Goal: Task Accomplishment & Management: Manage account settings

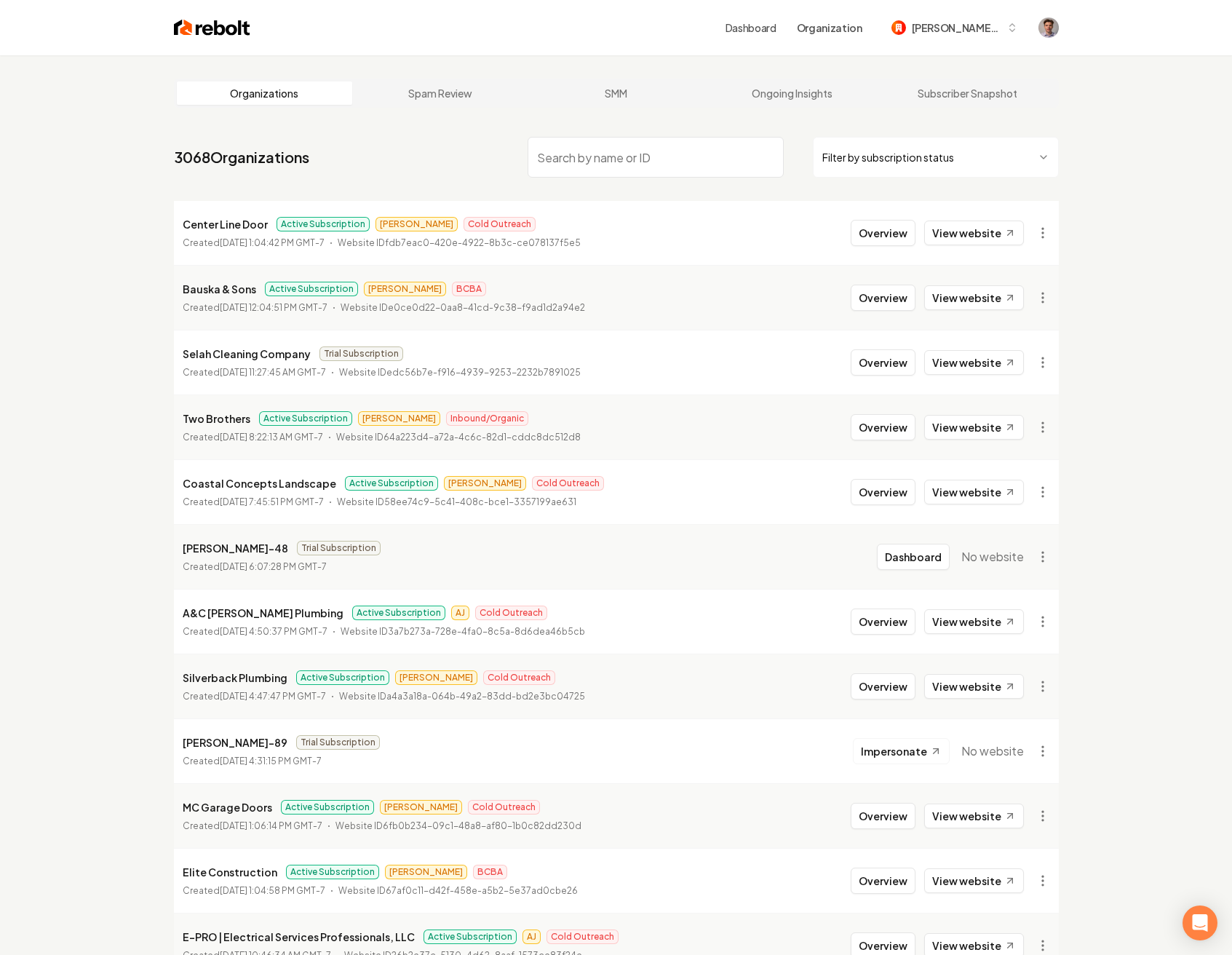
click at [602, 168] on input "search" at bounding box center [655, 157] width 256 height 41
click at [721, 170] on input "search" at bounding box center [655, 157] width 256 height 41
type input "CMK"
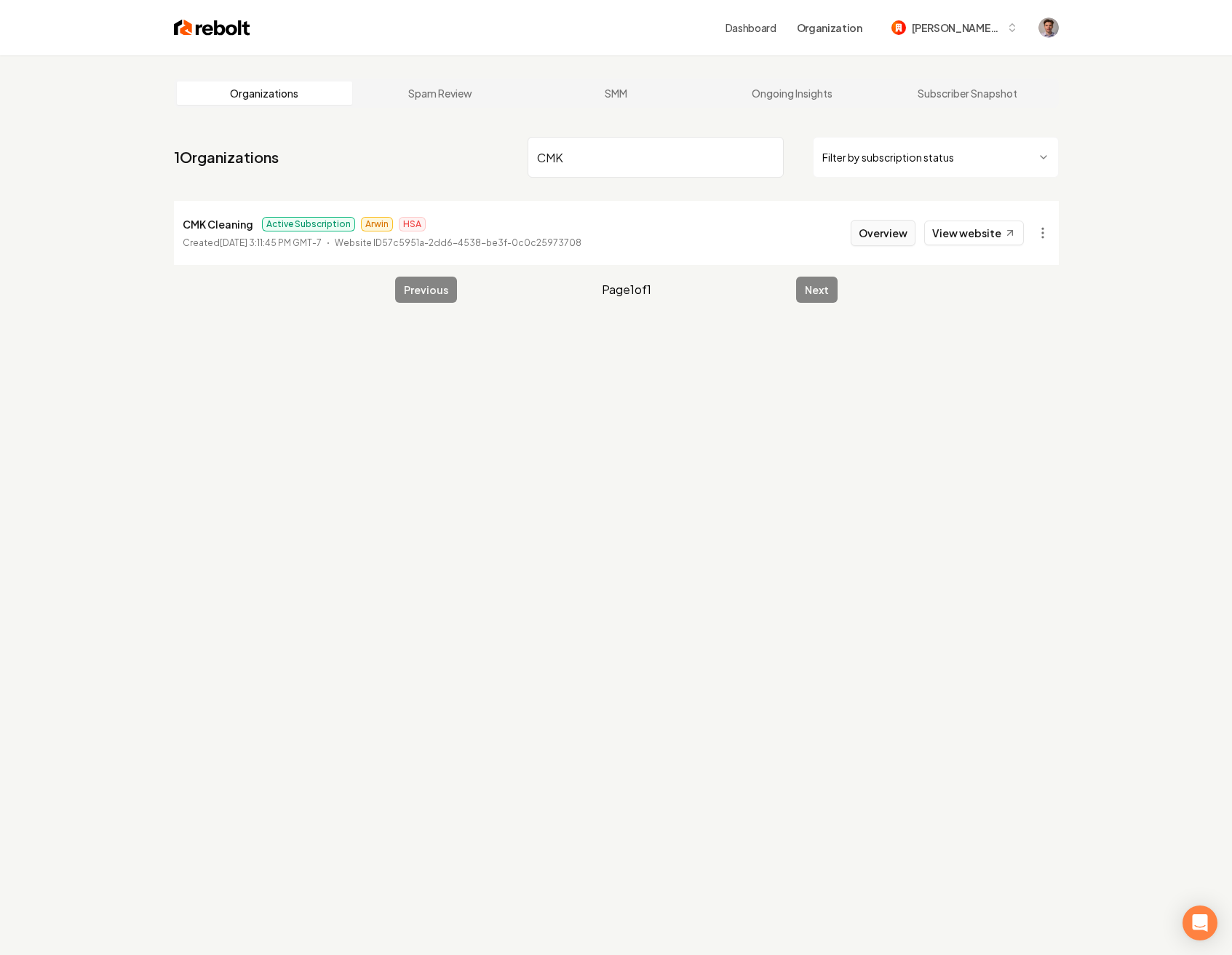
click at [864, 238] on button "Overview" at bounding box center [884, 232] width 65 height 26
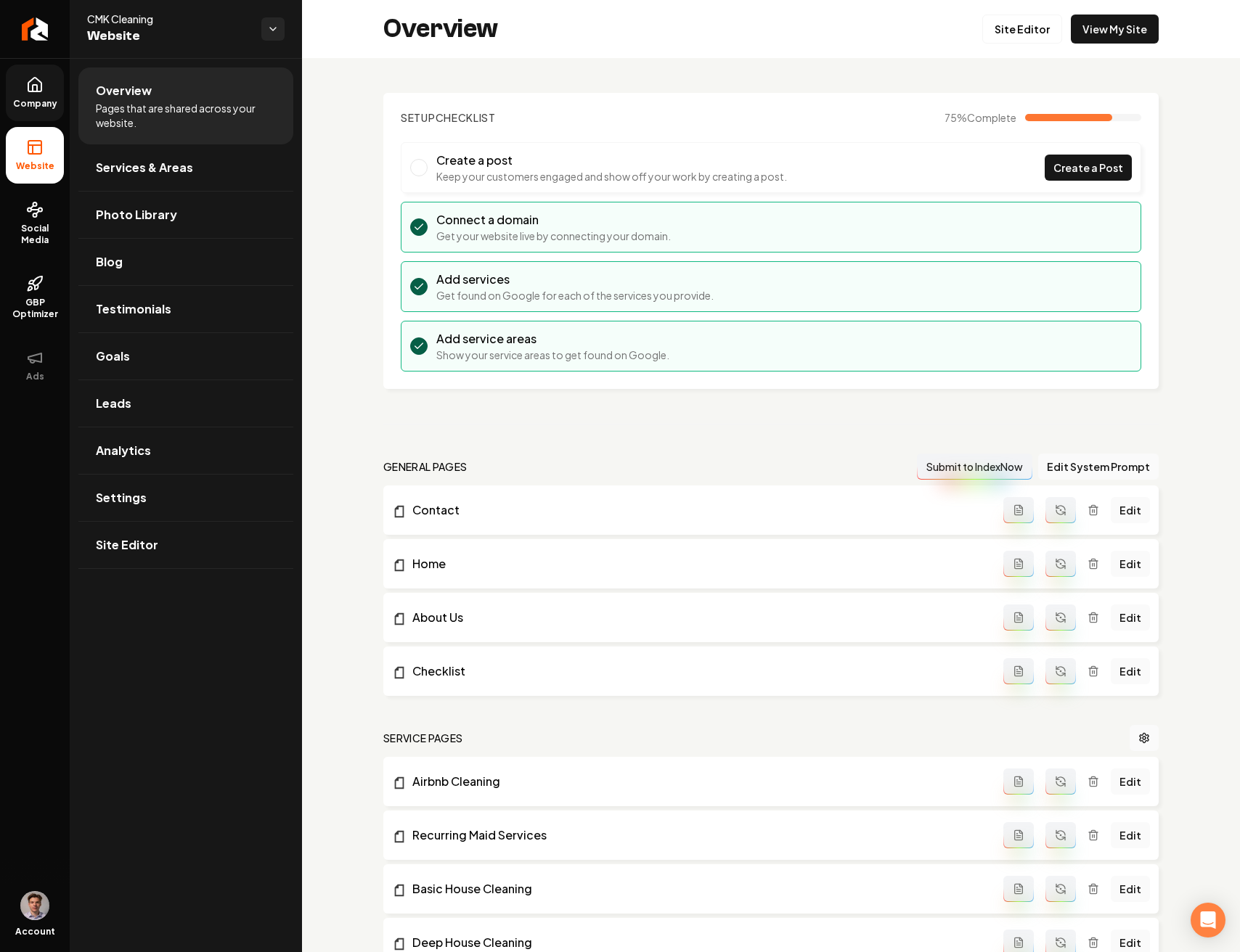
click at [42, 89] on icon at bounding box center [35, 84] width 13 height 14
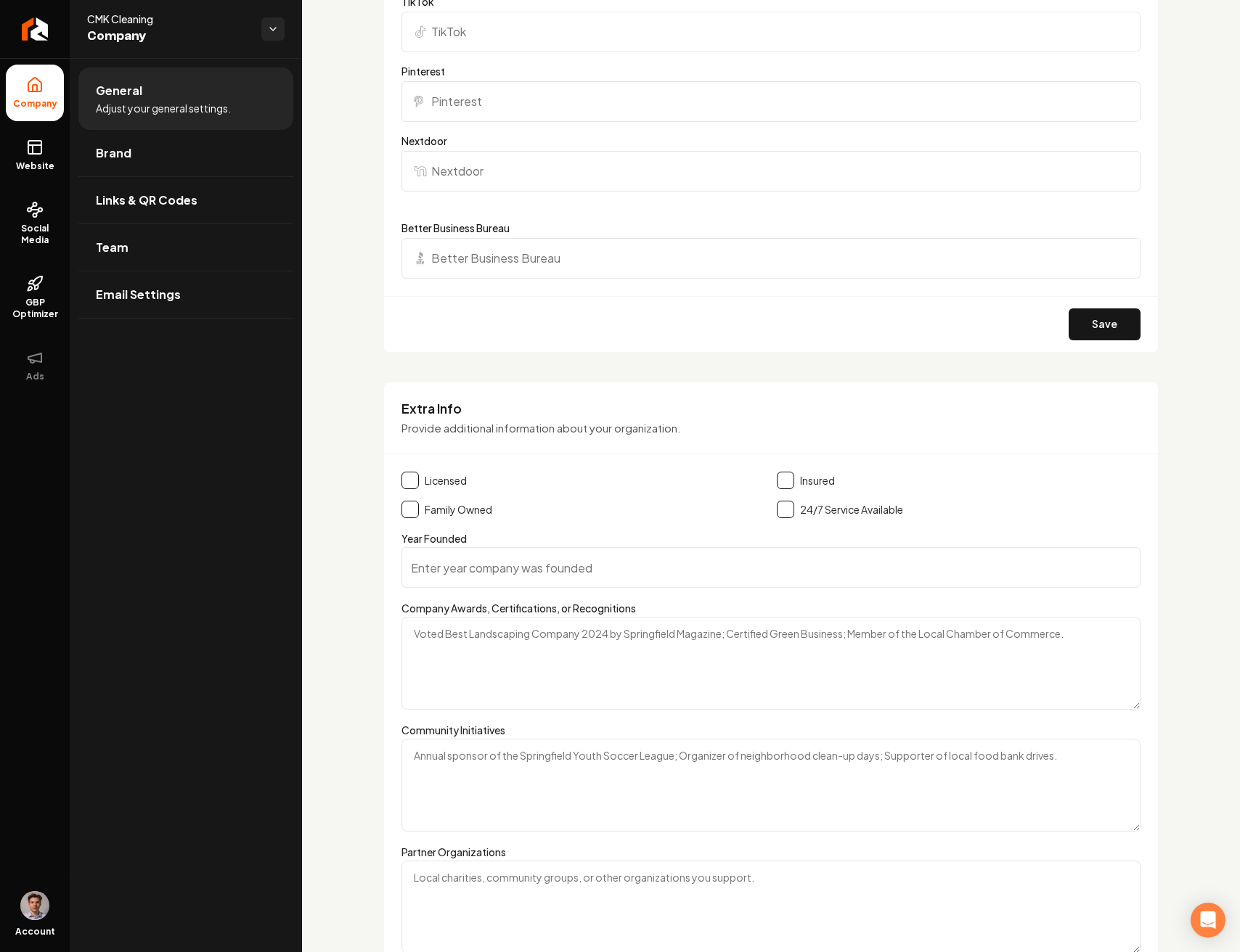
scroll to position [1745, 0]
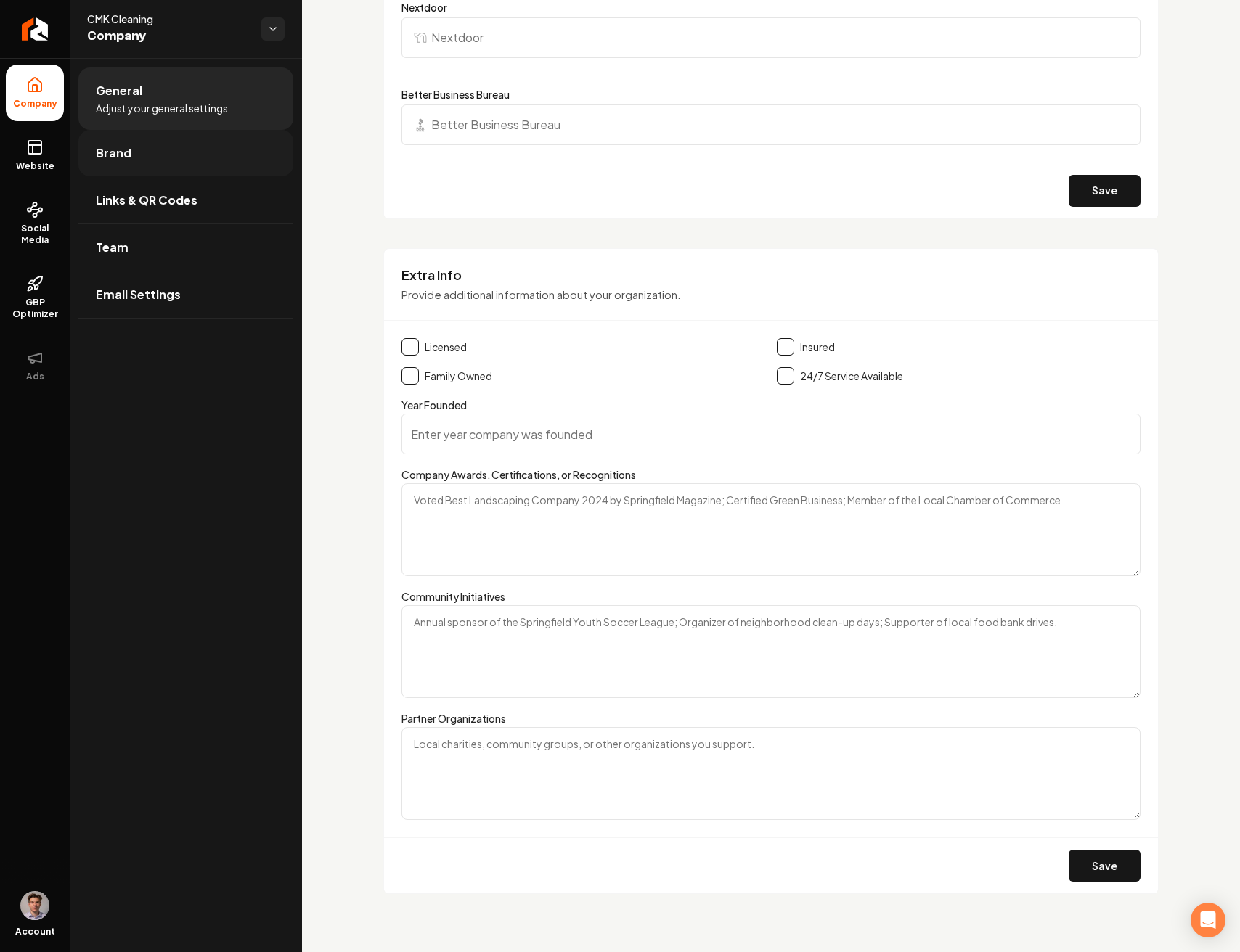
click at [170, 149] on link "Brand" at bounding box center [185, 153] width 214 height 47
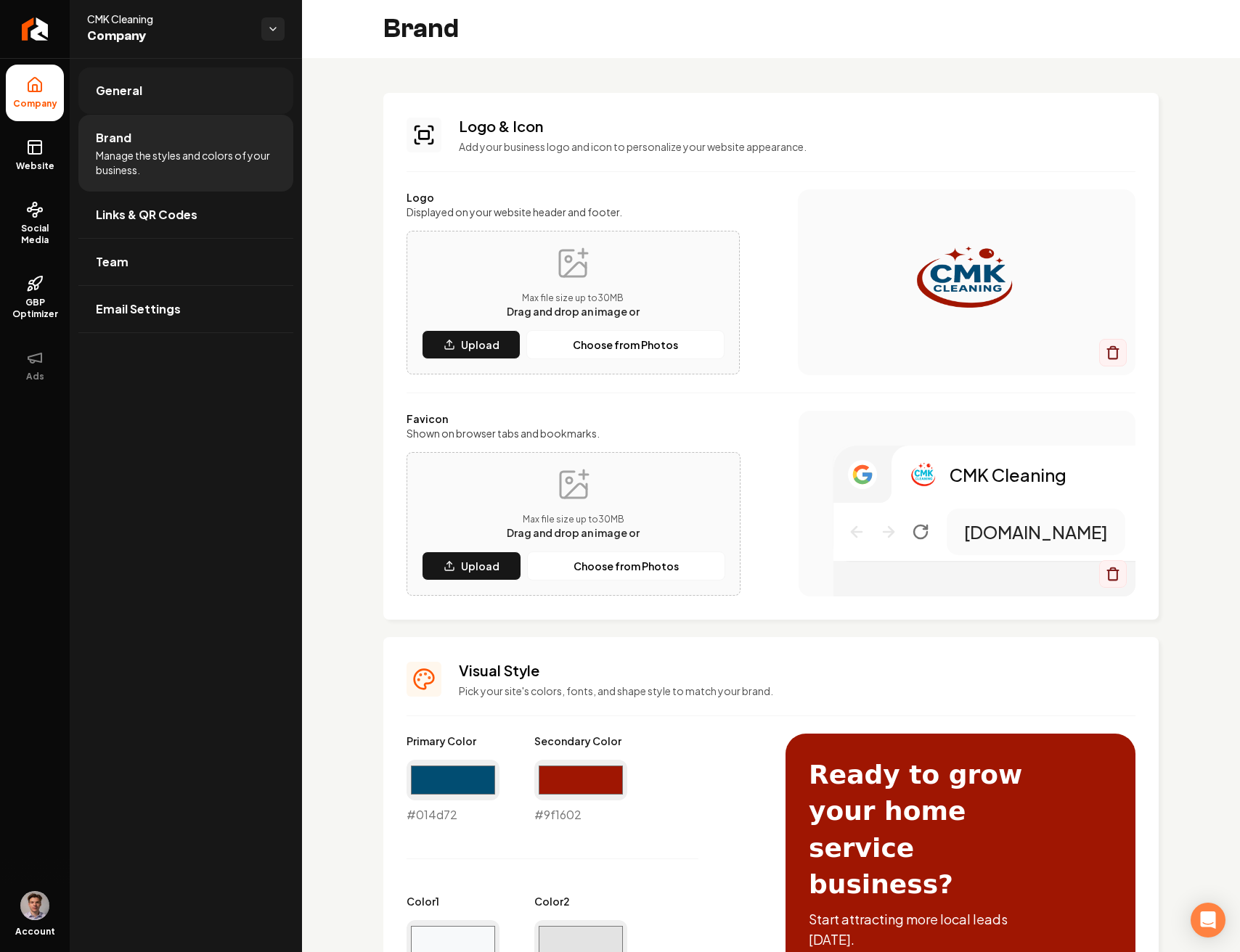
click at [187, 83] on link "General" at bounding box center [185, 91] width 214 height 47
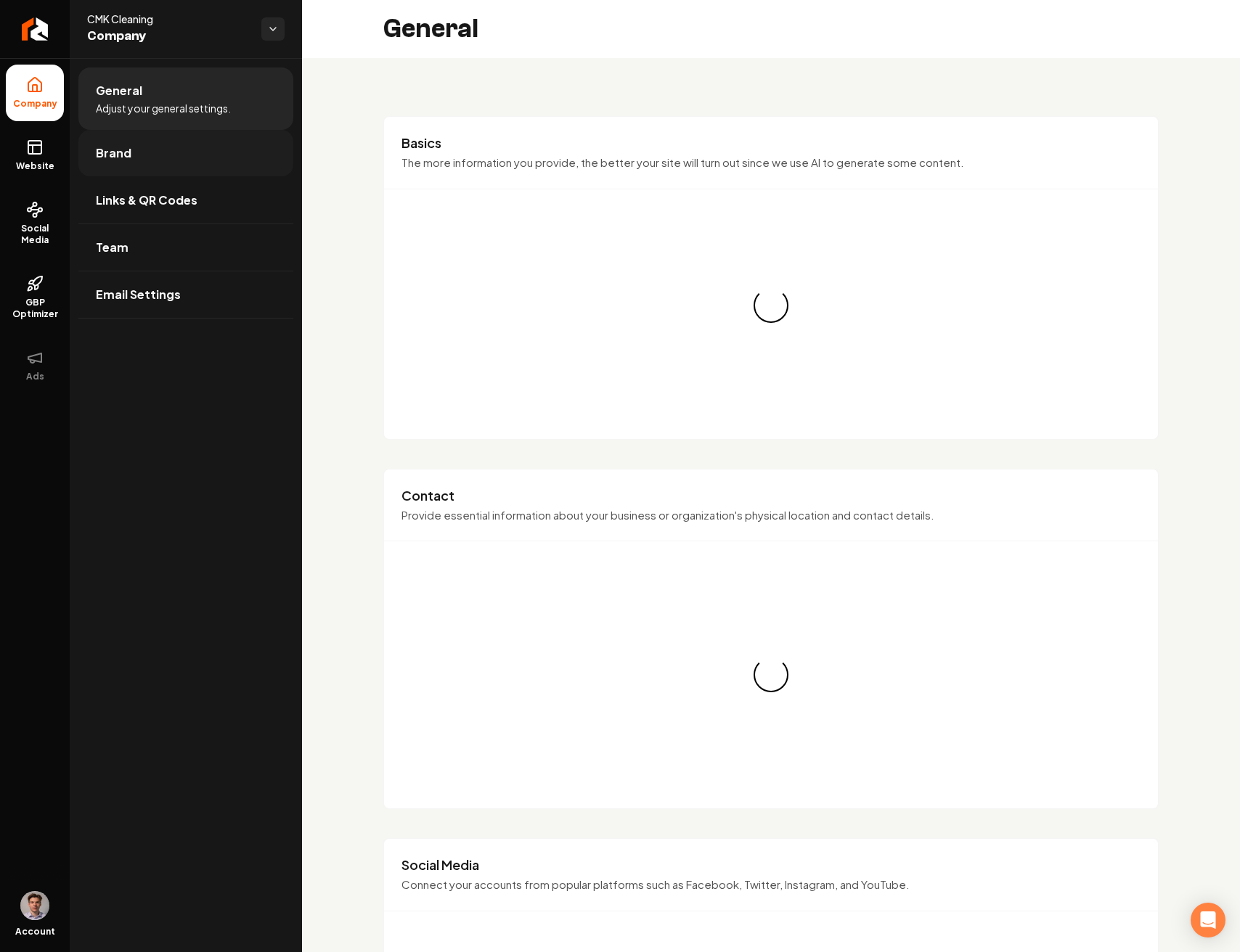
click at [184, 148] on link "Brand" at bounding box center [185, 153] width 214 height 47
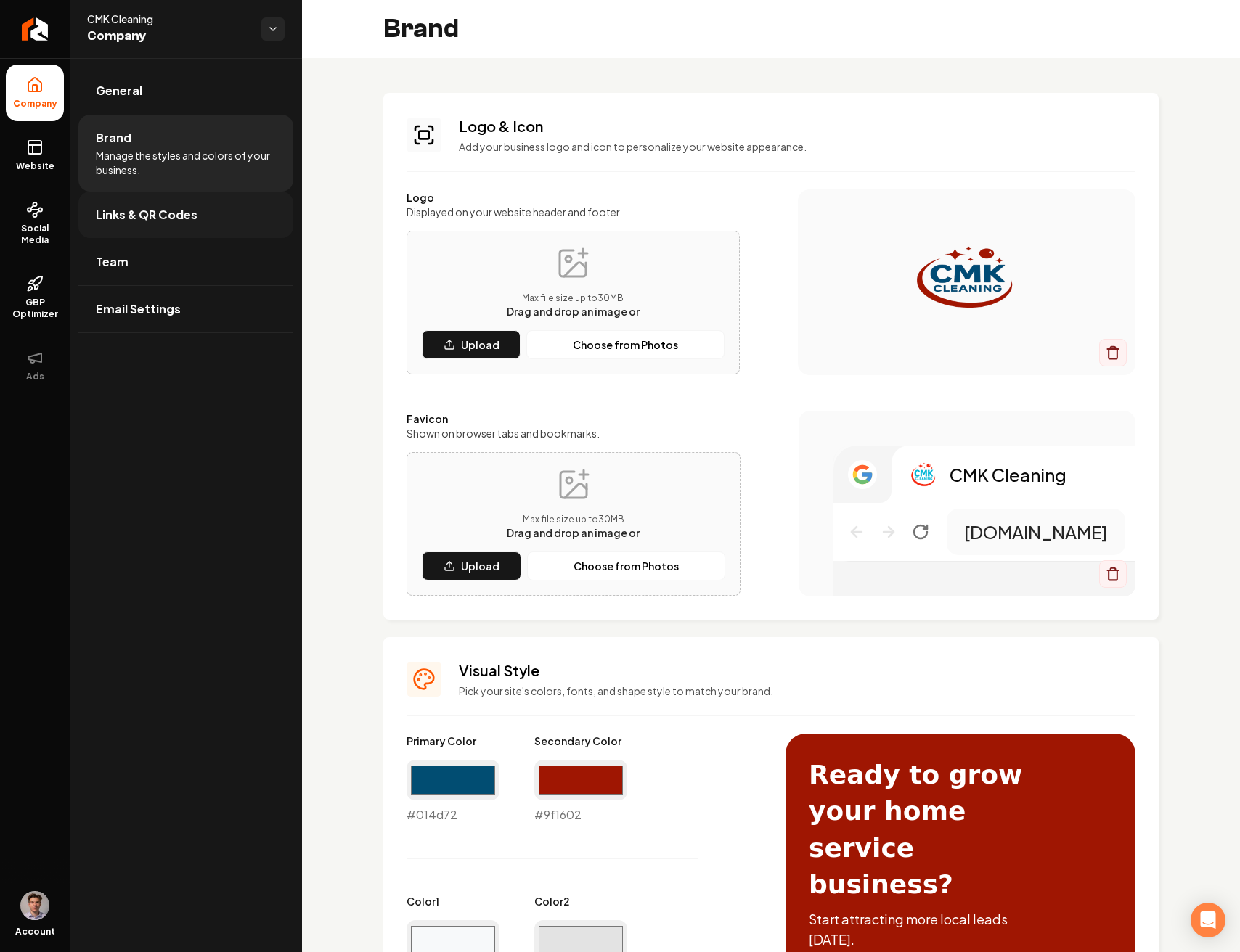
click at [232, 219] on link "Links & QR Codes" at bounding box center [185, 215] width 214 height 47
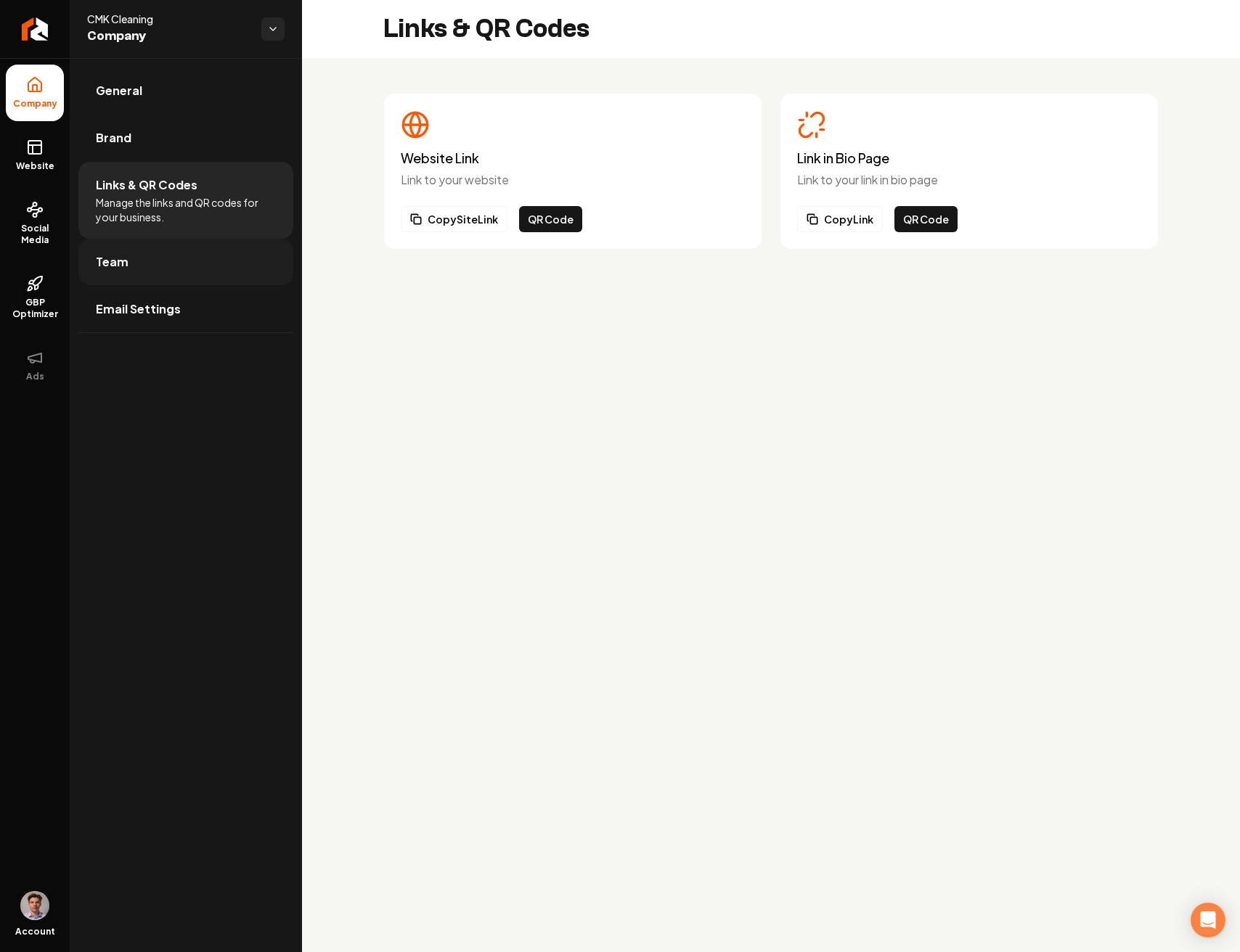
click at [220, 261] on link "Team" at bounding box center [185, 262] width 214 height 47
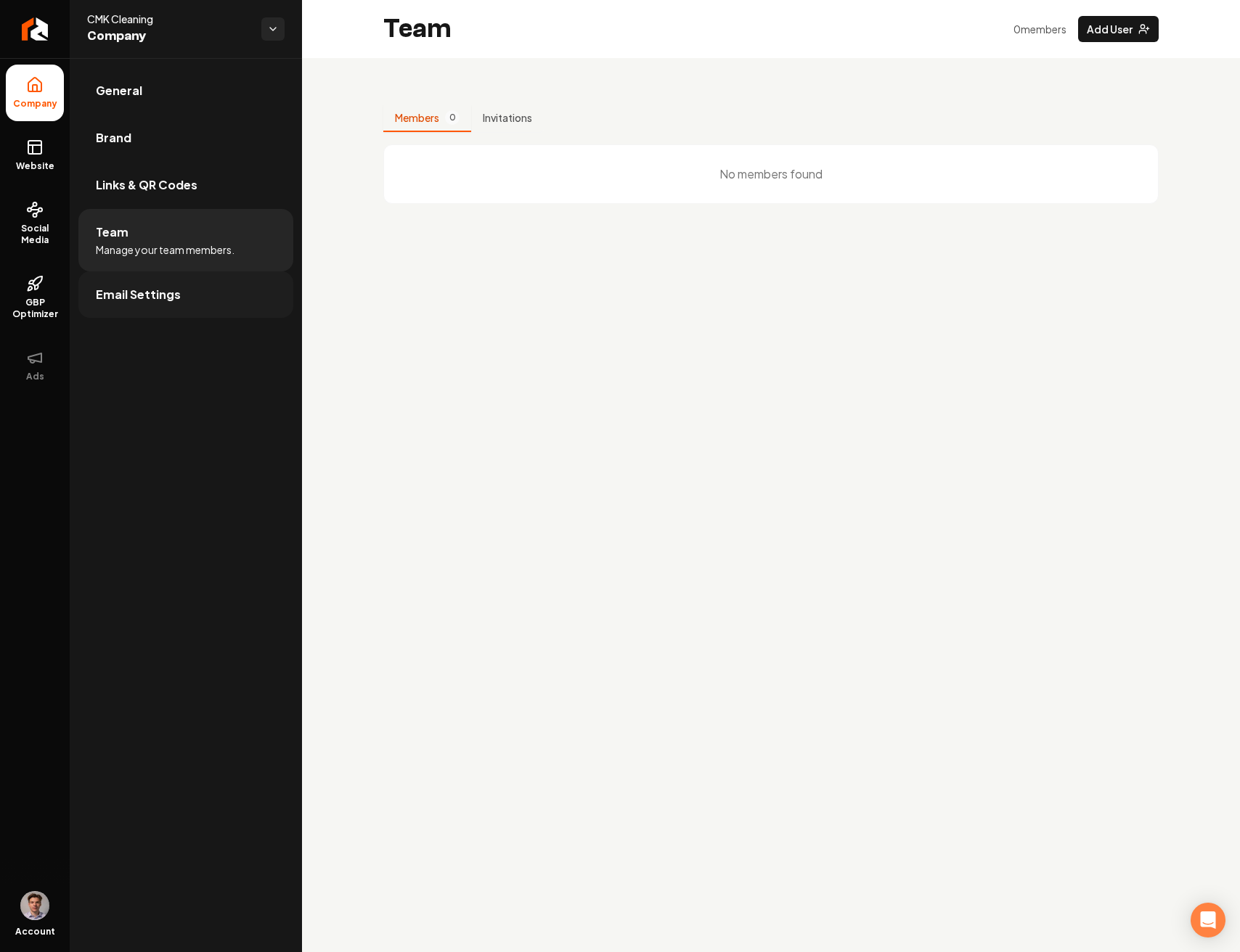
click at [210, 293] on link "Email Settings" at bounding box center [185, 295] width 214 height 47
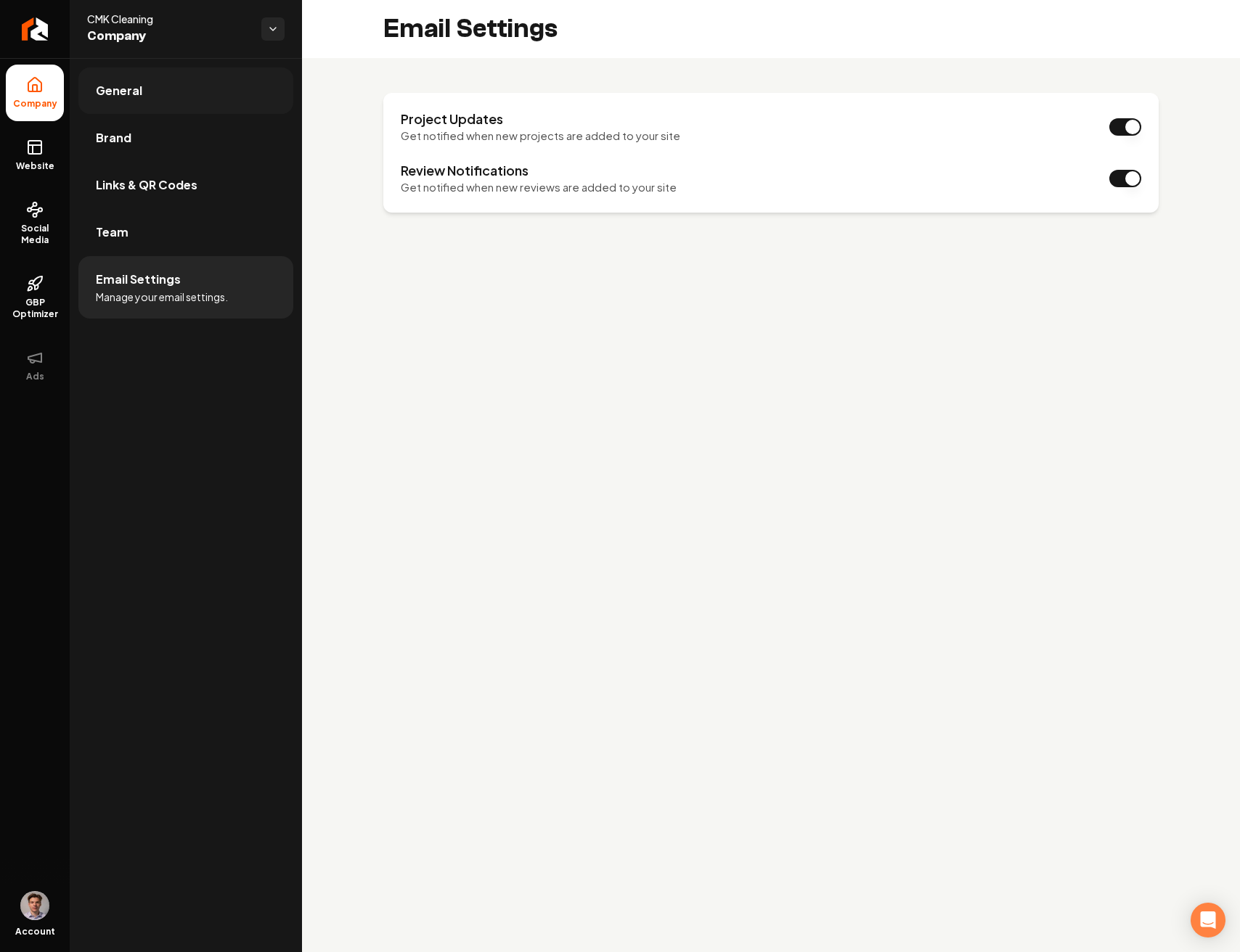
click at [194, 96] on link "General" at bounding box center [185, 91] width 214 height 47
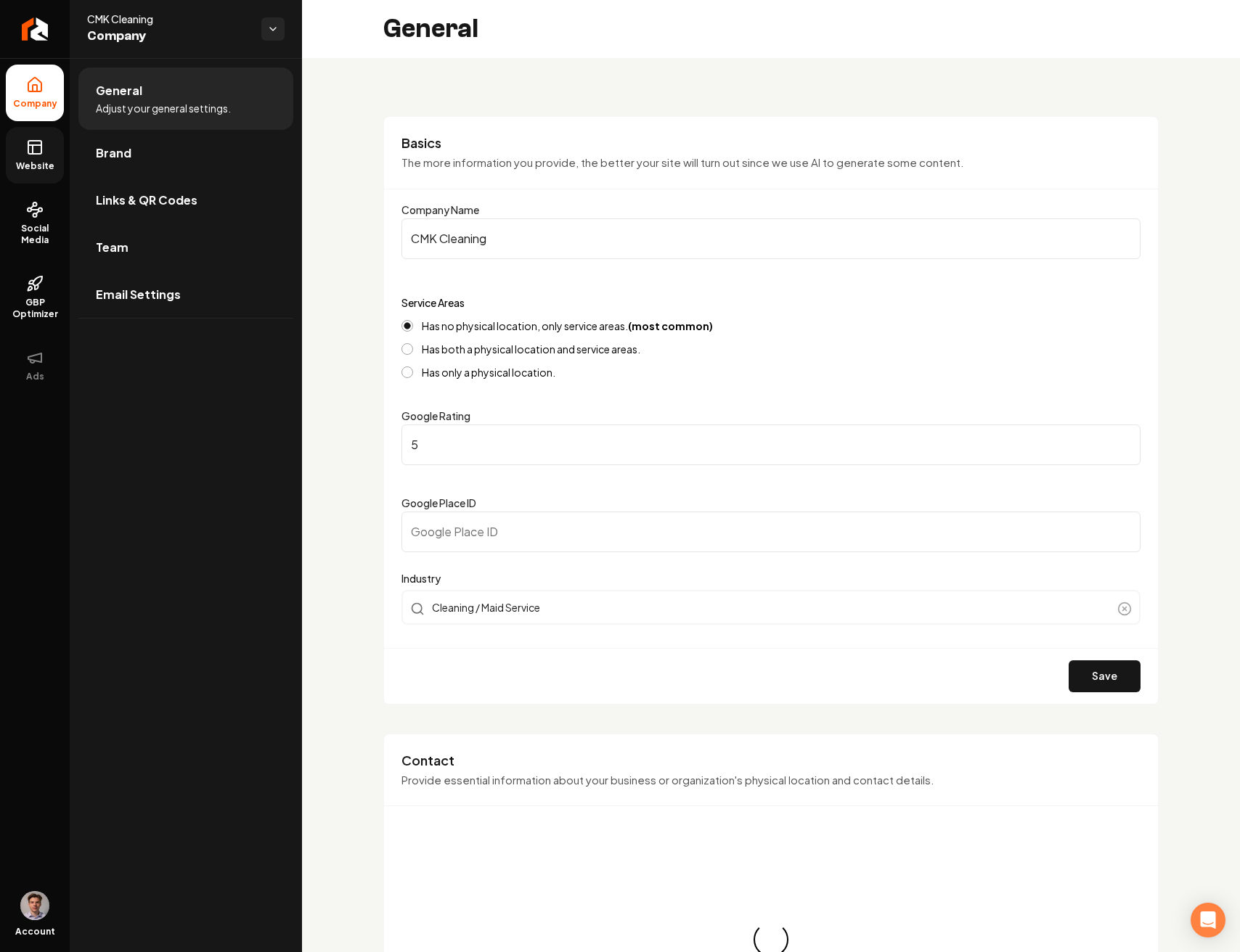
click at [45, 152] on link "Website" at bounding box center [35, 155] width 58 height 56
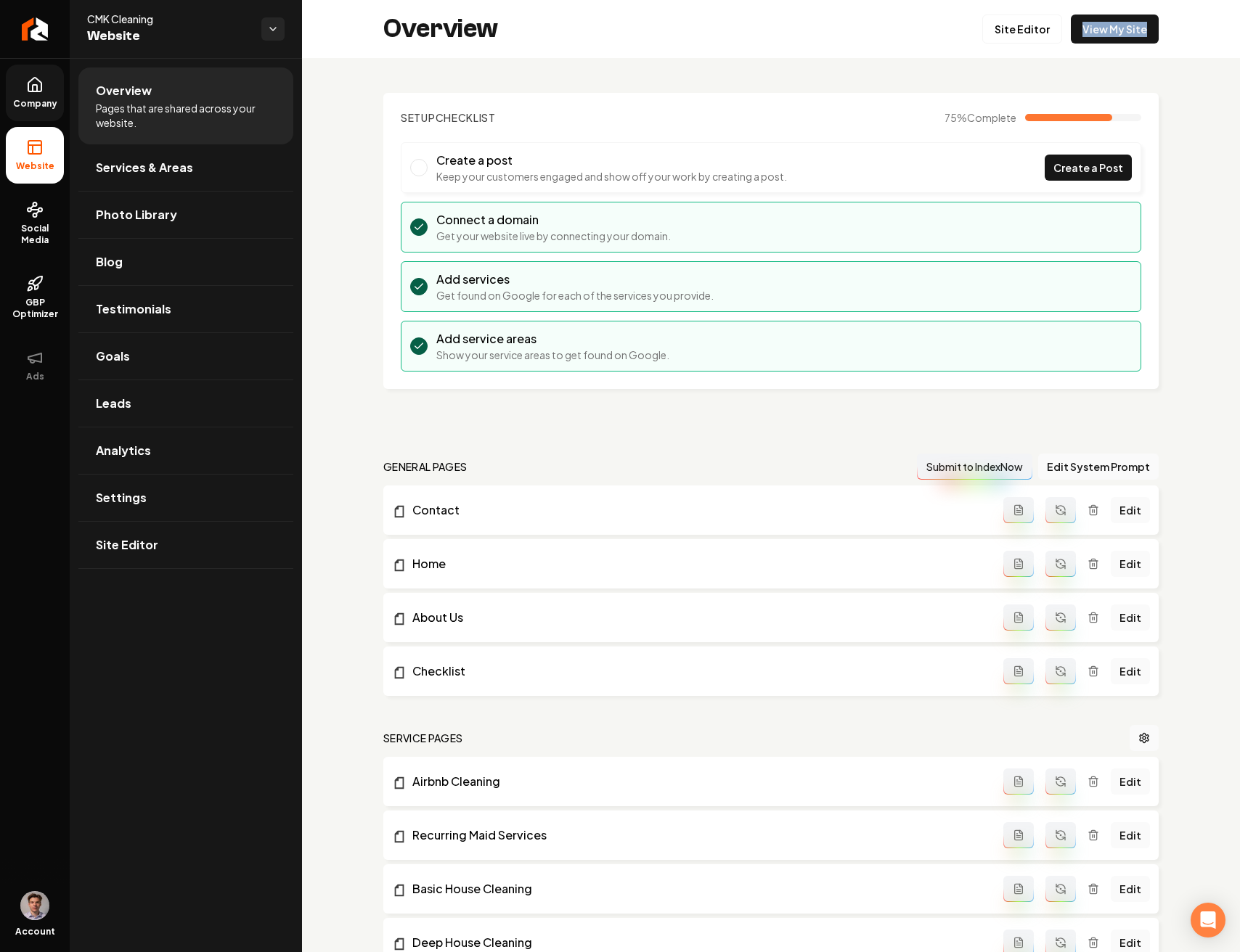
click at [38, 91] on icon at bounding box center [35, 84] width 13 height 14
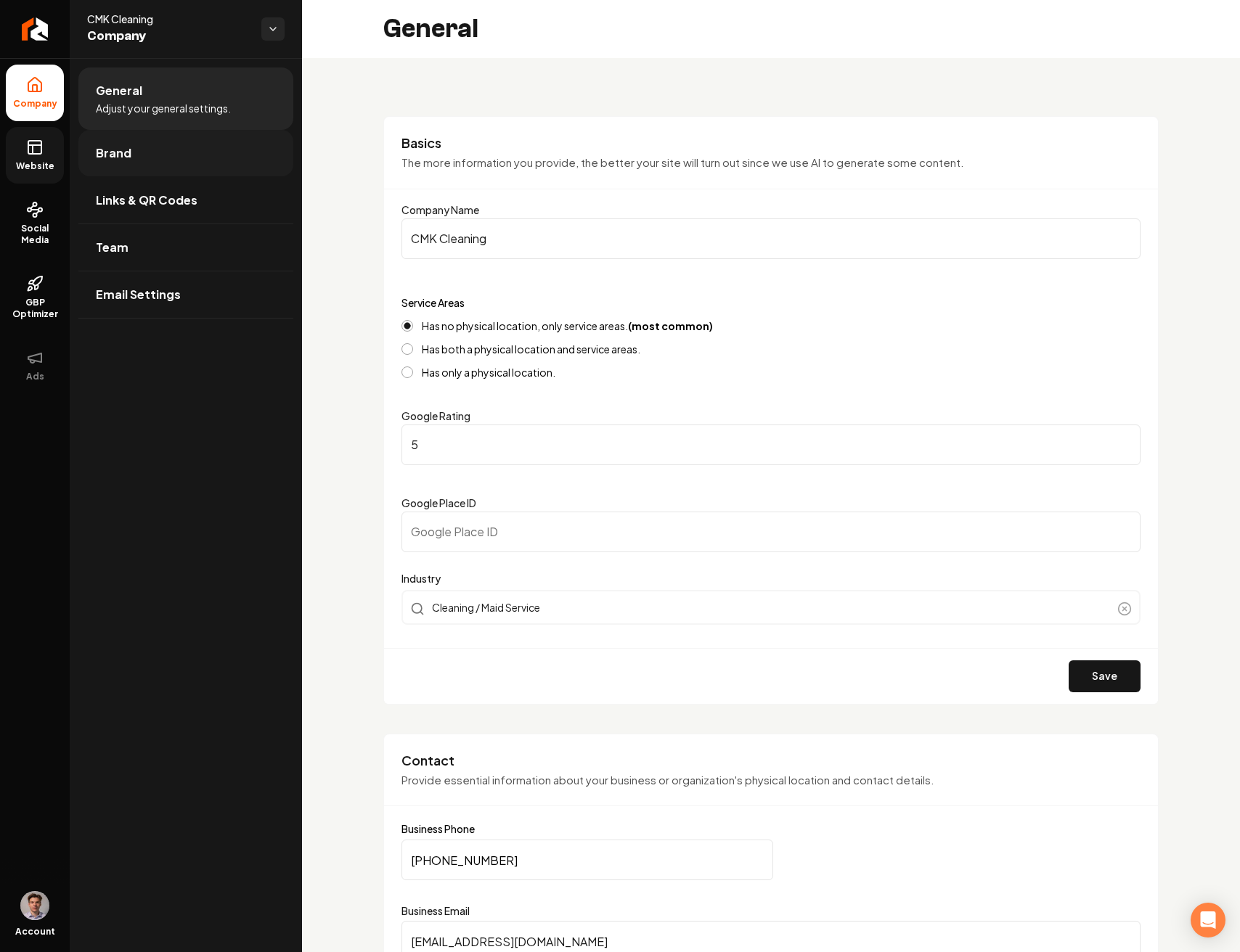
click at [128, 145] on span "Brand" at bounding box center [113, 153] width 36 height 17
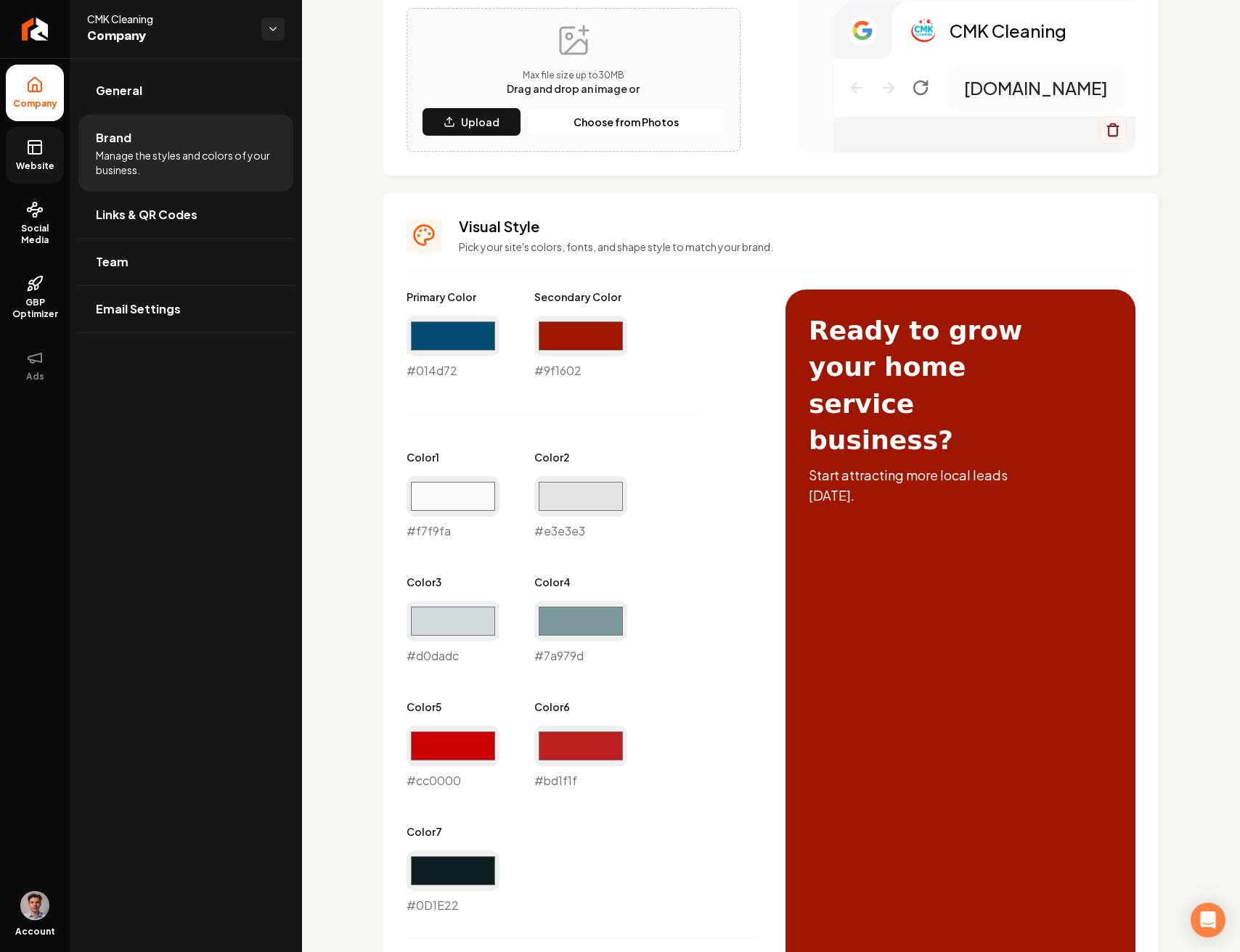
scroll to position [444, 0]
click at [564, 369] on div "#9f1602 #9f1602" at bounding box center [581, 348] width 93 height 64
click at [576, 345] on input "#9f1602" at bounding box center [581, 336] width 93 height 41
click at [696, 340] on div "Primary Color #014d72 #014d72 Secondary Color #9f1602 #9f1602 Color 1 #f7f9fa #…" at bounding box center [581, 602] width 350 height 625
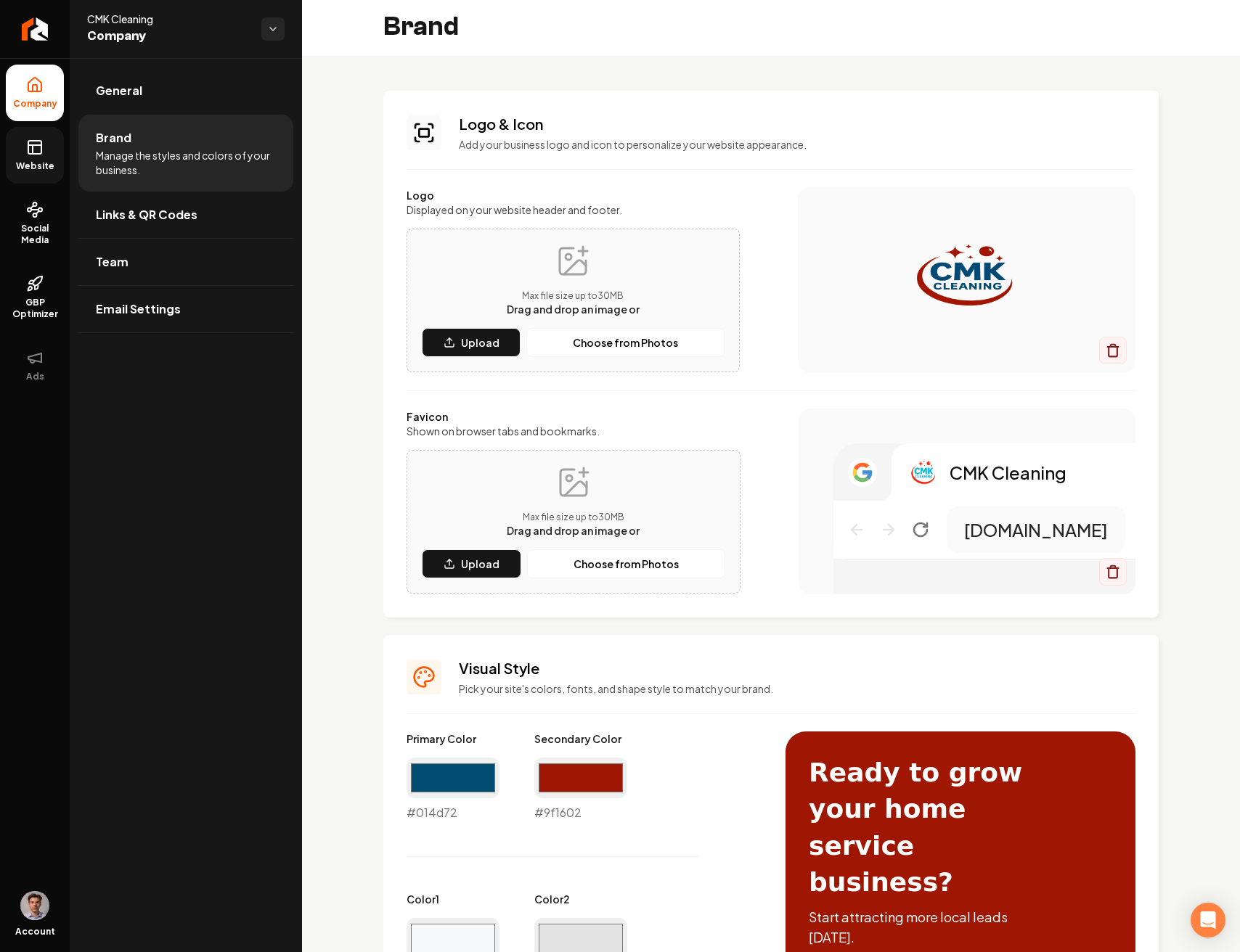
scroll to position [0, 0]
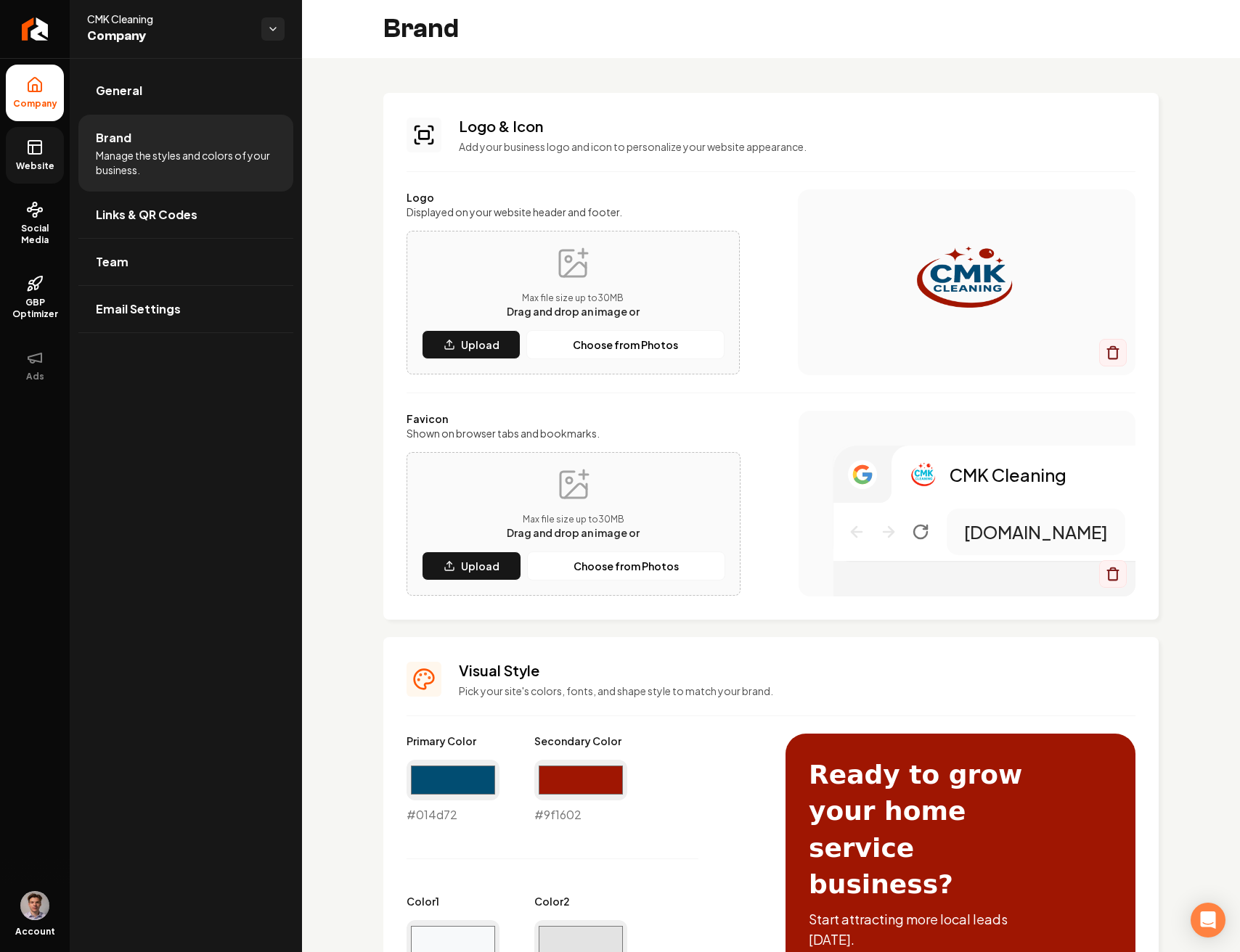
click at [45, 154] on link "Website" at bounding box center [35, 155] width 58 height 56
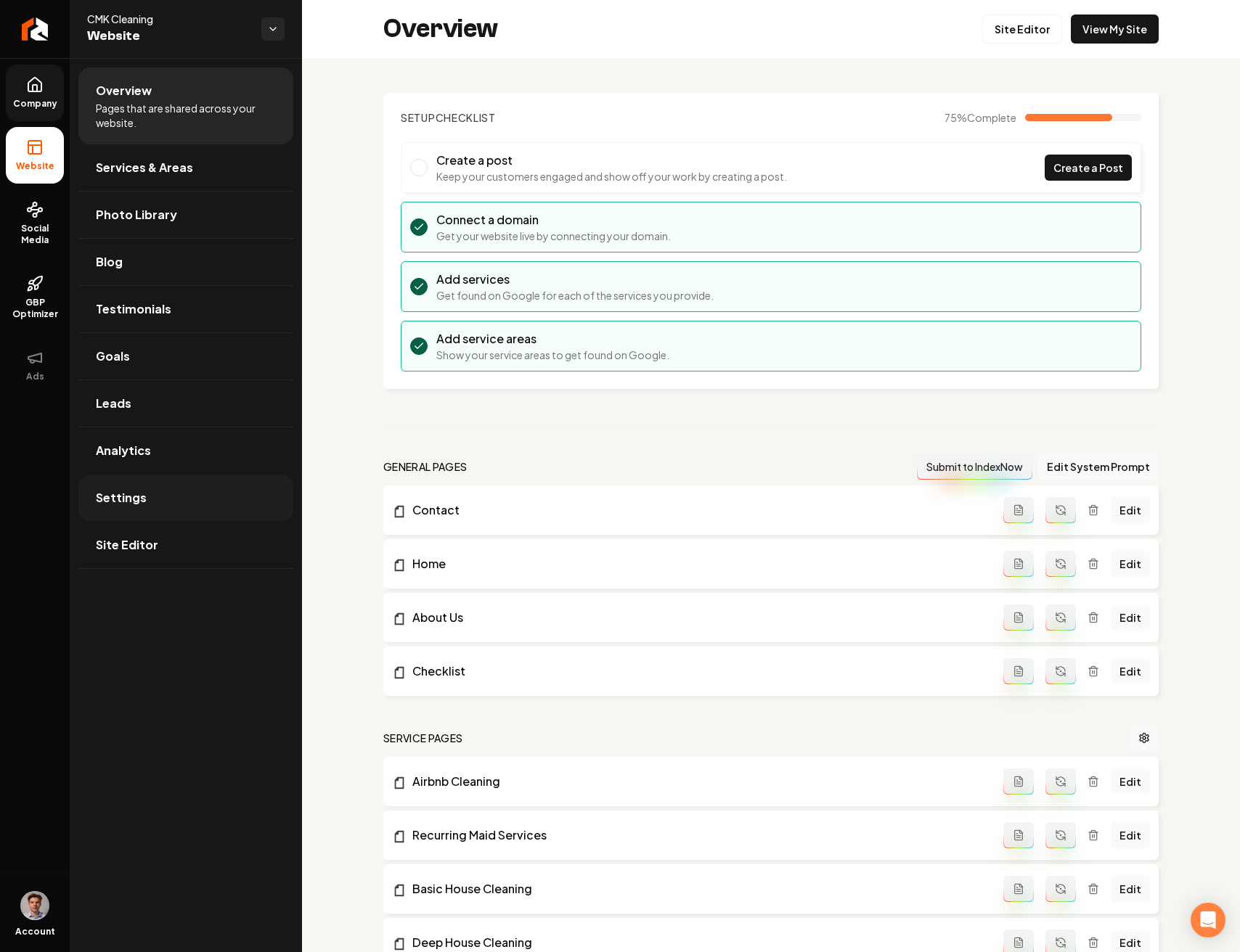
click at [148, 495] on link "Settings" at bounding box center [185, 498] width 214 height 47
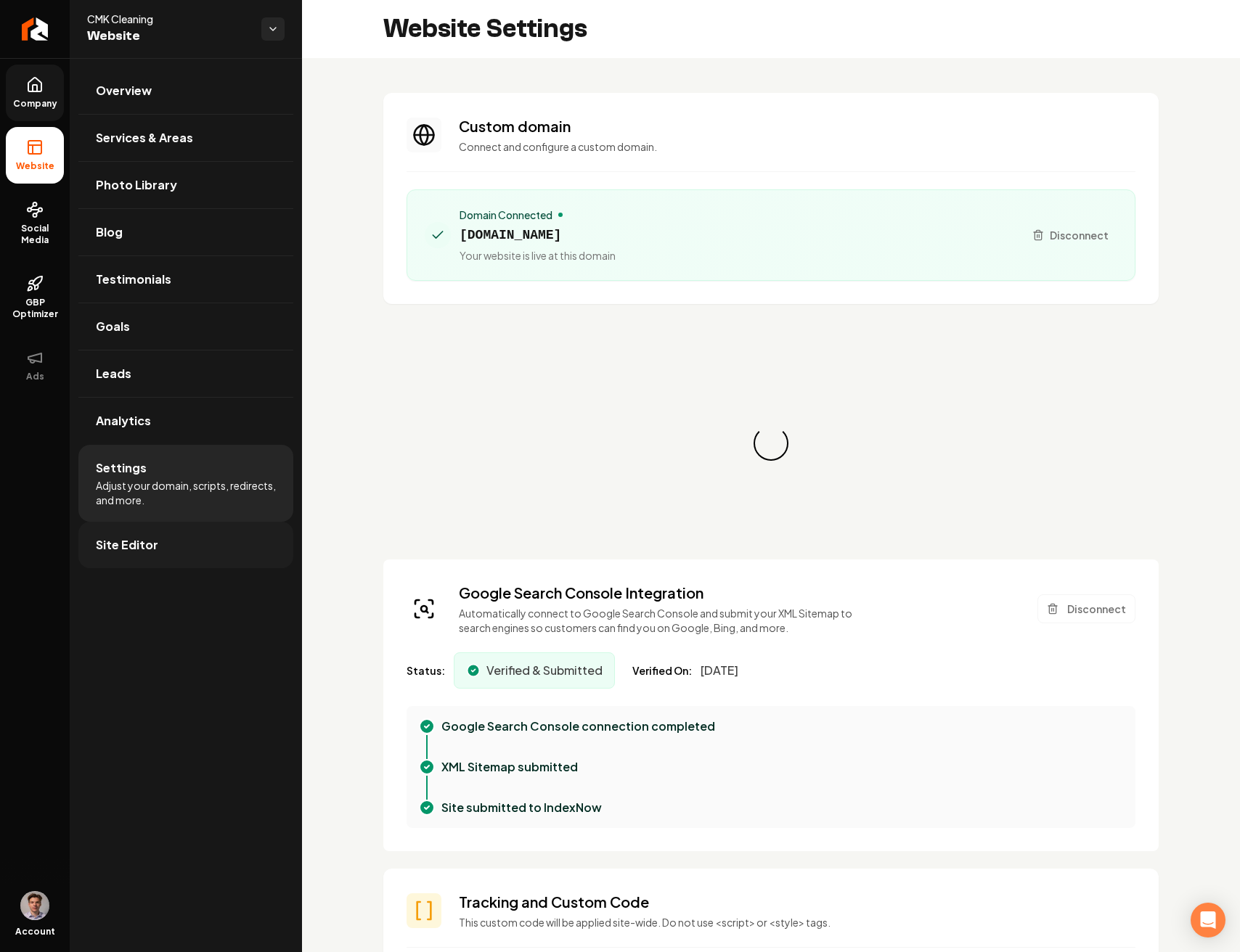
click at [149, 538] on span "Site Editor" at bounding box center [126, 544] width 62 height 17
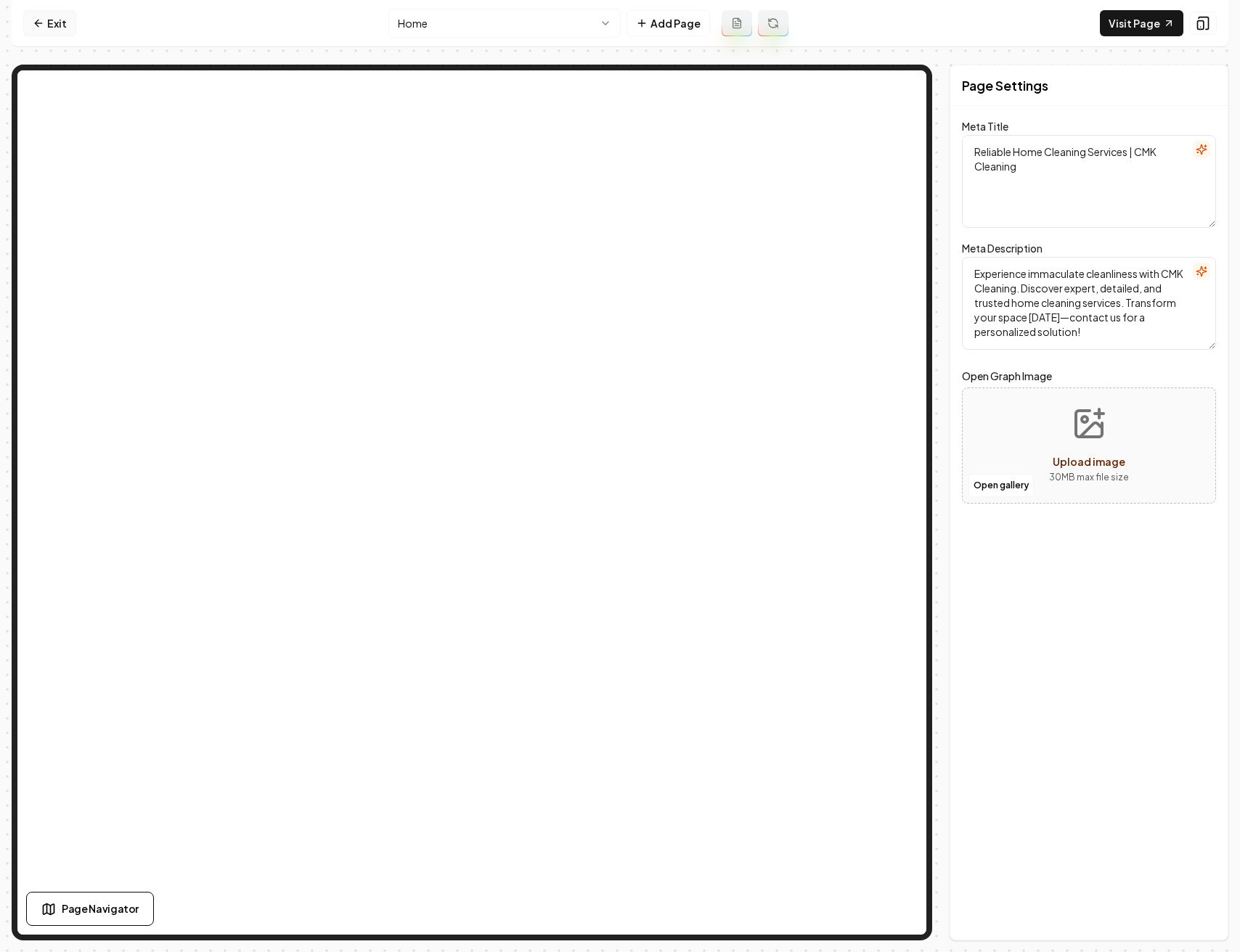
click at [46, 18] on link "Exit" at bounding box center [50, 22] width 53 height 26
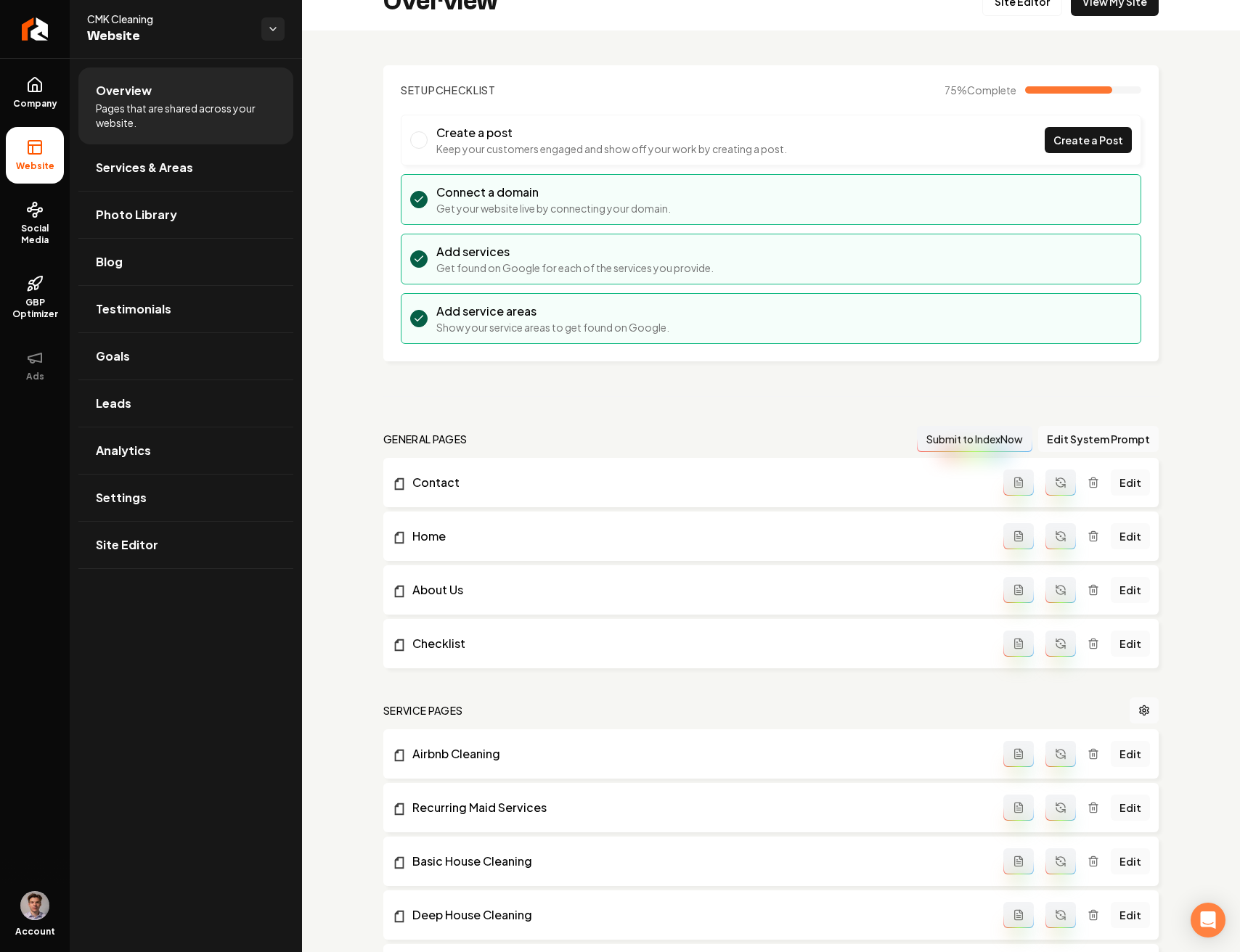
scroll to position [71, 0]
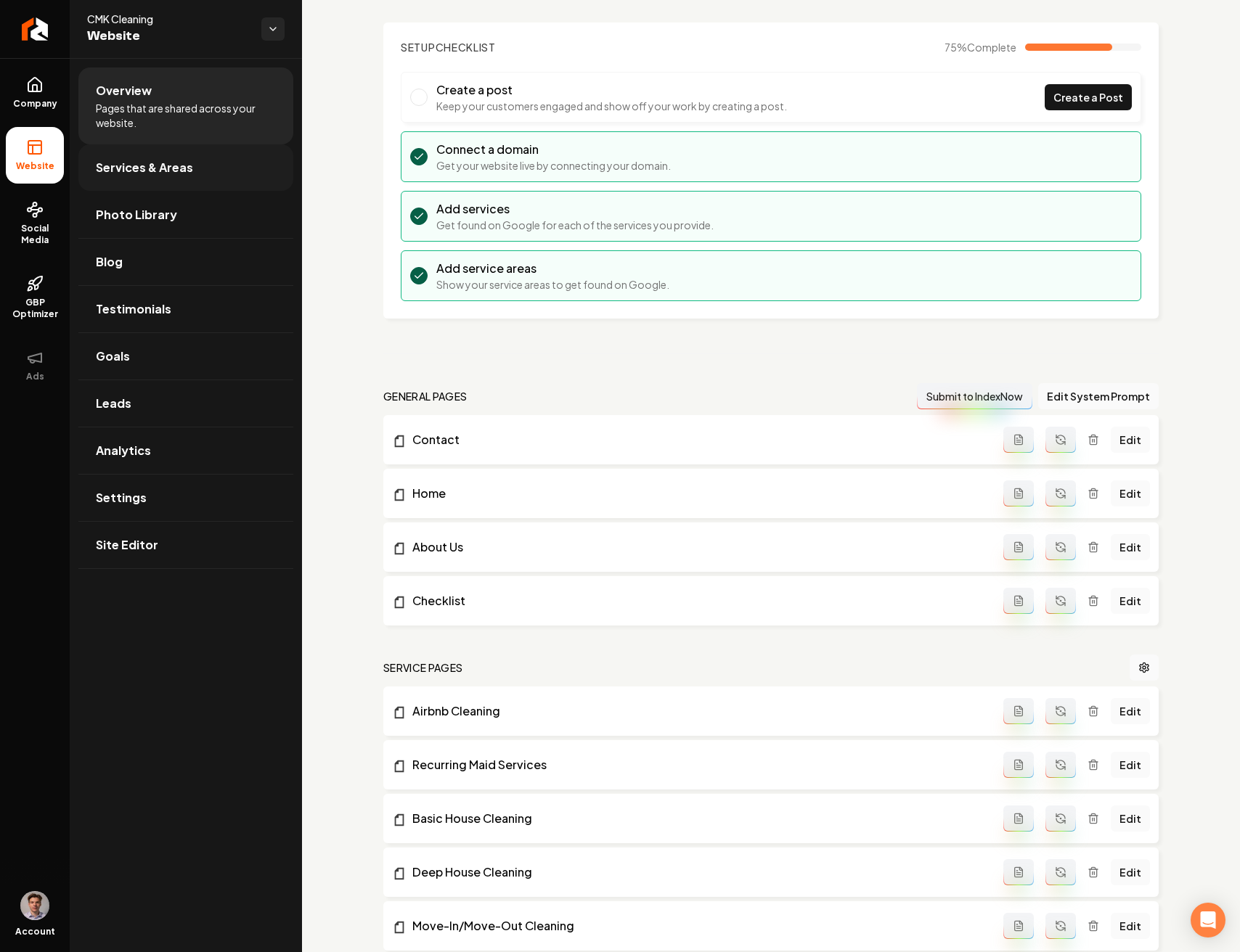
click at [198, 172] on link "Services & Areas" at bounding box center [185, 168] width 214 height 47
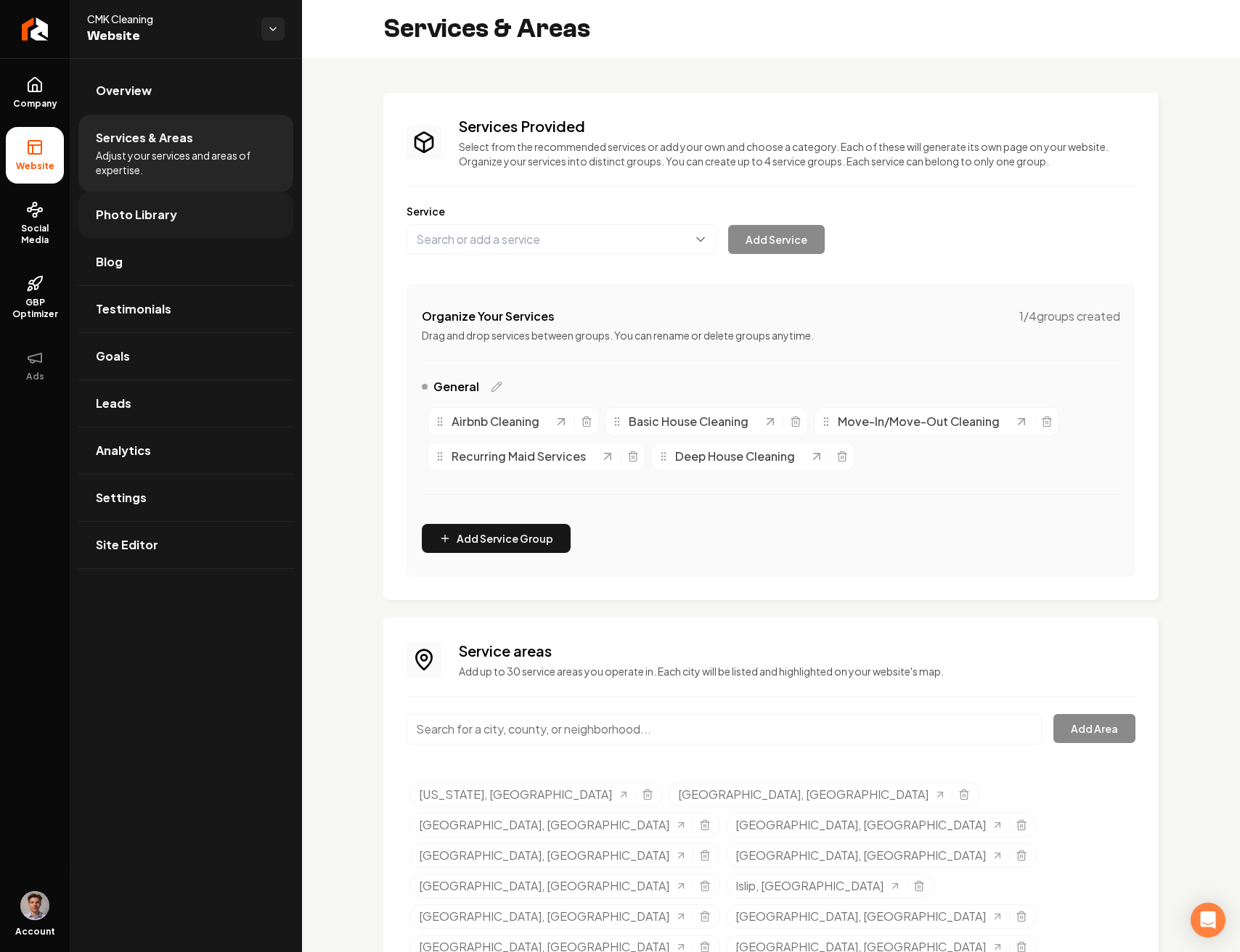
click at [129, 224] on link "Photo Library" at bounding box center [185, 215] width 214 height 47
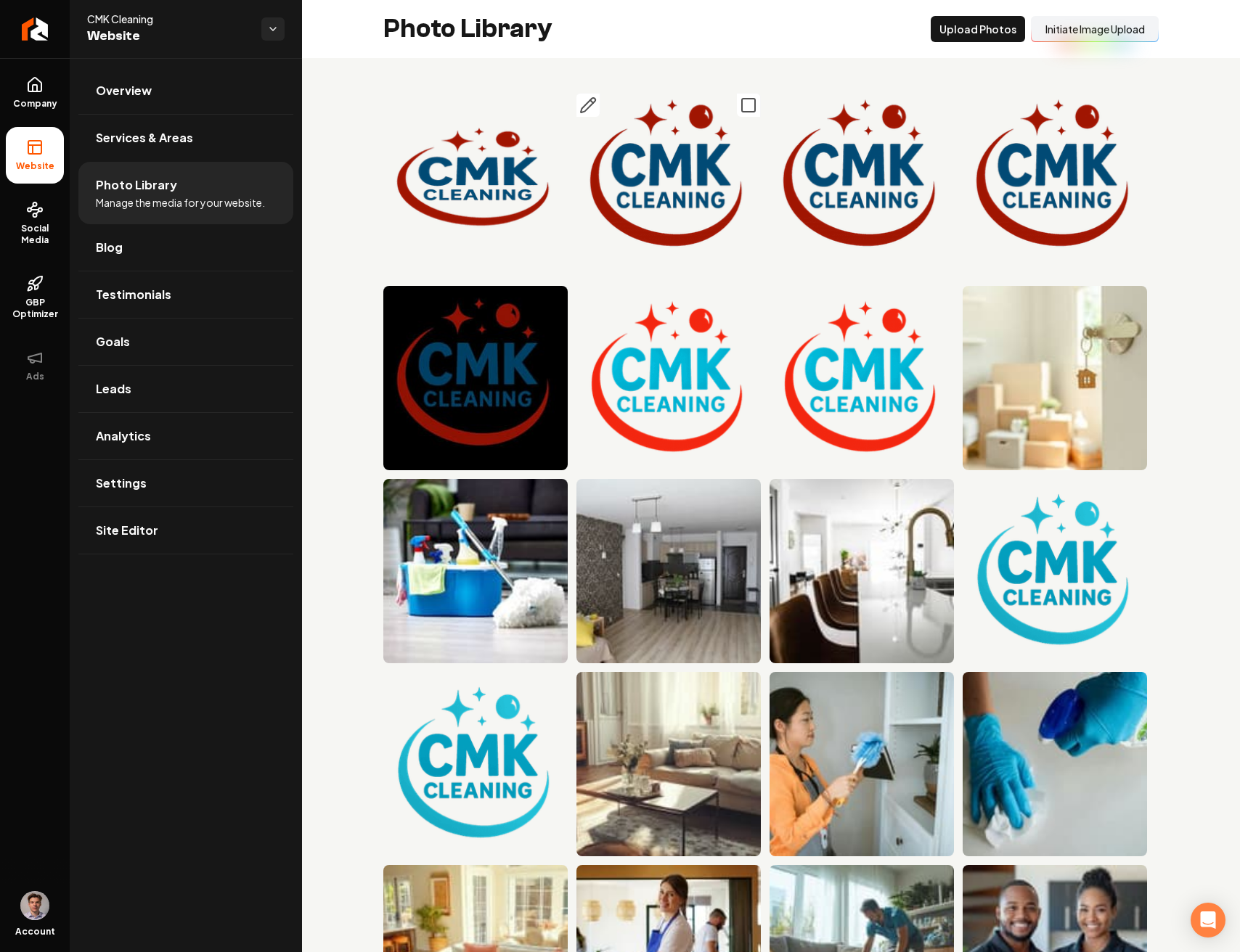
click at [740, 105] on icon "Main content area" at bounding box center [748, 105] width 17 height 17
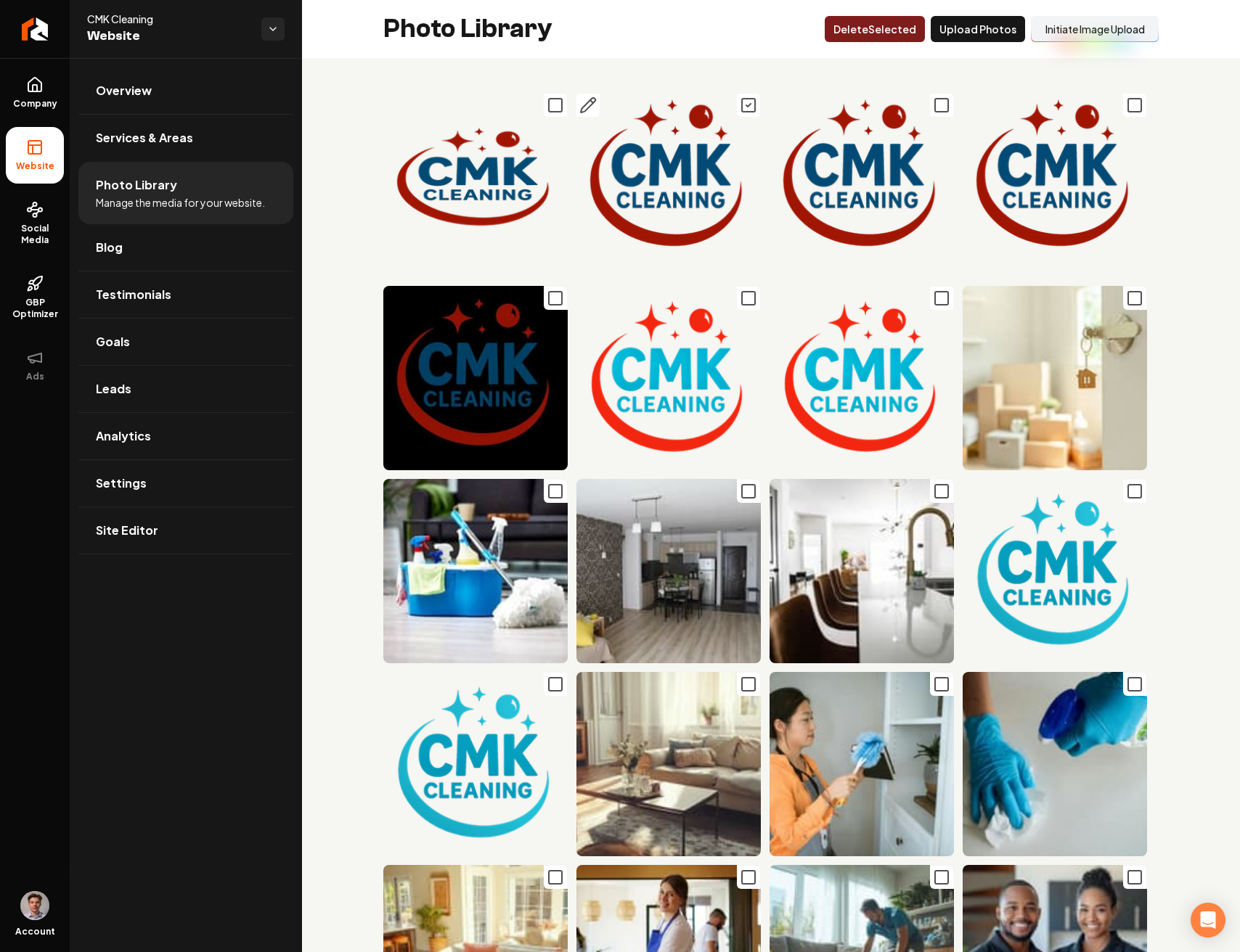
click at [740, 101] on icon "Main content area" at bounding box center [748, 105] width 17 height 17
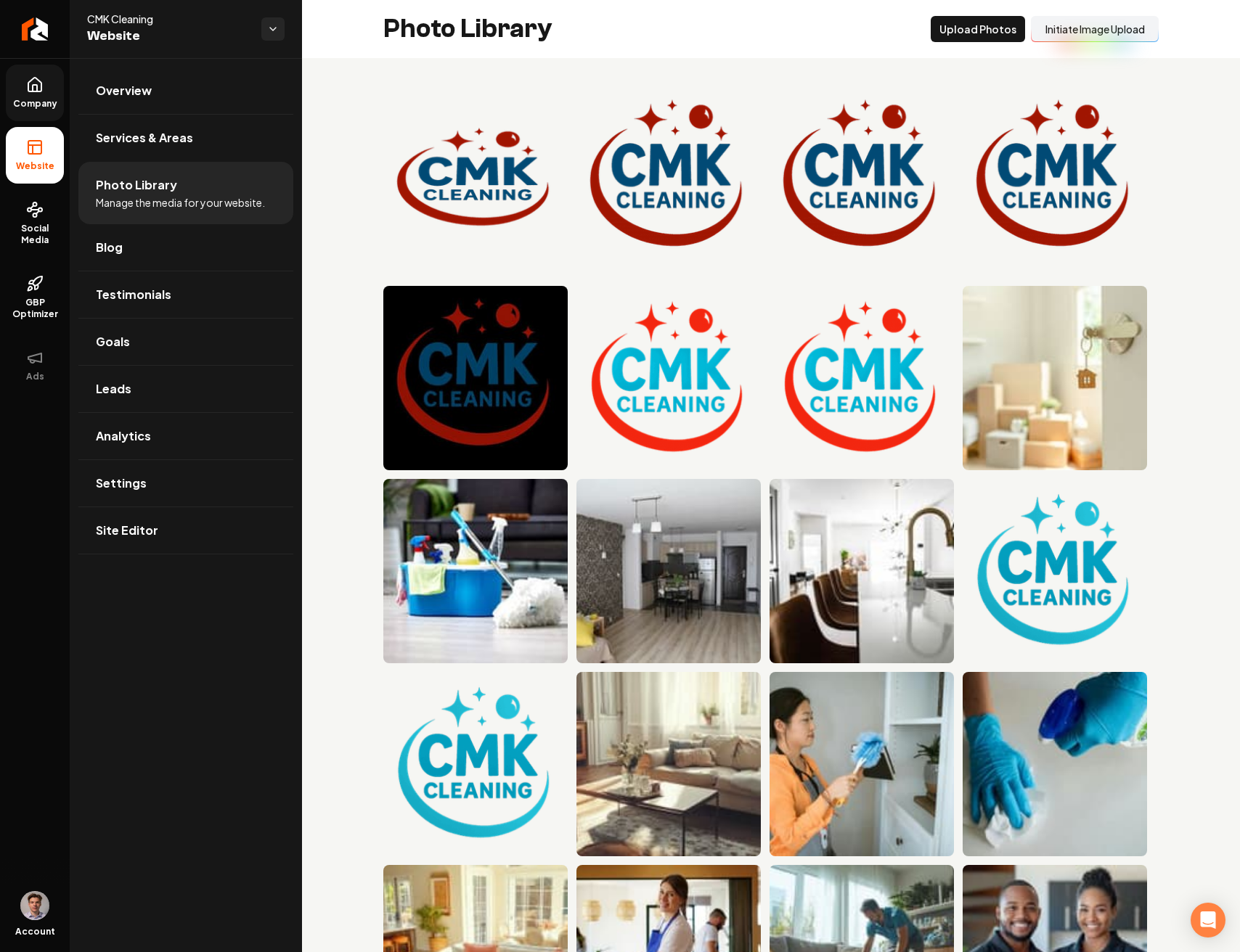
click at [42, 91] on icon at bounding box center [34, 85] width 17 height 17
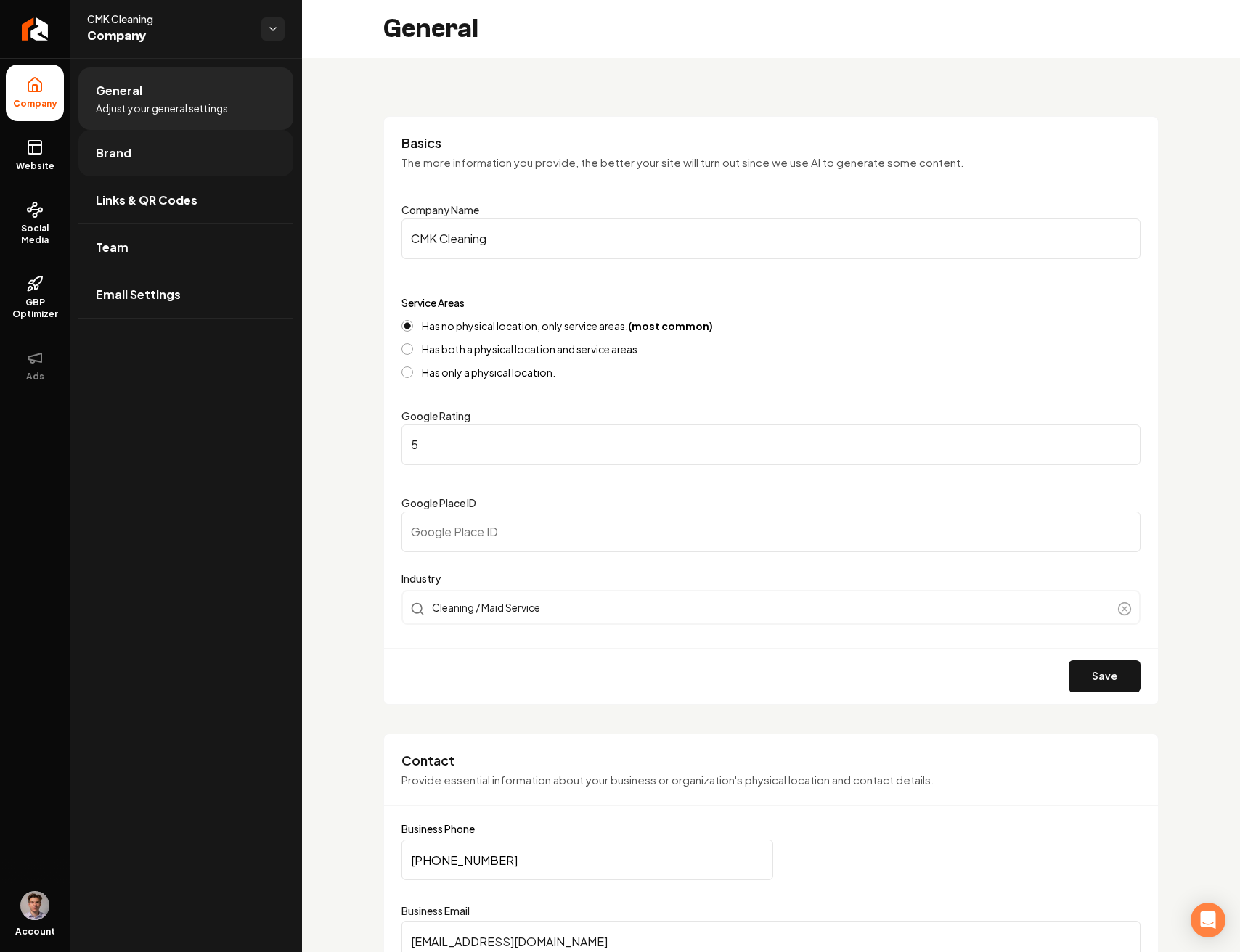
click at [146, 154] on link "Brand" at bounding box center [185, 153] width 214 height 47
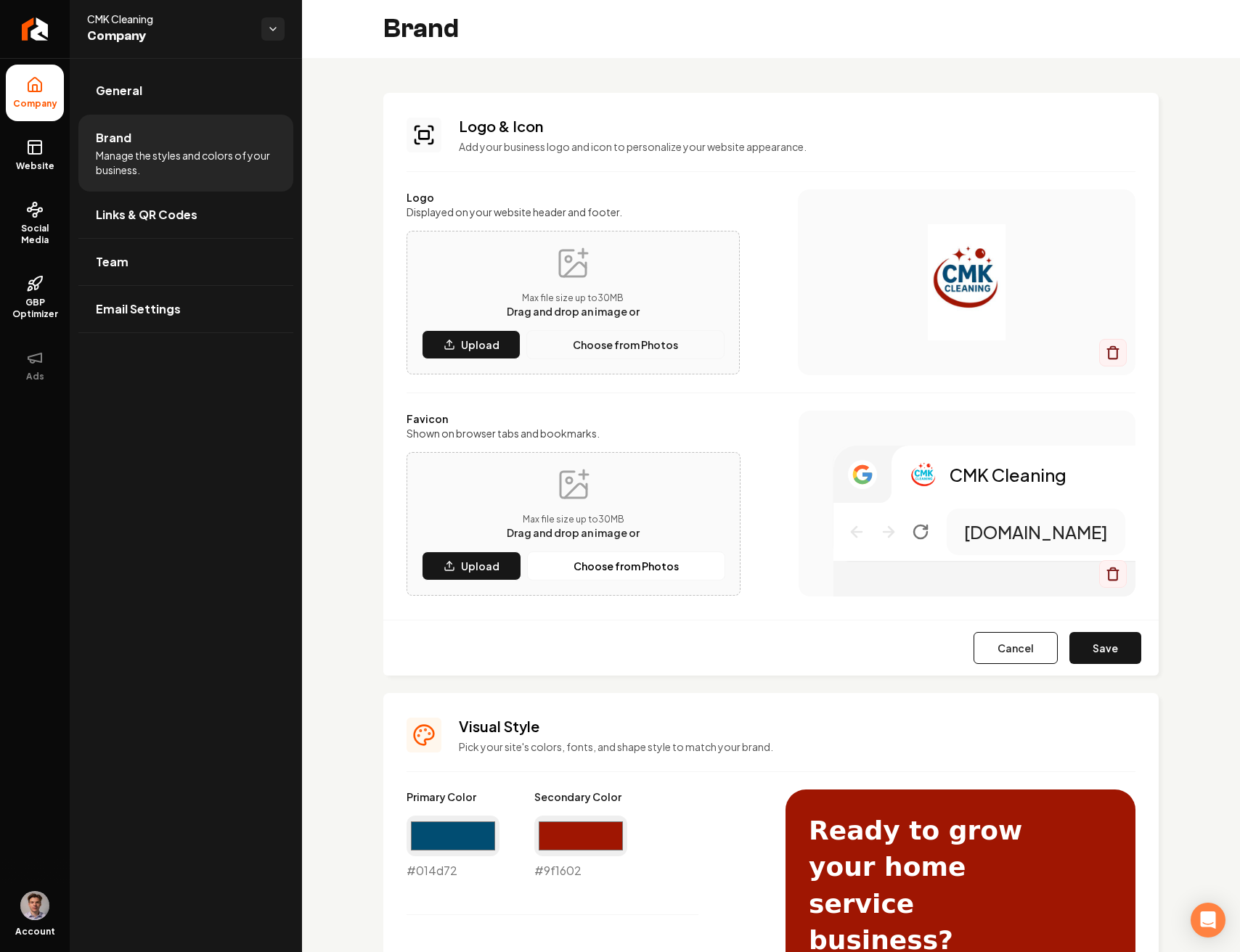
click at [627, 353] on button "Choose from Photos" at bounding box center [625, 344] width 198 height 29
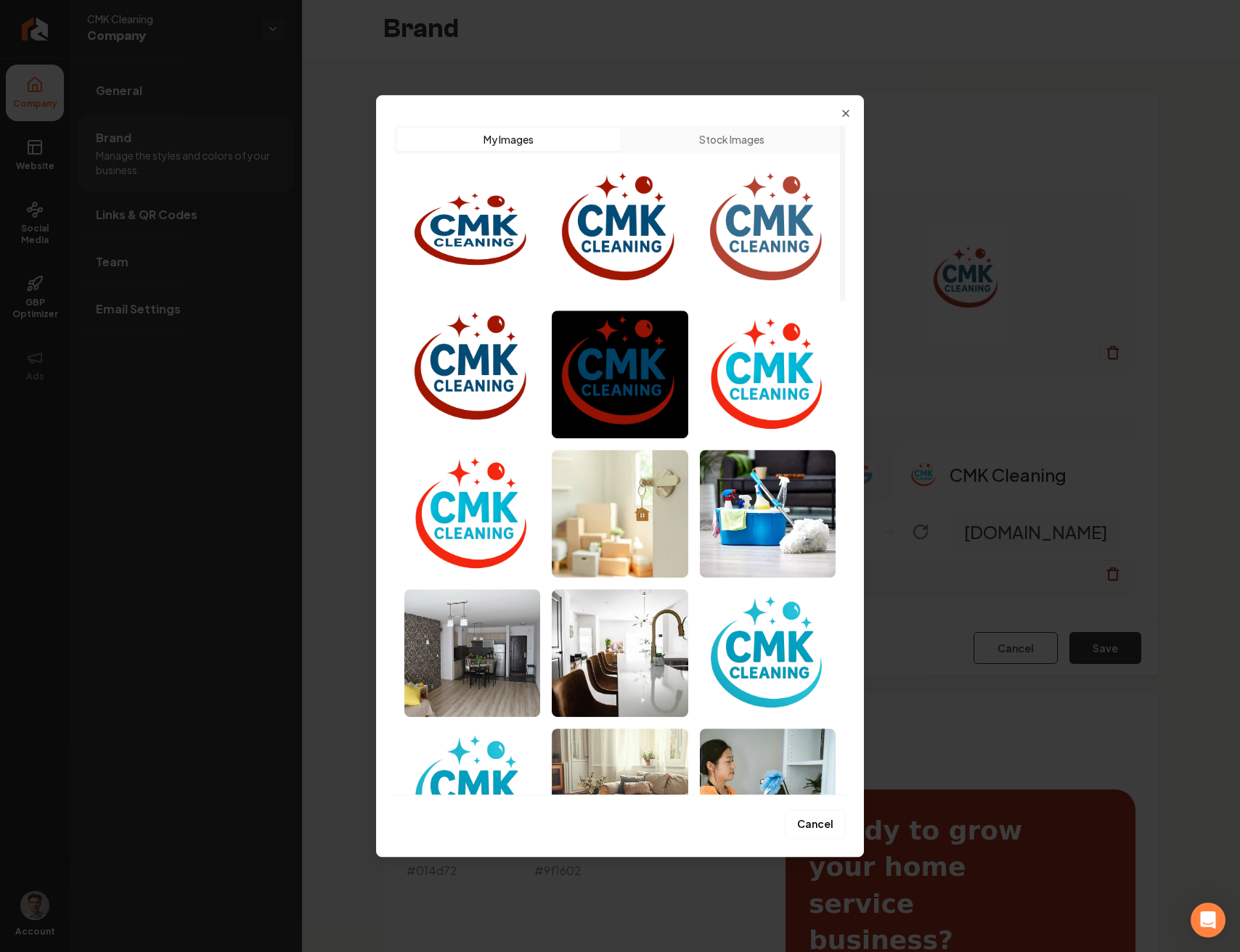
click at [726, 231] on img "Select image image_68b19b9e5c7cd75eb8a6c655.png" at bounding box center [767, 235] width 135 height 128
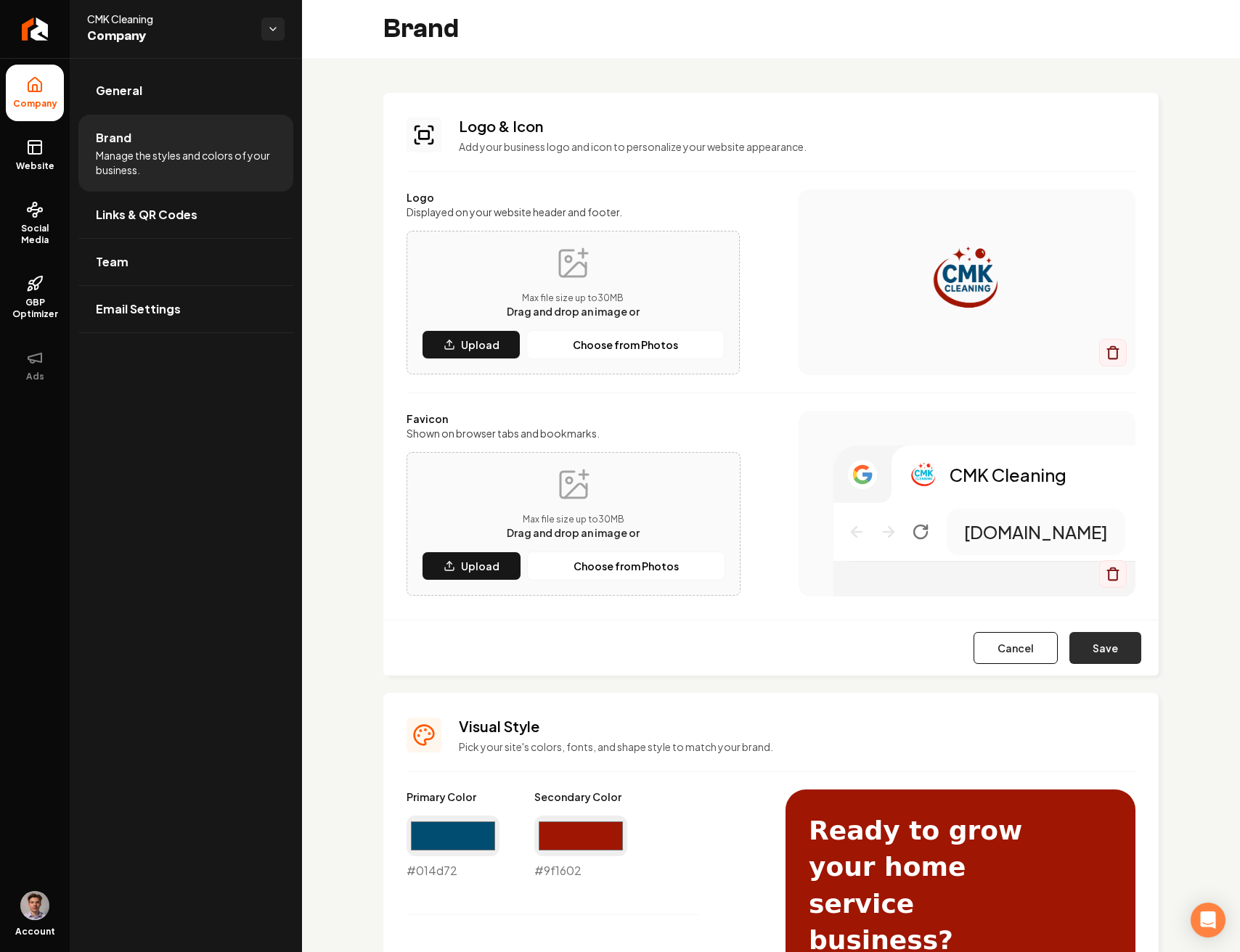
click at [1101, 648] on button "Save" at bounding box center [1105, 648] width 71 height 32
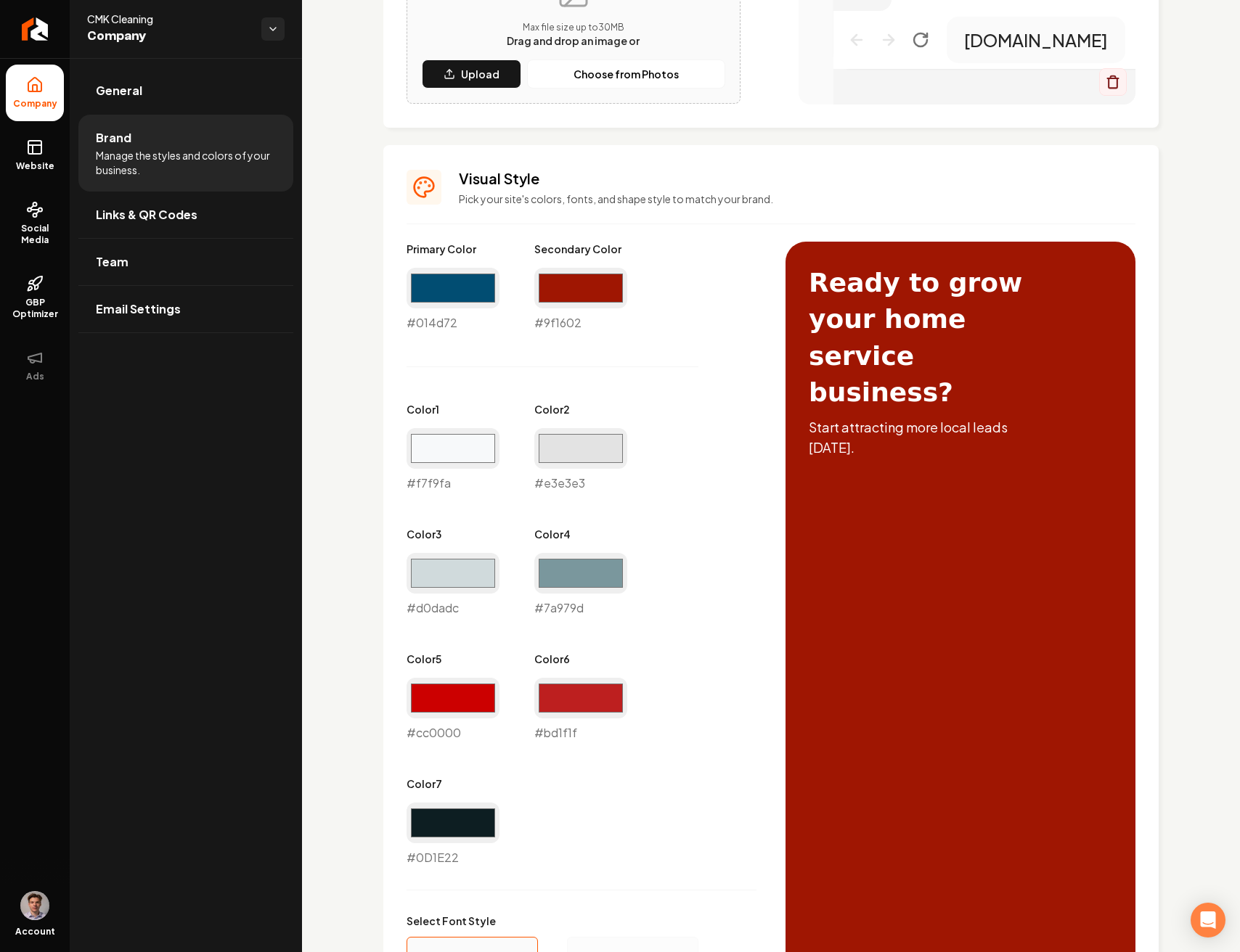
scroll to position [514, 0]
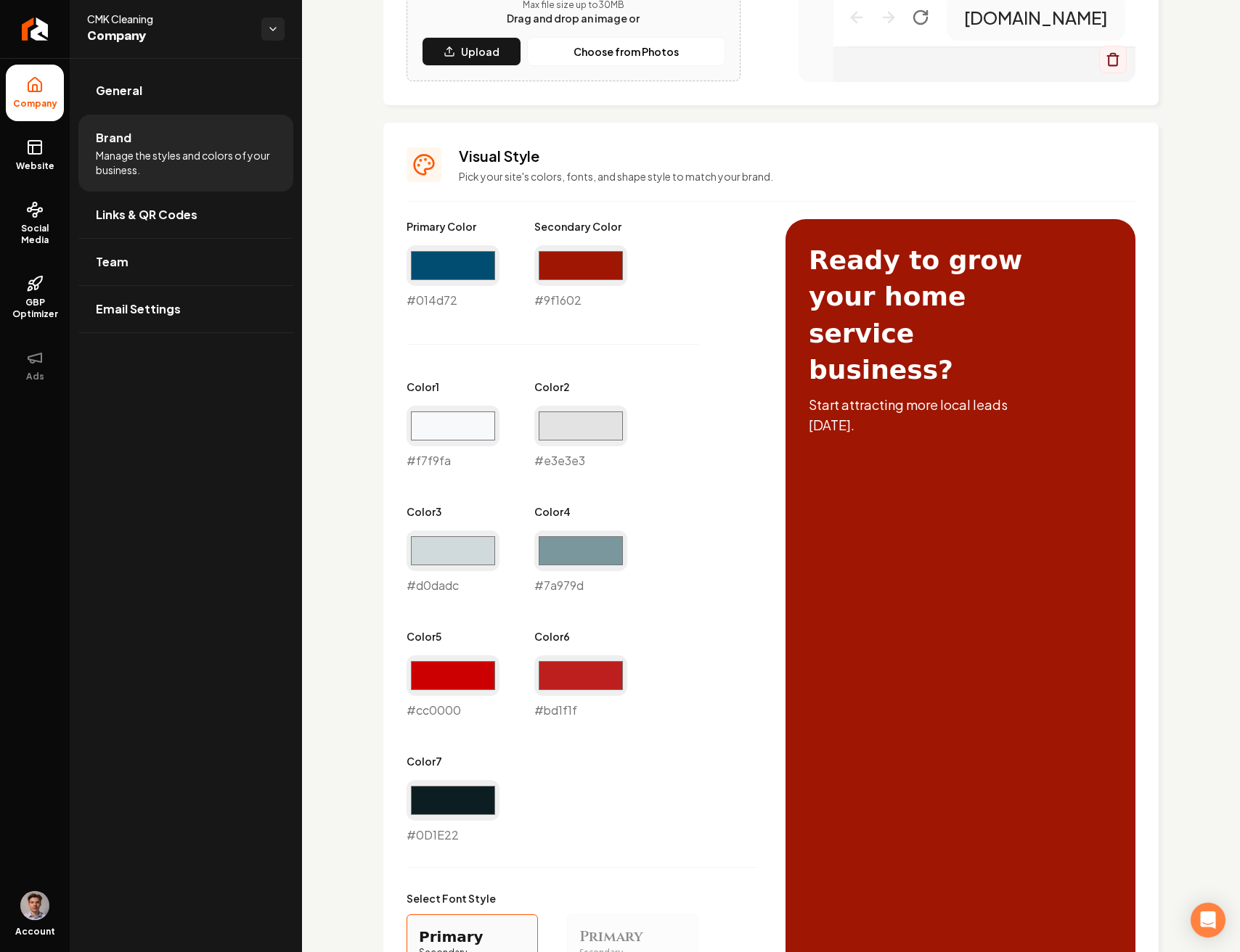
click at [449, 705] on div "#cc0000 #cc0000" at bounding box center [453, 687] width 93 height 64
click at [450, 680] on input "#cc0000" at bounding box center [453, 675] width 93 height 41
click at [447, 710] on div "#cc0000 #cc0000" at bounding box center [453, 687] width 93 height 64
click at [432, 676] on input "#cc0000" at bounding box center [453, 675] width 93 height 41
type input "#a21501"
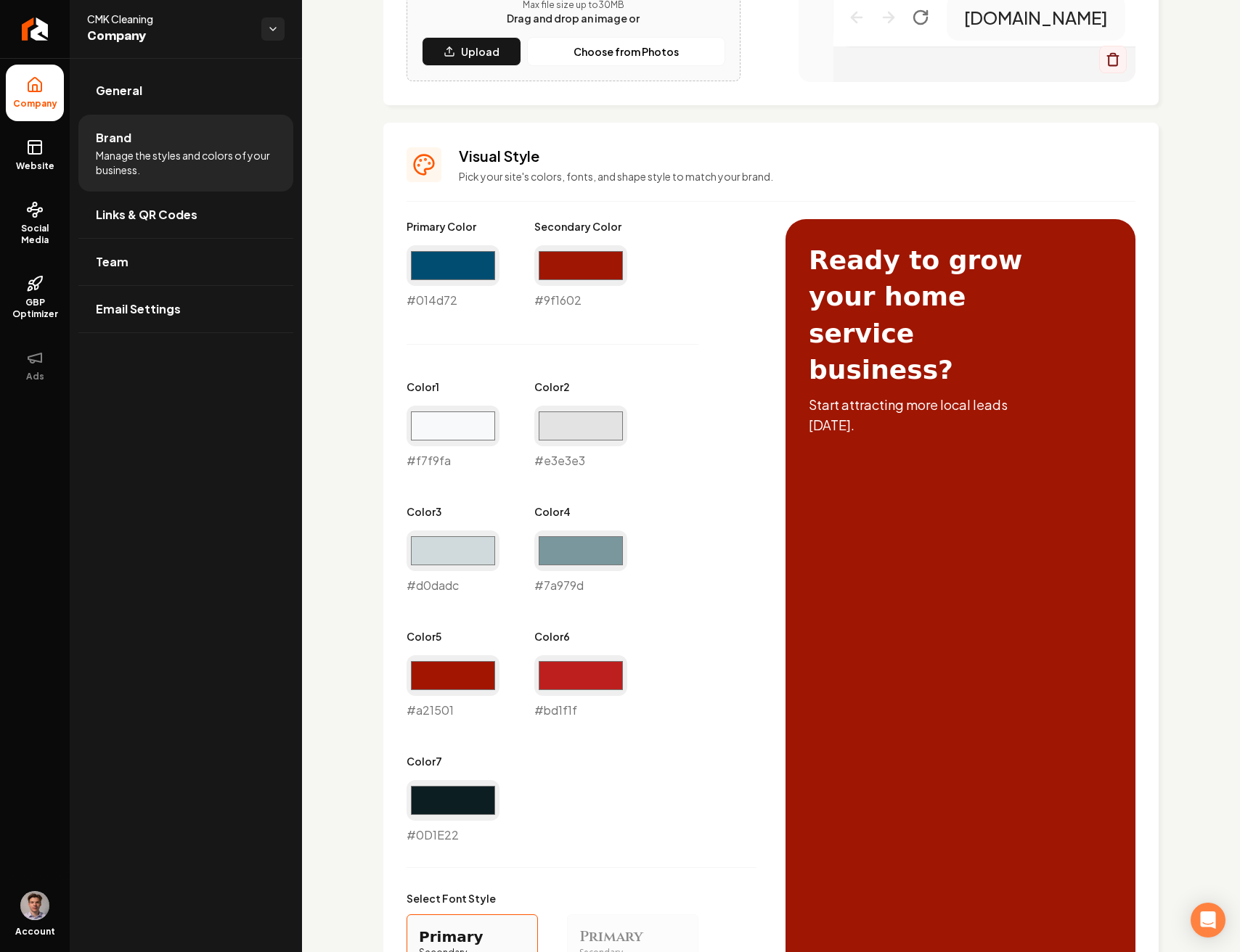
click at [621, 741] on div "Primary Color #014d72 #014d72 Secondary Color #9f1602 #9f1602 Color 1 #f7f9fa #…" at bounding box center [581, 532] width 350 height 625
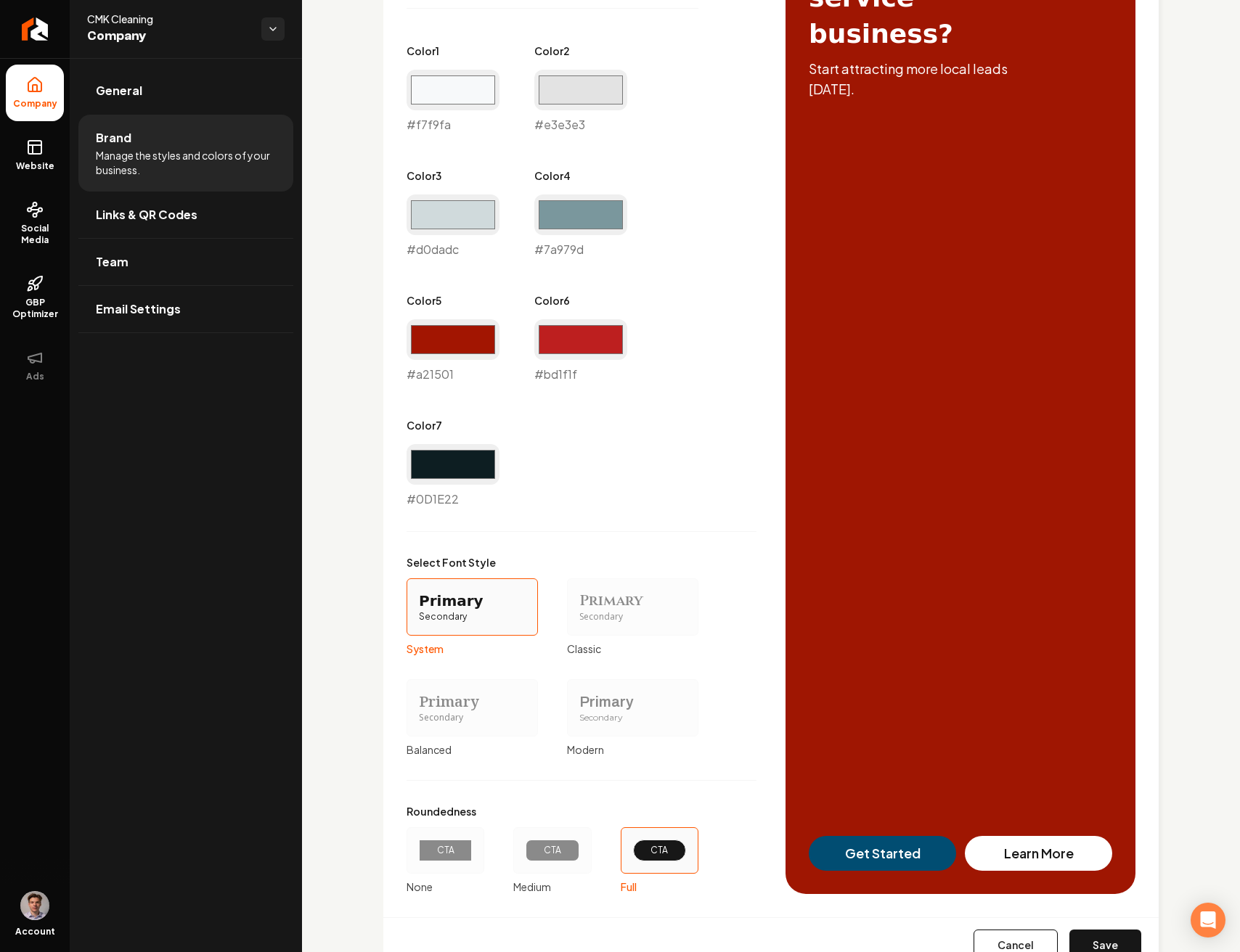
scroll to position [906, 0]
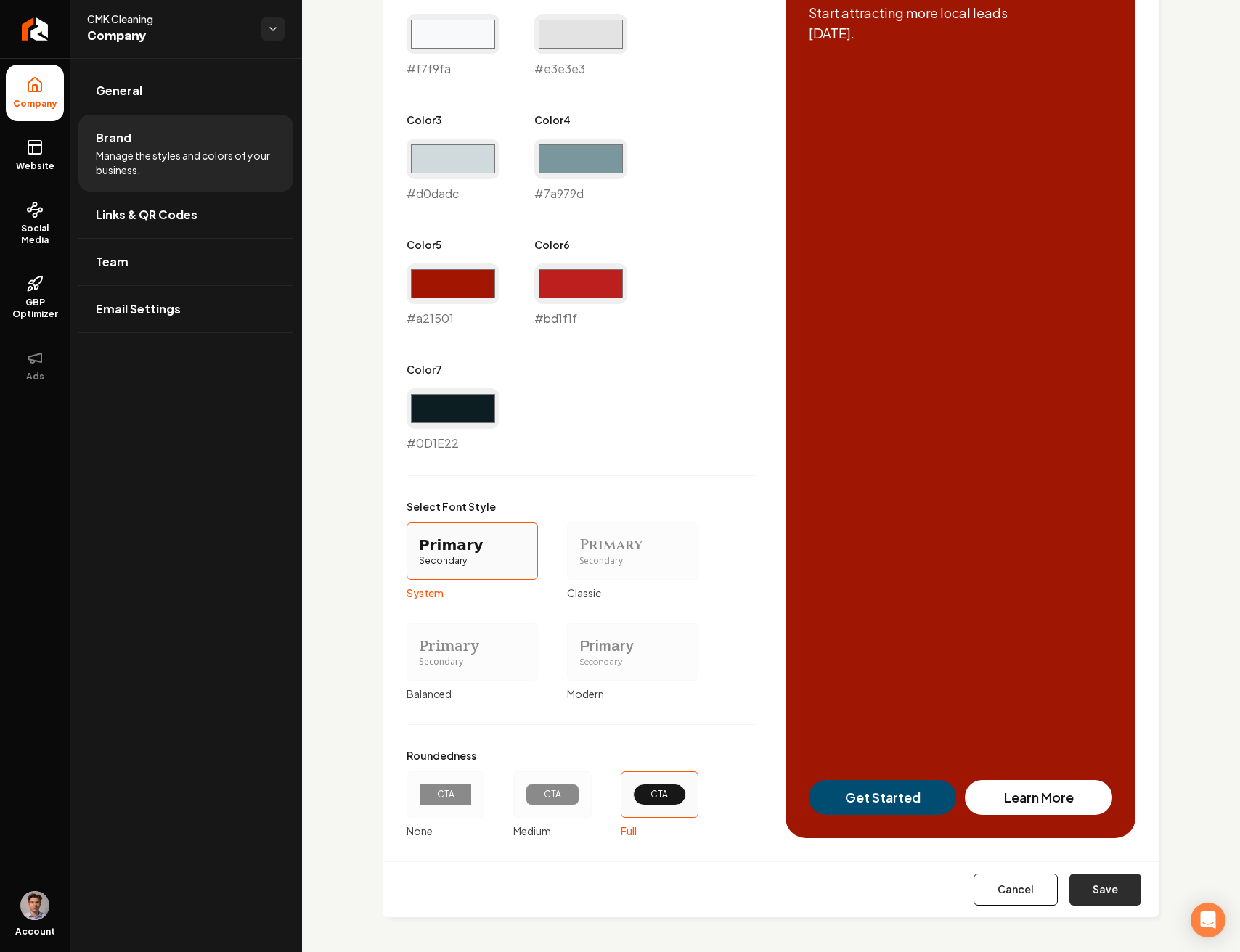
click at [1089, 896] on button "Save" at bounding box center [1105, 889] width 71 height 32
type input "#0d1e22"
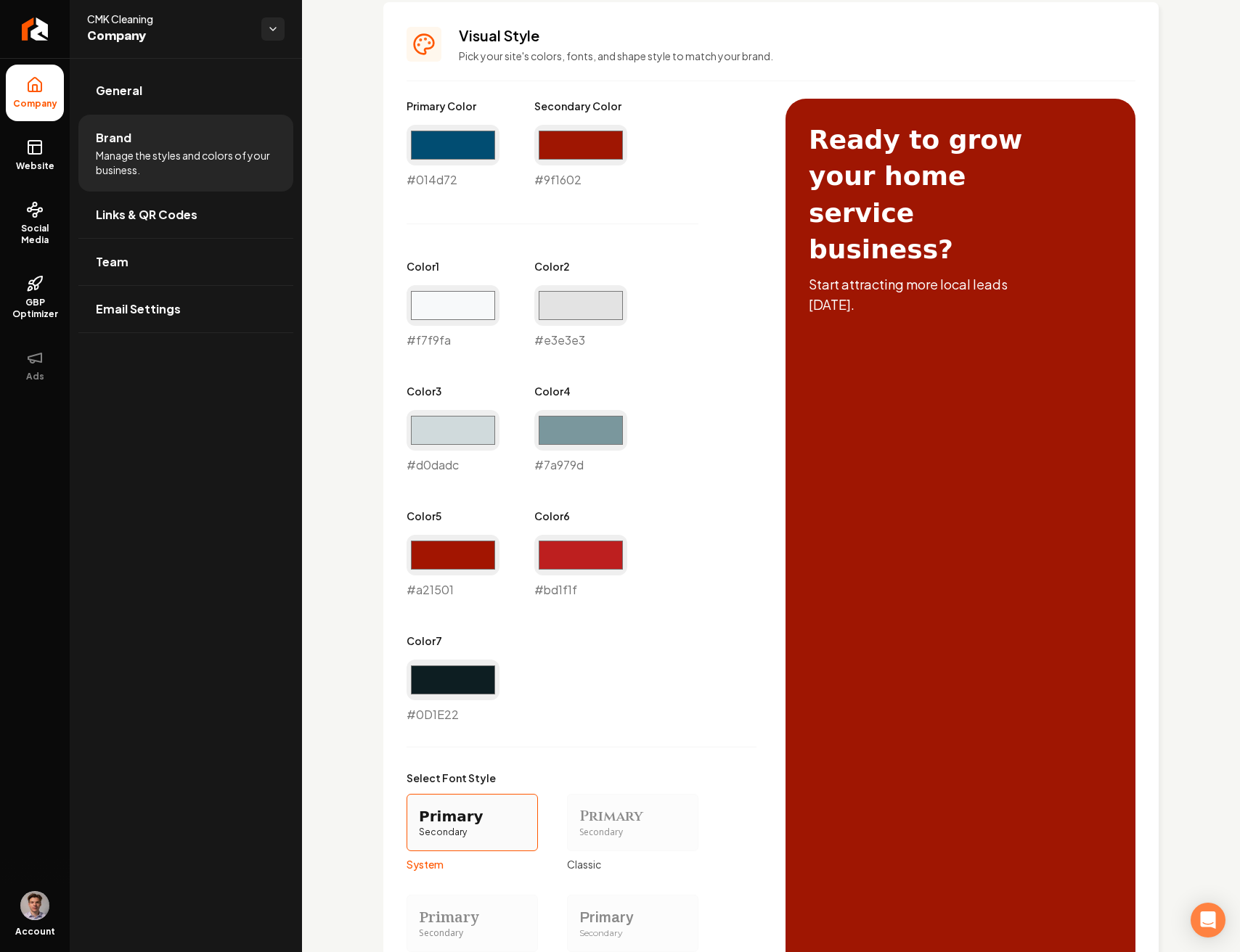
scroll to position [665, 0]
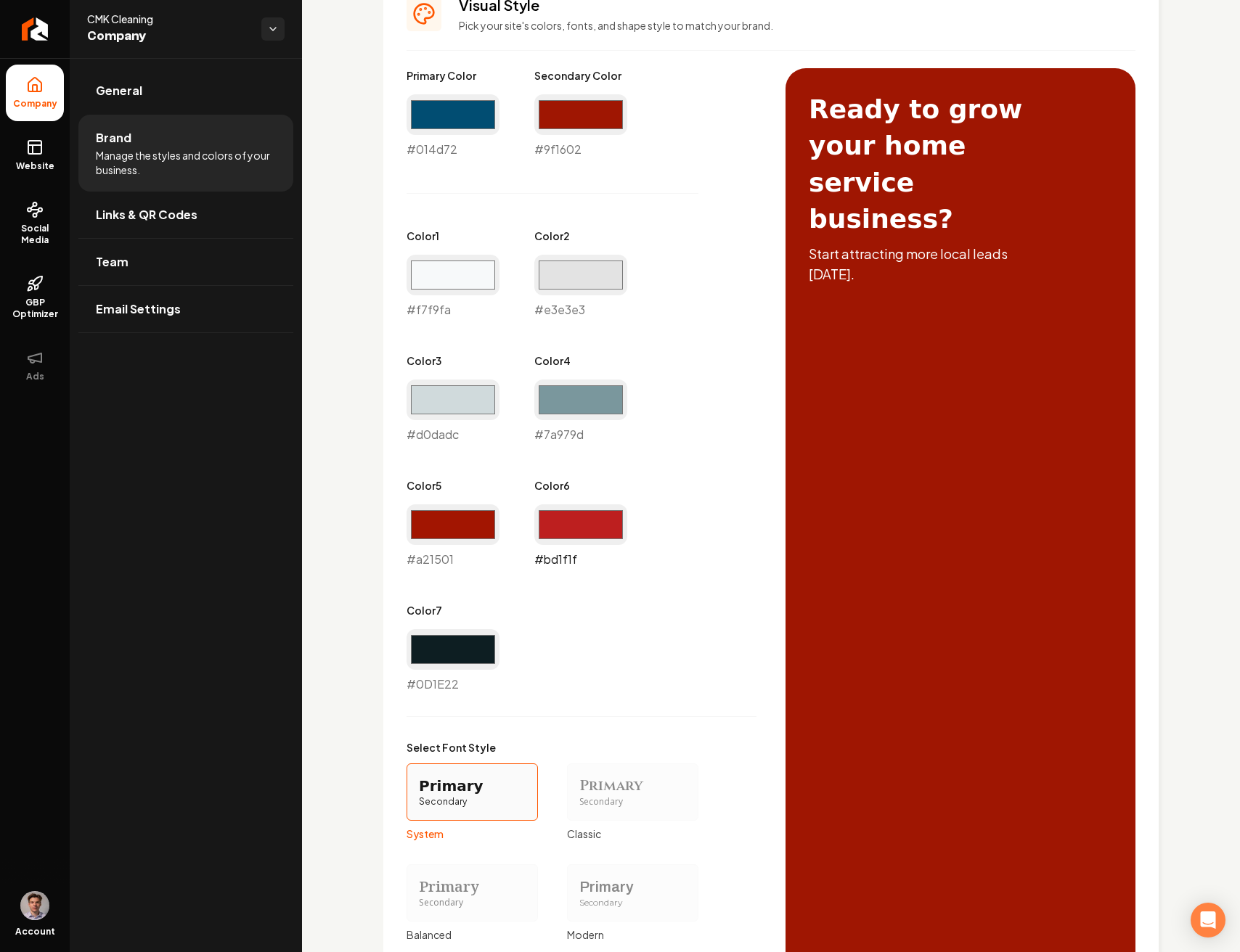
click at [581, 526] on input "#bd1f1f" at bounding box center [581, 524] width 93 height 41
type input "#9f1603"
click at [690, 478] on div "Primary Color #014d72 #014d72 Secondary Color #9f1602 #9f1602 Color 1 #f7f9fa #…" at bounding box center [581, 380] width 350 height 625
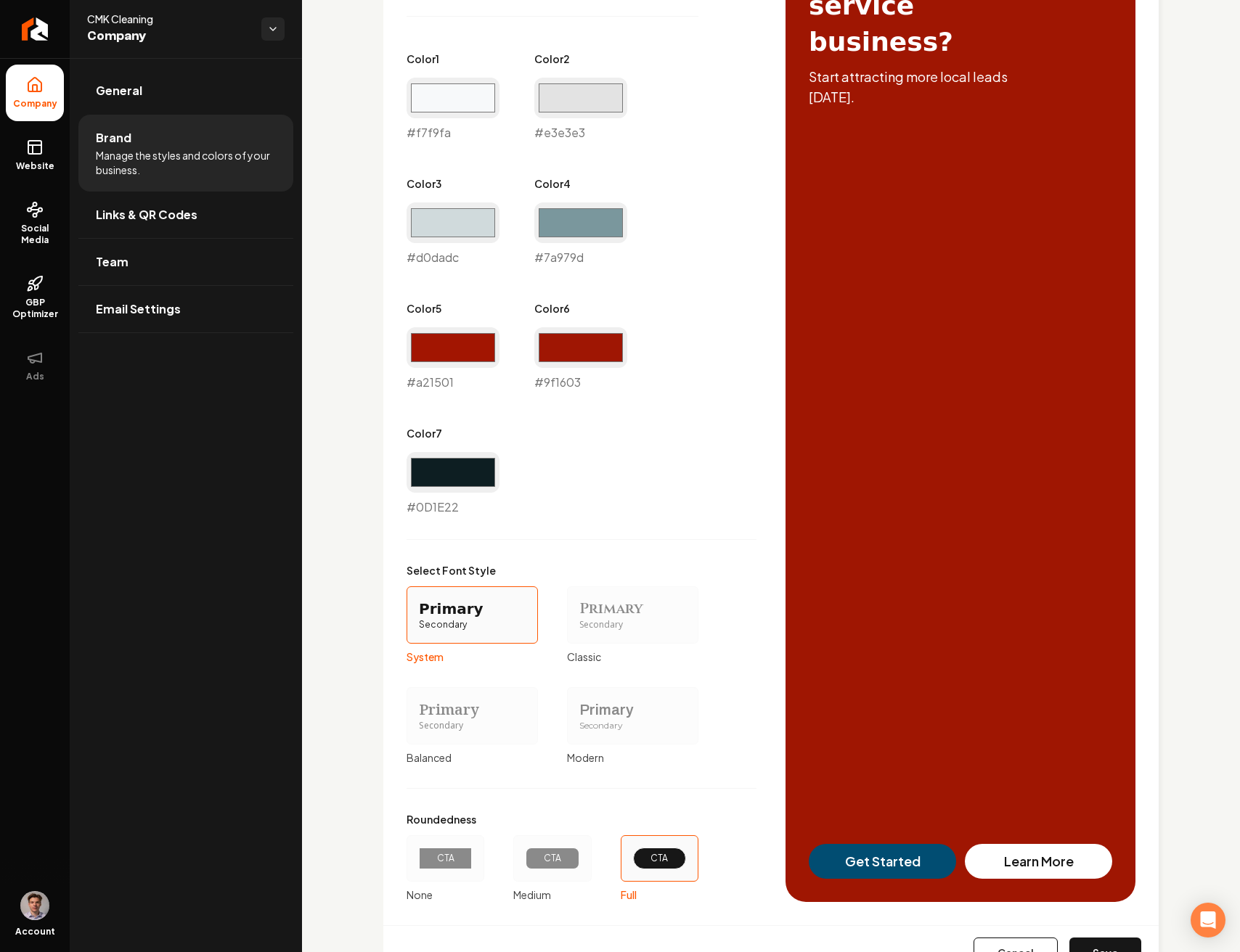
scroll to position [906, 0]
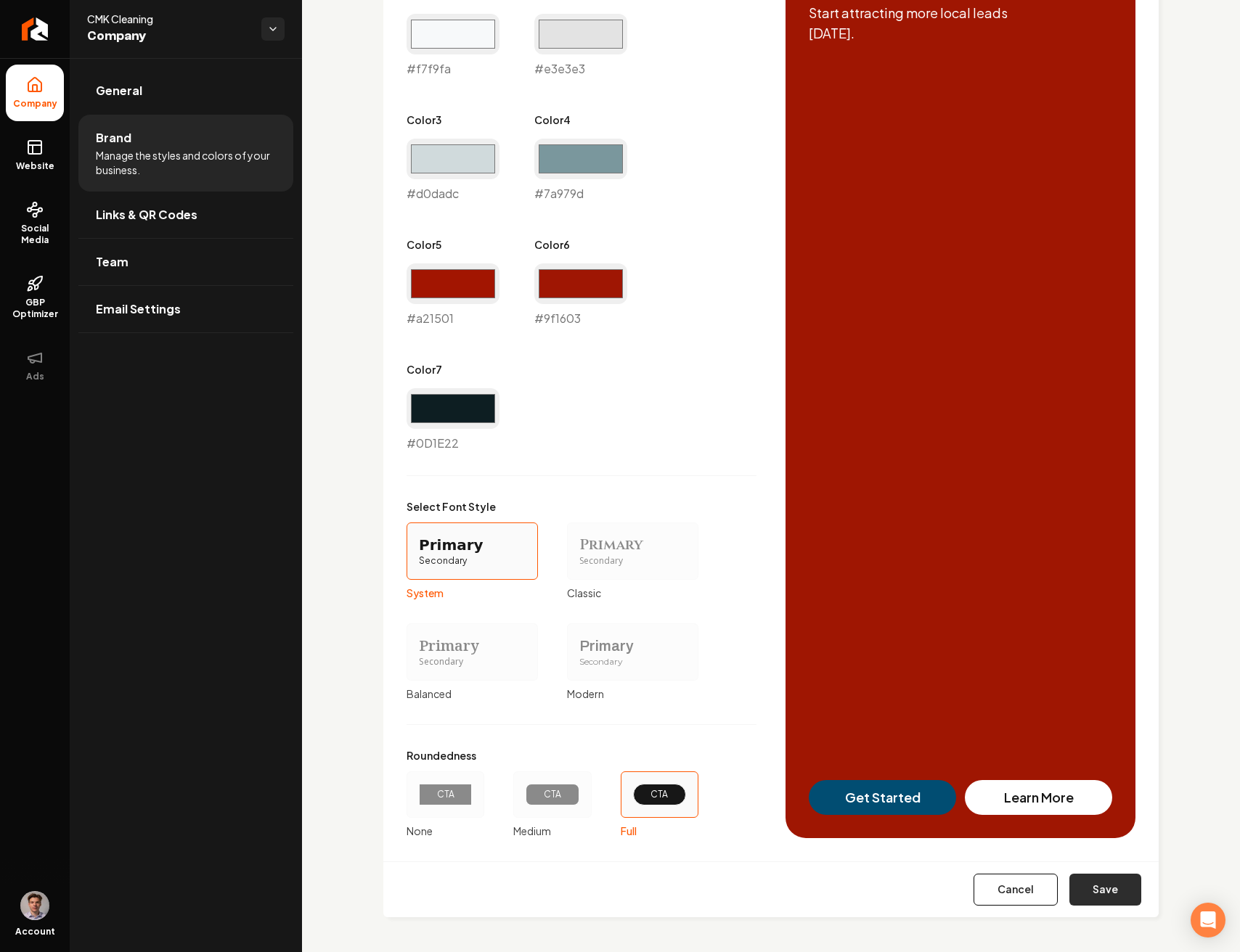
click at [1085, 891] on button "Save" at bounding box center [1105, 889] width 71 height 32
type input "#0d1e22"
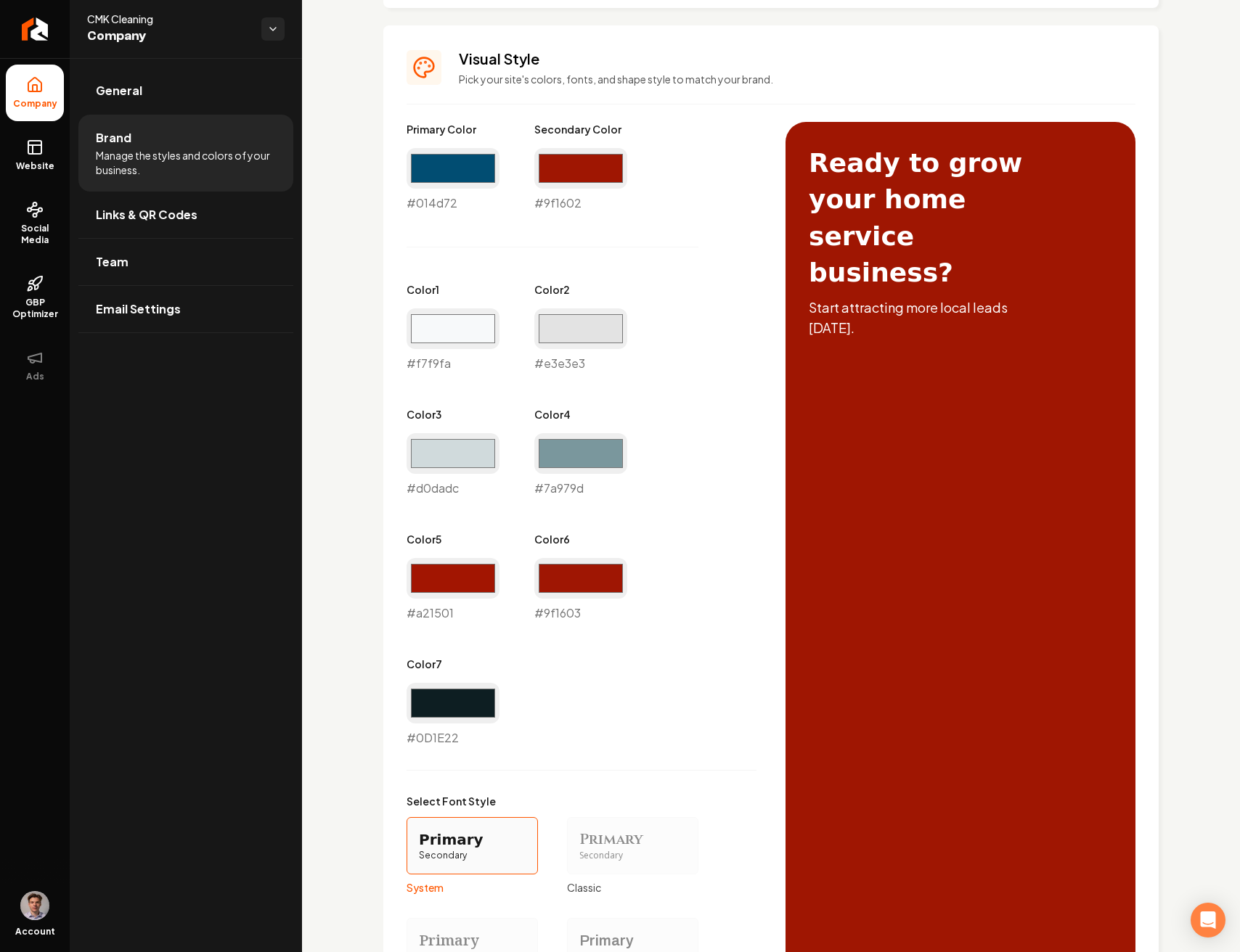
scroll to position [605, 0]
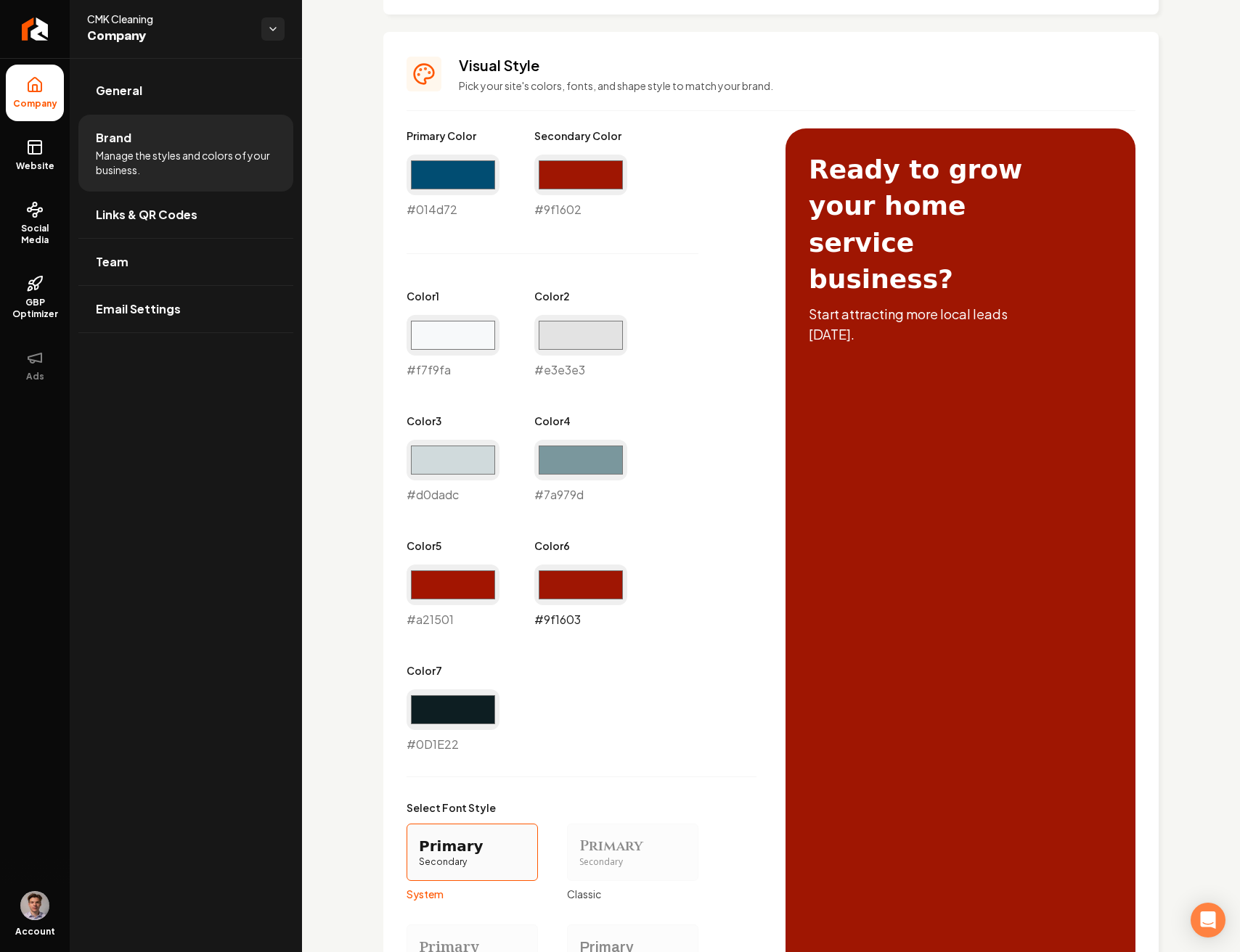
click at [593, 592] on input "#9f1603" at bounding box center [581, 584] width 93 height 41
type input "#c73b29"
click at [736, 621] on div "Primary Color #014d72 #014d72 Secondary Color #9f1602 #9f1602 Color 1 #f7f9fa #…" at bounding box center [581, 441] width 350 height 625
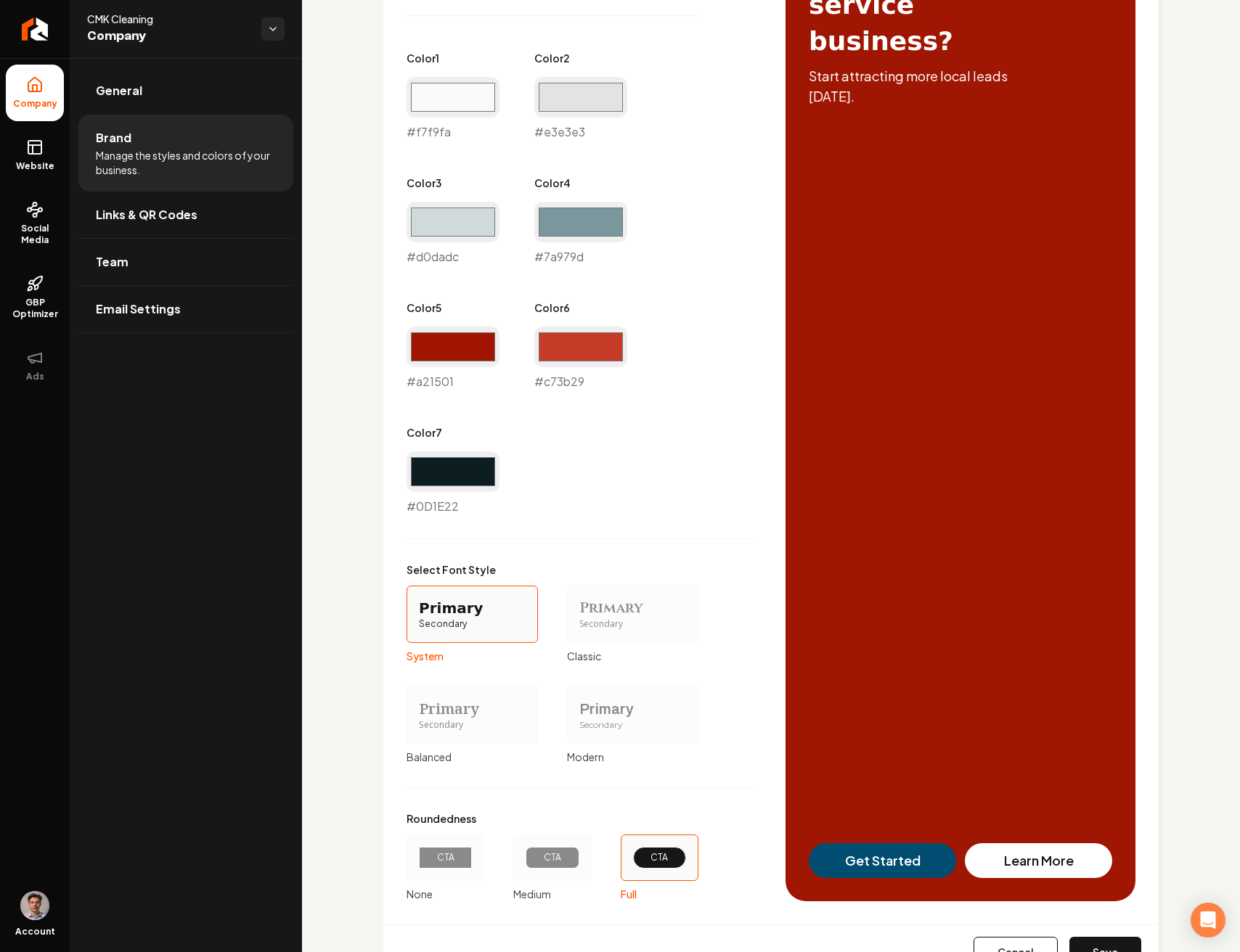
scroll to position [906, 0]
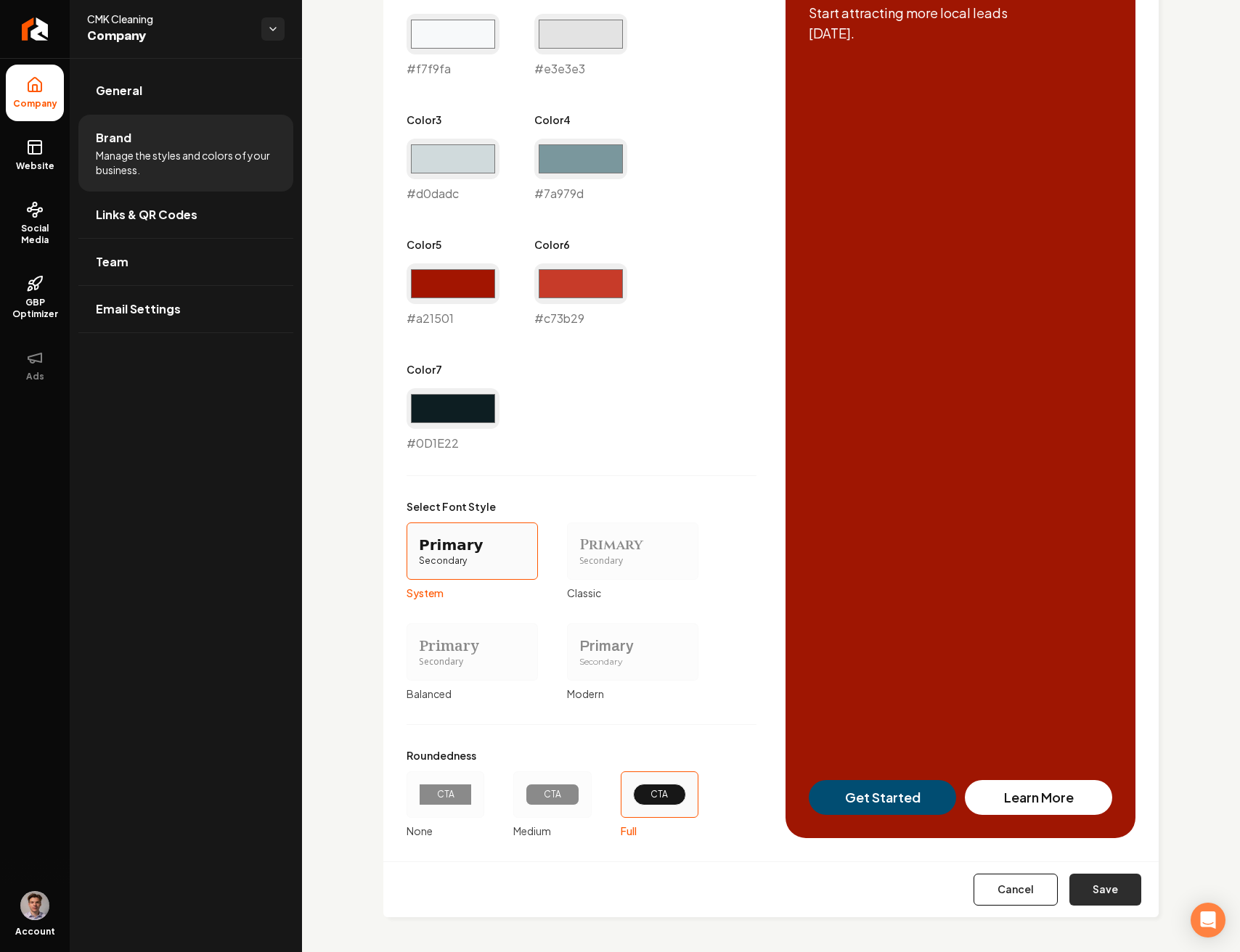
click at [1081, 890] on button "Save" at bounding box center [1105, 889] width 71 height 32
type input "#0d1e22"
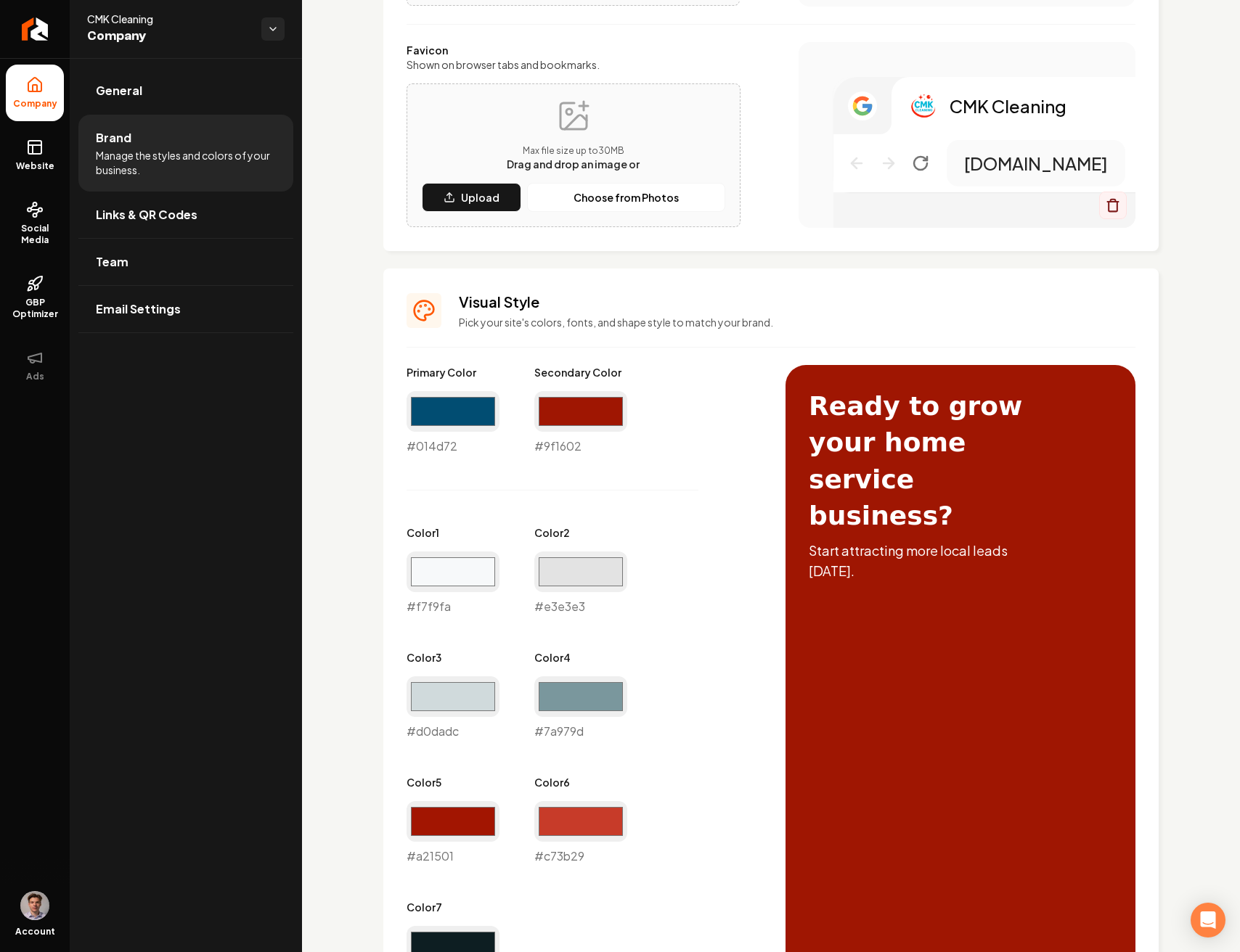
scroll to position [369, 0]
click at [441, 442] on div "#014d72 #014d72" at bounding box center [453, 422] width 93 height 64
click at [444, 425] on input "#014d72" at bounding box center [453, 410] width 93 height 41
click at [646, 469] on div "Primary Color #014d72 #014d72 Secondary Color #9f1602 #9f1602 Color 1 #f7f9fa #…" at bounding box center [581, 676] width 350 height 625
click at [442, 445] on div "#014d72 #014d72" at bounding box center [453, 422] width 93 height 64
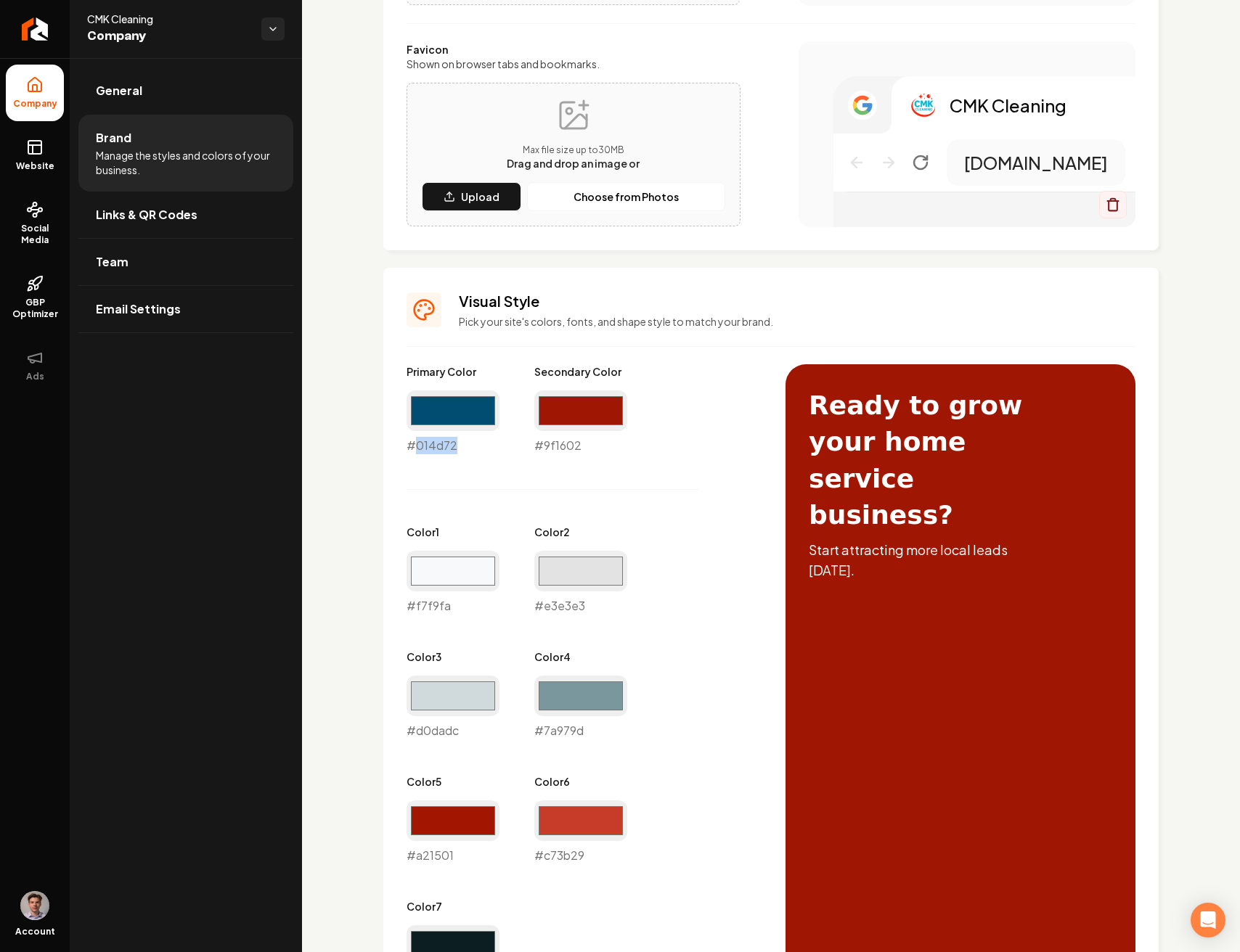
click at [442, 445] on div "#014d72 #014d72" at bounding box center [453, 422] width 93 height 64
click at [445, 447] on div "#014d72 #014d72" at bounding box center [453, 422] width 93 height 64
click at [452, 424] on input "#014d72" at bounding box center [453, 410] width 93 height 41
click at [655, 504] on div "Primary Color #014d72 #014d72 Secondary Color #9f1602 #9f1602 Color 1 #f7f9fa #…" at bounding box center [581, 676] width 350 height 625
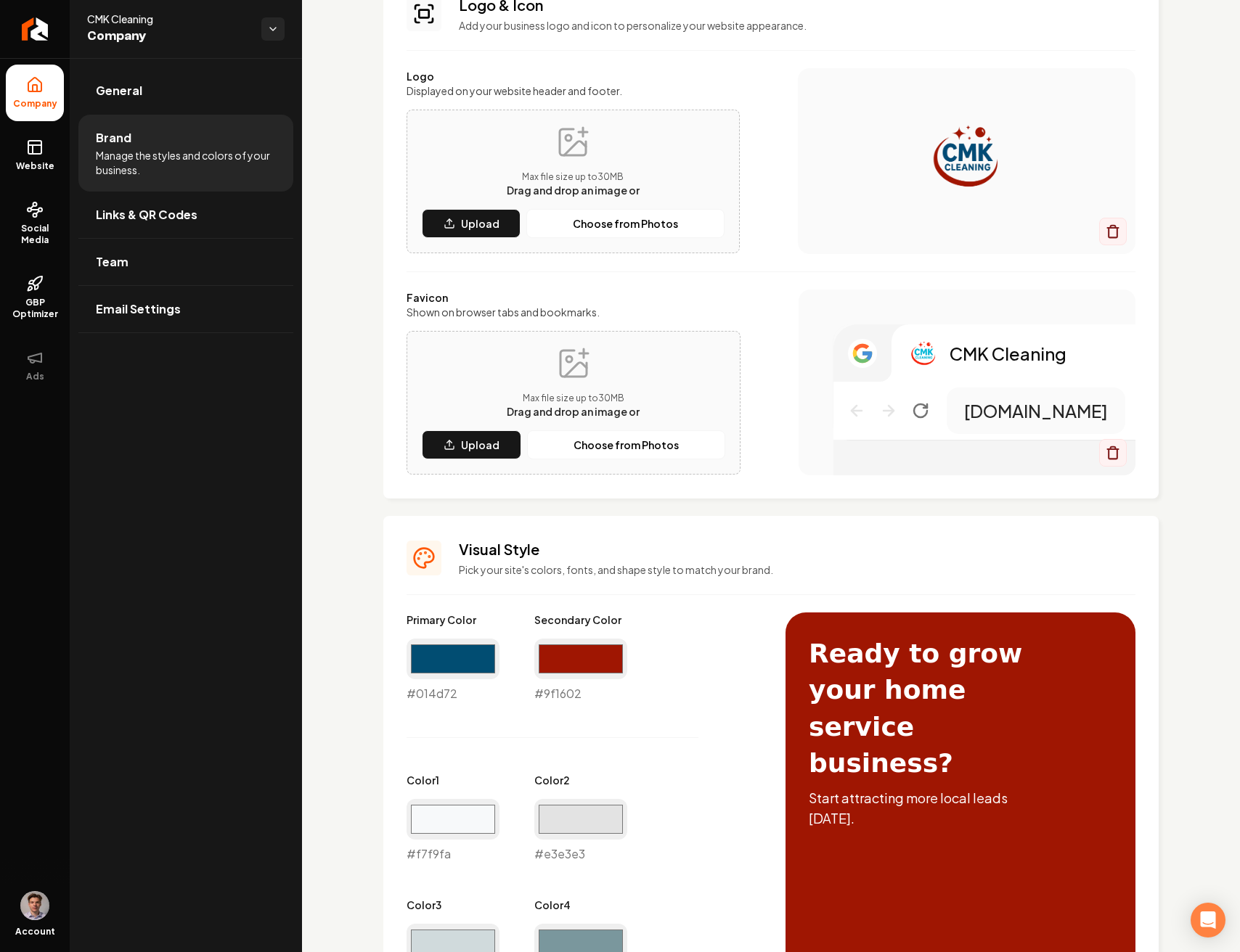
scroll to position [128, 0]
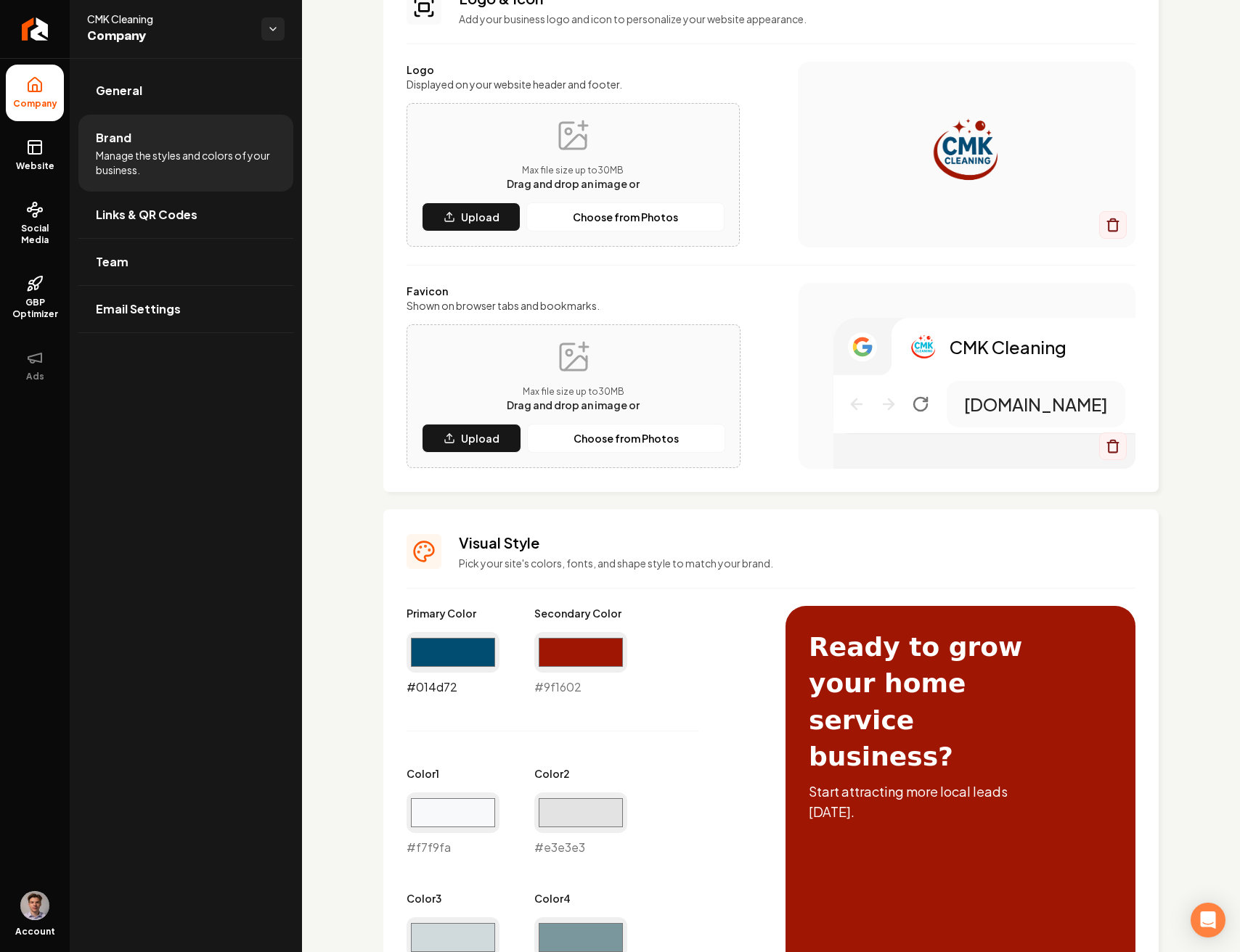
click at [478, 661] on input "#014d72" at bounding box center [453, 652] width 93 height 41
click at [634, 717] on div "Primary Color #014d72 #014d72 Secondary Color #9f1602 #9f1602 Color 1 #f7f9fa #…" at bounding box center [581, 918] width 350 height 625
click at [572, 686] on div "#9f1602 #9f1602" at bounding box center [581, 664] width 93 height 64
click at [578, 662] on input "#9f1602" at bounding box center [581, 652] width 93 height 41
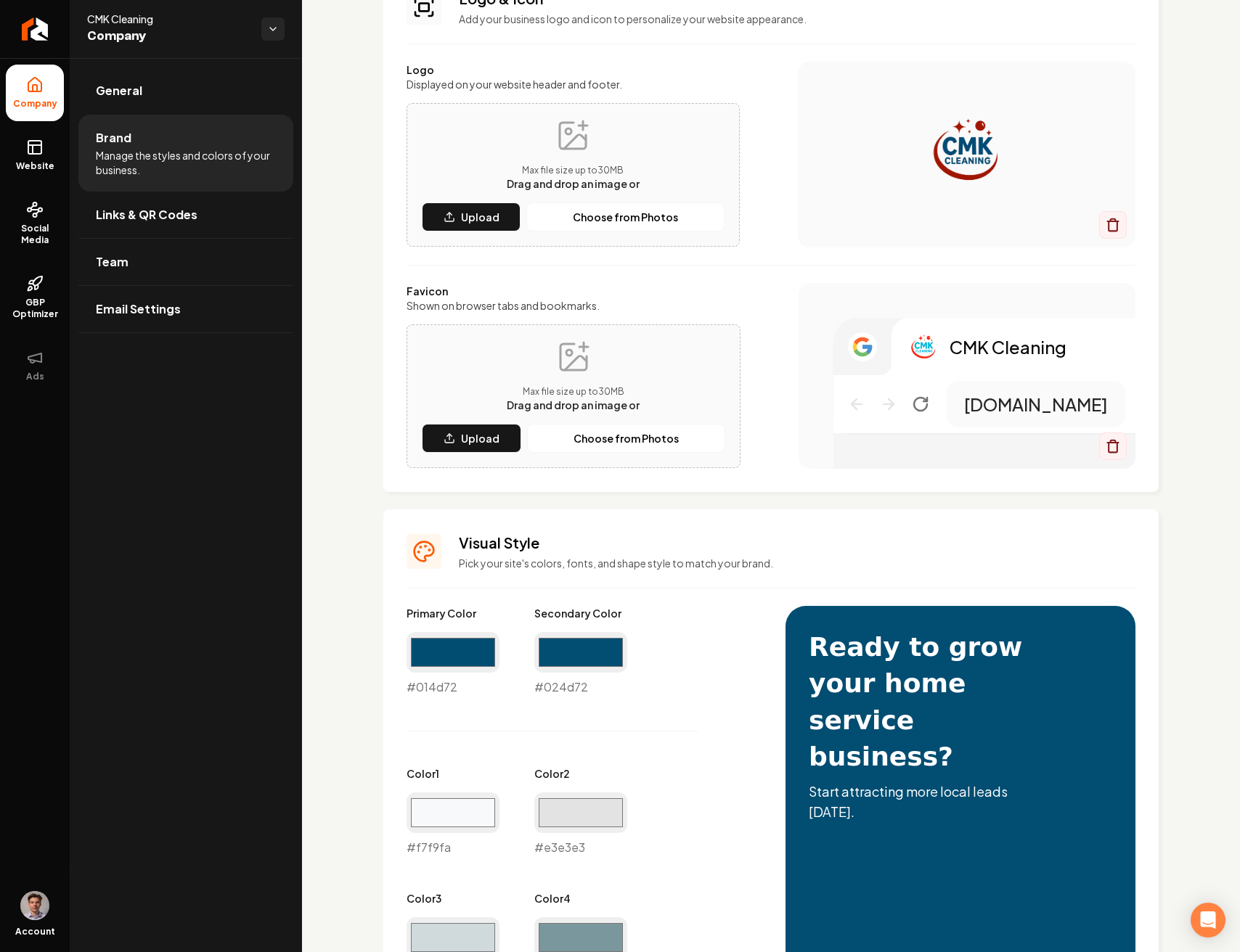
type input "#024d72"
click at [484, 695] on div "Primary Color #014d72 #014d72 Secondary Color #024d72 #024d72 Color 1 #f7f9fa #…" at bounding box center [581, 918] width 350 height 625
click at [448, 660] on input "#014d72" at bounding box center [453, 652] width 93 height 41
type input "#a11602"
click at [691, 704] on div "Primary Color #a11602 #a11602 Secondary Color #024d72 #024d72 Color 1 #f7f9fa #…" at bounding box center [581, 918] width 350 height 625
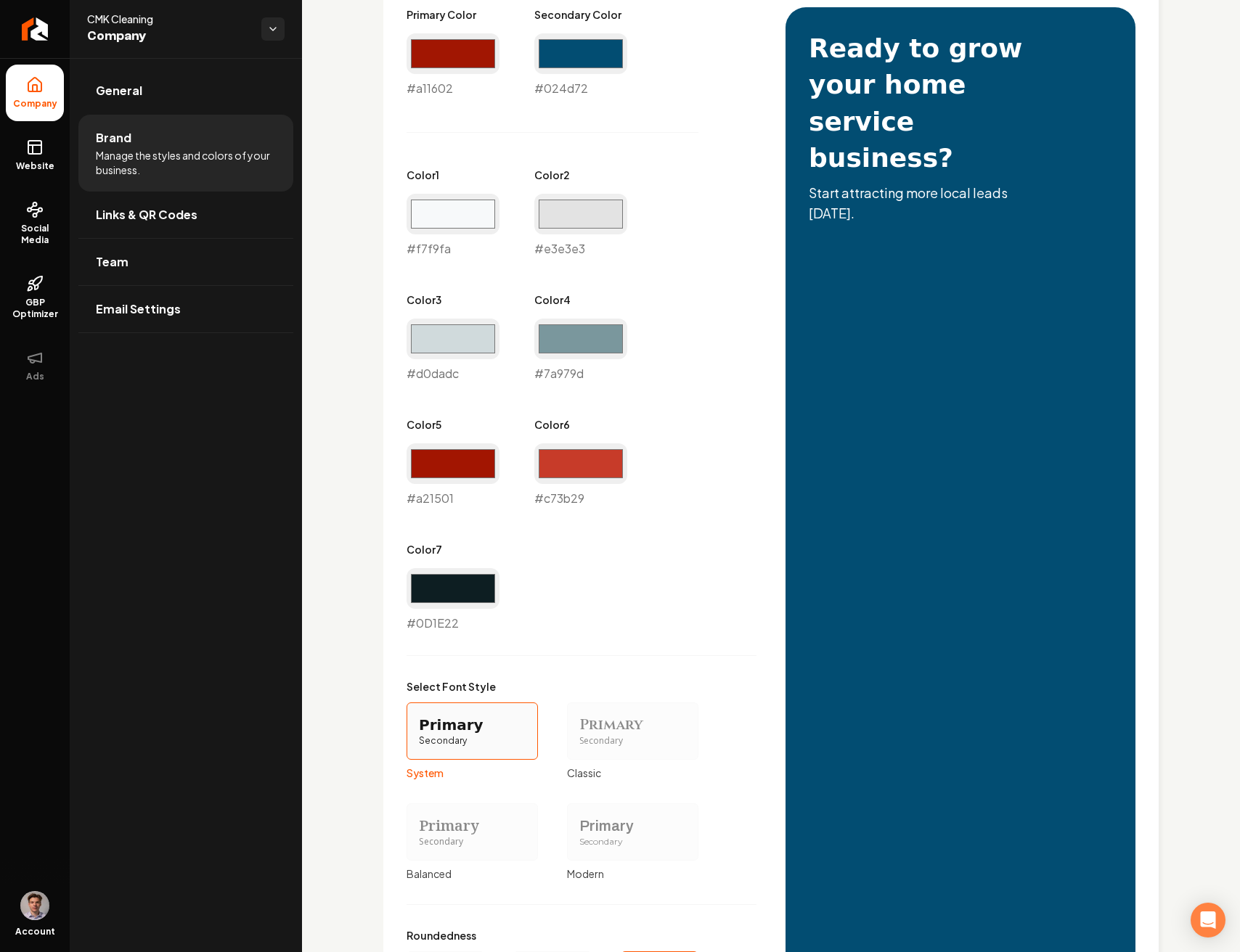
scroll to position [713, 0]
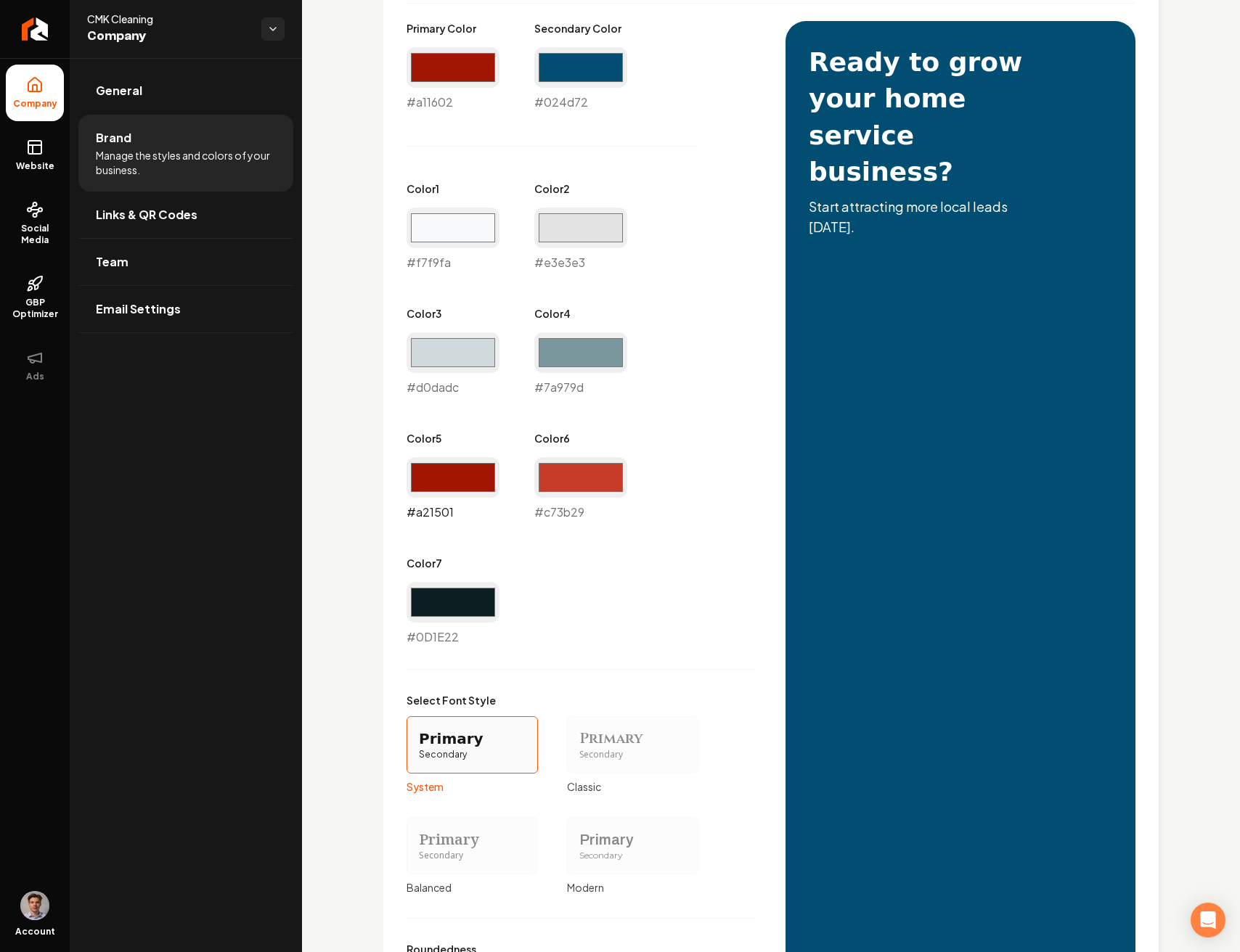
click at [470, 475] on input "#a21501" at bounding box center [453, 477] width 93 height 41
type input "#c73b29"
click at [587, 472] on input "#c73b29" at bounding box center [581, 477] width 93 height 41
type input "#a11603"
click at [716, 473] on div "Primary Color #a11602 #a11602 Secondary Color #024d72 #024d72 Color 1 #f7f9fa #…" at bounding box center [581, 333] width 350 height 625
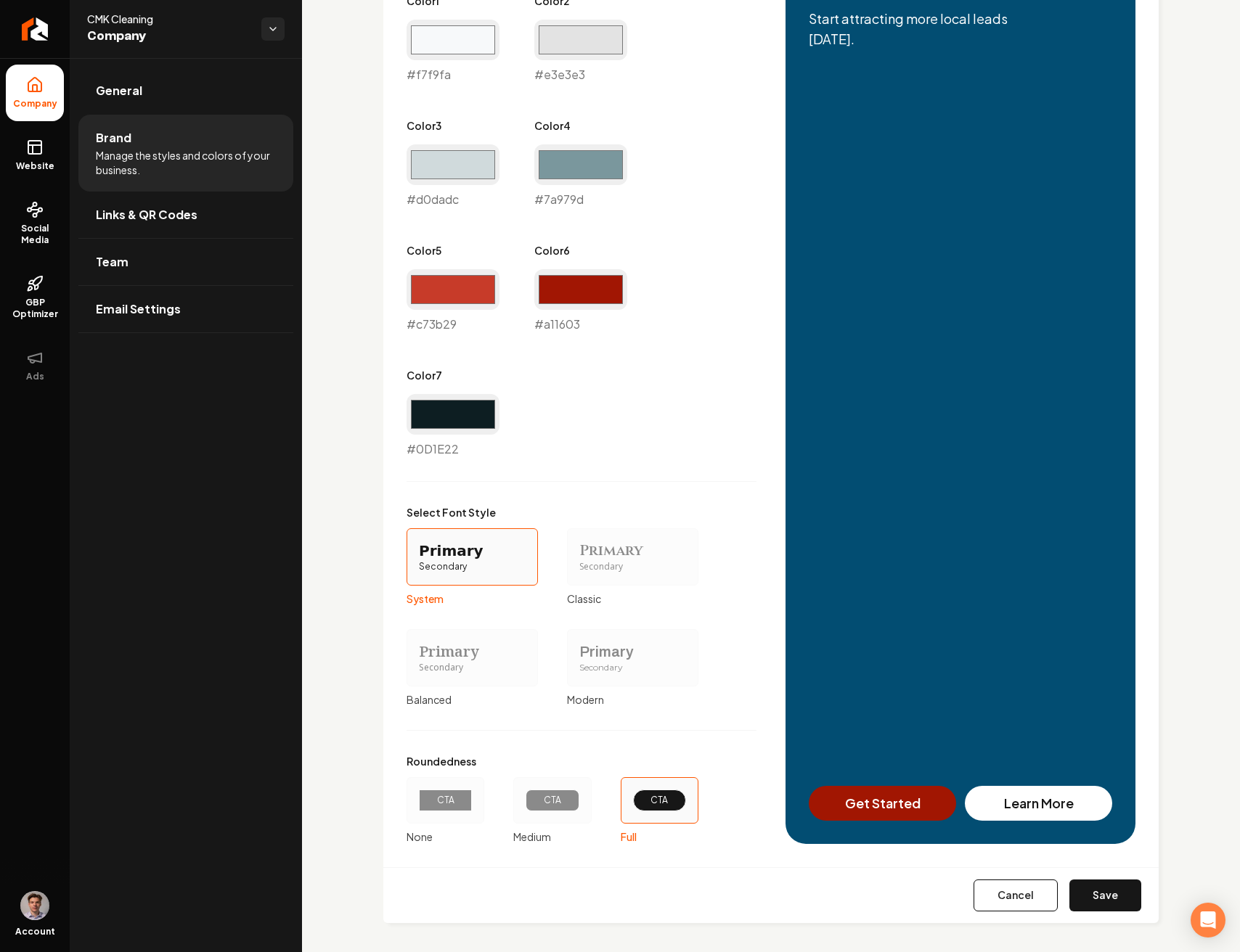
scroll to position [906, 0]
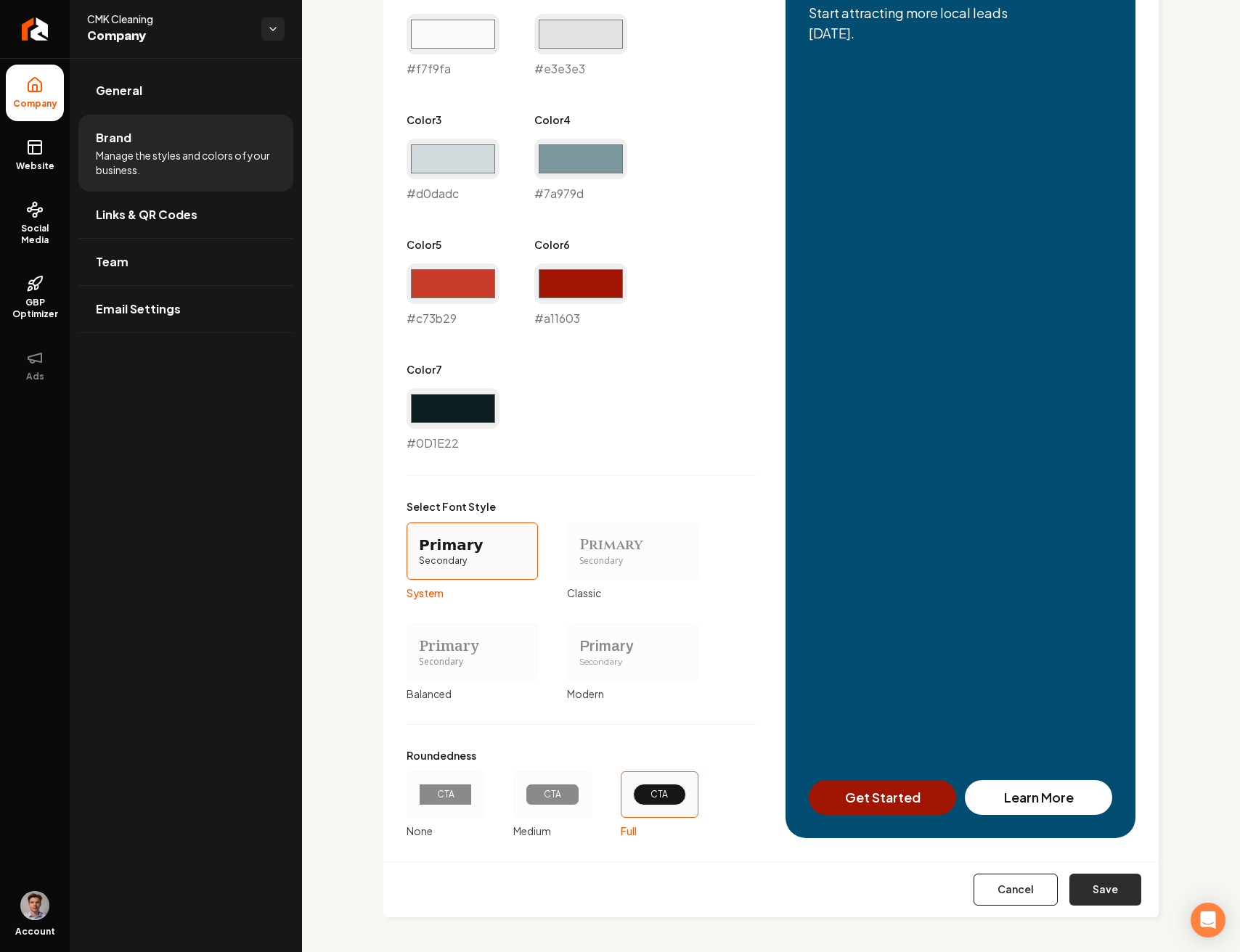
click at [1093, 891] on button "Save" at bounding box center [1105, 889] width 71 height 32
type input "#0d1e22"
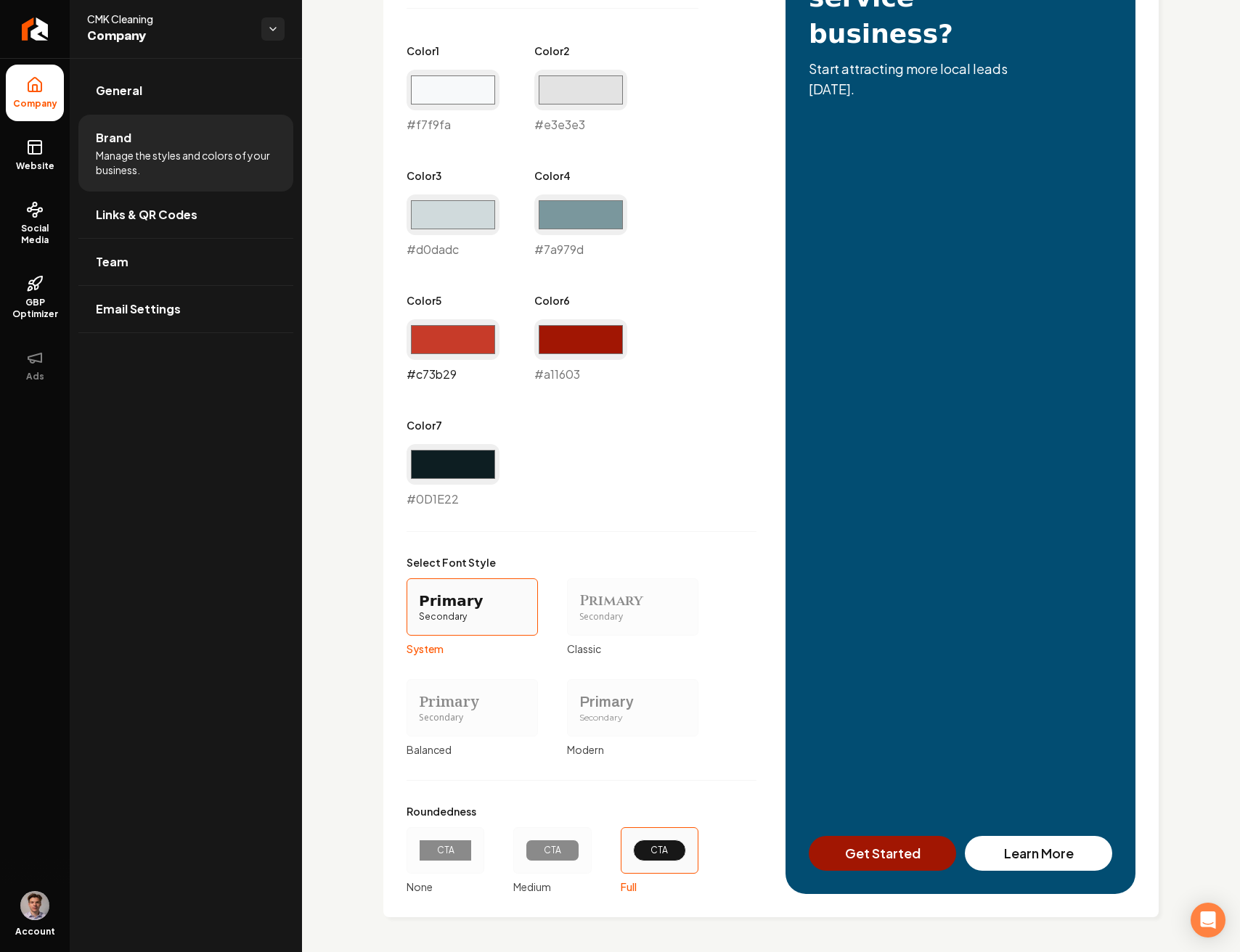
click at [450, 336] on input "#c73b29" at bounding box center [453, 339] width 93 height 41
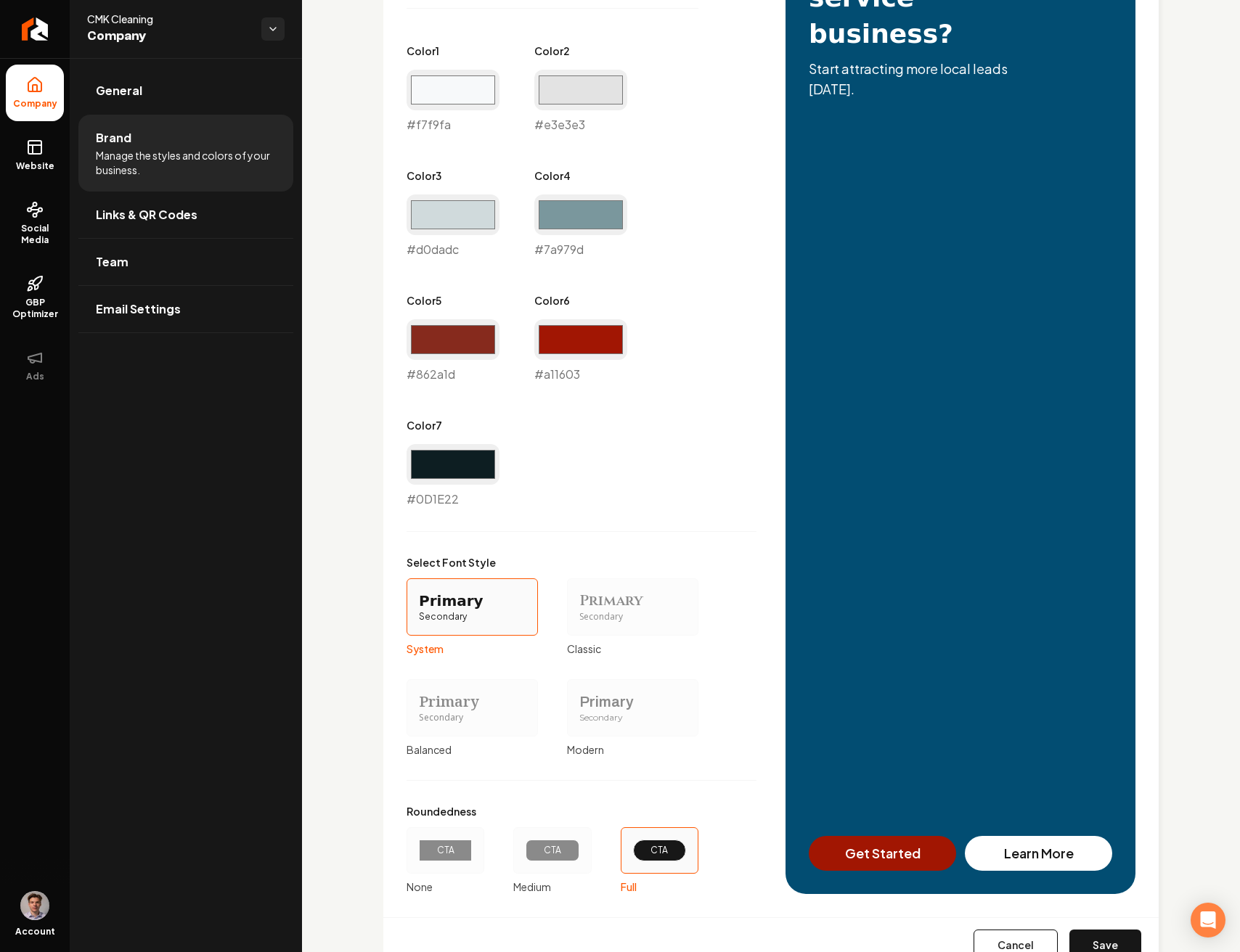
type input "#862a1d"
click at [605, 404] on div "Primary Color #a11602 #a11602 Secondary Color #024d72 #024d72 Color 1 #f7f9fa #…" at bounding box center [581, 195] width 350 height 625
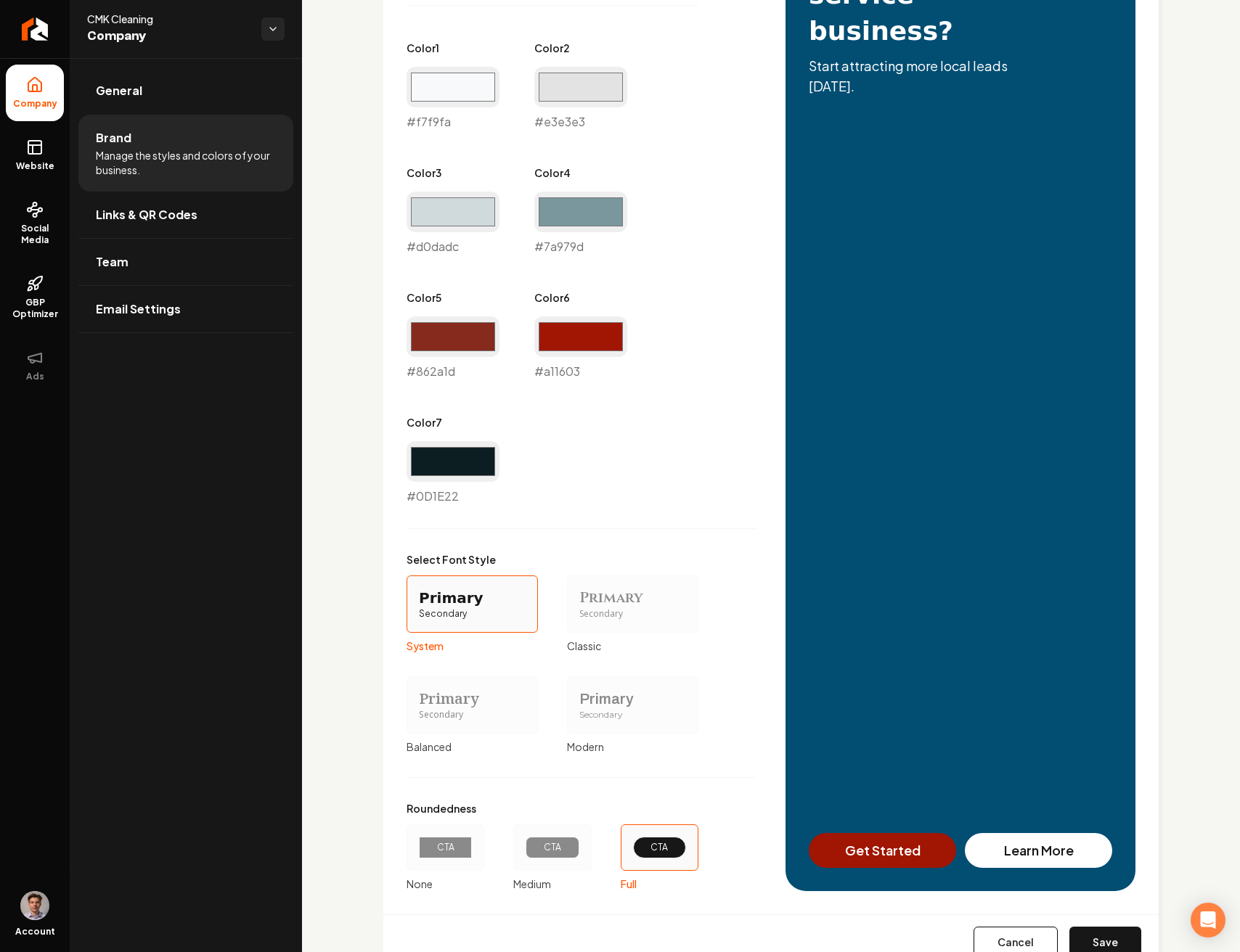
scroll to position [906, 0]
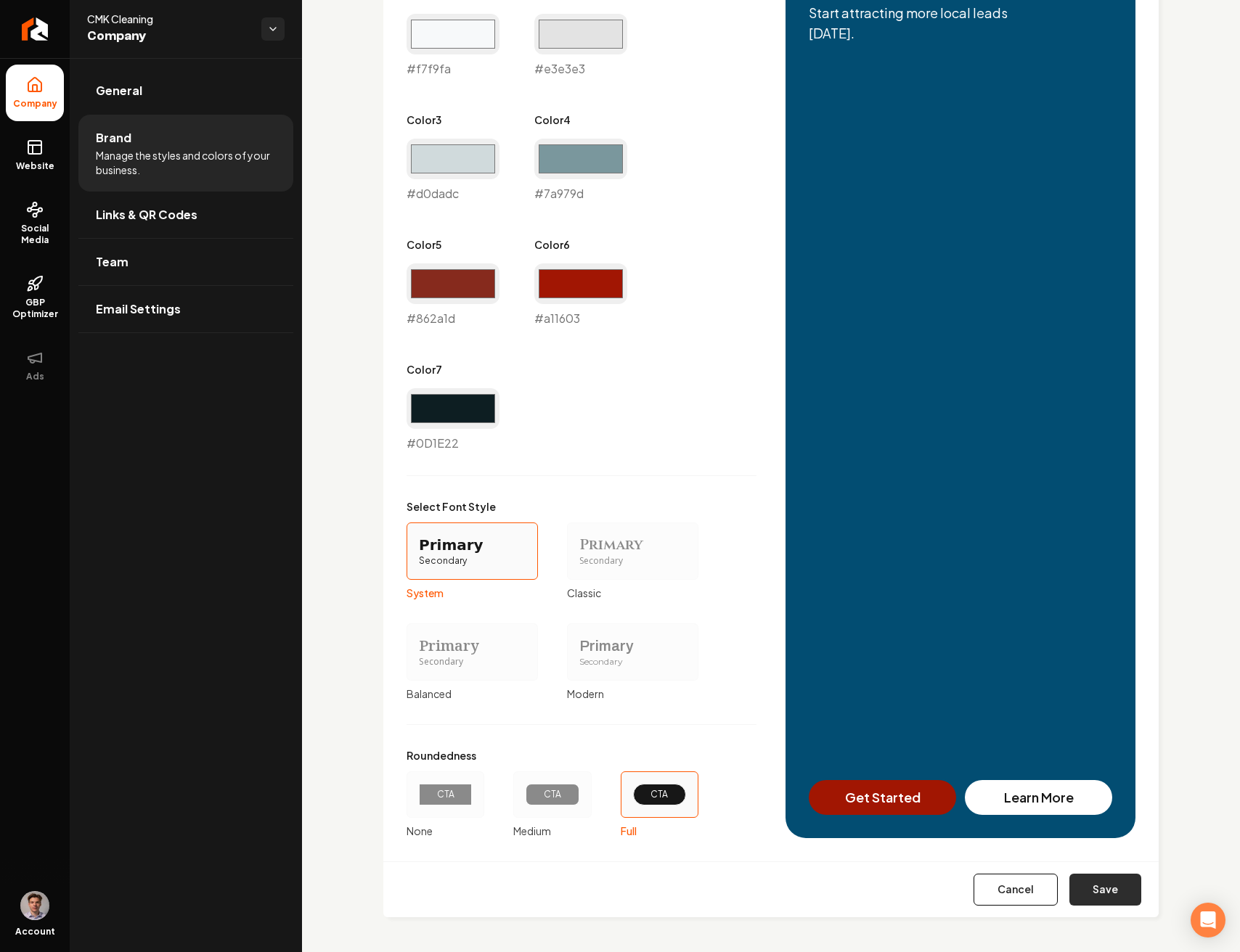
click at [1100, 892] on button "Save" at bounding box center [1105, 889] width 71 height 32
type input "#0d1e22"
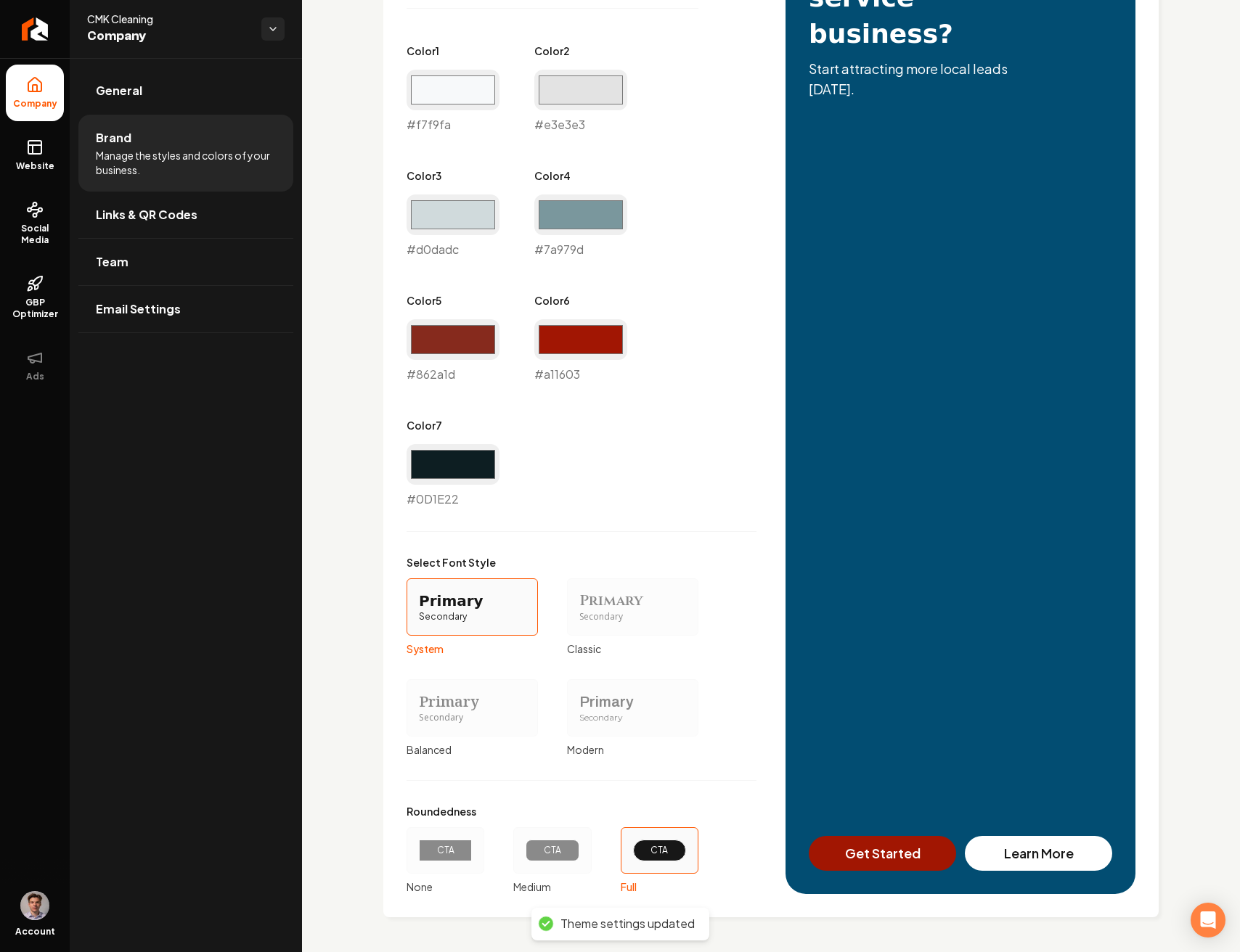
scroll to position [850, 0]
click at [578, 346] on input "#a11603" at bounding box center [581, 339] width 93 height 41
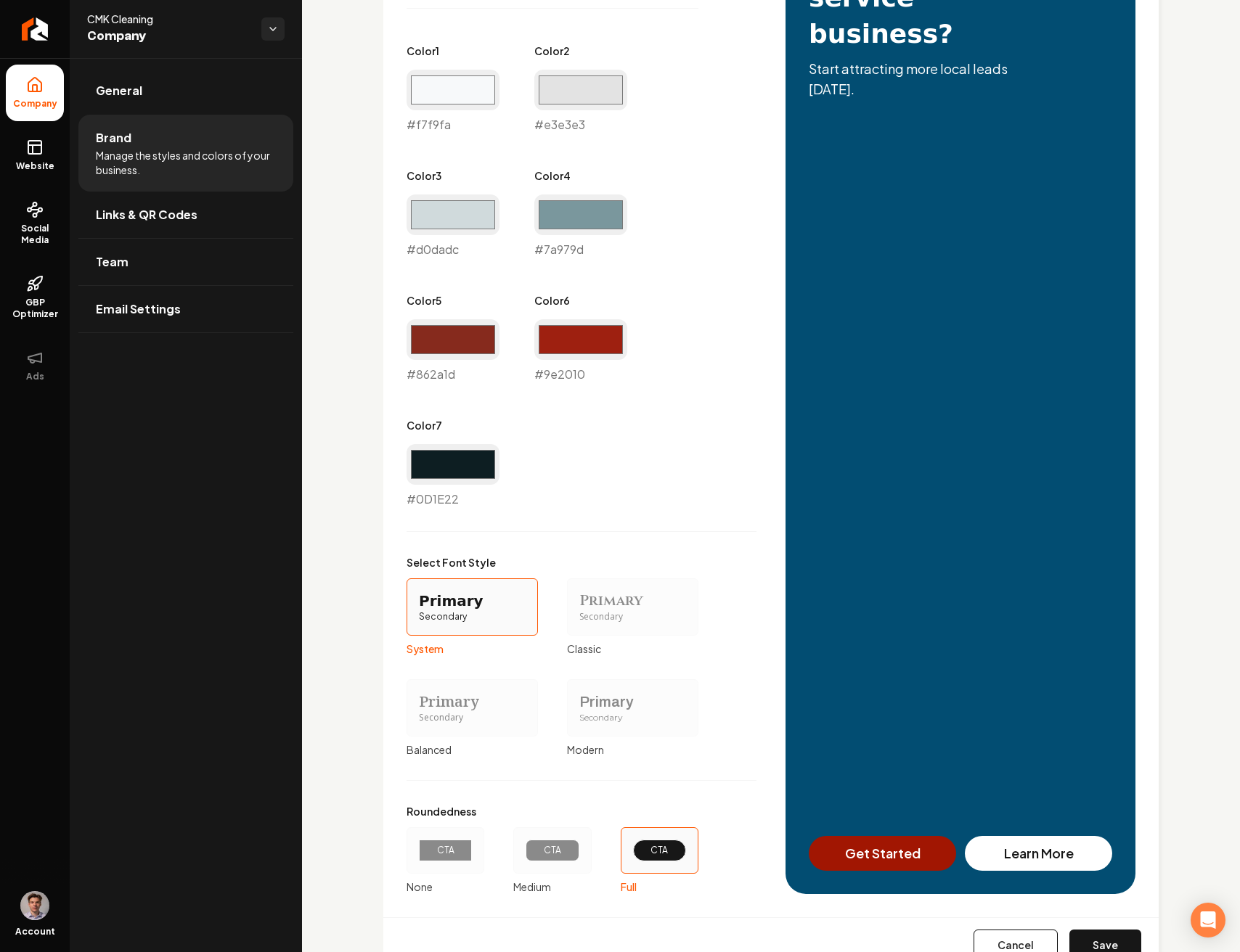
type input "#9e2010"
click at [727, 404] on div "Primary Color #a11602 #a11602 Secondary Color #024d72 #024d72 Color 1 #f7f9fa #…" at bounding box center [581, 195] width 350 height 625
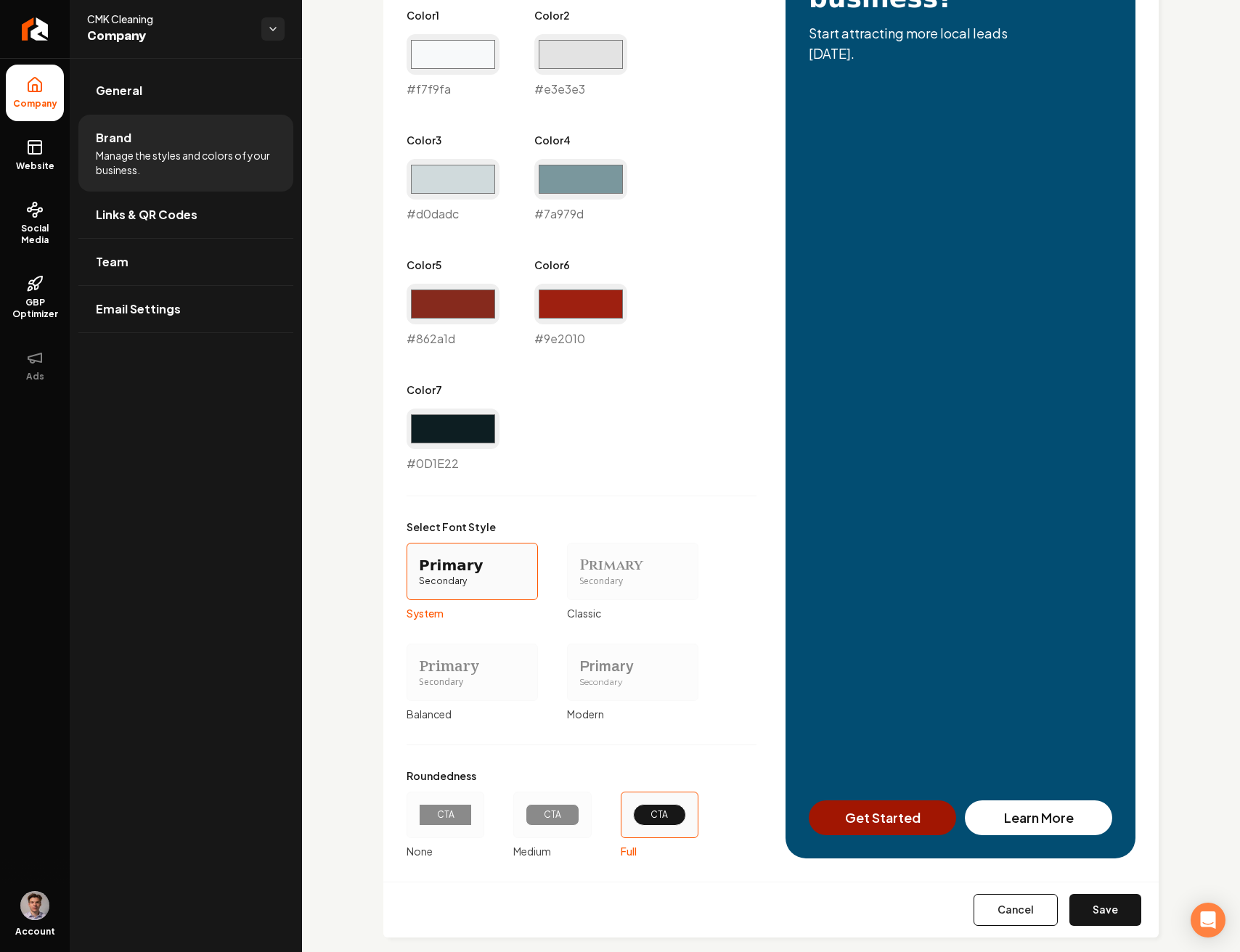
scroll to position [906, 0]
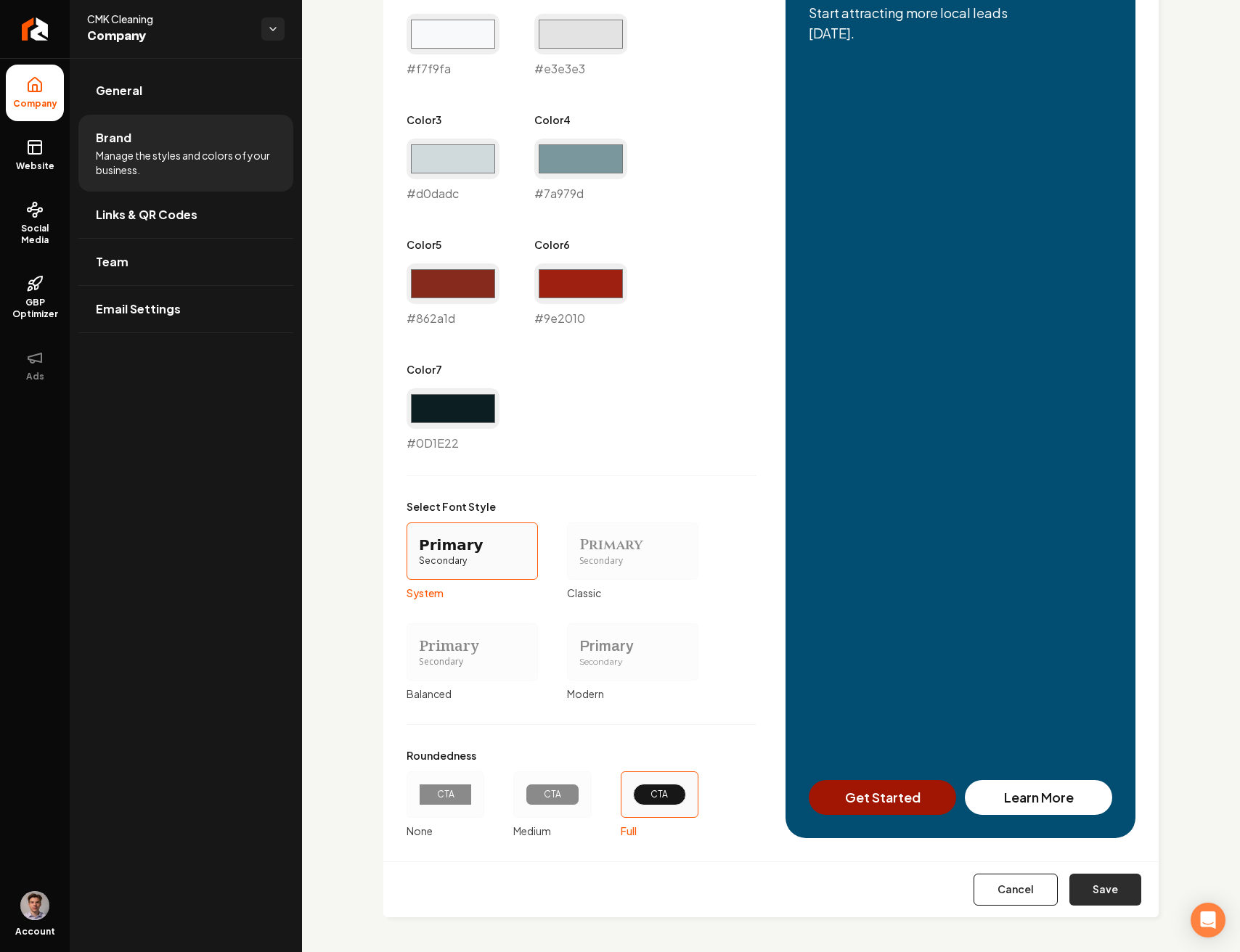
click at [1102, 886] on button "Save" at bounding box center [1105, 889] width 71 height 32
type input "#0d1e22"
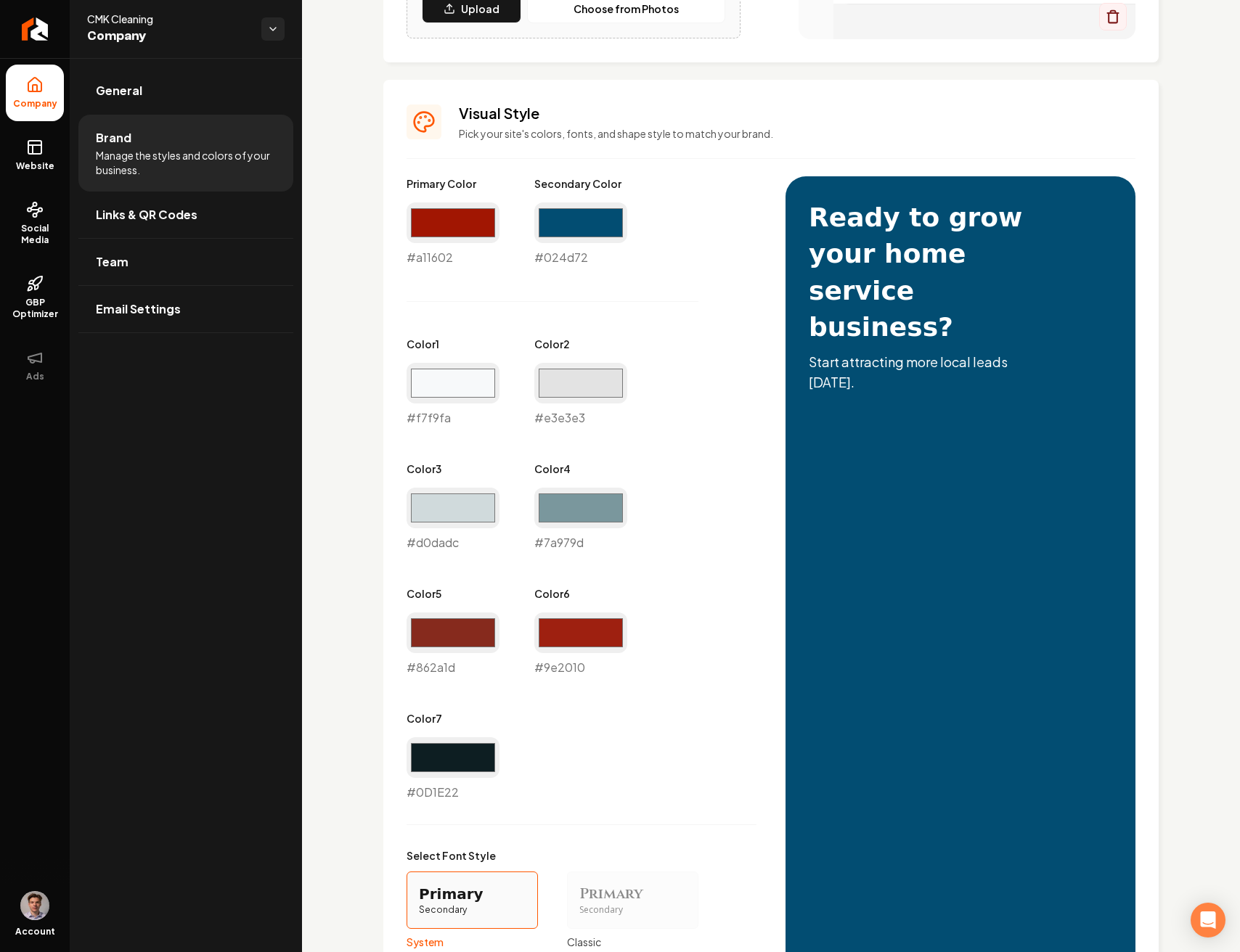
scroll to position [554, 0]
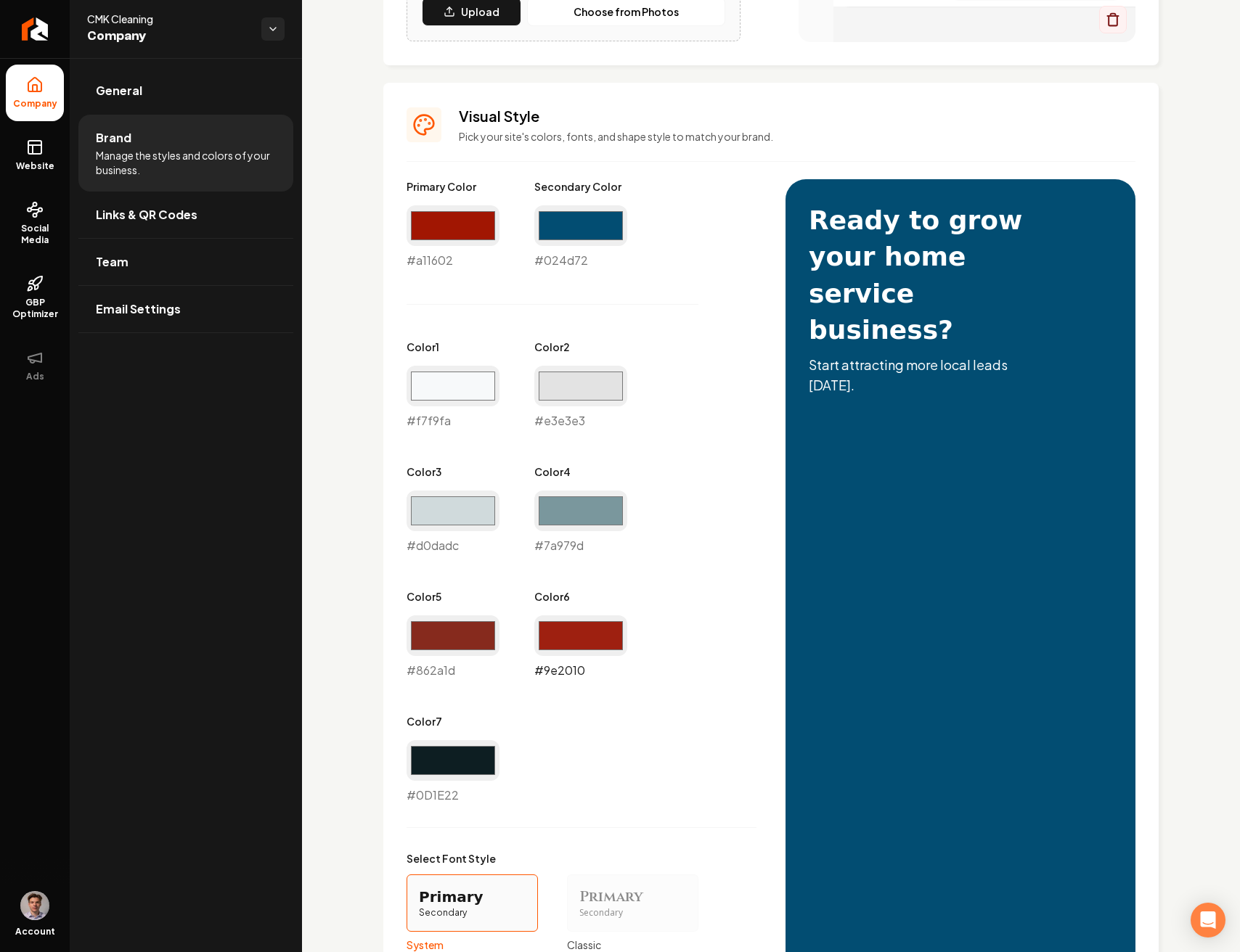
click at [559, 632] on input "#9e2010" at bounding box center [581, 635] width 93 height 41
type input "#a11603"
click at [717, 587] on div "Primary Color #a11602 #a11602 Secondary Color #024d72 #024d72 Color 1 #f7f9fa #…" at bounding box center [581, 492] width 350 height 625
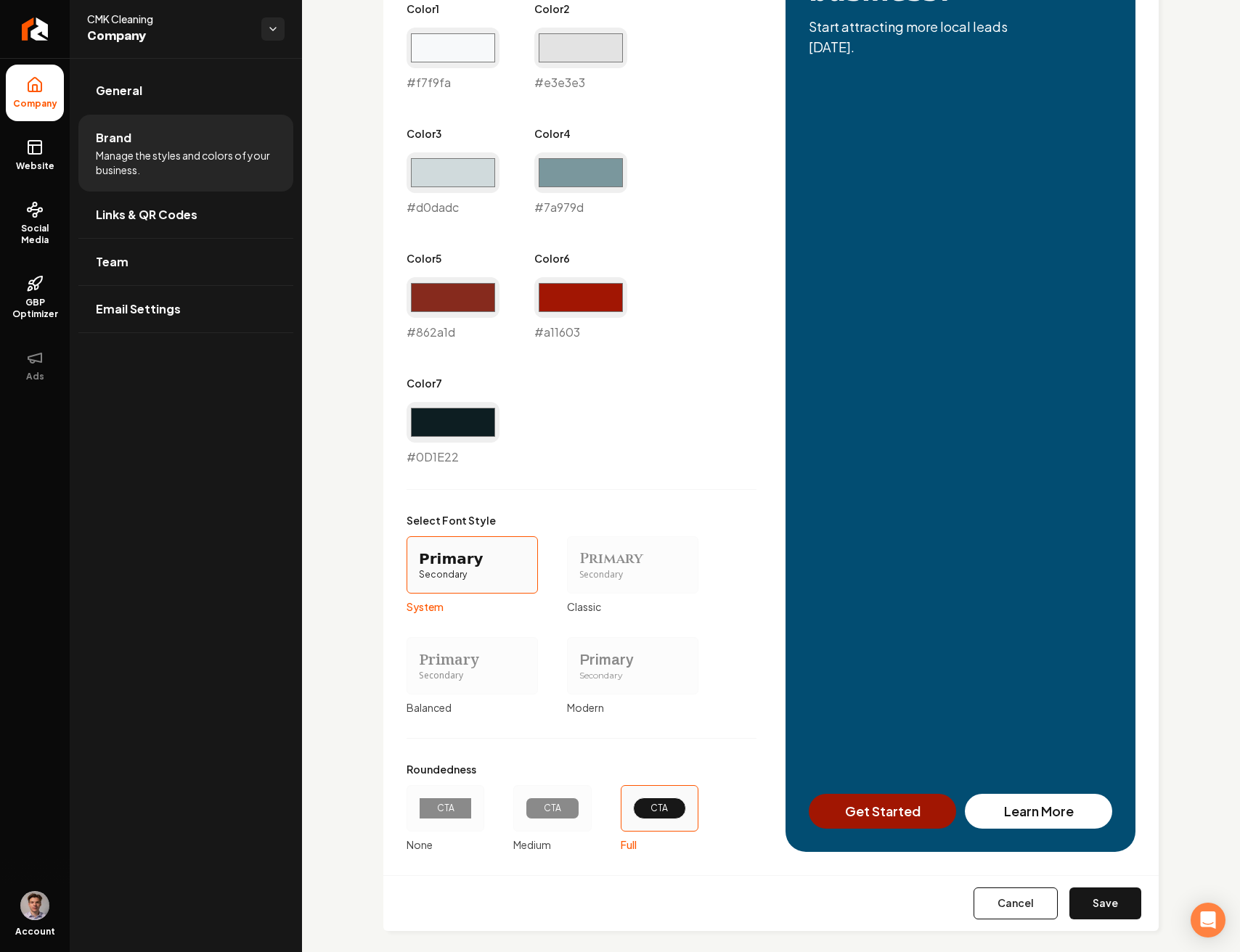
scroll to position [906, 0]
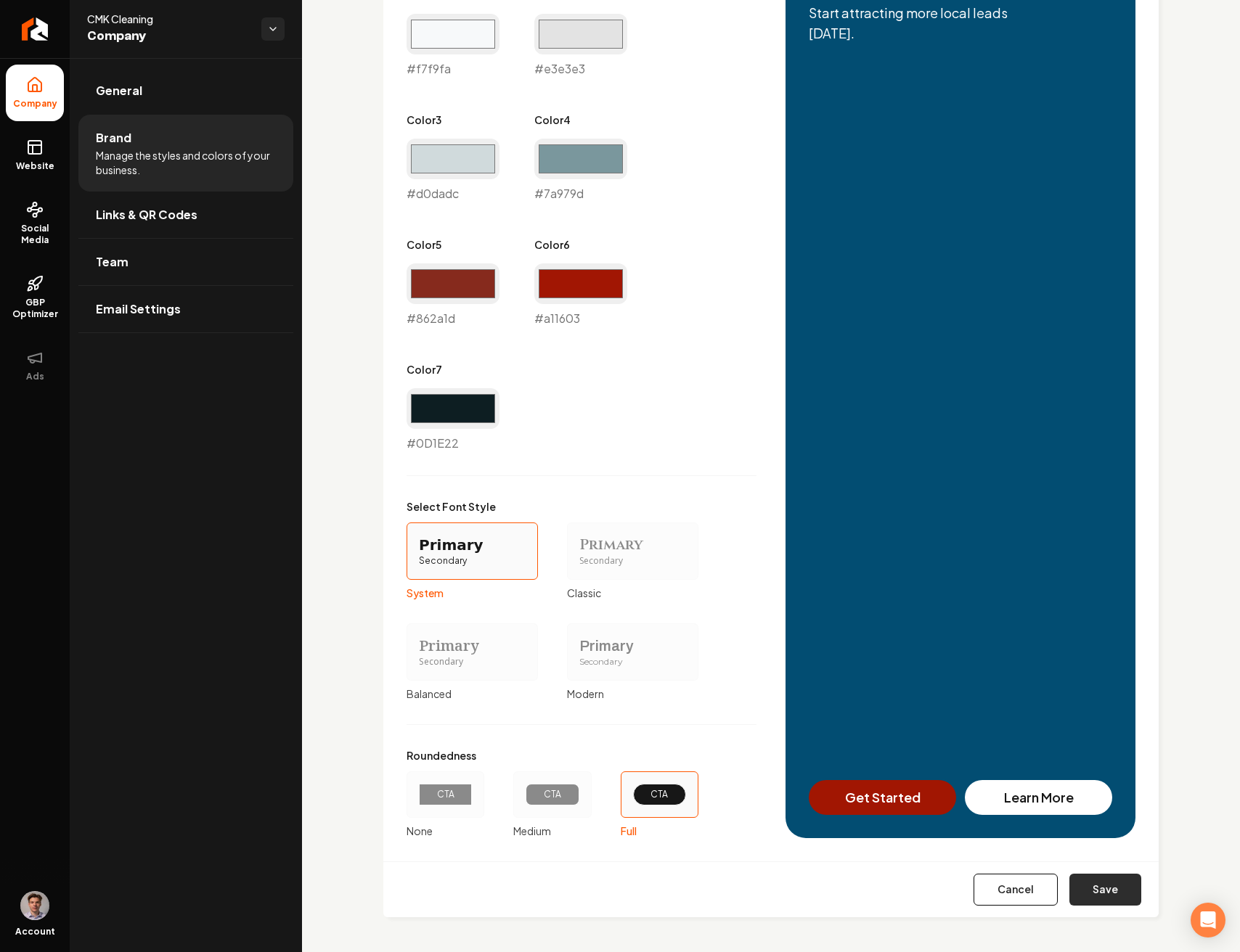
click at [1085, 894] on button "Save" at bounding box center [1105, 889] width 71 height 32
type input "#0d1e22"
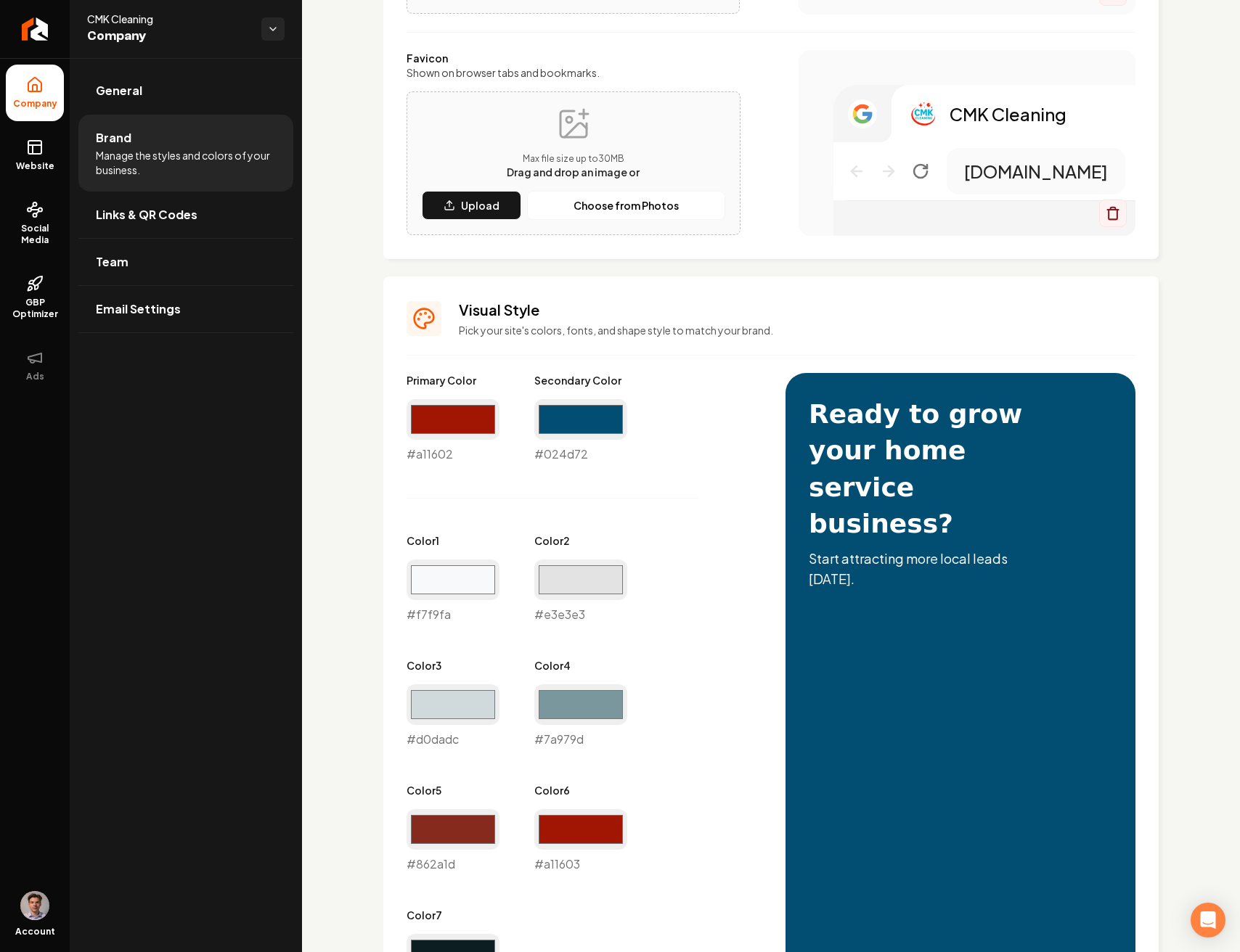
scroll to position [0, 0]
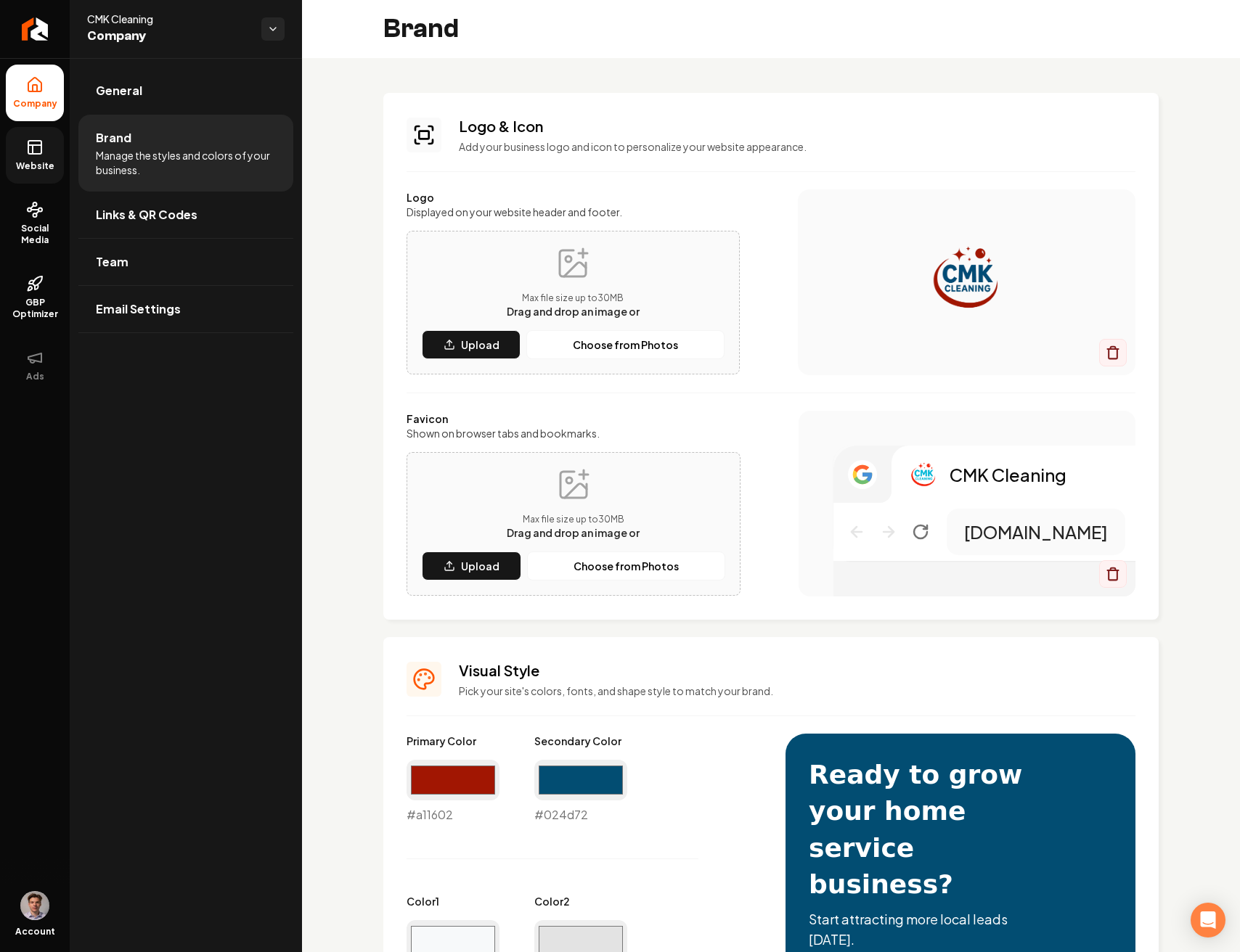
click at [30, 163] on span "Website" at bounding box center [35, 166] width 50 height 12
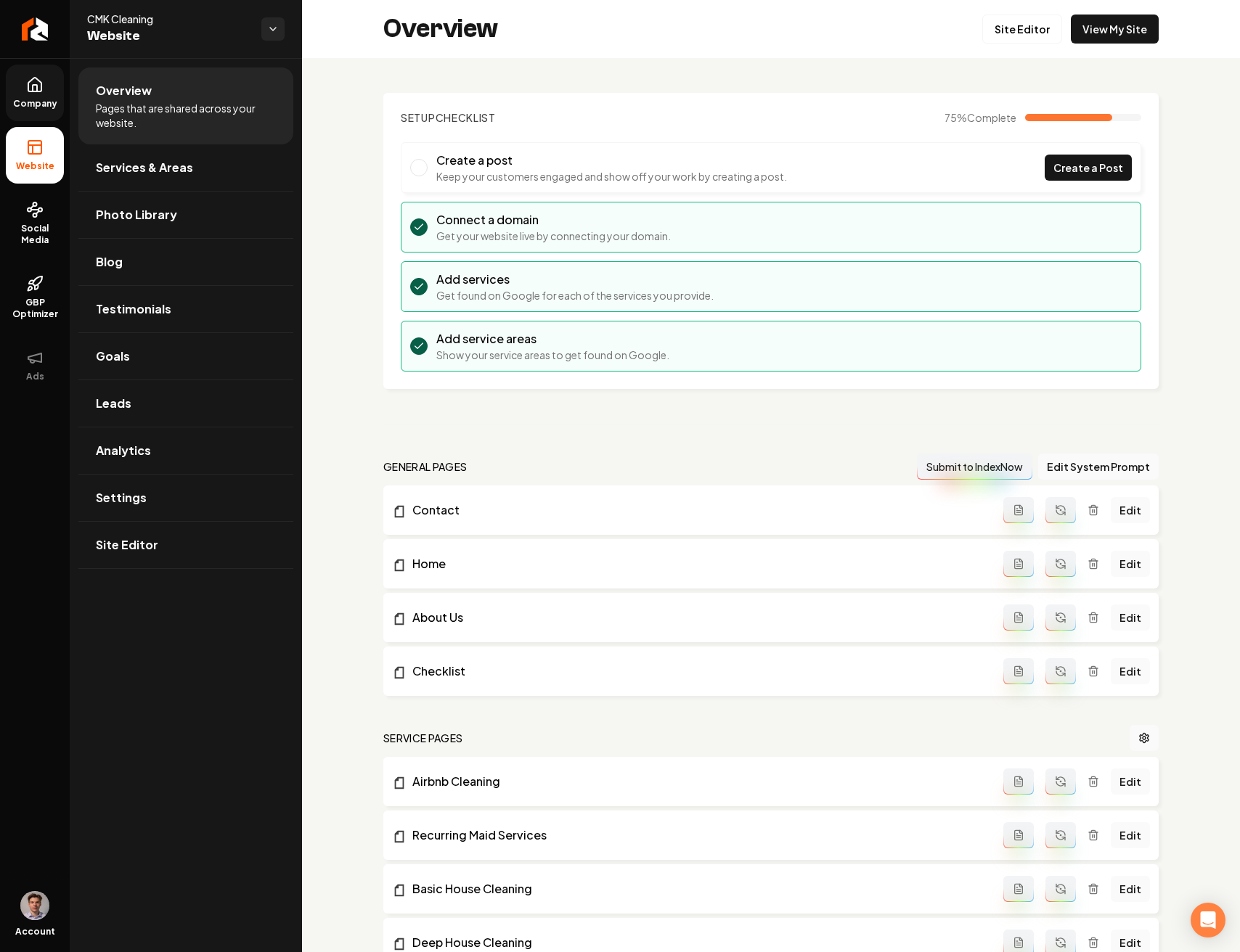
click at [23, 90] on link "Company" at bounding box center [35, 93] width 58 height 56
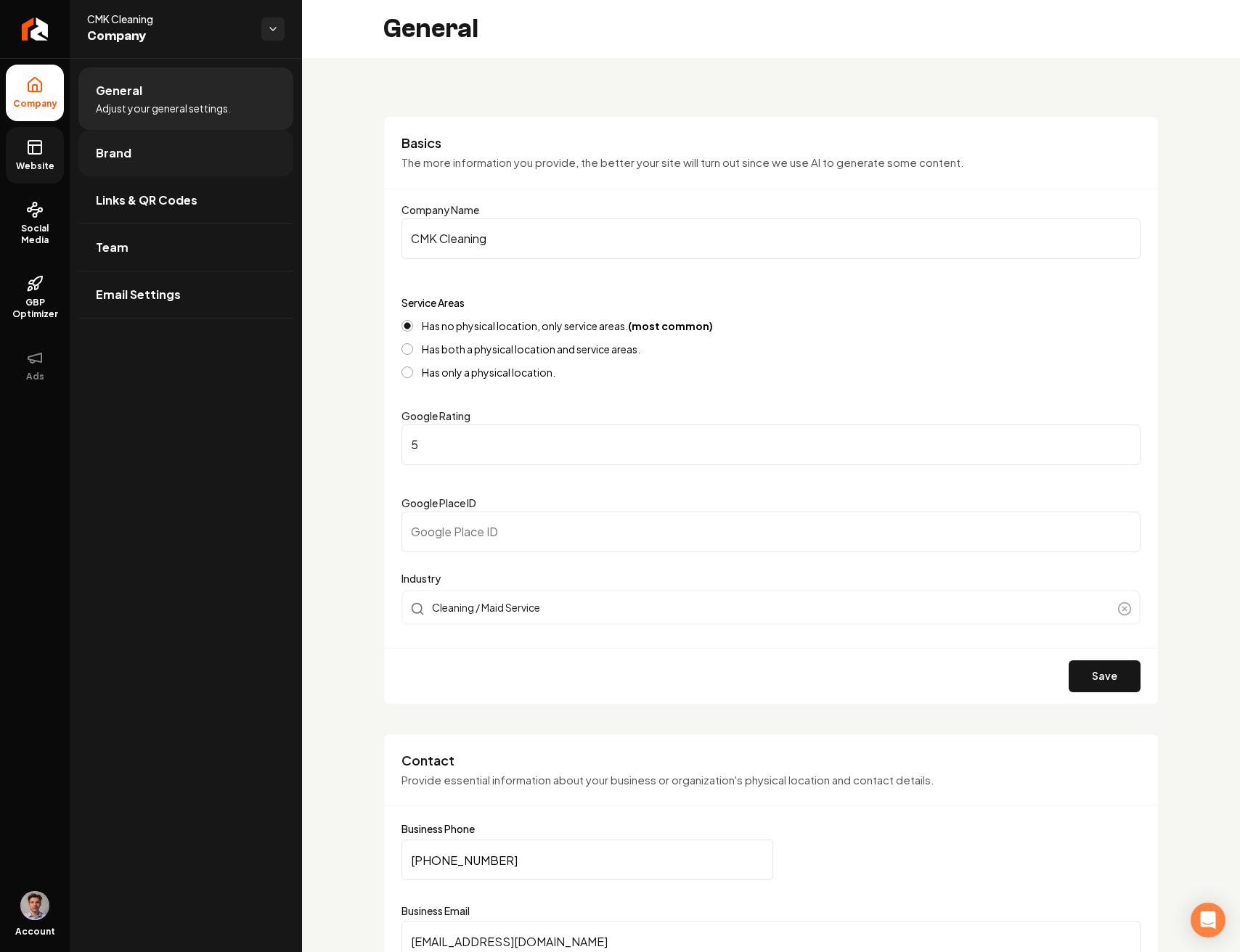
click at [234, 160] on link "Brand" at bounding box center [185, 153] width 214 height 47
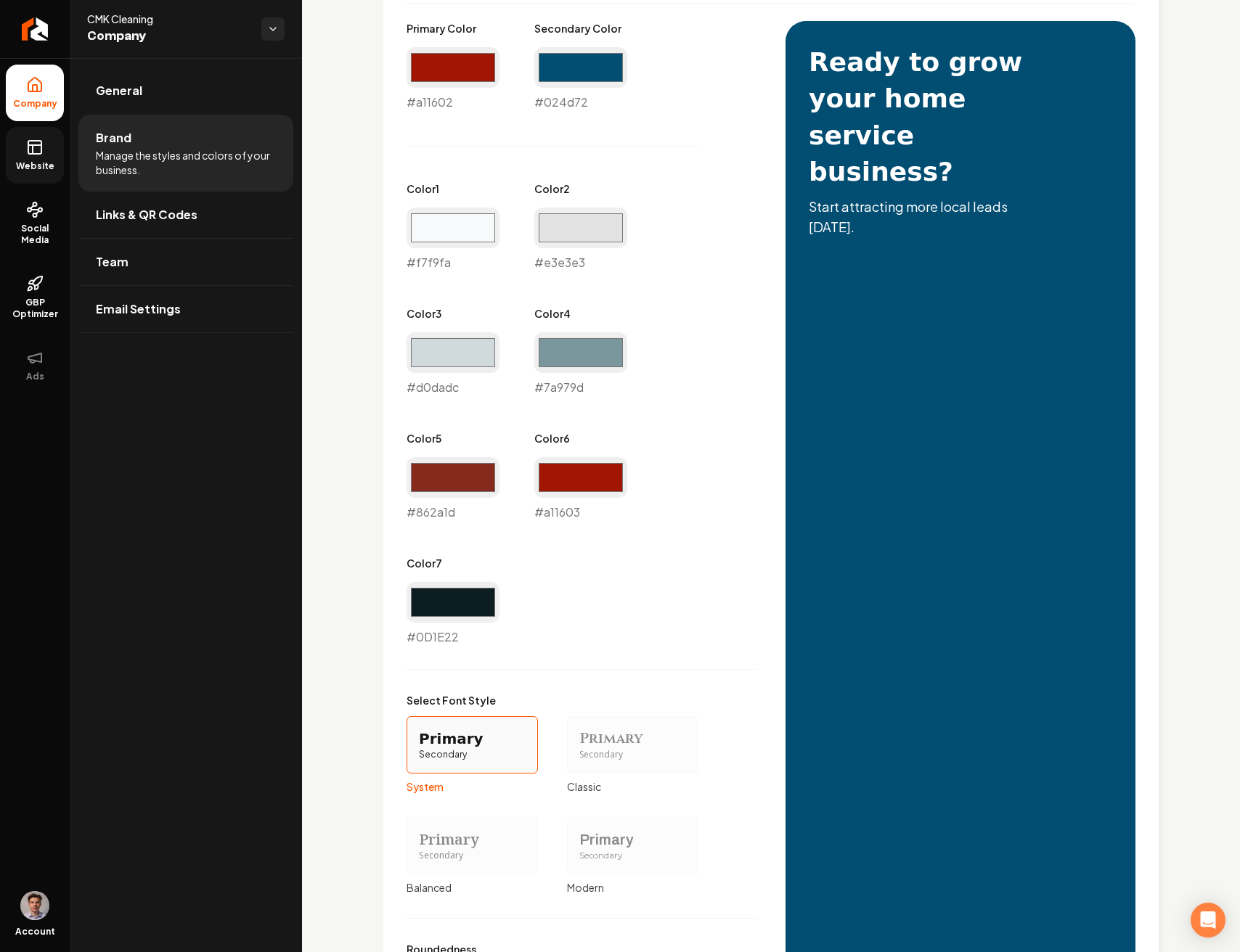
scroll to position [720, 0]
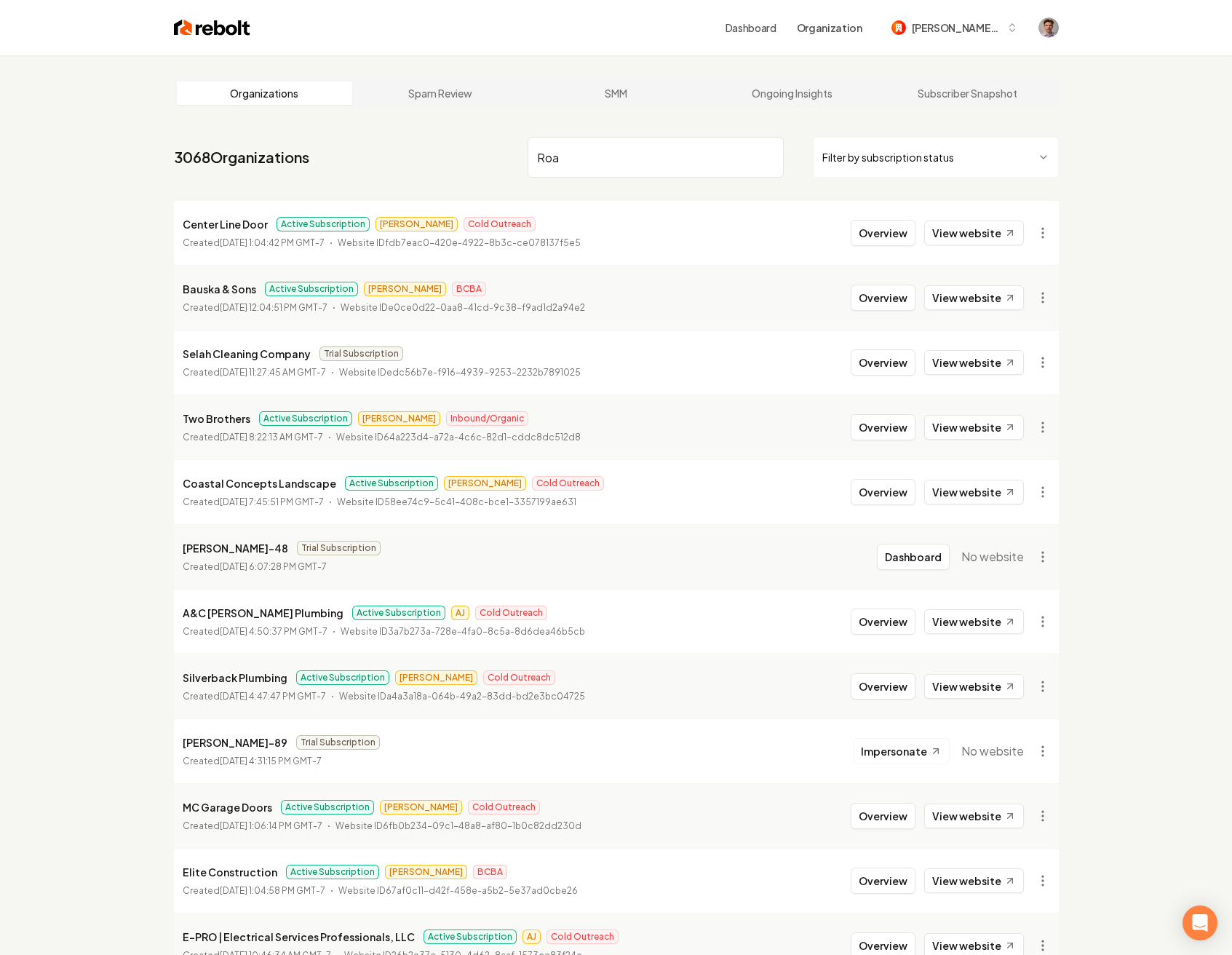
type input "Roa"
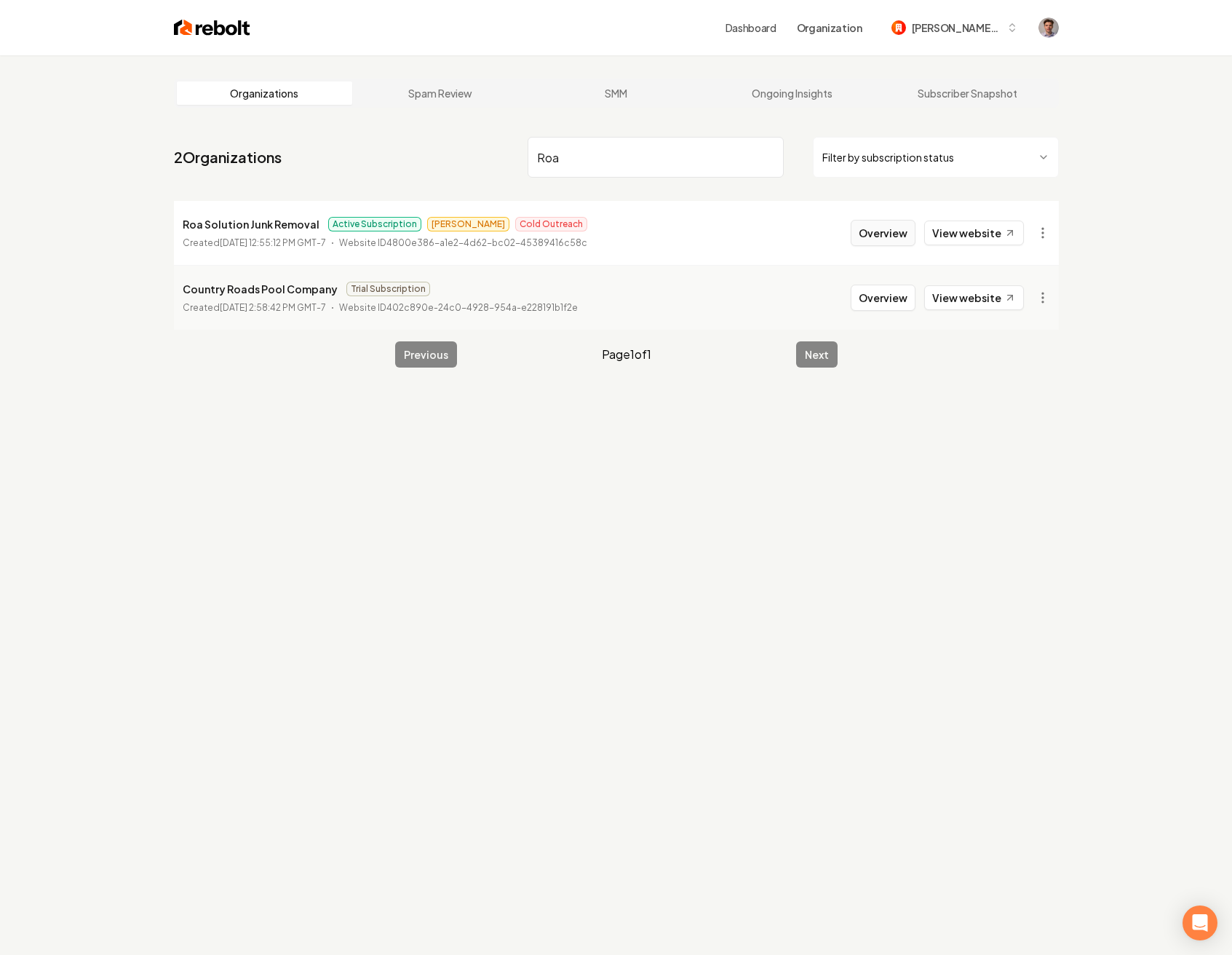
click at [864, 236] on button "Overview" at bounding box center [884, 232] width 65 height 26
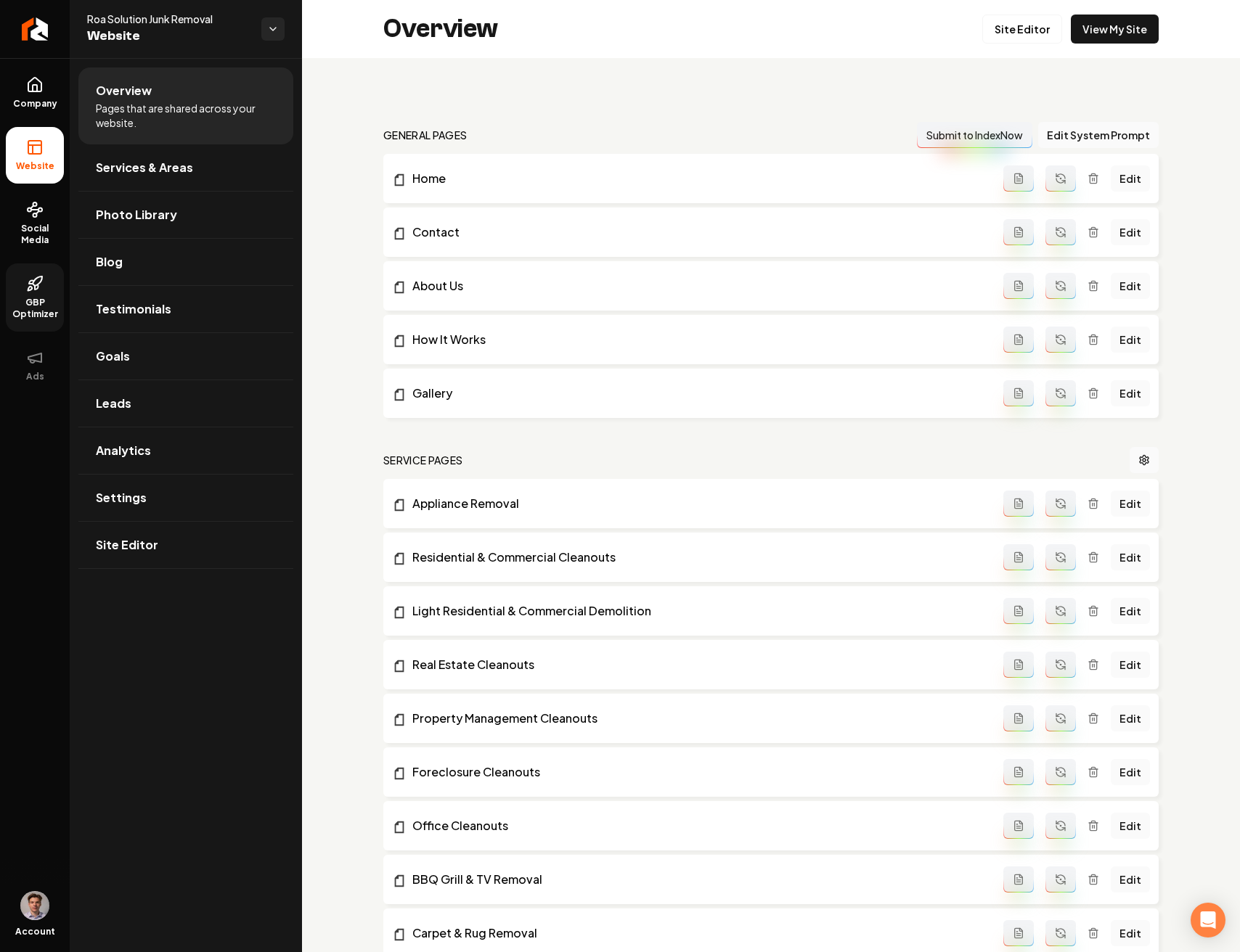
click at [30, 283] on icon at bounding box center [32, 282] width 5 height 2
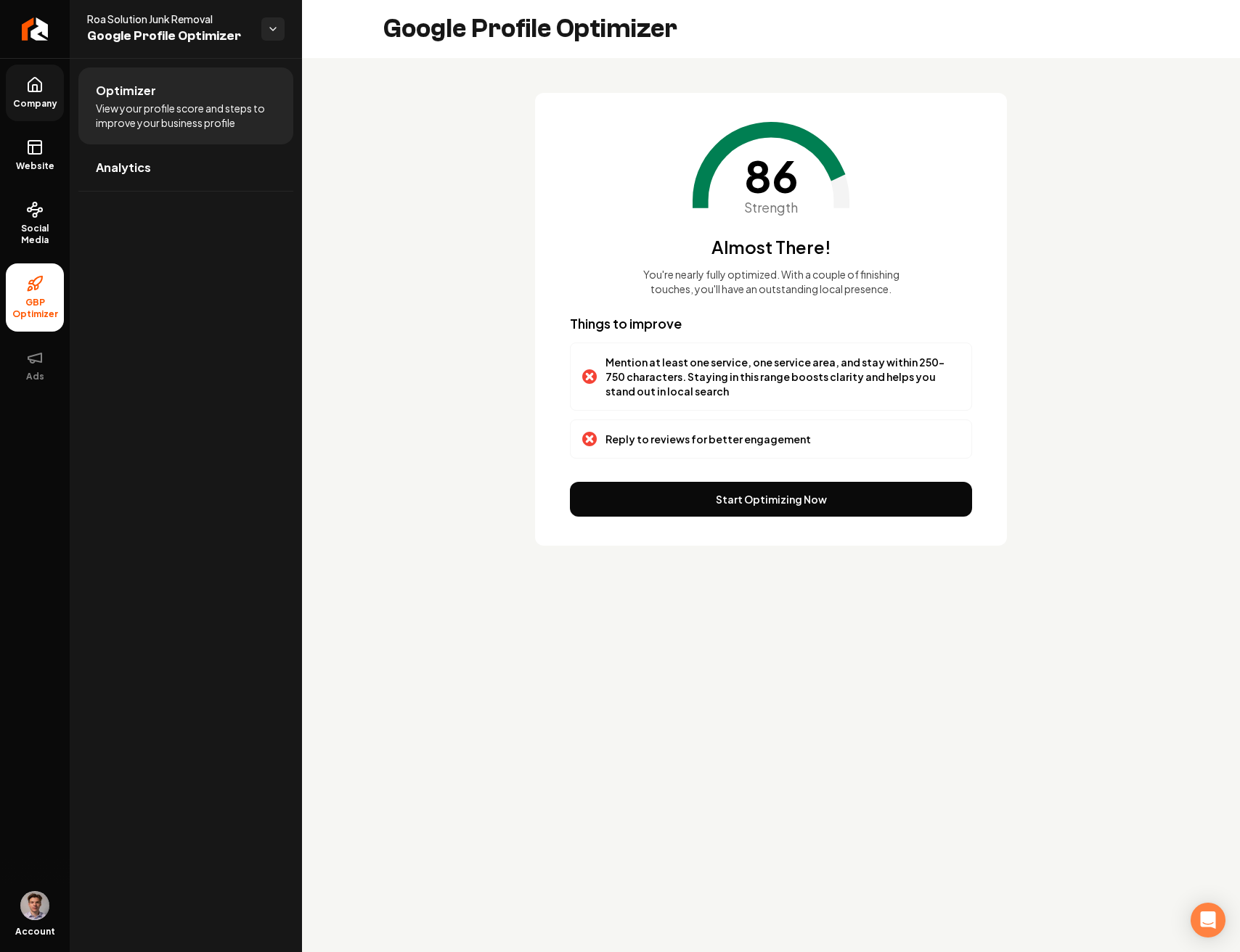
click at [34, 86] on icon at bounding box center [34, 85] width 17 height 17
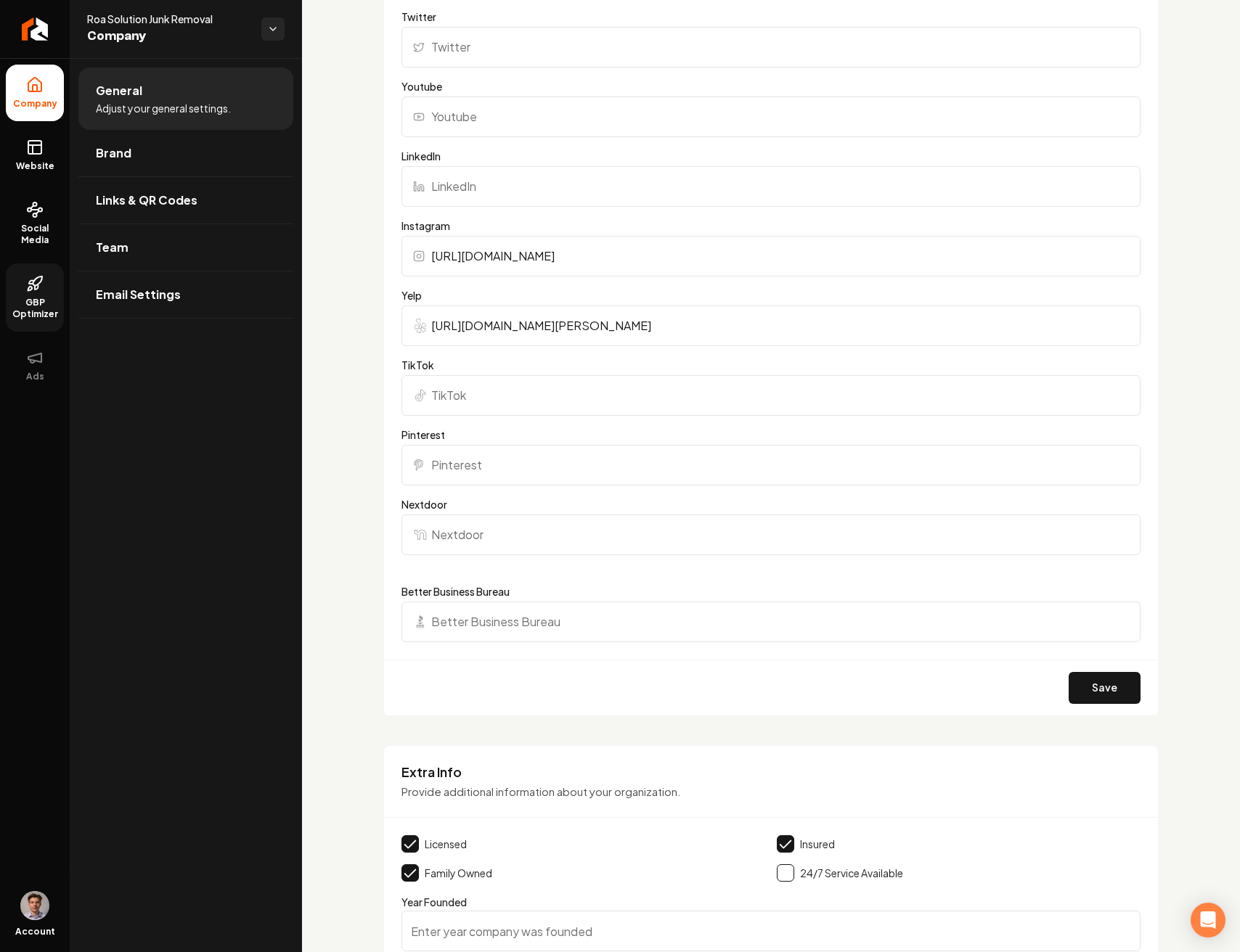
scroll to position [2064, 0]
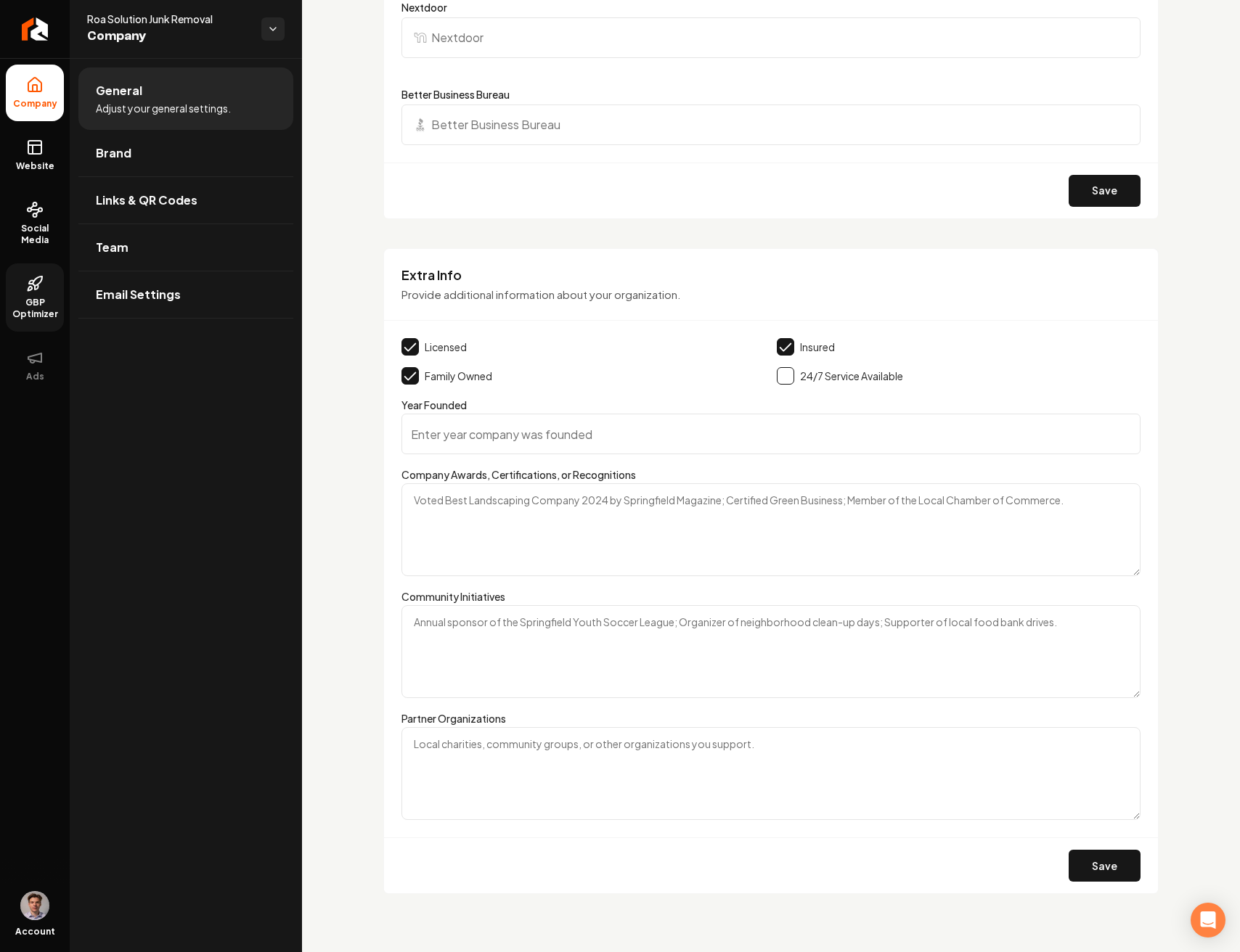
click at [783, 375] on button "Main content area" at bounding box center [785, 375] width 17 height 17
click at [1100, 856] on button "Save" at bounding box center [1104, 866] width 71 height 32
click at [193, 163] on link "Brand" at bounding box center [185, 153] width 214 height 47
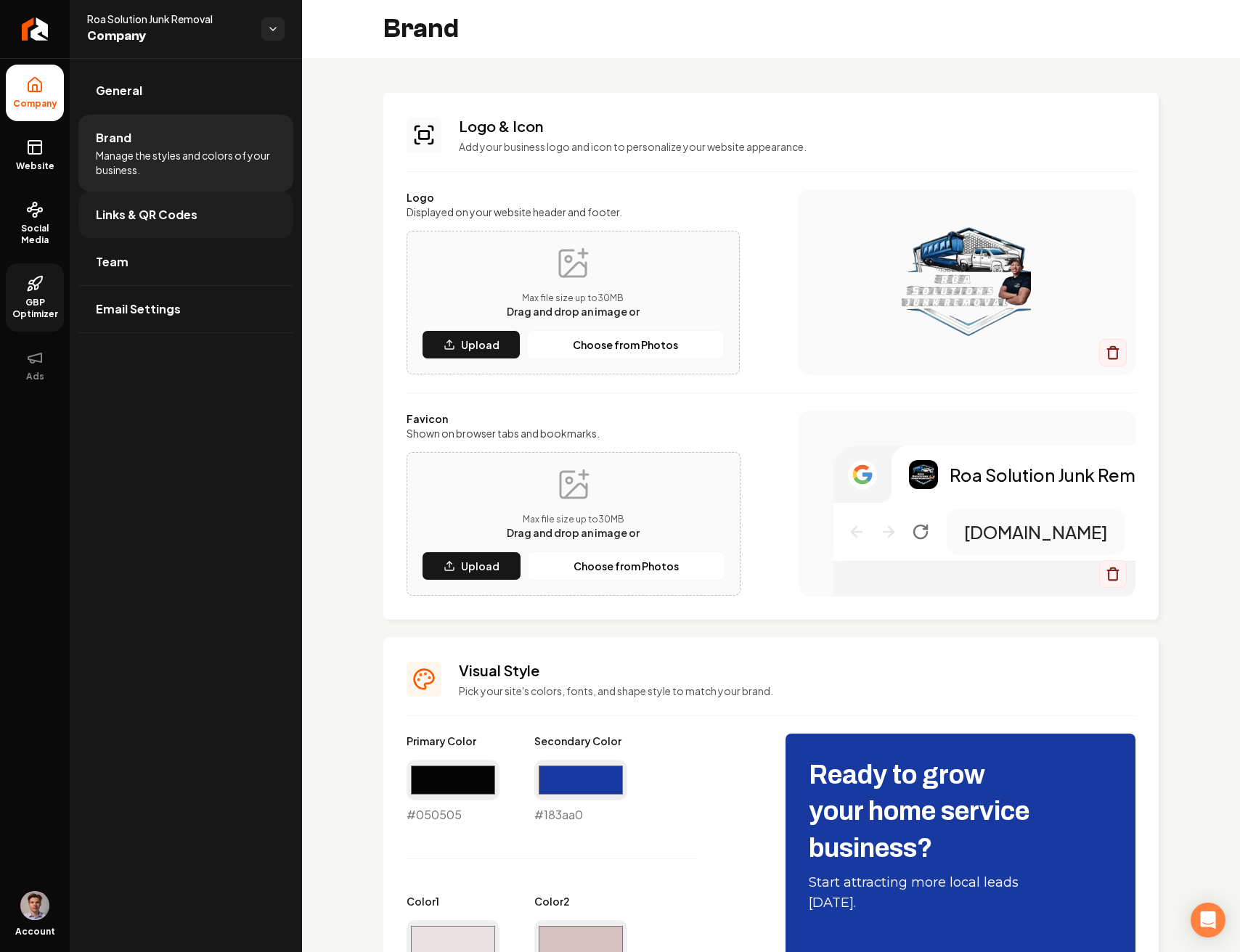
click at [190, 207] on span "Links & QR Codes" at bounding box center [146, 214] width 101 height 17
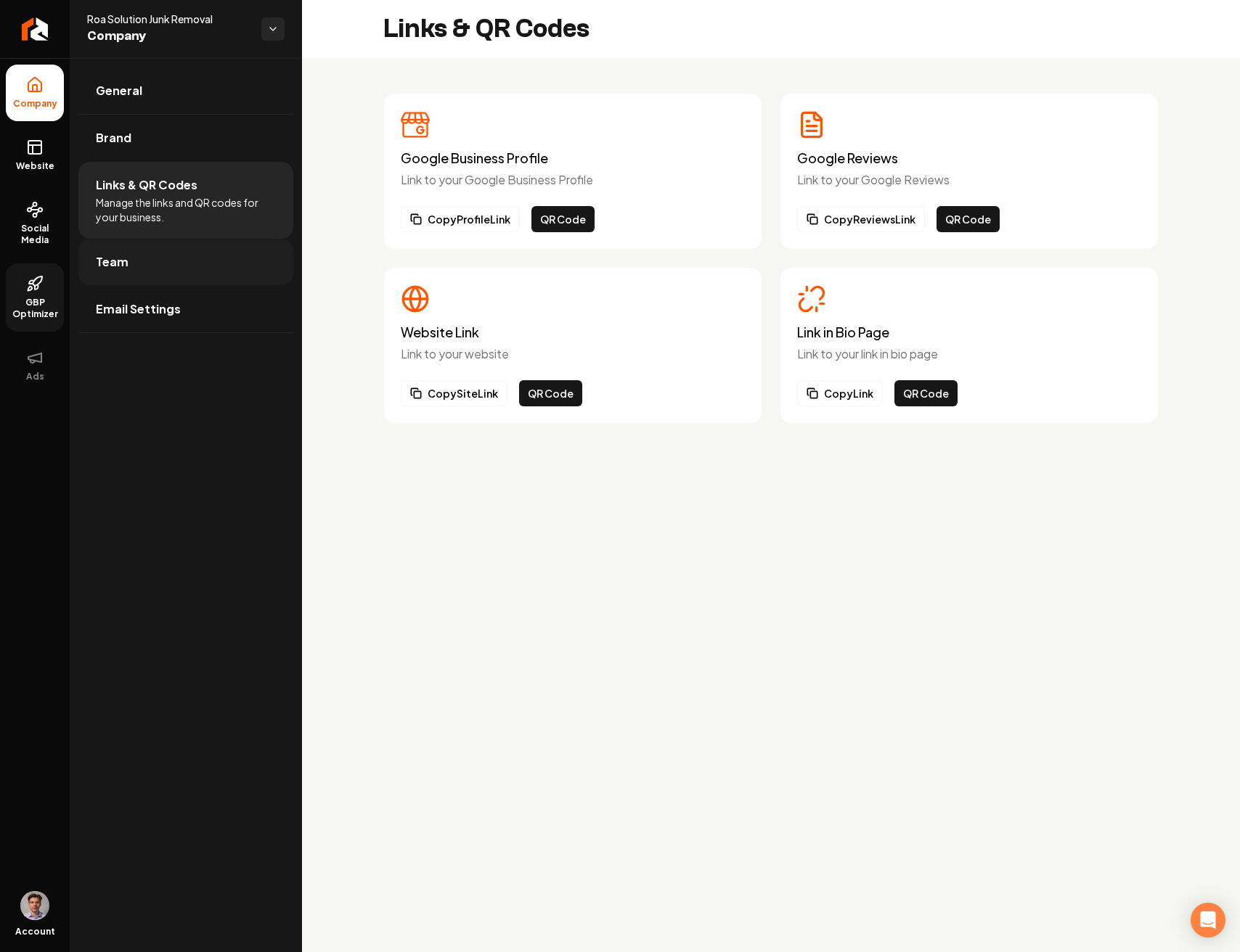
click at [204, 272] on link "Team" at bounding box center [185, 262] width 214 height 47
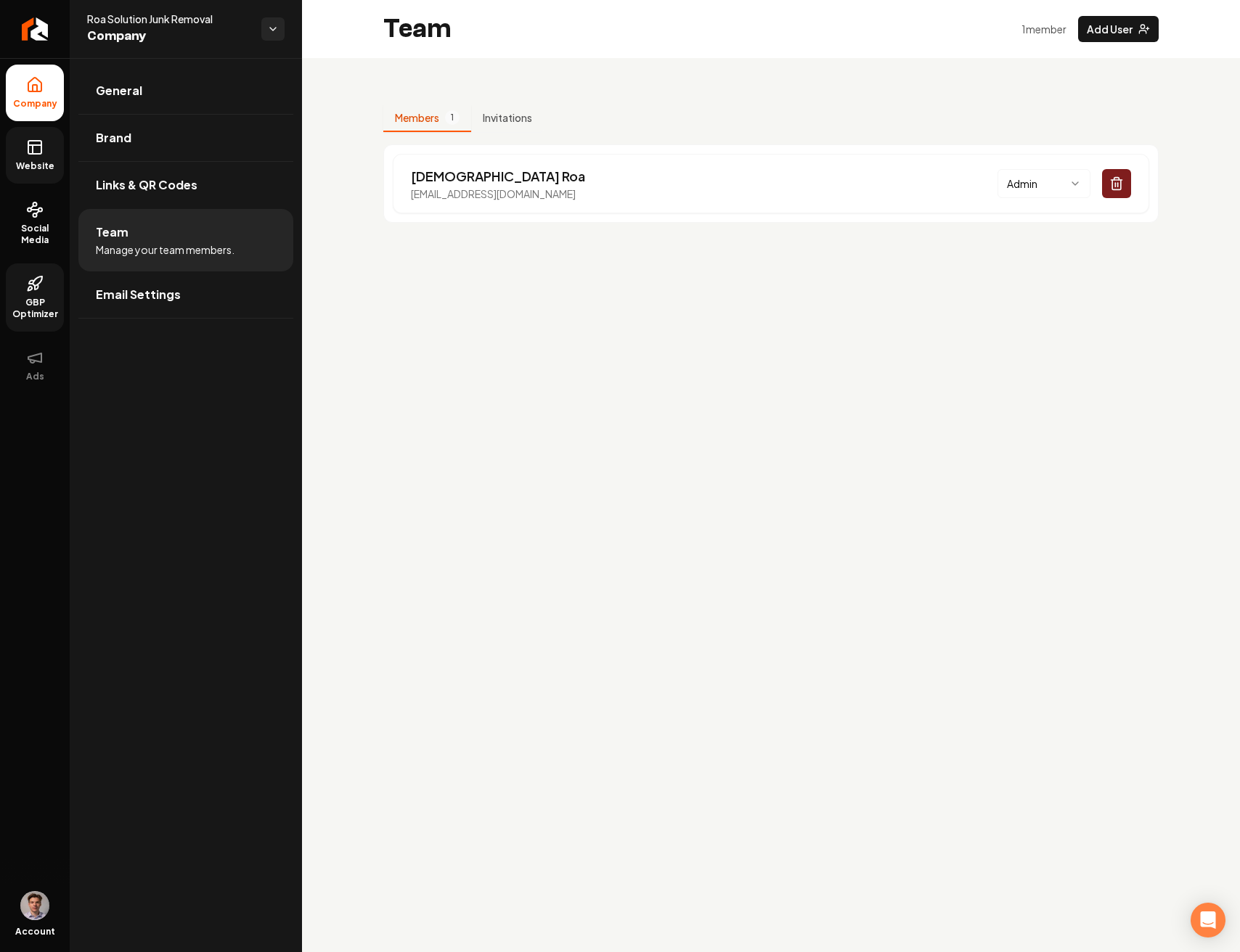
click at [36, 155] on icon at bounding box center [34, 147] width 17 height 17
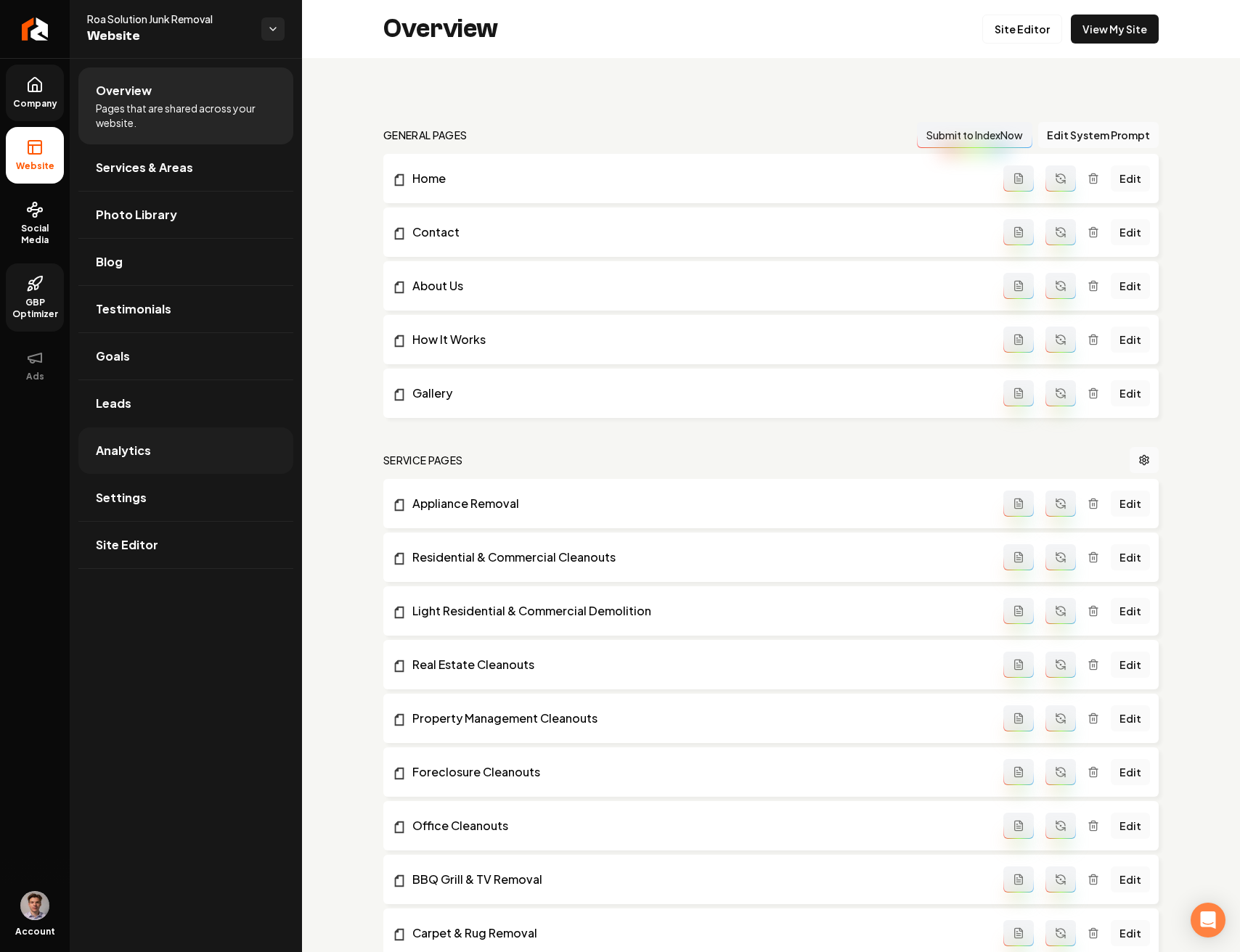
click at [160, 449] on link "Analytics" at bounding box center [185, 450] width 214 height 47
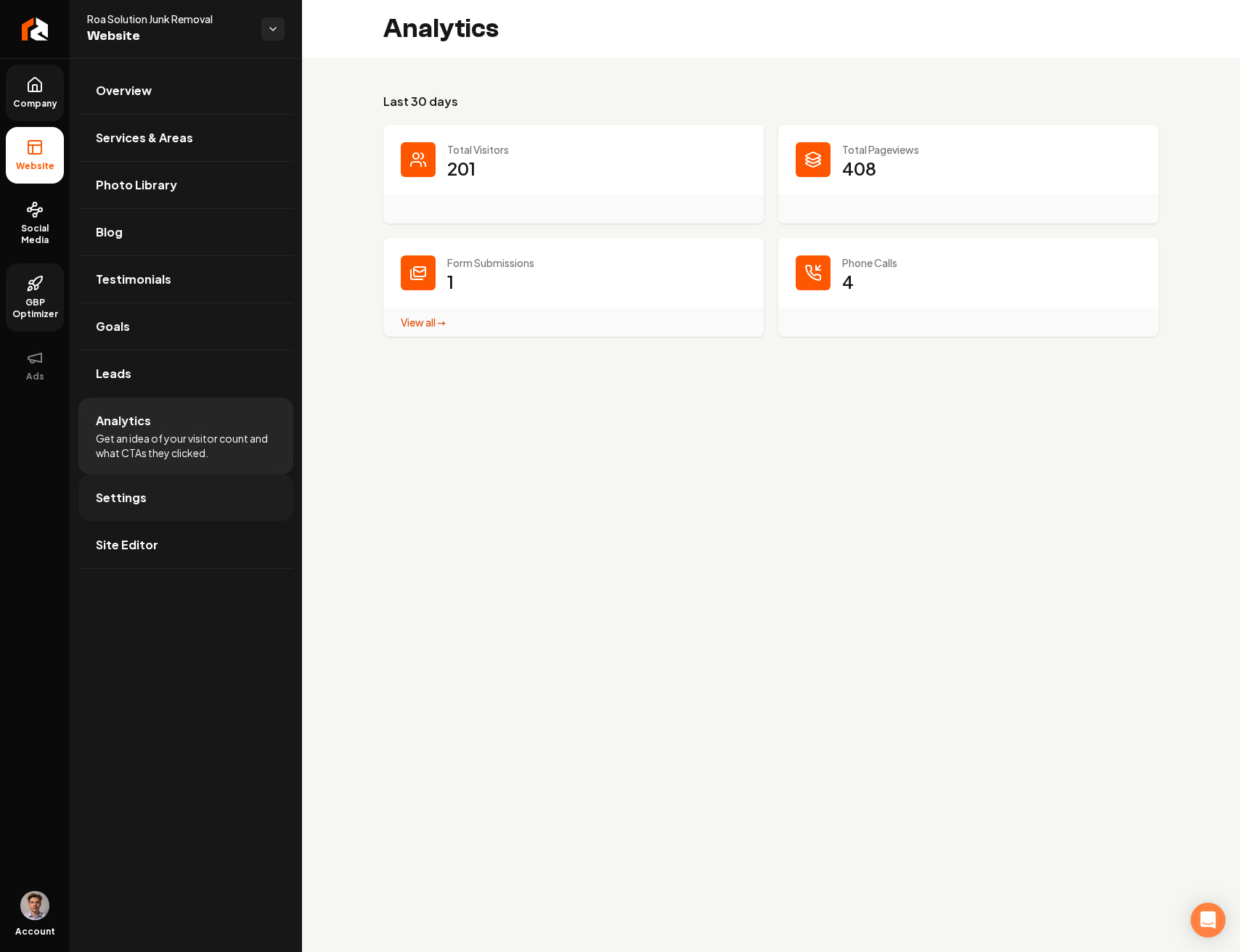
click at [167, 497] on link "Settings" at bounding box center [185, 498] width 214 height 47
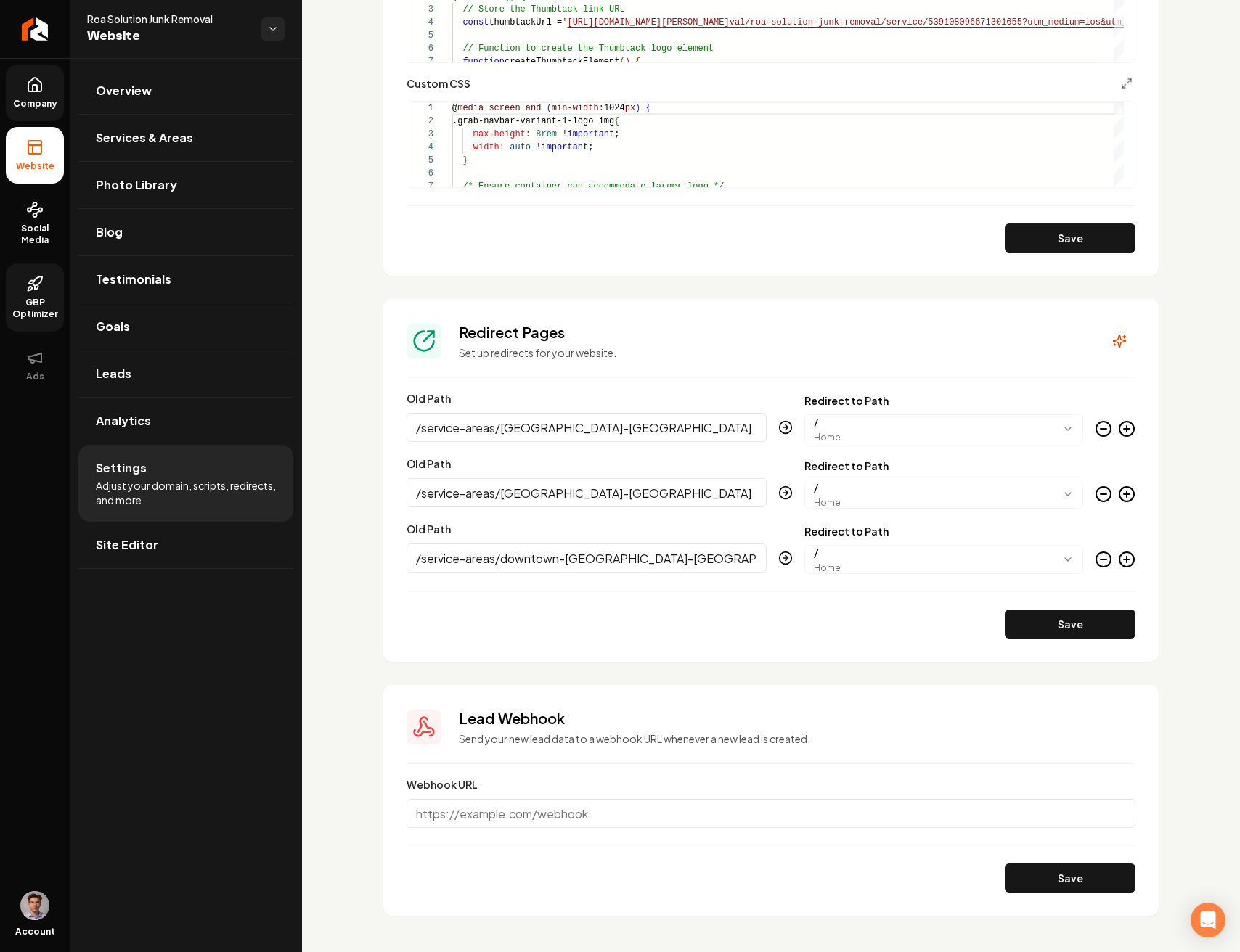
scroll to position [1267, 0]
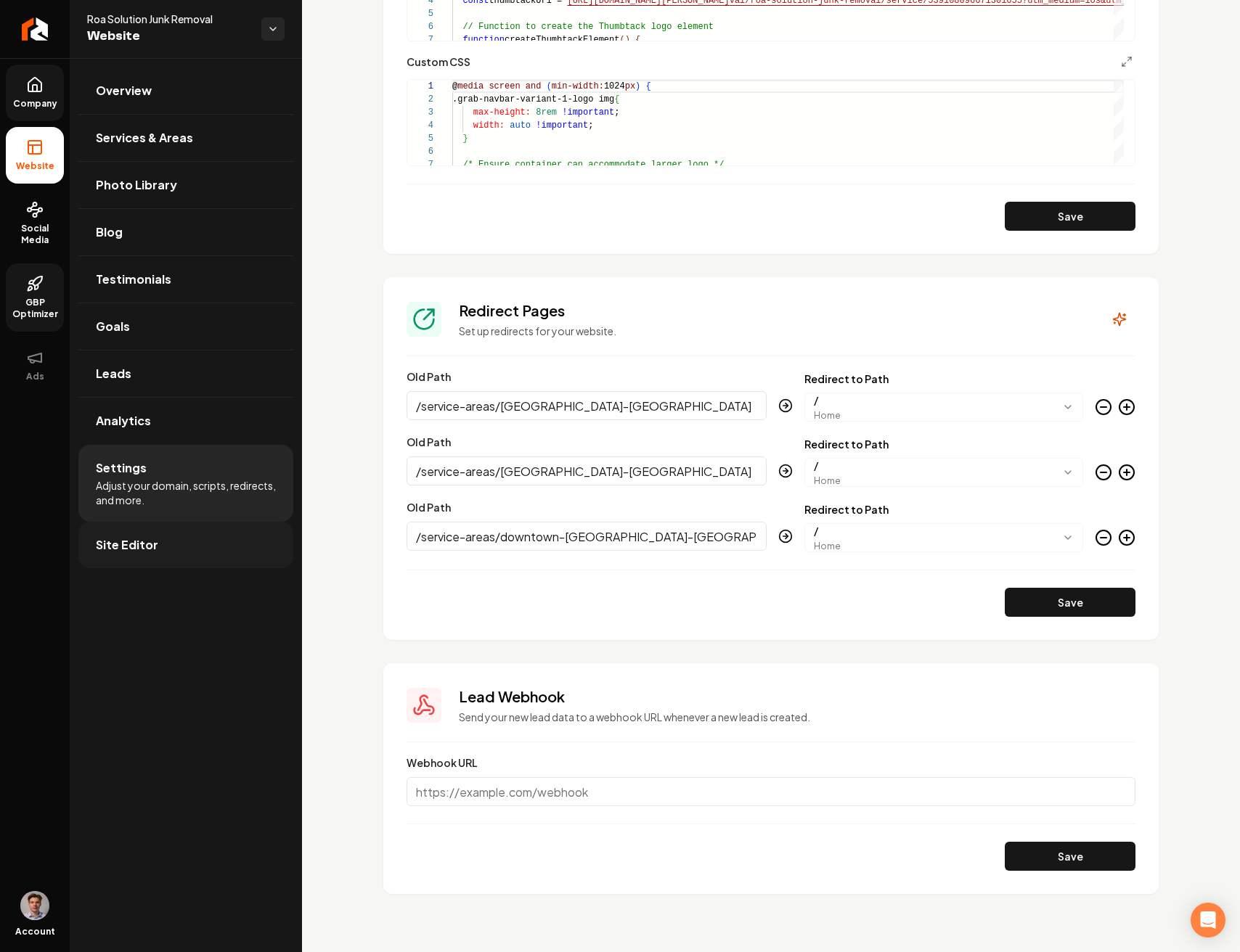
click at [177, 558] on link "Site Editor" at bounding box center [185, 545] width 214 height 47
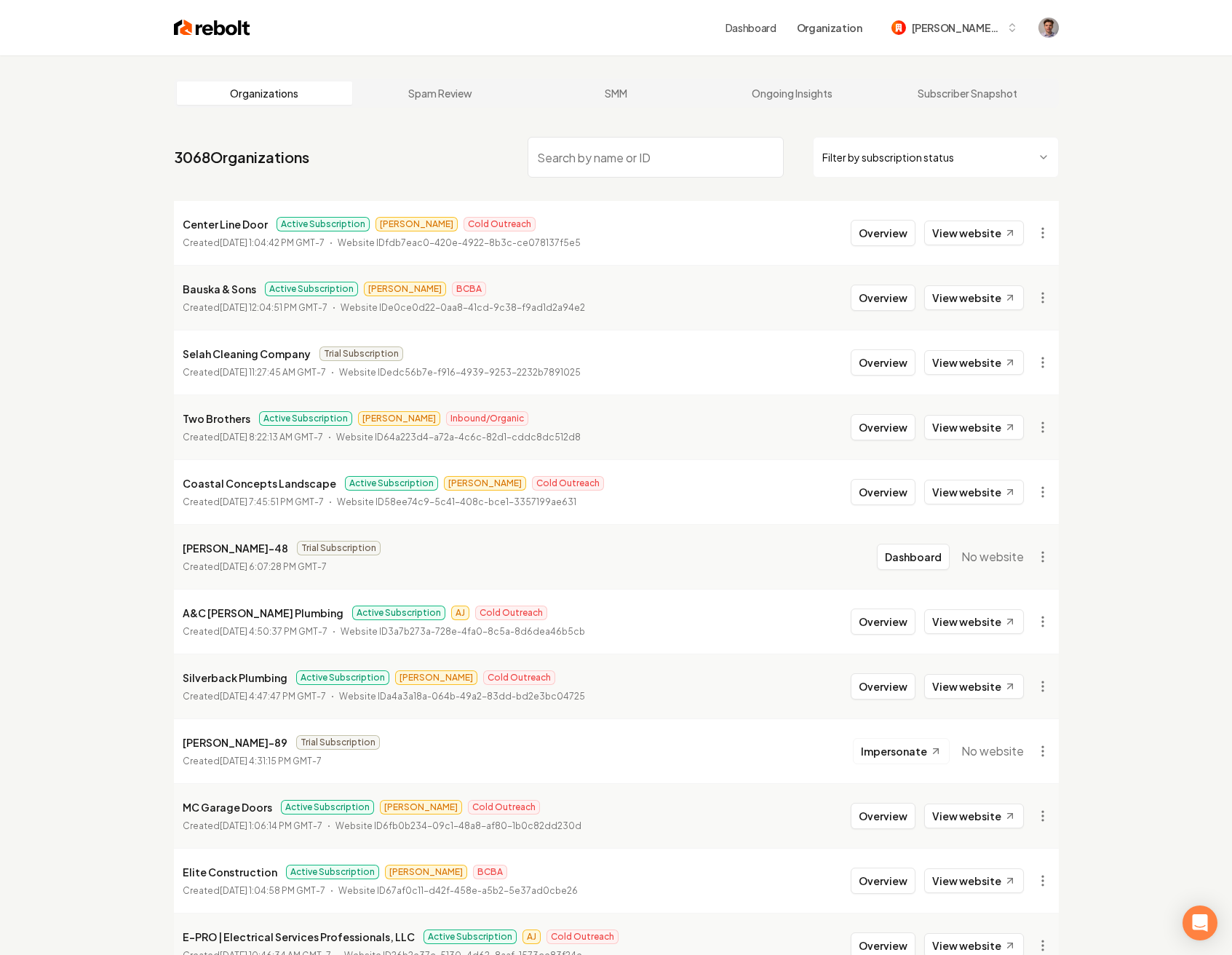
click at [619, 152] on input "search" at bounding box center [655, 157] width 256 height 41
type input "ROA"
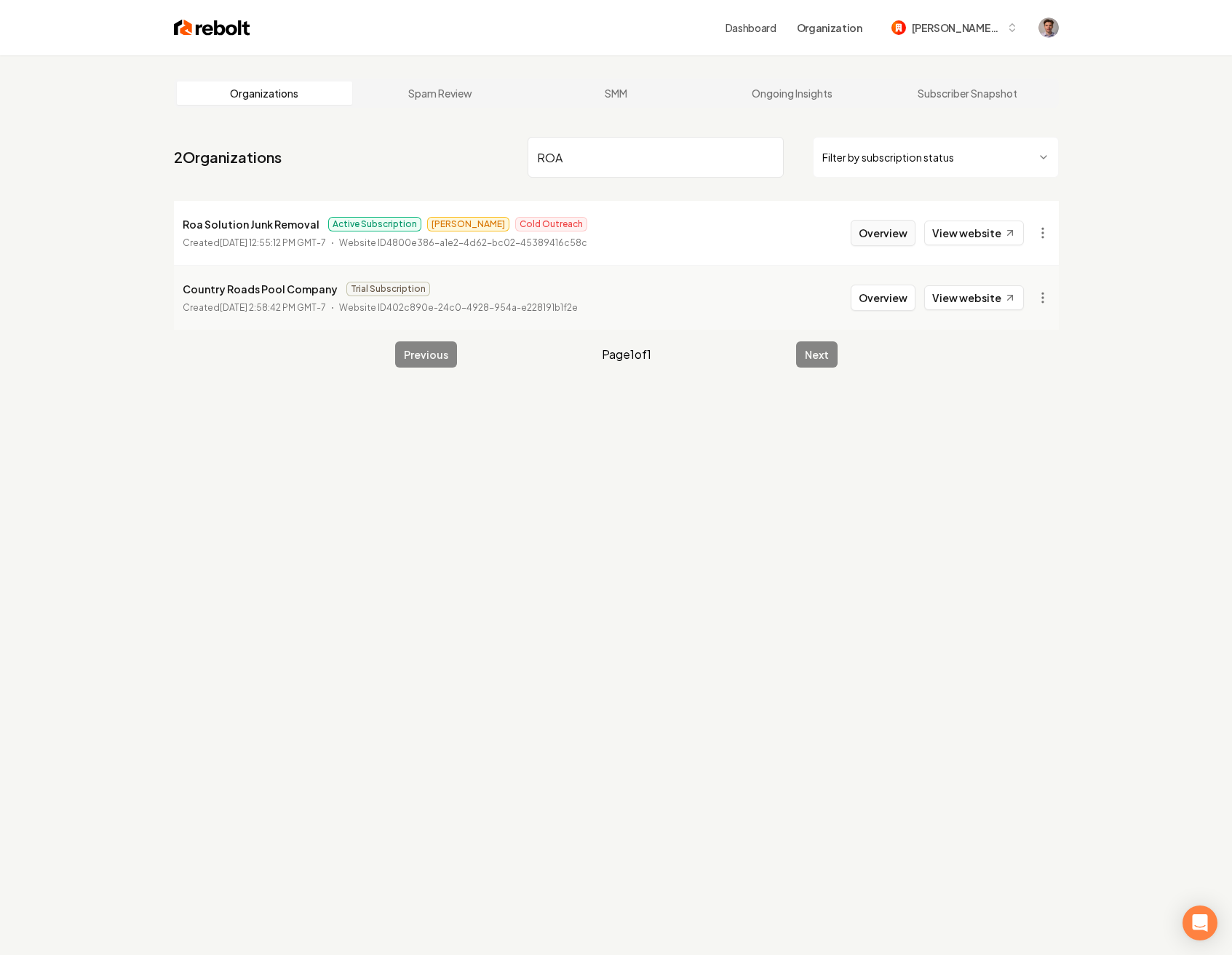
click at [894, 223] on button "Overview" at bounding box center [884, 232] width 65 height 26
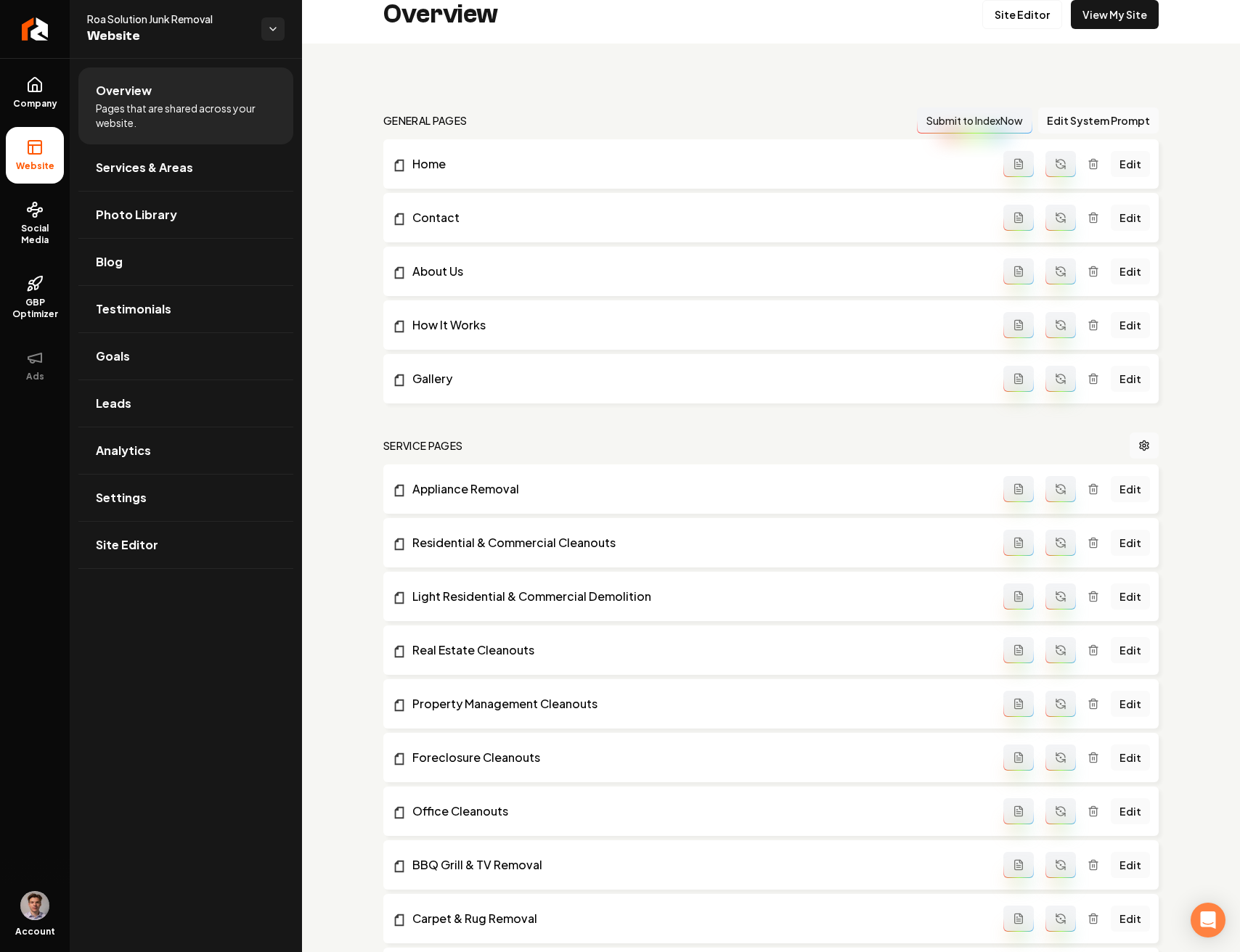
scroll to position [15, 0]
click at [37, 98] on span "Company" at bounding box center [35, 104] width 56 height 12
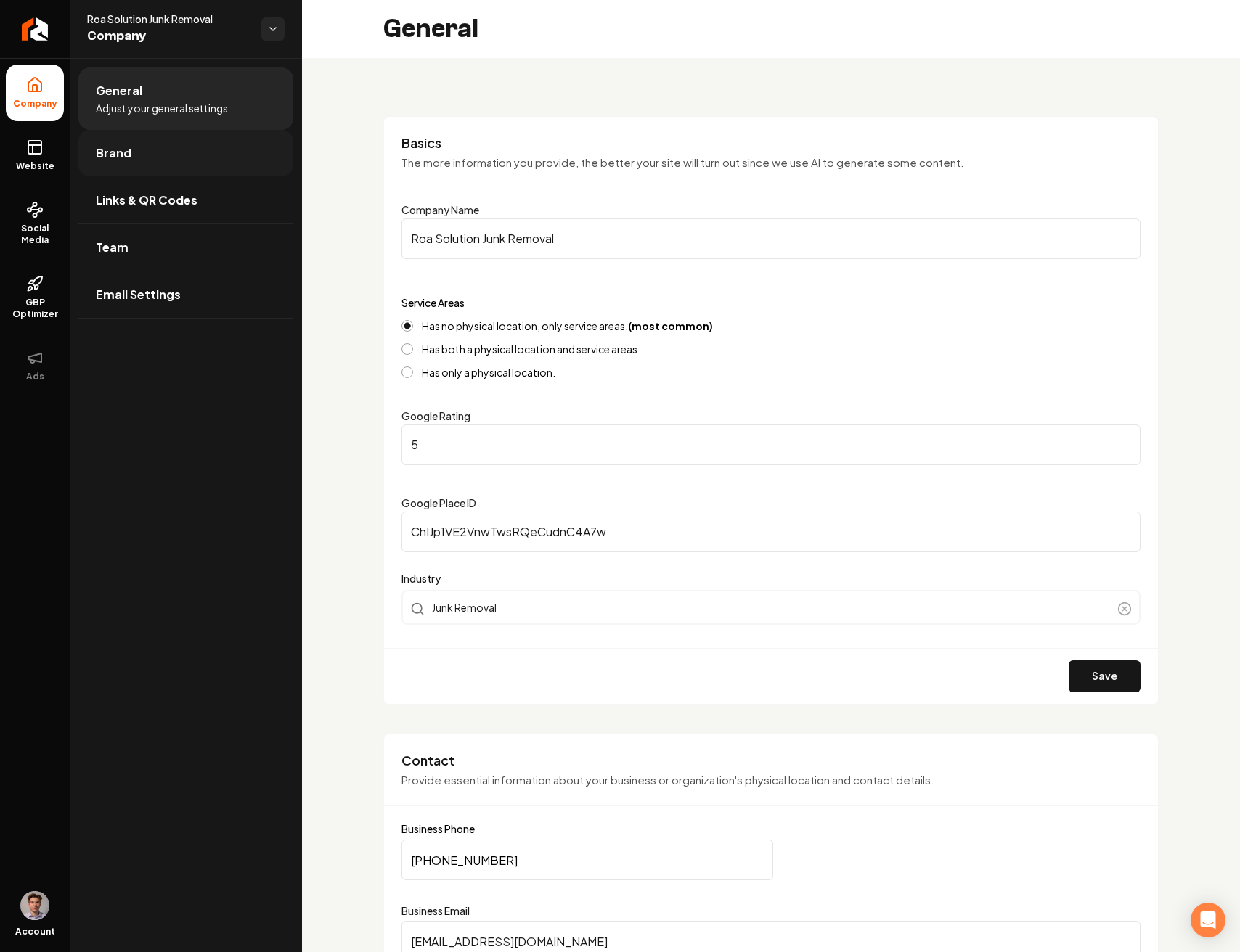
click at [163, 157] on link "Brand" at bounding box center [185, 153] width 214 height 47
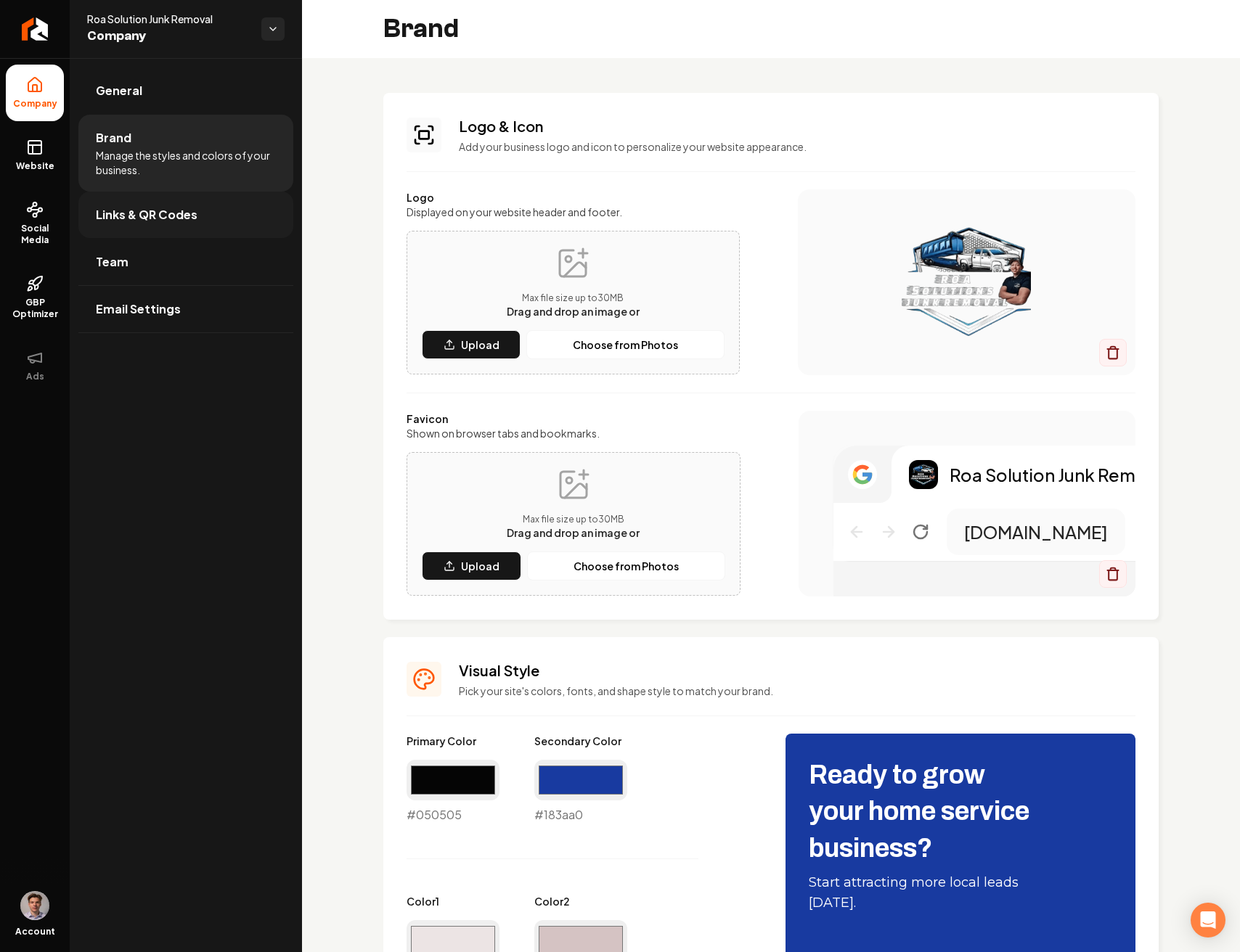
click at [208, 218] on link "Links & QR Codes" at bounding box center [185, 215] width 214 height 47
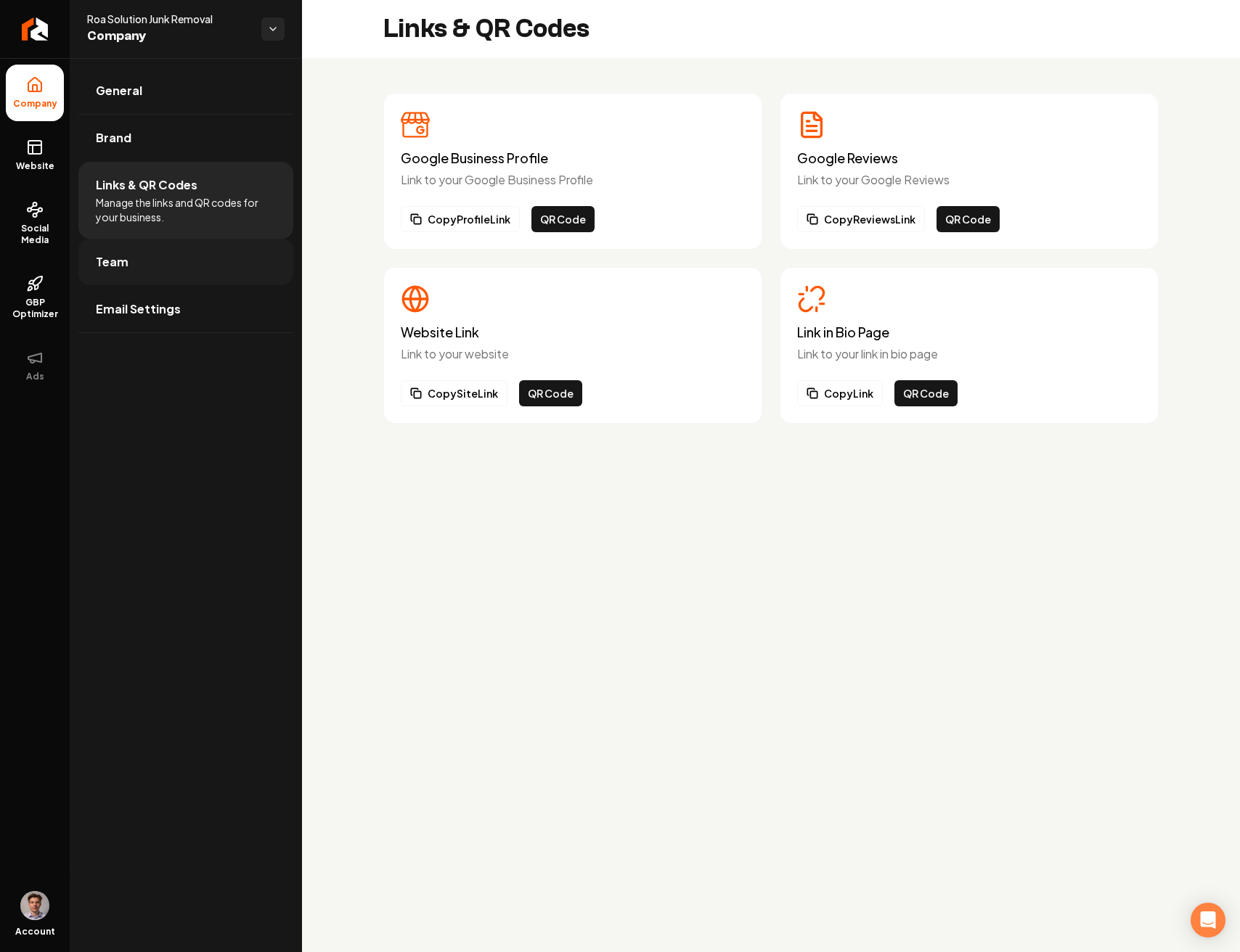
click at [161, 277] on link "Team" at bounding box center [185, 262] width 214 height 47
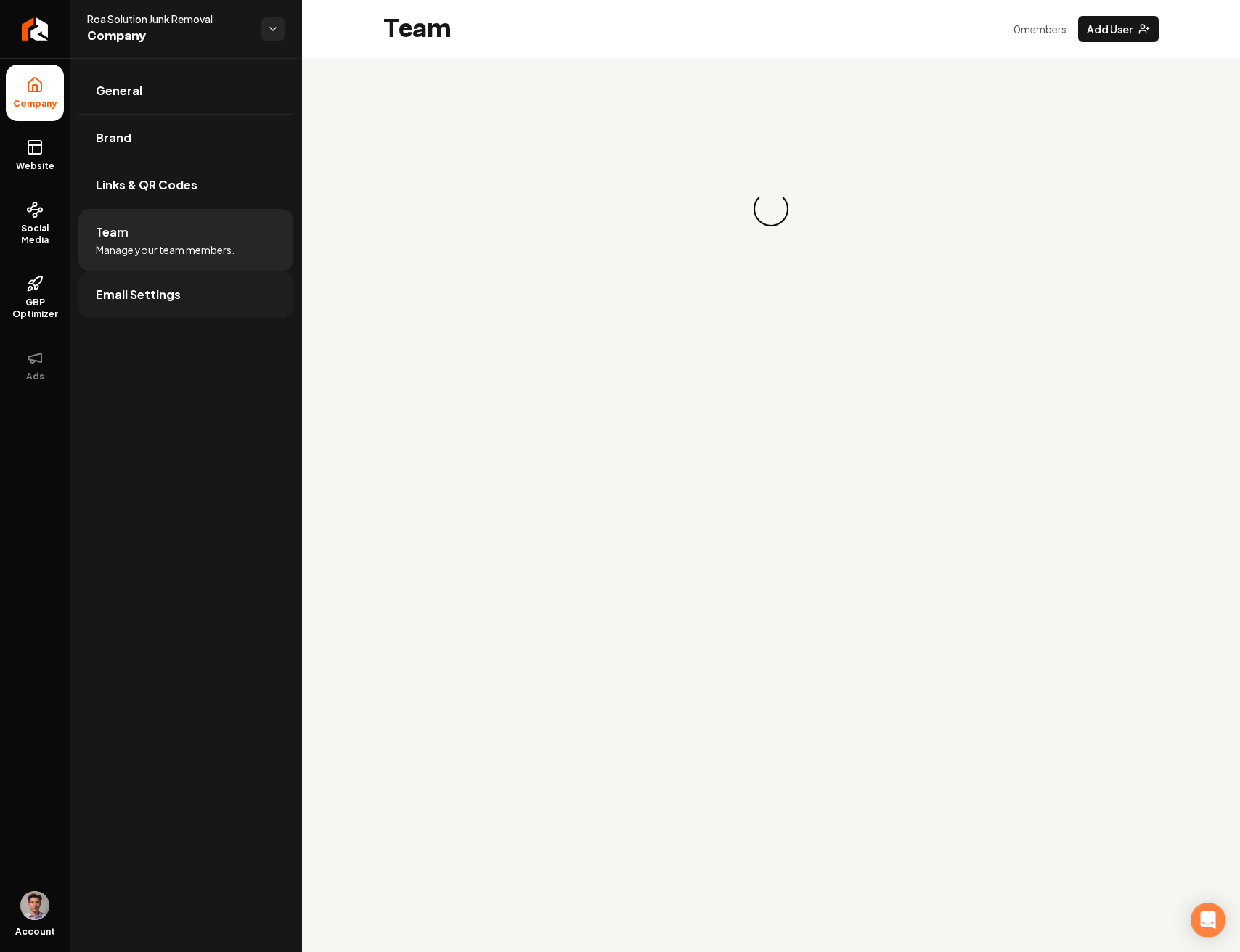
click at [180, 312] on link "Email Settings" at bounding box center [185, 295] width 214 height 47
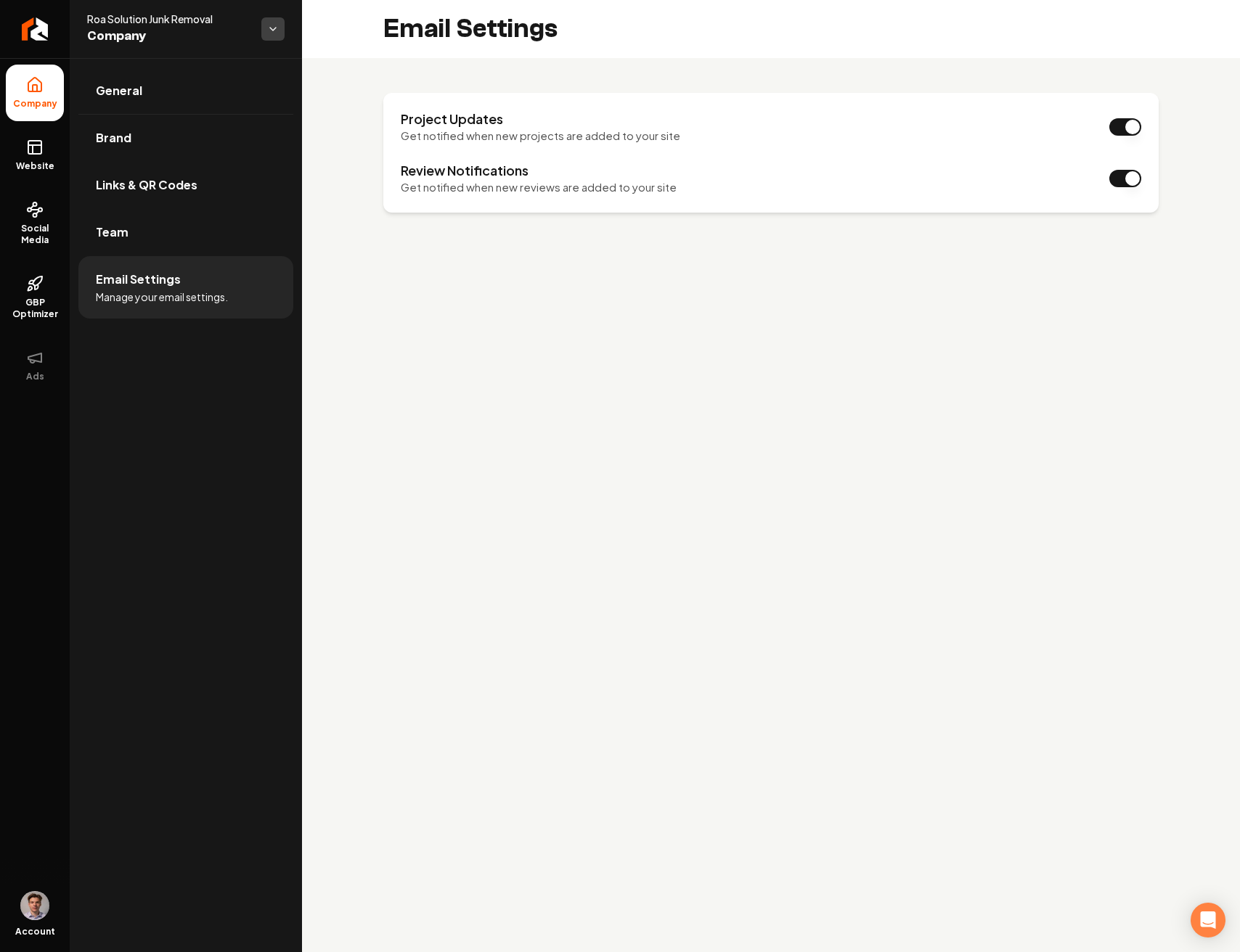
click at [270, 29] on html "Company Website Social Media GBP Optimizer Ads Account Roa Solution Junk Remova…" at bounding box center [620, 476] width 1240 height 952
click at [269, 31] on html "Company Website Social Media GBP Optimizer Ads Account Roa Solution Junk Remova…" at bounding box center [620, 476] width 1240 height 952
click at [32, 160] on span "Website" at bounding box center [35, 166] width 50 height 12
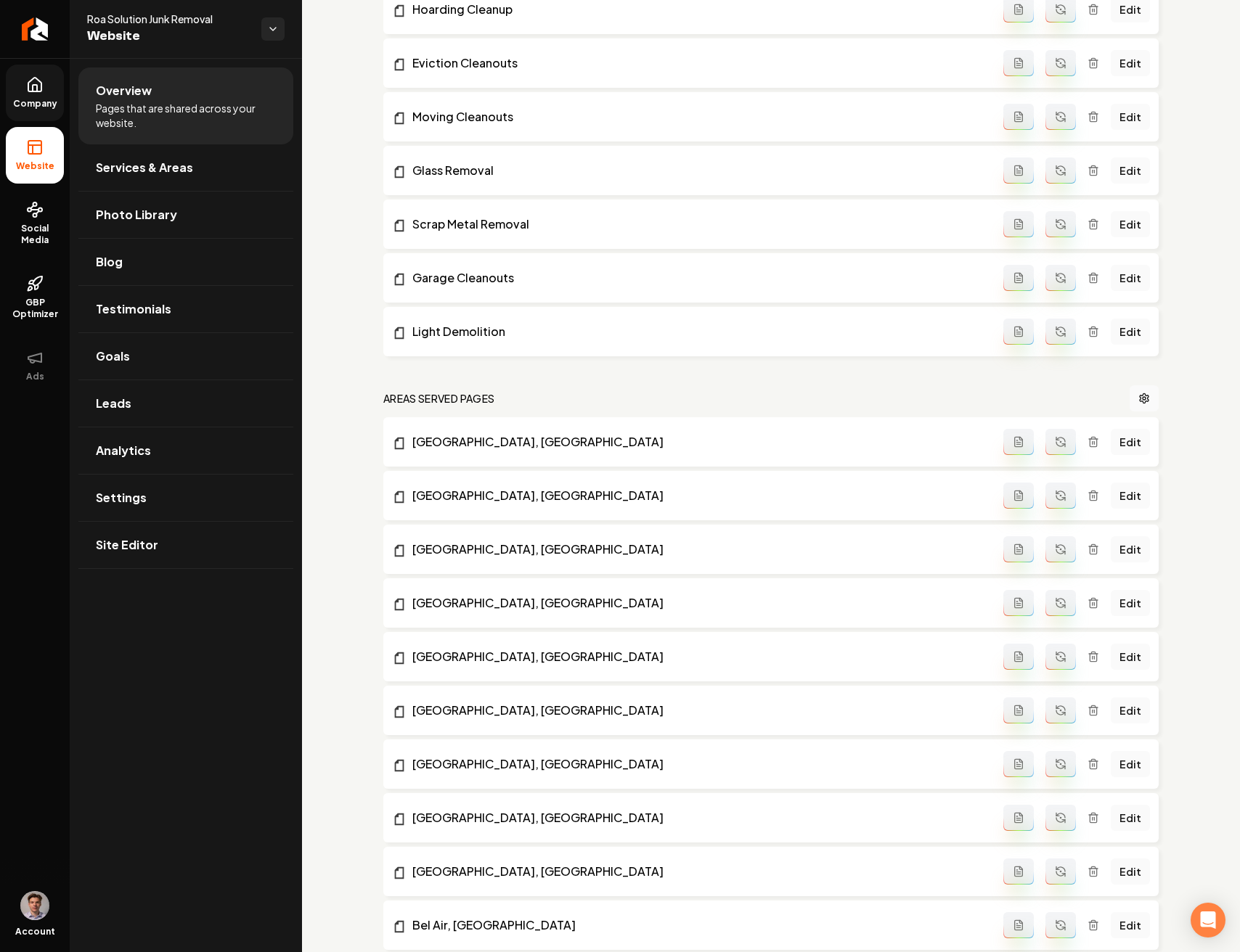
scroll to position [1696, 0]
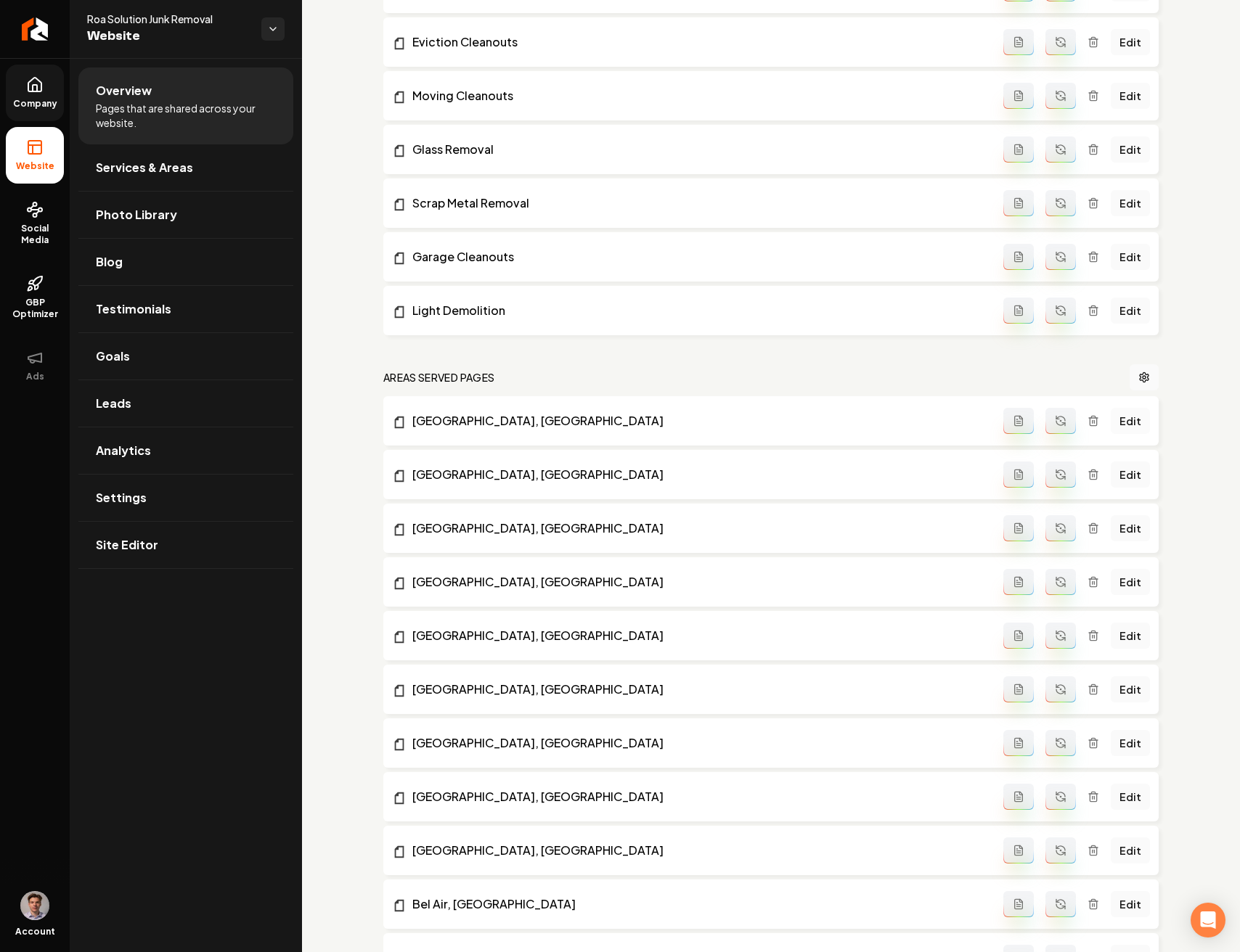
click at [1115, 419] on link "Edit" at bounding box center [1129, 420] width 39 height 26
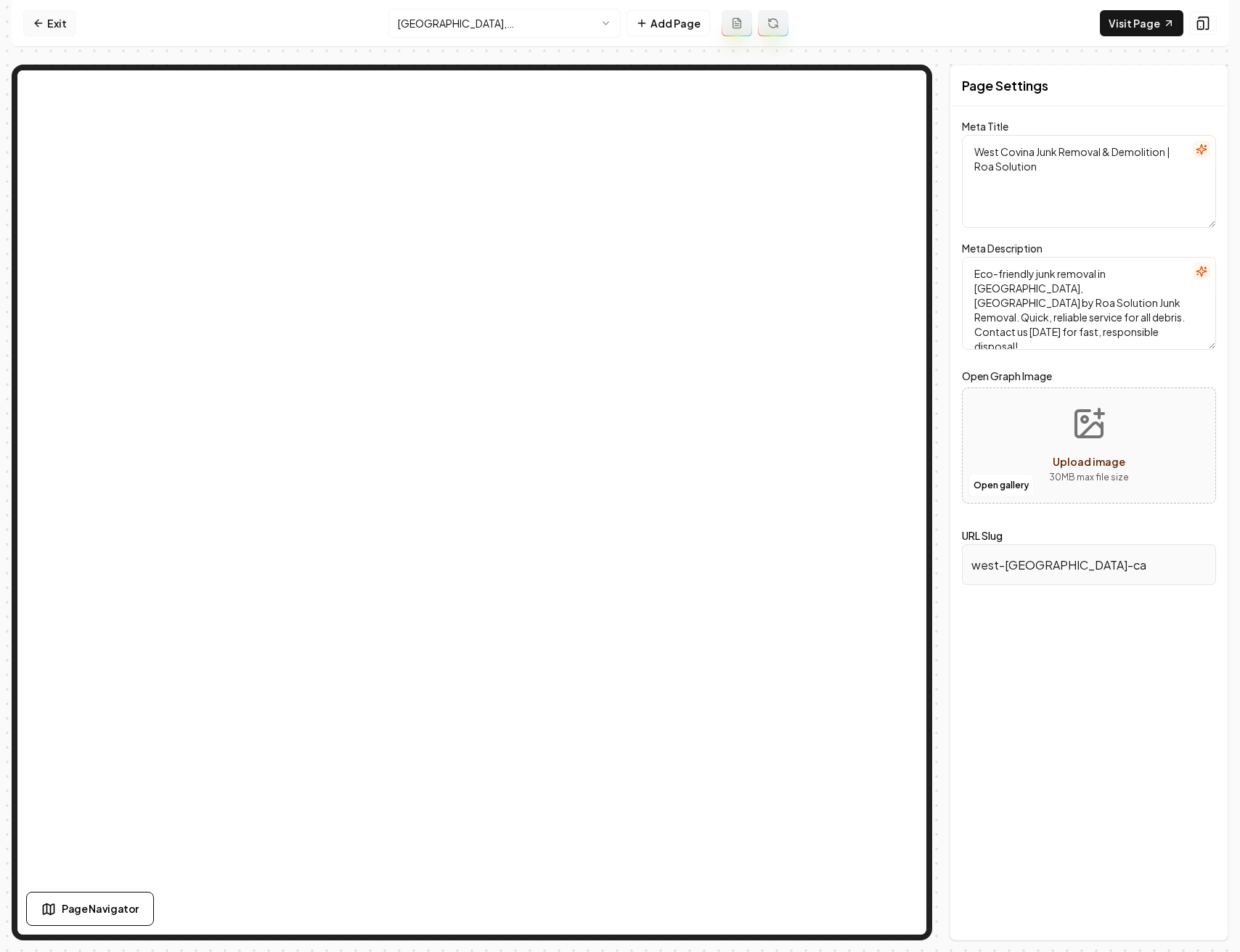
click at [55, 15] on link "Exit" at bounding box center [50, 22] width 53 height 26
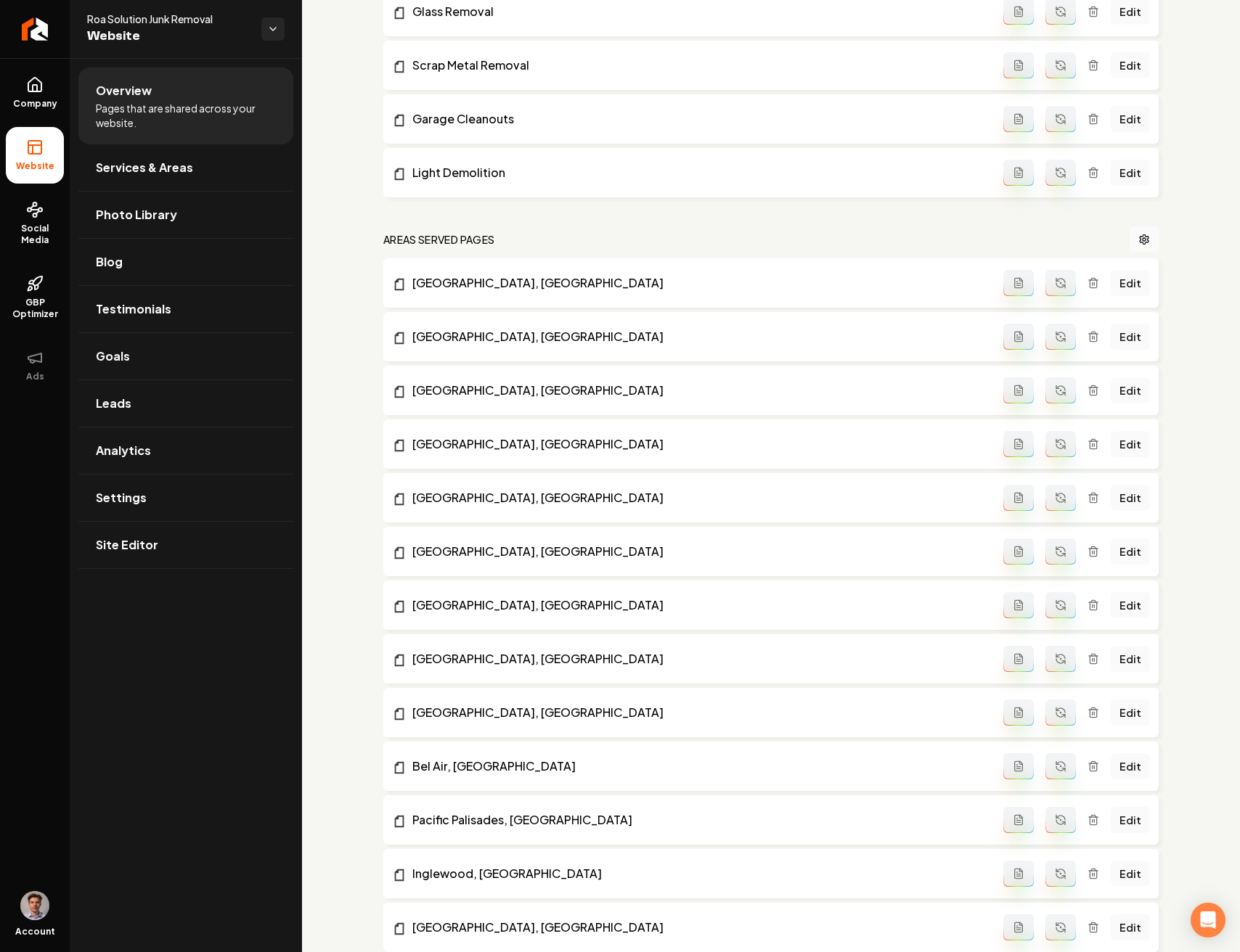
scroll to position [1815, 0]
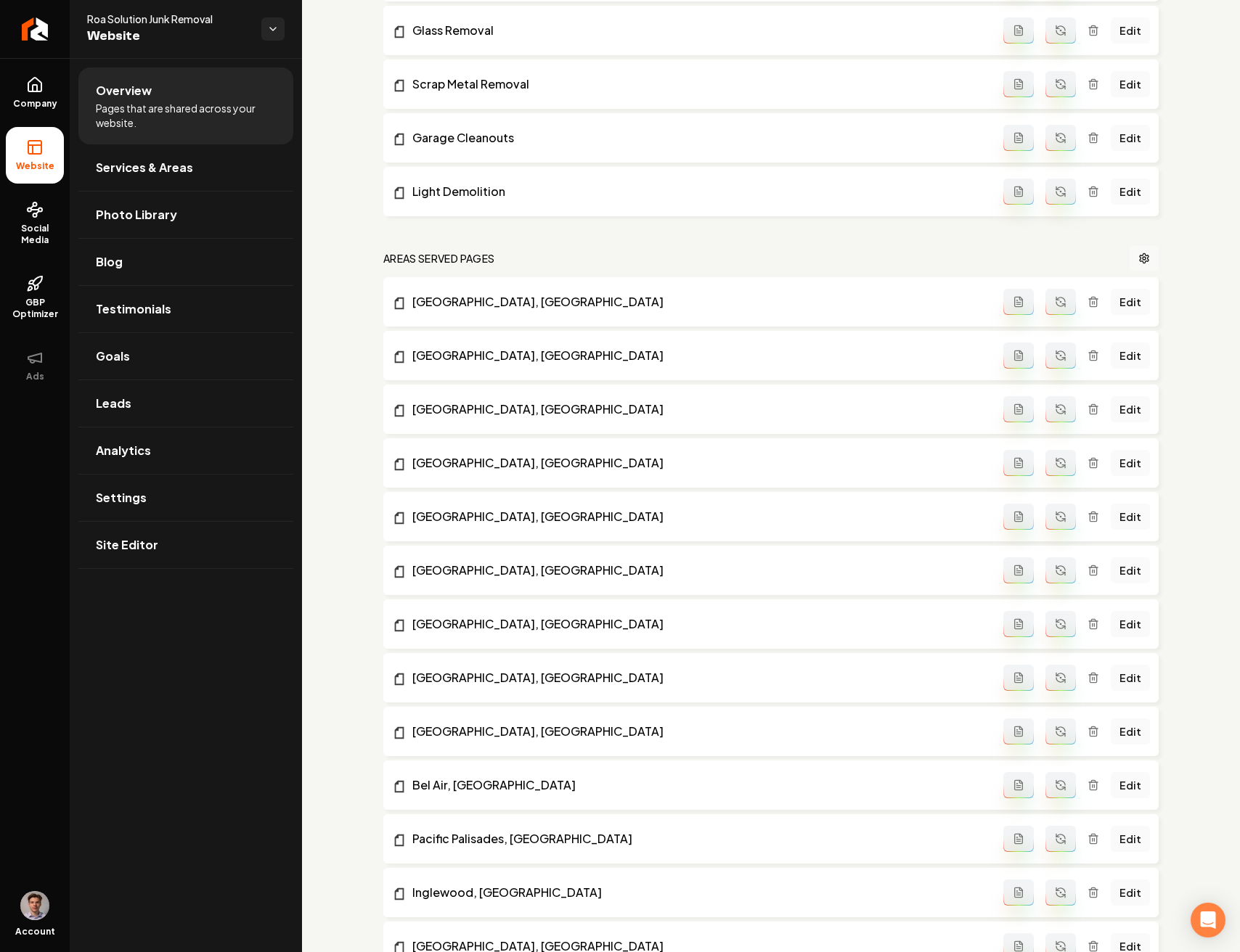
click at [1139, 255] on icon "Main content area" at bounding box center [1144, 258] width 8 height 9
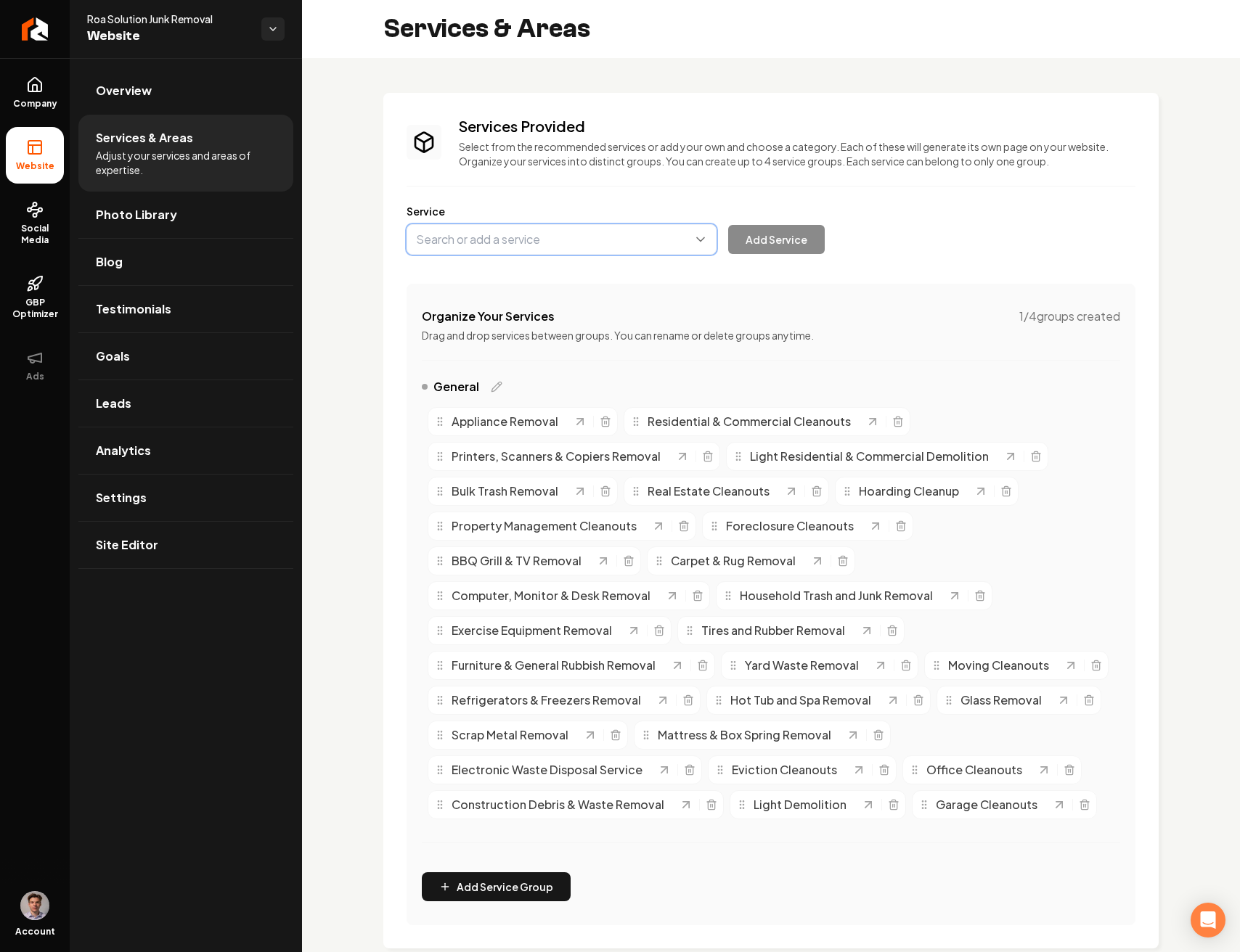
click at [548, 233] on button "Main content area" at bounding box center [561, 239] width 310 height 31
type input "Floor Demo"
click at [682, 242] on icon "Main content area" at bounding box center [680, 238] width 14 height 14
click at [189, 86] on link "Overview" at bounding box center [185, 91] width 214 height 47
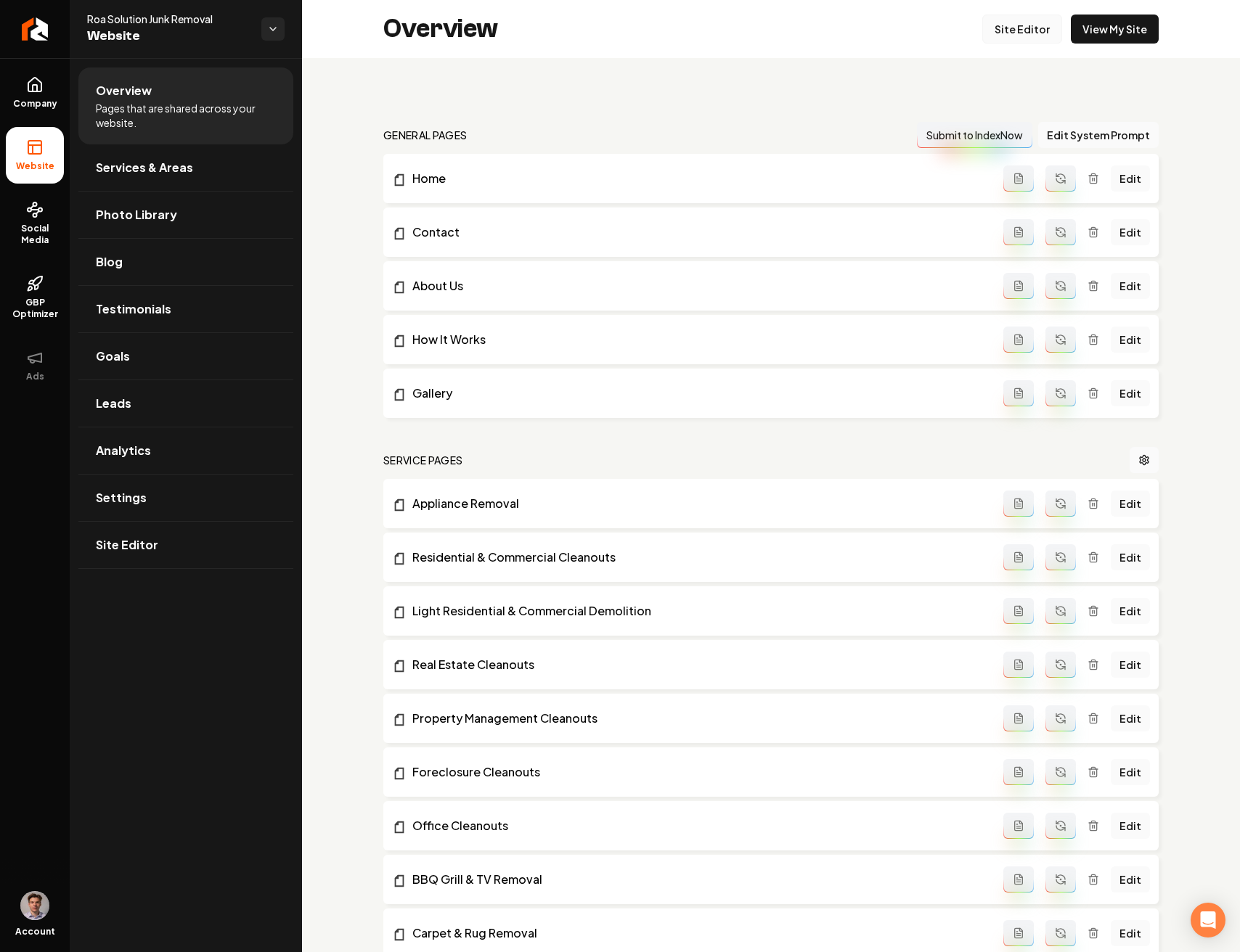
click at [1037, 29] on link "Site Editor" at bounding box center [1022, 28] width 80 height 29
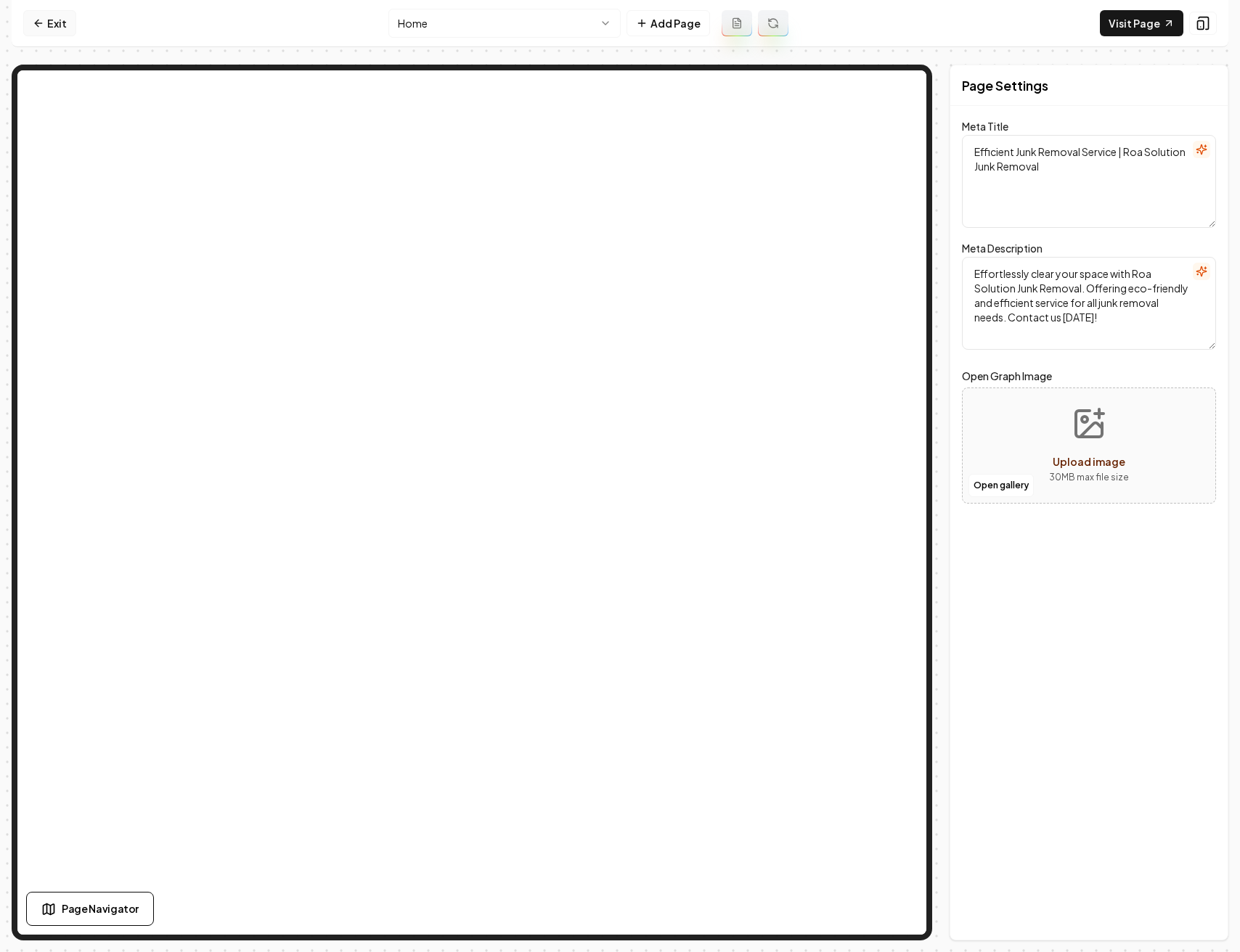
click at [52, 22] on link "Exit" at bounding box center [50, 22] width 53 height 26
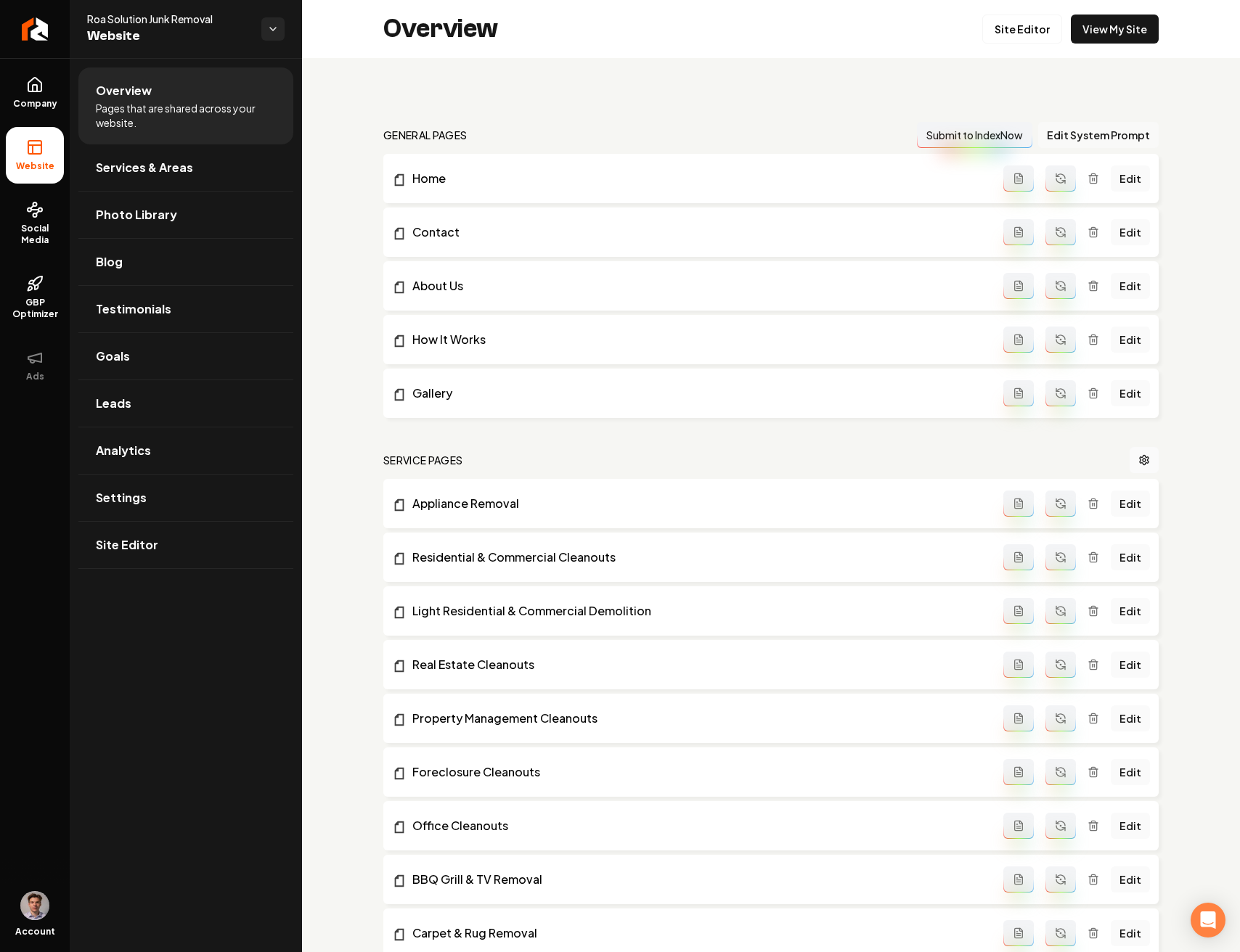
click at [1095, 130] on button "Edit System Prompt" at bounding box center [1098, 135] width 121 height 26
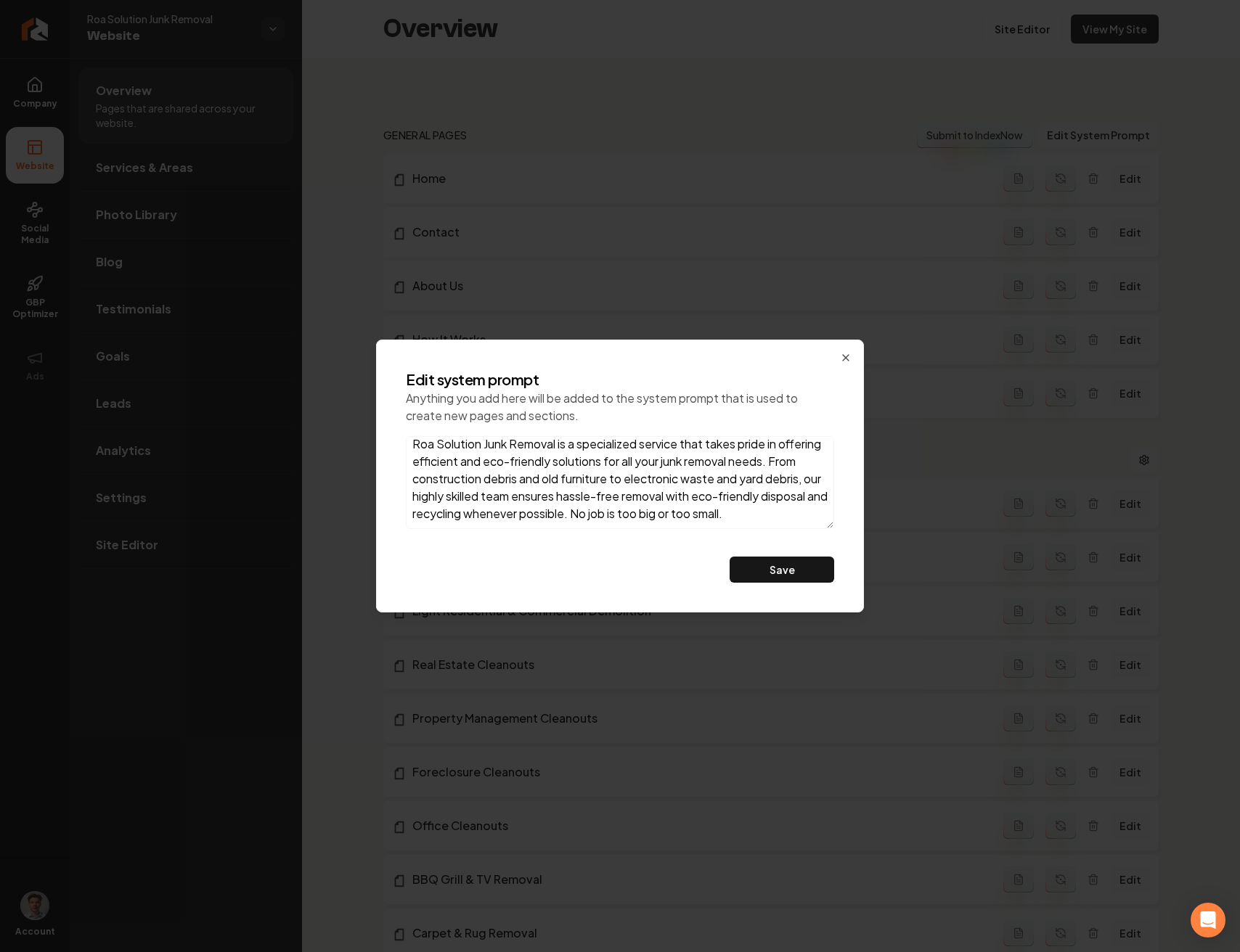
scroll to position [25, 0]
click at [517, 512] on textarea "Roa Solution Junk Removal is a specialized service that takes pride in offering…" at bounding box center [619, 483] width 428 height 93
click at [844, 352] on icon "button" at bounding box center [845, 358] width 12 height 12
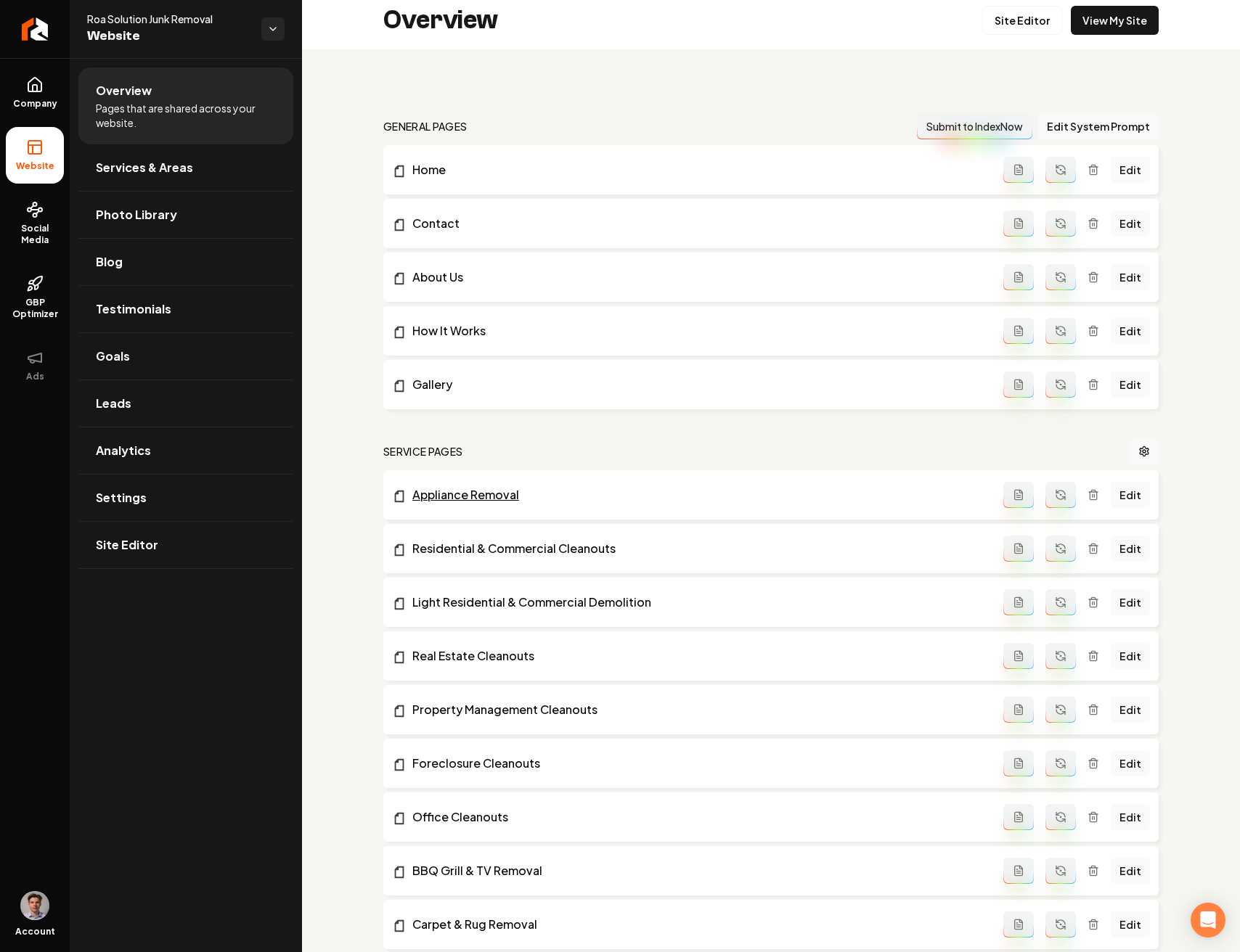
scroll to position [0, 0]
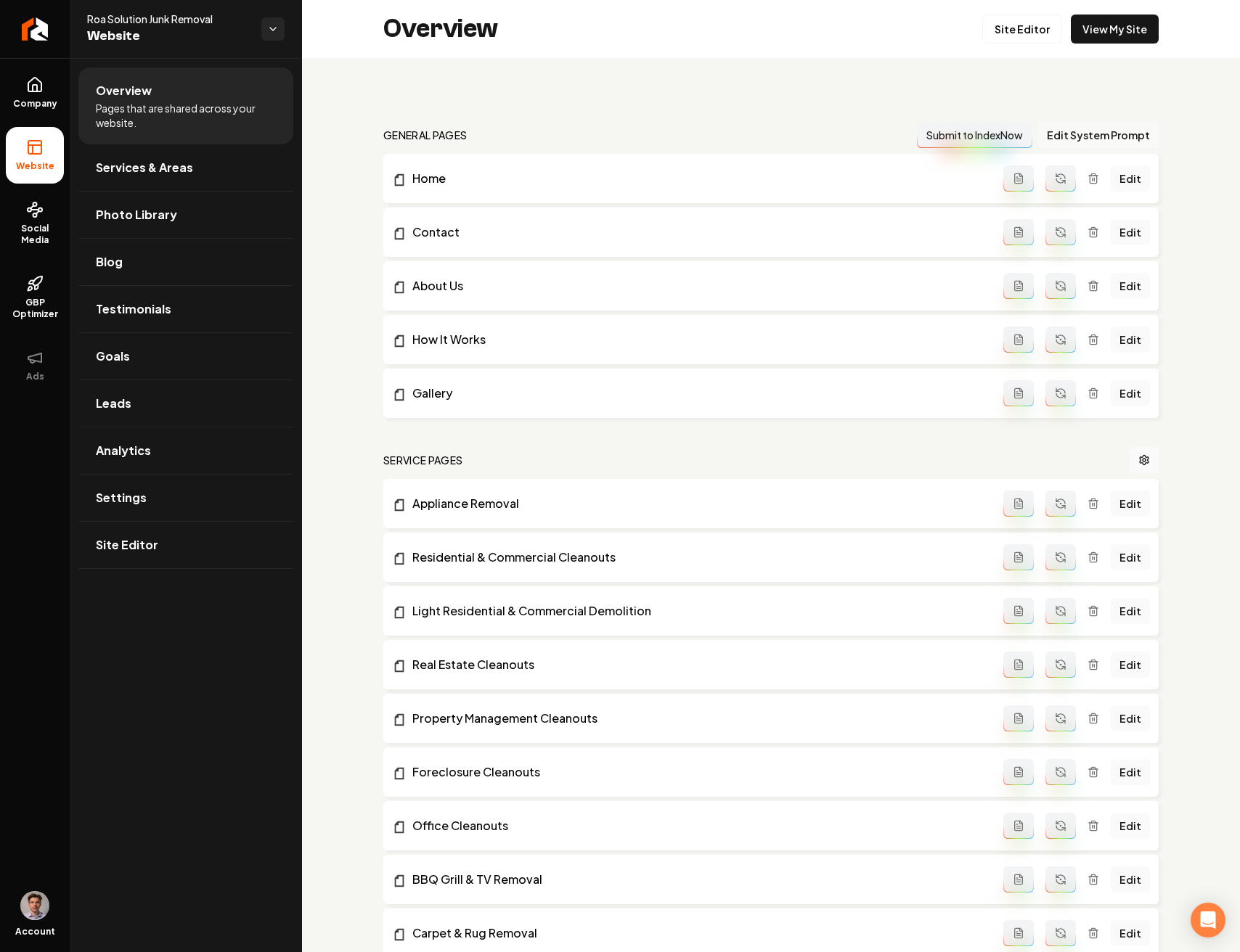
click at [1082, 134] on button "Edit System Prompt" at bounding box center [1098, 135] width 121 height 26
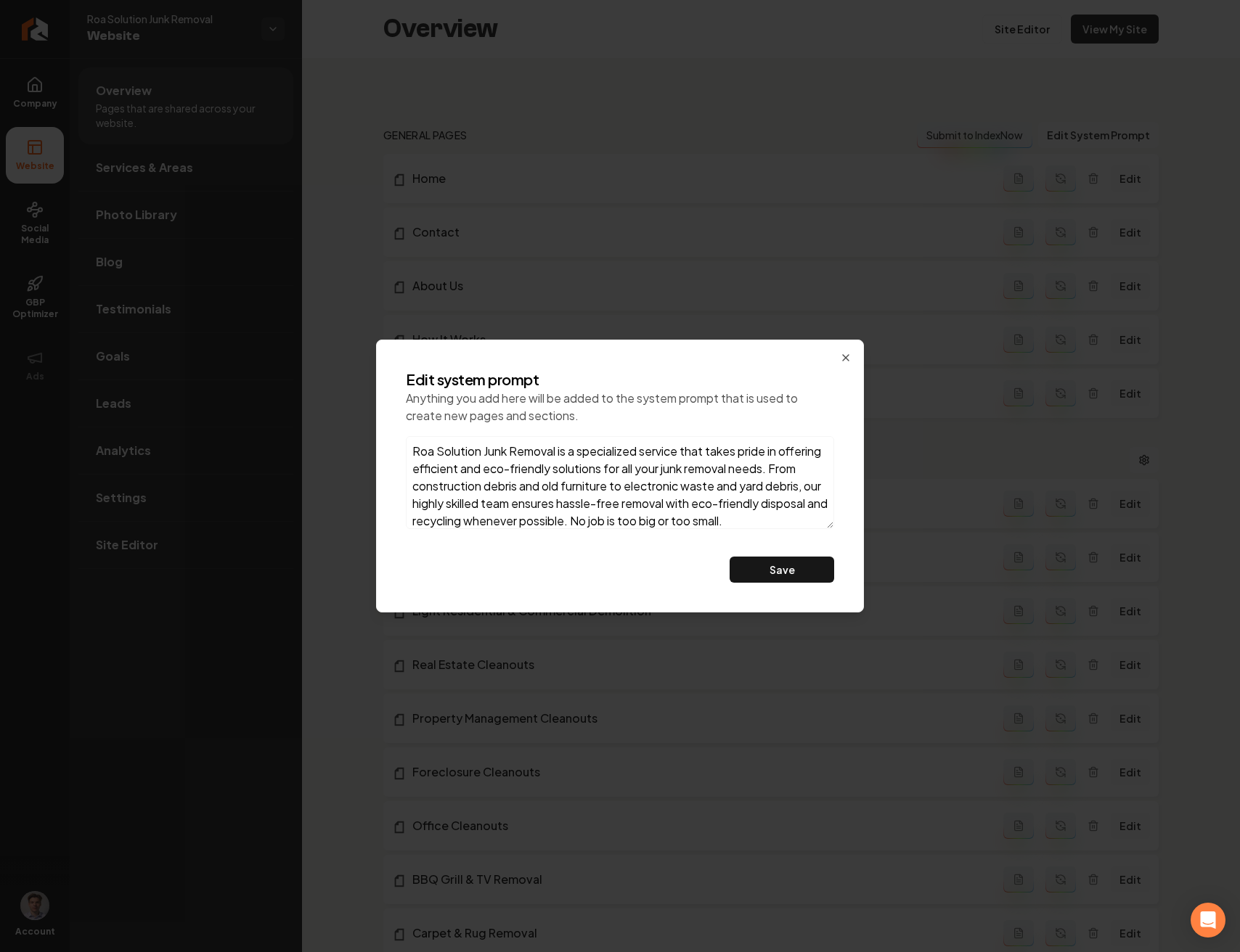
scroll to position [25, 0]
click at [616, 508] on textarea "Roa Solution Junk Removal is a specialized service that takes pride in offering…" at bounding box center [619, 483] width 428 height 93
paste textarea "floor demo"
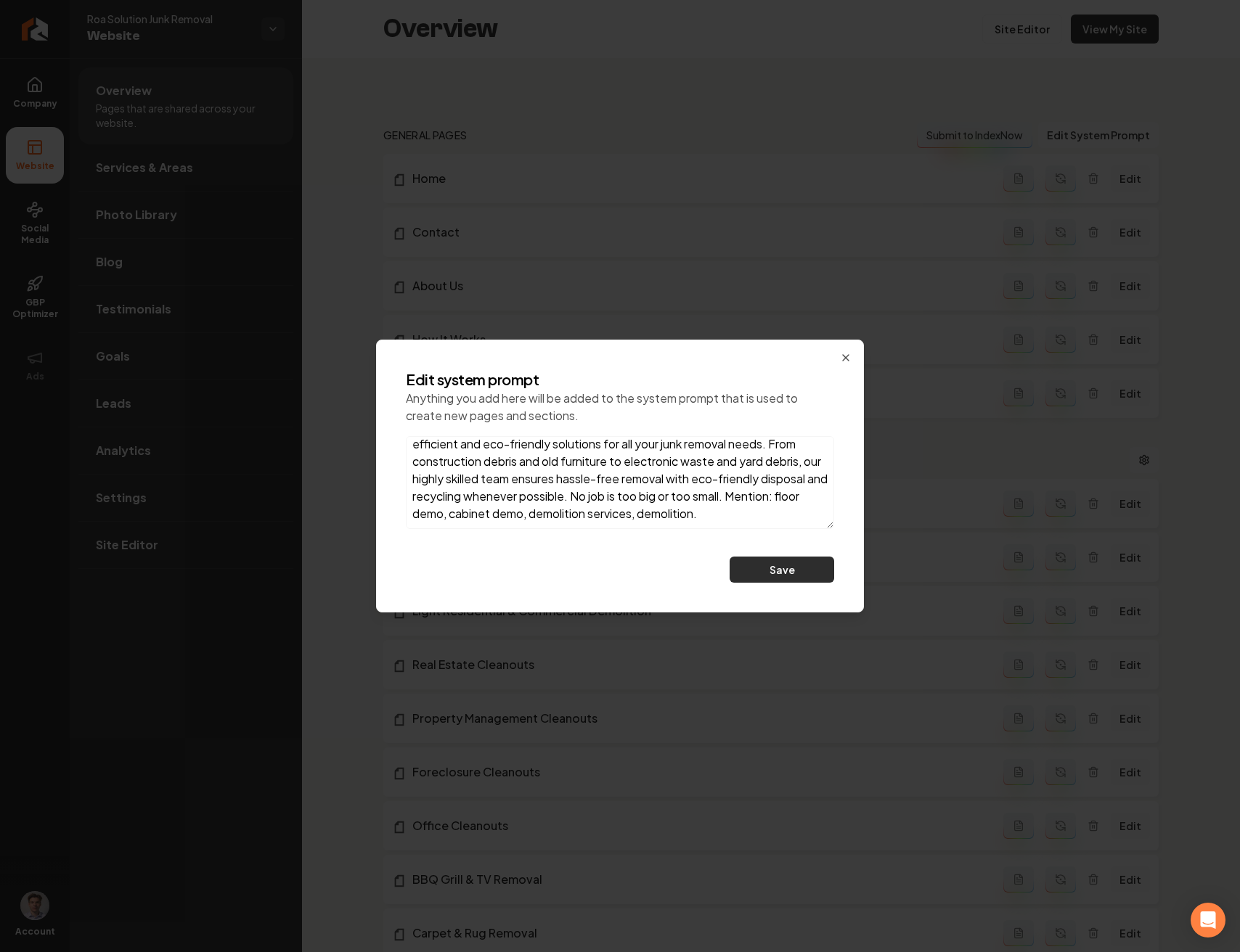
type textarea "Roa Solution Junk Removal is a specialized service that takes pride in offering…"
click at [757, 564] on button "Save" at bounding box center [782, 569] width 105 height 26
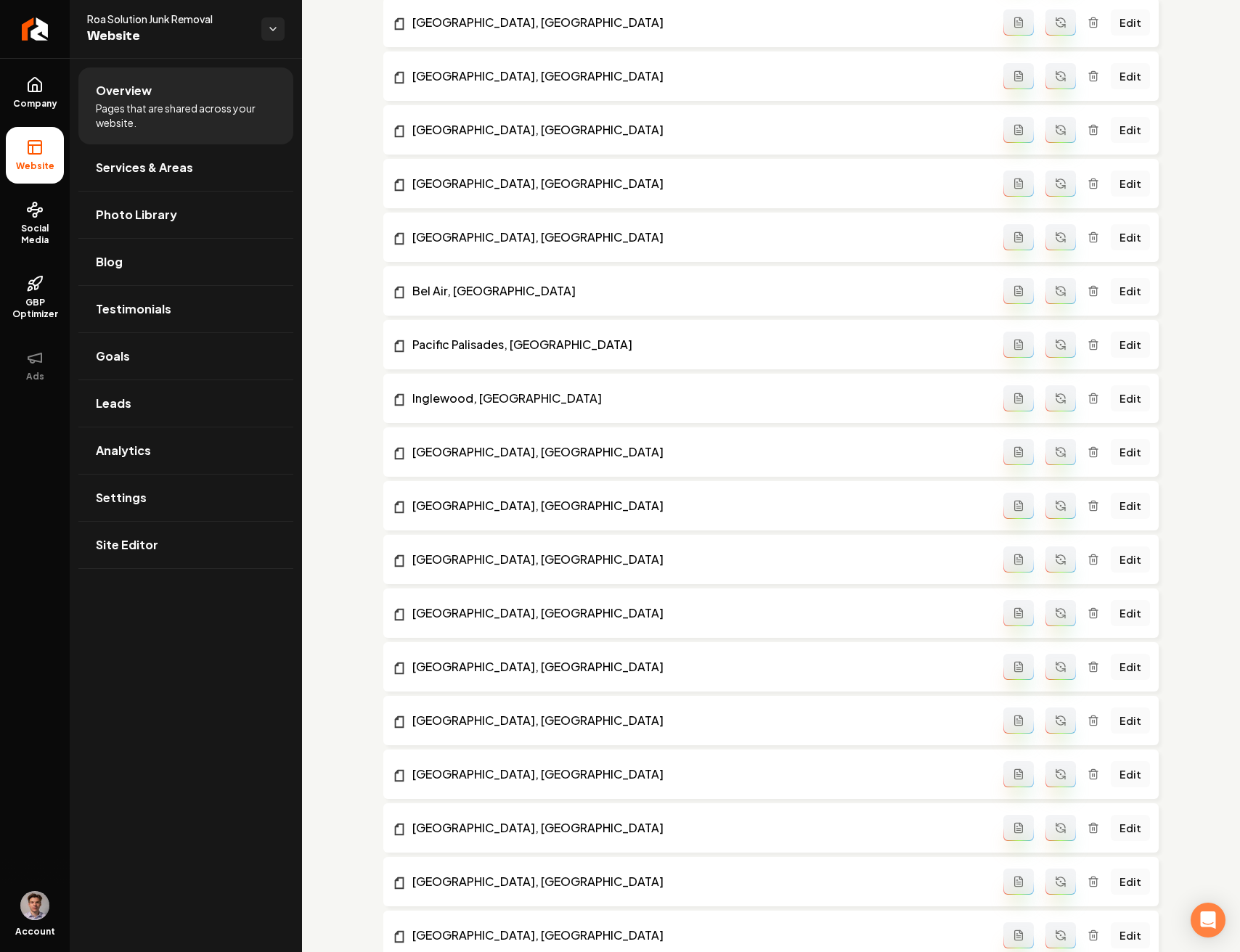
scroll to position [2938, 0]
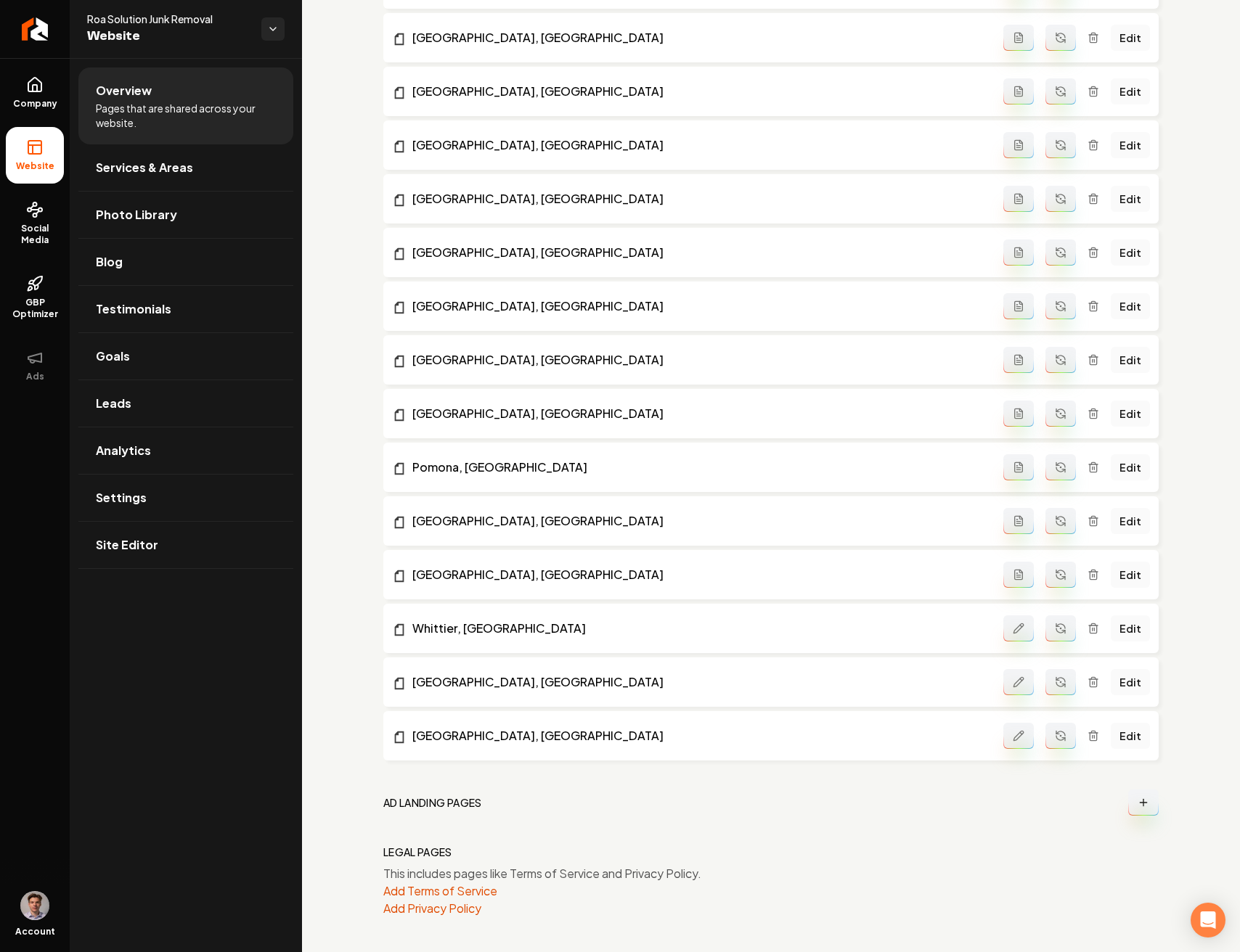
click at [1059, 736] on button "Main content area" at bounding box center [1060, 735] width 31 height 26
click at [1051, 689] on button "Main content area" at bounding box center [1060, 681] width 31 height 26
click at [1046, 625] on button "Main content area" at bounding box center [1060, 628] width 31 height 26
click at [1049, 582] on button "Main content area" at bounding box center [1060, 574] width 31 height 26
click at [1055, 518] on icon "Main content area" at bounding box center [1060, 521] width 12 height 12
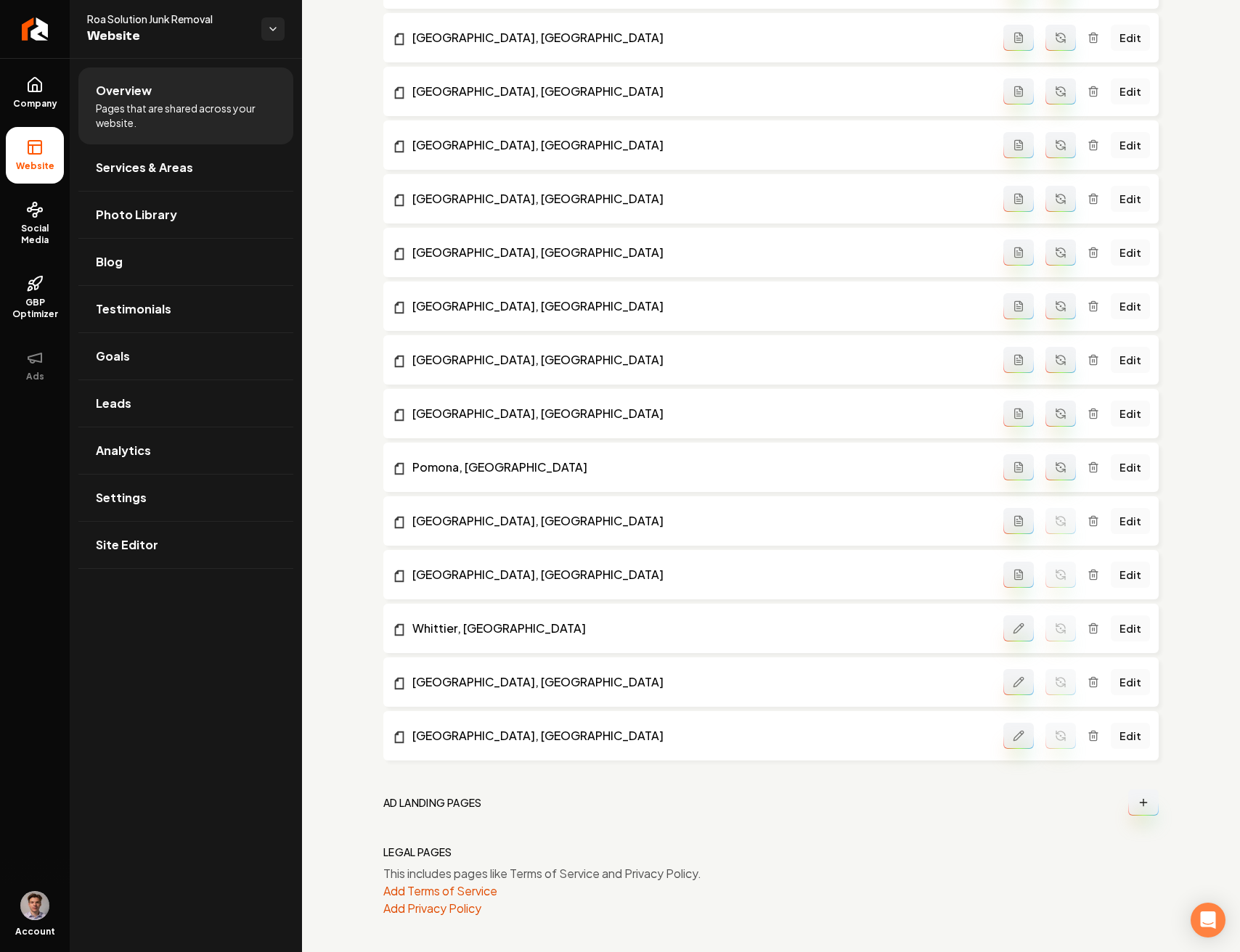
click at [1055, 467] on icon "Main content area" at bounding box center [1060, 467] width 12 height 12
click at [1051, 406] on button "Main content area" at bounding box center [1060, 413] width 31 height 26
click at [1053, 368] on button "Main content area" at bounding box center [1060, 359] width 31 height 26
click at [1056, 307] on icon "Main content area" at bounding box center [1060, 308] width 8 height 4
click at [1060, 243] on button "Main content area" at bounding box center [1060, 252] width 31 height 26
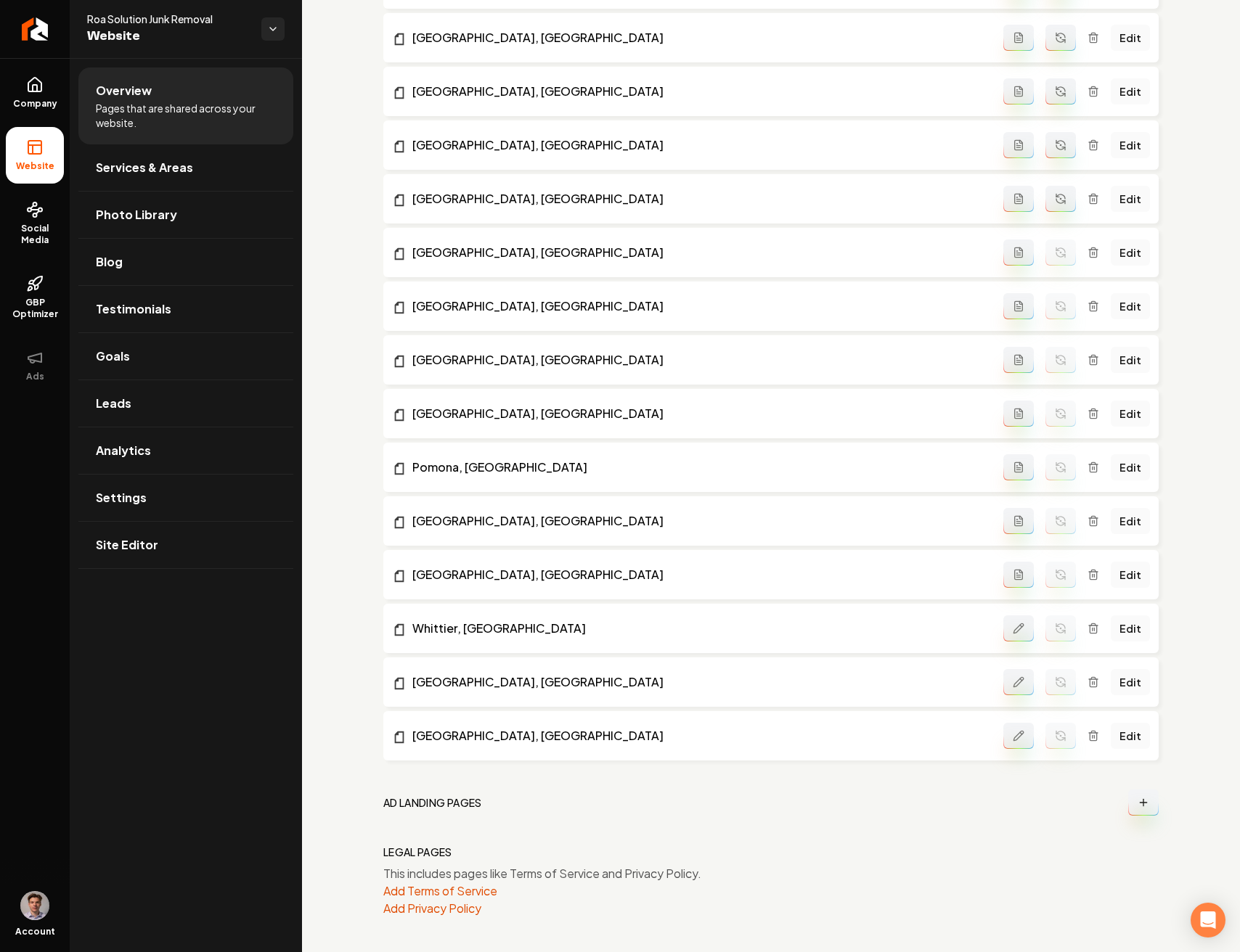
click at [1055, 199] on icon "Main content area" at bounding box center [1060, 199] width 12 height 12
click at [1060, 140] on button "Main content area" at bounding box center [1060, 145] width 31 height 26
click at [1055, 86] on icon "Main content area" at bounding box center [1060, 91] width 12 height 12
click at [1055, 38] on icon "Main content area" at bounding box center [1060, 37] width 12 height 12
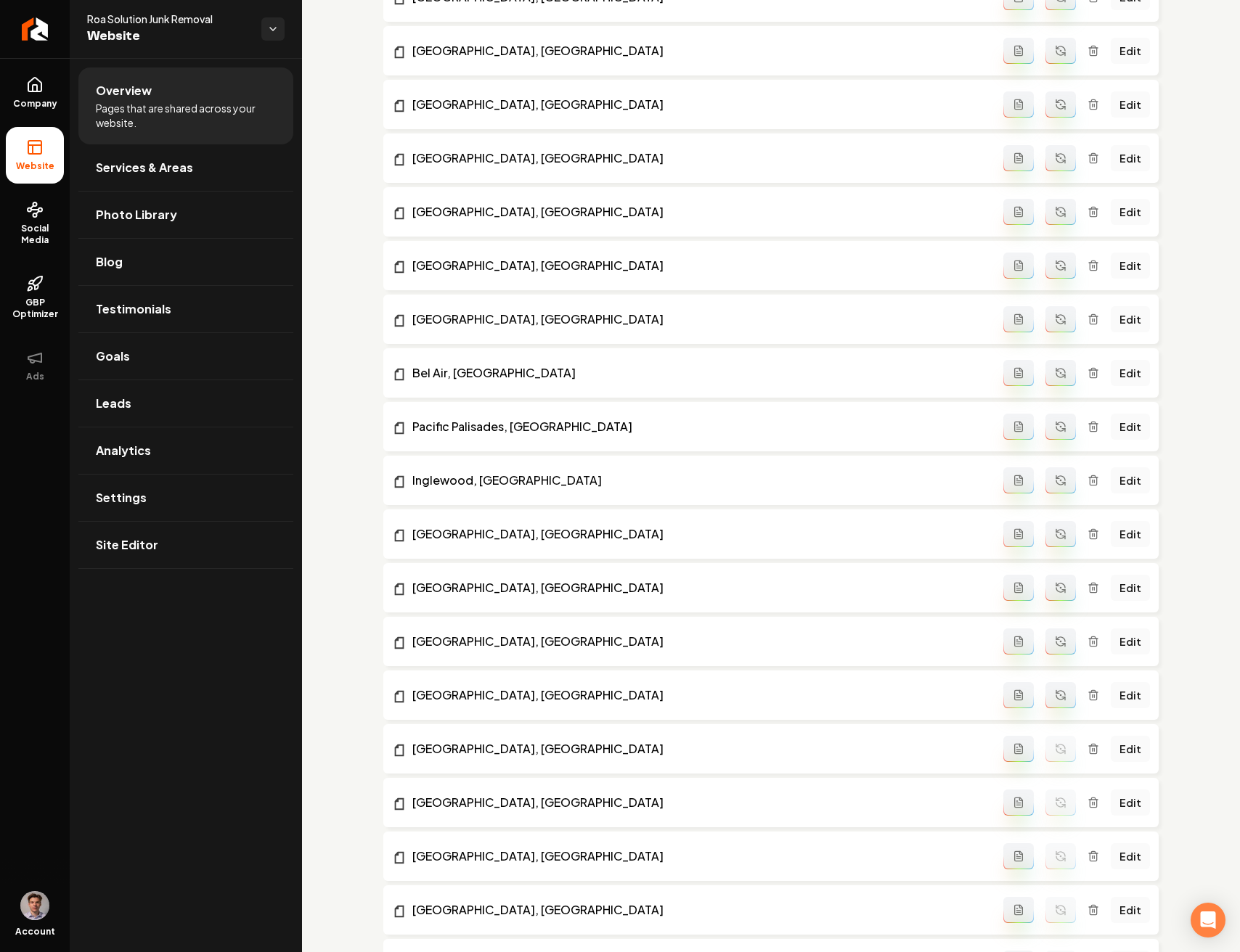
scroll to position [2222, 0]
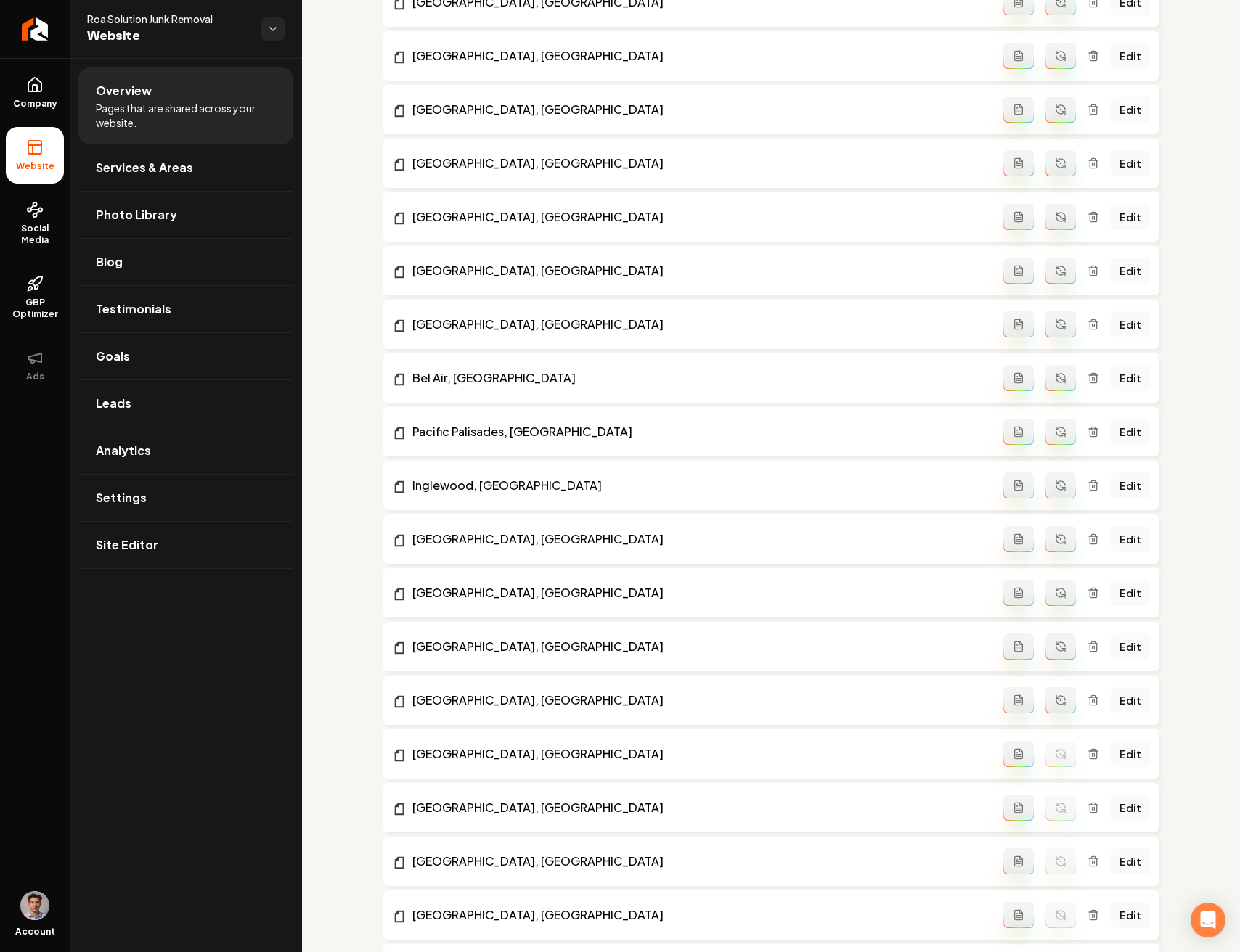
click at [1055, 701] on icon "Main content area" at bounding box center [1060, 700] width 12 height 12
click at [1058, 645] on button "Main content area" at bounding box center [1060, 645] width 31 height 26
click at [1055, 596] on icon "Main content area" at bounding box center [1060, 592] width 12 height 12
click at [1055, 537] on icon "Main content area" at bounding box center [1060, 539] width 12 height 12
click at [1059, 486] on button "Main content area" at bounding box center [1060, 484] width 31 height 26
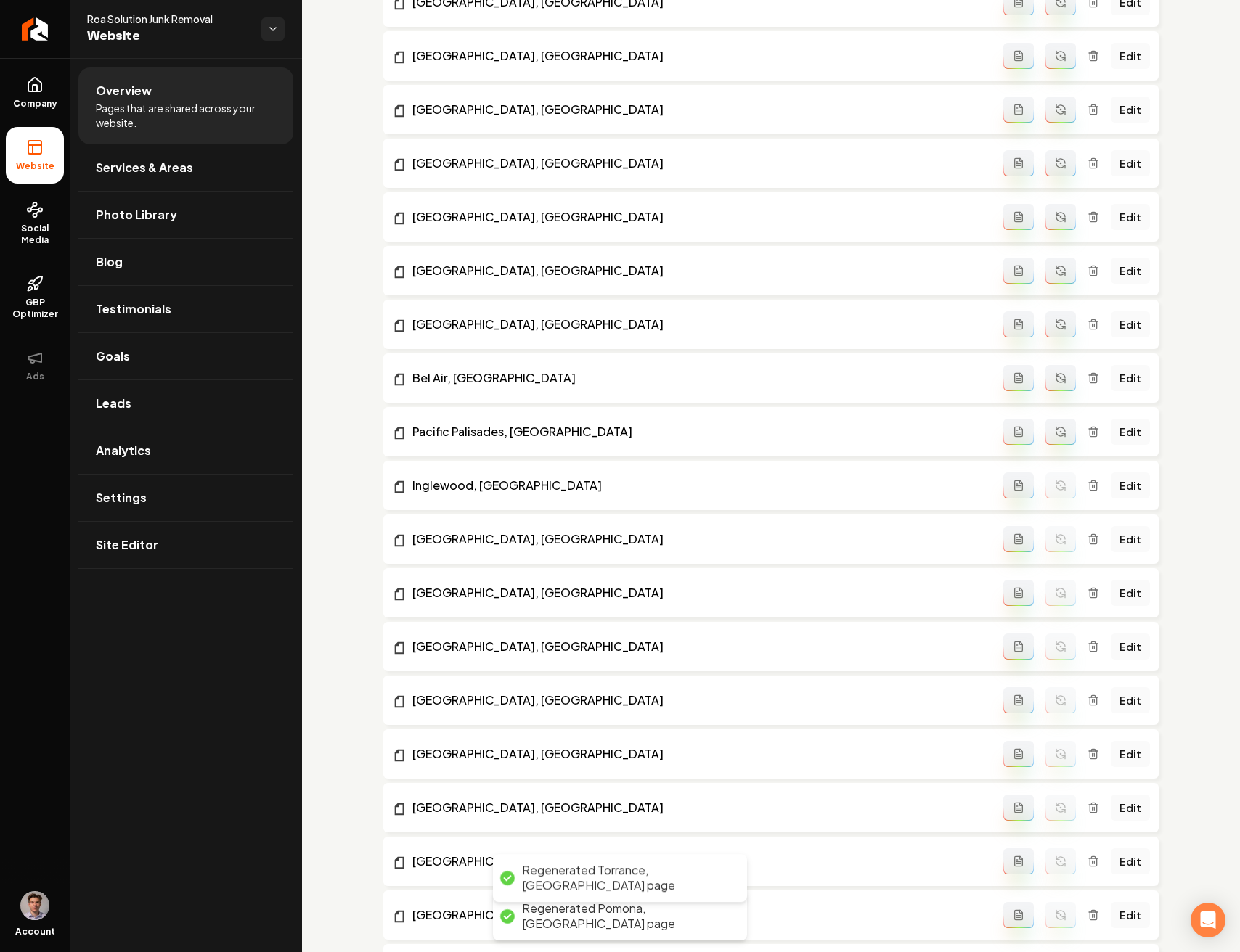
click at [1056, 438] on button "Main content area" at bounding box center [1060, 431] width 31 height 26
click at [1055, 372] on icon "Main content area" at bounding box center [1060, 378] width 12 height 12
click at [1055, 323] on icon "Main content area" at bounding box center [1060, 324] width 12 height 12
click at [1052, 282] on button "Main content area" at bounding box center [1060, 270] width 31 height 26
click at [1046, 221] on button "Main content area" at bounding box center [1060, 216] width 31 height 26
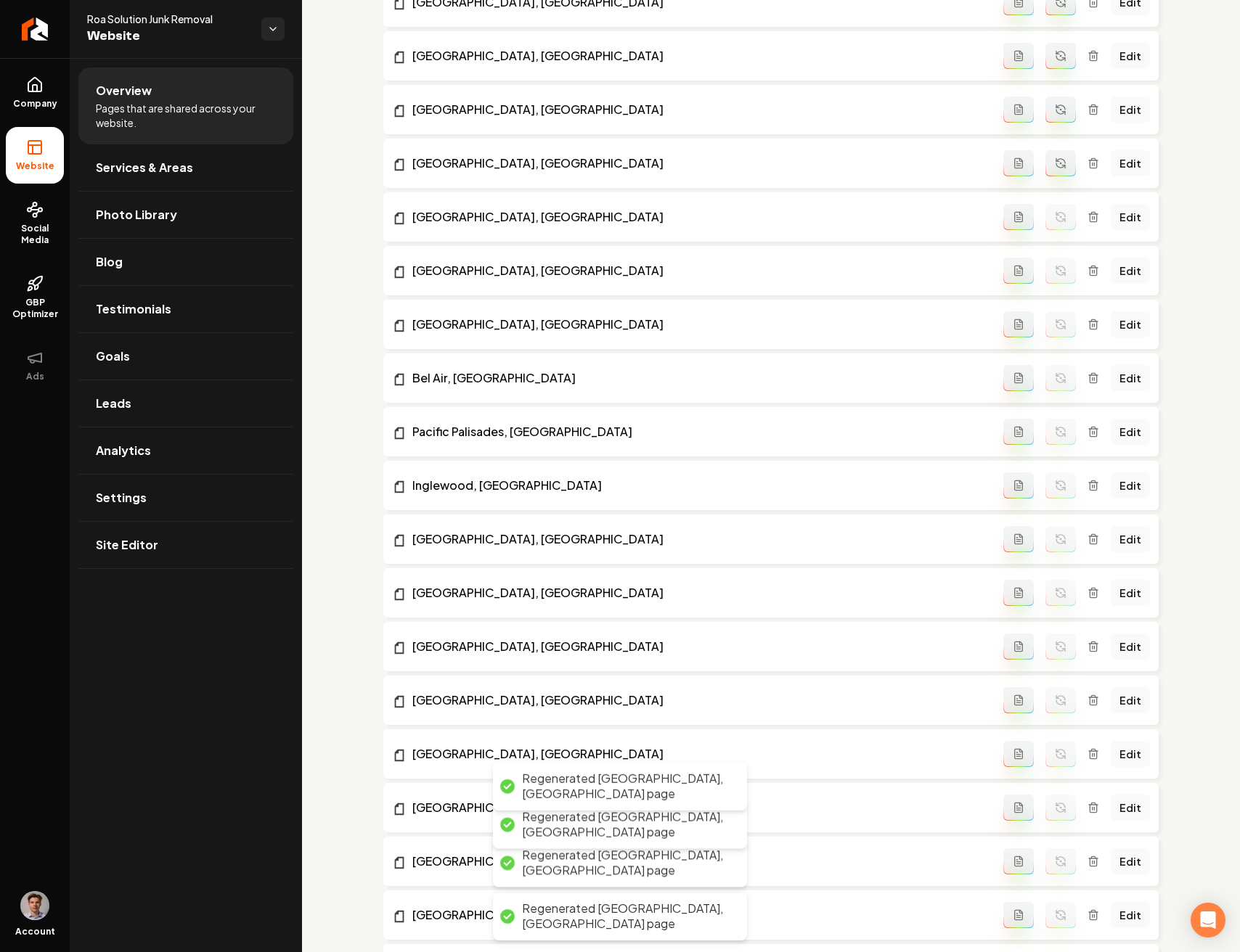
click at [1055, 163] on icon "Main content area" at bounding box center [1060, 163] width 12 height 12
click at [1055, 111] on icon "Main content area" at bounding box center [1060, 110] width 12 height 12
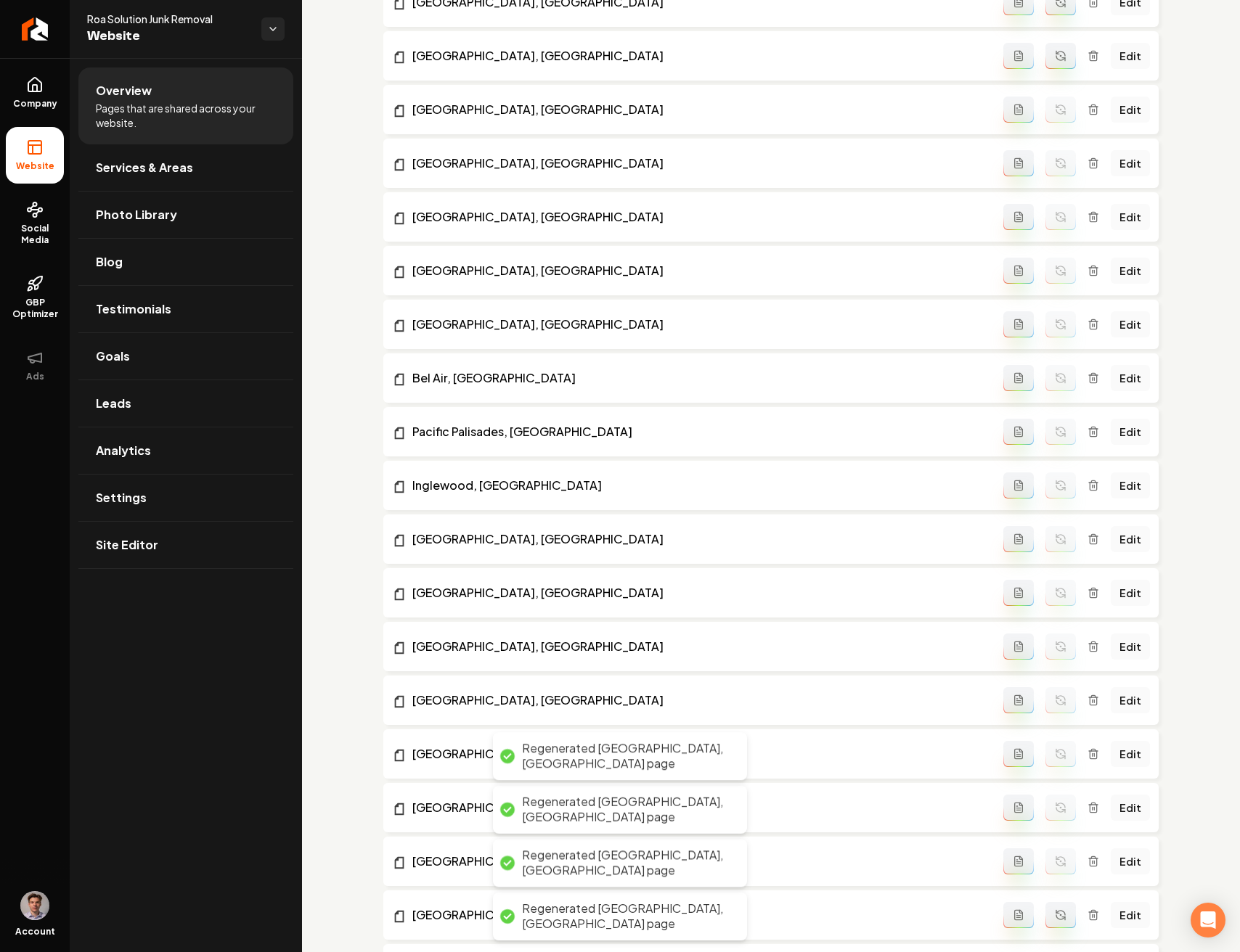
click at [1055, 60] on icon "Main content area" at bounding box center [1060, 56] width 12 height 12
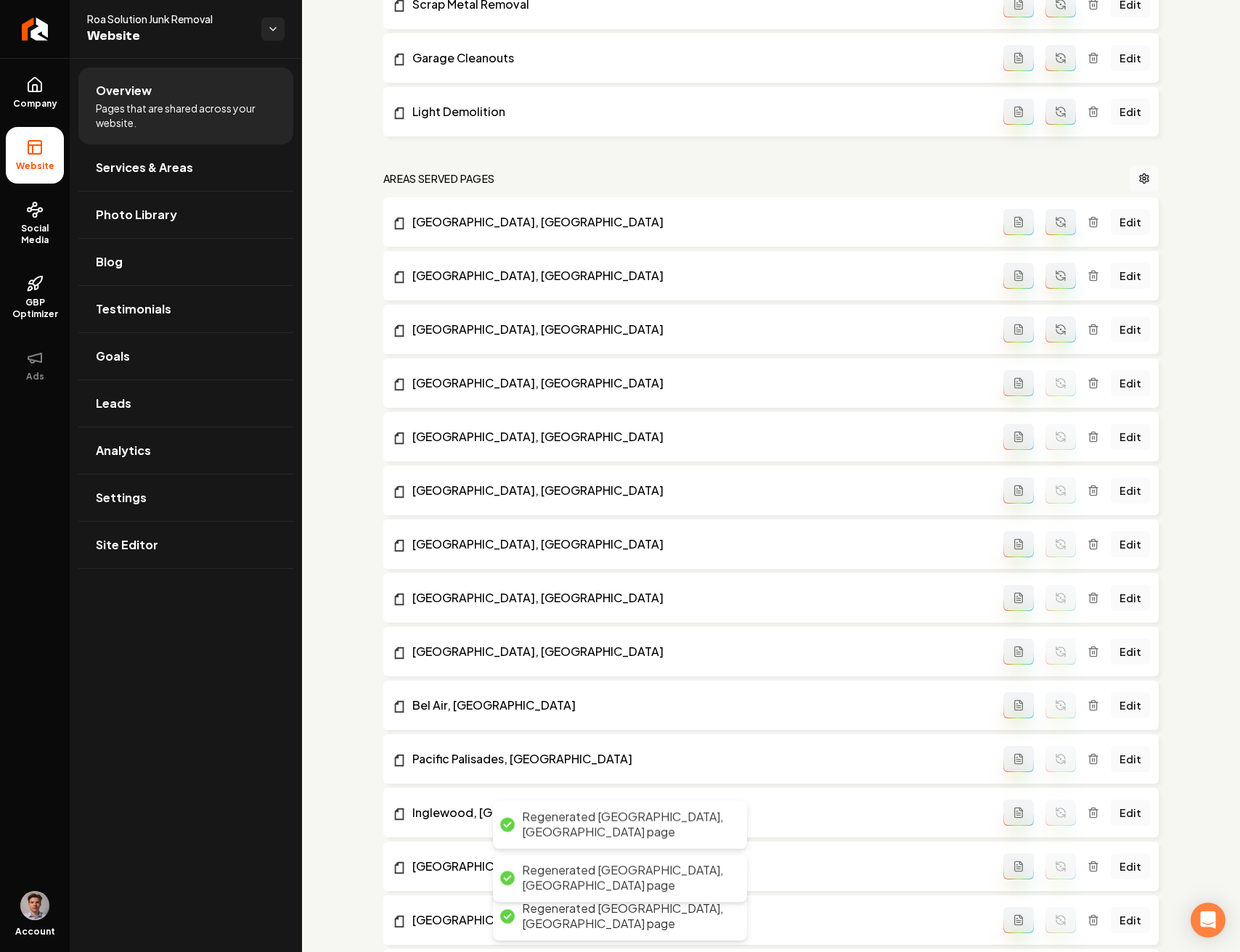
scroll to position [1879, 0]
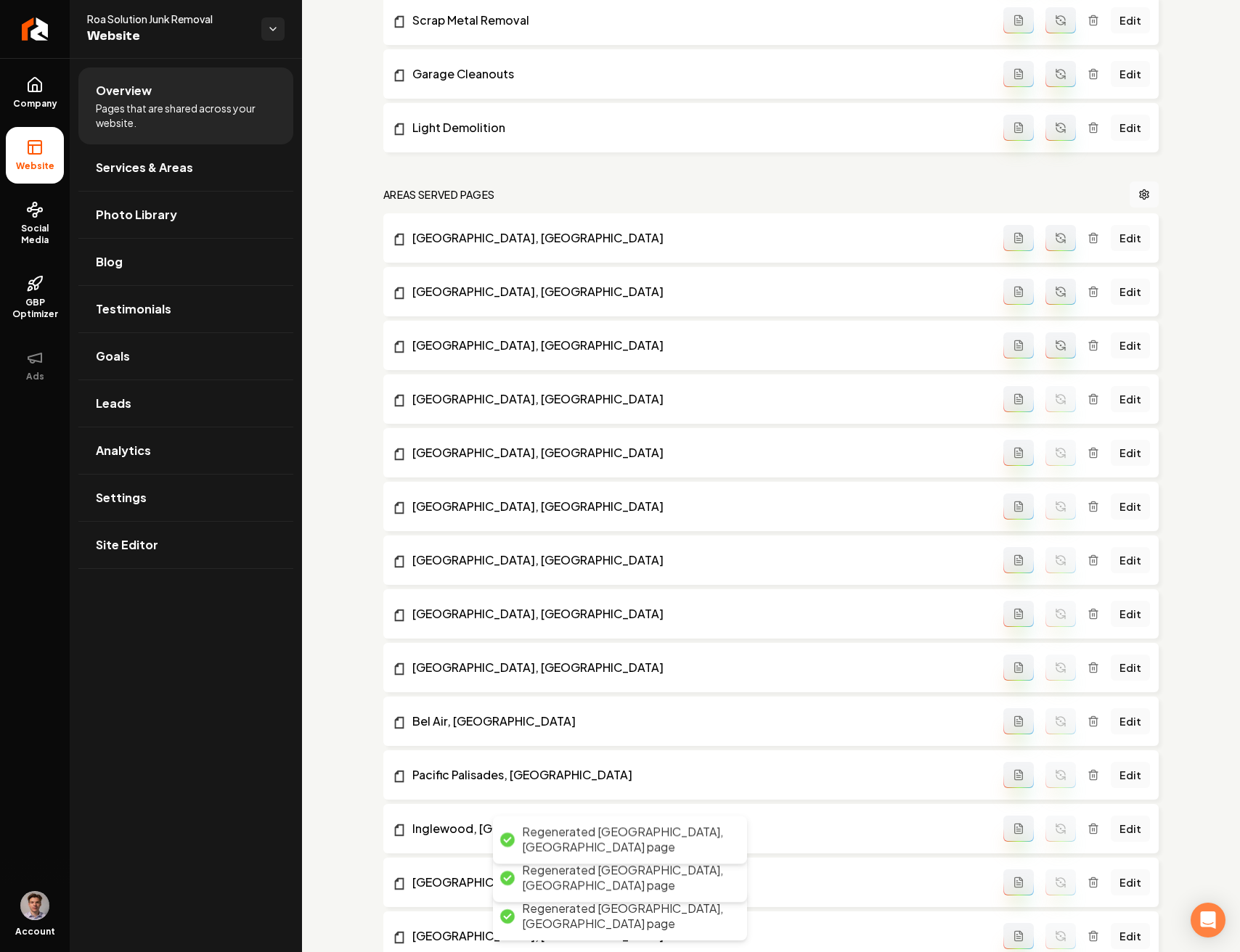
click at [1058, 341] on button "Main content area" at bounding box center [1060, 345] width 31 height 26
click at [1055, 298] on button "Main content area" at bounding box center [1060, 291] width 31 height 26
click at [1057, 232] on button "Main content area" at bounding box center [1060, 238] width 31 height 26
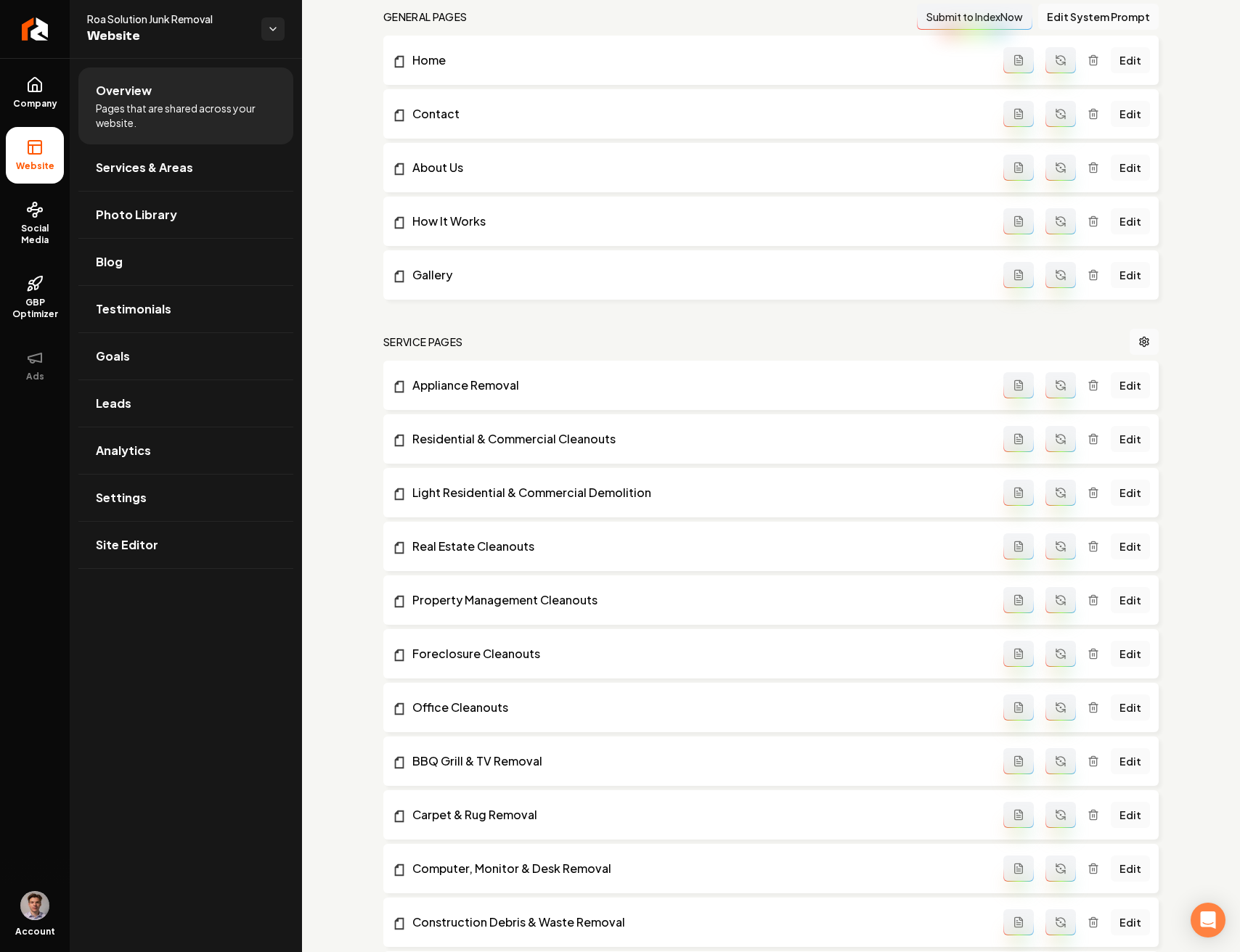
scroll to position [0, 0]
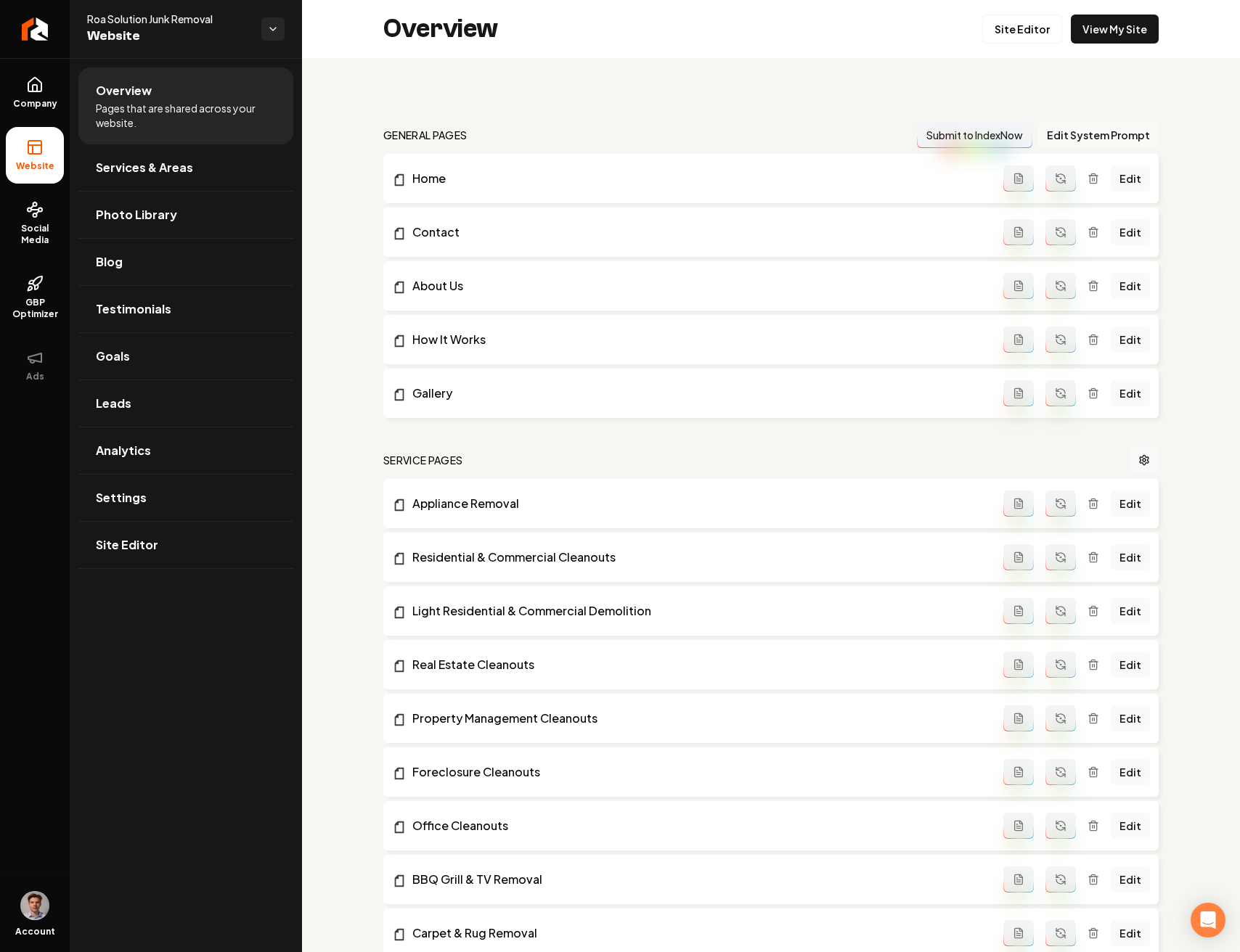
click at [1099, 132] on button "Edit System Prompt" at bounding box center [1098, 135] width 121 height 26
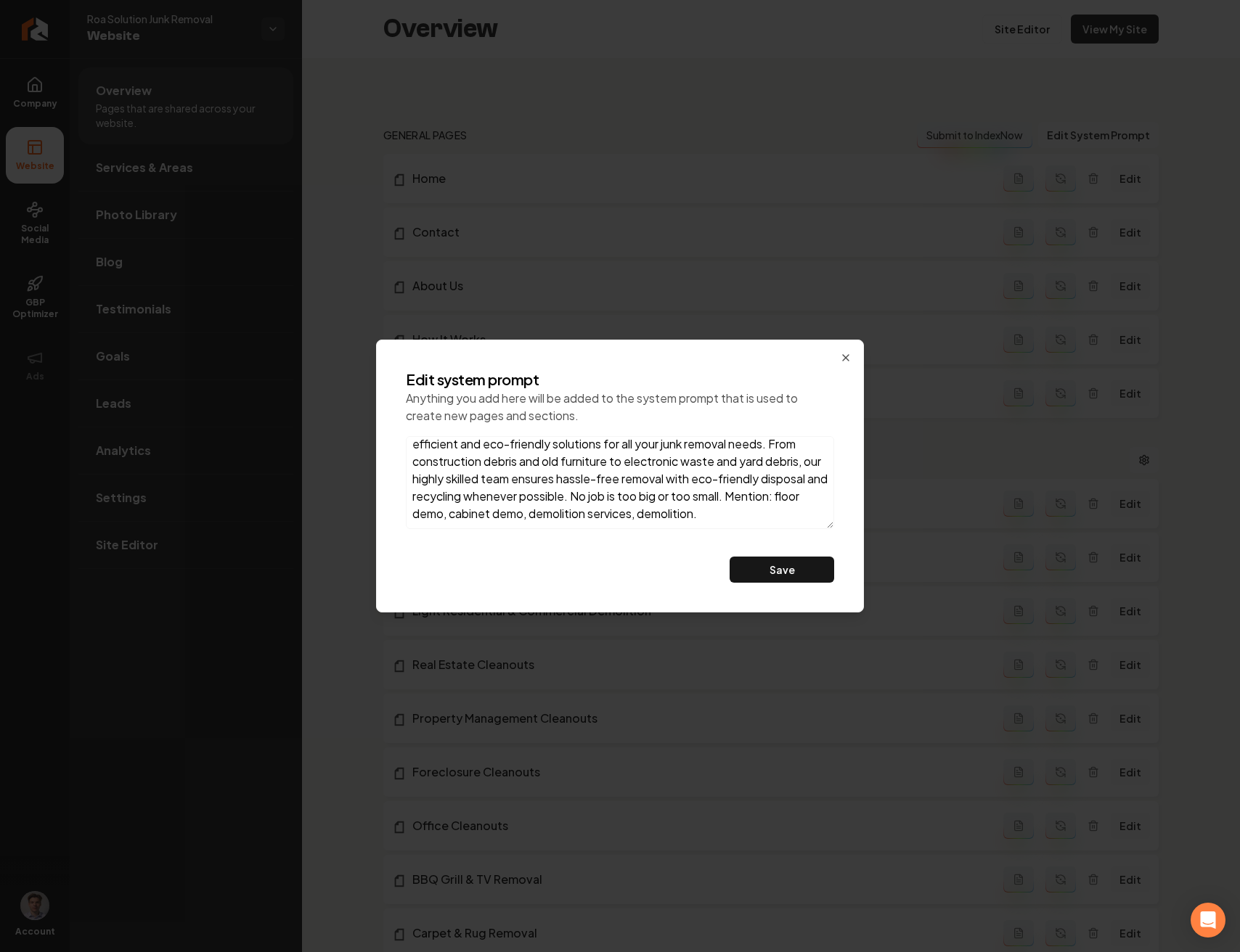
scroll to position [42, 0]
click at [844, 357] on icon "button" at bounding box center [845, 358] width 12 height 12
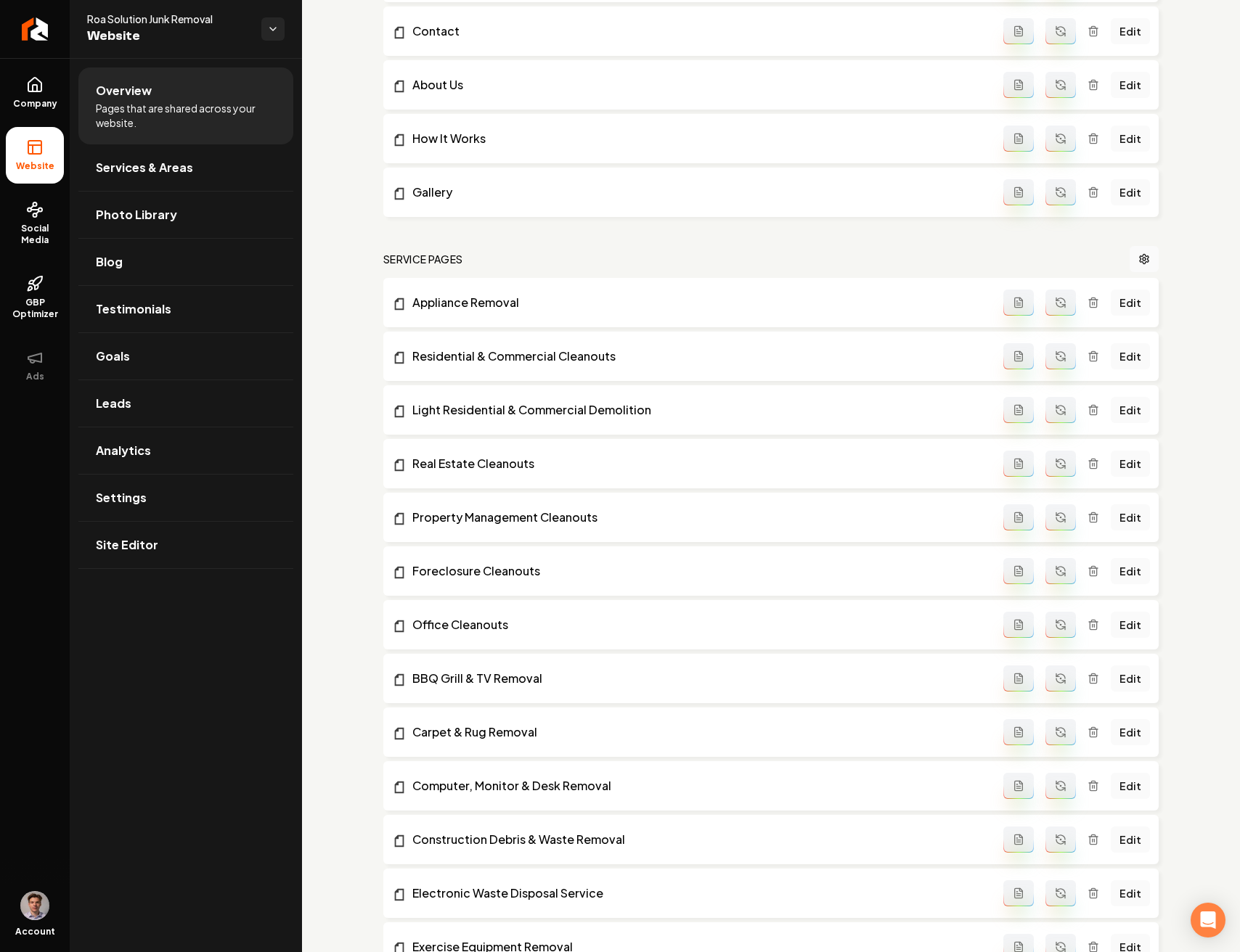
scroll to position [0, 0]
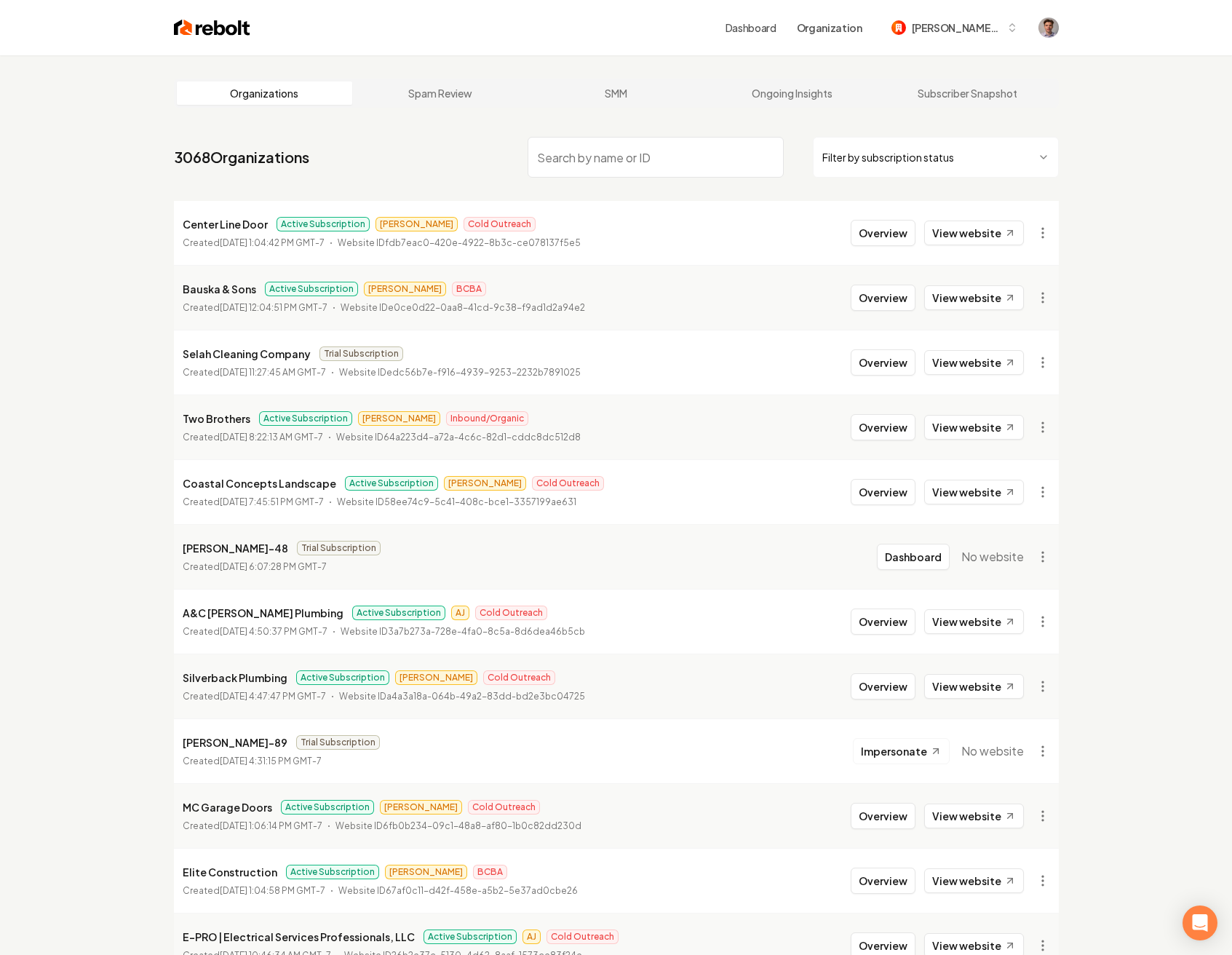
click at [589, 153] on input "search" at bounding box center [655, 157] width 256 height 41
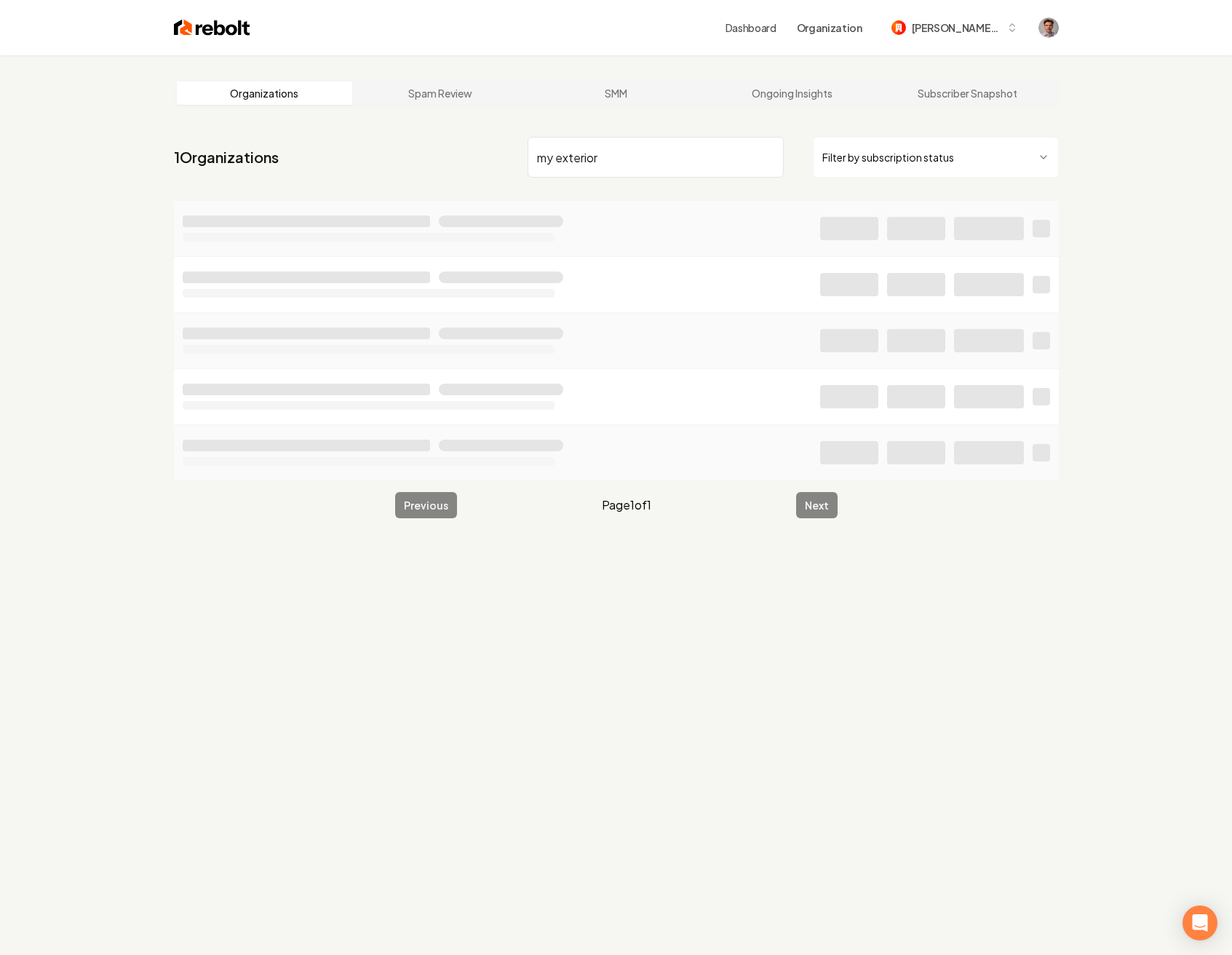
type input "my exterior"
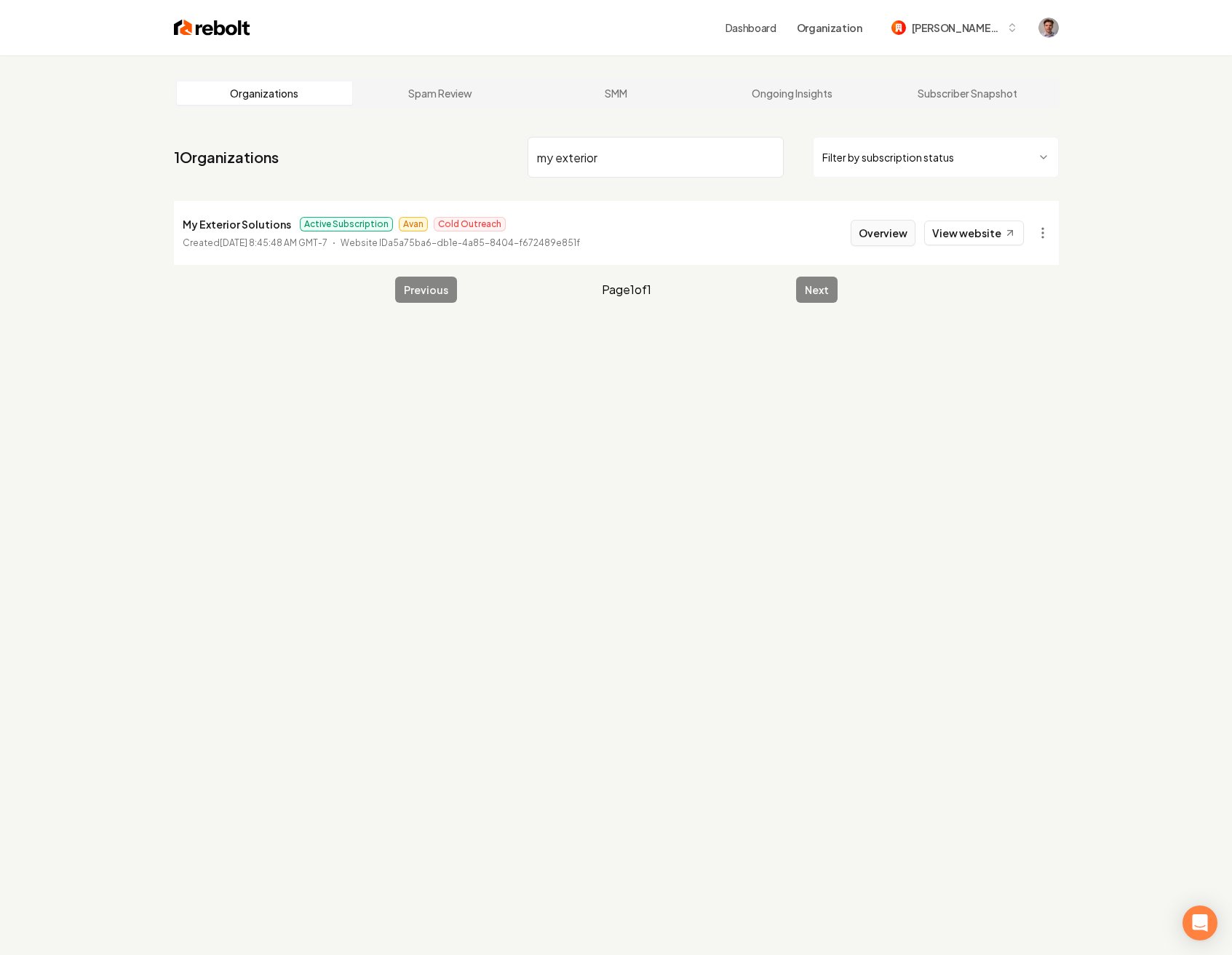
click at [869, 232] on button "Overview" at bounding box center [884, 232] width 65 height 26
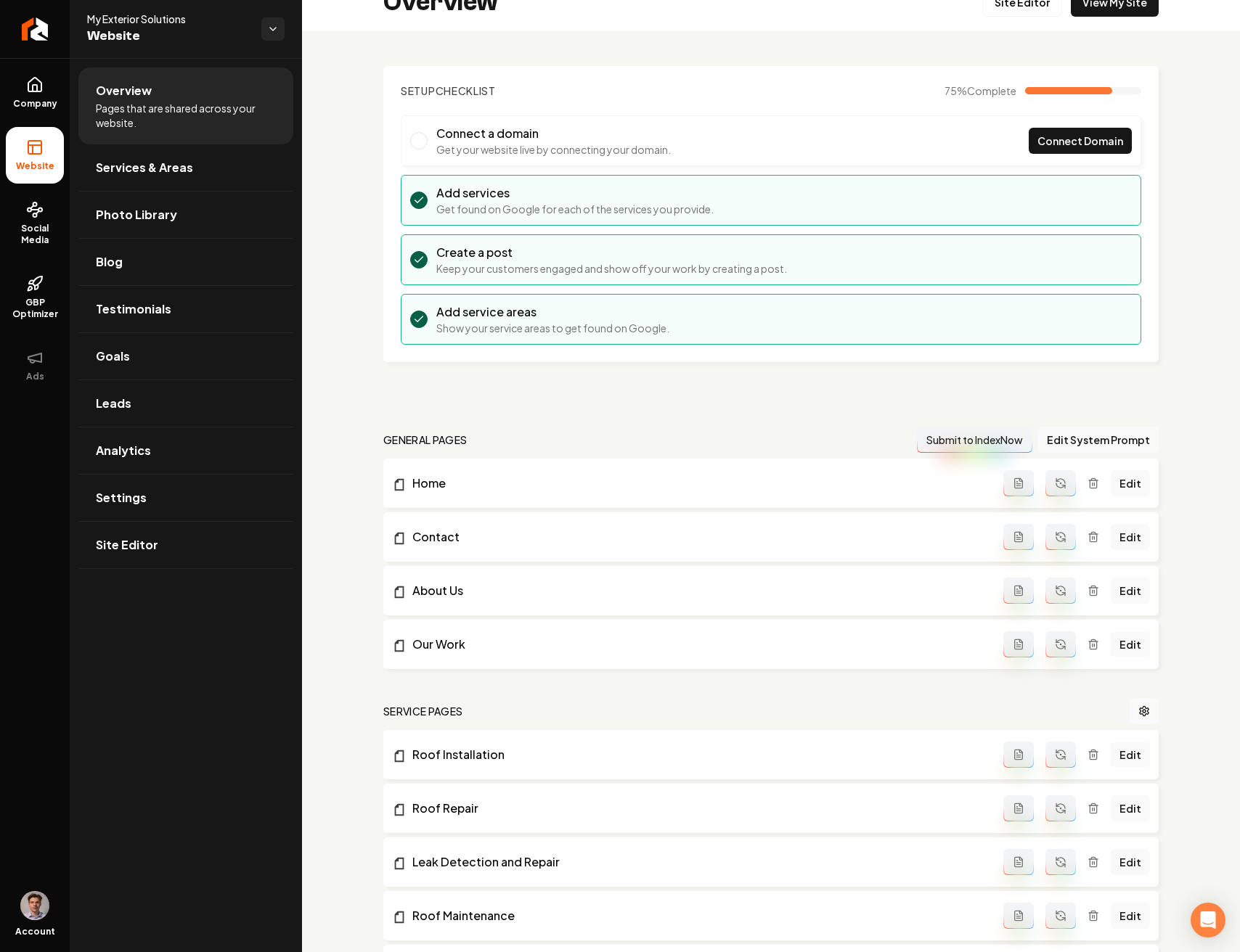
scroll to position [27, 0]
click at [206, 176] on link "Services & Areas" at bounding box center [185, 168] width 214 height 47
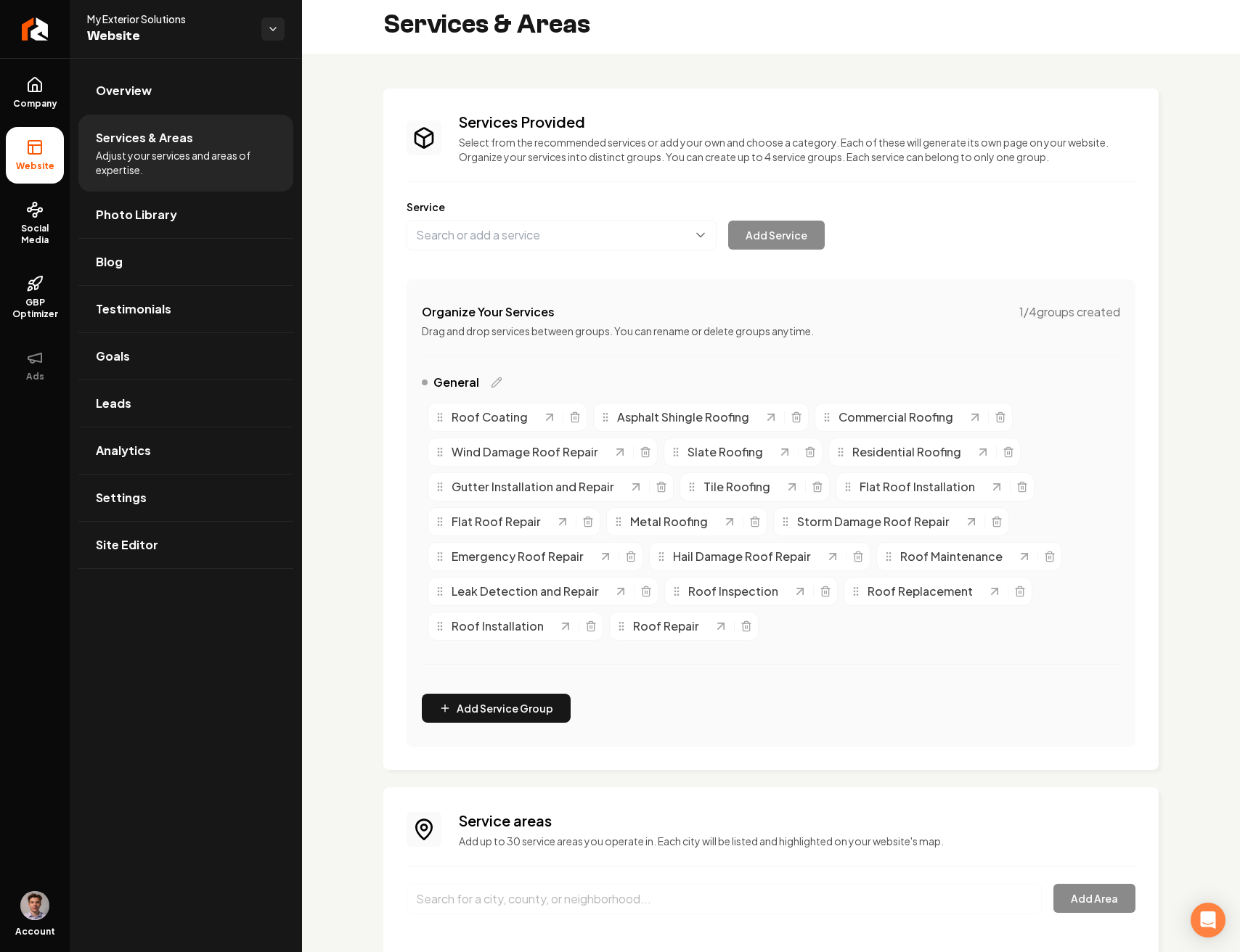
scroll to position [6, 0]
click at [512, 704] on button "Add Service Group" at bounding box center [495, 706] width 149 height 29
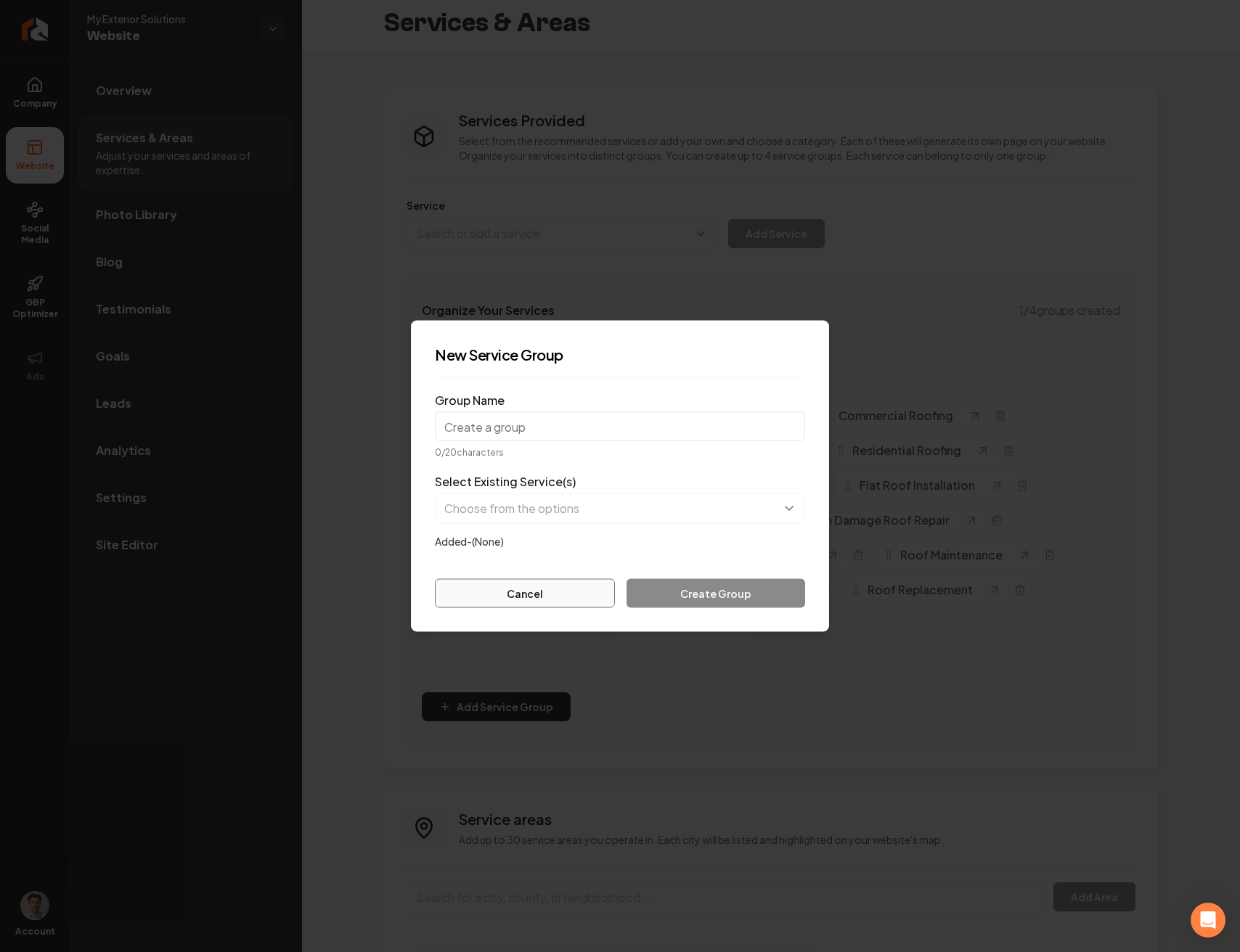
click at [550, 588] on button "Cancel" at bounding box center [524, 593] width 180 height 29
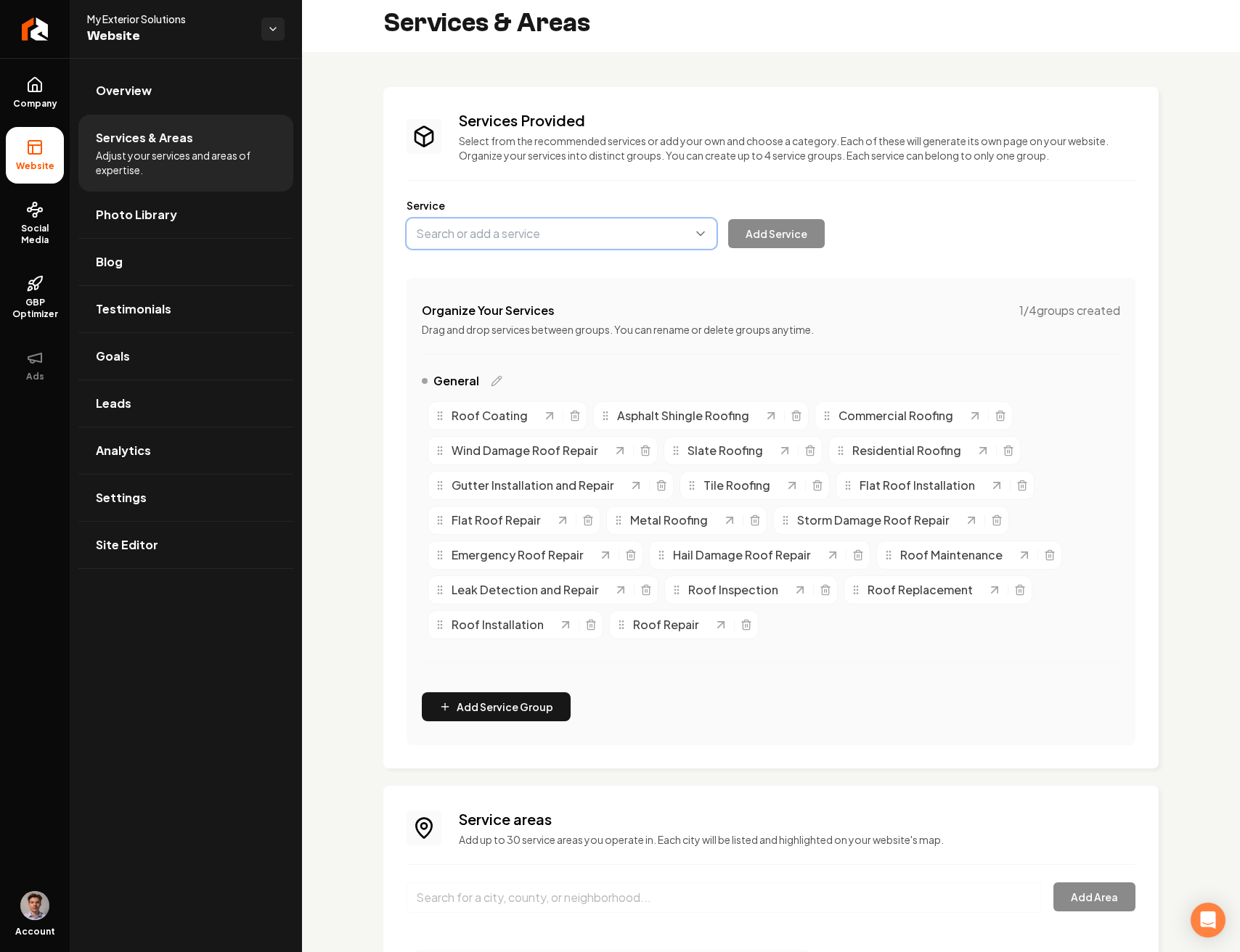
click at [529, 243] on button "Main content area" at bounding box center [561, 233] width 310 height 31
type input "Leaf Gutter Guard Installation"
click at [763, 238] on button "Add Service" at bounding box center [776, 233] width 96 height 29
click at [556, 243] on button "Main content area" at bounding box center [561, 233] width 310 height 31
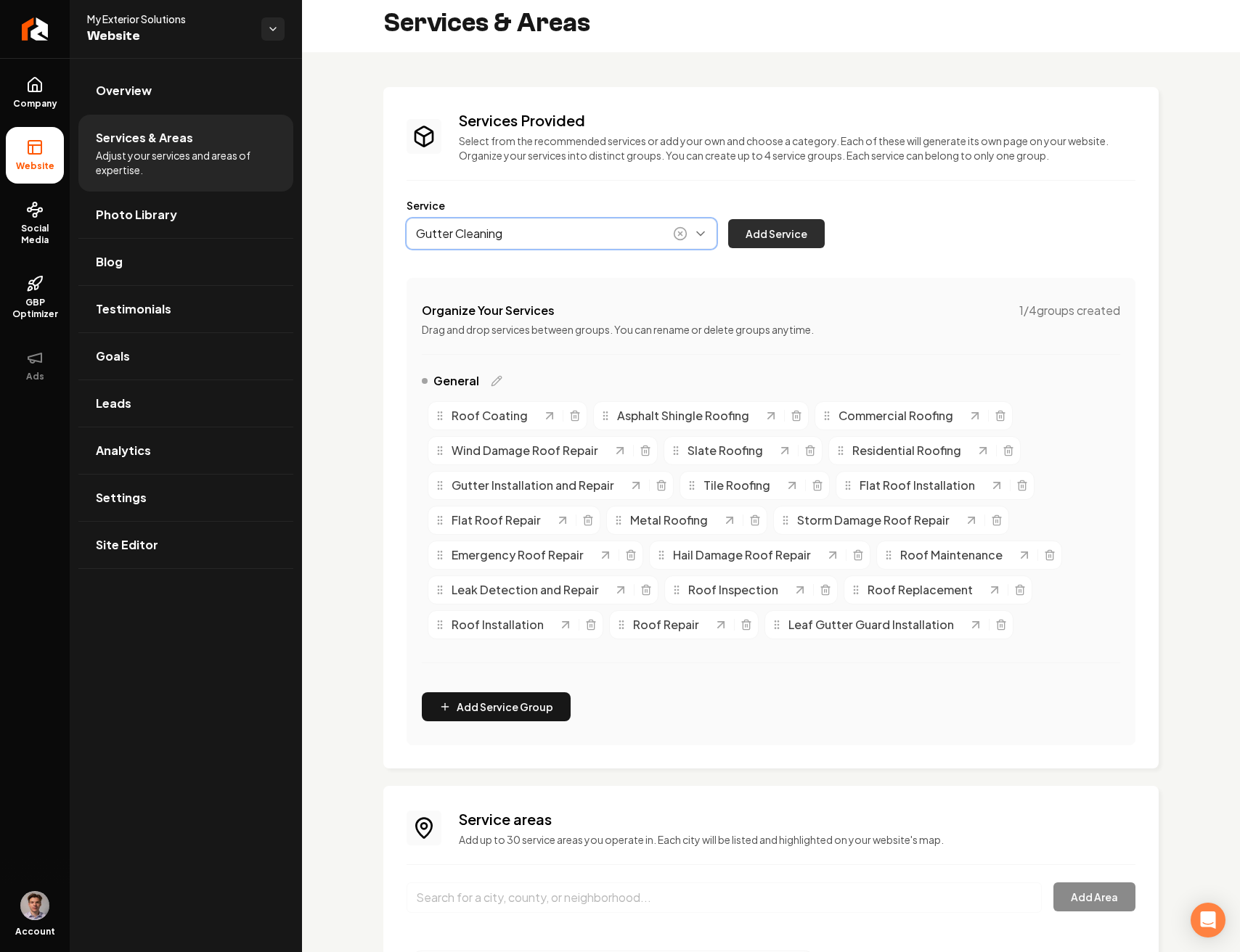
type input "Gutter Cleaning"
click at [801, 229] on button "Add Service" at bounding box center [776, 233] width 96 height 29
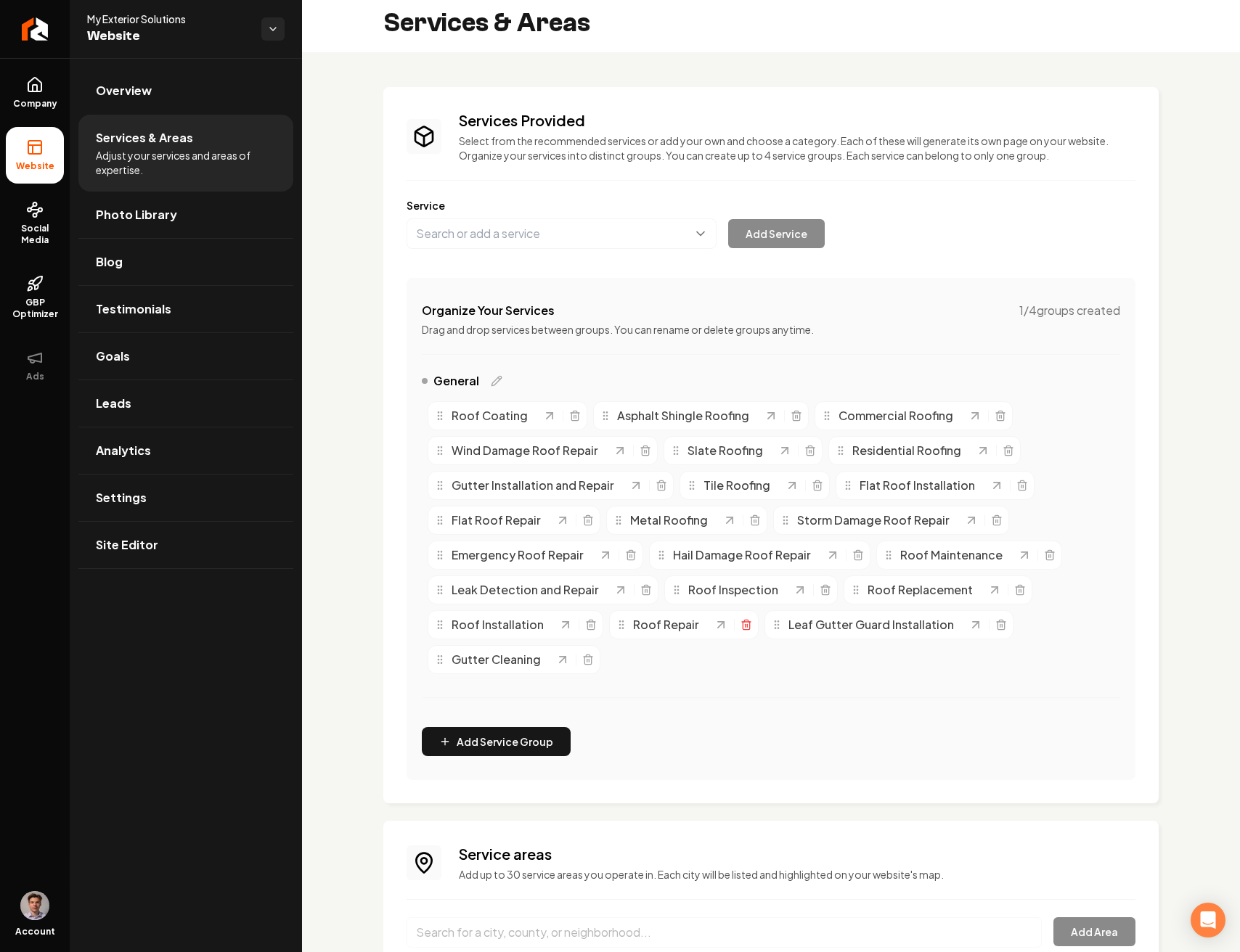
click at [742, 624] on icon "Main content area" at bounding box center [745, 626] width 7 height 8
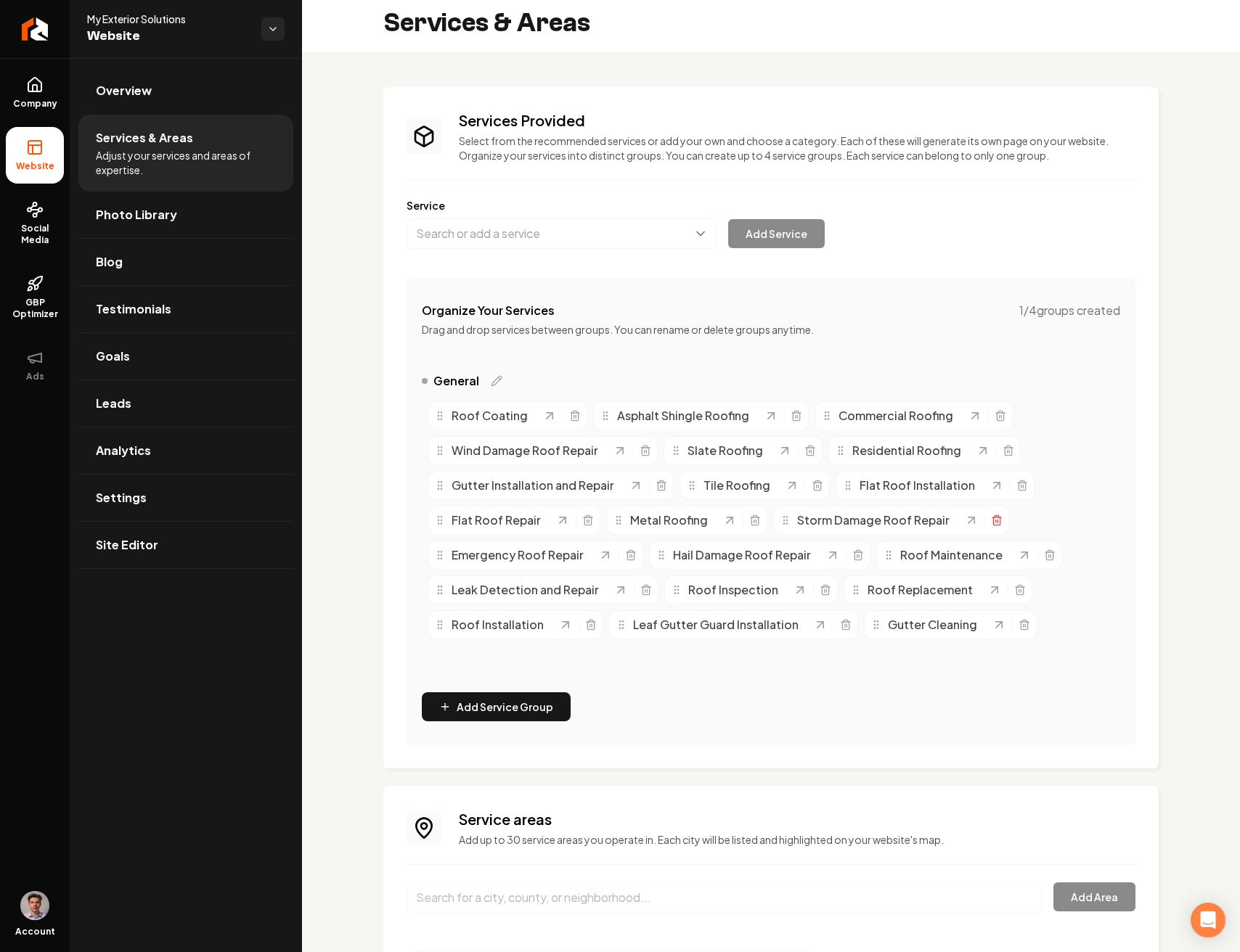
click at [993, 523] on icon "Main content area" at bounding box center [996, 522] width 7 height 8
click at [644, 449] on icon "Main content area" at bounding box center [645, 450] width 12 height 12
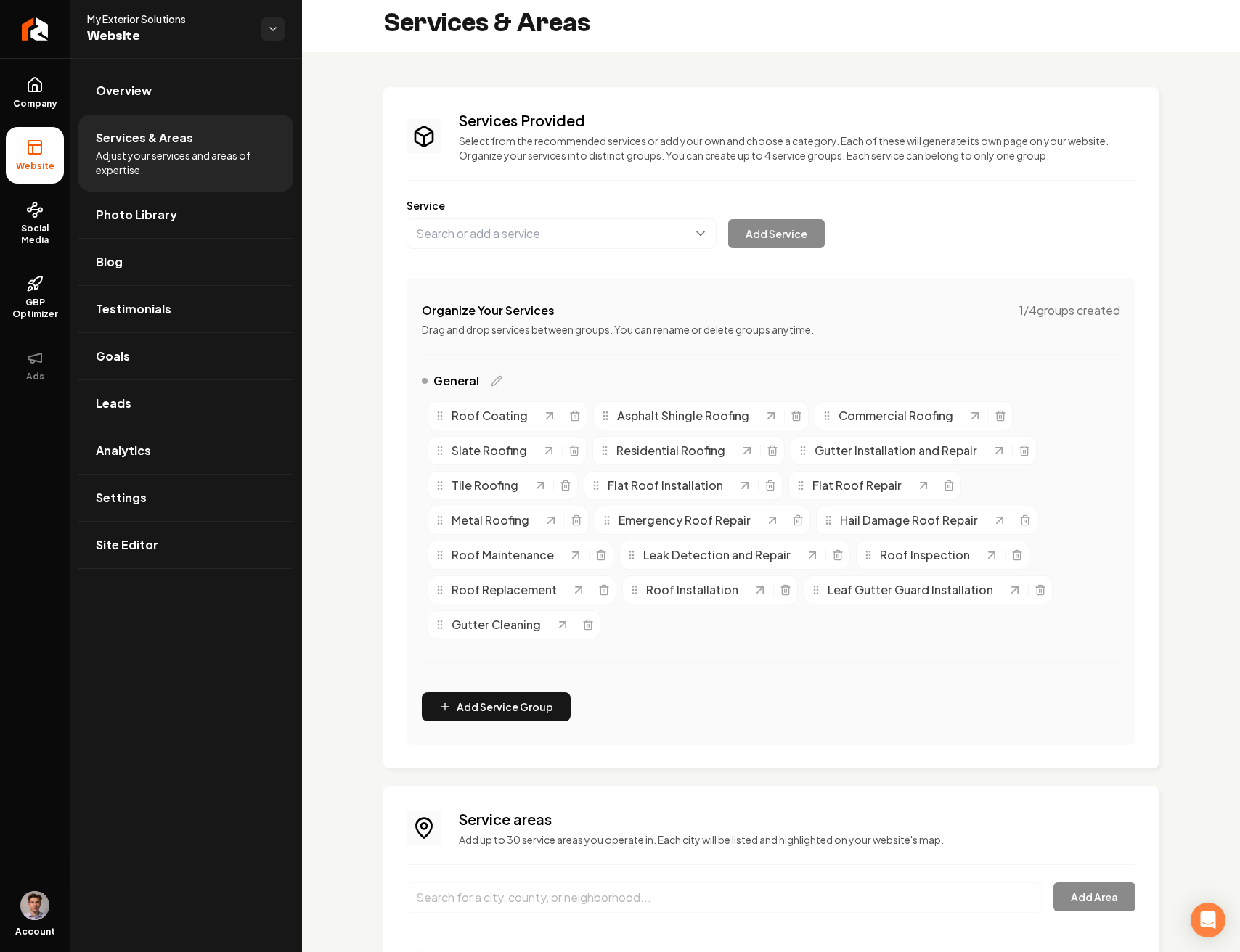
click at [706, 518] on span "Emergency Roof Repair" at bounding box center [684, 520] width 132 height 17
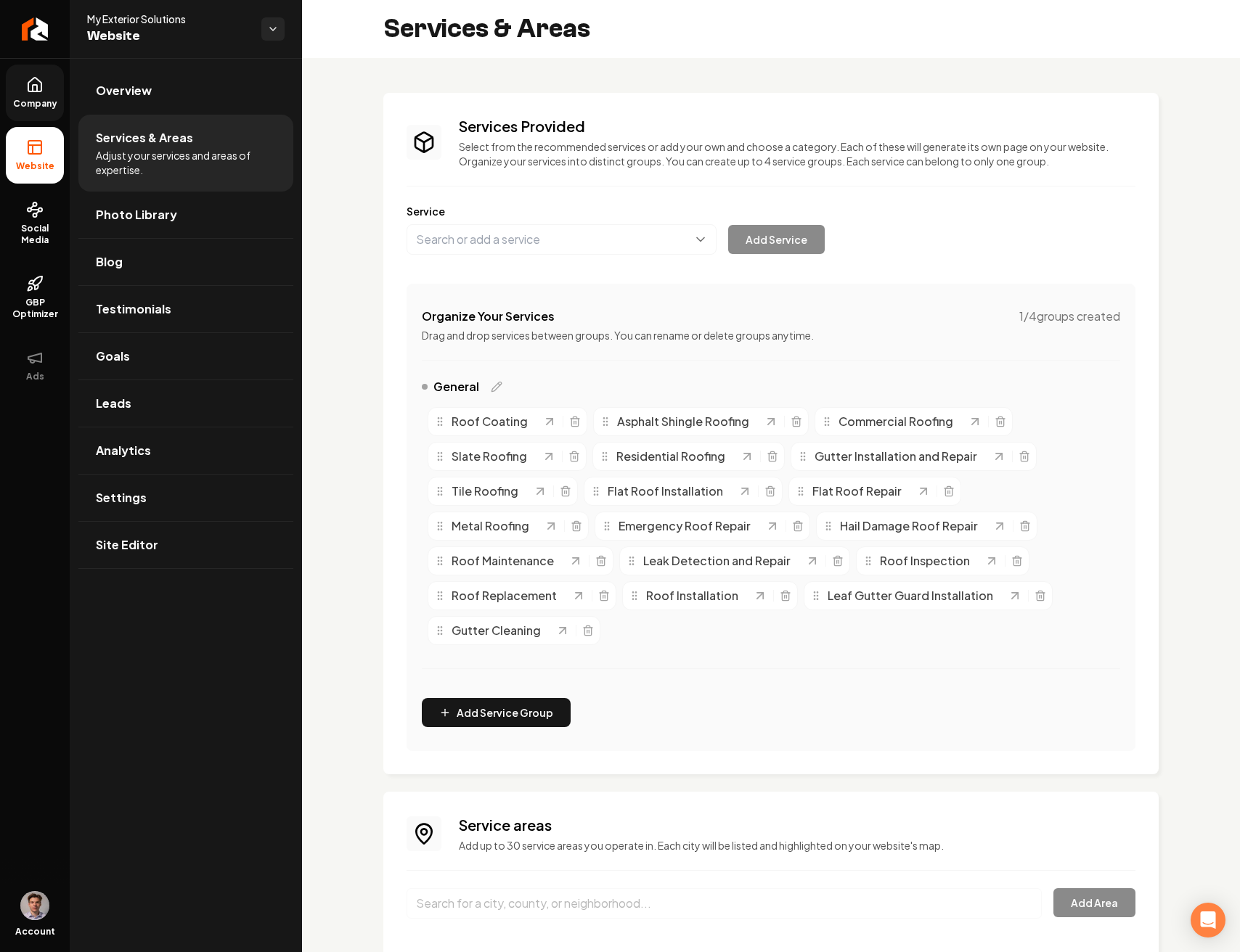
click at [44, 83] on link "Company" at bounding box center [35, 93] width 58 height 56
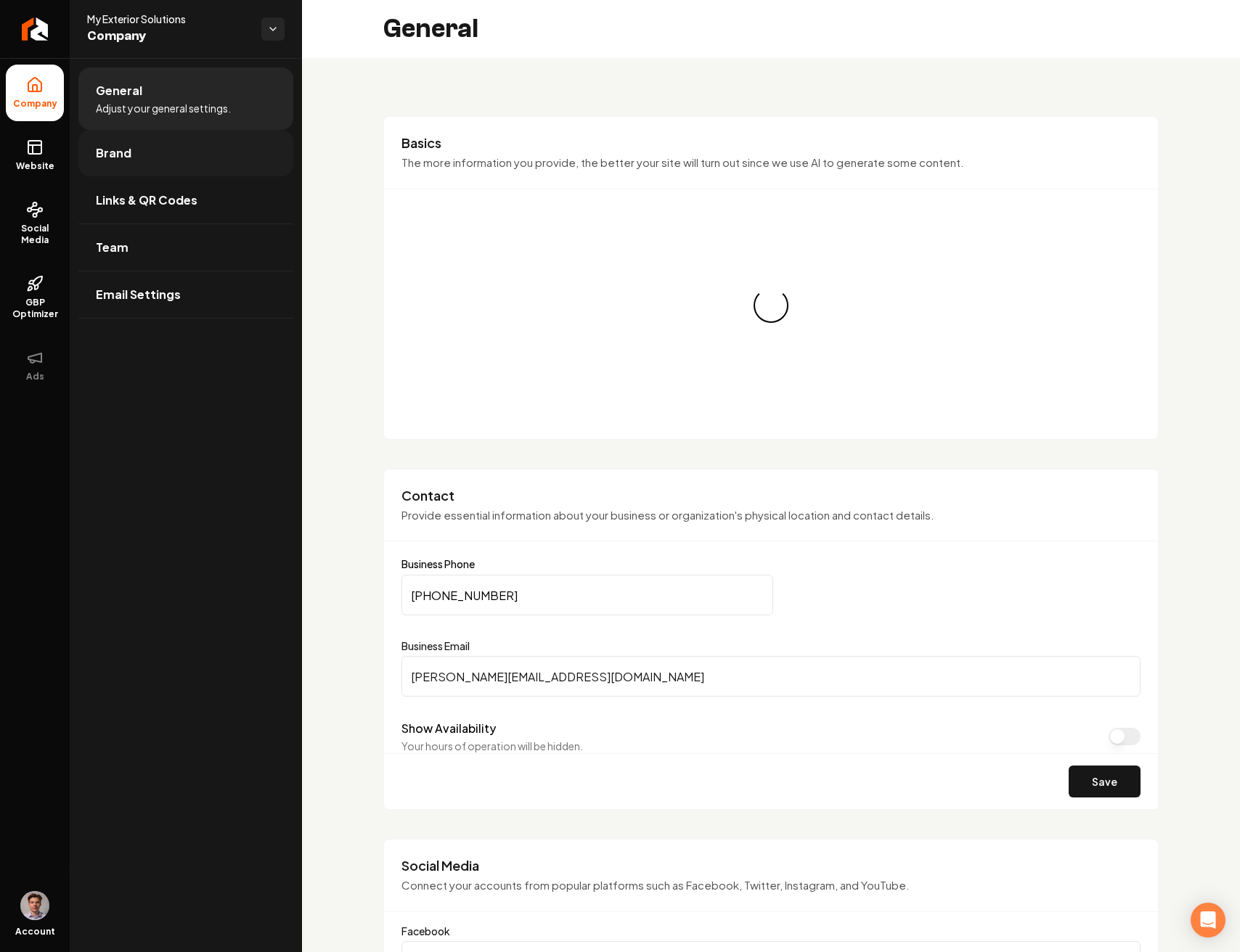
click at [185, 152] on link "Brand" at bounding box center [185, 153] width 214 height 47
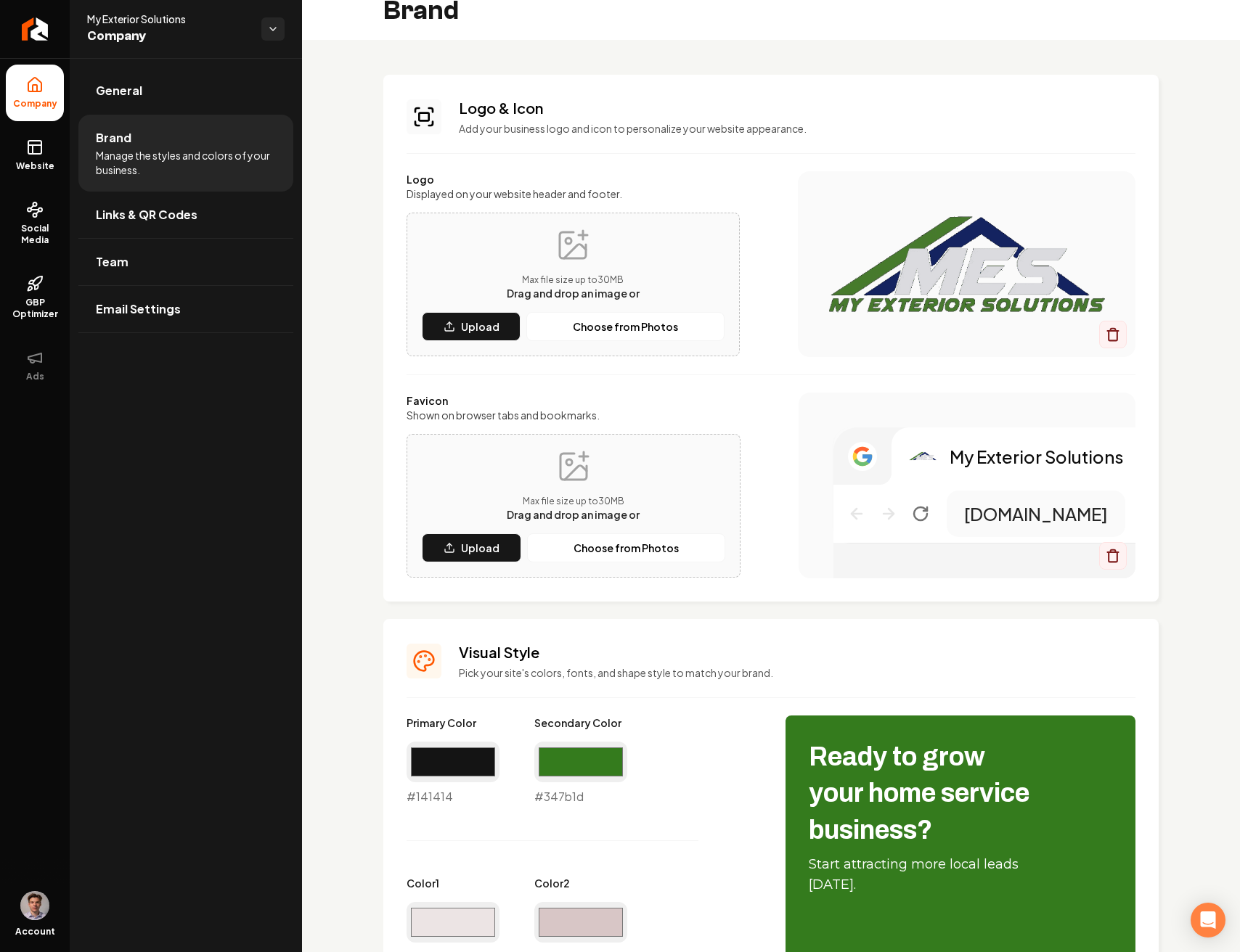
scroll to position [13, 0]
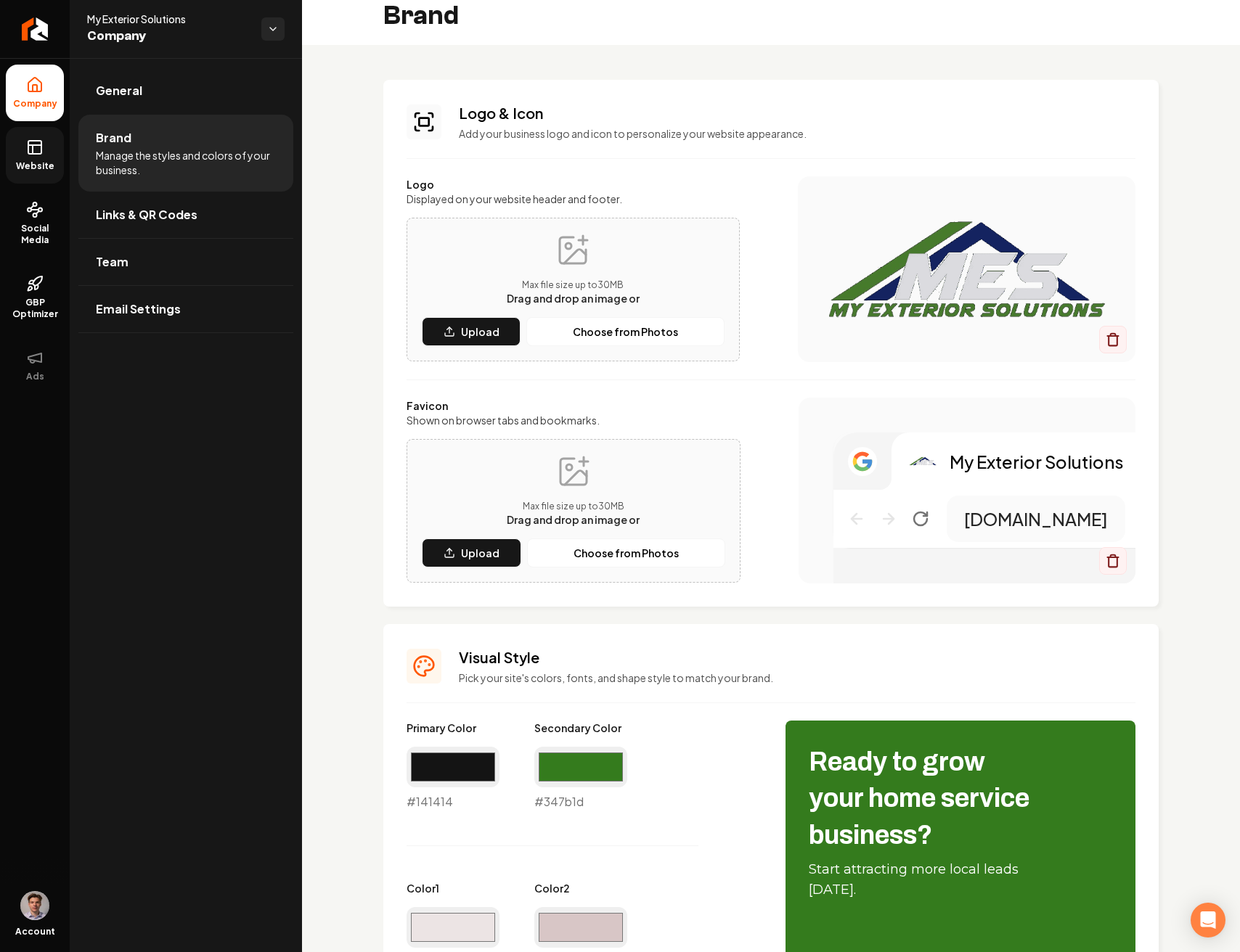
click at [47, 152] on link "Website" at bounding box center [35, 155] width 58 height 56
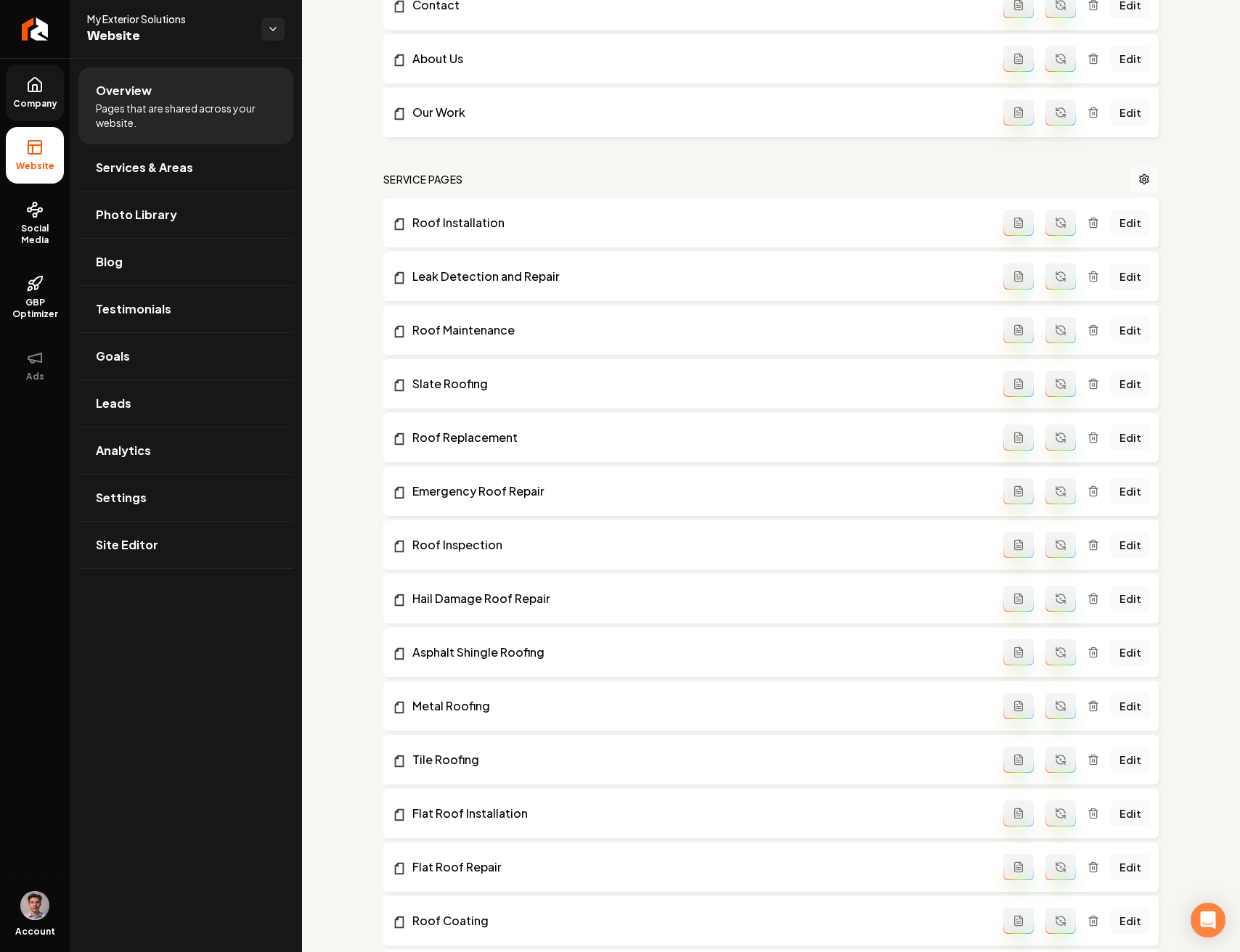
scroll to position [781, 0]
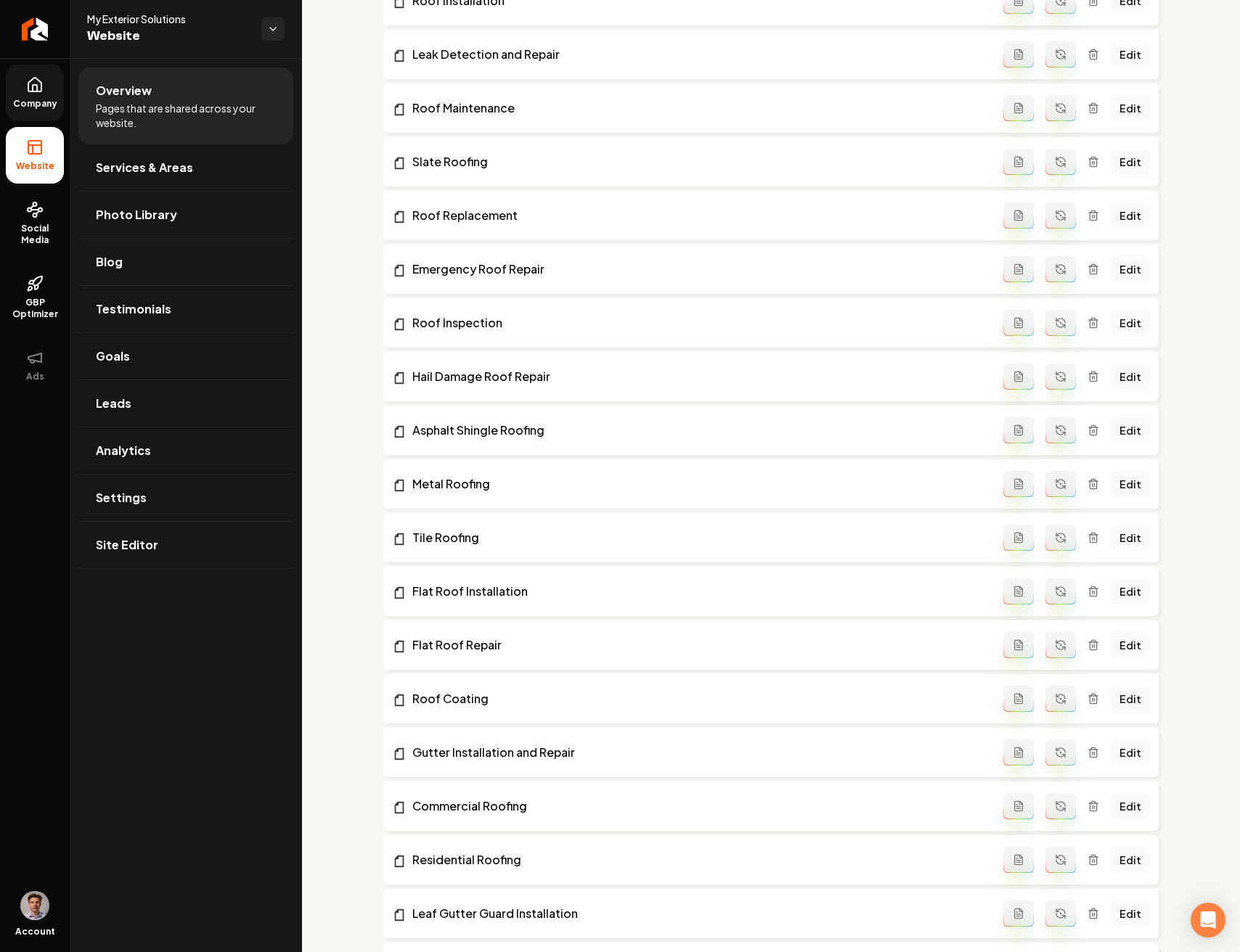
click at [41, 83] on icon at bounding box center [35, 84] width 13 height 14
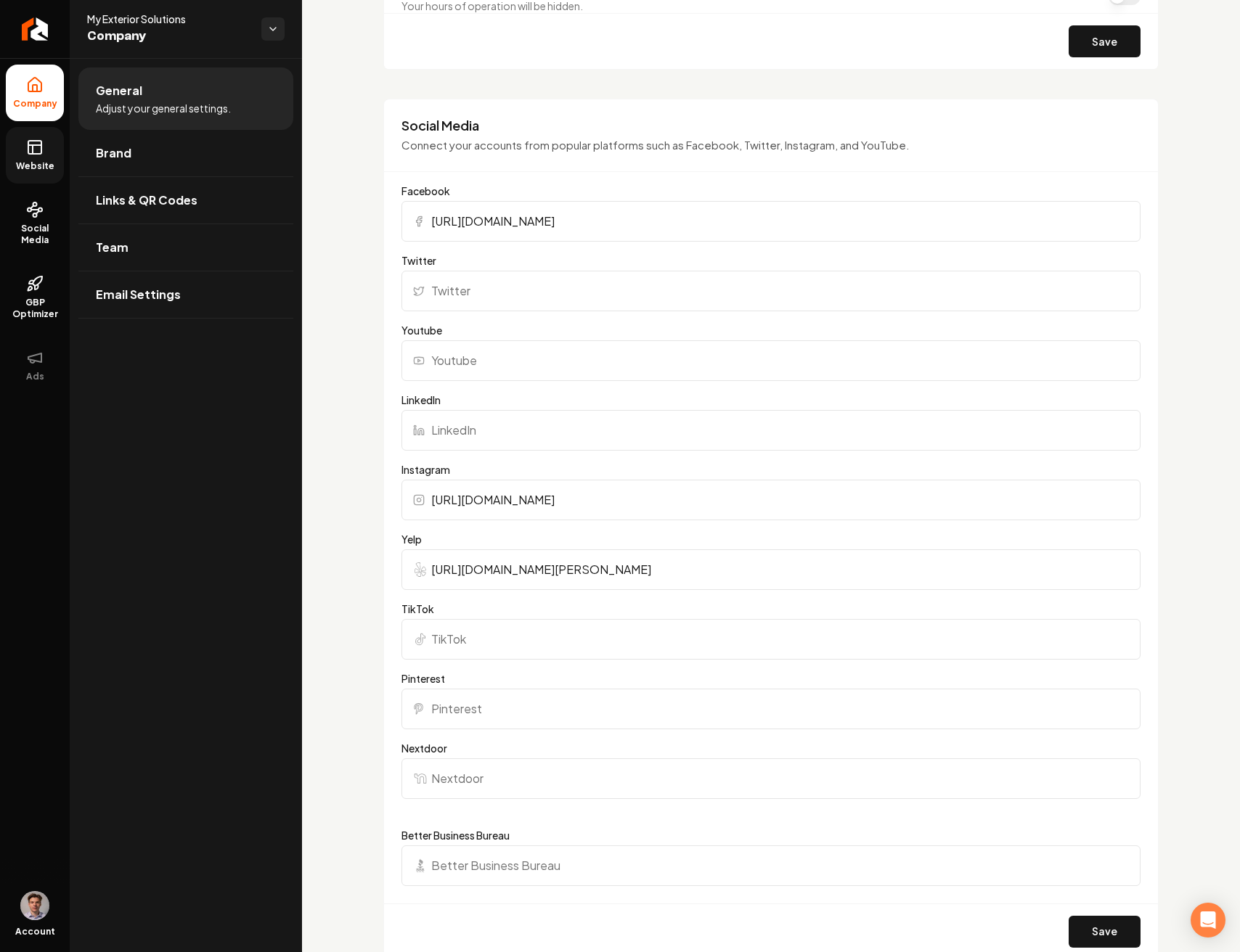
scroll to position [1019, 0]
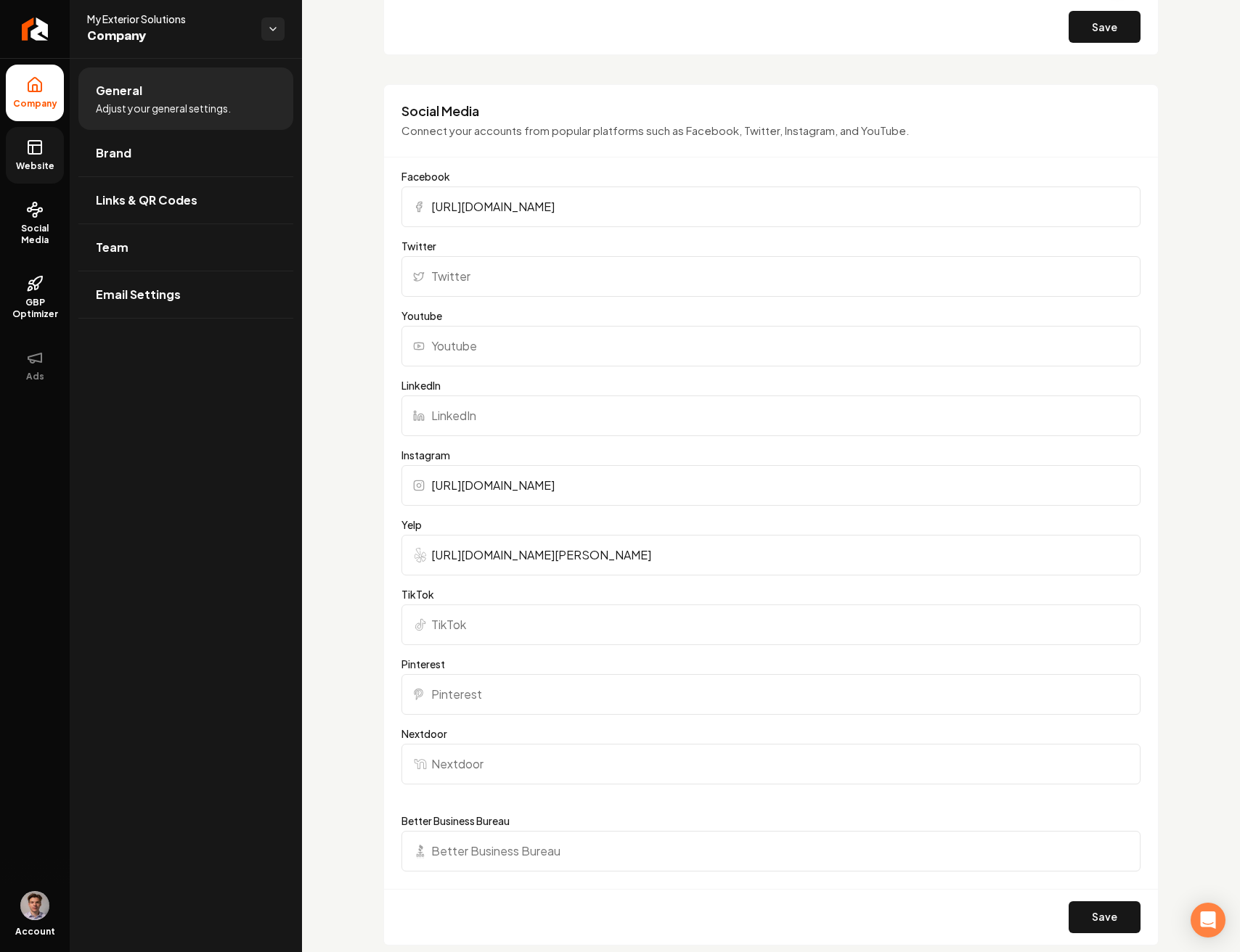
click at [534, 853] on input "Better Business Bureau" at bounding box center [770, 851] width 739 height 41
paste input "https://www.bbb.org/us/tx/hudson-oaks/profile/roofing-contractors/my-exterior-s…"
type input "https://www.bbb.org/us/tx/hudson-oaks/profile/roofing-contractors/my-exterior-s…"
click at [1085, 906] on button "Save" at bounding box center [1104, 917] width 71 height 32
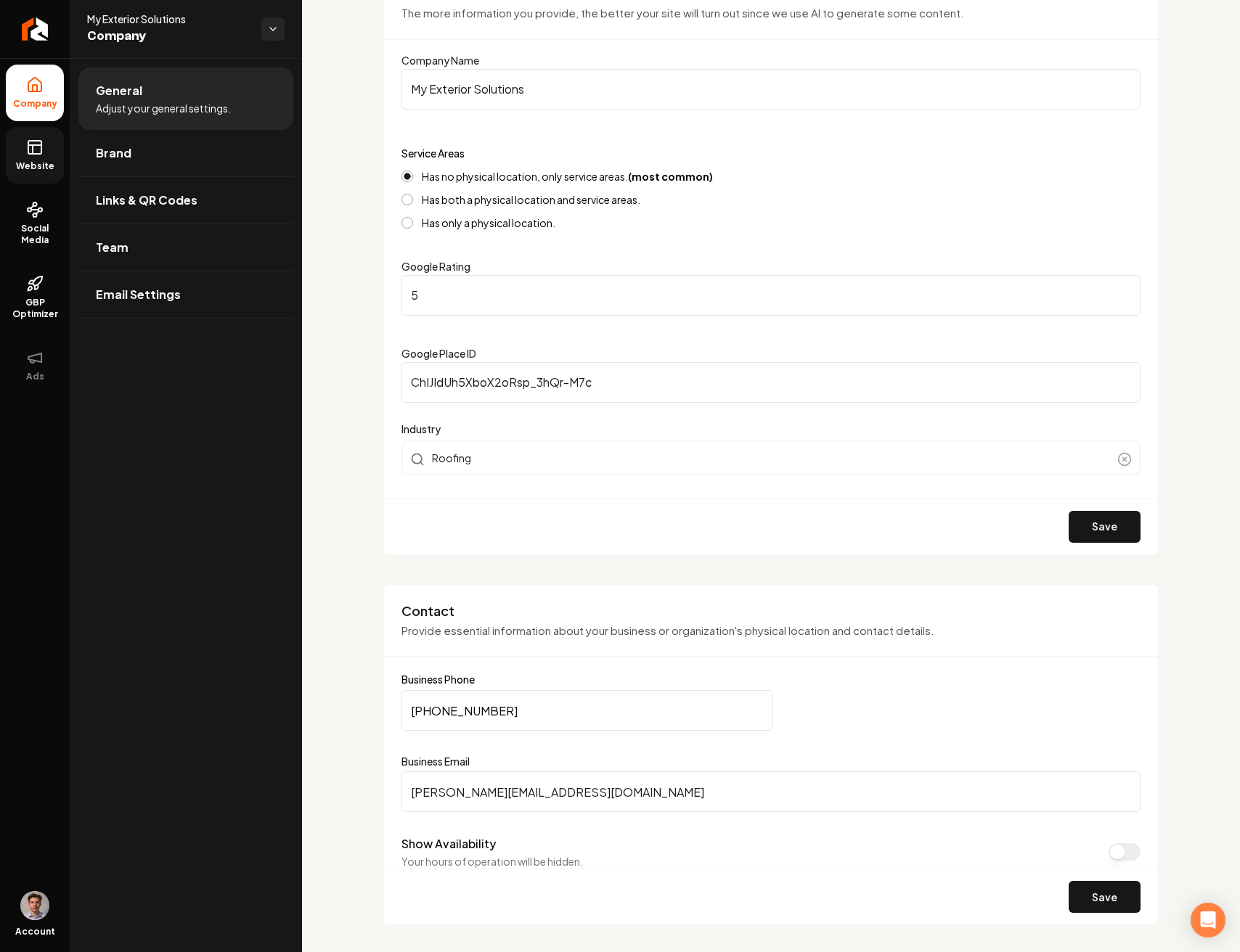
scroll to position [0, 0]
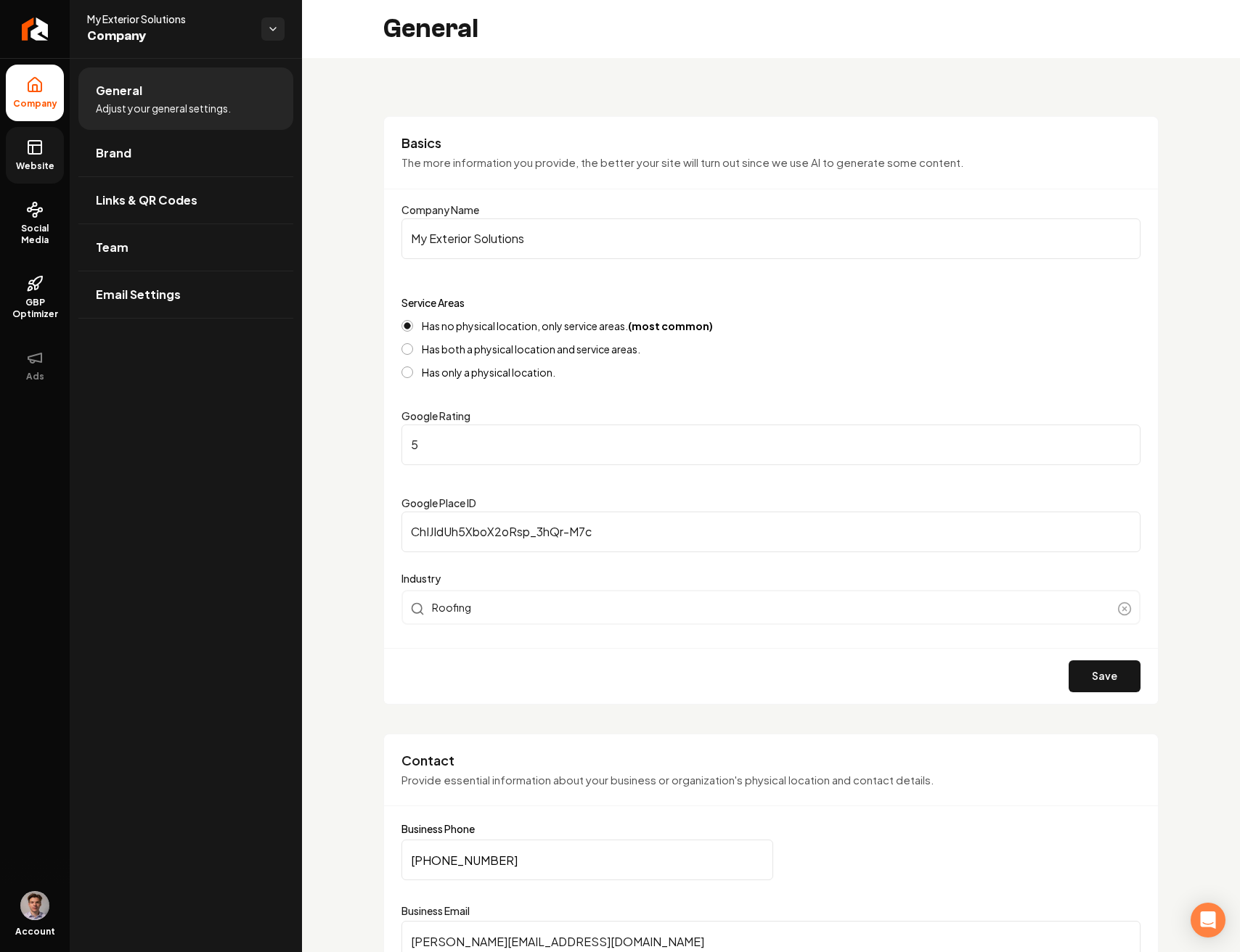
click at [33, 141] on icon at bounding box center [34, 147] width 17 height 17
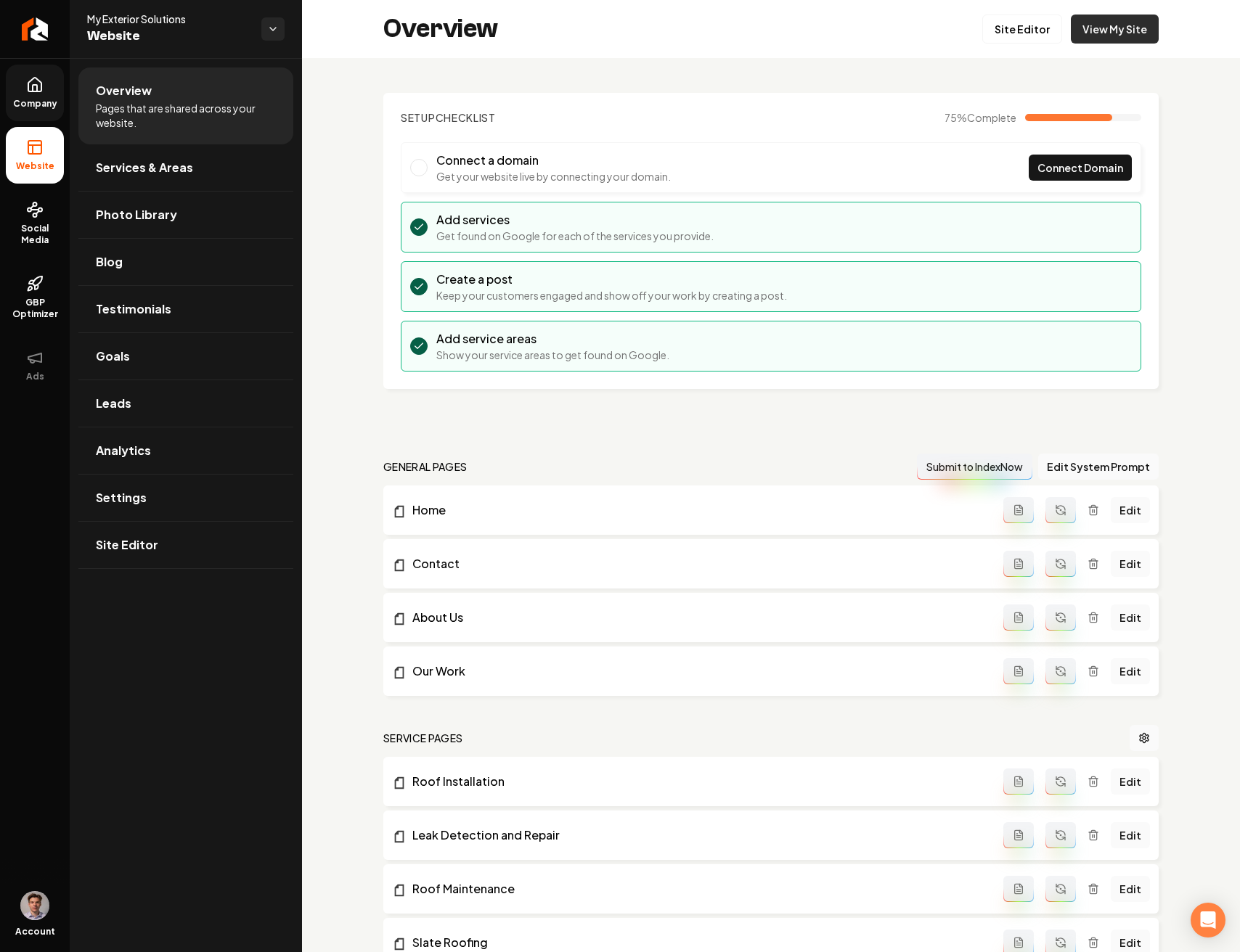
click at [1091, 35] on link "View My Site" at bounding box center [1115, 28] width 88 height 29
click at [1017, 36] on link "Site Editor" at bounding box center [1022, 28] width 80 height 29
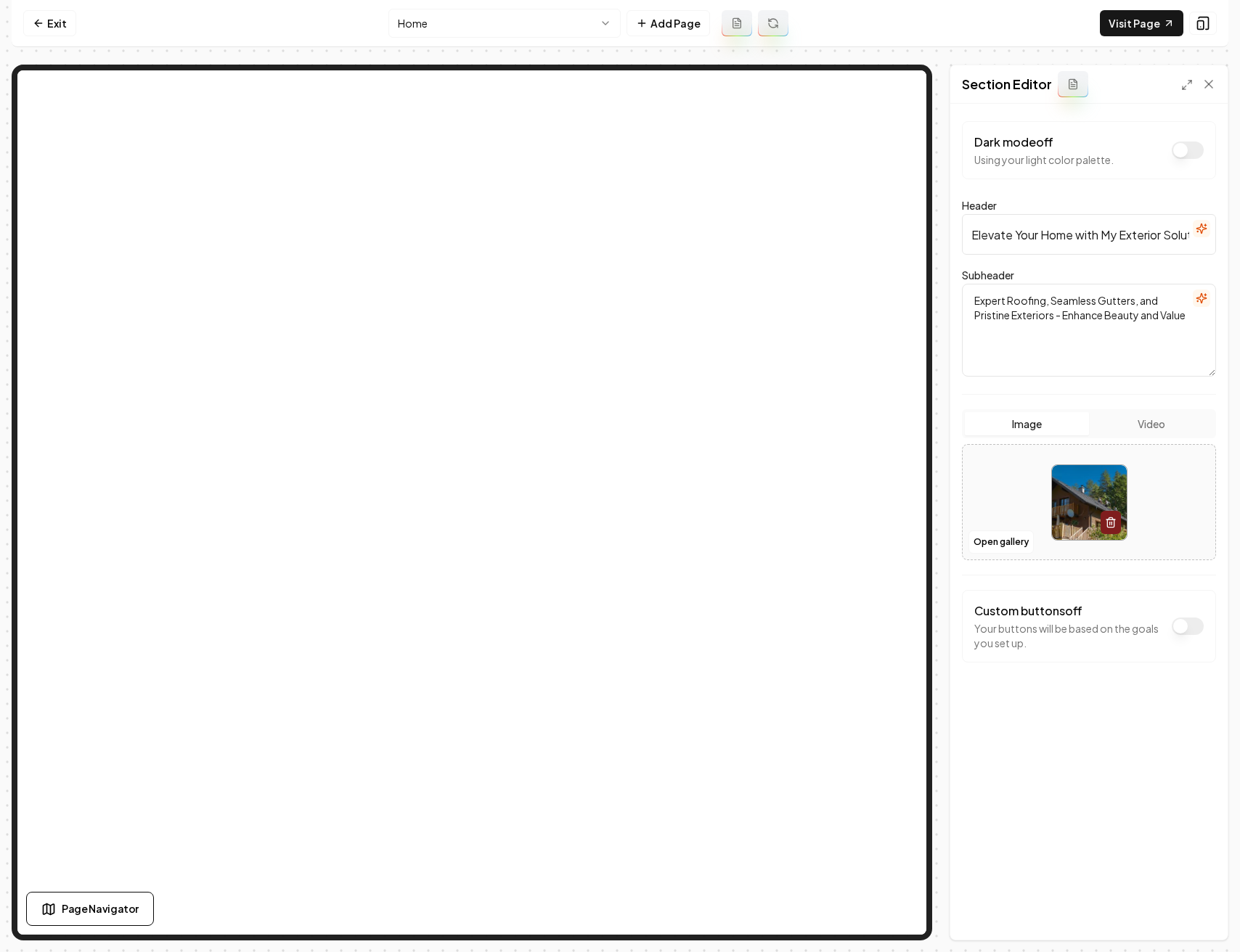
click at [1103, 223] on input "Elevate Your Home with My Exterior Solutions" at bounding box center [1089, 234] width 254 height 41
click at [1058, 236] on input "Elevate Your Home with My Exterior Solutions" at bounding box center [1089, 234] width 254 height 41
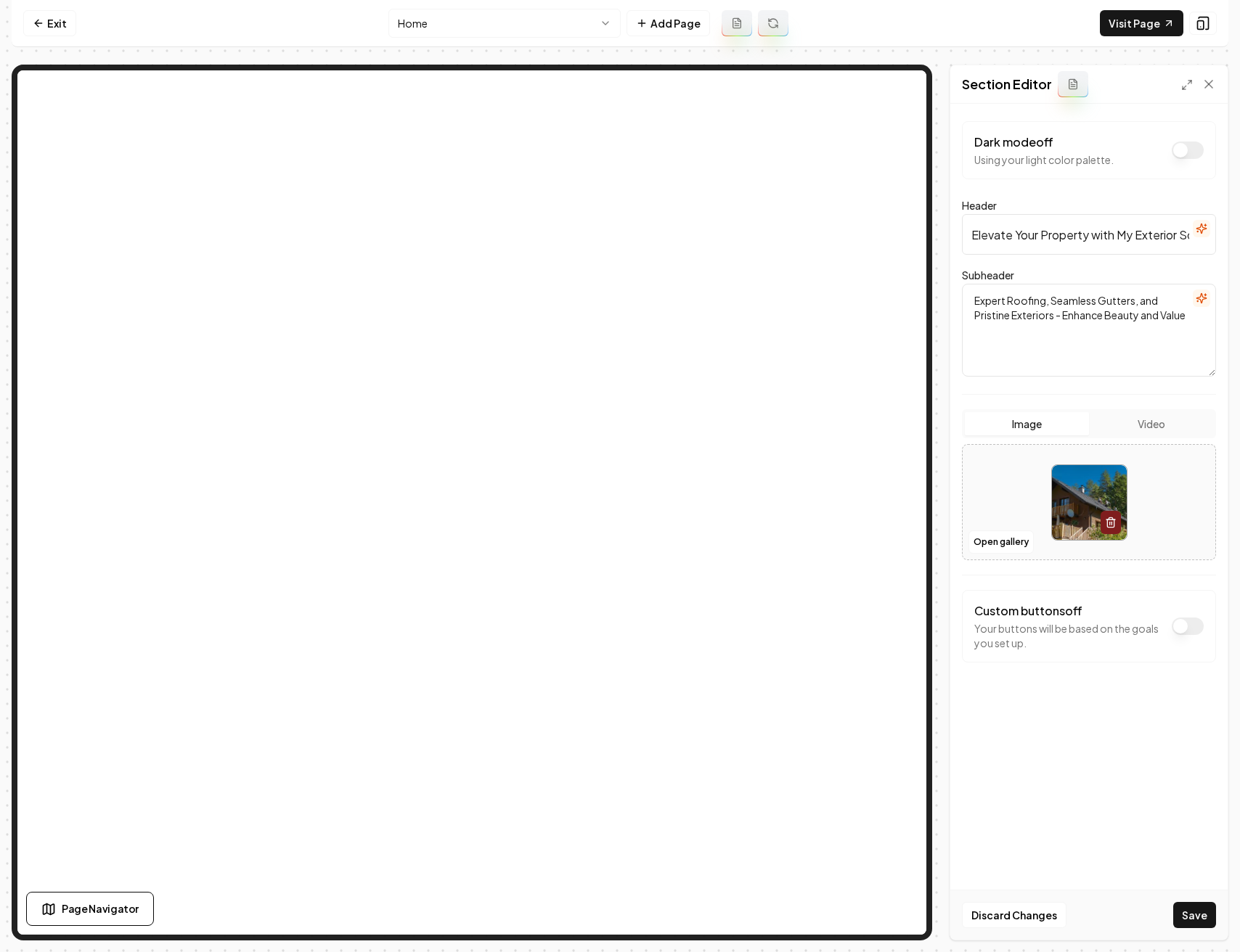
type input "Elevate Your Property with My Exterior Solutions"
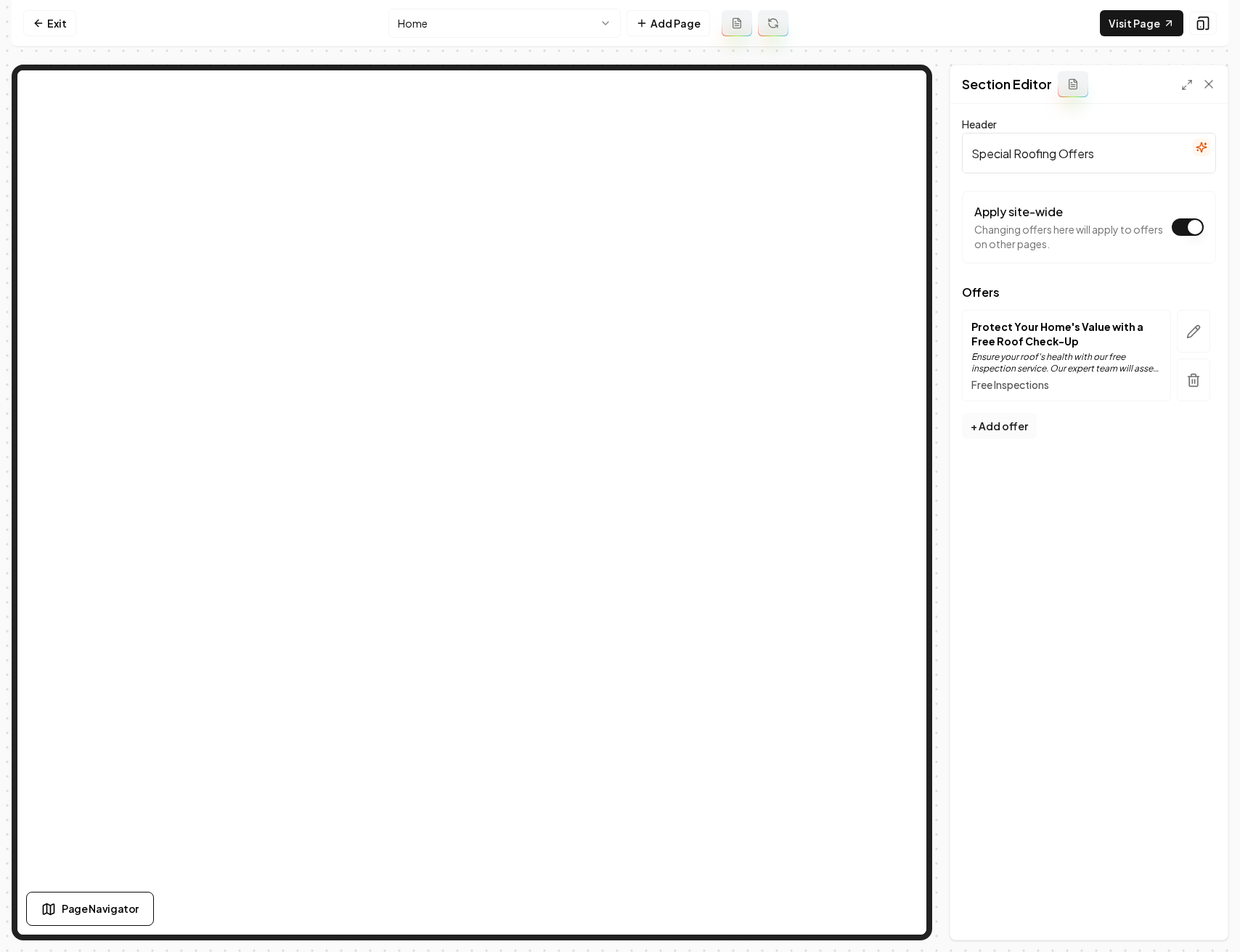
click at [994, 426] on button "+ Add offer" at bounding box center [999, 425] width 75 height 26
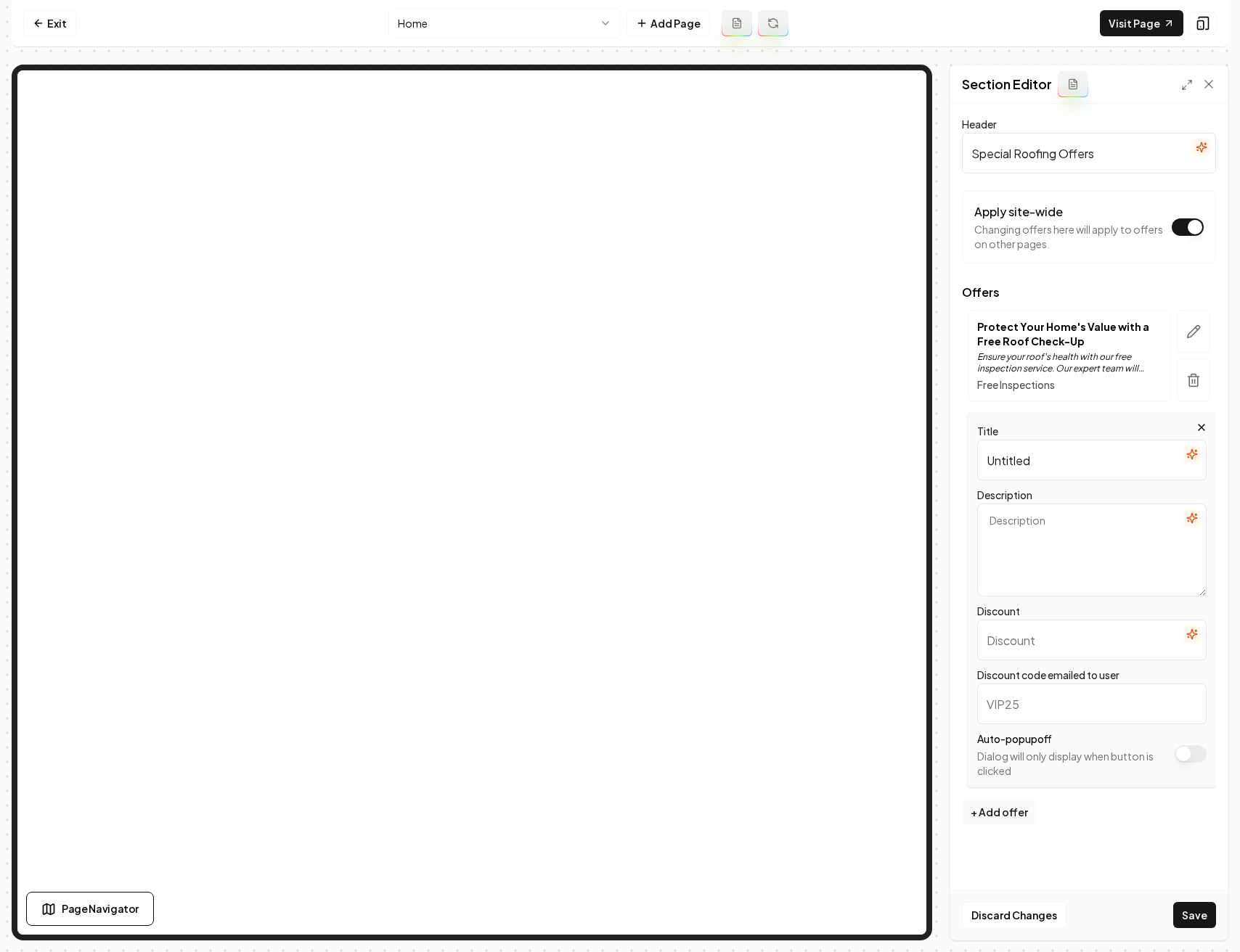
click at [1022, 462] on input "Untitled" at bounding box center [1091, 459] width 229 height 41
click at [1000, 459] on input "Vaeteran and First Responder Discounts" at bounding box center [1091, 459] width 229 height 41
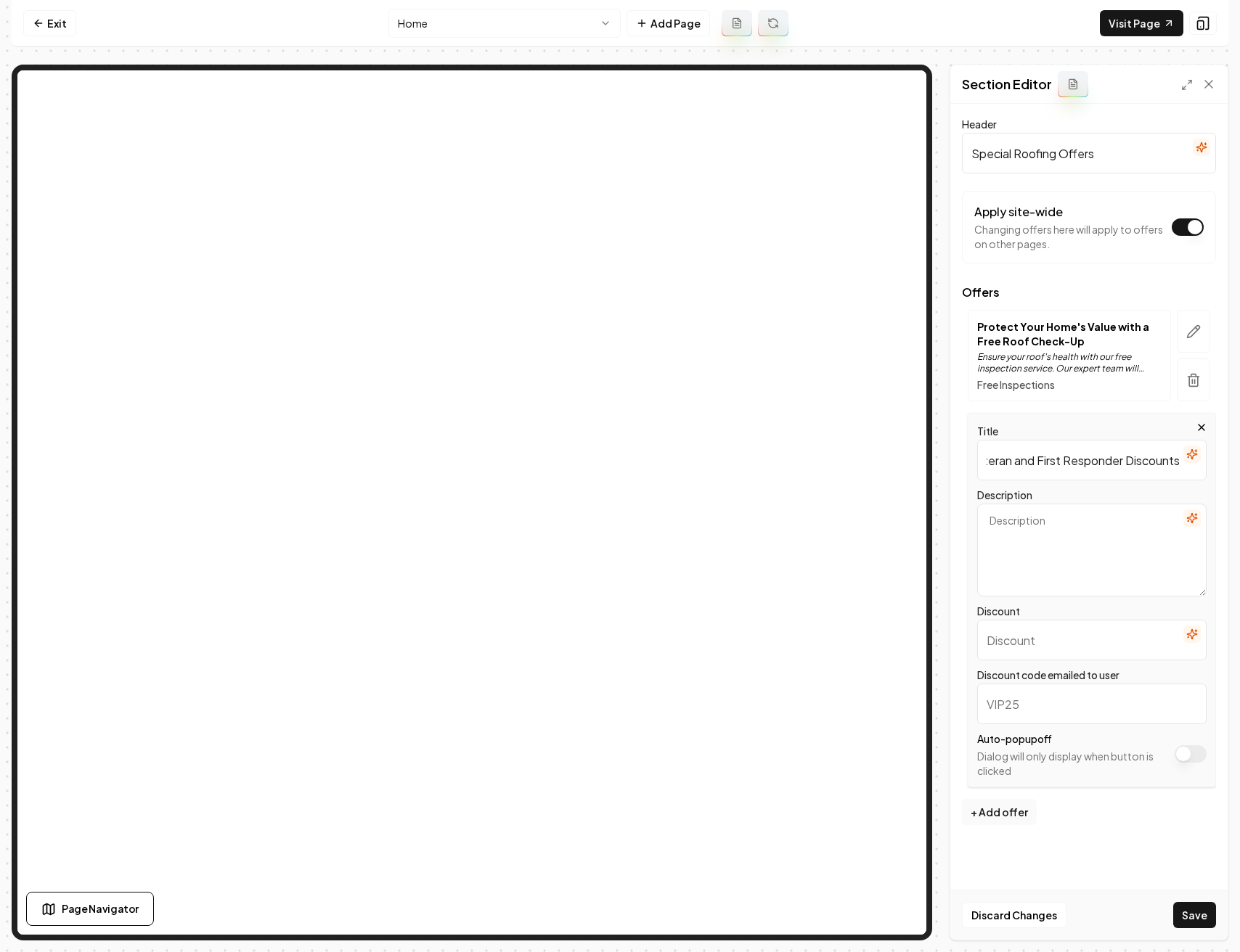
scroll to position [0, 19]
click at [1049, 522] on textarea "Description" at bounding box center [1091, 550] width 229 height 93
click at [1163, 457] on input "Veteran and First Responder Discounts" at bounding box center [1091, 459] width 229 height 41
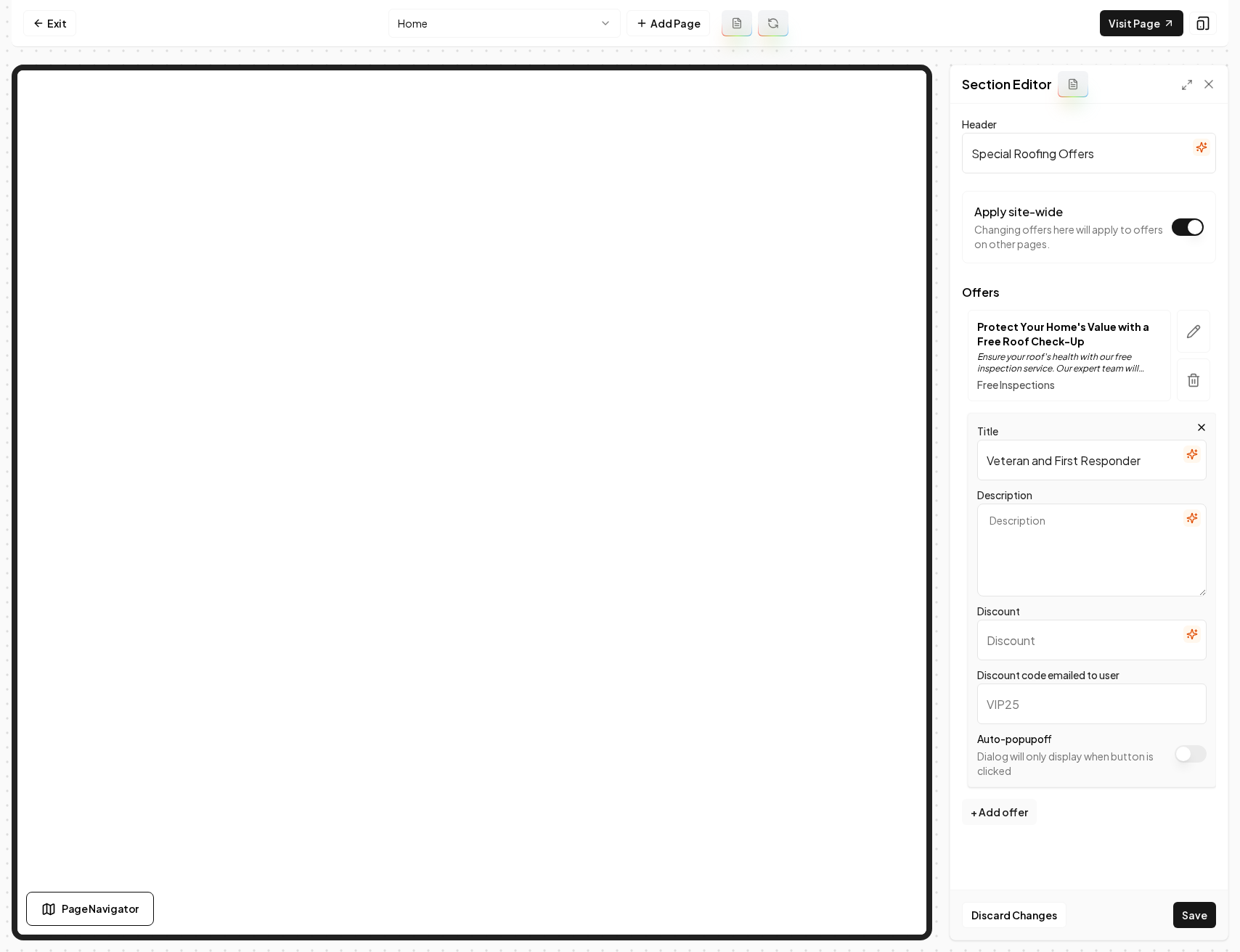
type input "Veteran and First Responder"
click at [1125, 529] on textarea "Description" at bounding box center [1091, 550] width 229 height 93
click at [1190, 453] on icon "button" at bounding box center [1191, 454] width 9 height 9
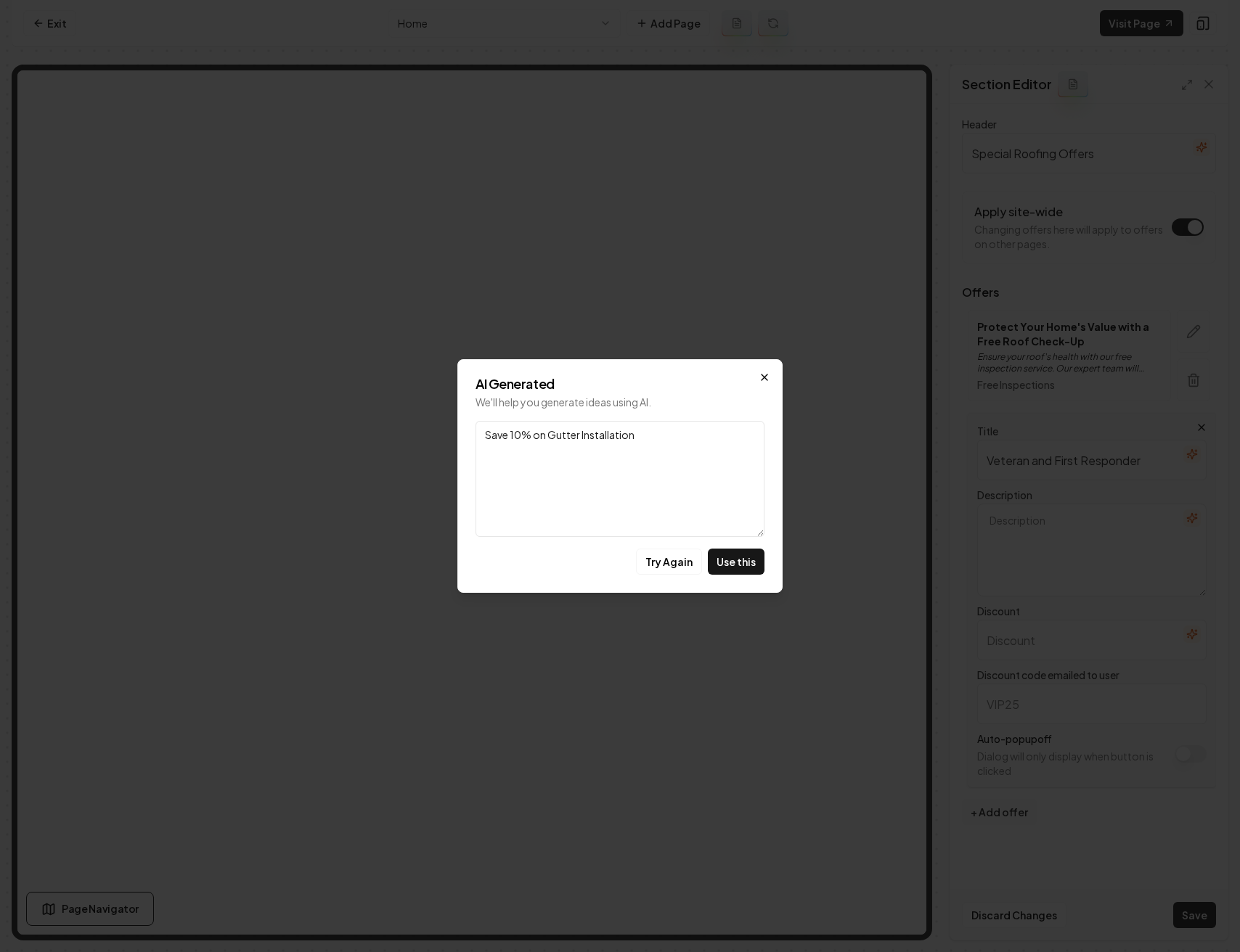
click at [762, 375] on icon "button" at bounding box center [764, 377] width 6 height 6
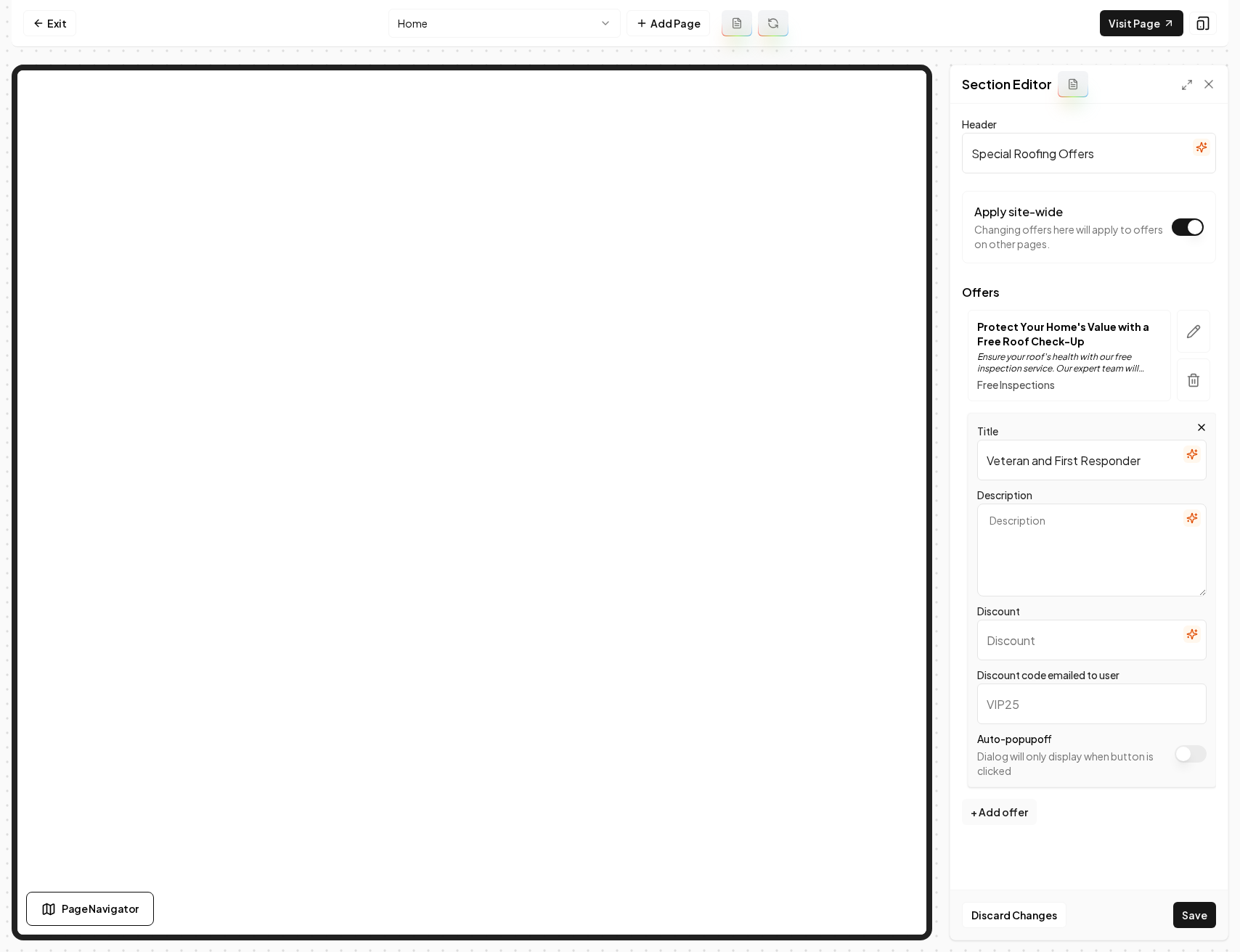
click at [1029, 522] on textarea "Description" at bounding box center [1091, 550] width 229 height 93
click at [1193, 516] on icon "button" at bounding box center [1192, 518] width 12 height 12
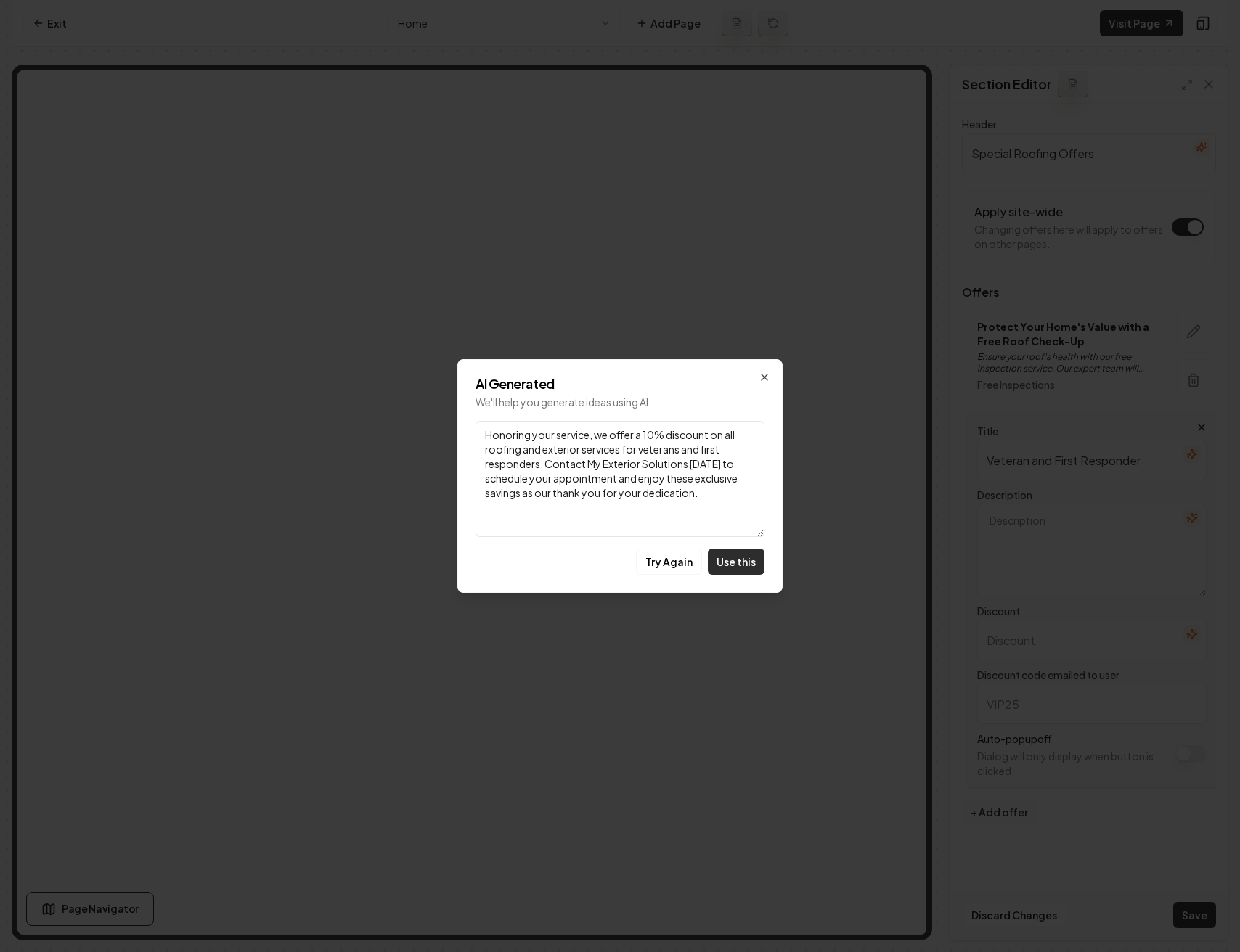
click at [745, 566] on button "Use this" at bounding box center [736, 561] width 57 height 26
type textarea "Honoring your service, we offer a 10% discount on all roofing and exterior serv…"
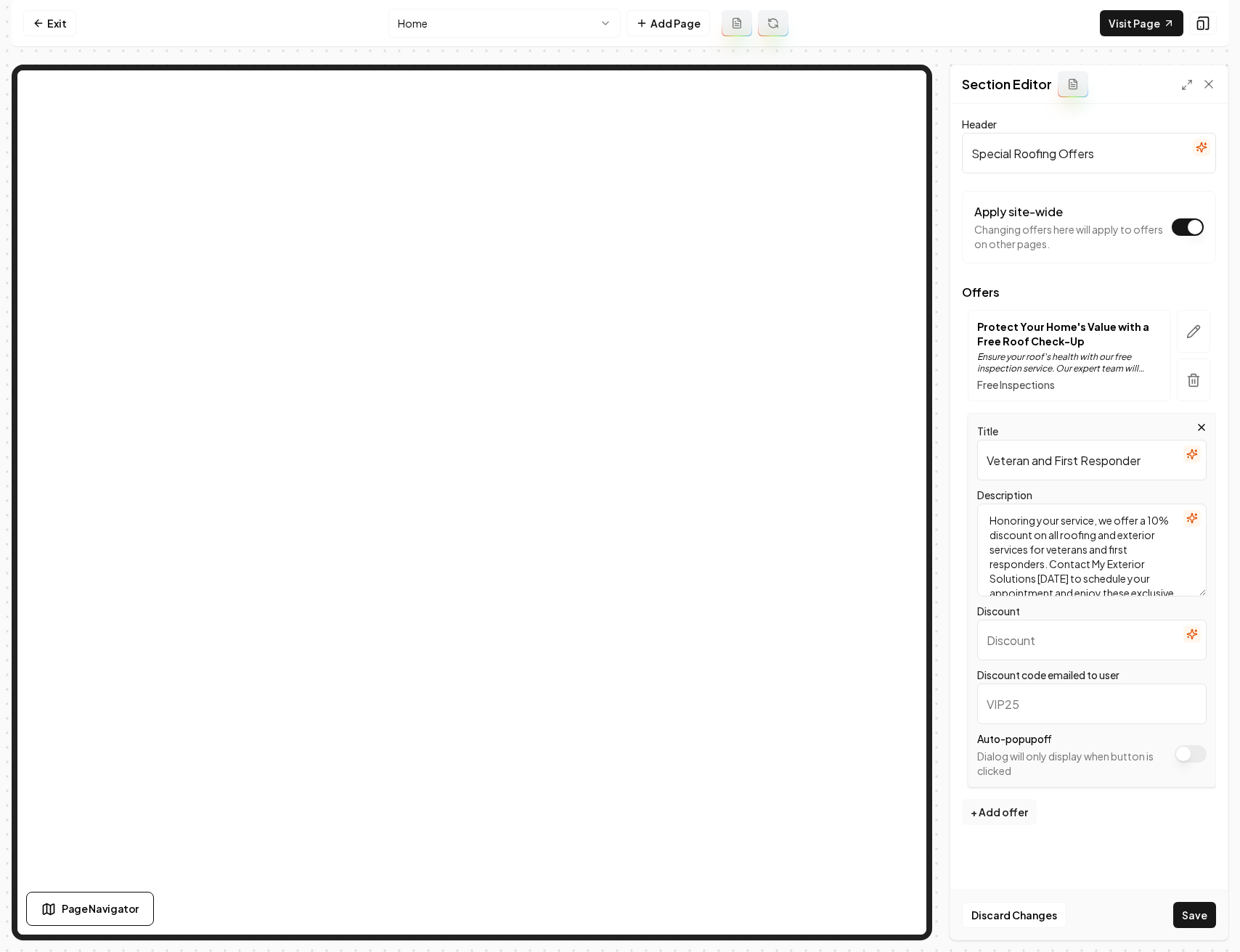
click at [1187, 630] on icon "button" at bounding box center [1192, 634] width 12 height 12
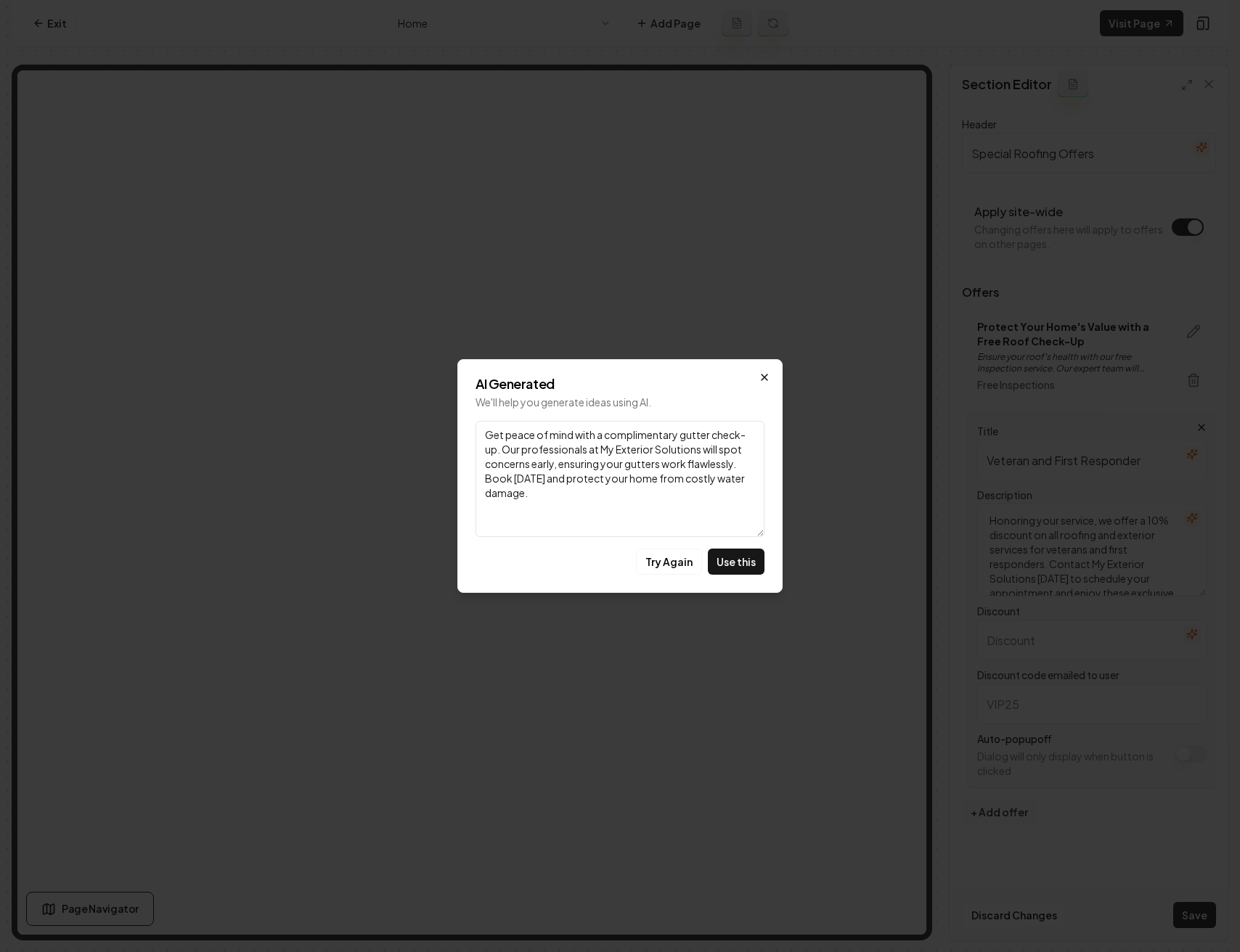
click at [768, 379] on icon "button" at bounding box center [765, 377] width 12 height 12
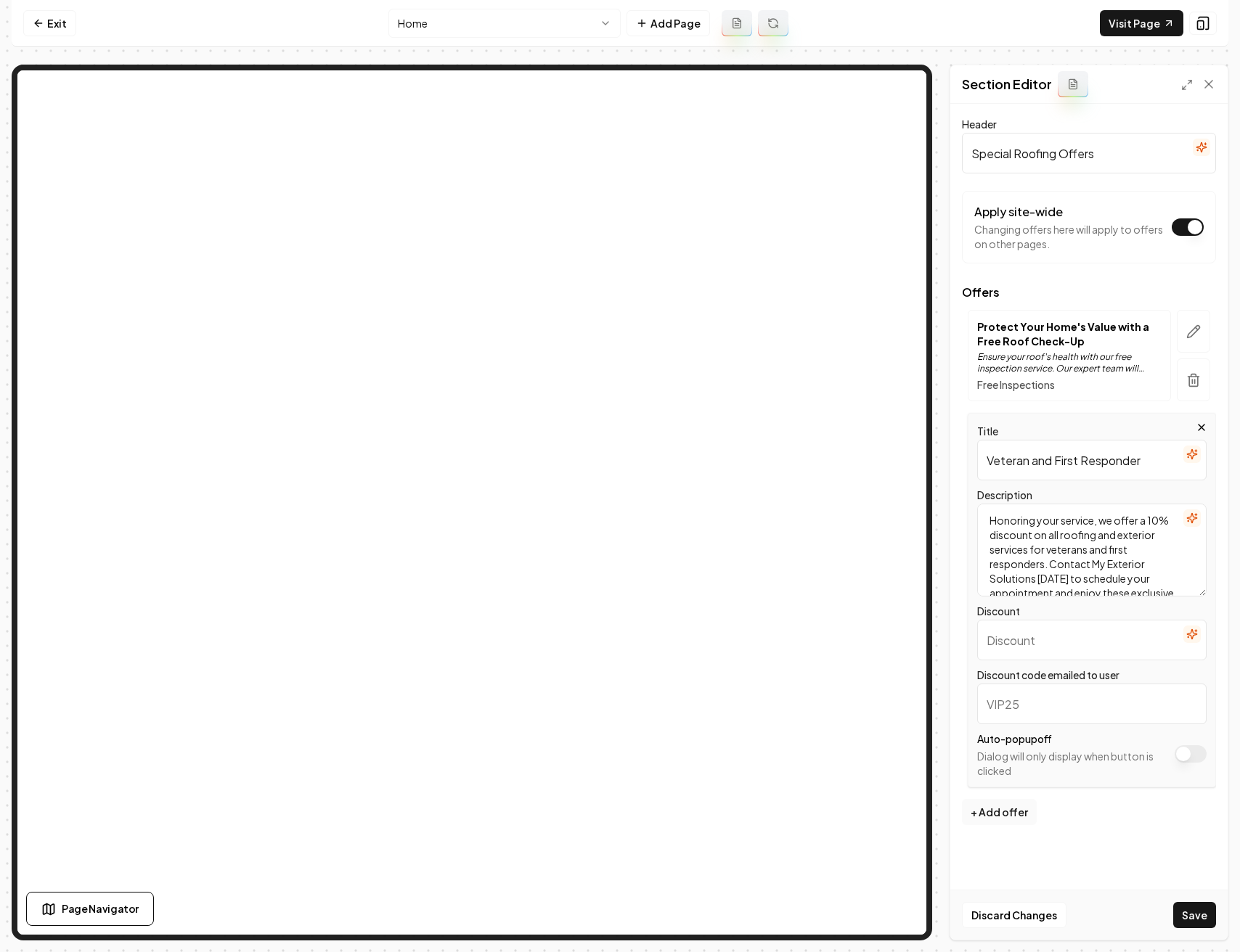
click at [1154, 463] on input "Veteran and First Responder" at bounding box center [1091, 459] width 229 height 41
click at [1028, 463] on input "Veteran and First Responders" at bounding box center [1091, 459] width 229 height 41
type input "Veterans and First Responders"
click at [1085, 341] on p "Protect Your Home's Value with a Free Roof Check-Up" at bounding box center [1069, 333] width 185 height 29
click at [1186, 335] on icon "button" at bounding box center [1193, 331] width 14 height 14
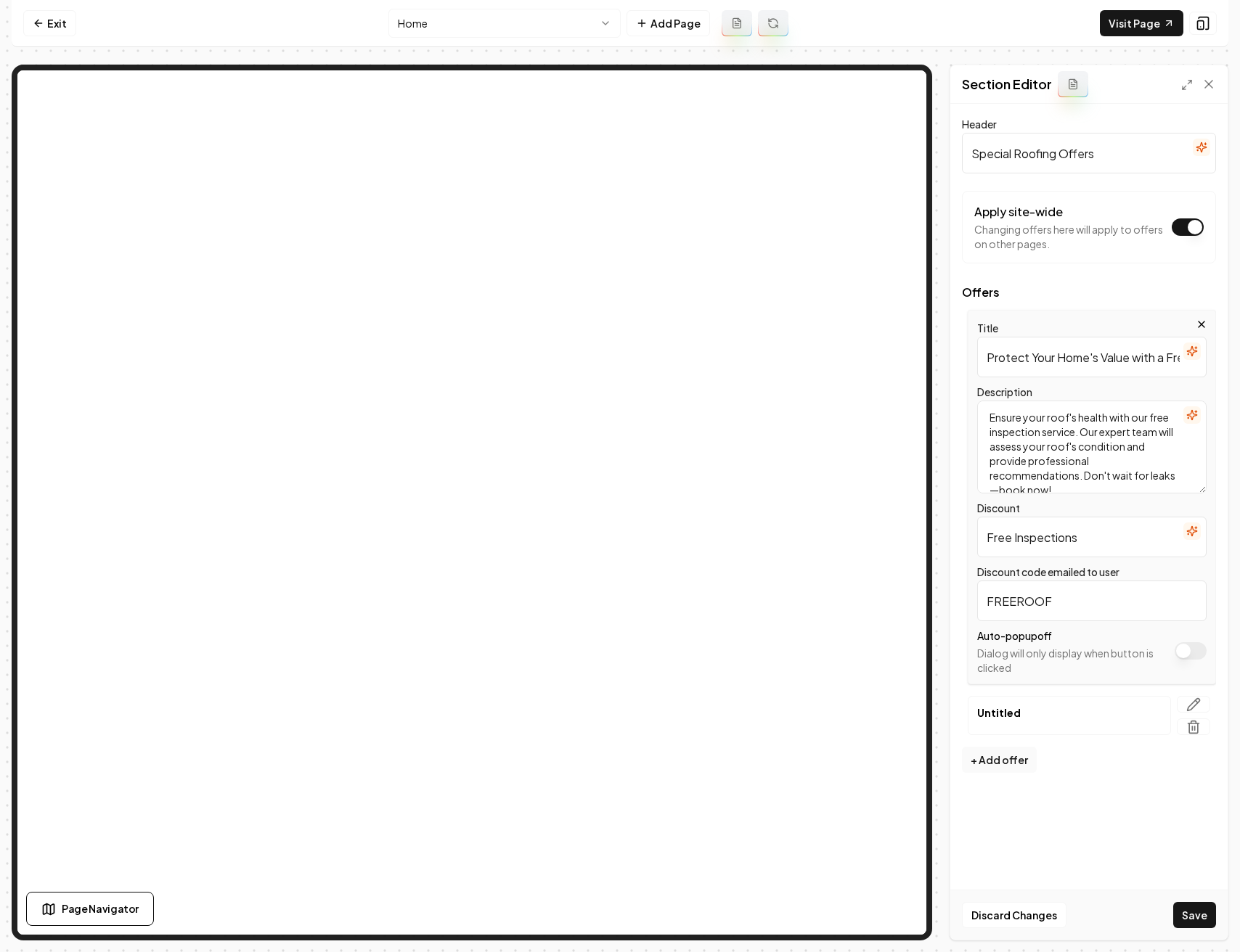
click at [1117, 710] on p "Untitled" at bounding box center [1069, 712] width 185 height 14
click at [1188, 704] on icon "button" at bounding box center [1193, 704] width 14 height 14
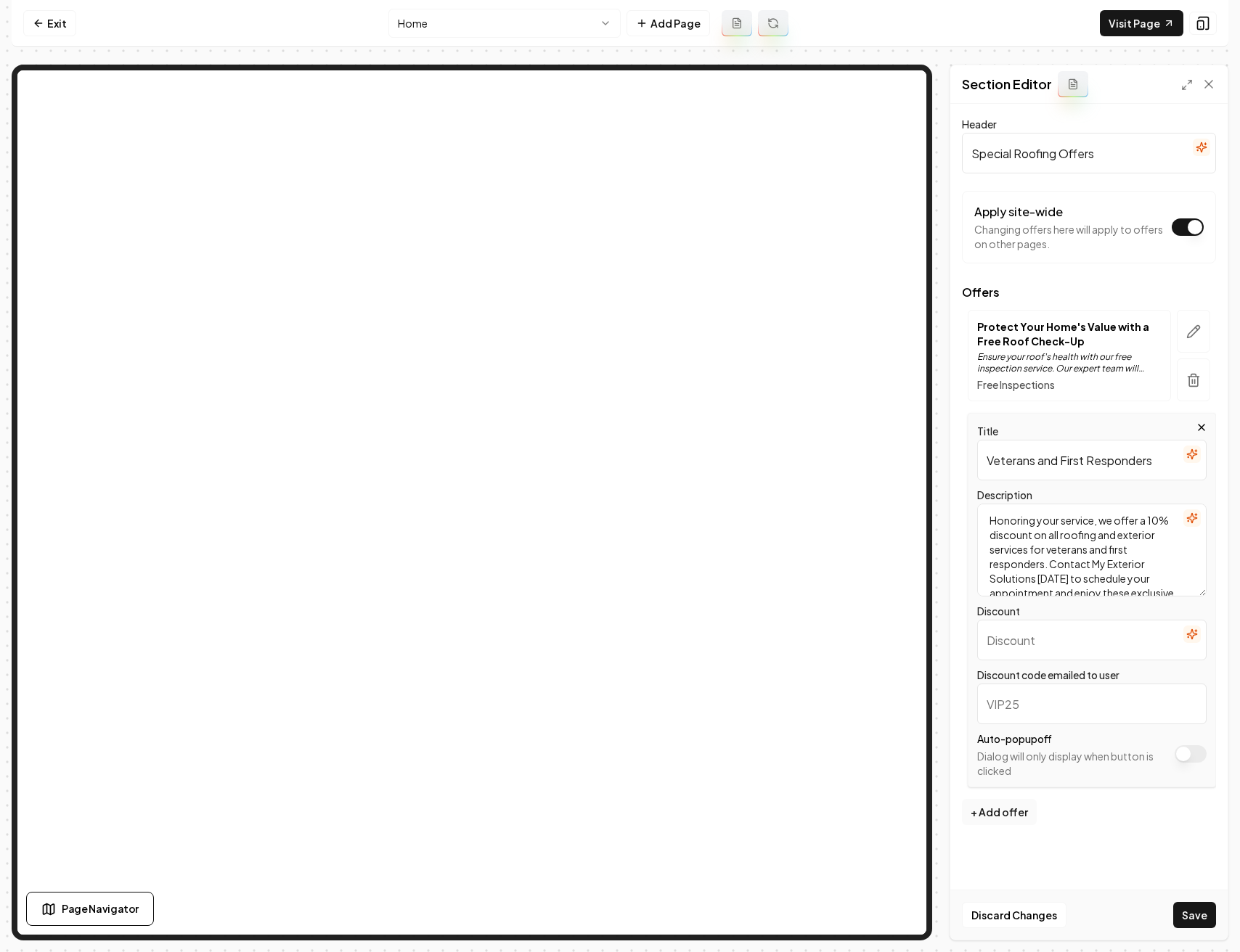
click at [1159, 464] on input "Veterans and First Responders" at bounding box center [1091, 459] width 229 height 41
click at [1191, 452] on icon "button" at bounding box center [1192, 454] width 12 height 12
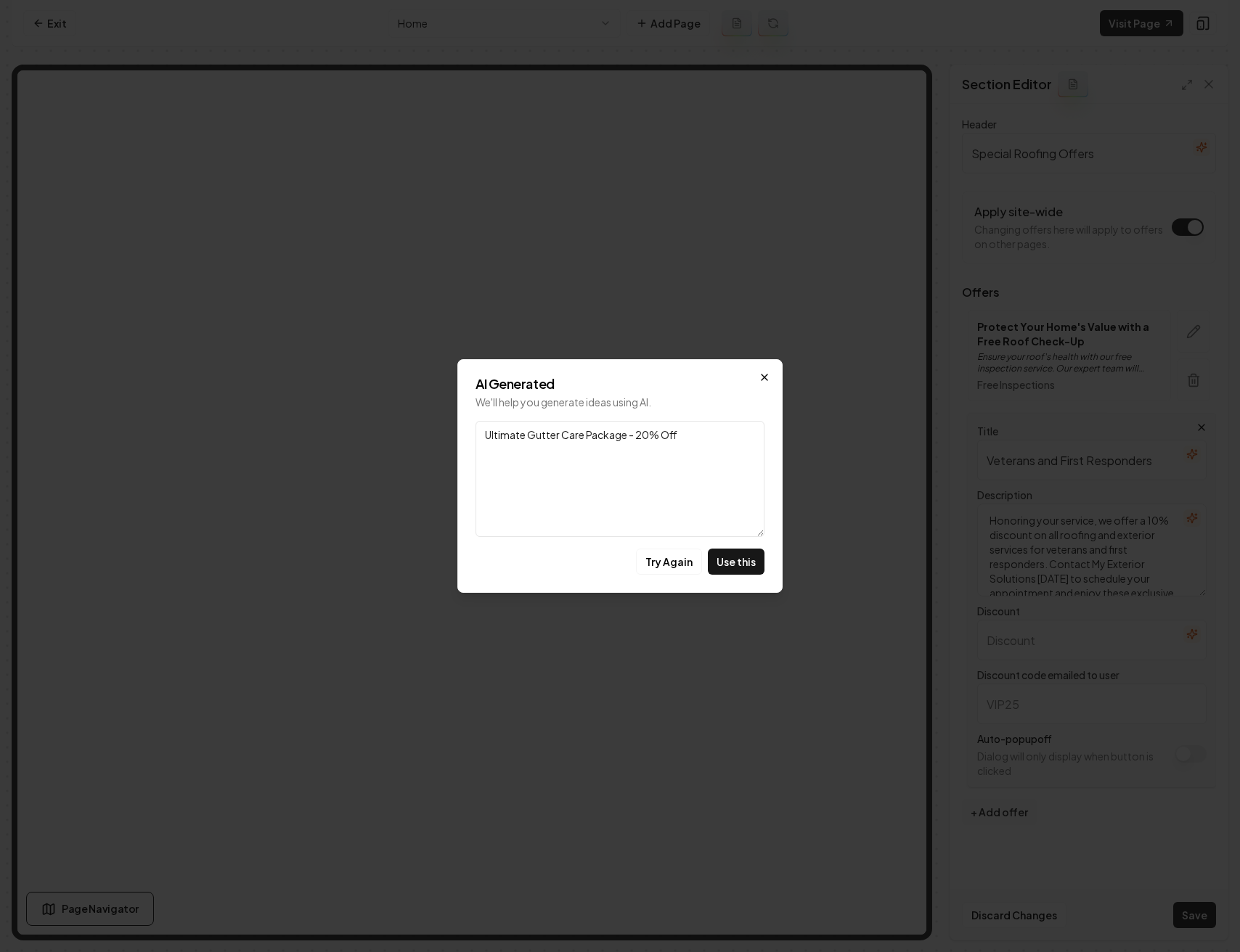
click at [761, 377] on icon "button" at bounding box center [765, 377] width 12 height 12
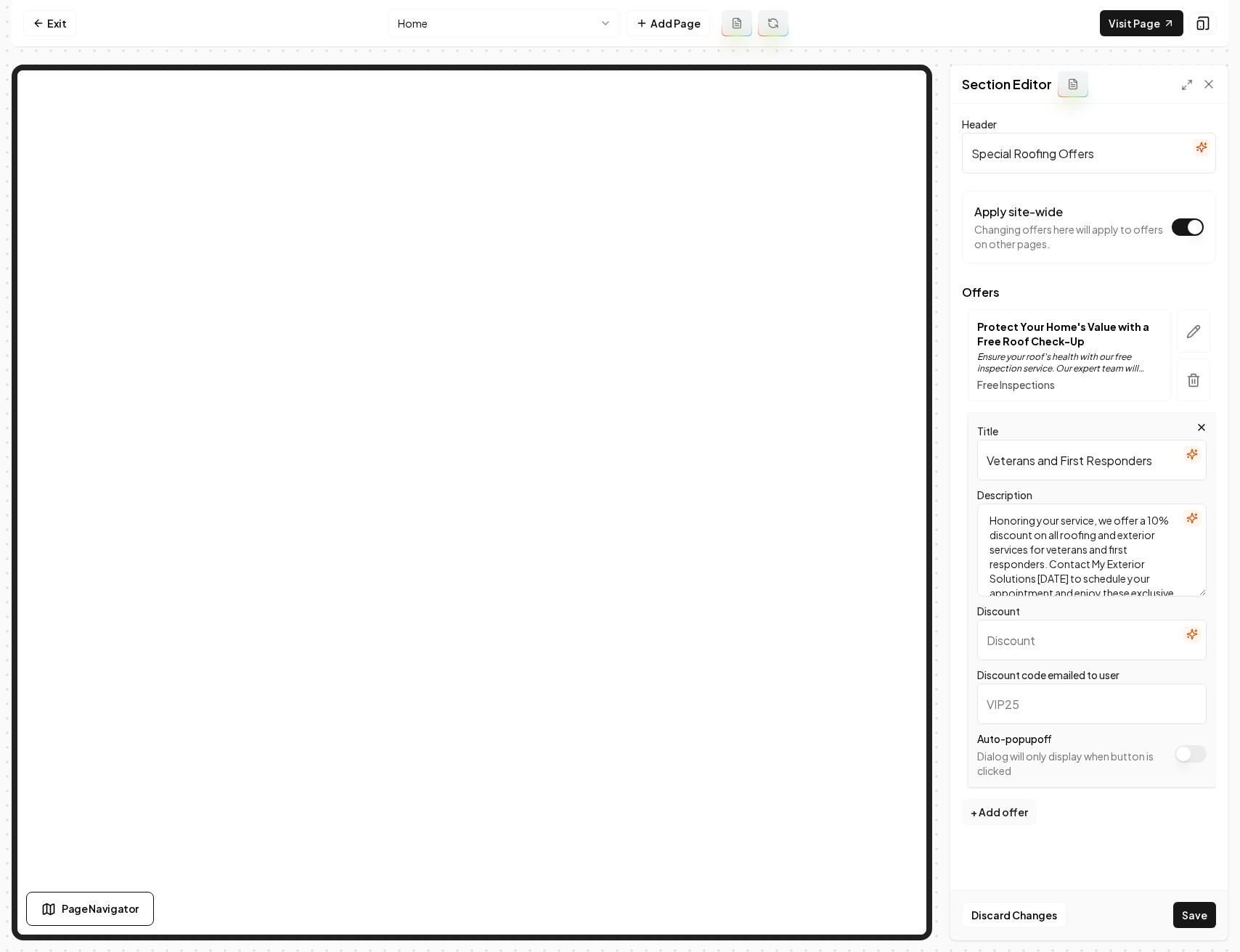
click at [1165, 459] on input "Veterans and First Responders" at bounding box center [1091, 459] width 229 height 41
type input "Veterans and First Responder Discounts"
click at [1142, 558] on textarea "Honoring your service, we offer a 10% discount on all roofing and exterior serv…" at bounding box center [1091, 550] width 229 height 93
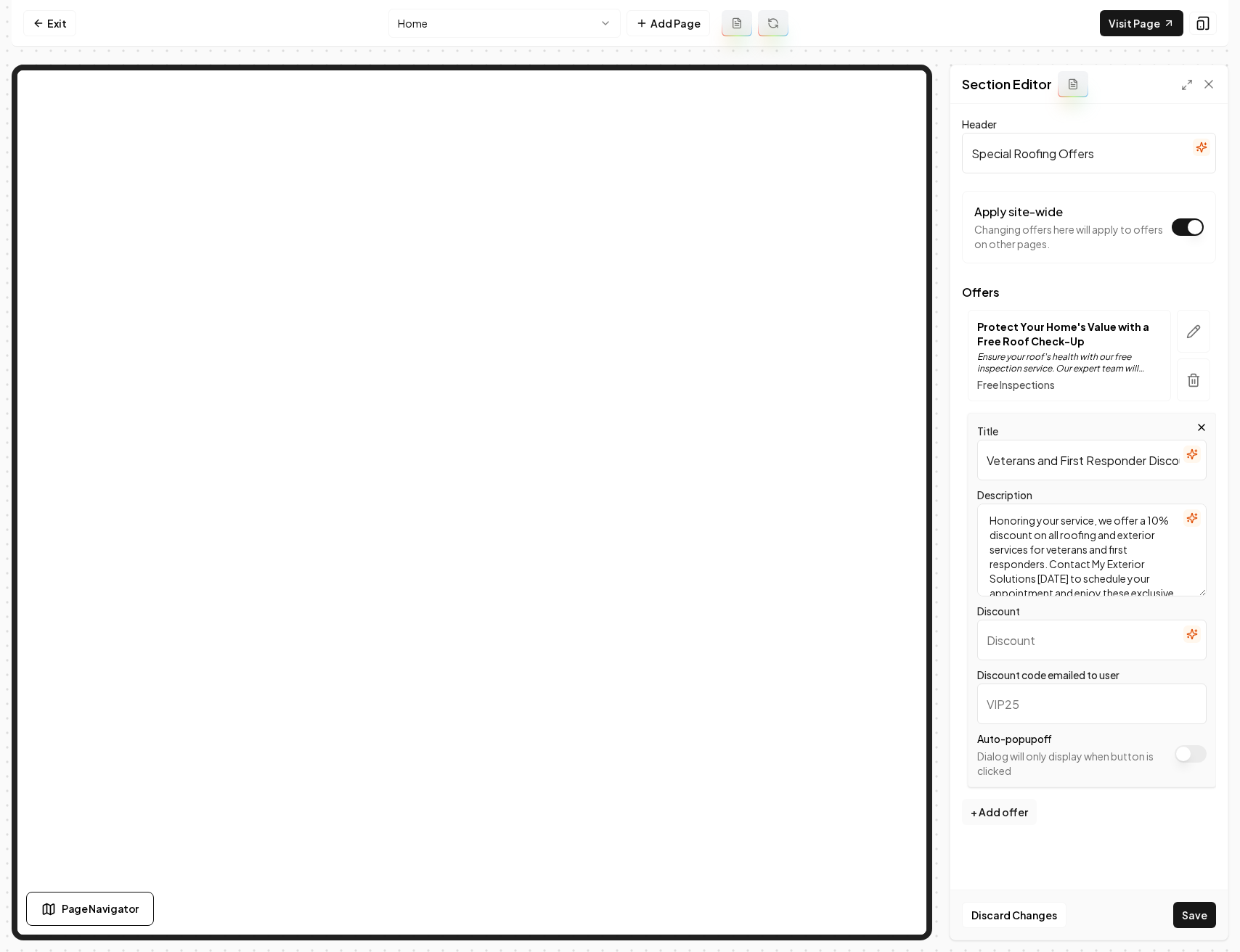
click at [1090, 639] on input "Discount" at bounding box center [1091, 640] width 229 height 41
click at [1141, 638] on input "Discounts for First Responders and veterans" at bounding box center [1091, 640] width 229 height 41
click at [1137, 641] on input "Discounts for First Responders and veterans" at bounding box center [1091, 640] width 229 height 41
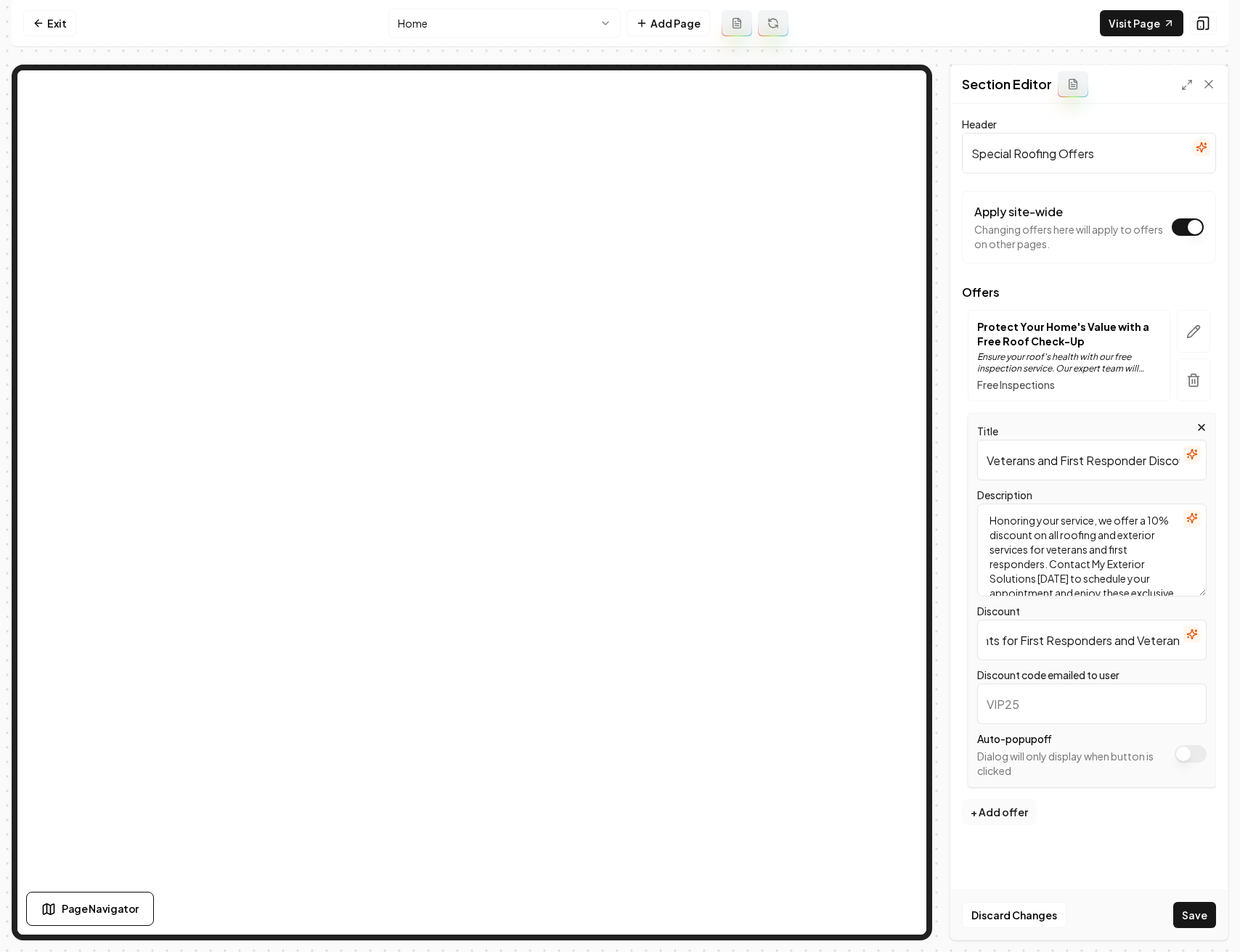
type input "Discounts for First Responders and Veterans"
click at [1014, 808] on button "+ Add offer" at bounding box center [999, 811] width 75 height 26
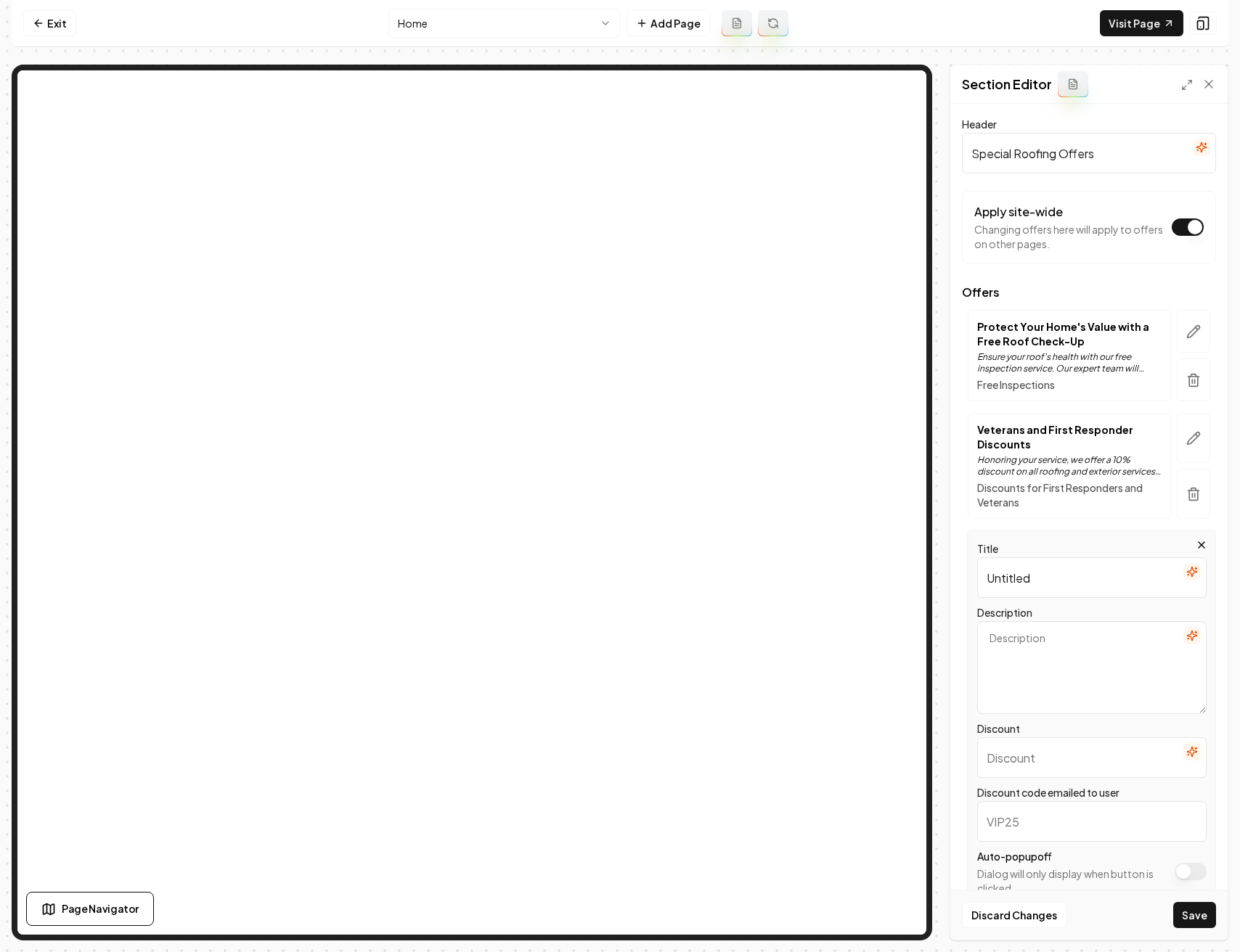
click at [1016, 577] on input "Untitled" at bounding box center [1091, 577] width 229 height 41
click at [1095, 577] on input "Gutters at Cost with rood replacement" at bounding box center [1091, 577] width 229 height 41
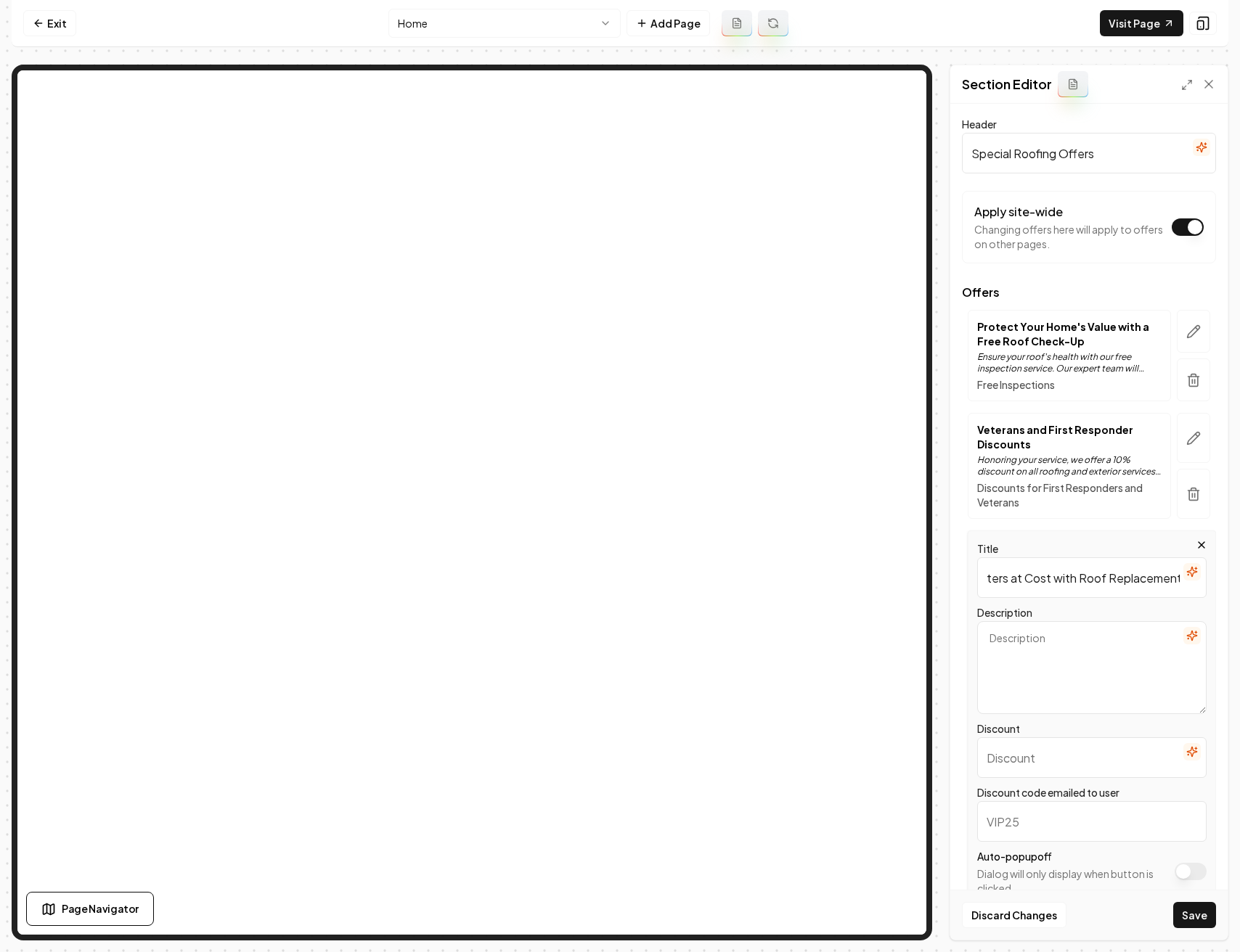
scroll to position [0, 32]
type input "Gutters at Cost with Roof Replacement"
click at [1071, 634] on textarea "Description" at bounding box center [1091, 668] width 229 height 93
click at [1187, 638] on button "button" at bounding box center [1191, 635] width 17 height 17
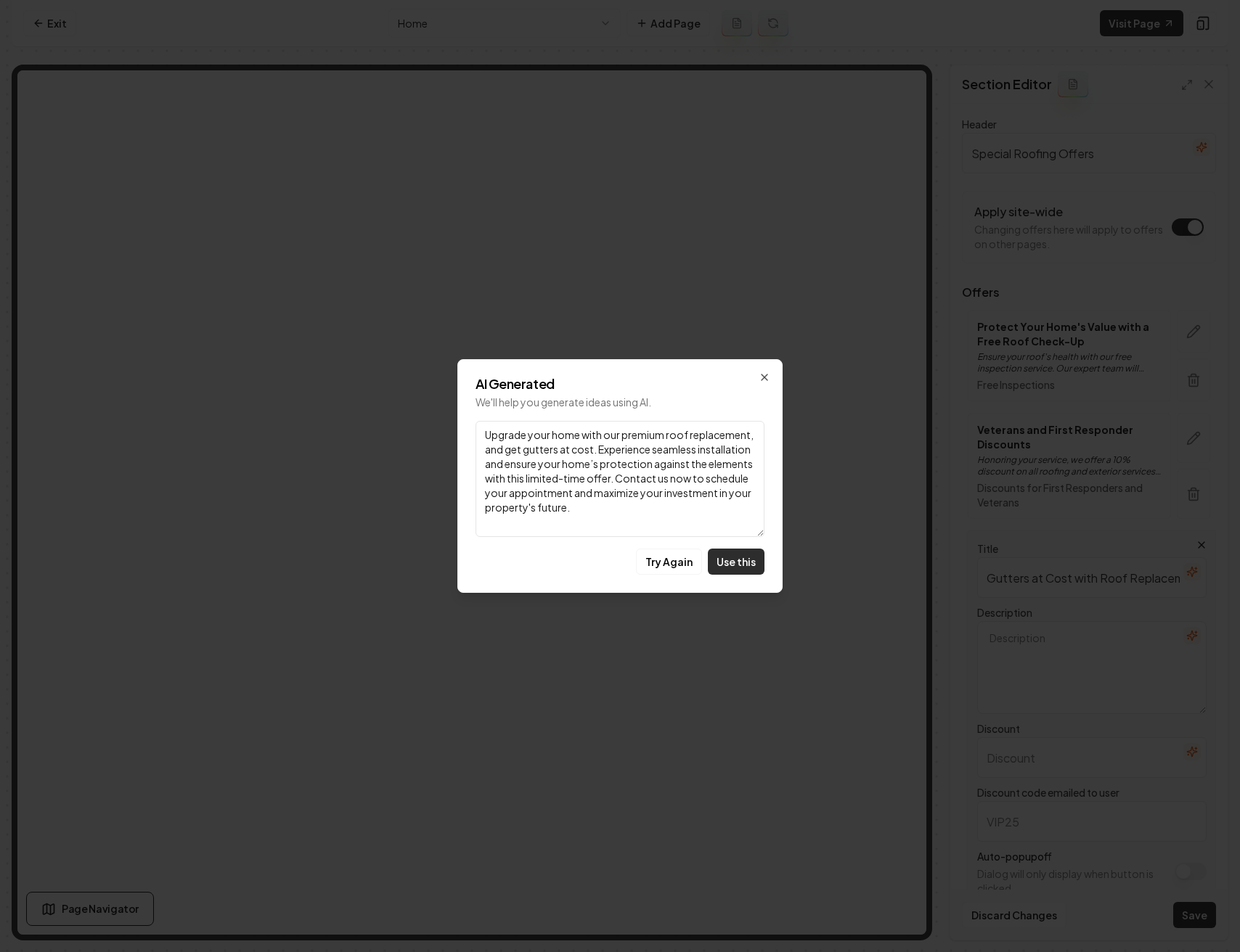
click at [731, 555] on button "Use this" at bounding box center [736, 561] width 57 height 26
type textarea "Upgrade your home with our premium roof replacement, and get gutters at cost. E…"
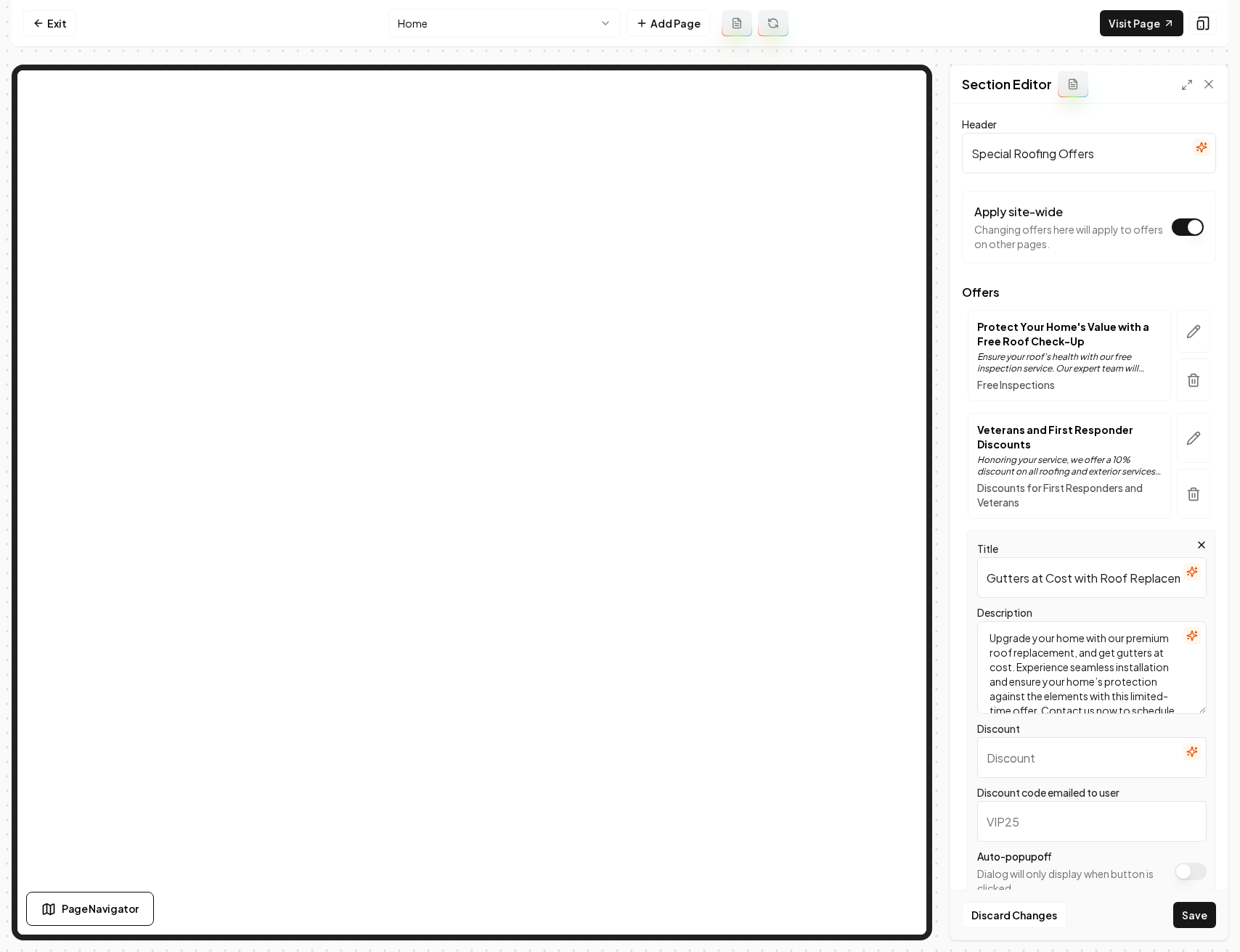
click at [1062, 763] on input "Discount" at bounding box center [1091, 757] width 229 height 41
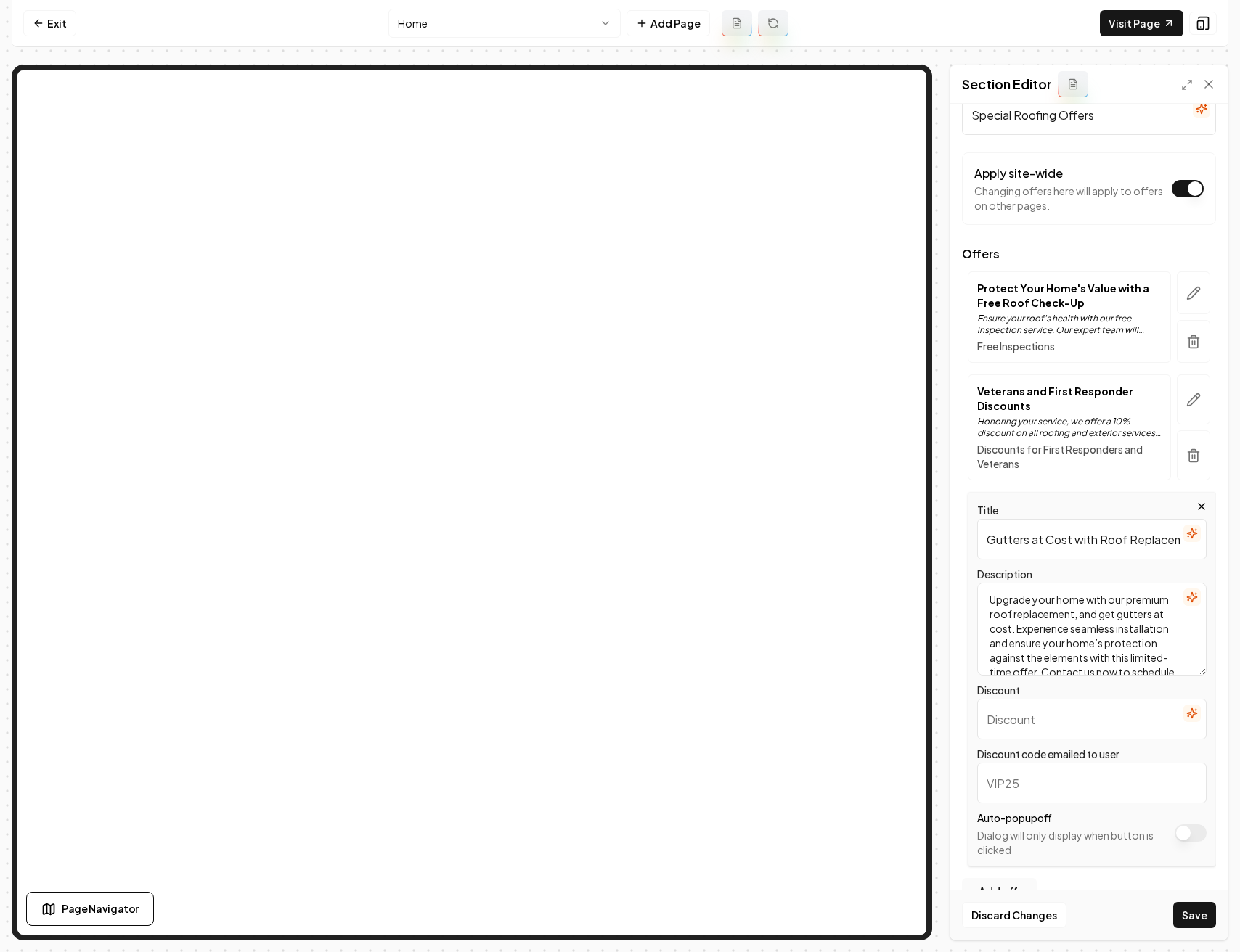
scroll to position [39, 0]
click at [1183, 719] on button "button" at bounding box center [1191, 712] width 17 height 17
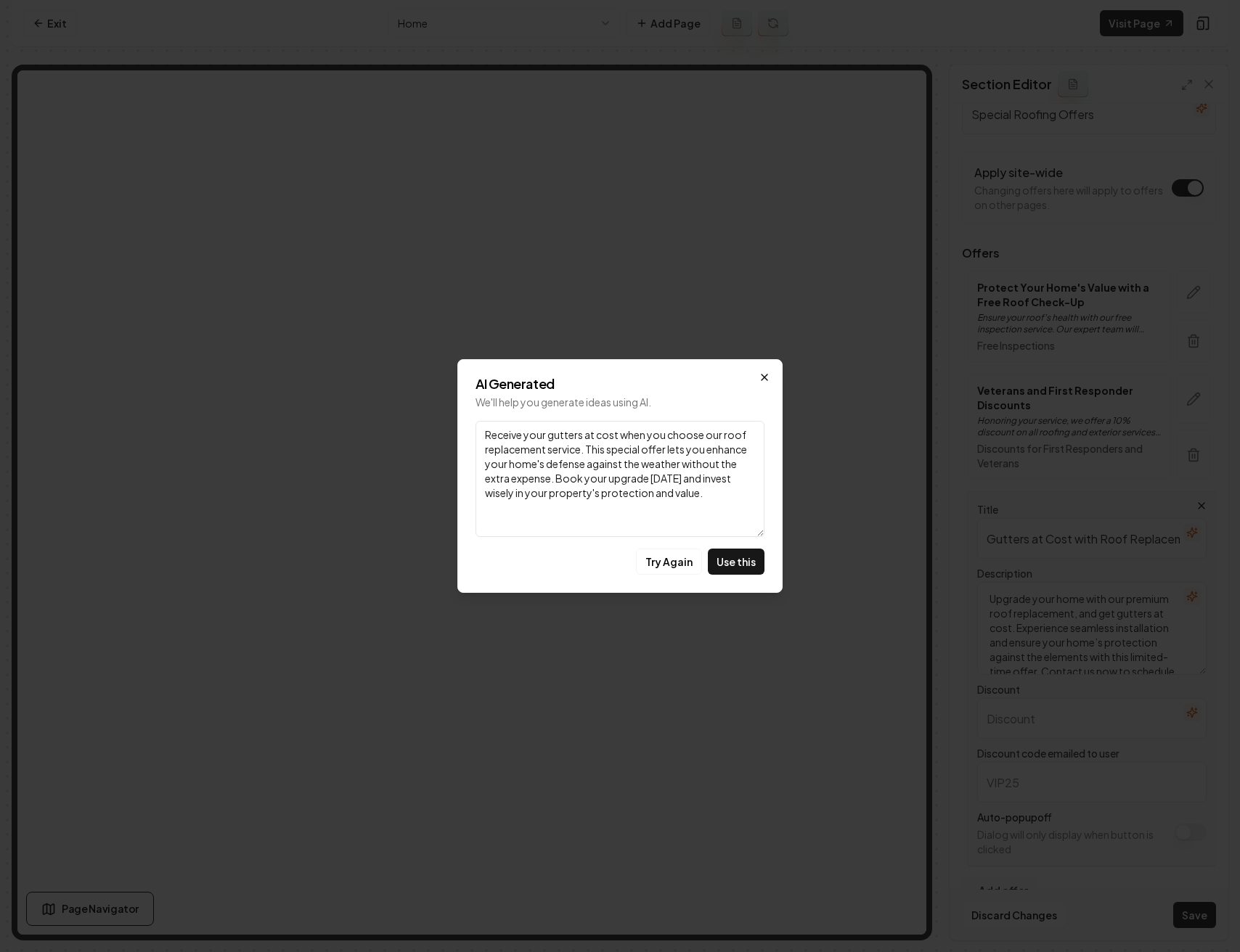
click at [766, 377] on icon "button" at bounding box center [765, 377] width 12 height 12
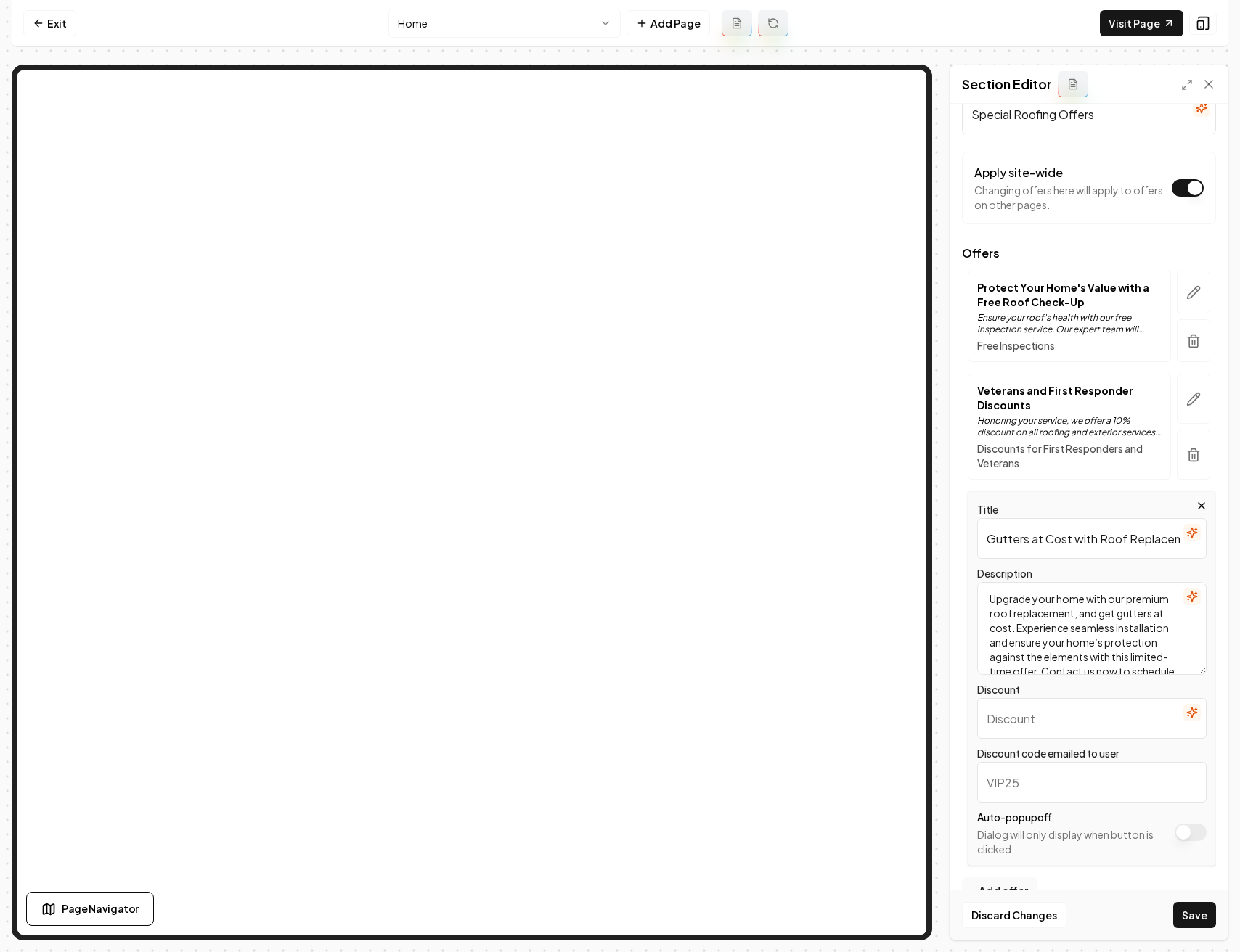
click at [1027, 728] on input "Discount" at bounding box center [1091, 718] width 229 height 41
click at [1186, 392] on icon "button" at bounding box center [1193, 399] width 14 height 14
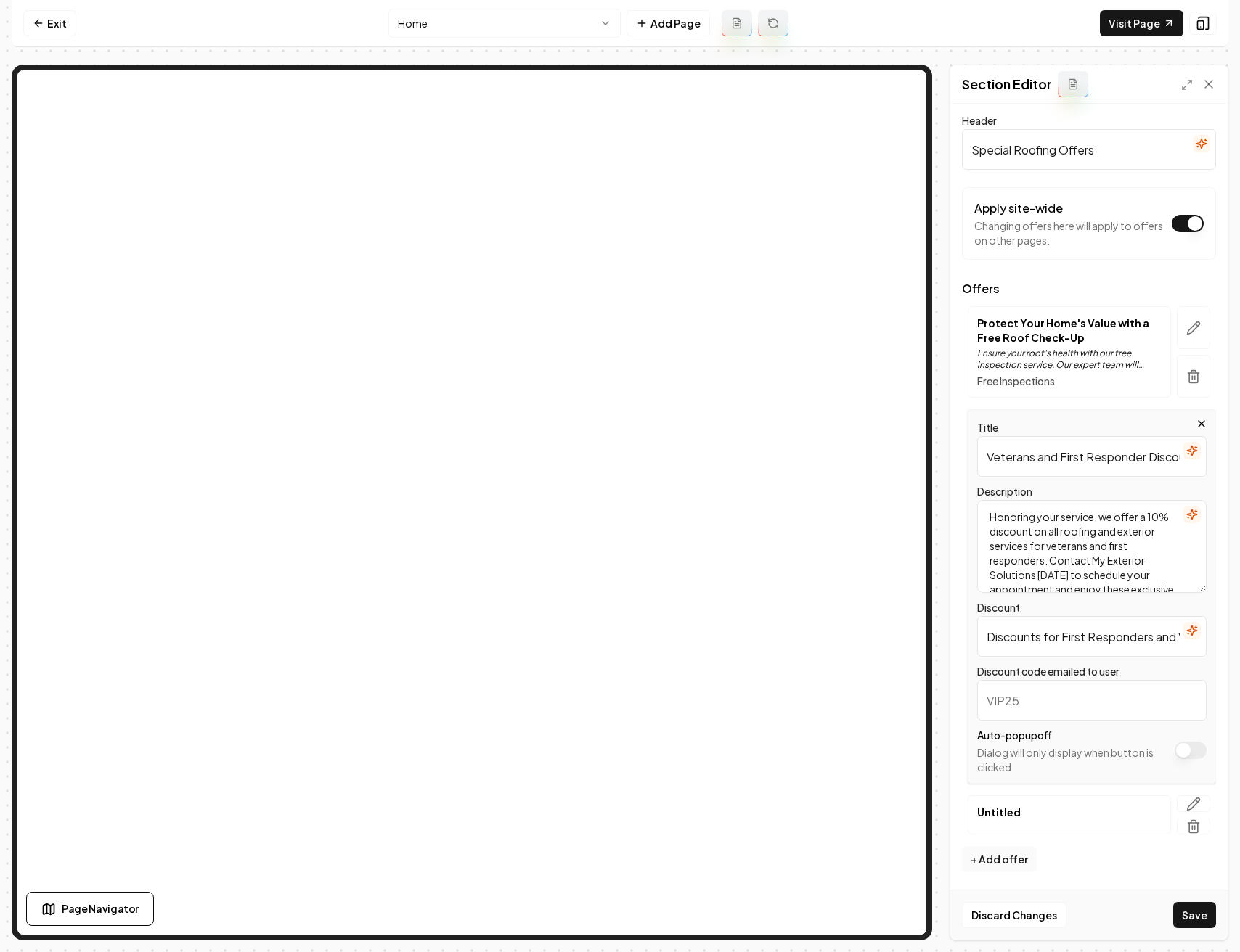
click at [1186, 449] on icon "button" at bounding box center [1192, 450] width 12 height 12
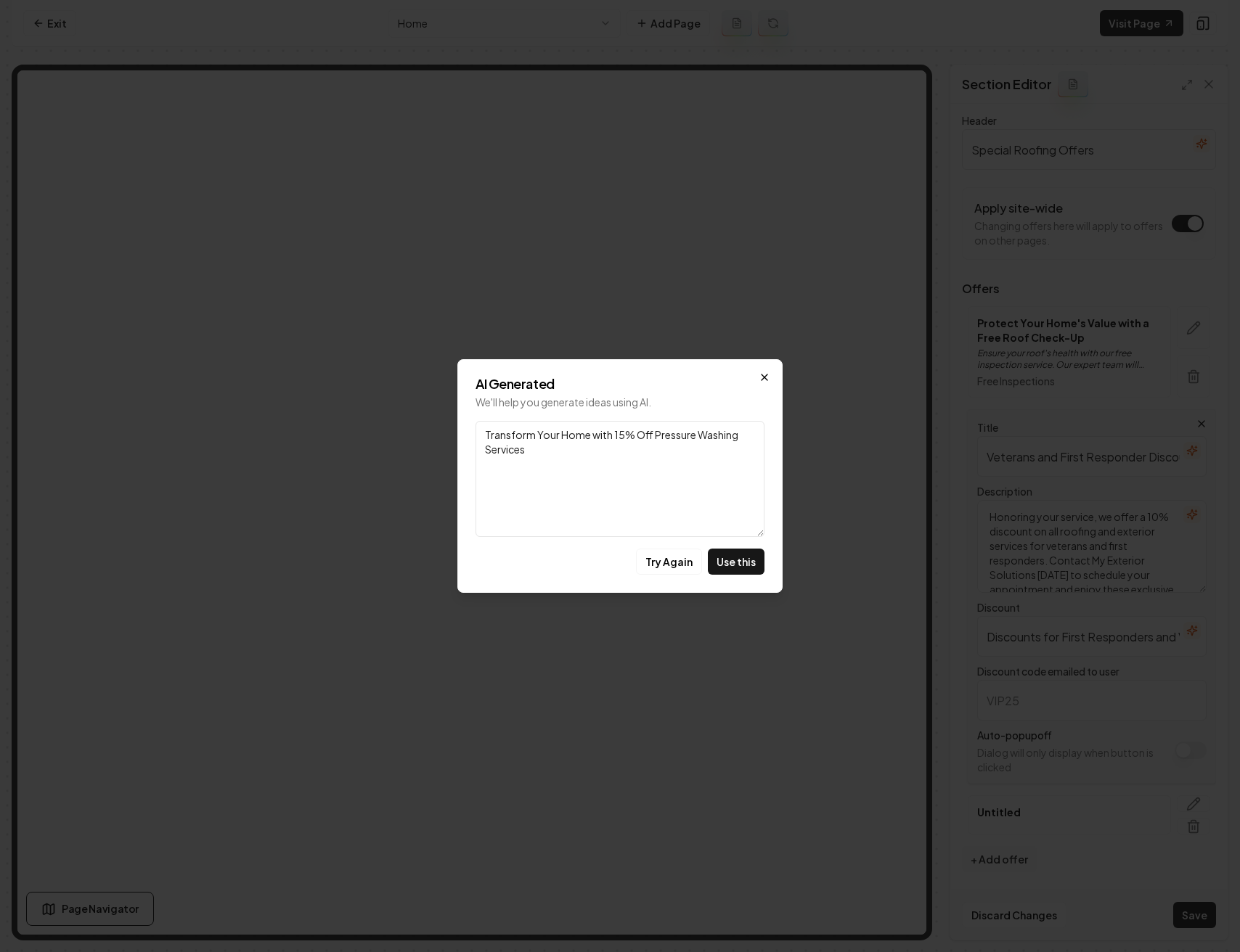
click at [763, 380] on icon "button" at bounding box center [765, 377] width 12 height 12
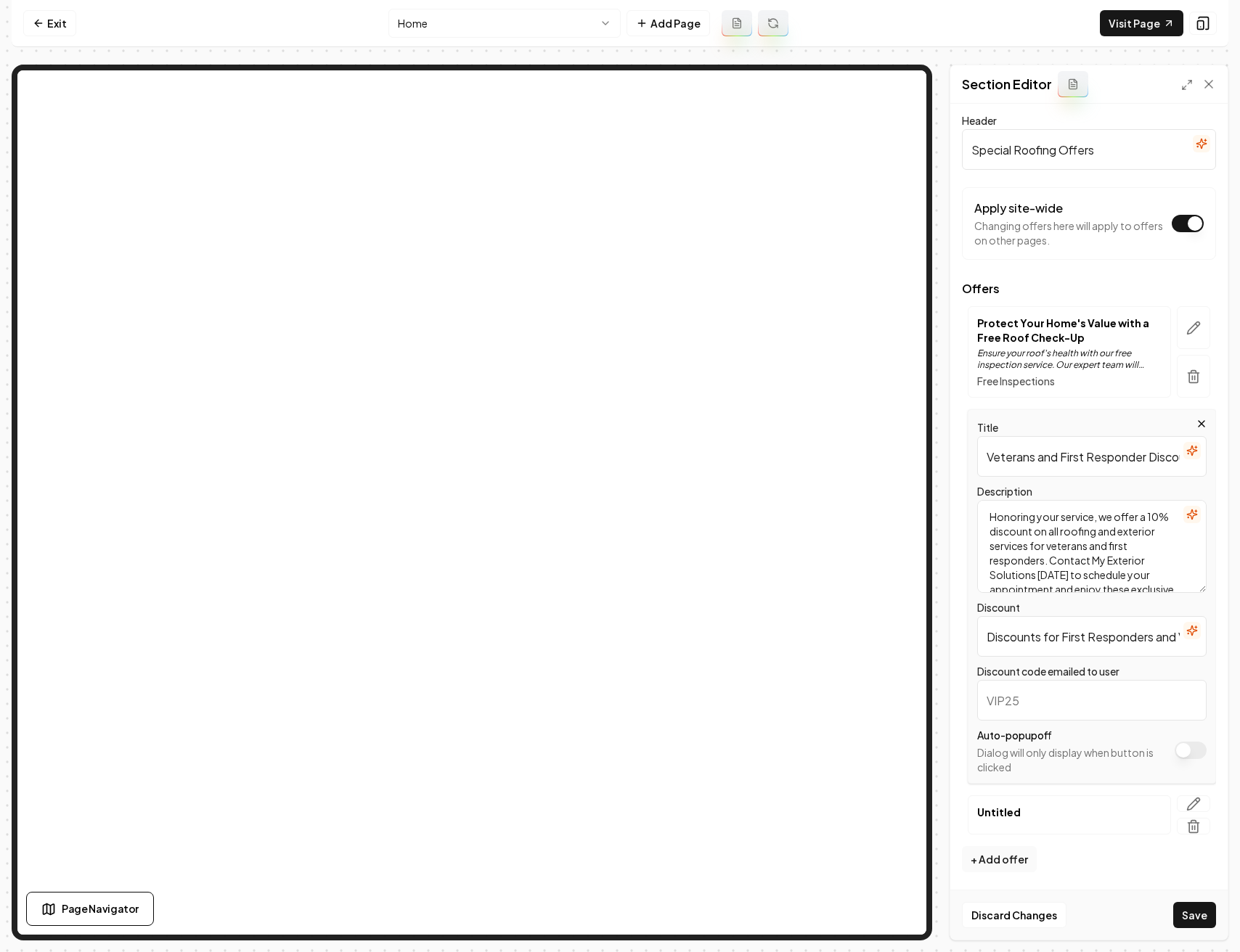
click at [1183, 444] on button "button" at bounding box center [1191, 450] width 17 height 17
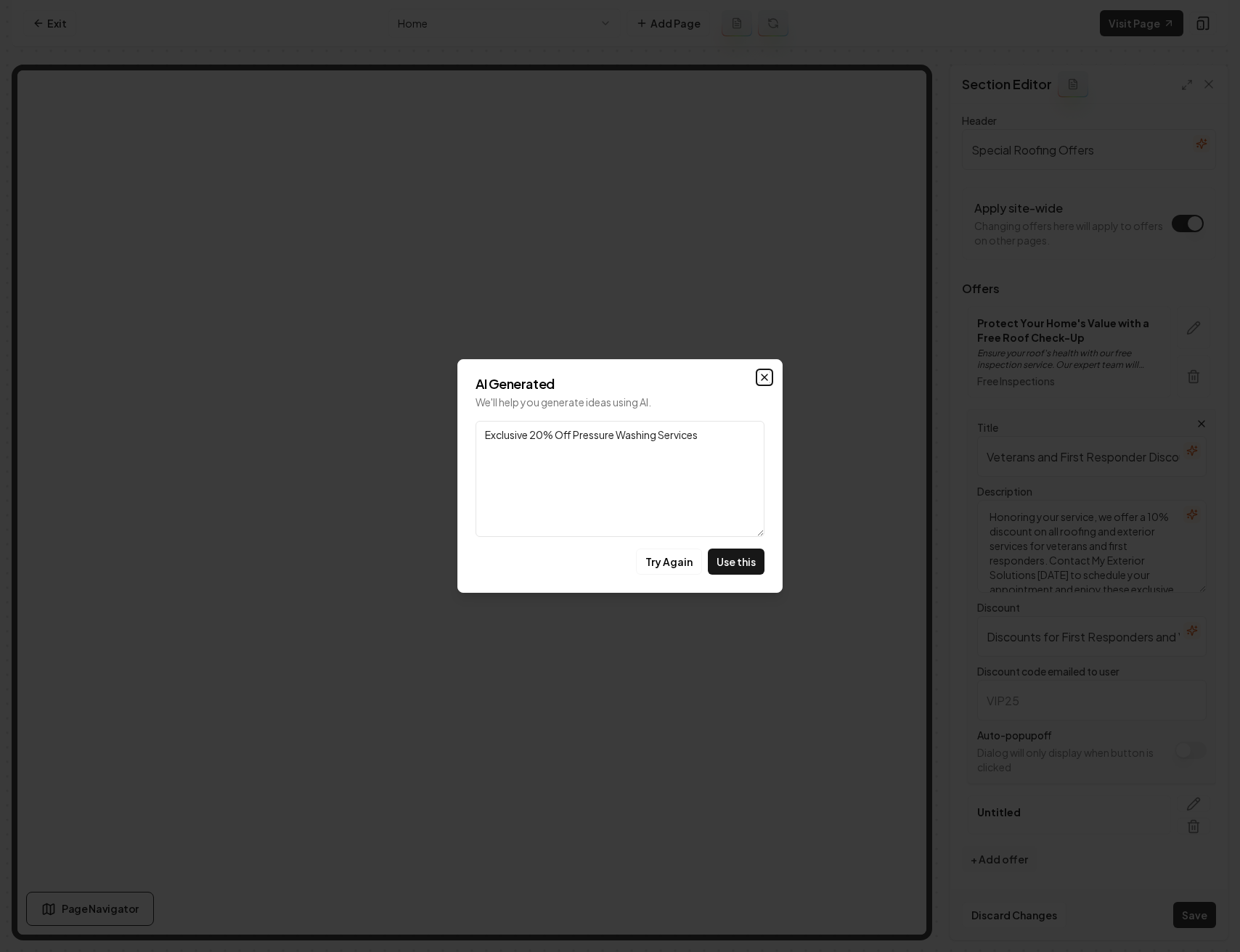
click at [766, 374] on icon "button" at bounding box center [765, 377] width 12 height 12
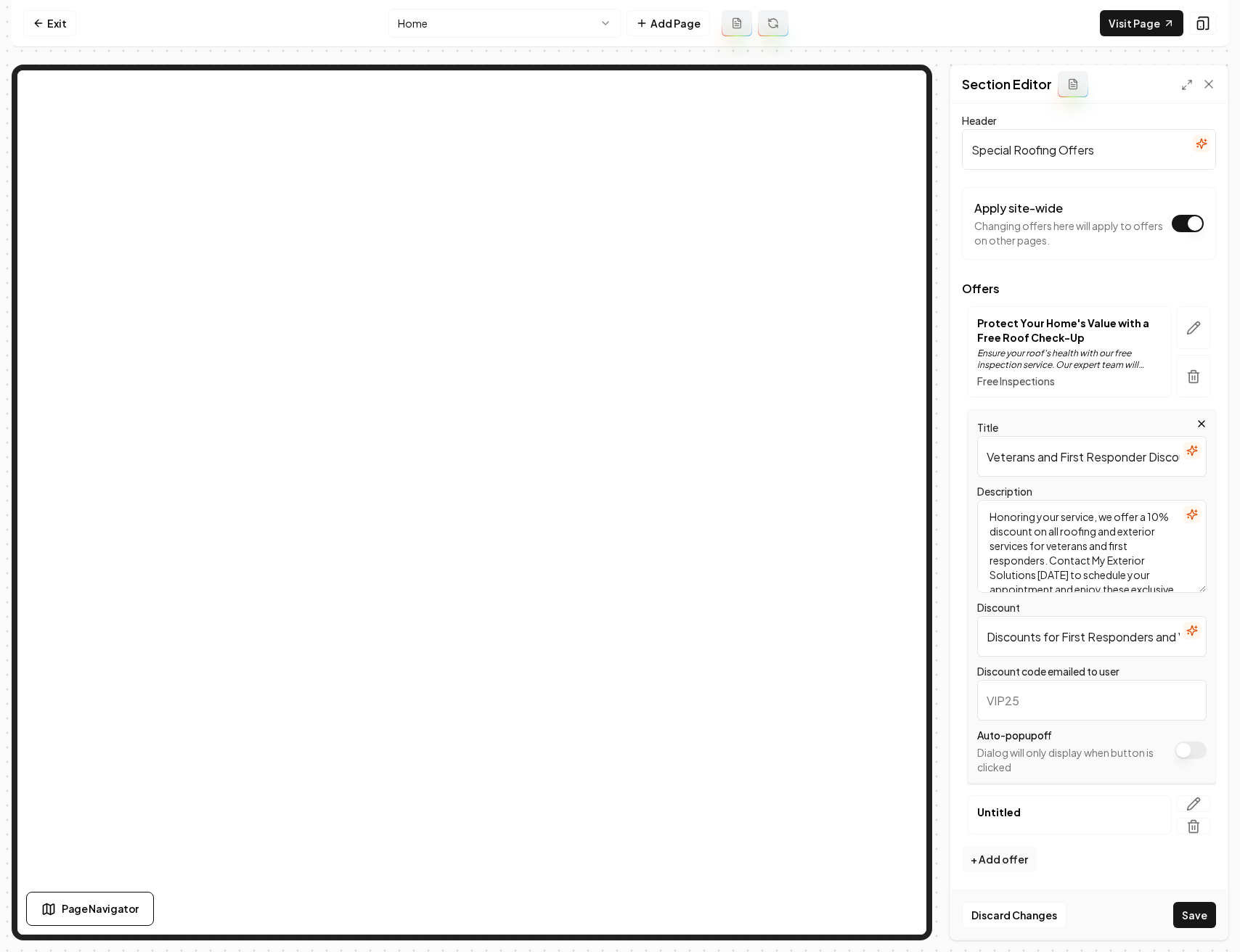
click at [1186, 444] on icon "button" at bounding box center [1192, 450] width 12 height 12
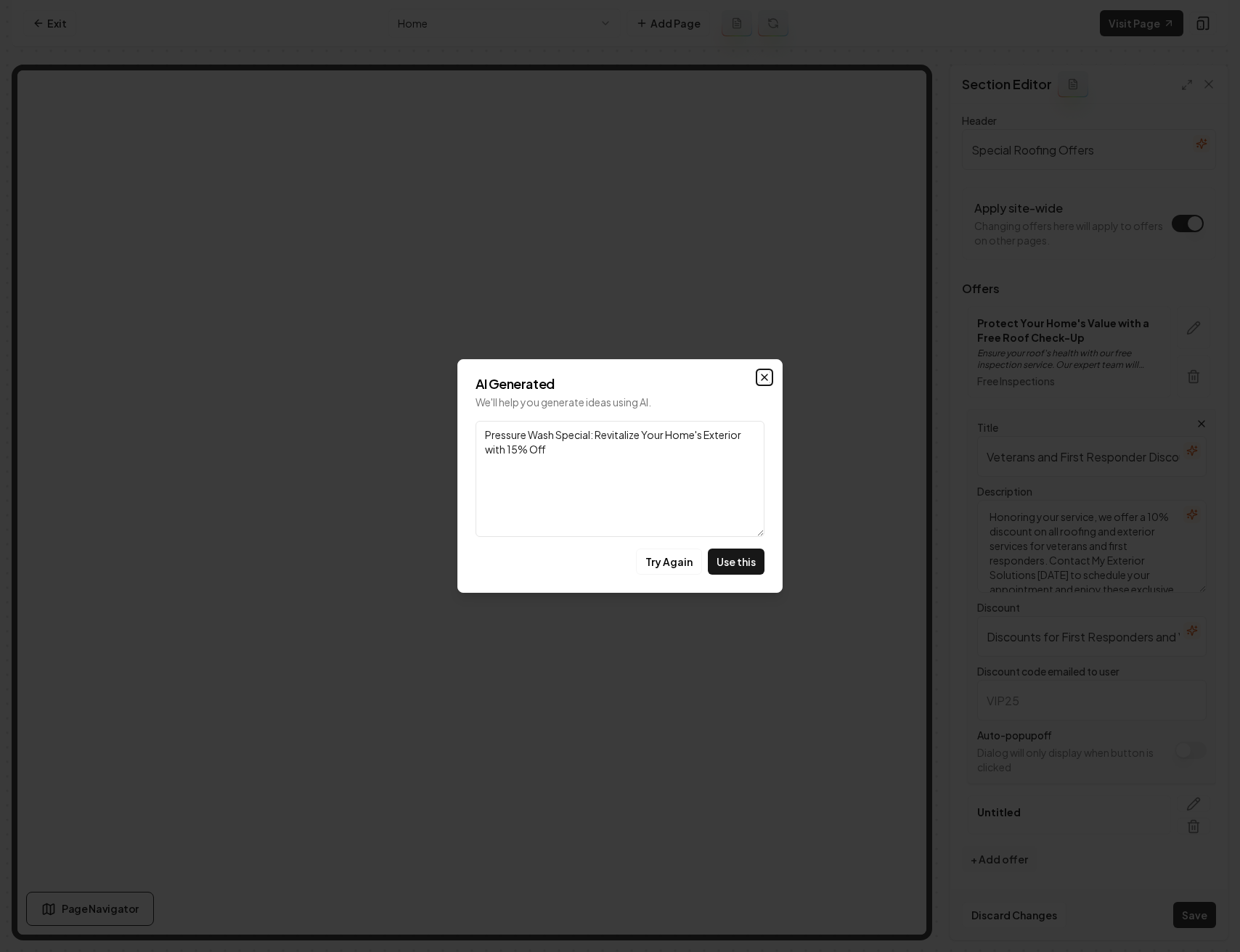
click at [762, 380] on icon "button" at bounding box center [765, 377] width 12 height 12
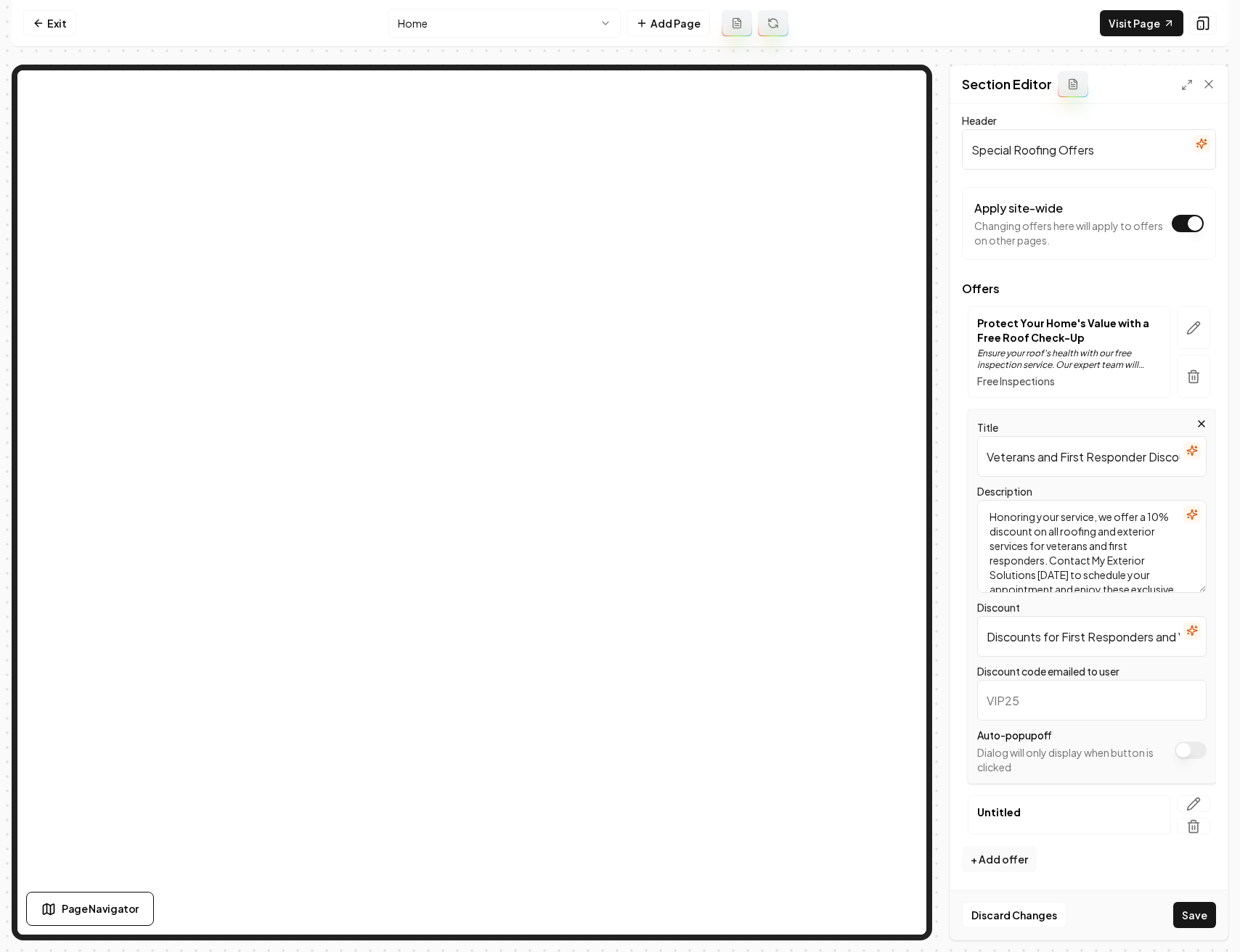
click at [1144, 460] on input "Veterans and First Responder Discounts" at bounding box center [1091, 456] width 229 height 41
click at [1146, 461] on input "Veterans and First Responder Discounts" at bounding box center [1091, 456] width 229 height 41
type input "Veterans and First Responder Discounts Available"
click at [1085, 638] on input "Discounts for First Responders and Veterans" at bounding box center [1091, 635] width 229 height 41
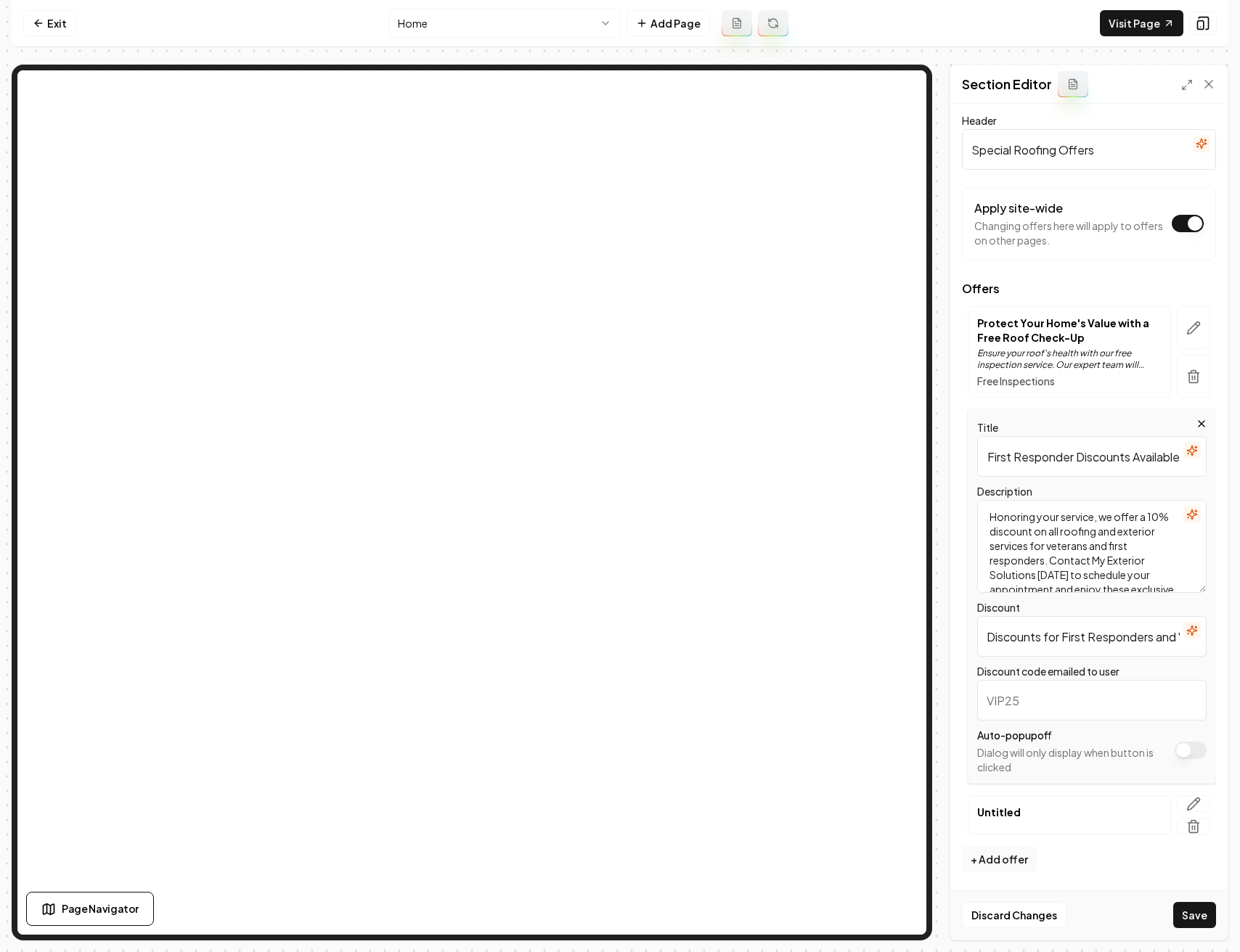
scroll to position [0, 0]
click at [1112, 635] on input "Discounts for First Responders and Veterans" at bounding box center [1091, 635] width 229 height 41
click at [1067, 638] on input "Discounts for First Responders and Veterans" at bounding box center [1091, 635] width 229 height 41
click at [1147, 454] on input "Veterans and First Responder Discounts Available" at bounding box center [1091, 456] width 229 height 41
click at [1065, 644] on input "Discounts for First Responders and Veterans" at bounding box center [1091, 635] width 229 height 41
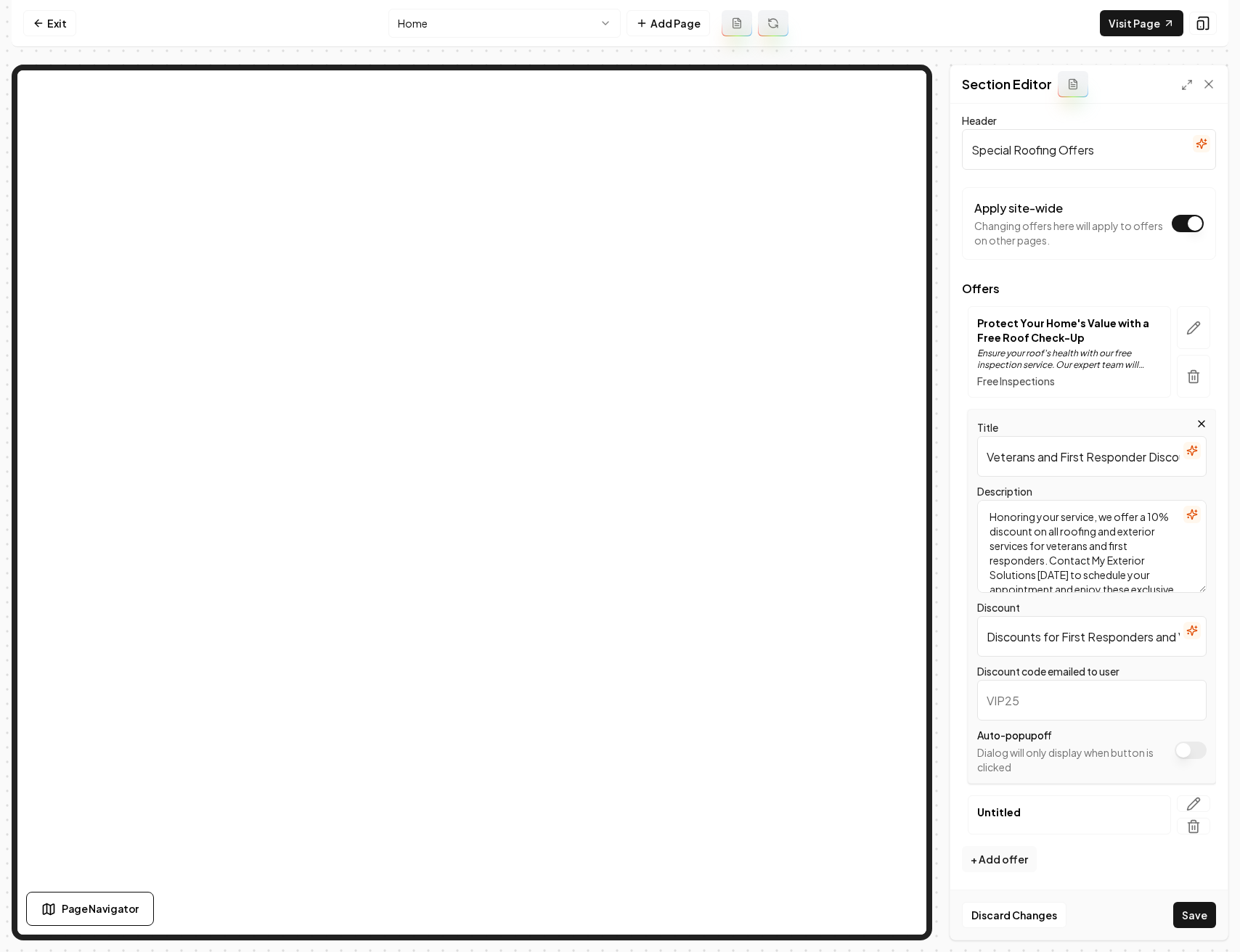
click at [1093, 637] on input "Discounts for First Responders and Veterans" at bounding box center [1091, 635] width 229 height 41
drag, startPoint x: 1064, startPoint y: 636, endPoint x: 973, endPoint y: 638, distance: 91.0
click at [973, 638] on div "Title Veterans and First Responder Discounts Available Description Honoring you…" at bounding box center [1091, 596] width 248 height 375
type input "First Responders and Veterans"
click at [1074, 455] on input "Veterans and First Responder Discounts Available" at bounding box center [1091, 456] width 229 height 41
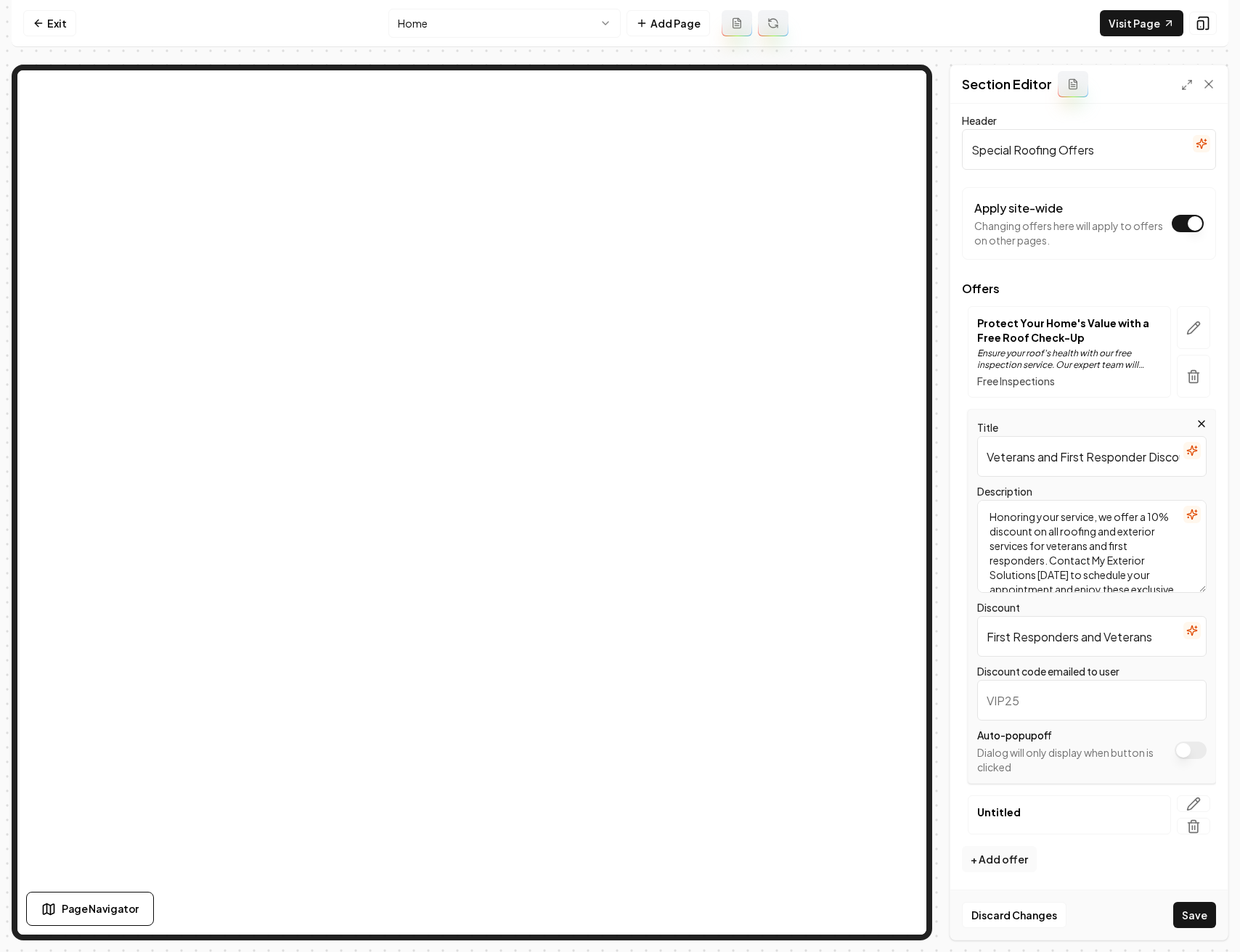
click at [1074, 455] on input "Veterans and First Responder Discounts Available" at bounding box center [1091, 456] width 229 height 41
paste input "text"
type input "Veteran and First Responder Discounts Available"
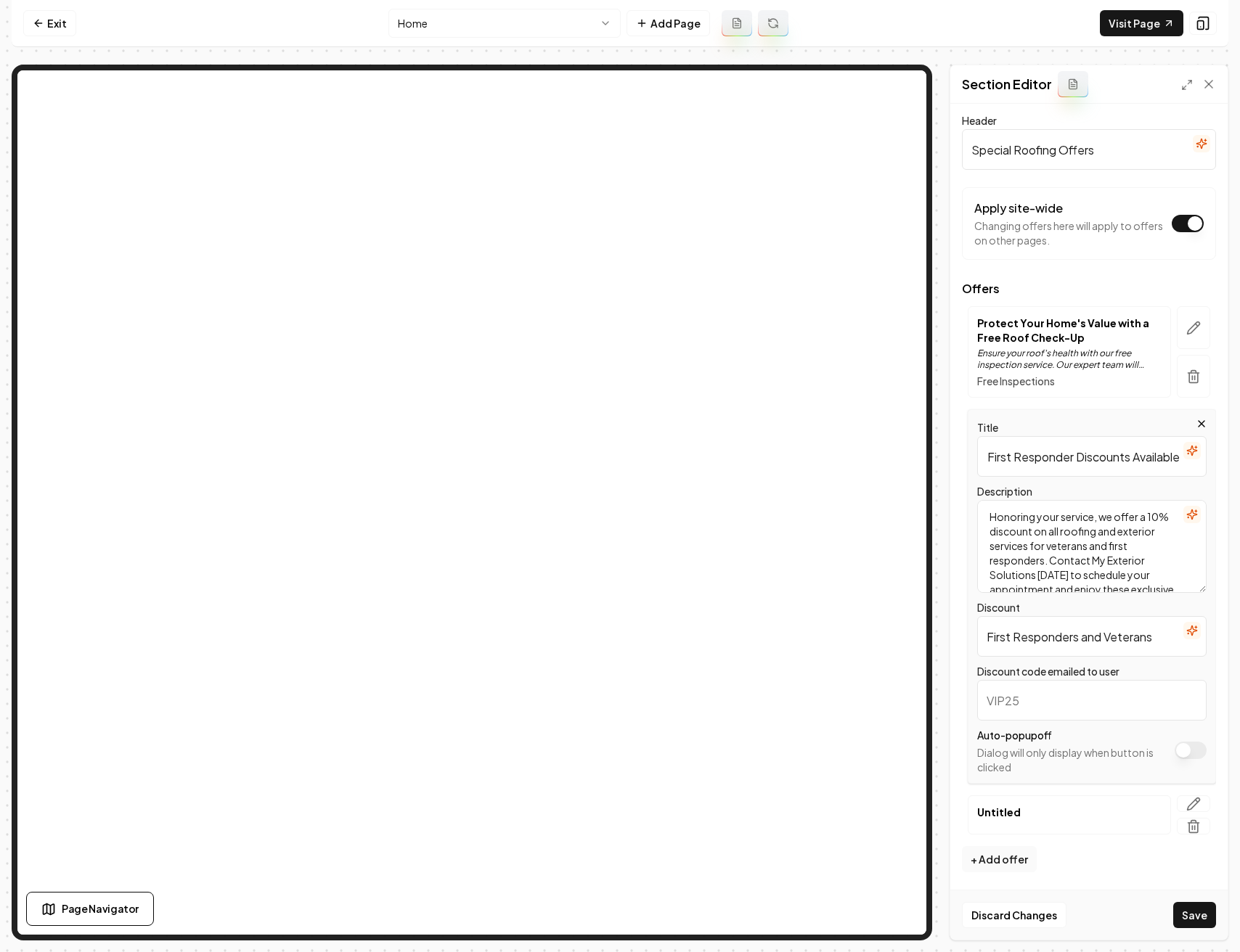
scroll to position [0, 0]
click at [1105, 646] on input "First Responders and Veterans" at bounding box center [1091, 635] width 229 height 41
click at [1118, 811] on p "Untitled" at bounding box center [1069, 811] width 185 height 14
click at [1177, 803] on button "button" at bounding box center [1193, 803] width 33 height 17
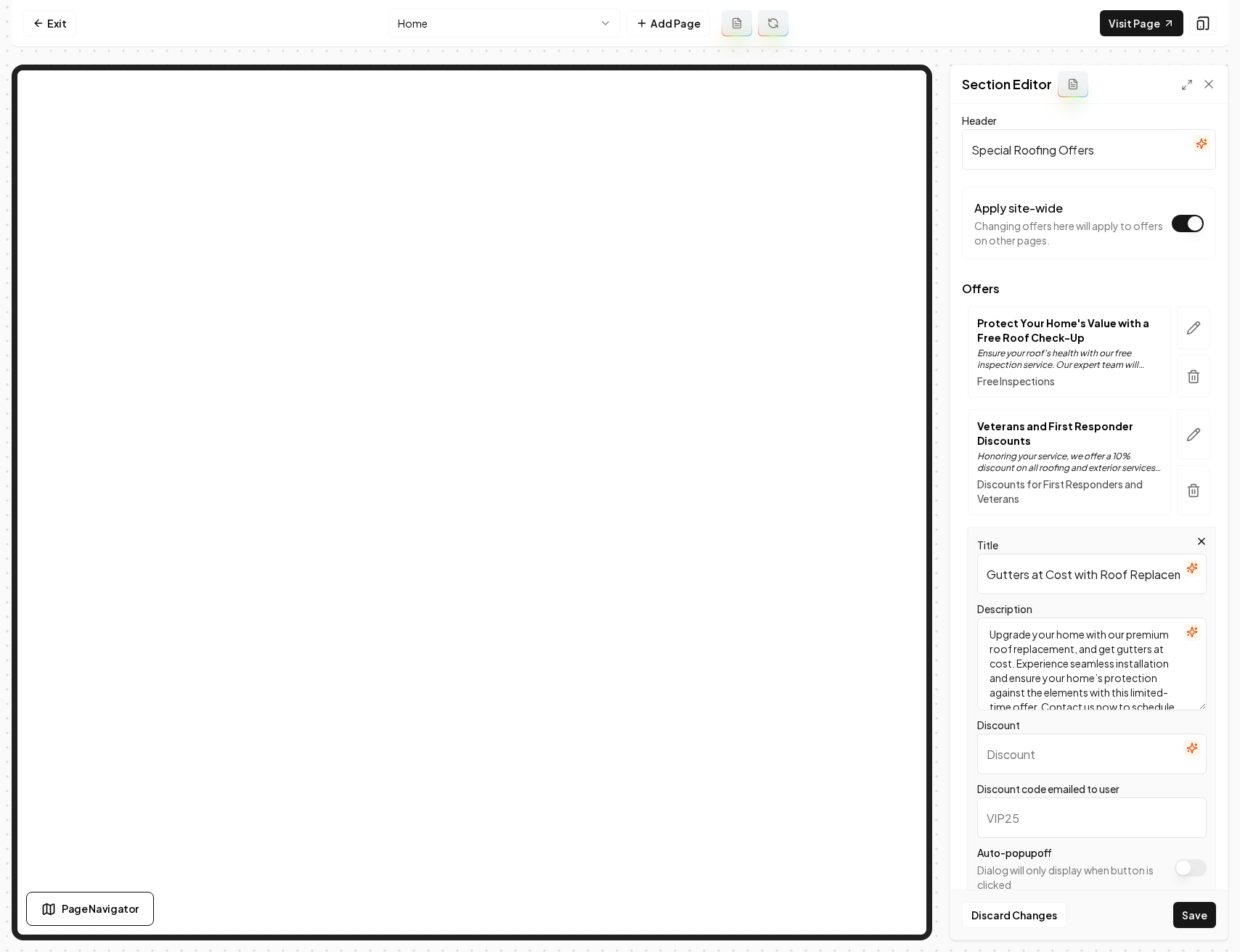
click at [1074, 572] on input "Gutters at Cost with Roof Replacement" at bounding box center [1091, 573] width 229 height 41
click at [1046, 434] on p "Veterans and First Responder Discounts" at bounding box center [1069, 433] width 185 height 29
click at [1177, 432] on button "button" at bounding box center [1193, 434] width 33 height 50
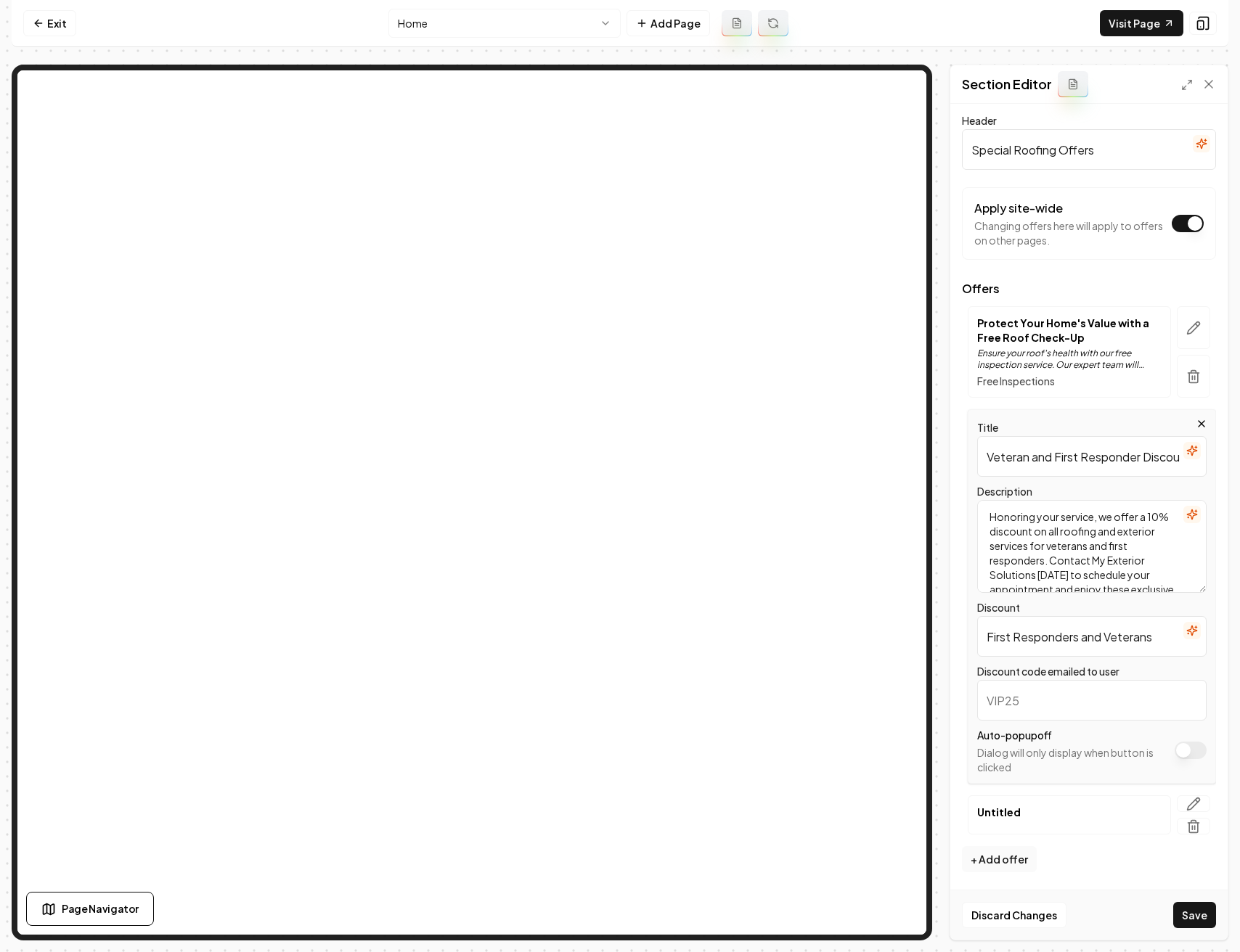
click at [1135, 461] on input "Veteran and First Responder Discounts Available" at bounding box center [1091, 456] width 229 height 41
click at [1194, 795] on button "button" at bounding box center [1193, 803] width 33 height 17
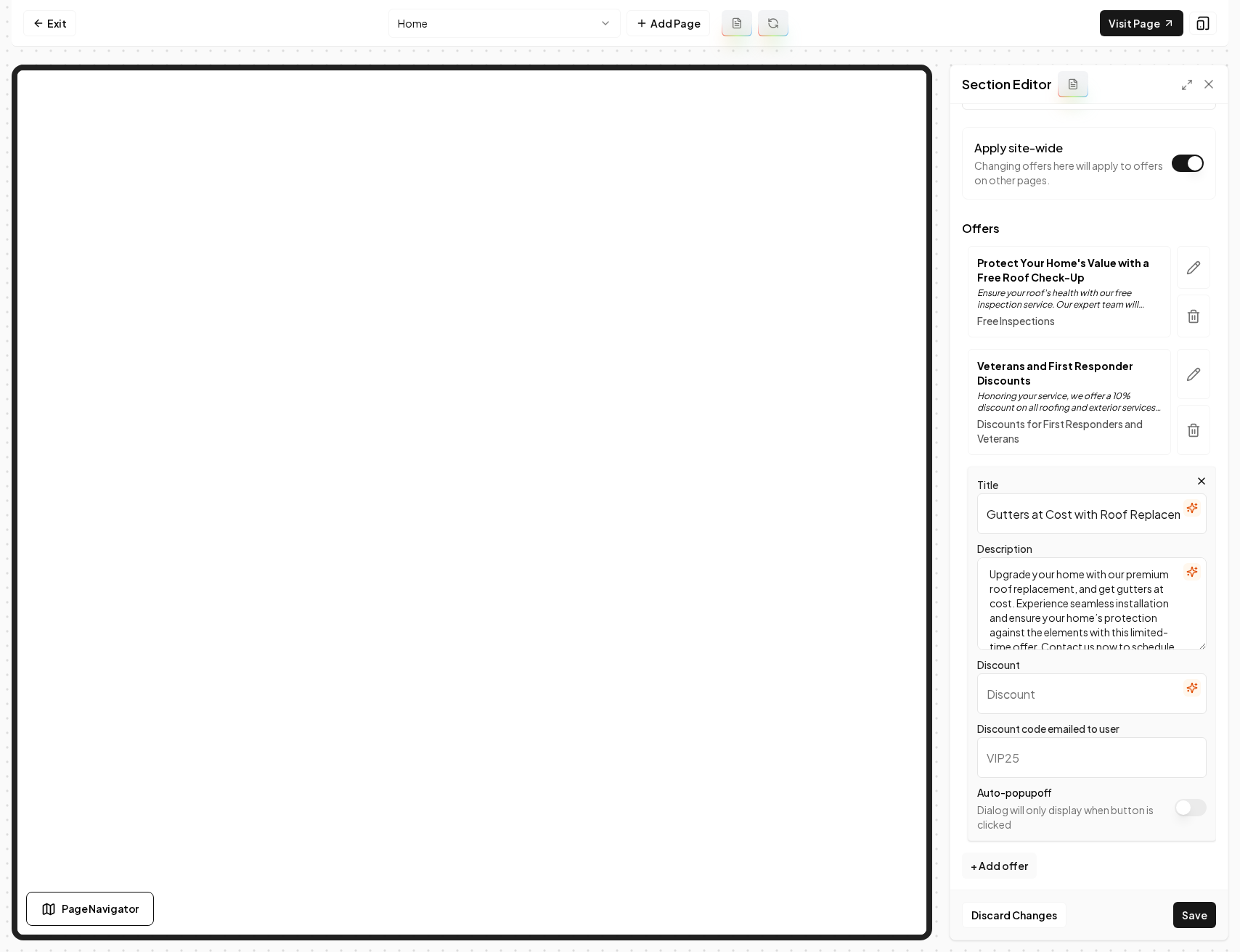
scroll to position [71, 0]
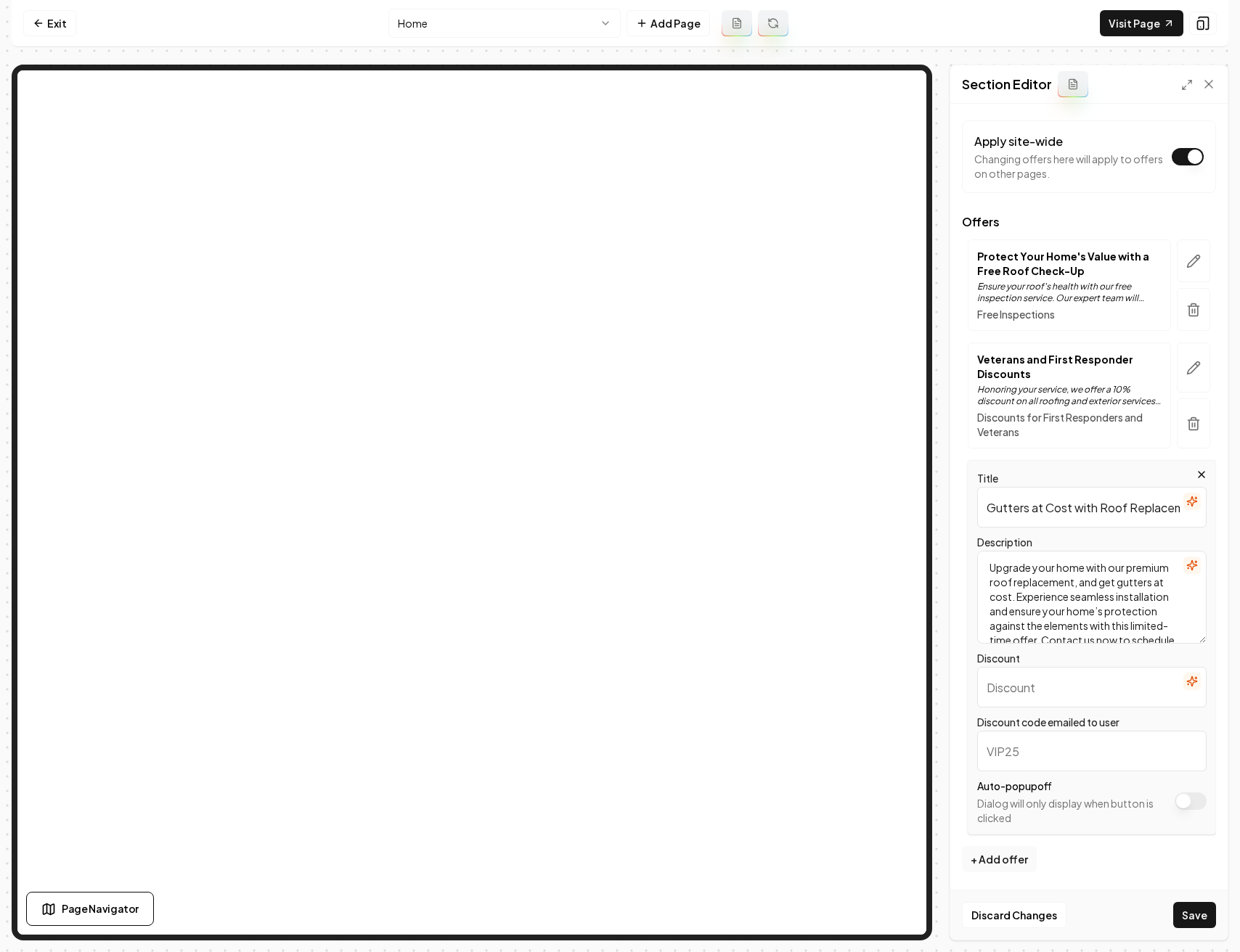
click at [1063, 511] on input "Gutters at Cost with Roof Replacement" at bounding box center [1091, 507] width 229 height 41
click at [1034, 695] on input "Discount" at bounding box center [1091, 687] width 229 height 41
paste input "Gutters at Cost with Roof Replacement"
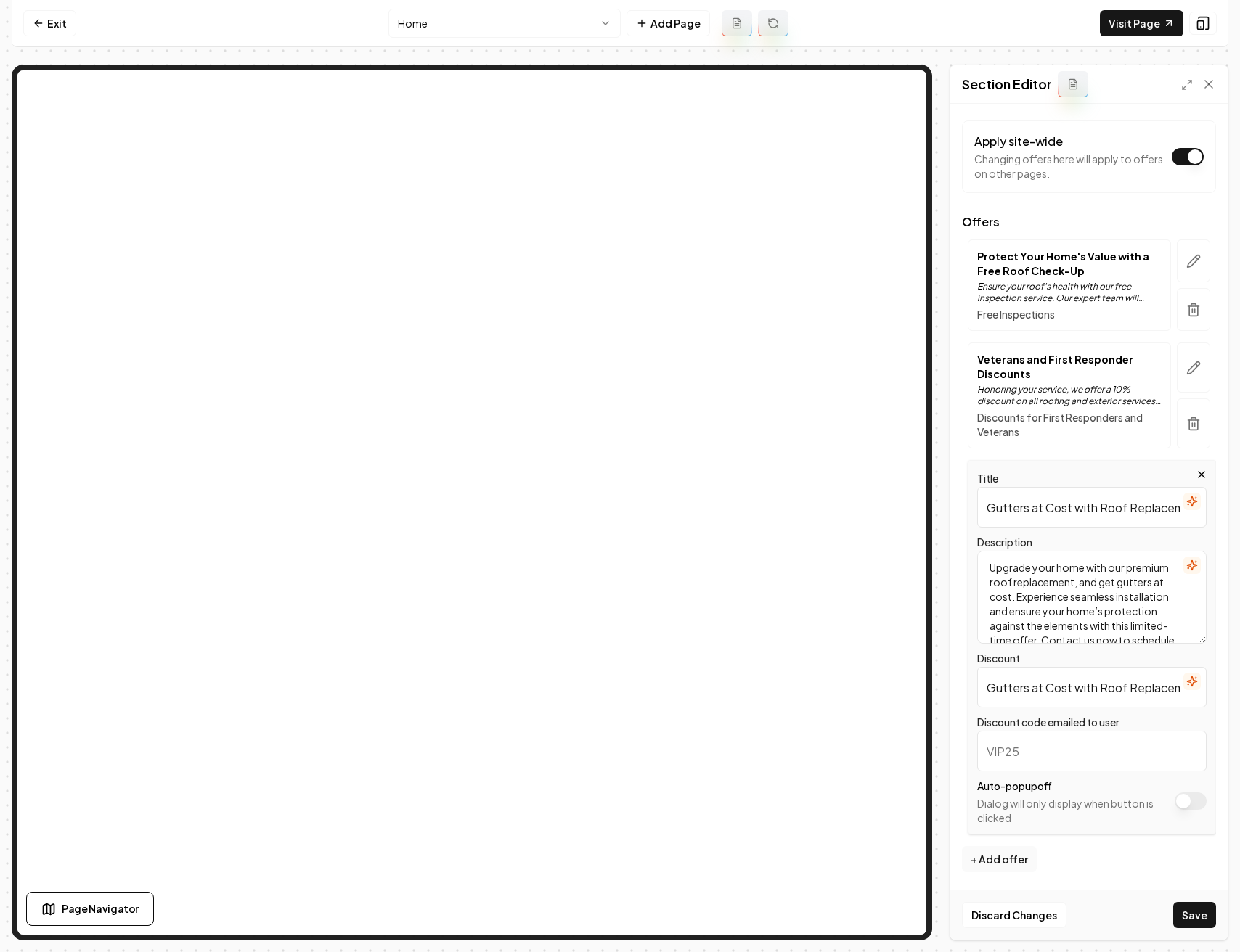
scroll to position [0, 32]
type input "Gutters at Cost with Roof Replacement"
click at [1096, 513] on input "Gutters at Cost with Roof Replacement" at bounding box center [1091, 507] width 229 height 41
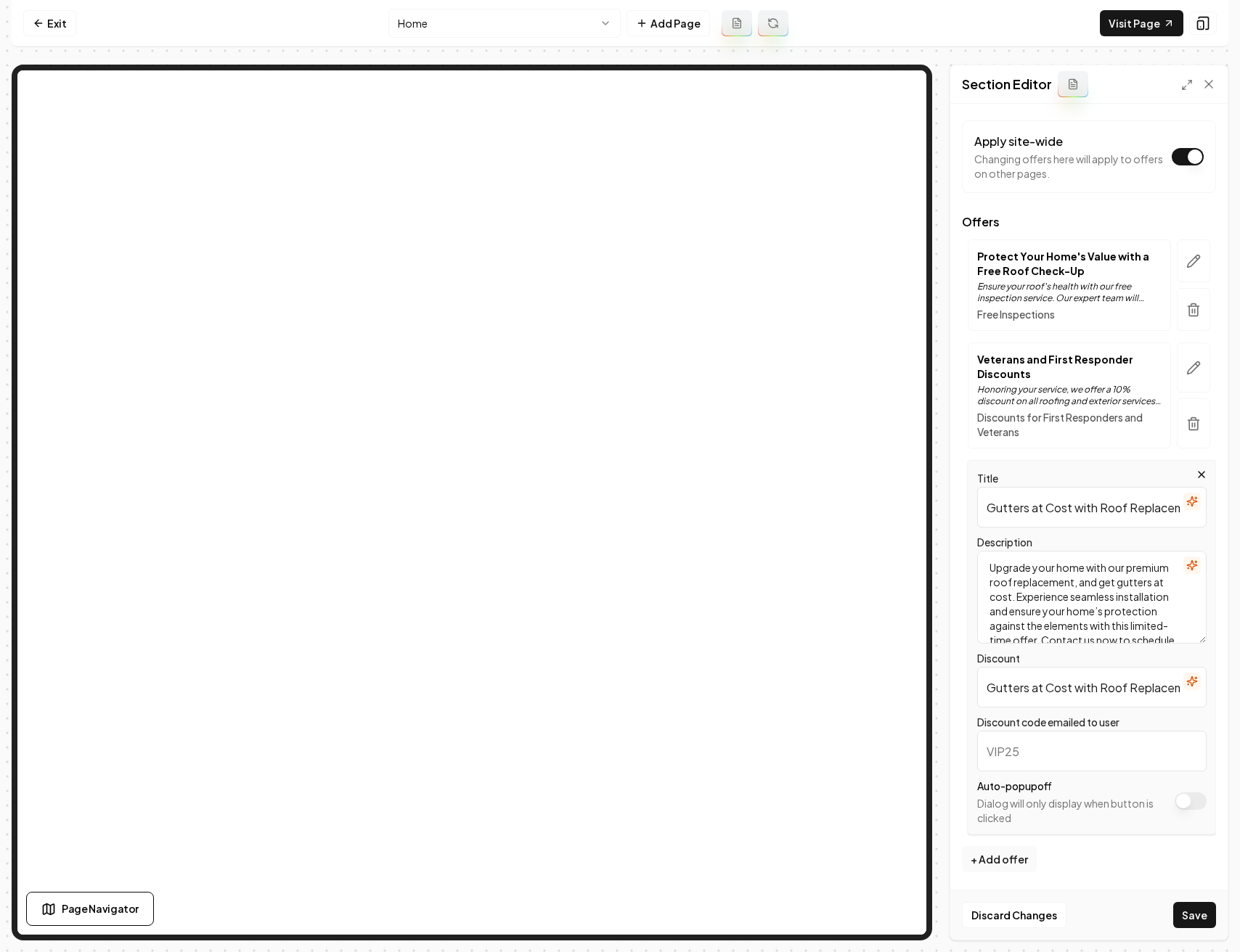
click at [1072, 513] on input "Gutters at Cost with Roof Replacement" at bounding box center [1091, 507] width 229 height 41
click at [1194, 498] on icon "button" at bounding box center [1195, 498] width 2 height 0
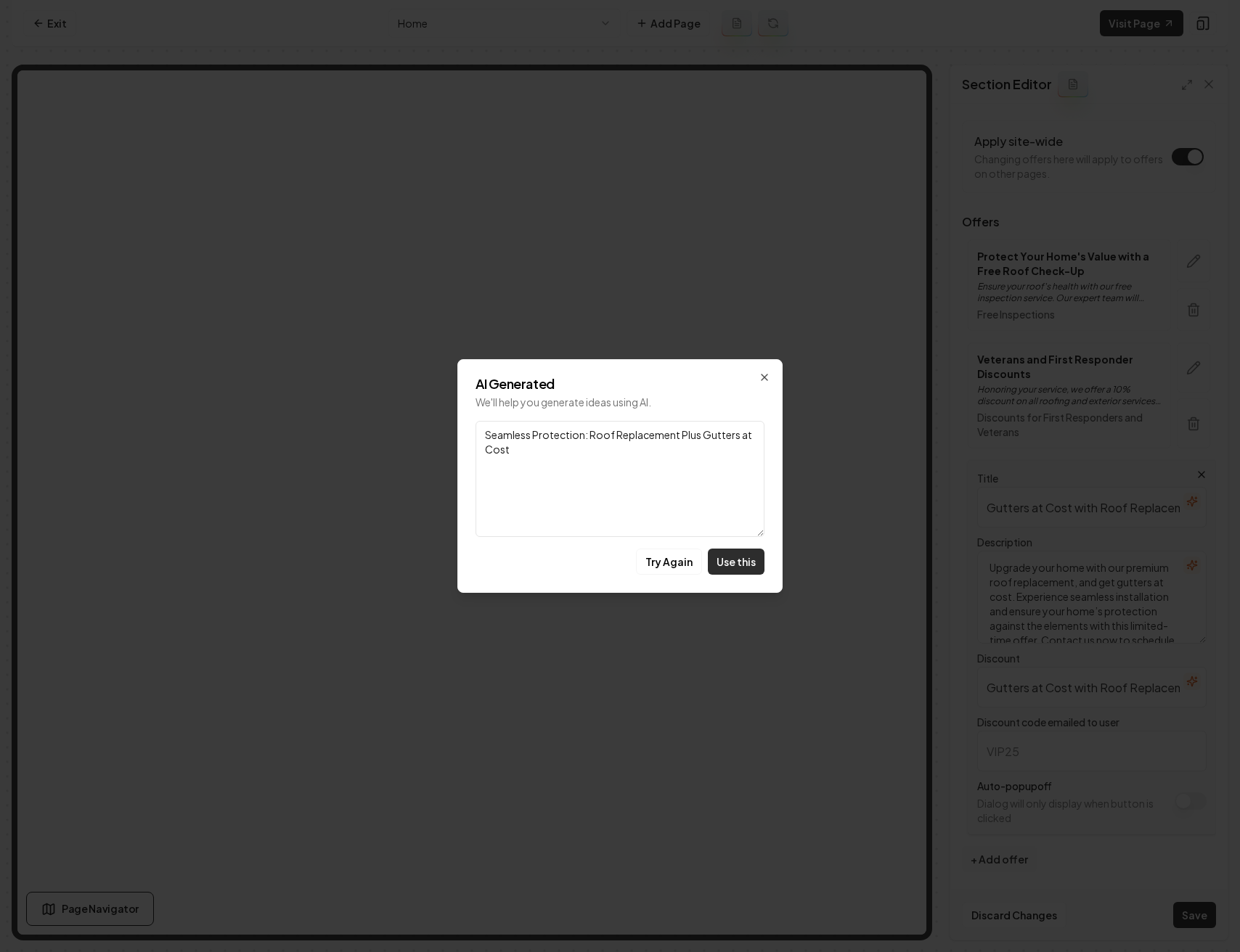
click at [753, 563] on button "Use this" at bounding box center [736, 561] width 57 height 26
type input "Seamless Protection: Roof Replacement Plus Gutters at Cost"
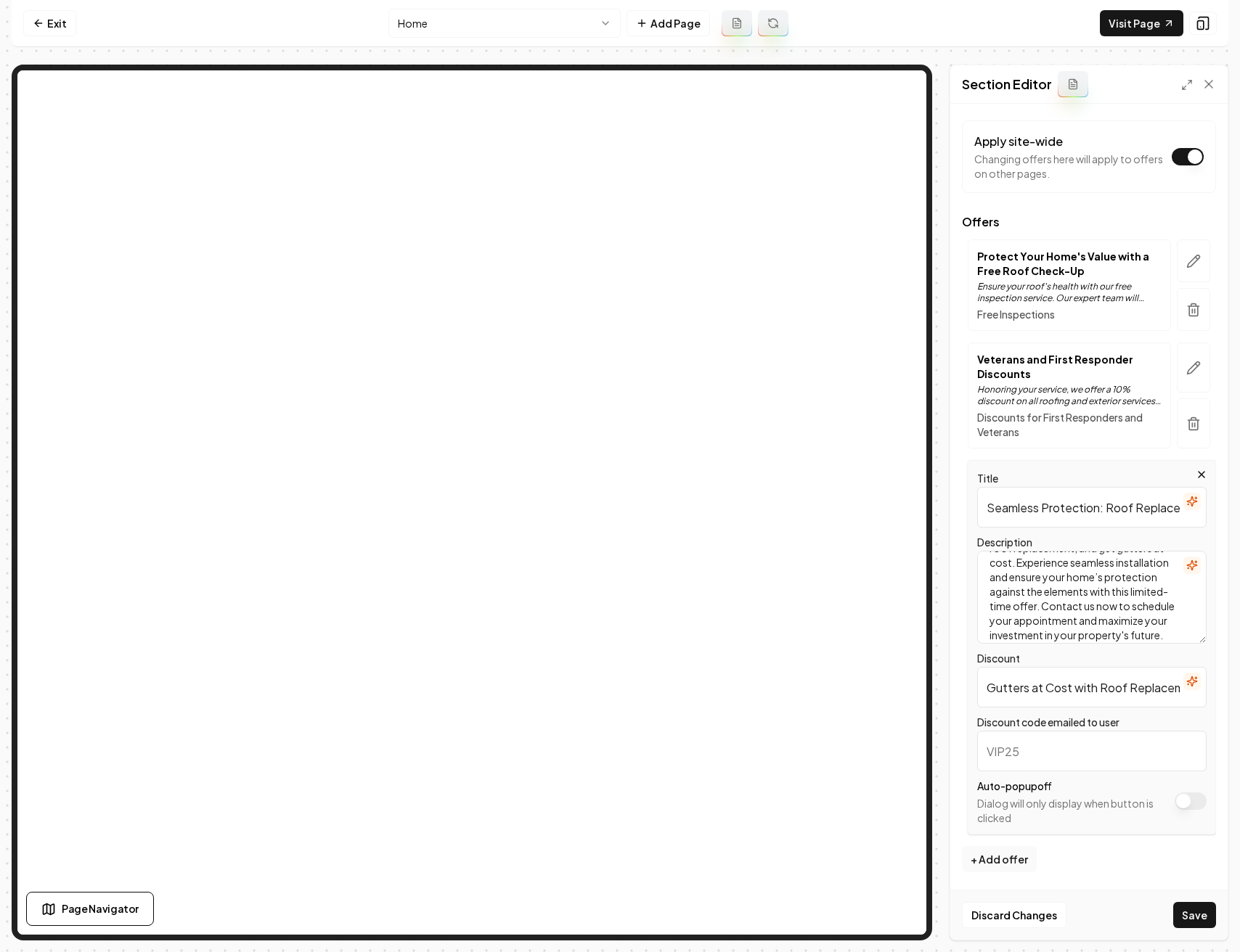
scroll to position [64, 0]
click at [1014, 864] on button "+ Add offer" at bounding box center [999, 858] width 75 height 26
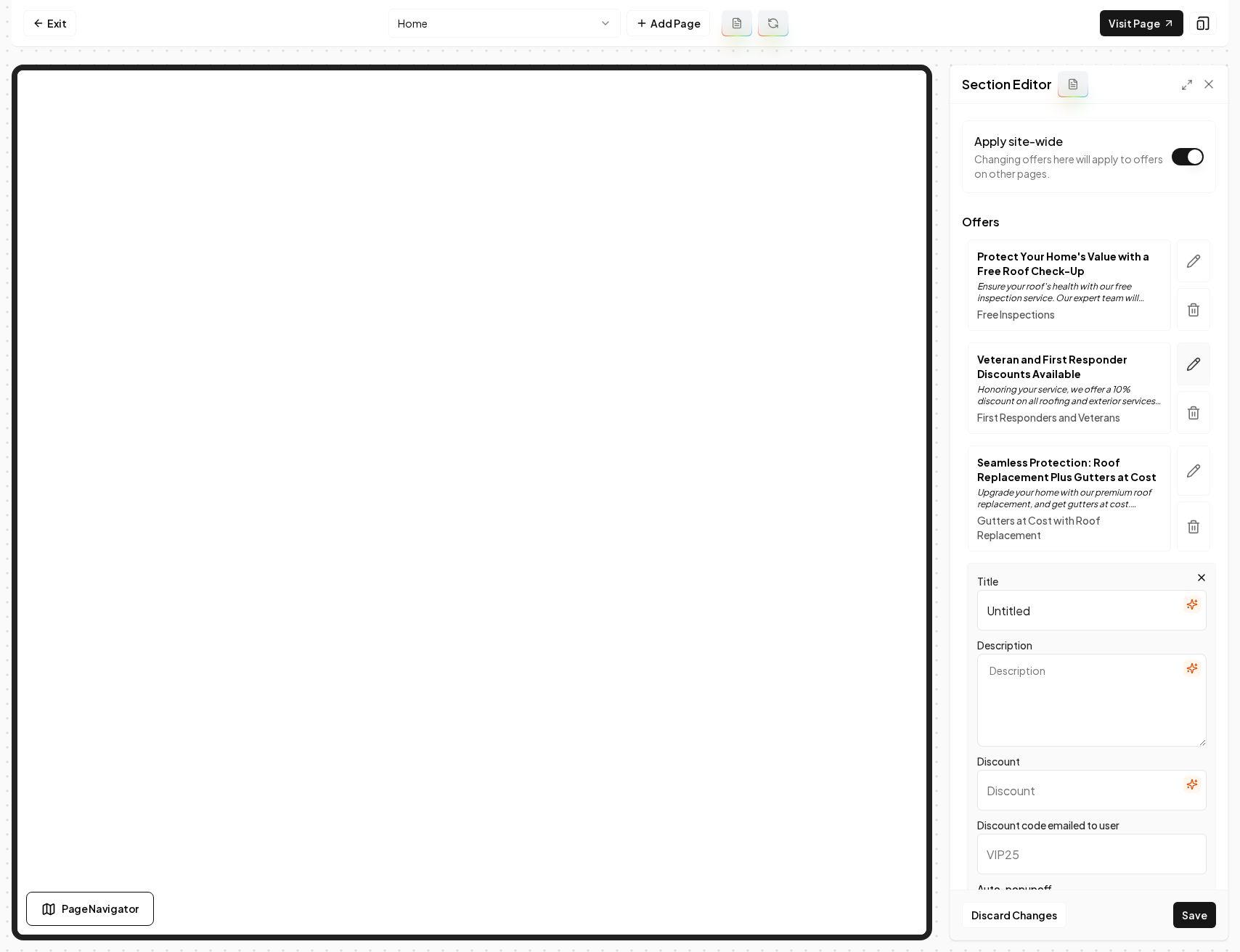
click at [1186, 363] on icon "button" at bounding box center [1193, 364] width 14 height 14
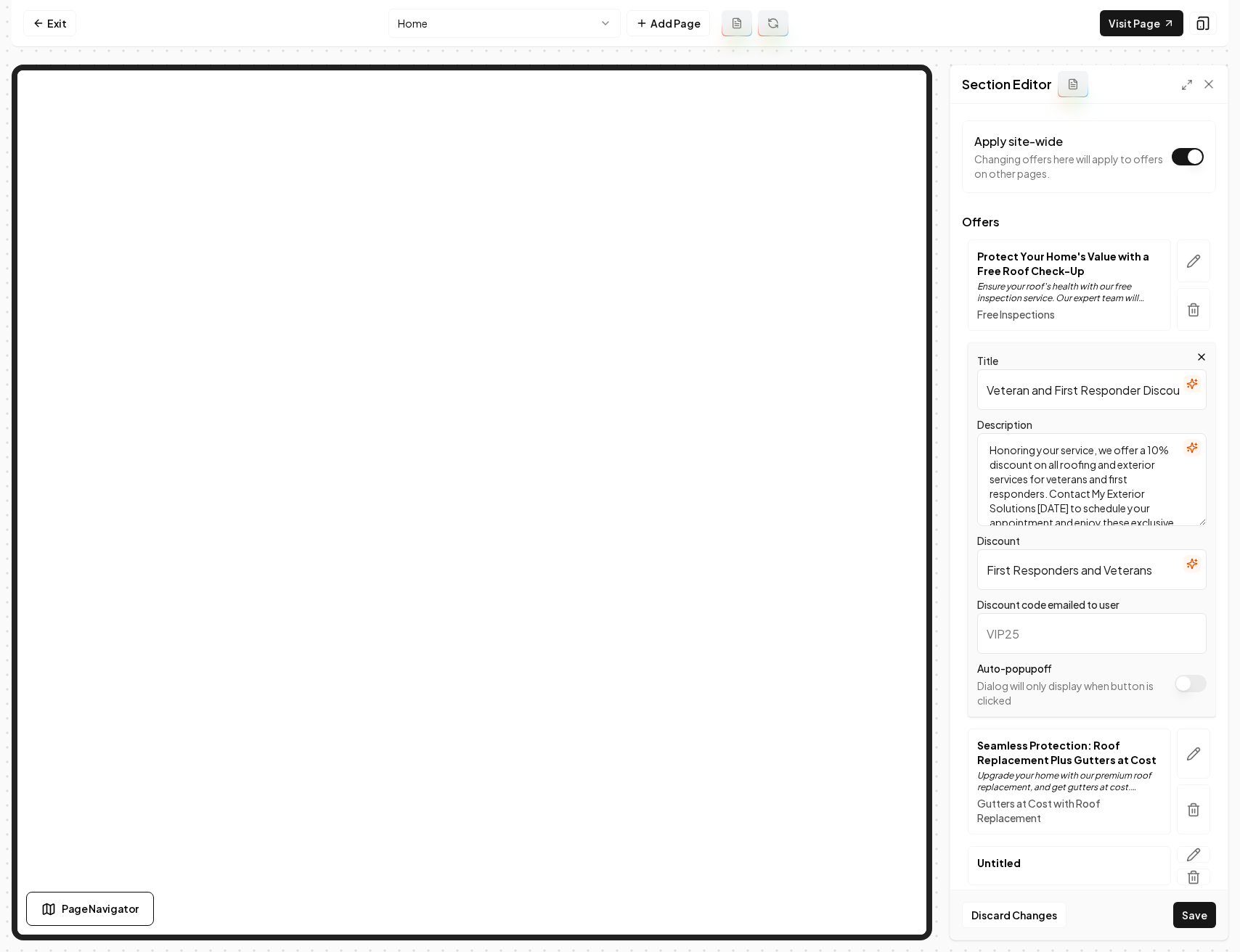
click at [1014, 467] on textarea "Honoring your service, we offer a 10% discount on all roofing and exterior serv…" at bounding box center [1091, 479] width 229 height 93
click at [1031, 464] on textarea "Honoring your service, we offer discount on all roofing and exterior services f…" at bounding box center [1091, 479] width 229 height 93
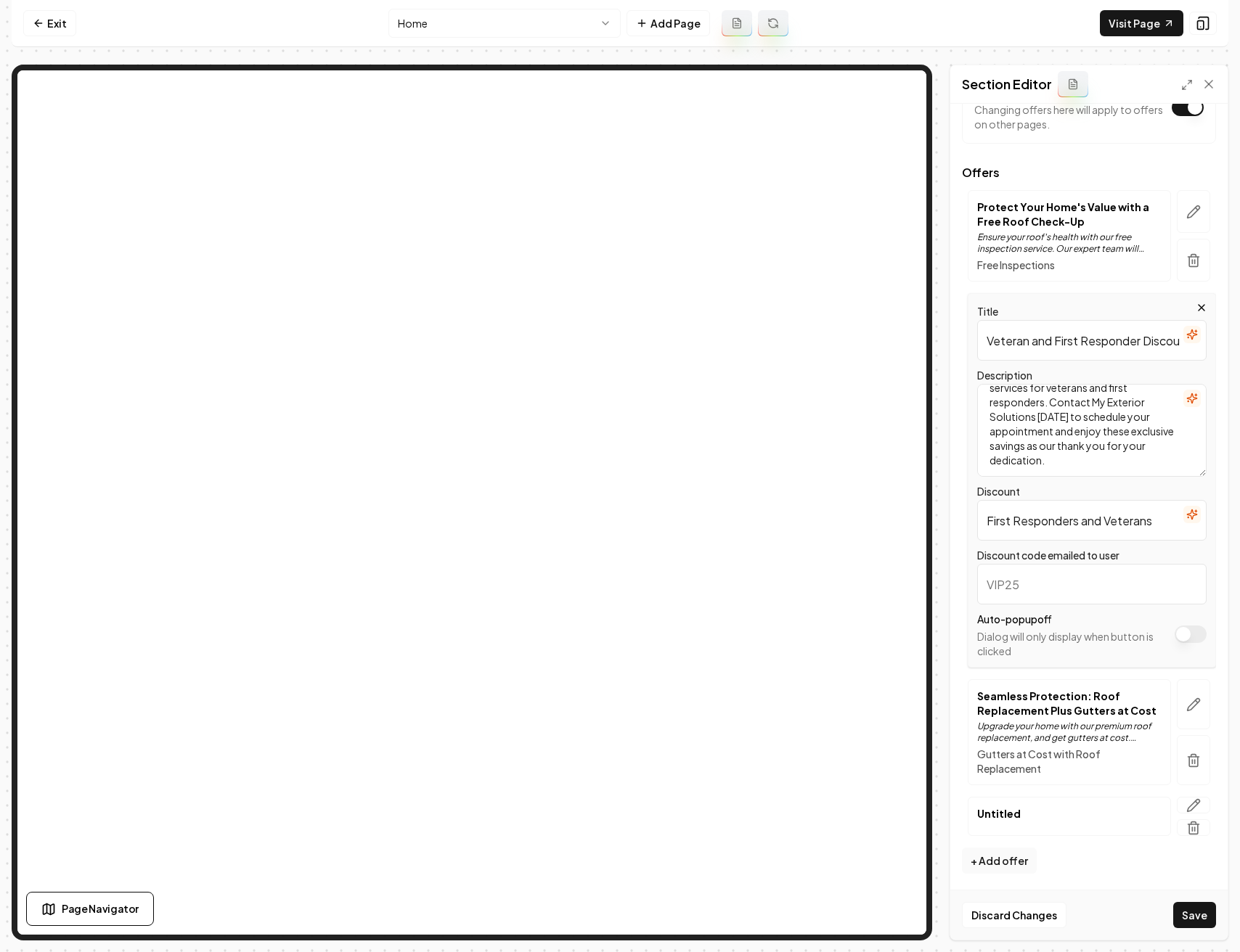
scroll to position [121, 0]
type textarea "Honoring your service, we offer discounts on all roofing and exterior services …"
click at [1187, 804] on icon "button" at bounding box center [1193, 803] width 14 height 14
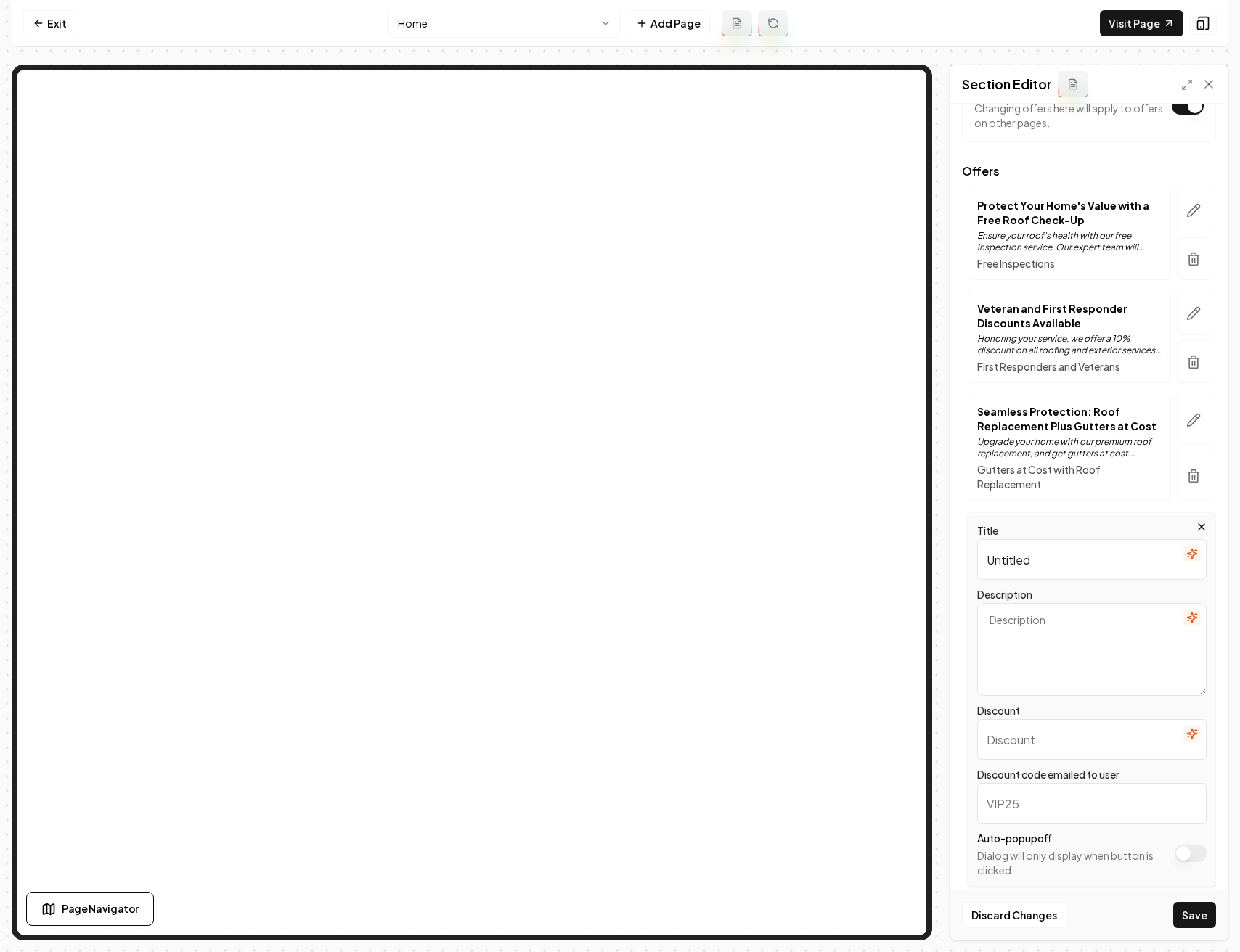
click at [1050, 558] on input "Untitled" at bounding box center [1091, 559] width 229 height 41
click at [1041, 560] on input "Untitled" at bounding box center [1091, 559] width 229 height 41
paste input "TCU Horned Frogs Alumni Discount Available"
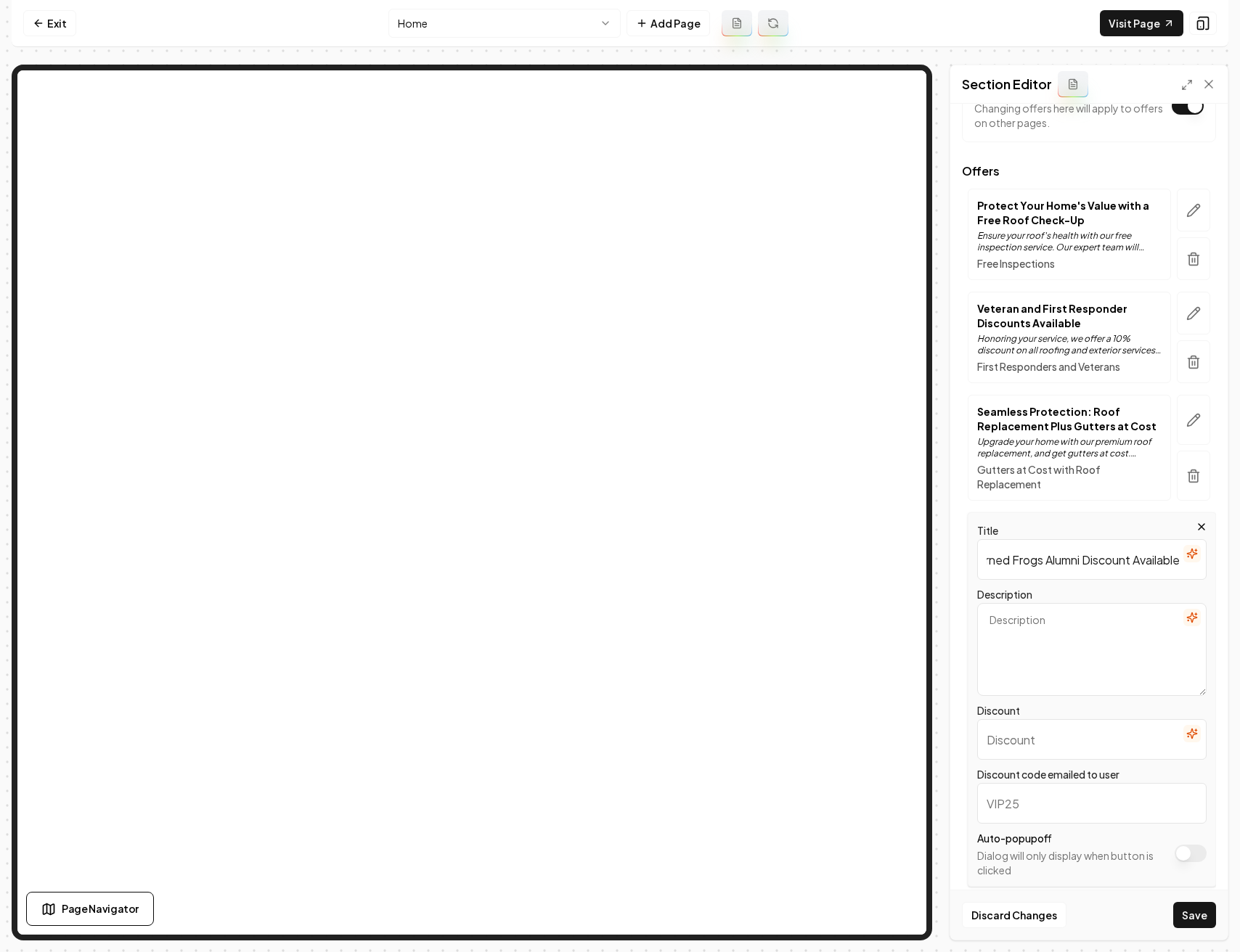
type input "TCU Horned Frogs Alumni Discount Available"
click at [1074, 620] on textarea "Description" at bounding box center [1091, 650] width 229 height 93
click at [1186, 617] on icon "button" at bounding box center [1192, 617] width 12 height 12
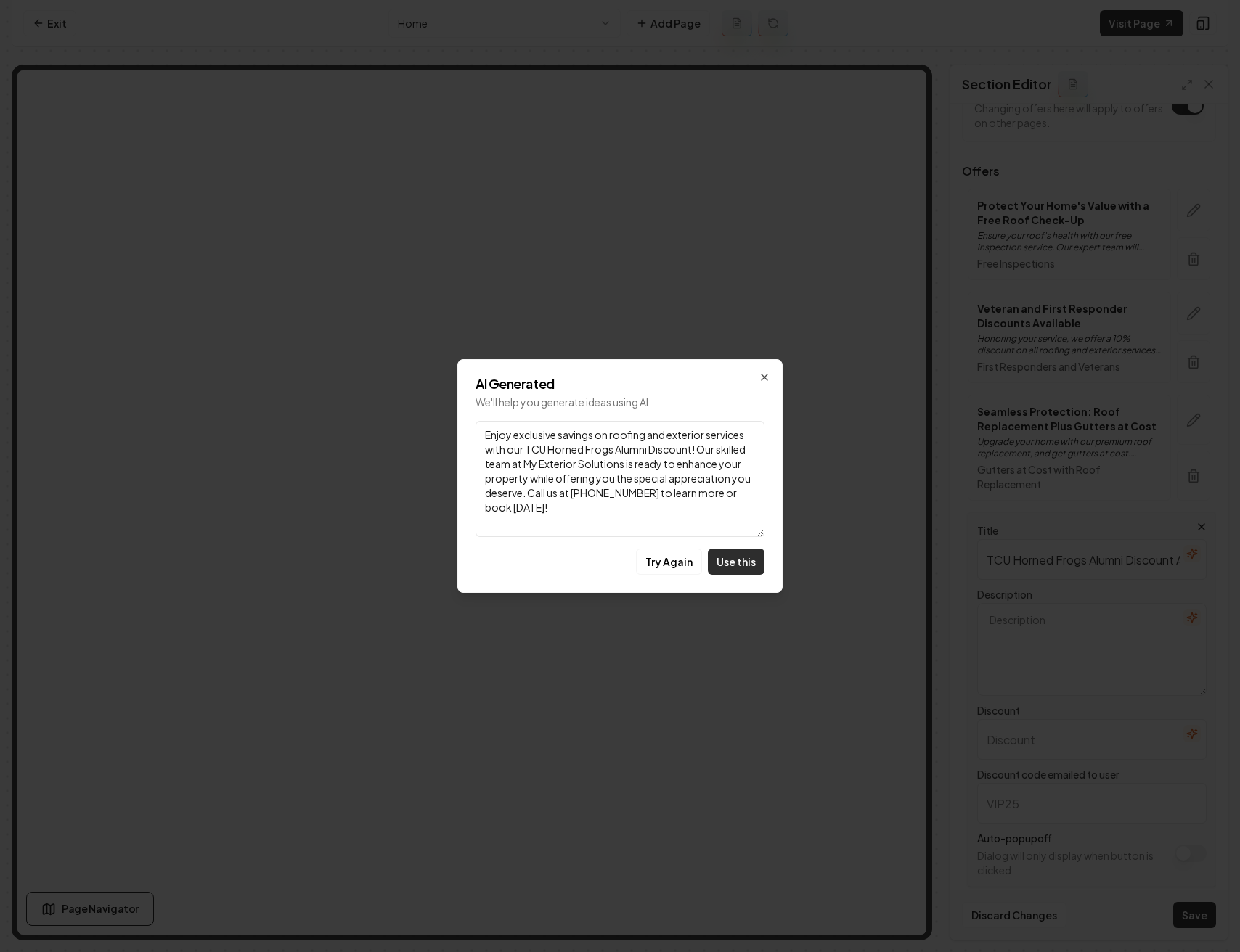
click at [741, 560] on button "Use this" at bounding box center [736, 561] width 57 height 26
type textarea "Enjoy exclusive savings on roofing and exterior services with our TCU Horned Fr…"
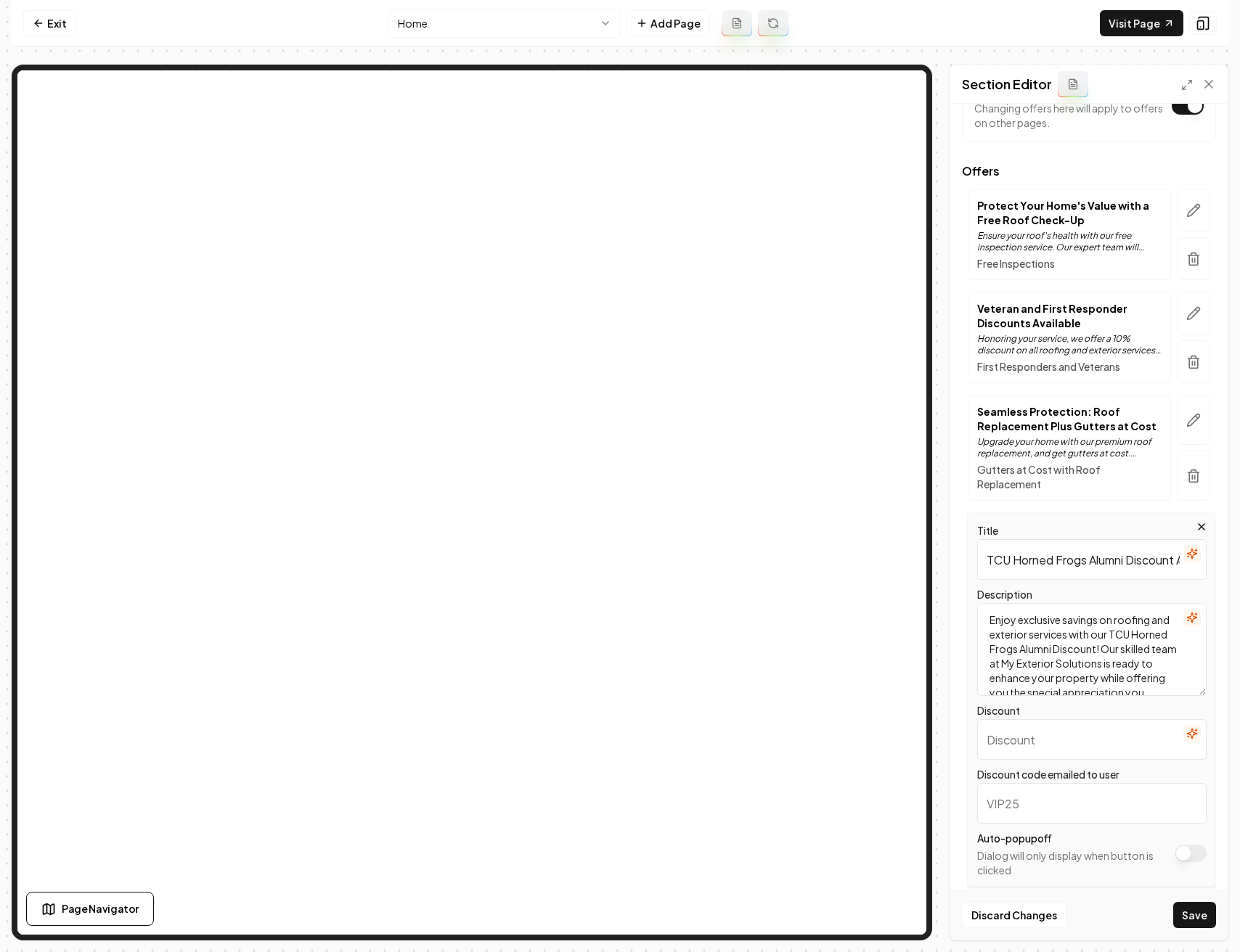
drag, startPoint x: 1139, startPoint y: 725, endPoint x: 1149, endPoint y: 727, distance: 10.2
click at [1139, 725] on input "Discount" at bounding box center [1091, 739] width 229 height 41
click at [1186, 734] on icon "button" at bounding box center [1192, 734] width 12 height 12
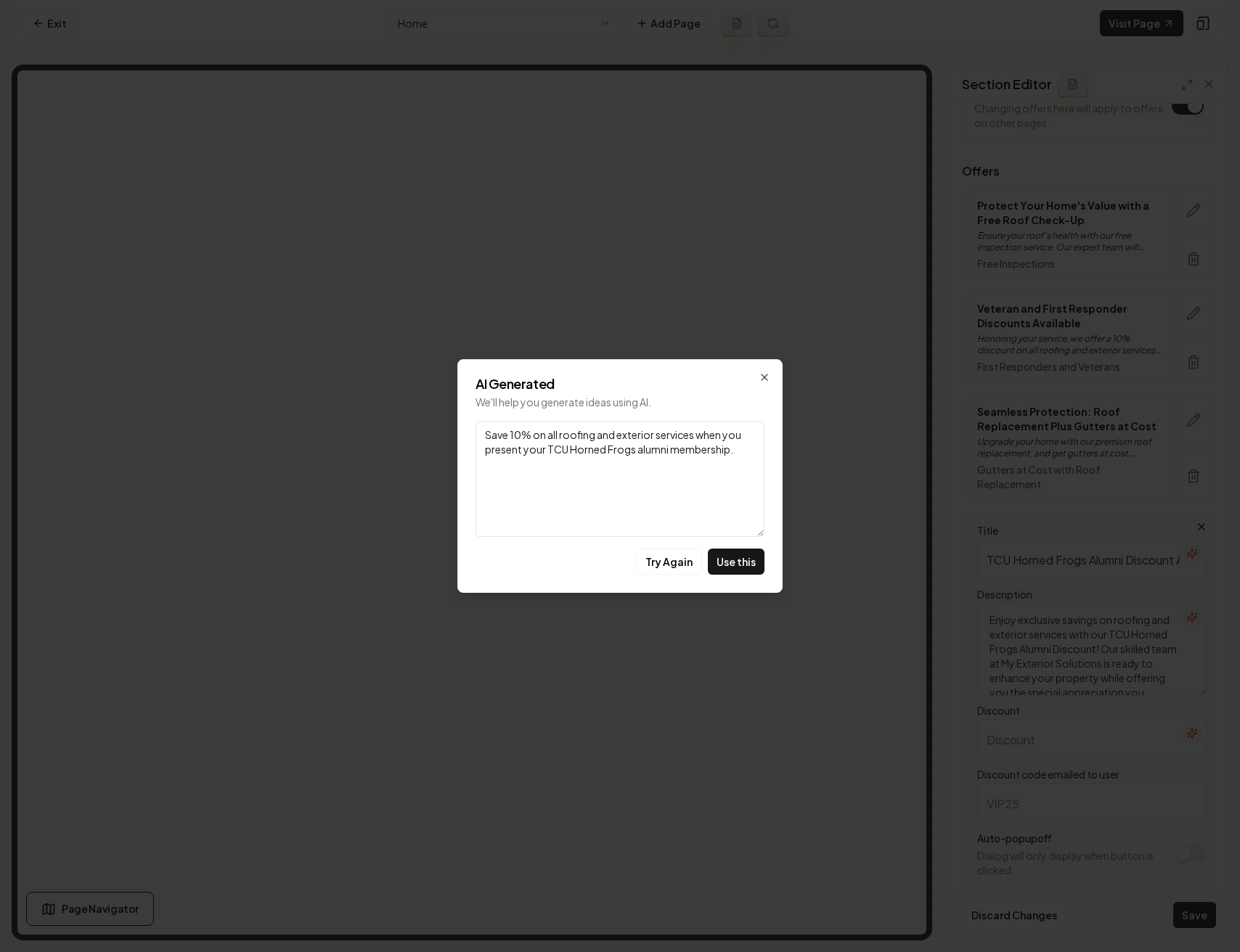
drag, startPoint x: 512, startPoint y: 434, endPoint x: 529, endPoint y: 433, distance: 17.0
click at [529, 433] on textarea "Save 10% on all roofing and exterior services when you present your TCU Horned …" at bounding box center [620, 478] width 289 height 116
type textarea "Save on all roofing and exterior services when you present your TCU Horned Frog…"
click at [731, 562] on button "Use this" at bounding box center [736, 561] width 57 height 26
type input "Save on all roofing and exterior services when you present your TCU Horned Frog…"
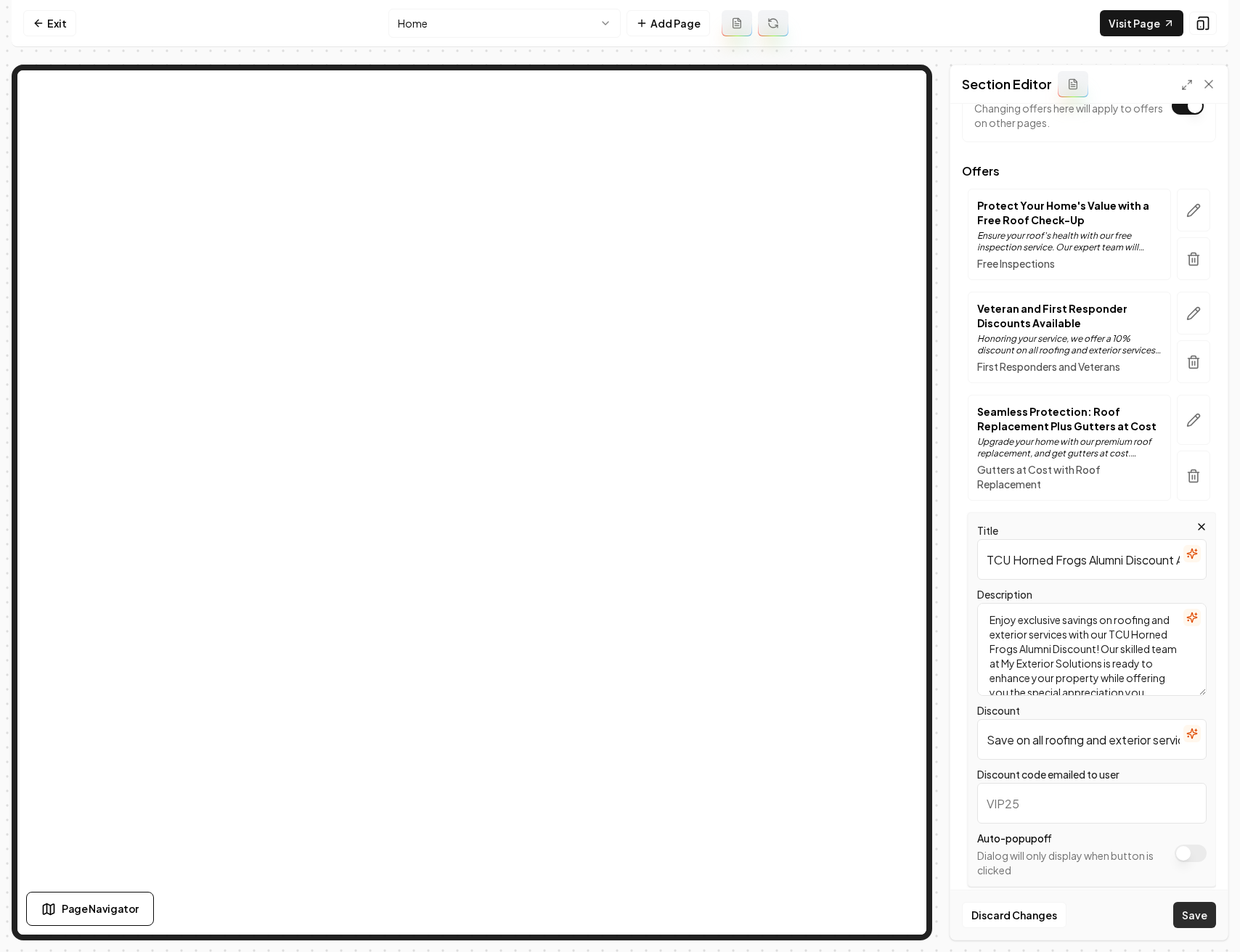
click at [1193, 910] on button "Save" at bounding box center [1194, 914] width 43 height 26
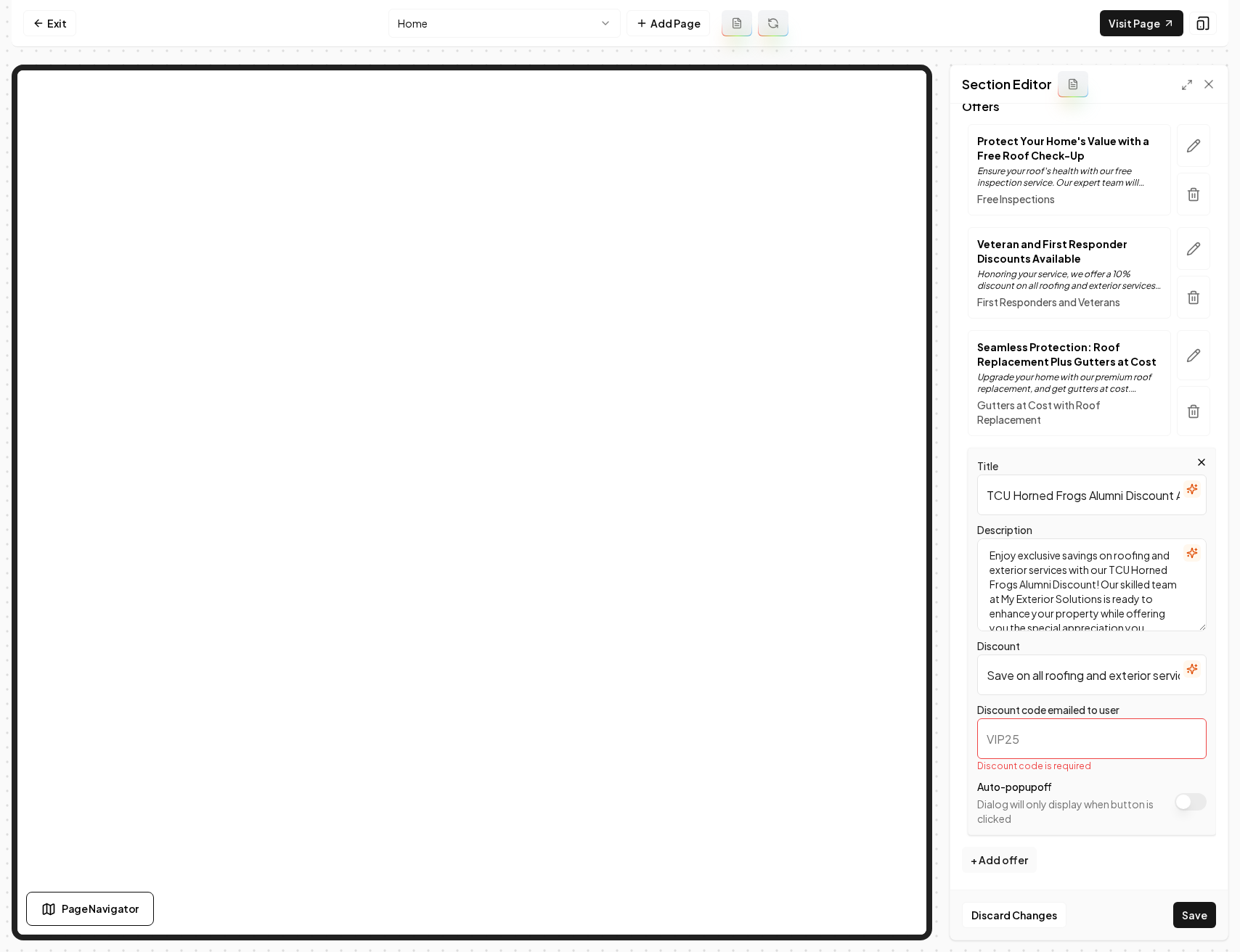
scroll to position [186, 0]
click at [1060, 733] on input "Discount code emailed to user" at bounding box center [1091, 738] width 229 height 41
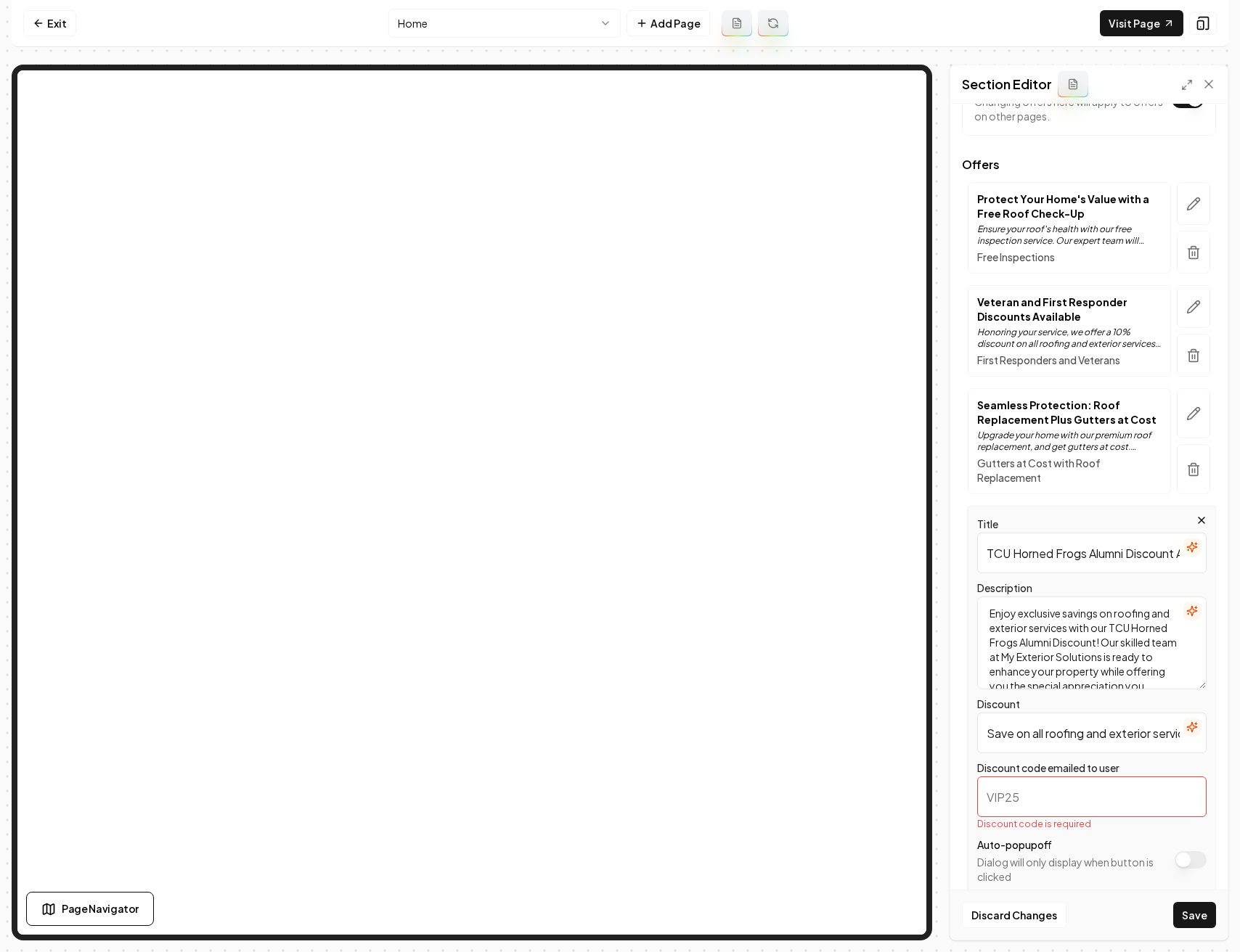
scroll to position [127, 0]
click at [1186, 199] on icon "button" at bounding box center [1193, 204] width 14 height 14
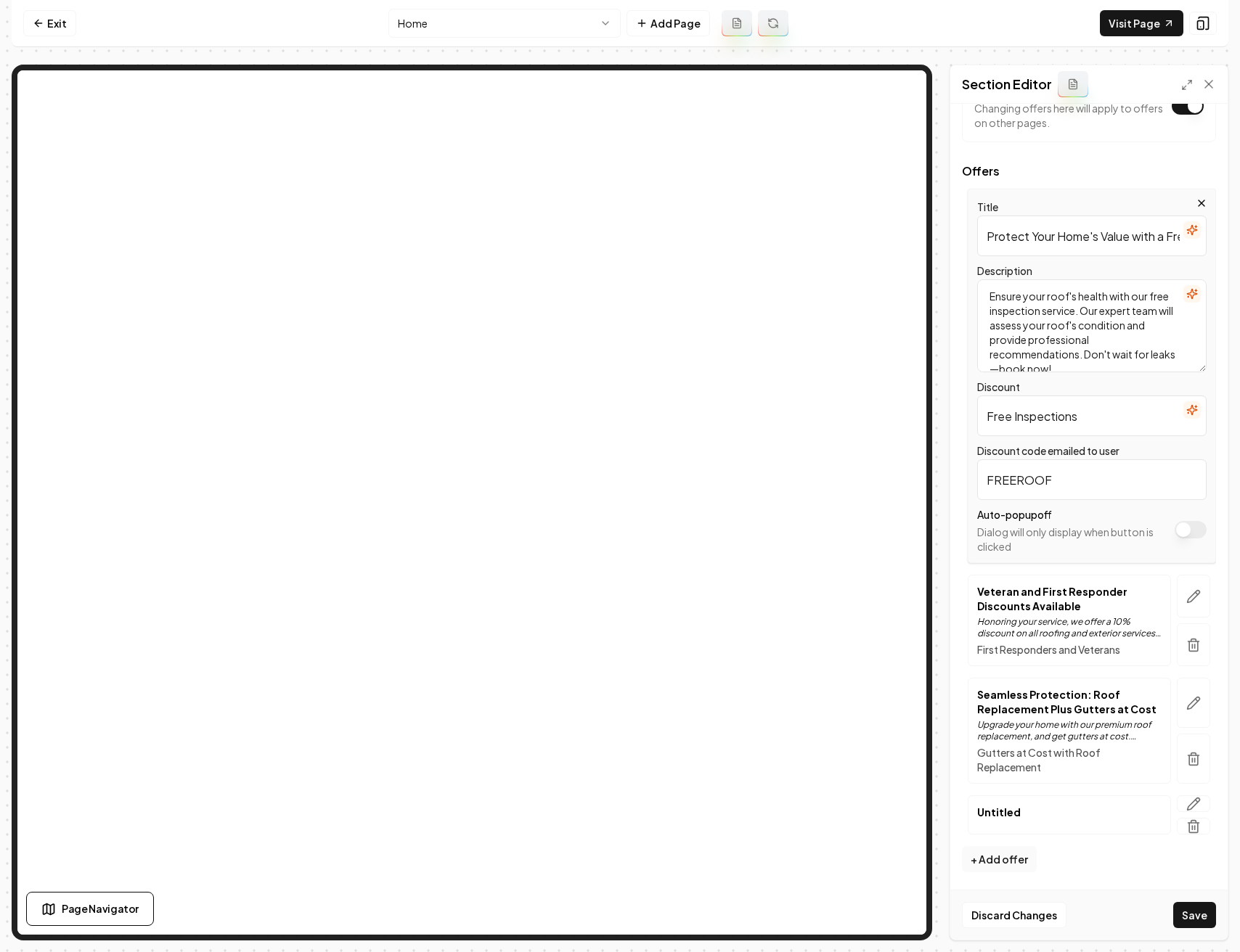
scroll to position [121, 0]
click at [1186, 593] on icon "button" at bounding box center [1193, 596] width 14 height 14
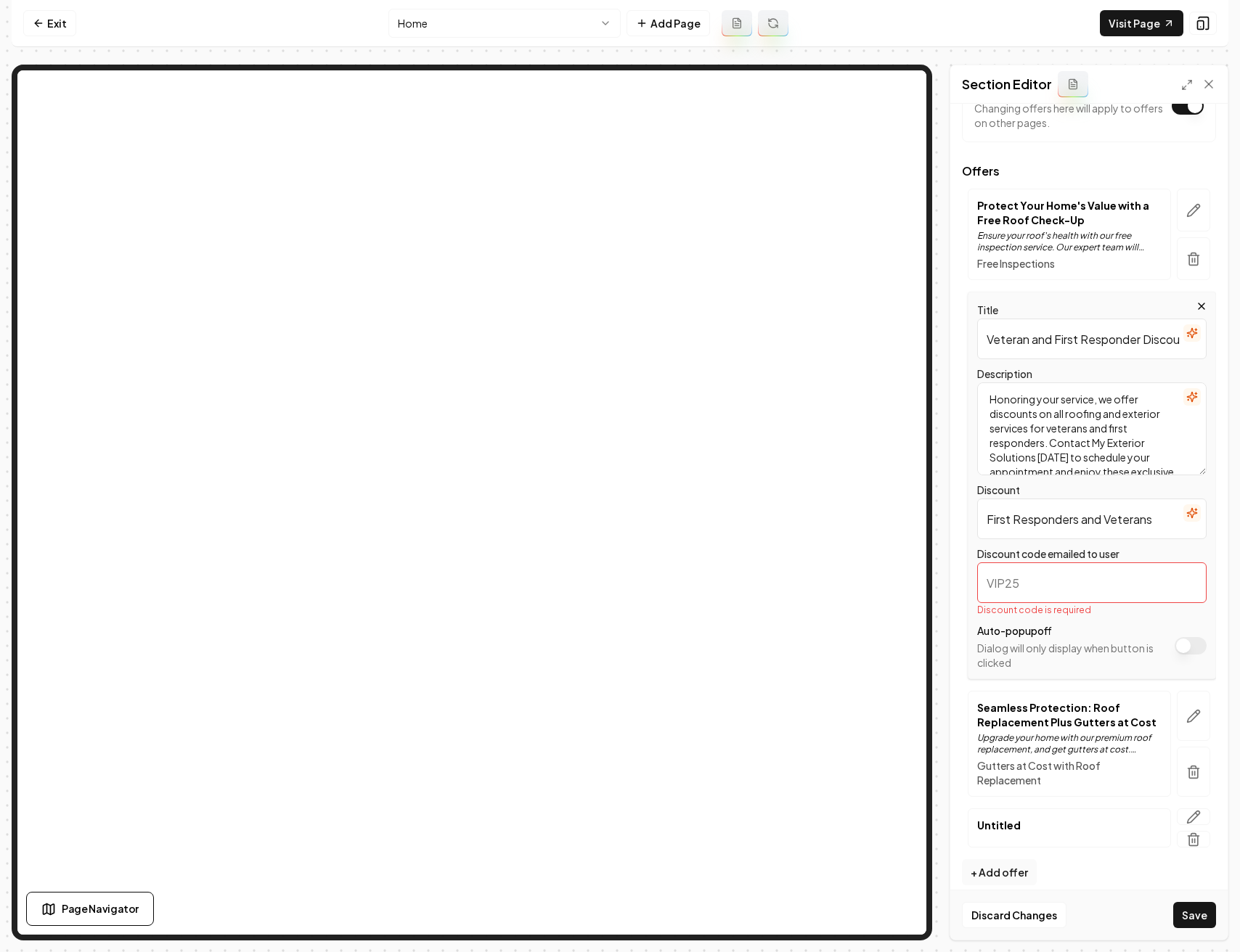
click at [1095, 590] on input "Discount code emailed to user" at bounding box center [1091, 582] width 229 height 41
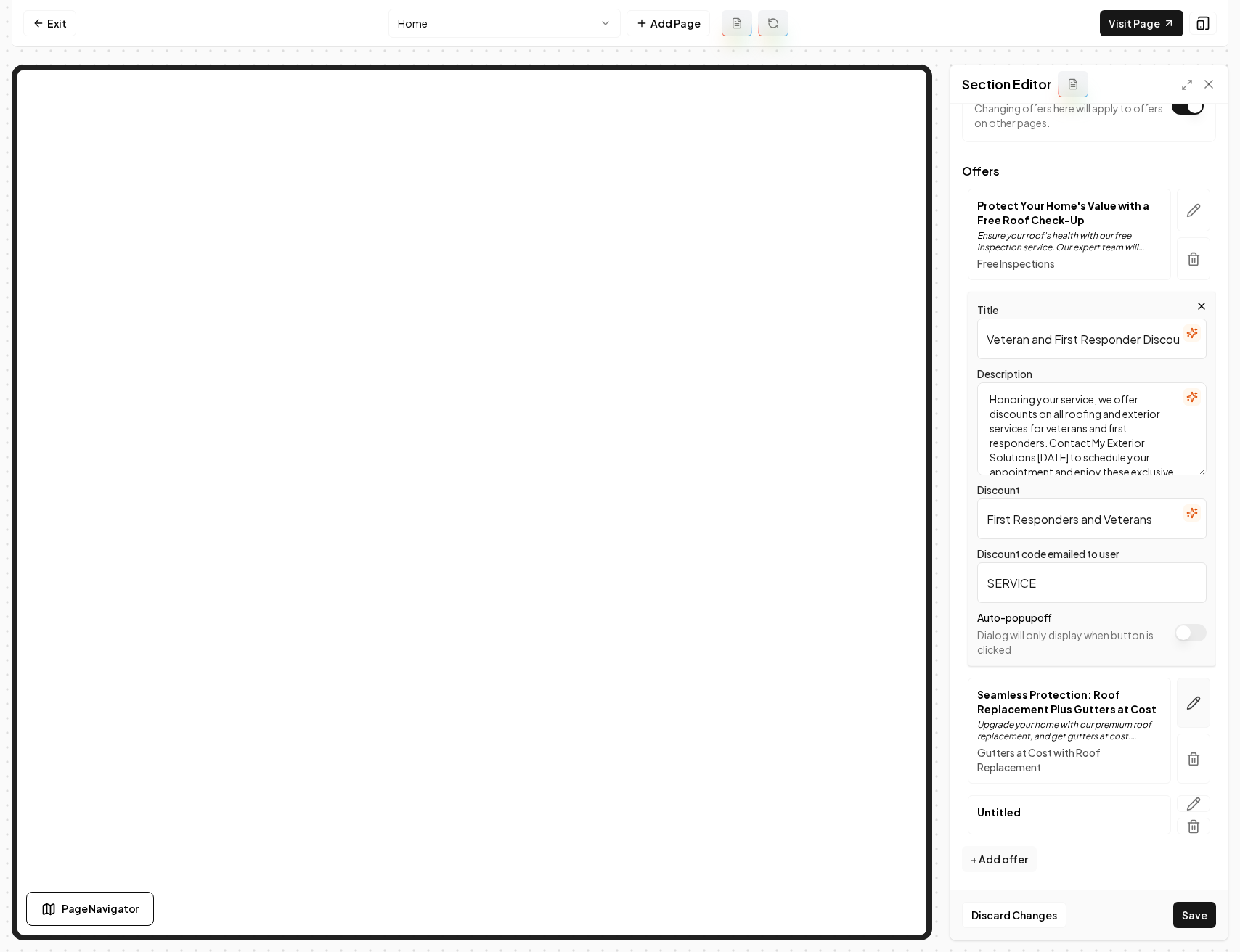
type input "SERVICE"
click at [1186, 695] on icon "button" at bounding box center [1193, 702] width 14 height 14
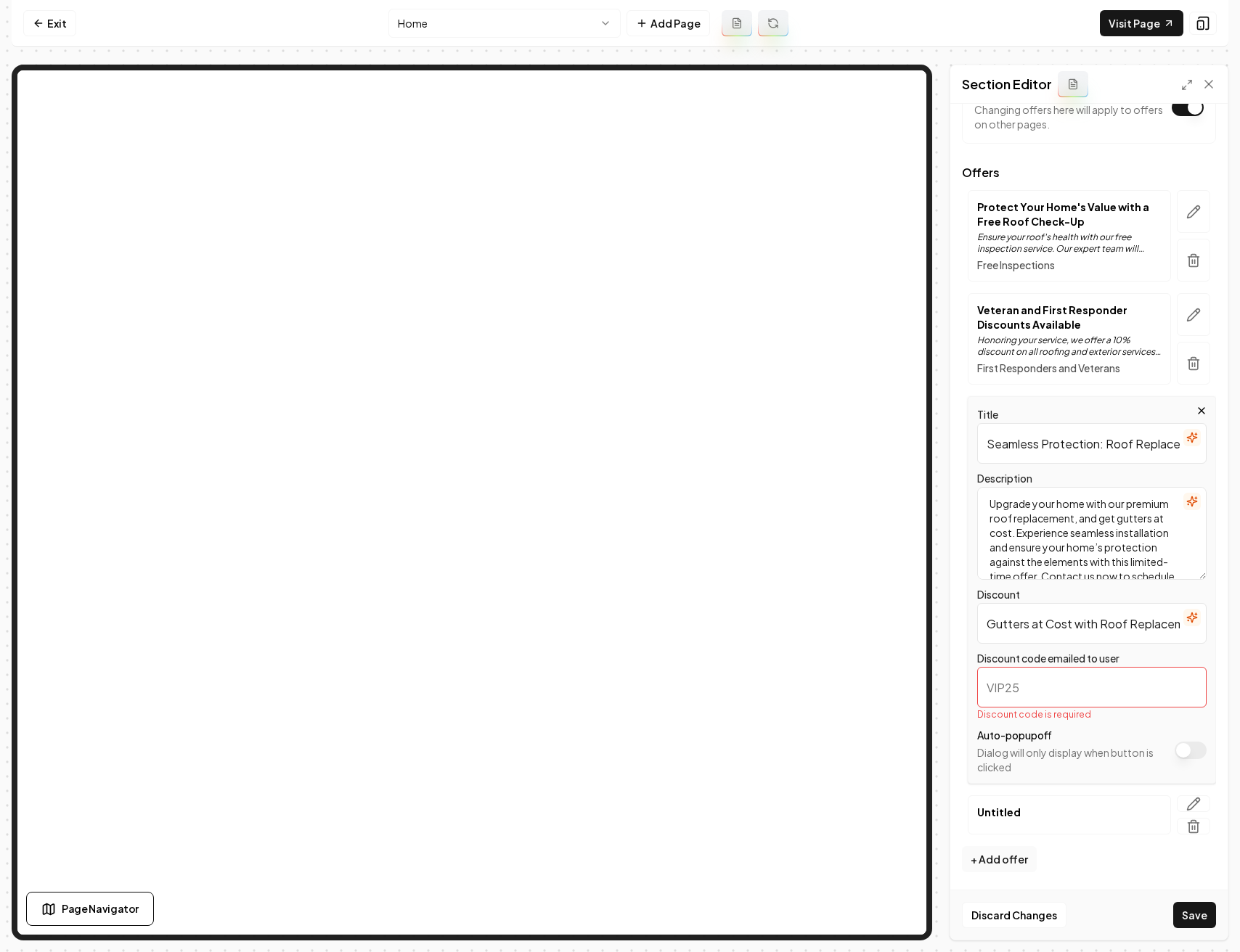
click at [1101, 696] on input "Discount code emailed to user" at bounding box center [1091, 687] width 229 height 41
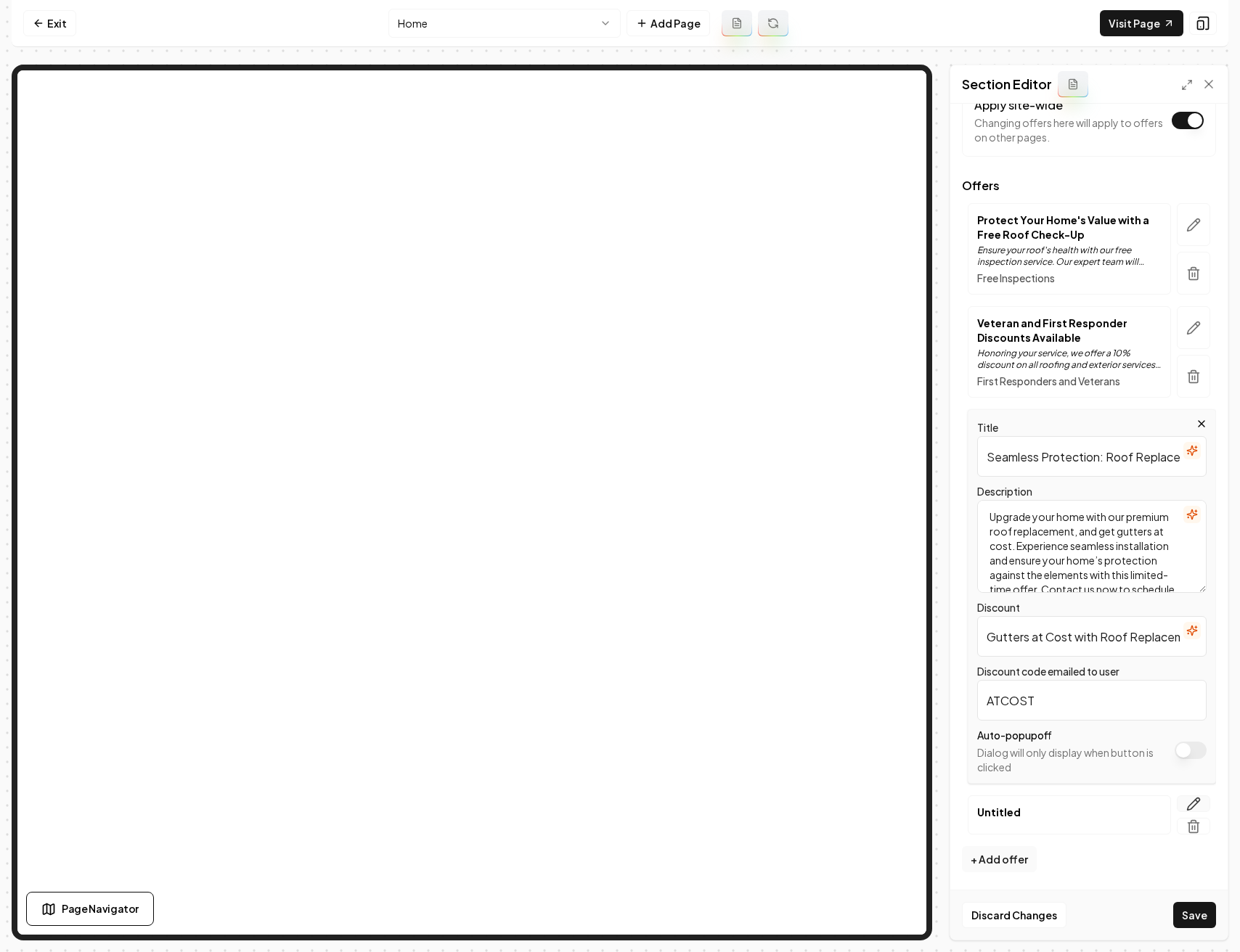
type input "ATCOST"
click at [1186, 802] on icon "button" at bounding box center [1193, 803] width 14 height 14
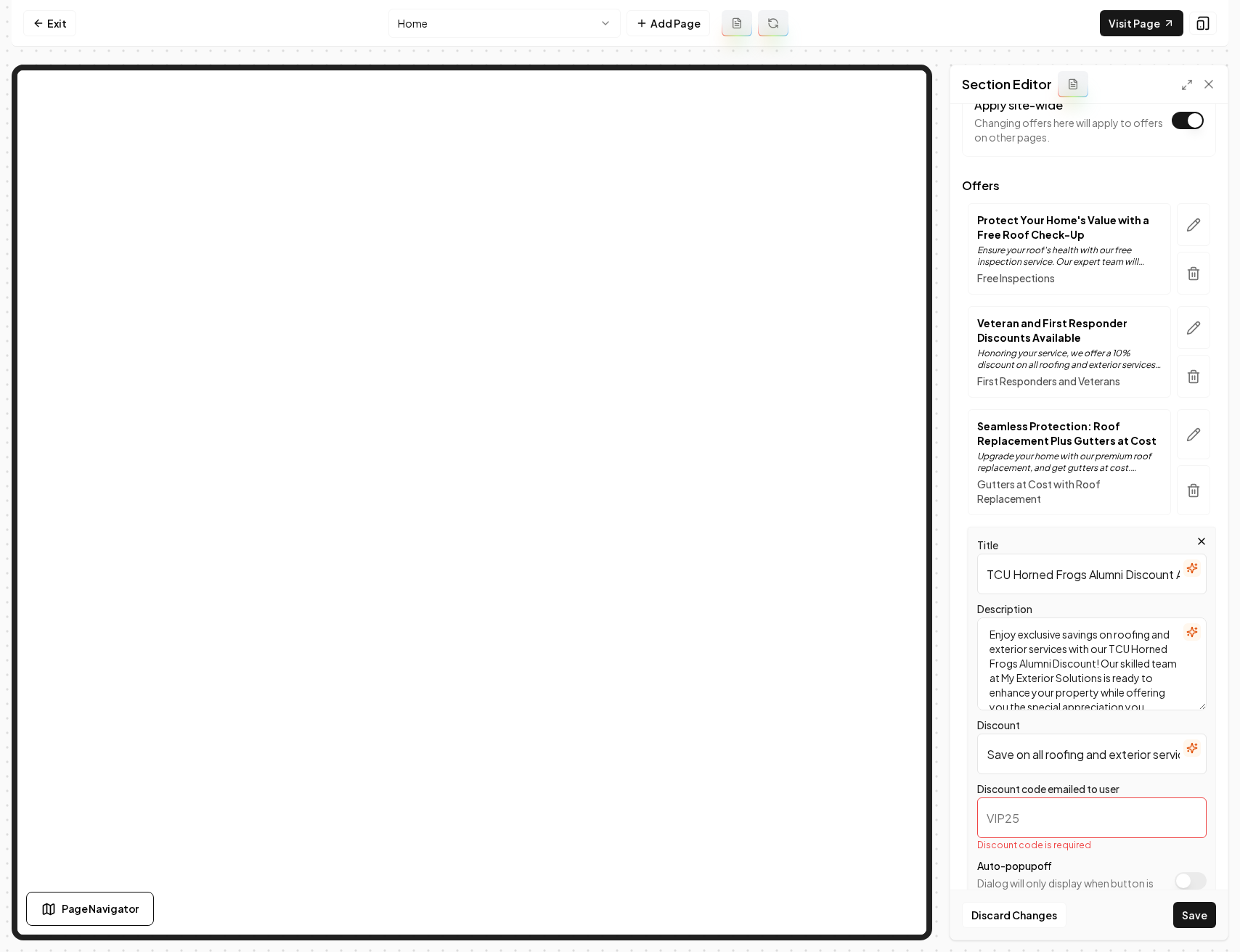
click at [1078, 820] on input "Discount code emailed to user" at bounding box center [1091, 817] width 229 height 41
type input "HORNEDFROGS"
click at [1208, 912] on button "Save" at bounding box center [1194, 914] width 43 height 26
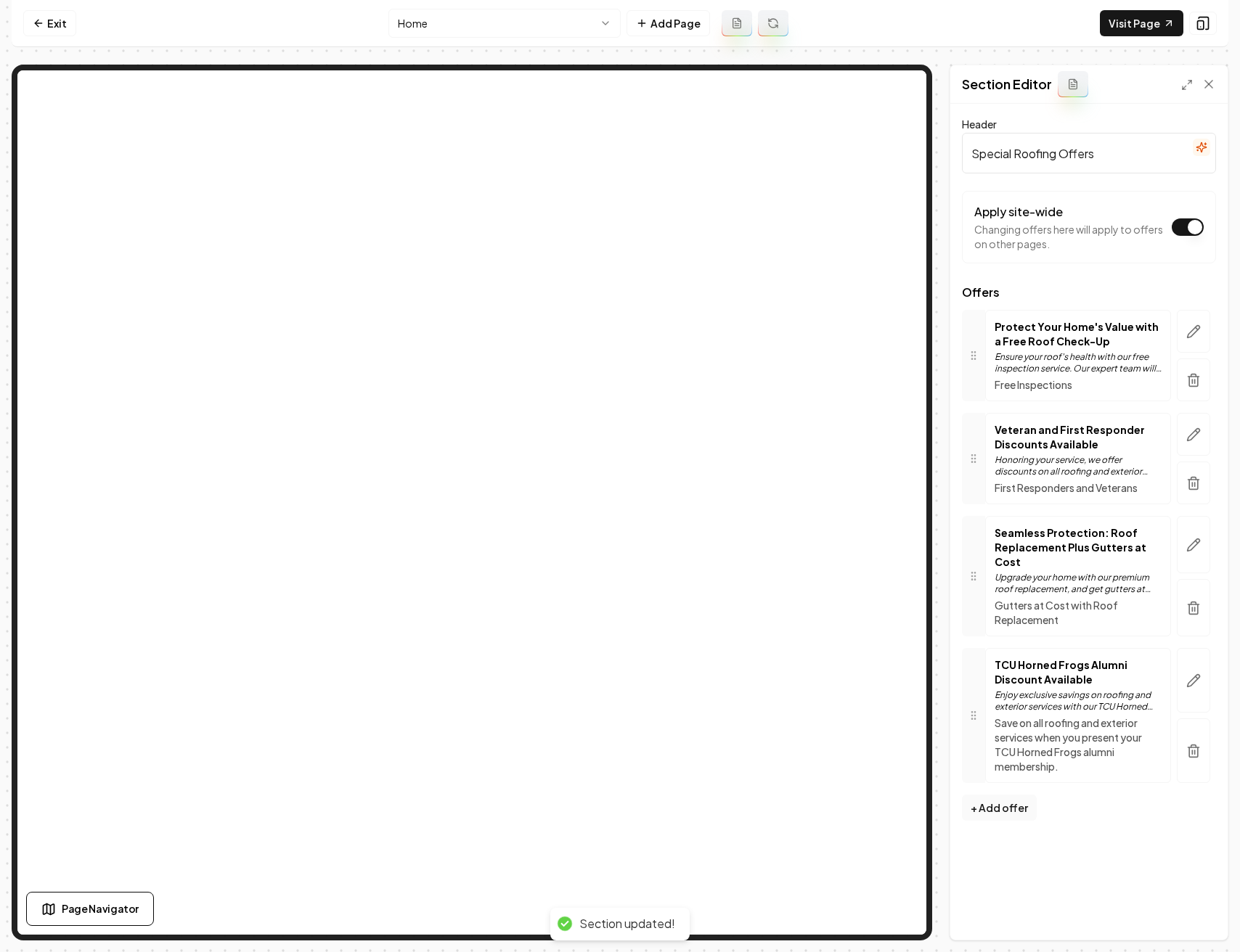
scroll to position [0, 0]
click at [1188, 673] on icon "button" at bounding box center [1193, 680] width 14 height 14
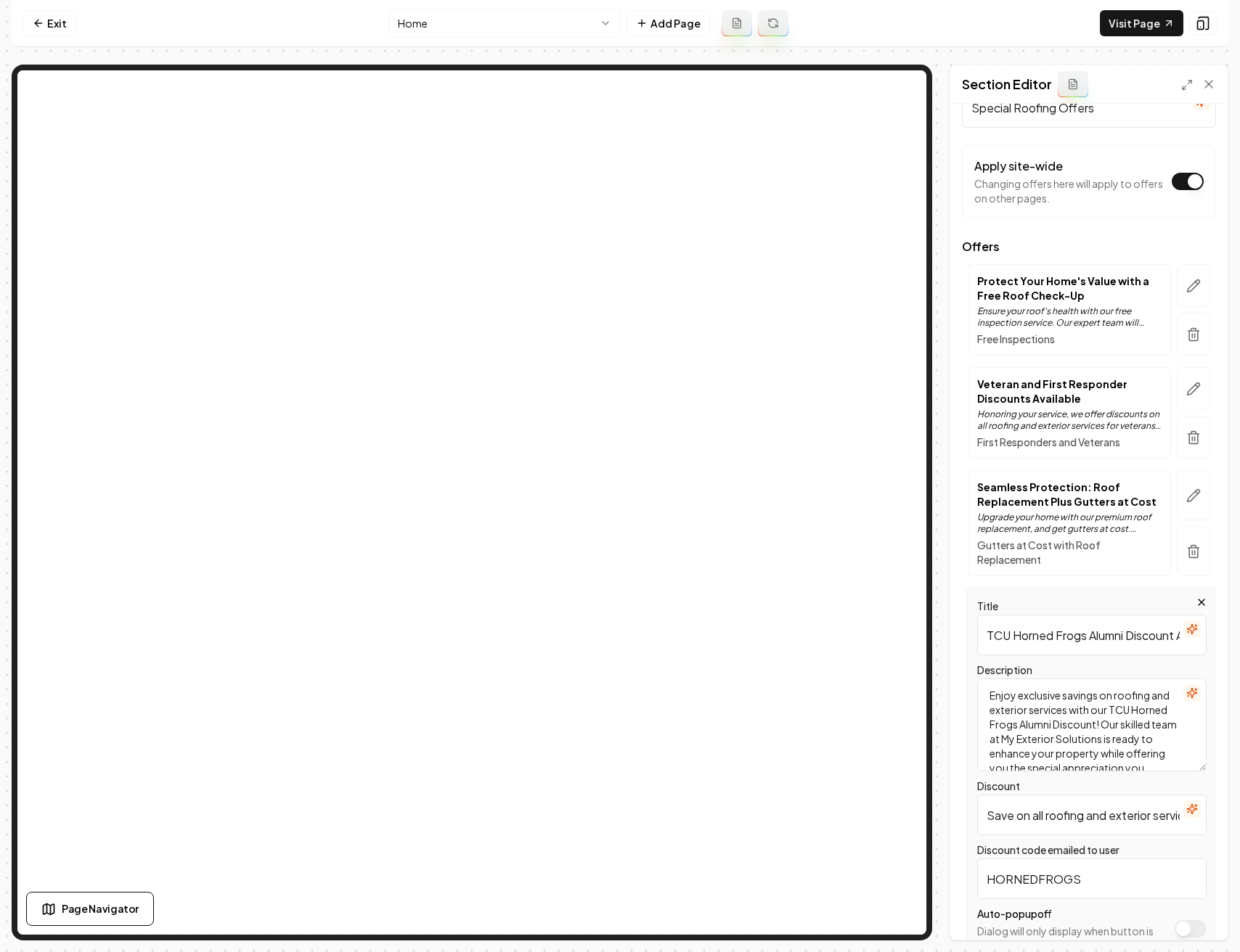
scroll to position [50, 0]
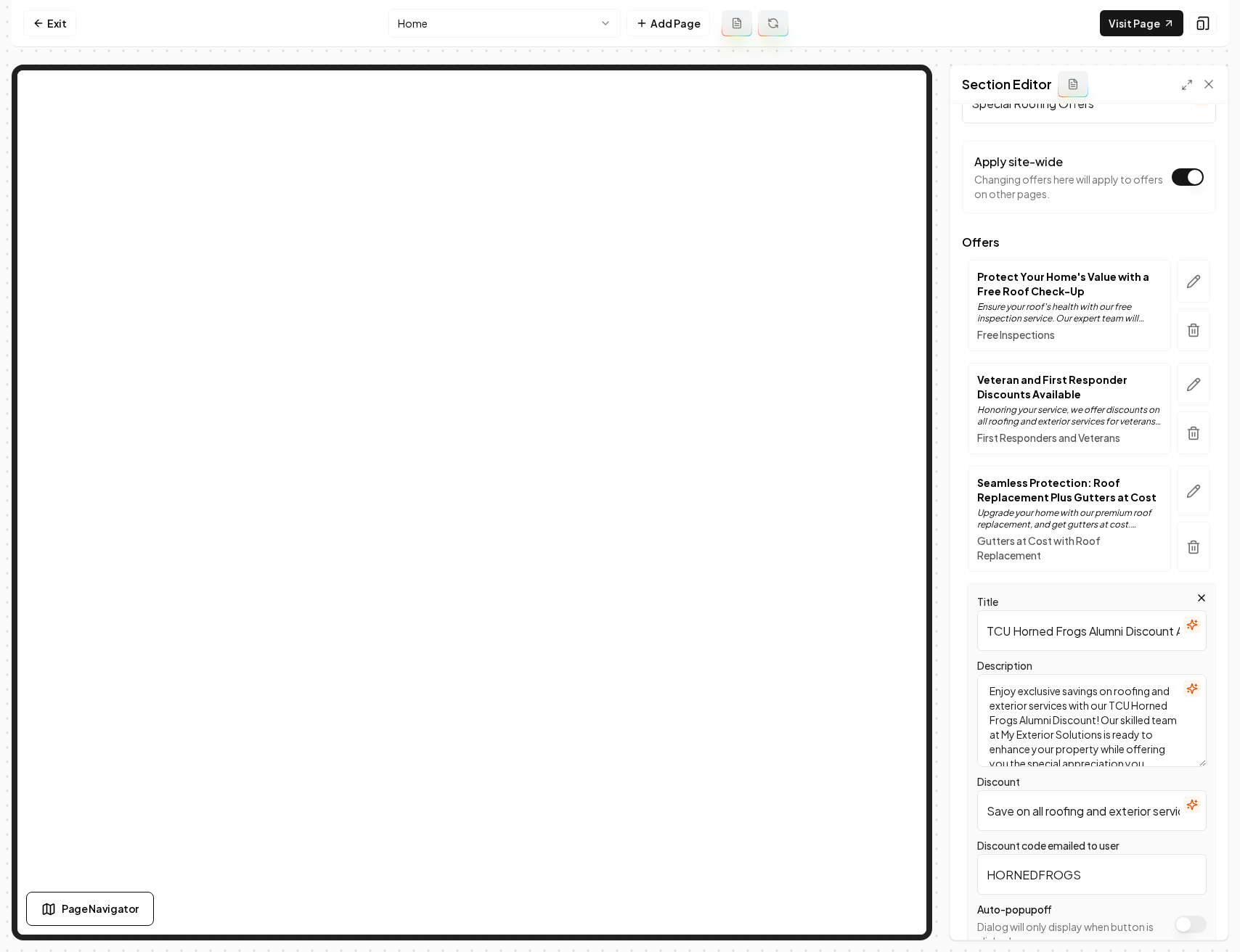
click at [1084, 640] on input "TCU Horned Frogs Alumni Discount Available" at bounding box center [1091, 630] width 229 height 41
click at [1008, 816] on input "Save on all roofing and exterior services when you present your TCU Horned Frog…" at bounding box center [1091, 810] width 229 height 41
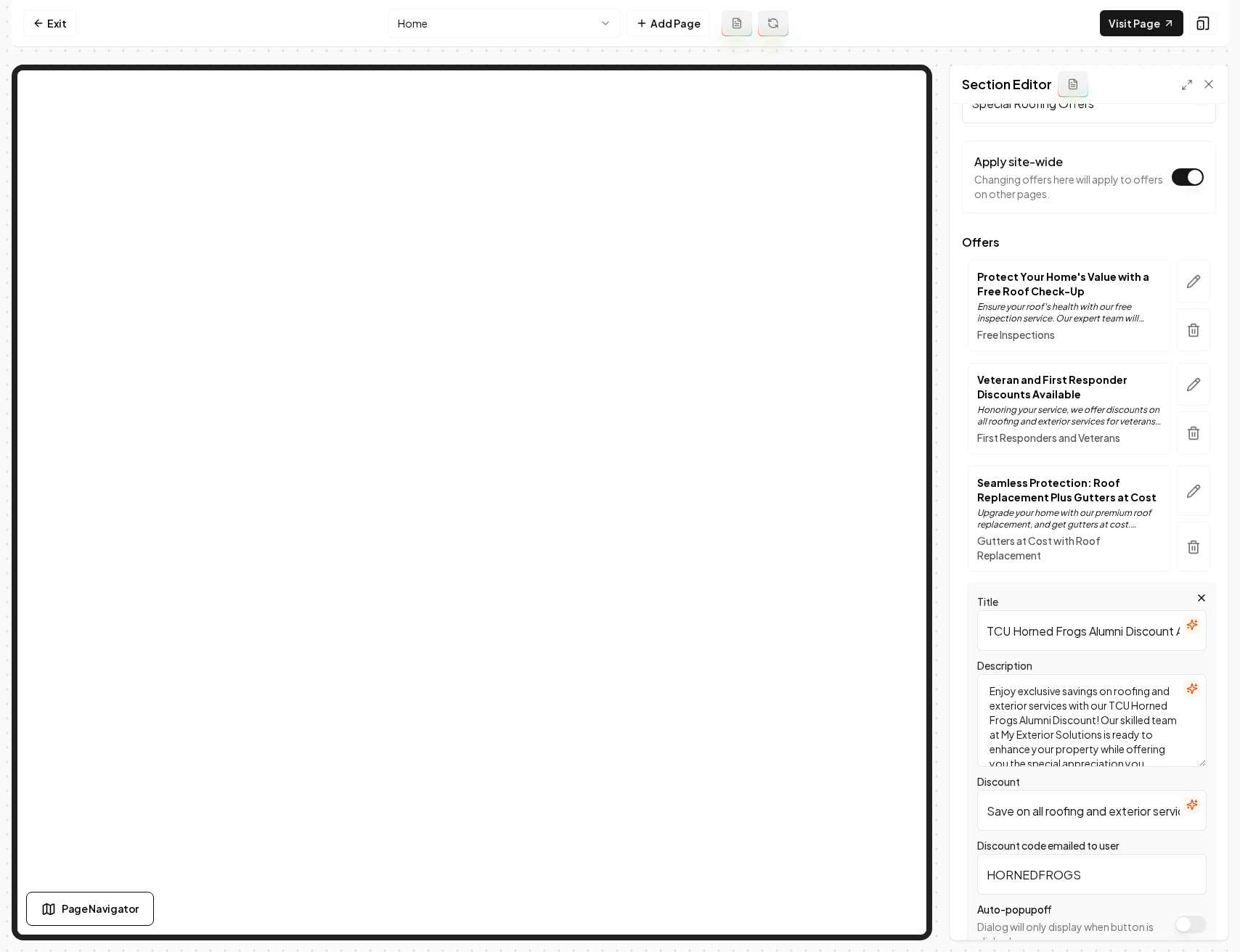
click at [1008, 816] on input "Save on all roofing and exterior services when you present your TCU Horned Frog…" at bounding box center [1091, 810] width 229 height 41
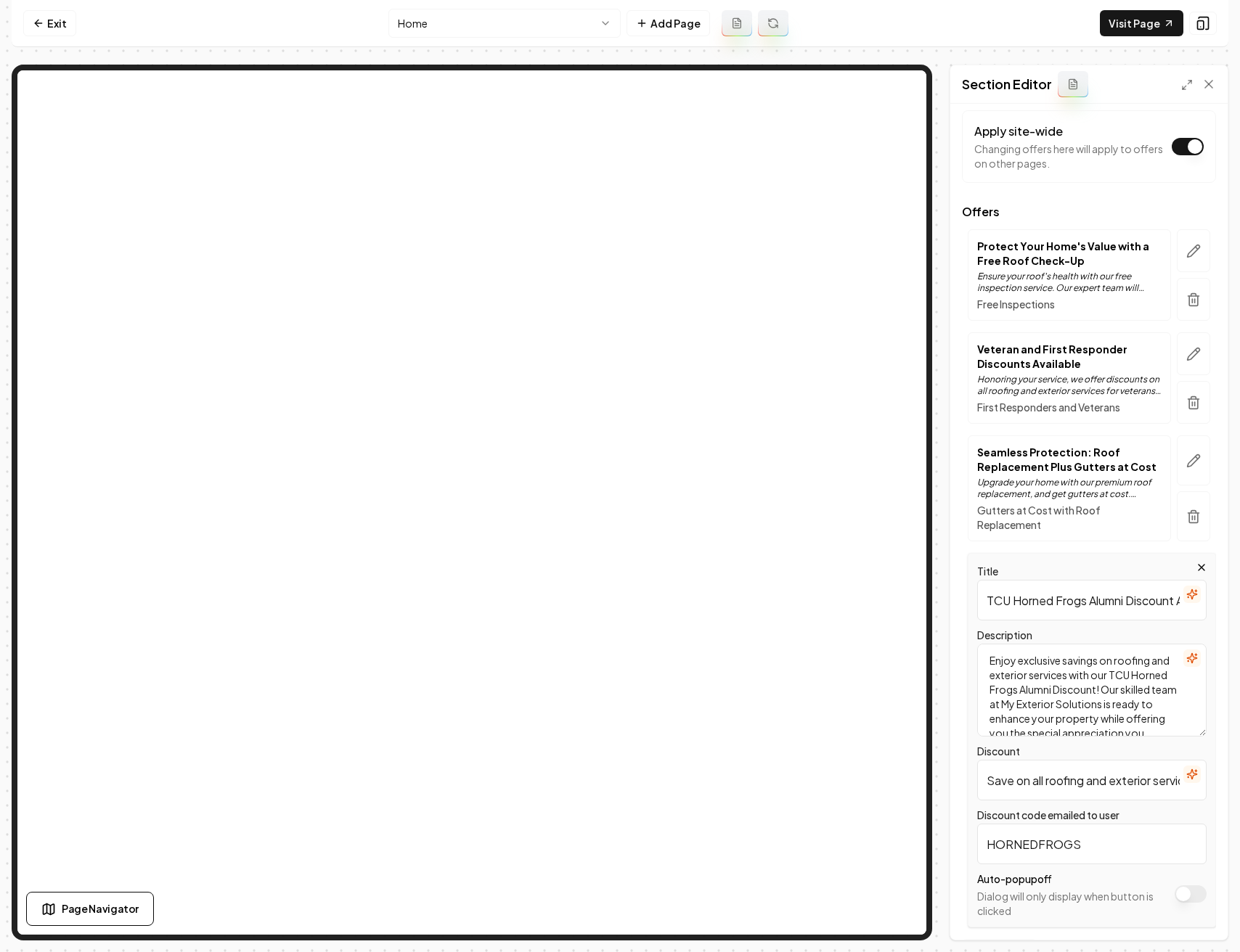
click at [1075, 678] on textarea "Enjoy exclusive savings on roofing and exterior services with our TCU Horned Fr…" at bounding box center [1091, 690] width 229 height 93
click at [1071, 601] on input "TCU Horned Frogs Alumni Discount Available" at bounding box center [1091, 600] width 229 height 41
paste input "Save on all roofing and exterior services when you present your TCU Horned Frog…"
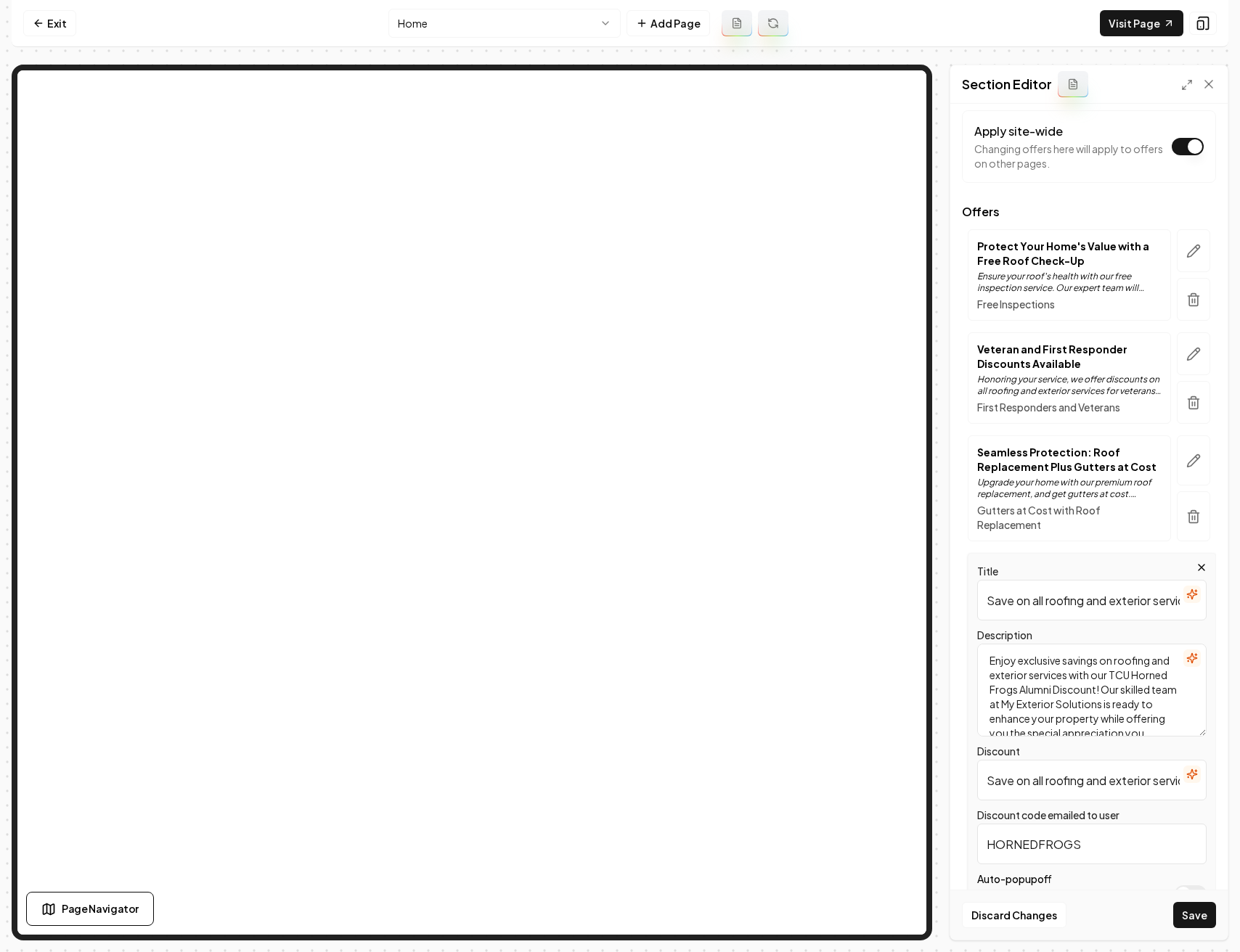
scroll to position [0, 372]
type input "Save on all roofing and exterior services when you present your TCU Horned Frog…"
click at [1090, 786] on input "Save on all roofing and exterior services when you present your TCU Horned Frog…" at bounding box center [1091, 779] width 229 height 41
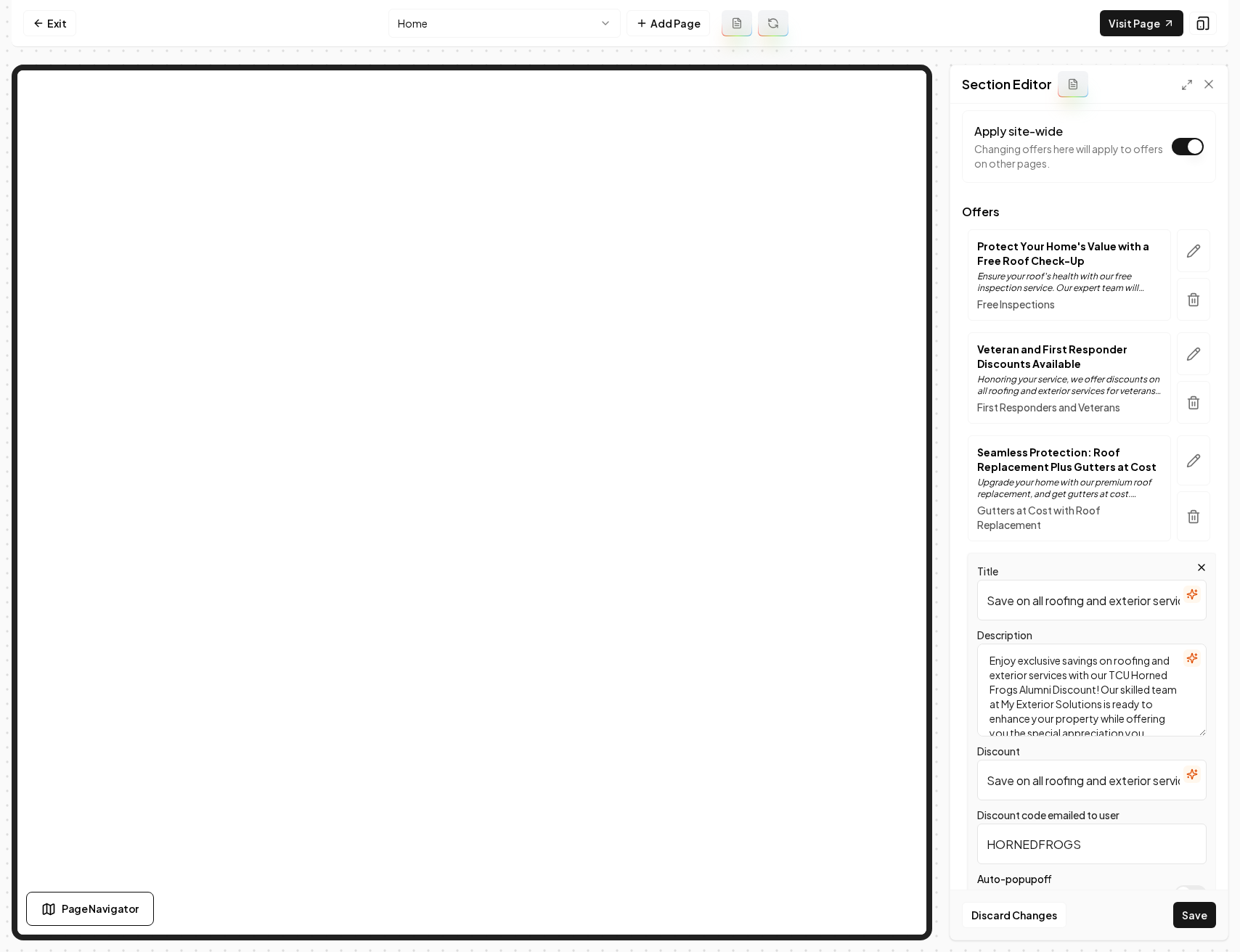
click at [1090, 786] on input "Save on all roofing and exterior services when you present your TCU Horned Frog…" at bounding box center [1091, 779] width 229 height 41
paste input "TCU Horned Frogs Alumni Discount Available"
click at [1145, 782] on input "TCU Horned Frogs Alumni Discount Available" at bounding box center [1091, 779] width 229 height 41
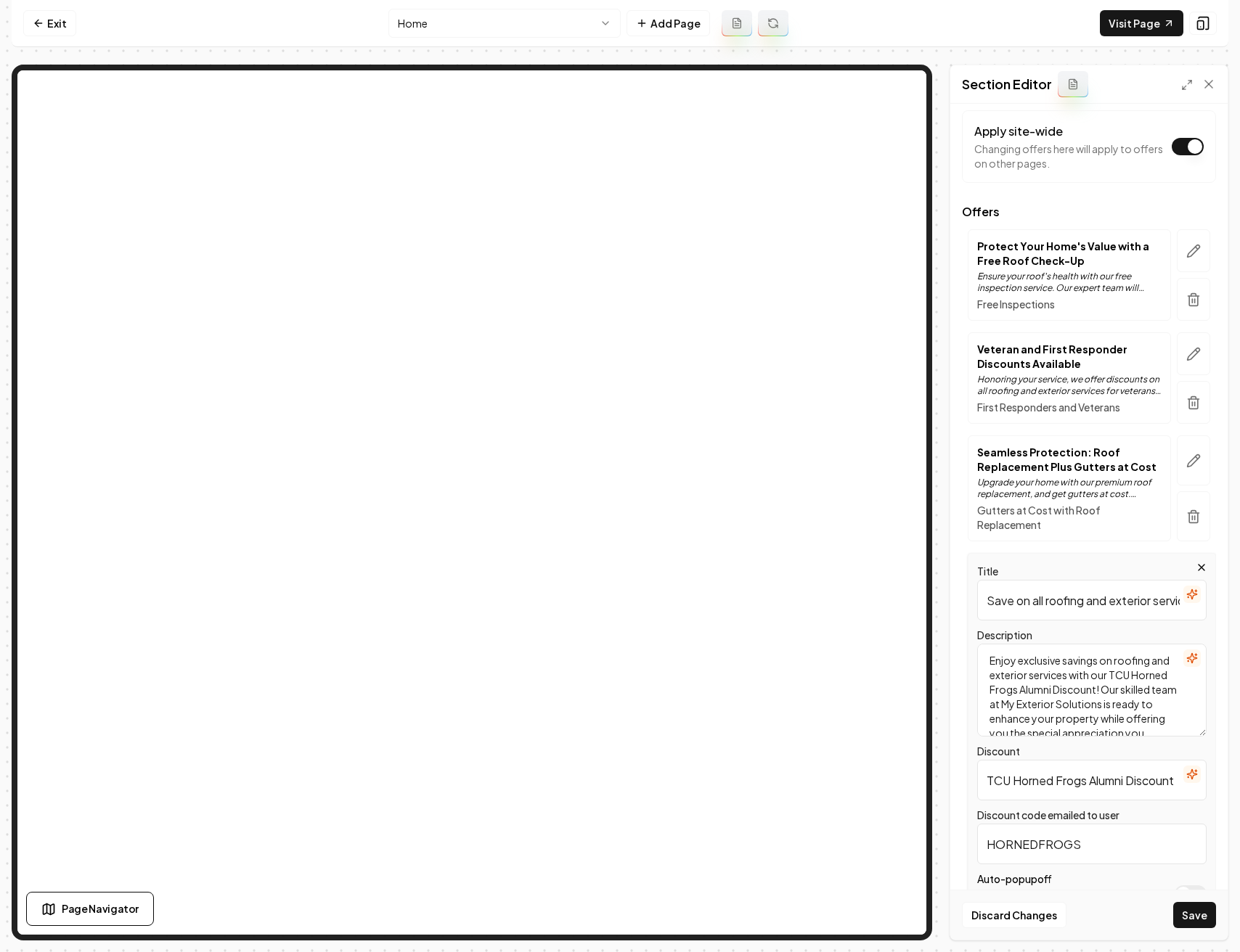
scroll to position [0, 8]
type input "TCU Horned Frogs Alumni Discount"
click at [1187, 910] on button "Save" at bounding box center [1194, 914] width 43 height 26
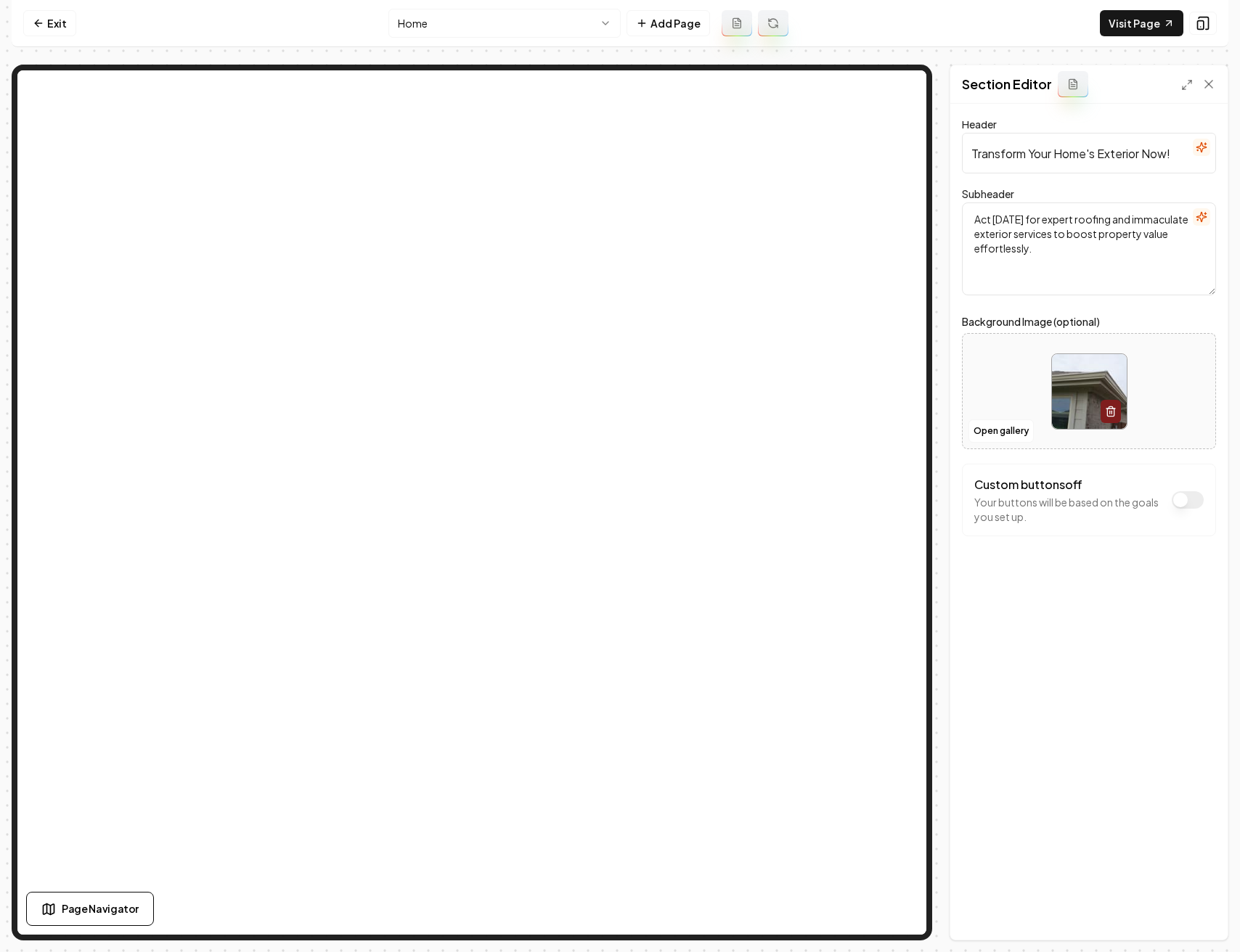
drag, startPoint x: 1095, startPoint y: 154, endPoint x: 1055, endPoint y: 149, distance: 40.3
click at [1055, 149] on input "Transform Your Home's Exterior Now!" at bounding box center [1089, 153] width 254 height 41
type input "Transform Your Exterior Now!"
click at [1074, 225] on textarea "Act today for expert roofing and immaculate exterior services to boost property…" at bounding box center [1089, 249] width 254 height 93
click at [1054, 233] on textarea "Act today for expert roofing and immaculate exterior services to boost property…" at bounding box center [1089, 249] width 254 height 93
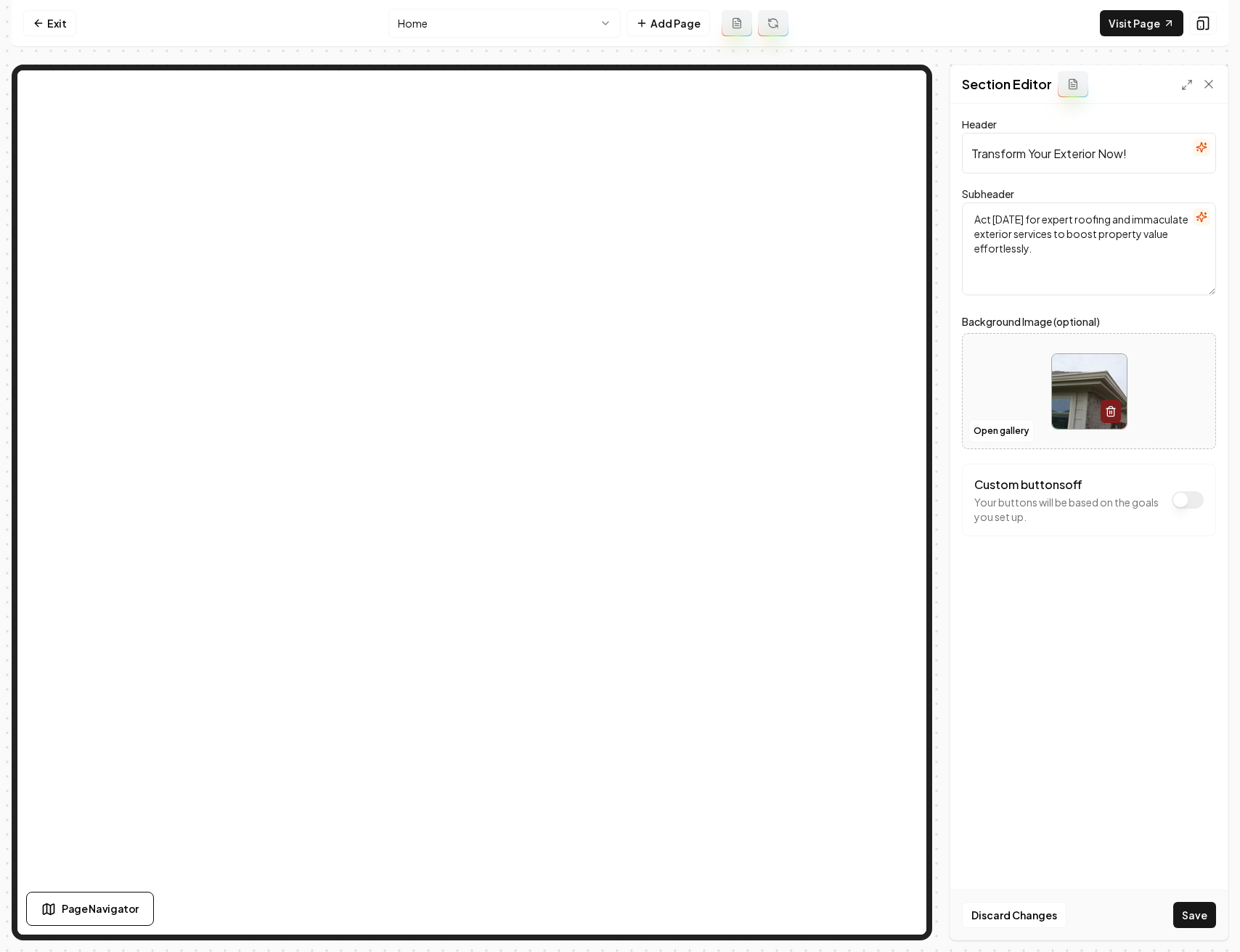
drag, startPoint x: 976, startPoint y: 223, endPoint x: 1031, endPoint y: 247, distance: 60.0
click at [1031, 247] on textarea "Act today for expert roofing and immaculate exterior services to boost property…" at bounding box center [1089, 249] width 254 height 93
click at [1053, 233] on textarea "Act today for expert roofing and immaculate exterior services to boost property…" at bounding box center [1089, 249] width 254 height 93
type textarea "Act today for expert roofing and immaculate exterior services in the Fort Worth…"
click at [1195, 910] on button "Save" at bounding box center [1194, 914] width 43 height 26
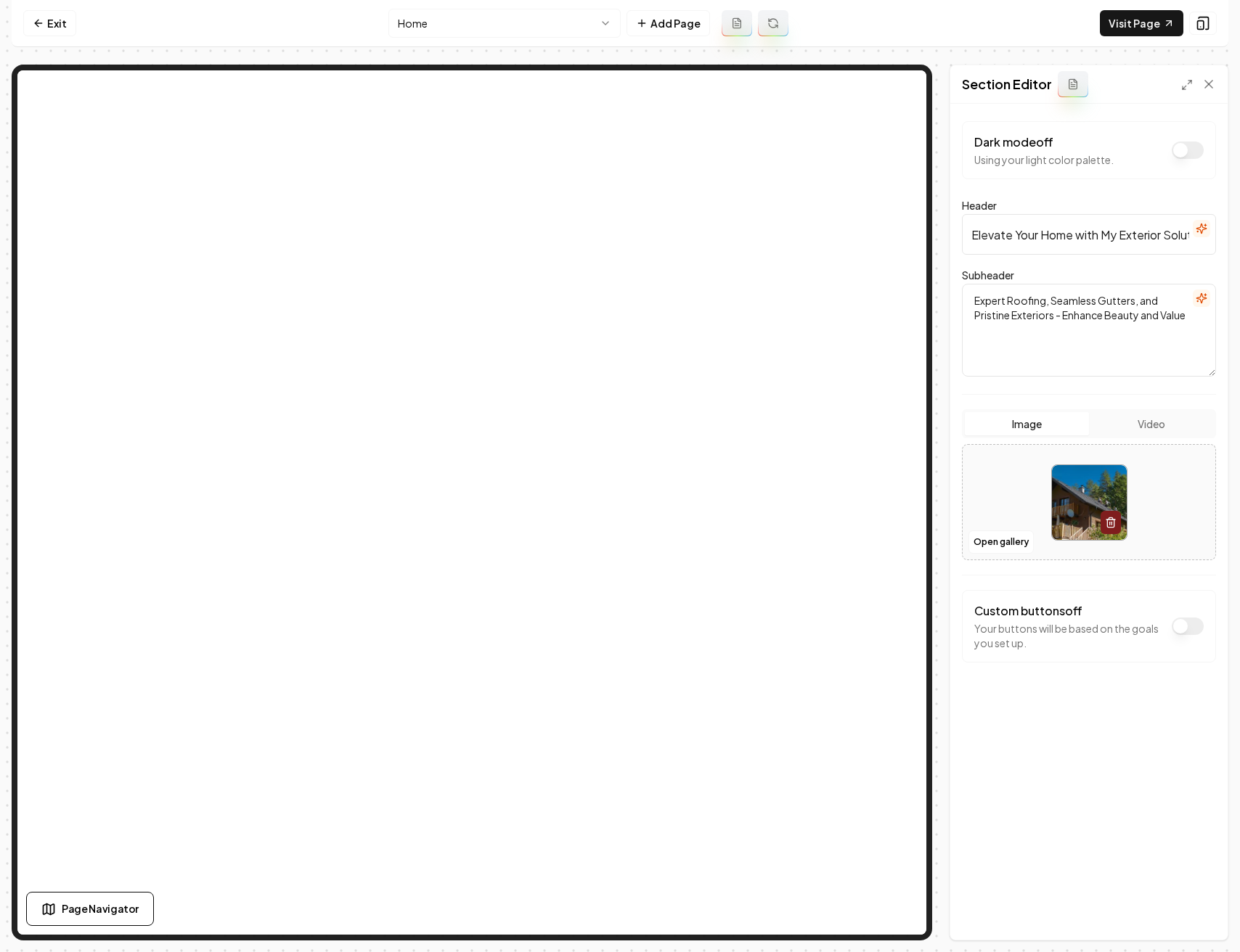
click at [1060, 236] on input "Elevate Your Home with My Exterior Solutions" at bounding box center [1089, 234] width 254 height 41
type input "Elevate Your Property with My Exterior Solutions"
click at [1200, 910] on button "Save" at bounding box center [1194, 914] width 43 height 26
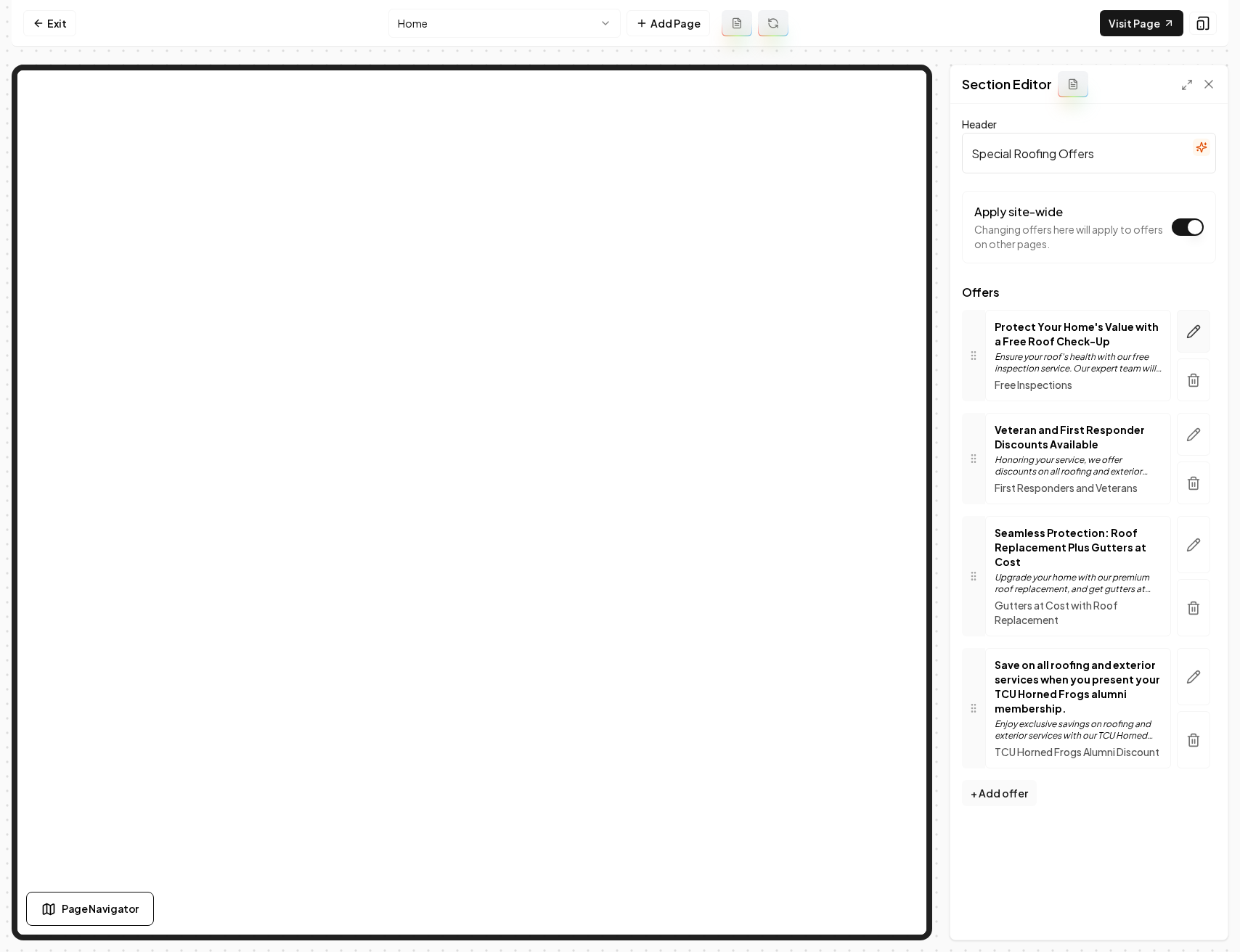
click at [1193, 332] on icon "button" at bounding box center [1193, 331] width 12 height 12
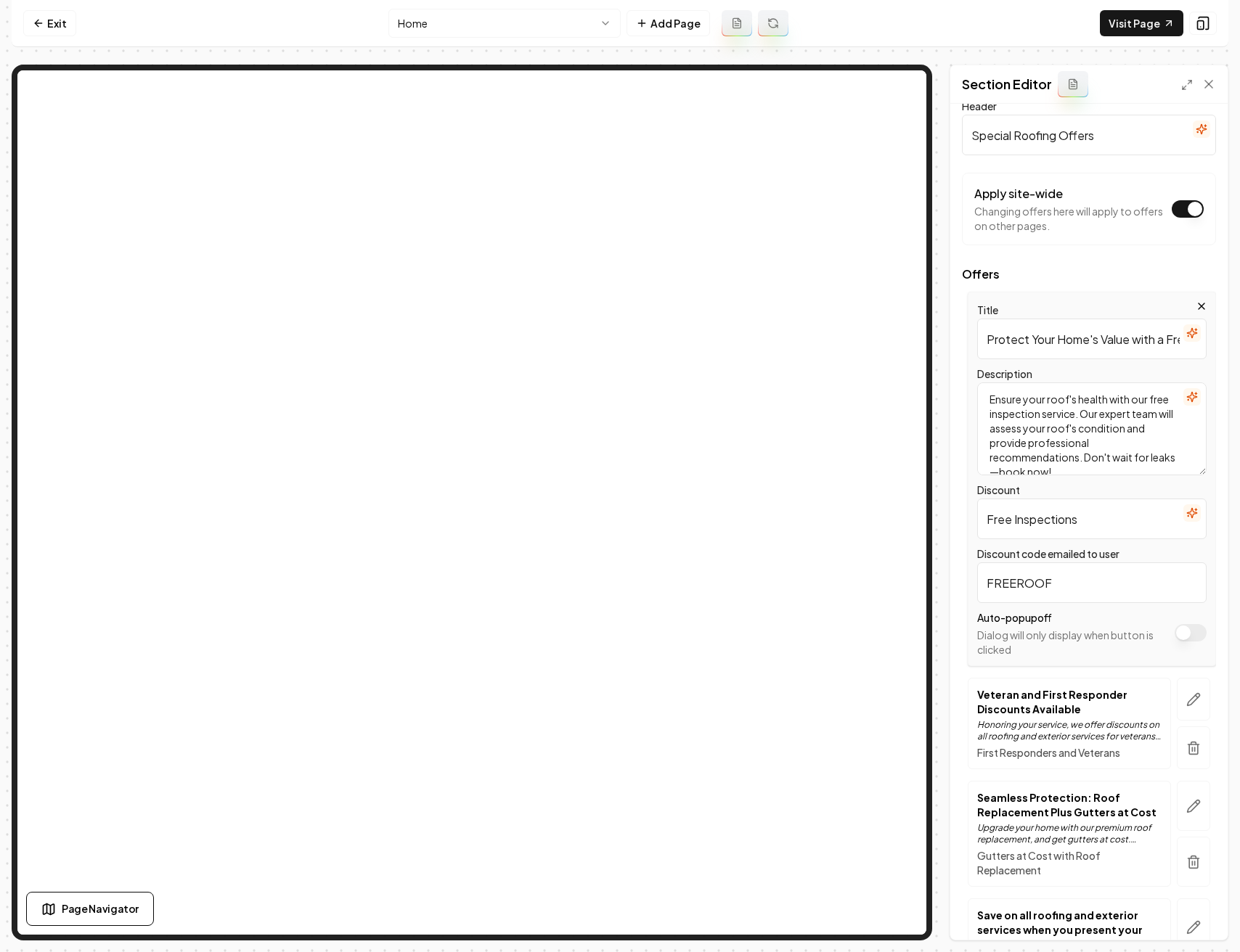
scroll to position [19, 0]
click at [1197, 698] on button "button" at bounding box center [1193, 699] width 33 height 43
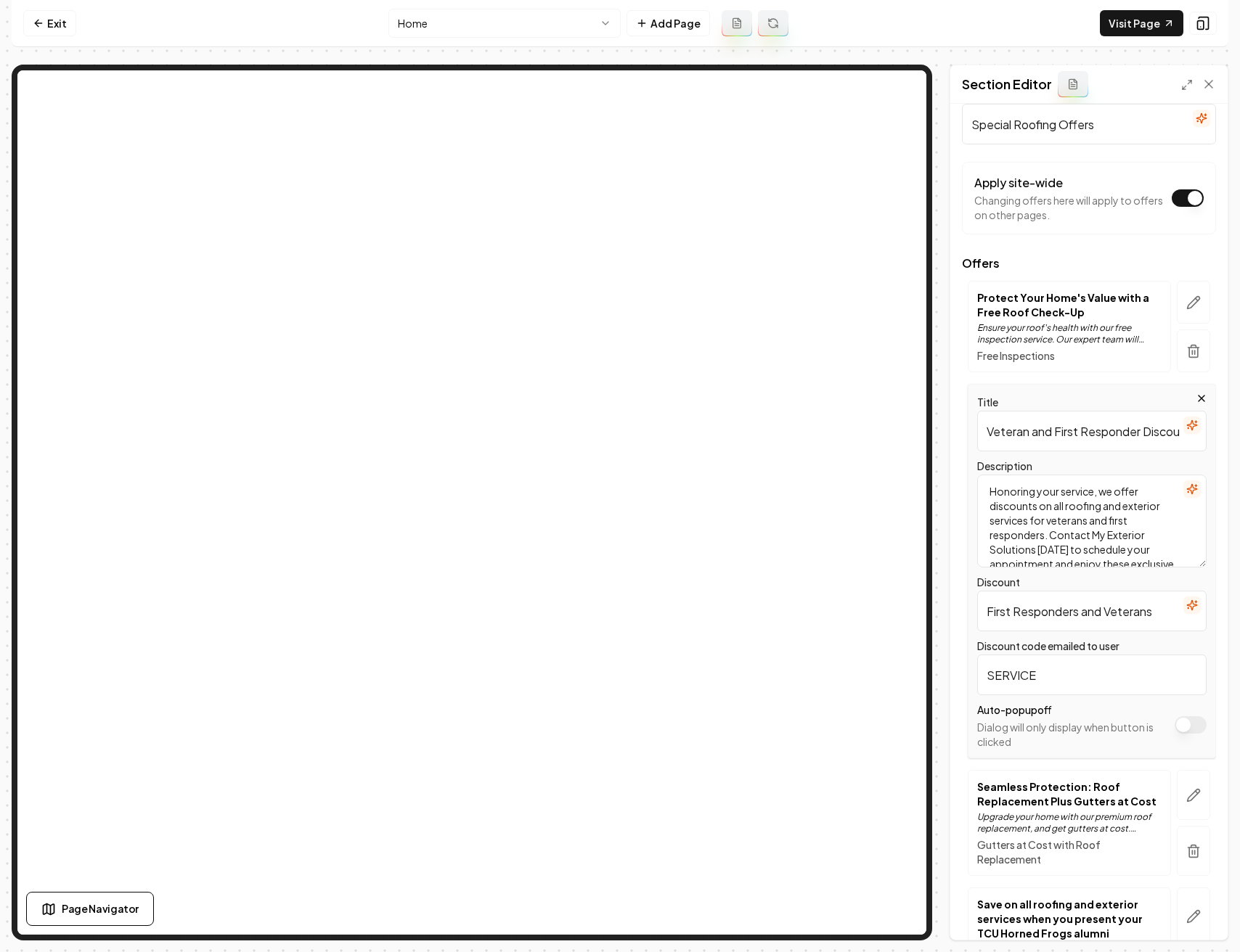
scroll to position [31, 0]
click at [1177, 785] on button "button" at bounding box center [1193, 793] width 33 height 50
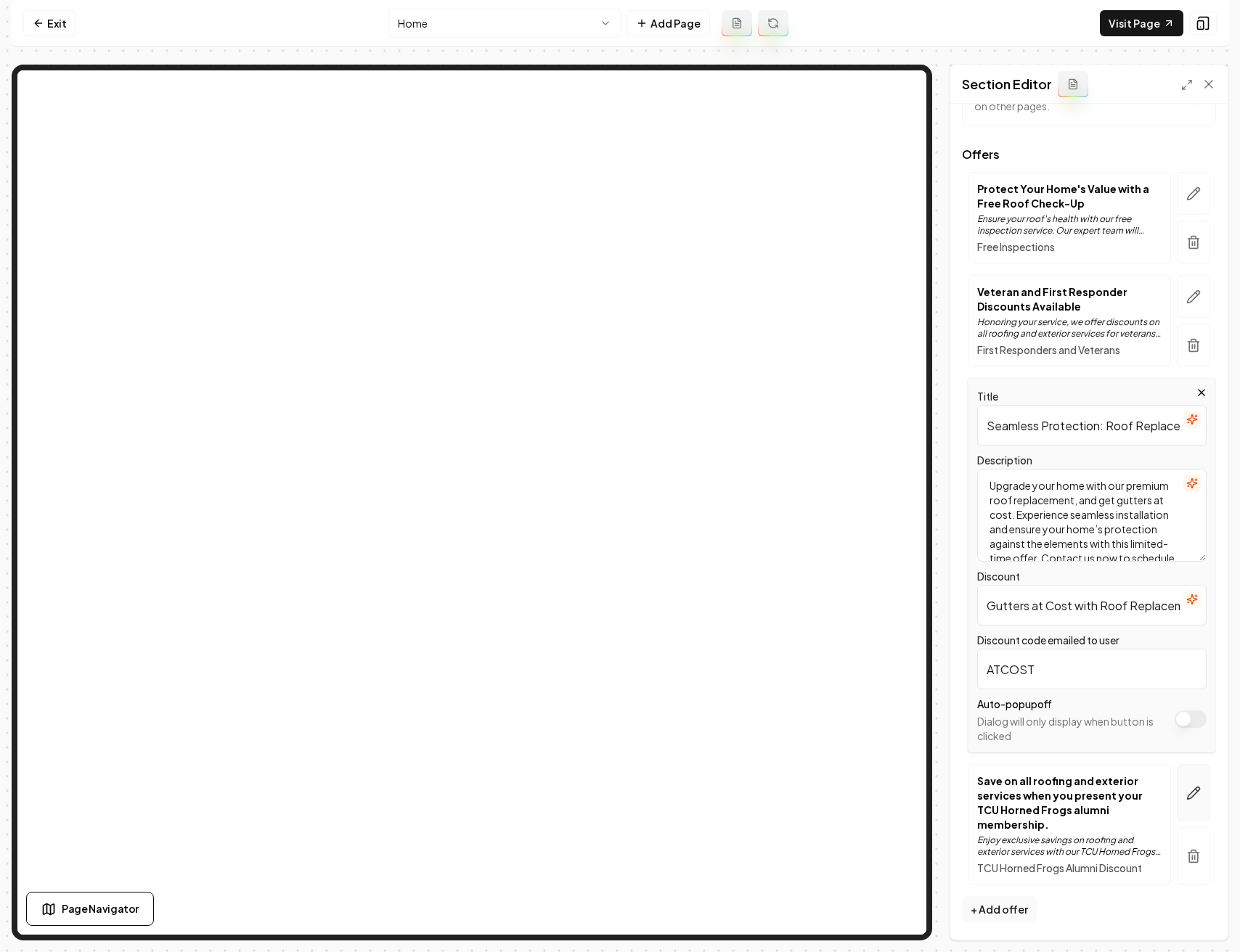
click at [1177, 782] on button "button" at bounding box center [1193, 793] width 33 height 57
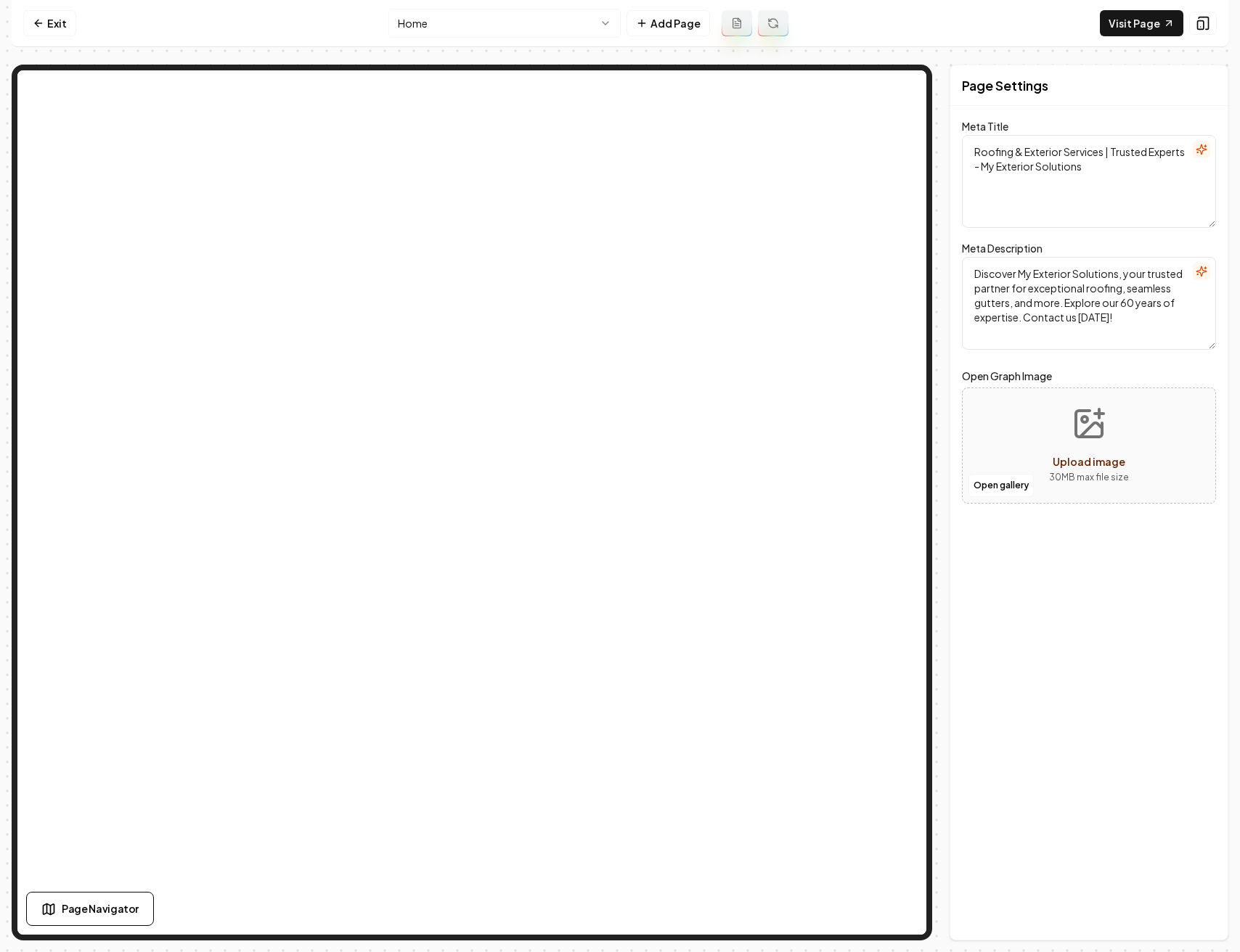
scroll to position [0, 0]
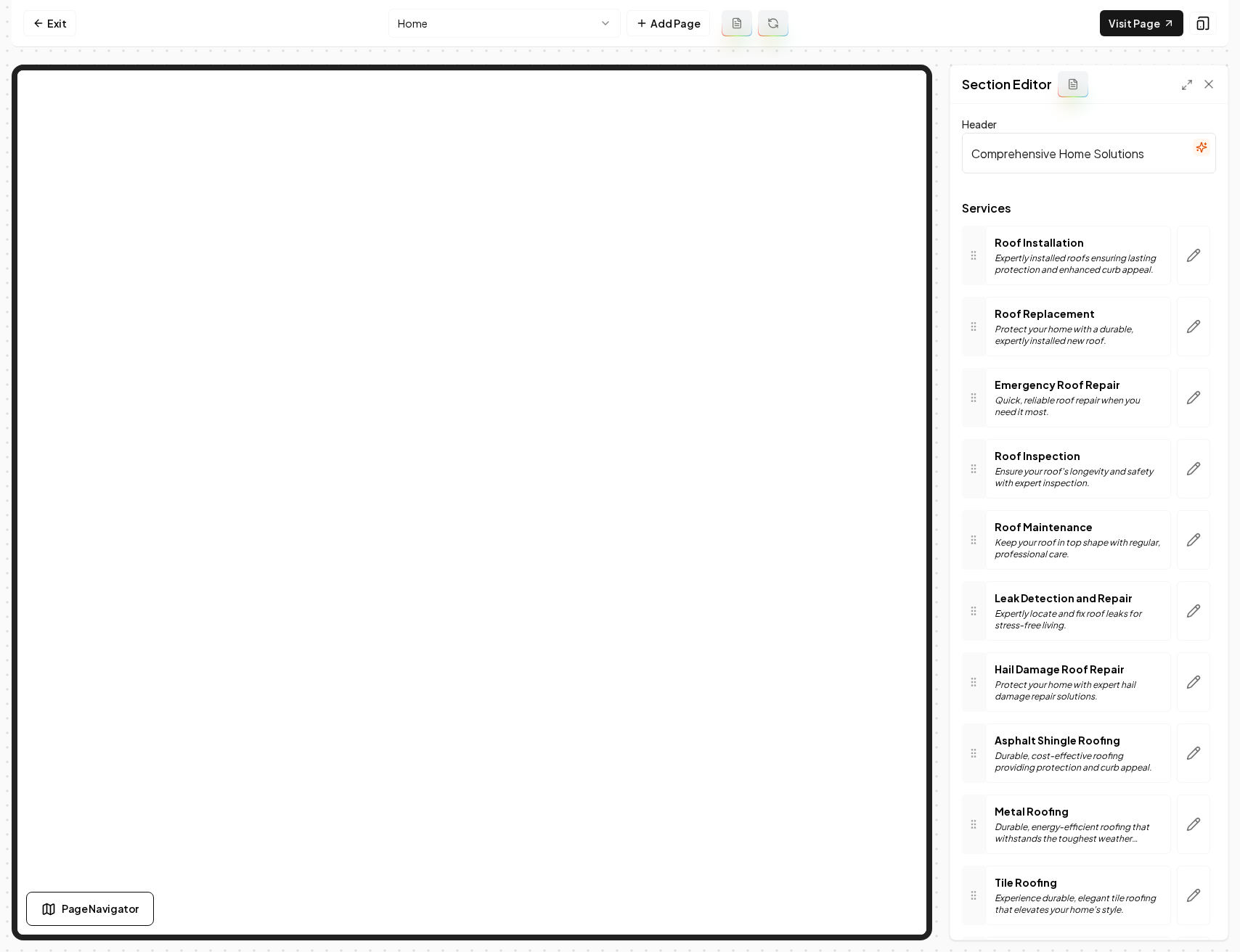
click at [1074, 157] on input "Comprehensive Home Solutions" at bounding box center [1089, 153] width 254 height 41
type input "Comprehensive Roof Solutions"
click at [1184, 915] on button "Save" at bounding box center [1194, 914] width 43 height 26
click at [57, 17] on link "Exit" at bounding box center [50, 22] width 53 height 26
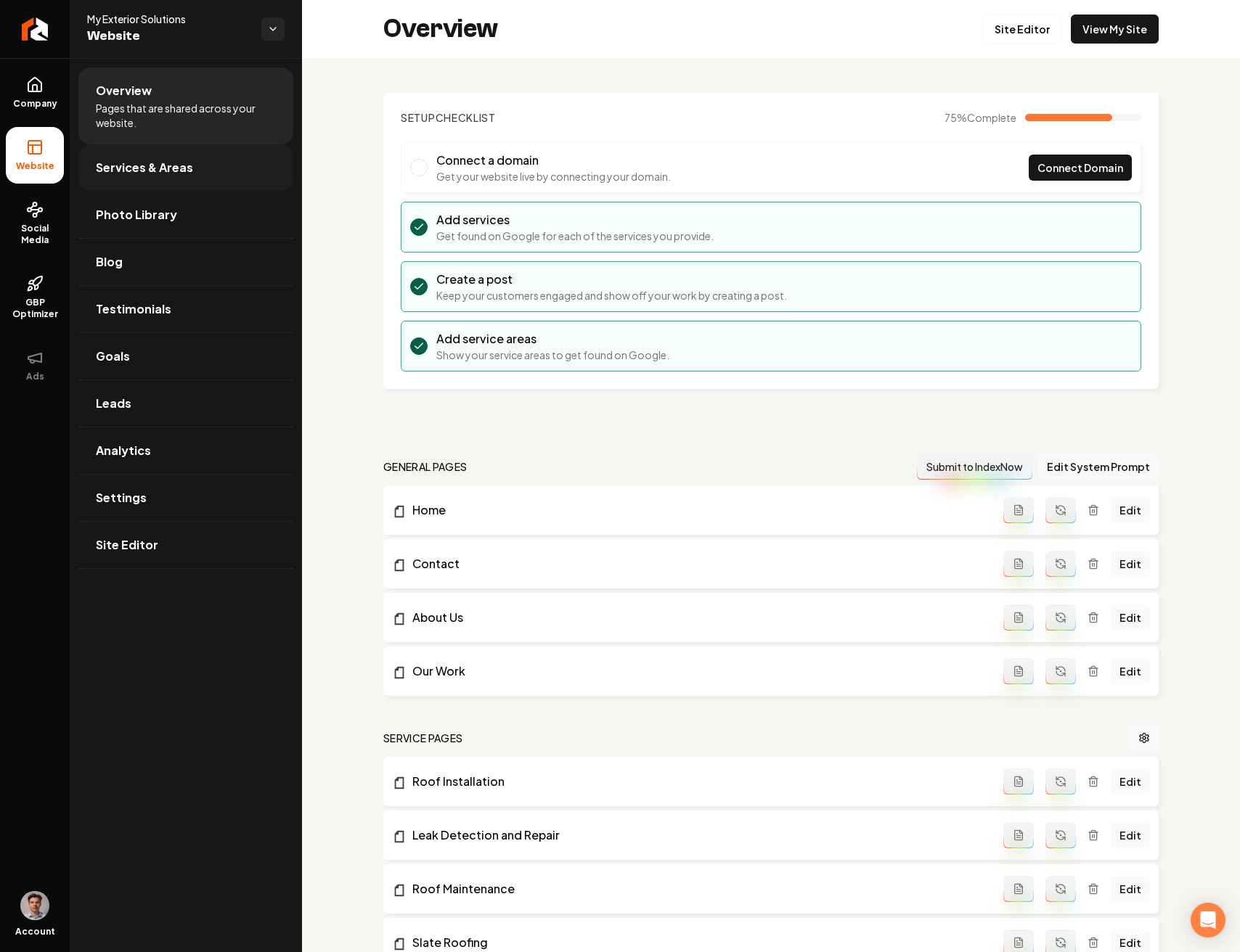
click at [178, 159] on span "Services & Areas" at bounding box center [144, 167] width 97 height 17
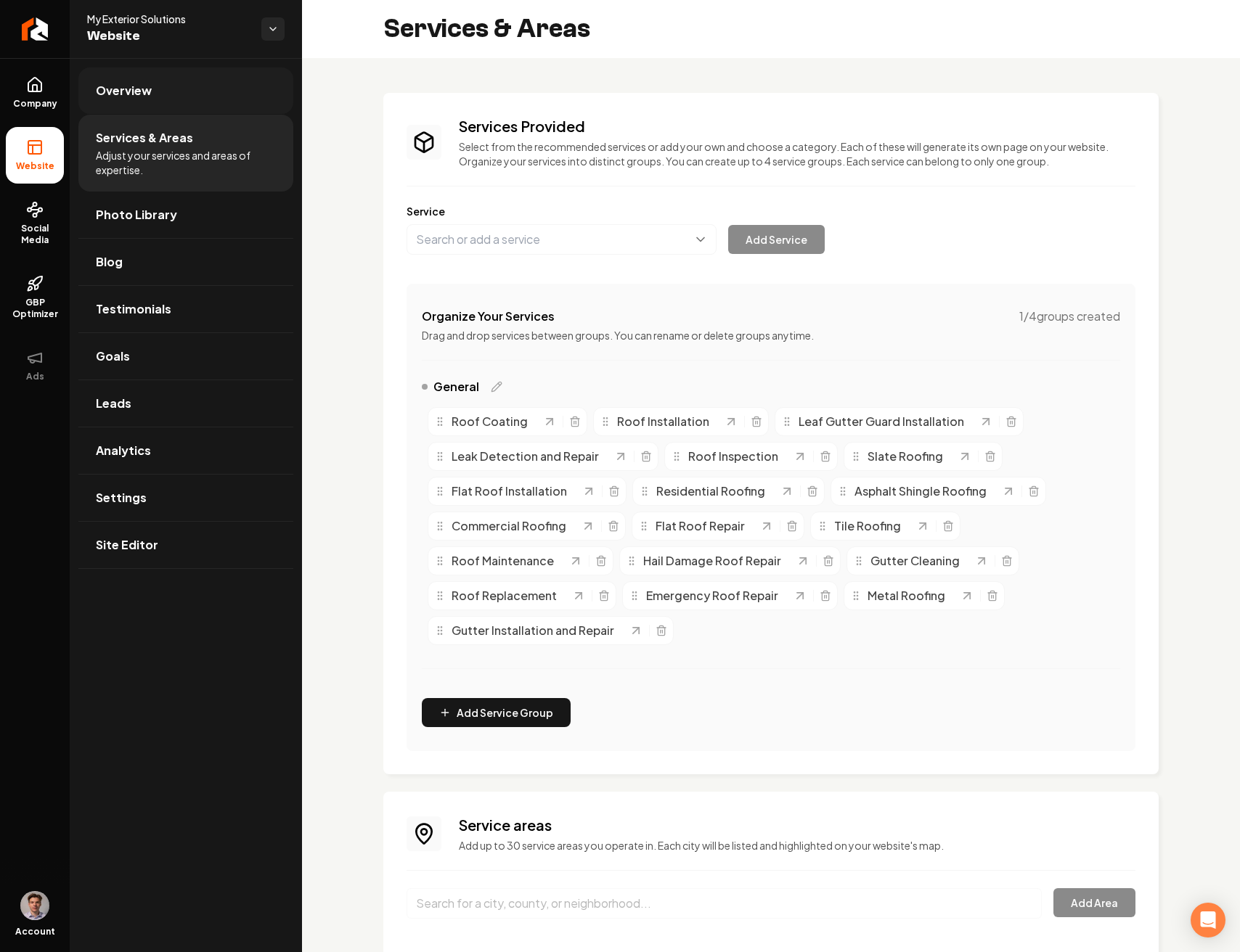
click at [163, 87] on link "Overview" at bounding box center [185, 91] width 214 height 47
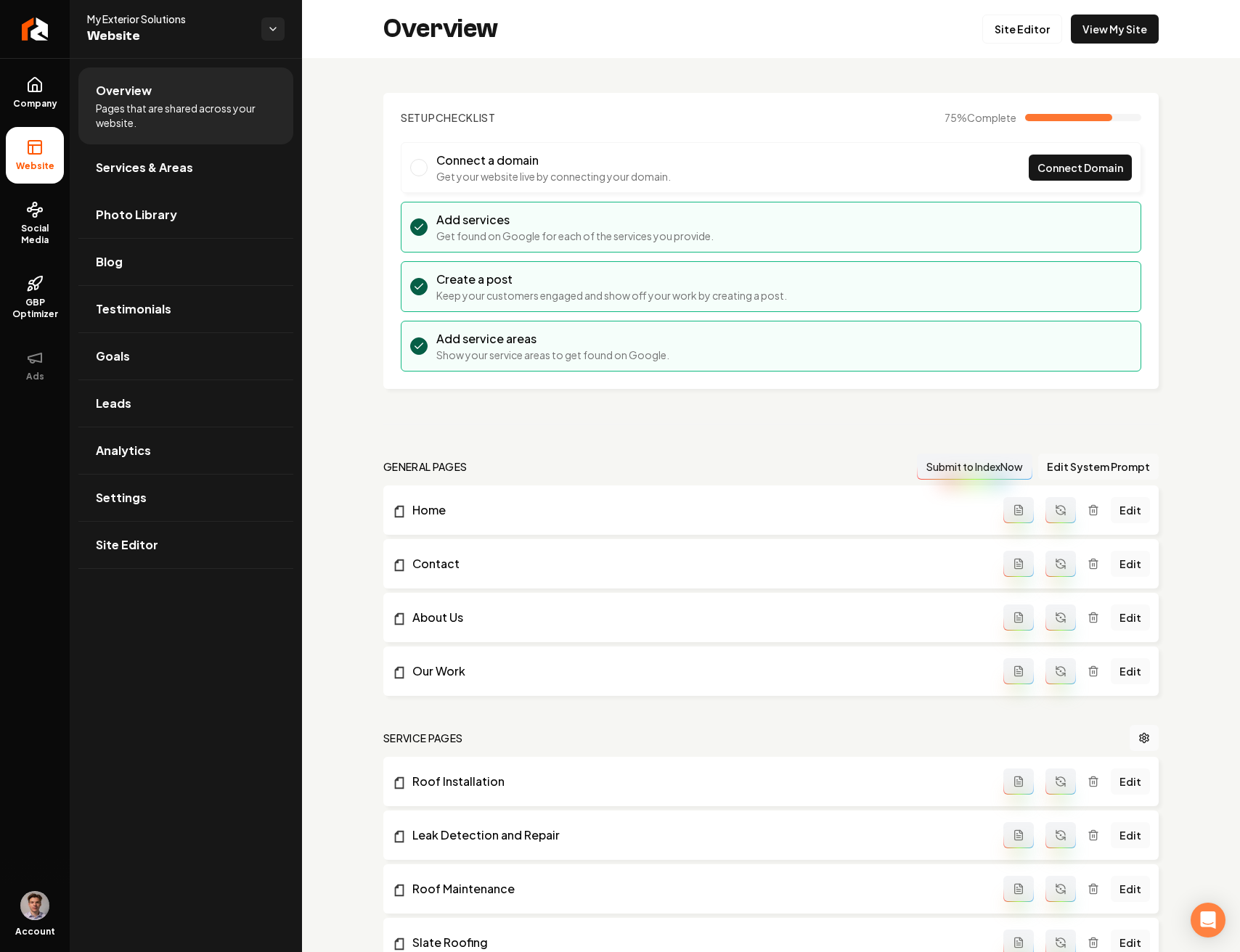
click at [1081, 458] on button "Edit System Prompt" at bounding box center [1098, 466] width 121 height 26
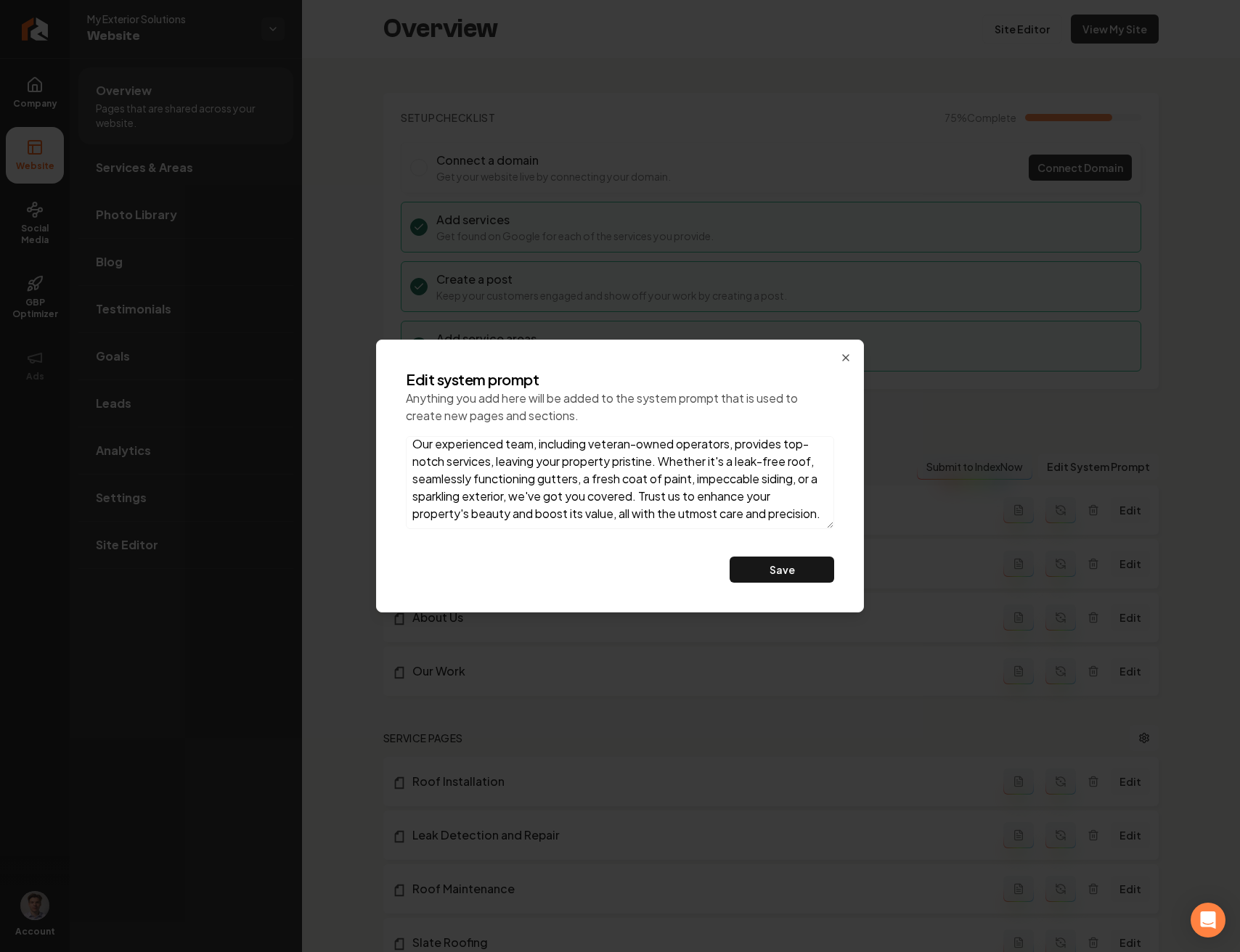
scroll to position [60, 0]
click at [842, 356] on icon "button" at bounding box center [845, 358] width 12 height 12
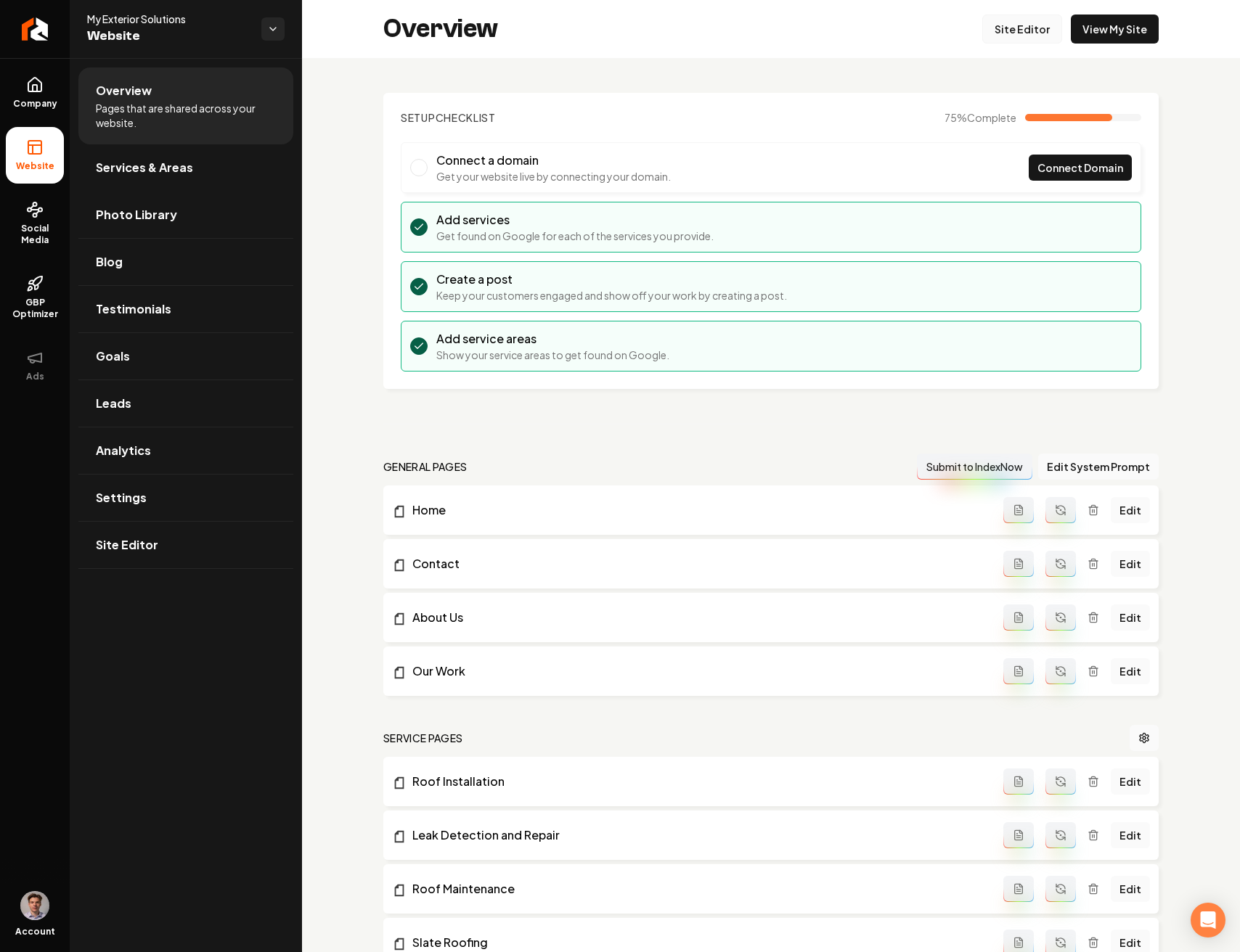
click at [1015, 32] on link "Site Editor" at bounding box center [1022, 28] width 80 height 29
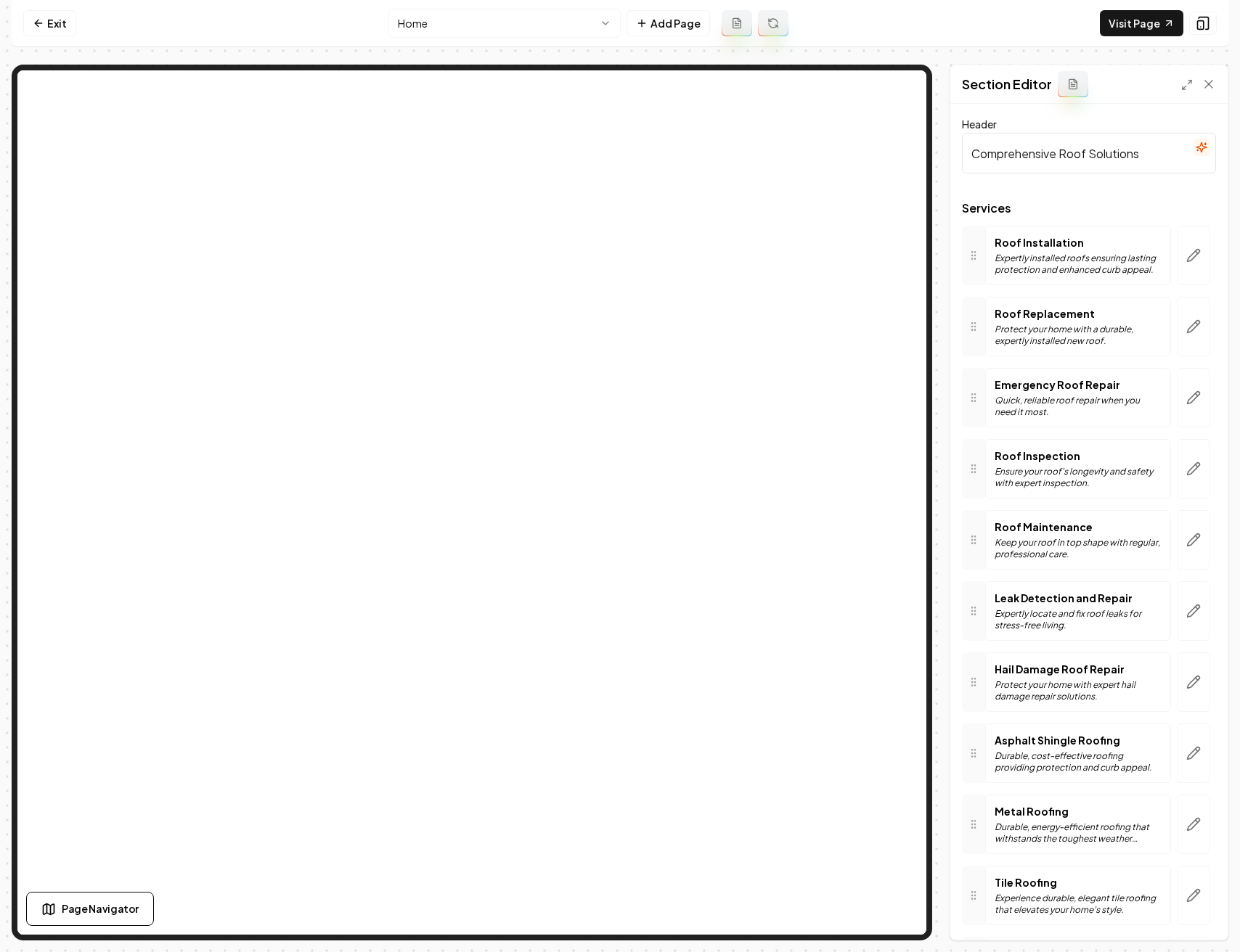
click at [1072, 153] on input "Comprehensive Roof Solutions" at bounding box center [1089, 153] width 254 height 41
type input "Comprehensive Exterior Solutions"
click at [1198, 909] on button "Save" at bounding box center [1194, 914] width 43 height 26
click at [49, 20] on link "Exit" at bounding box center [50, 22] width 53 height 26
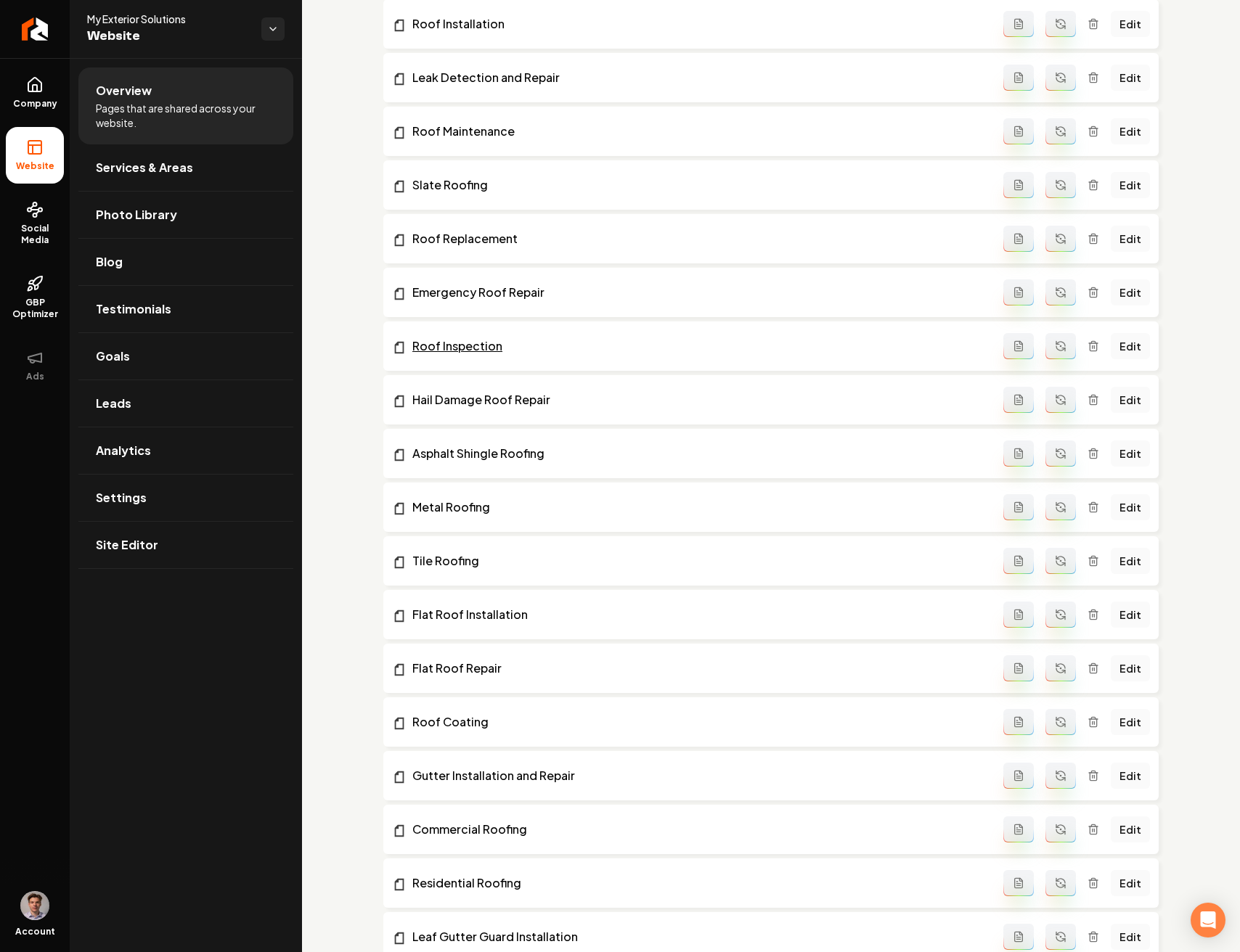
scroll to position [745, 0]
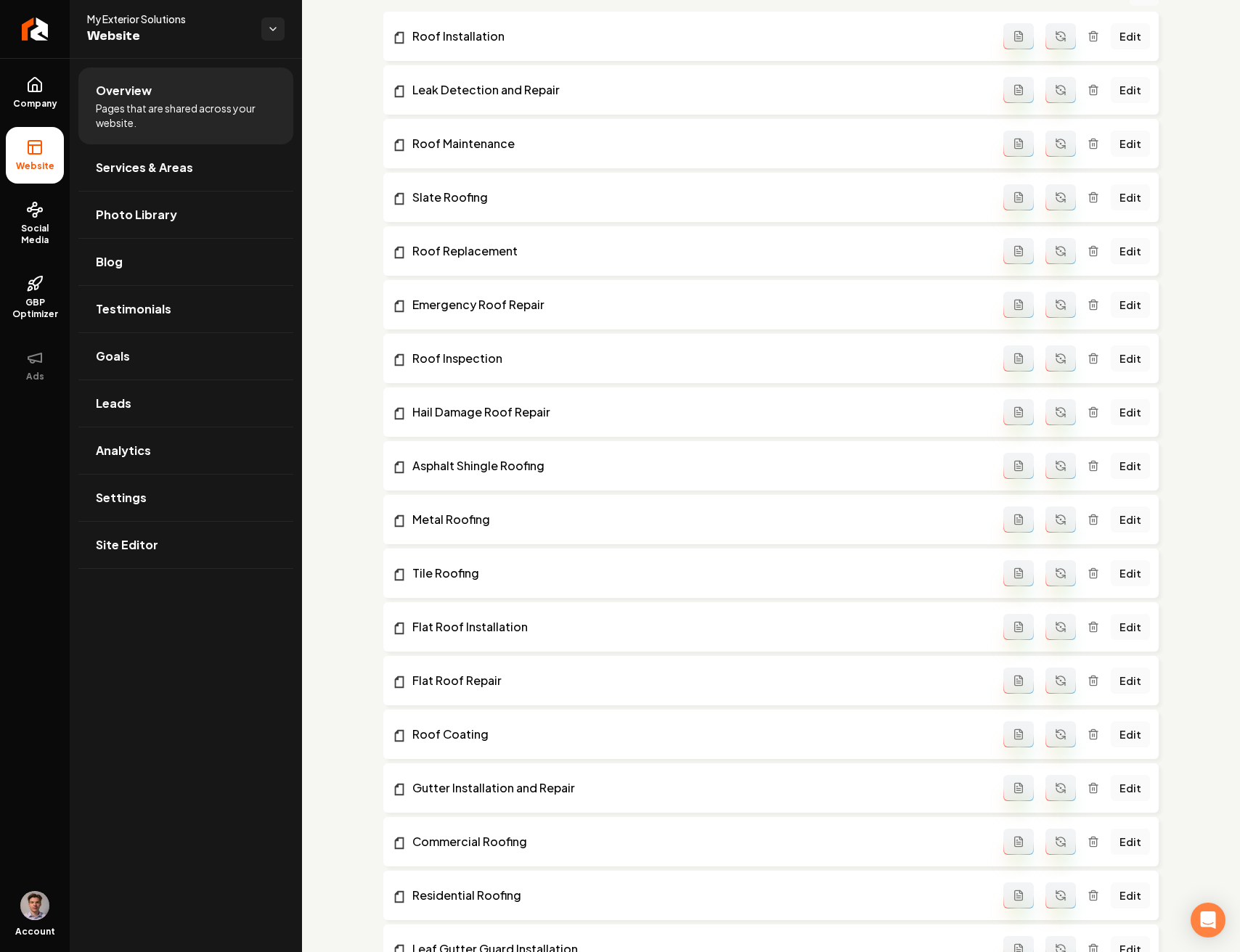
click at [1087, 410] on icon "Main content area" at bounding box center [1093, 412] width 12 height 12
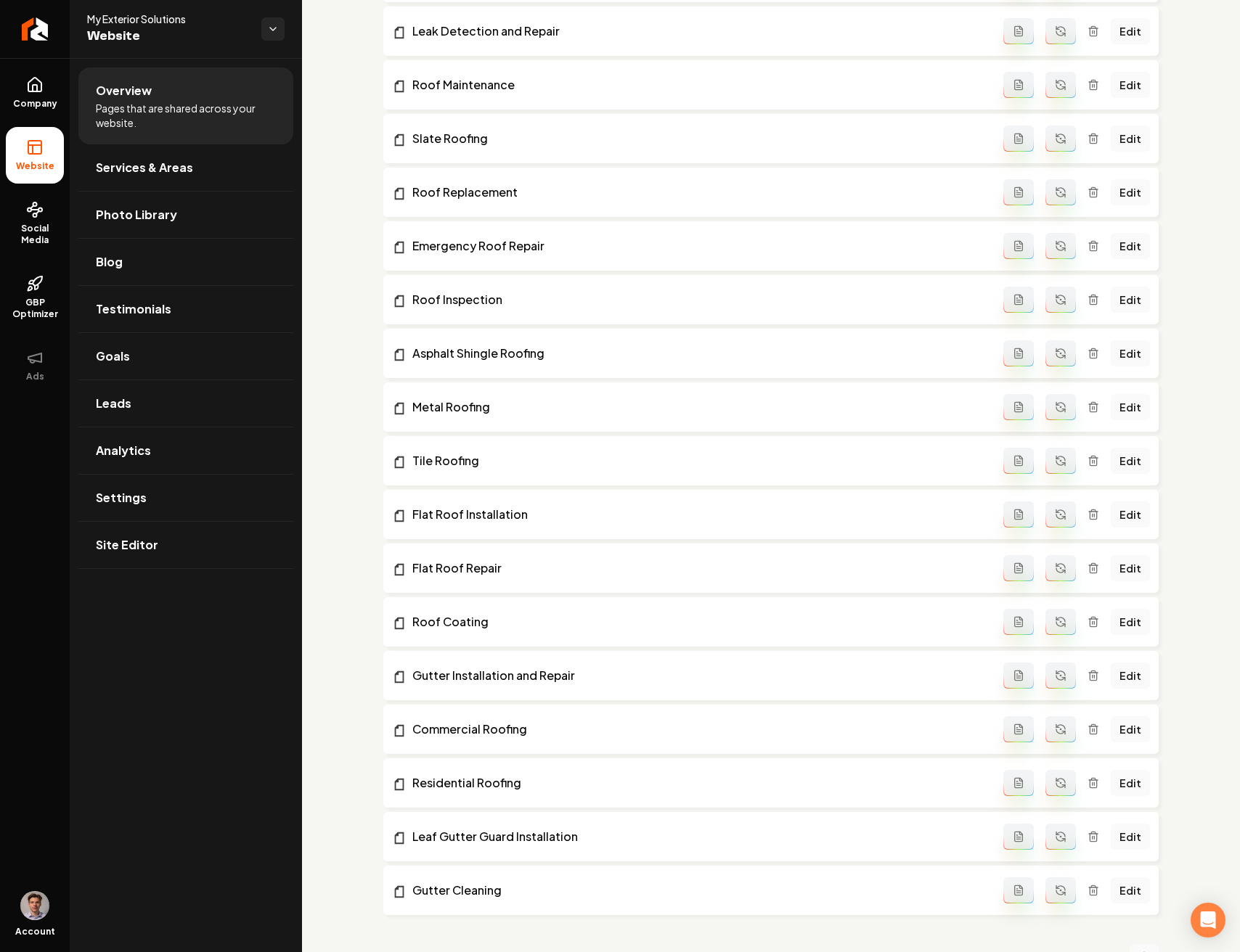
scroll to position [631, 0]
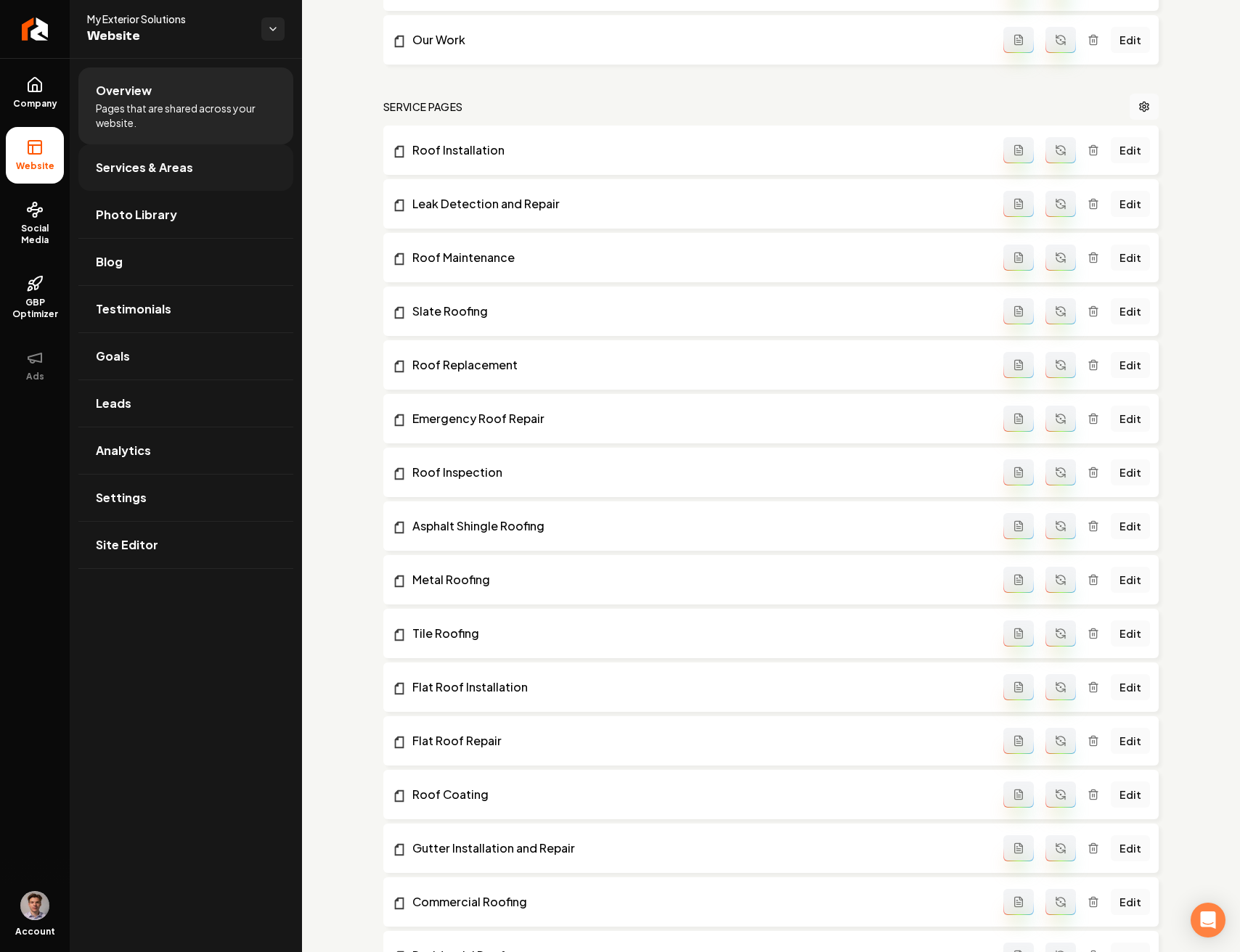
click at [180, 164] on span "Services & Areas" at bounding box center [144, 167] width 97 height 17
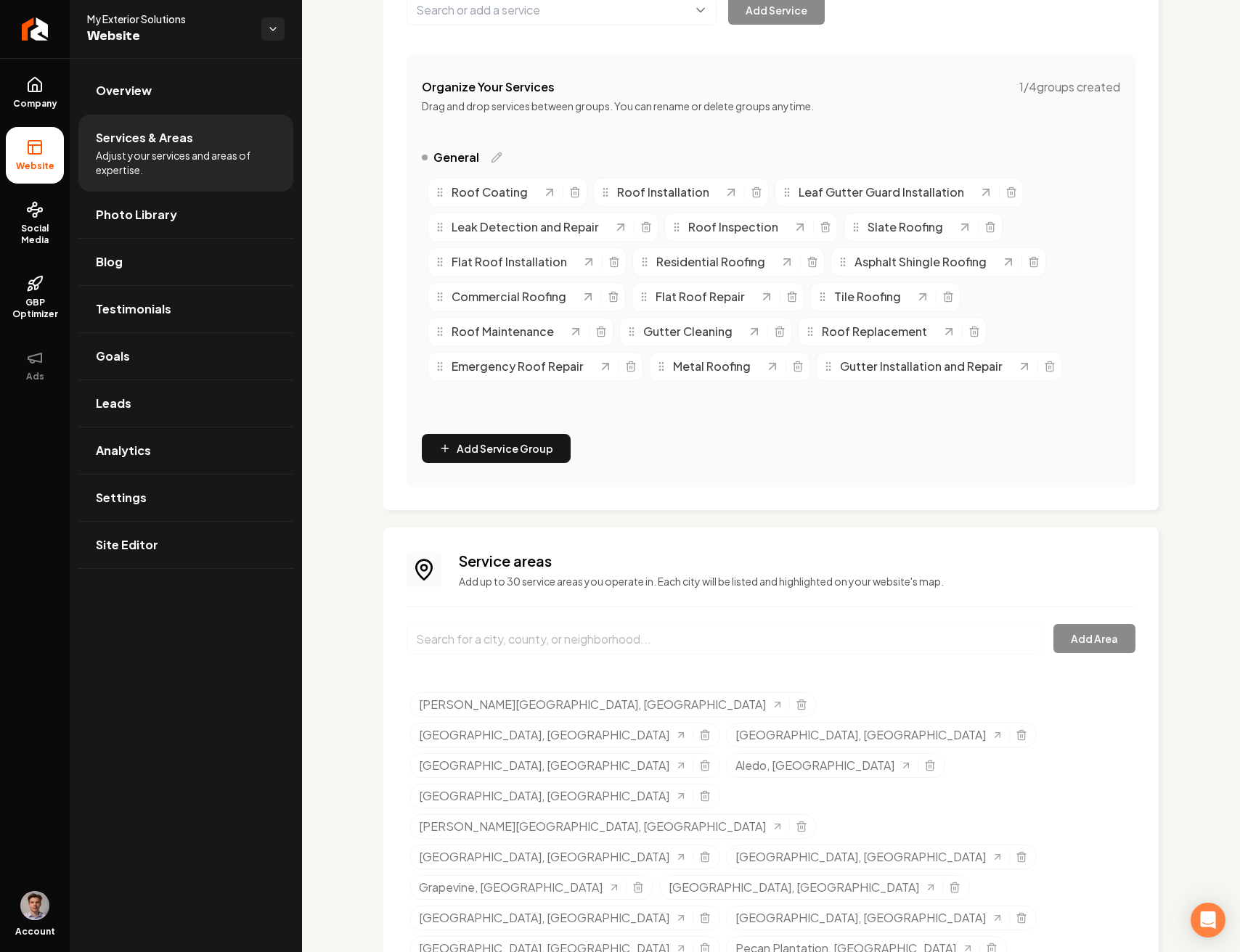
scroll to position [228, 0]
click at [499, 445] on button "Add Service Group" at bounding box center [495, 449] width 149 height 29
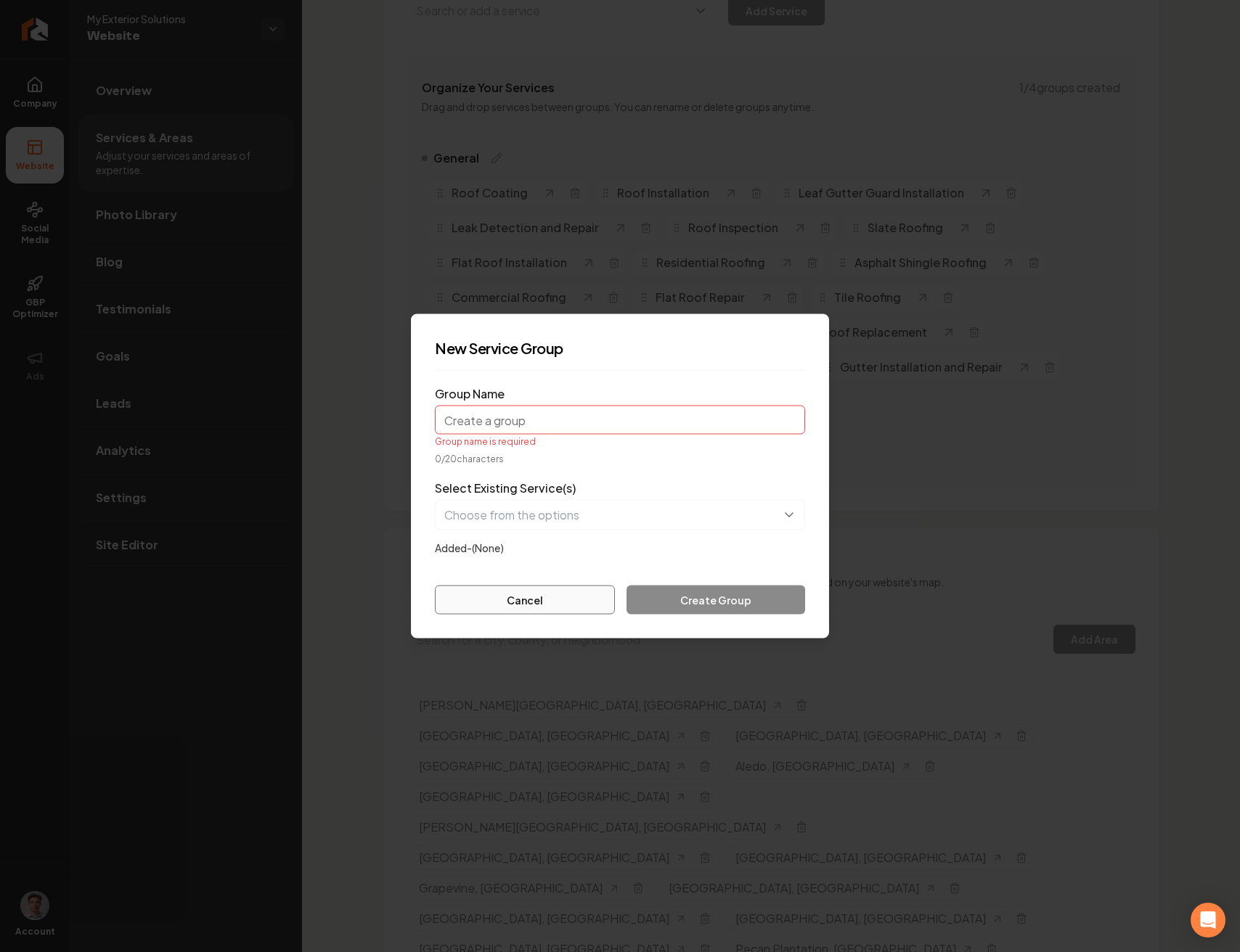
click at [528, 607] on button "Cancel" at bounding box center [524, 600] width 180 height 29
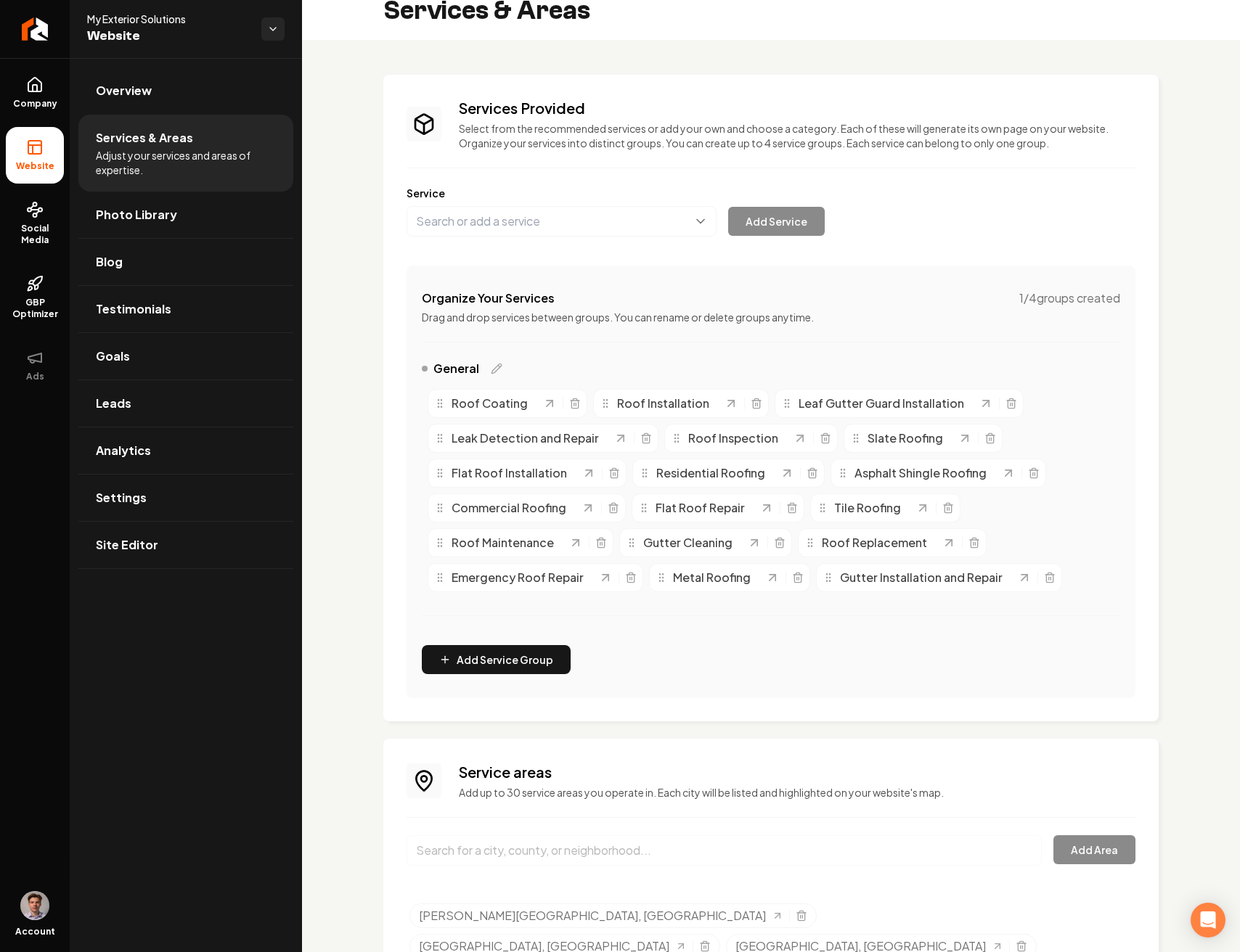
scroll to position [0, 0]
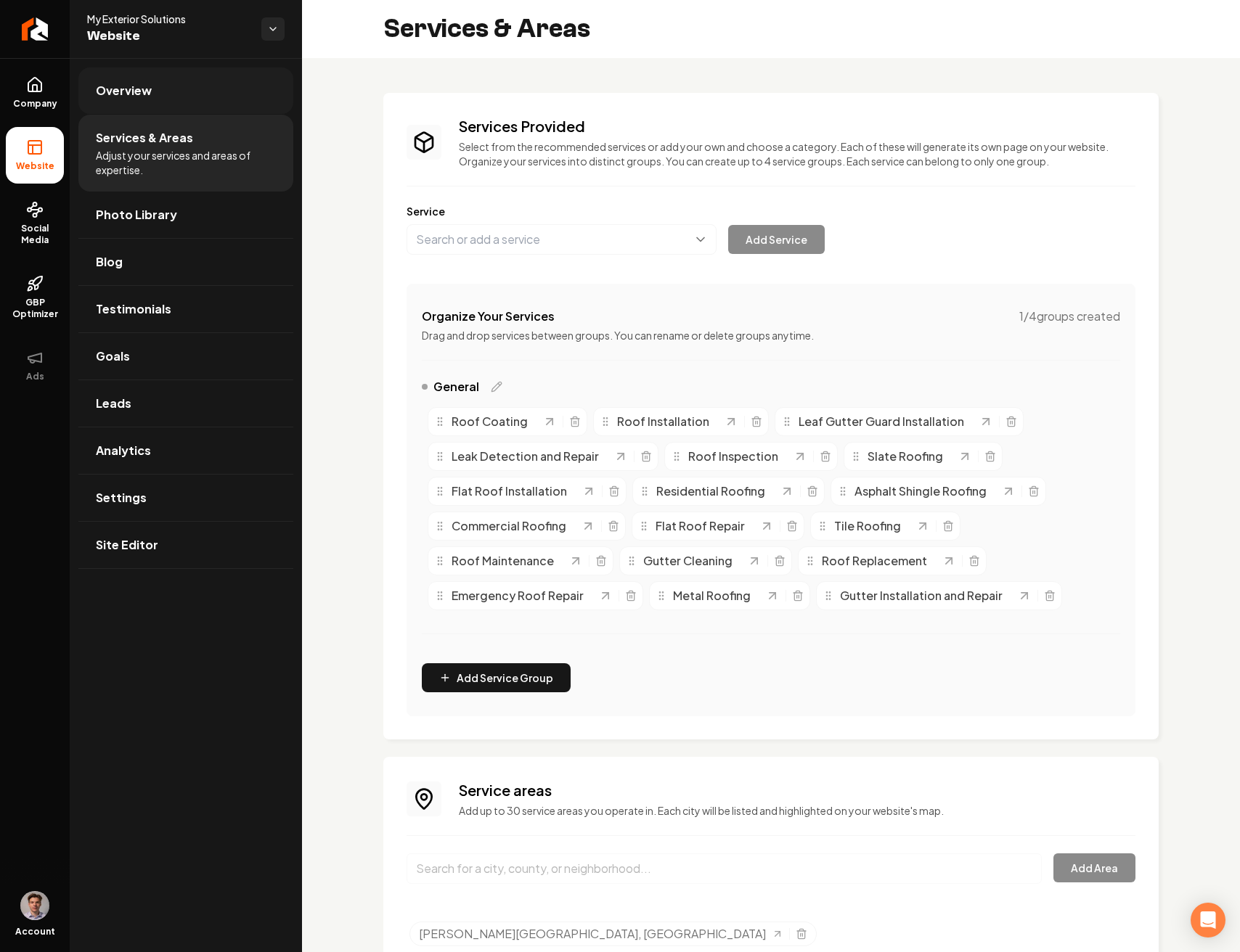
click at [135, 101] on link "Overview" at bounding box center [185, 91] width 214 height 47
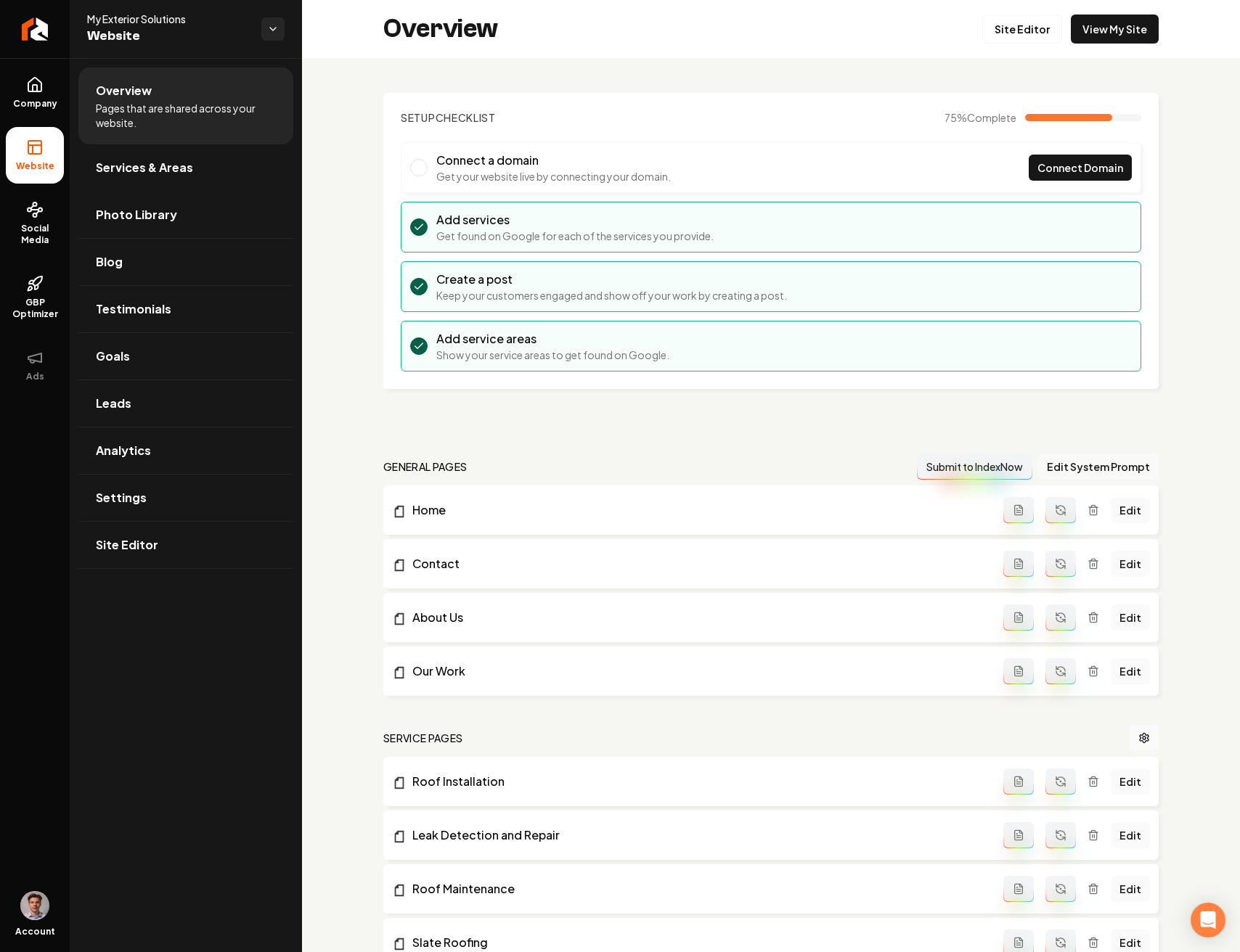
click at [1095, 472] on button "Edit System Prompt" at bounding box center [1098, 466] width 121 height 26
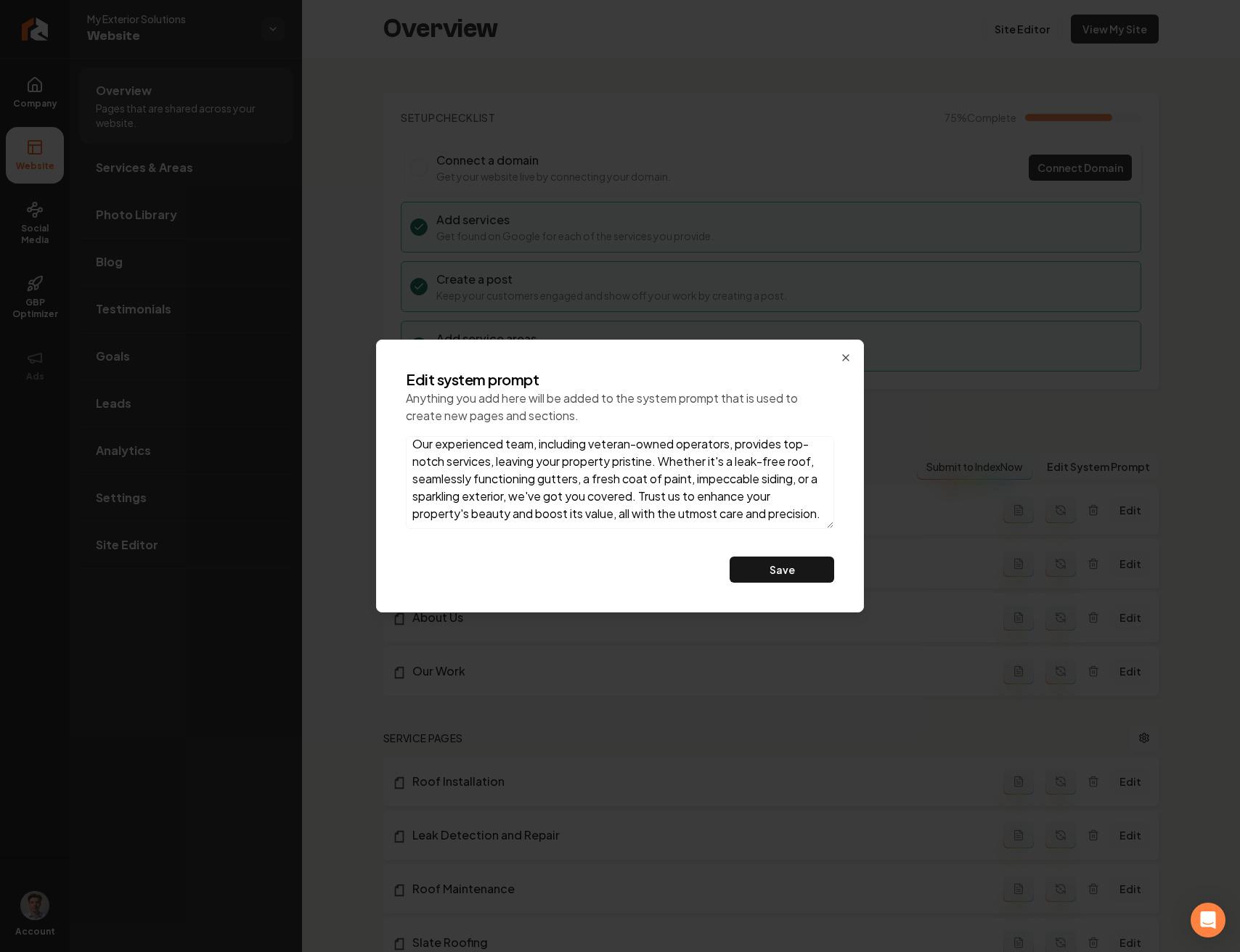
scroll to position [60, 0]
click at [520, 511] on textarea "At My Exterior Solutions, our commitment to excellence in roofing, gutter servi…" at bounding box center [619, 483] width 428 height 93
paste textarea "gutter cleaning, leaf guards, siding, painting, fencing, property maintenance."
click at [513, 498] on textarea "At My Exterior Solutions, our commitment to excellence in roofing, gutter servi…" at bounding box center [619, 483] width 428 height 93
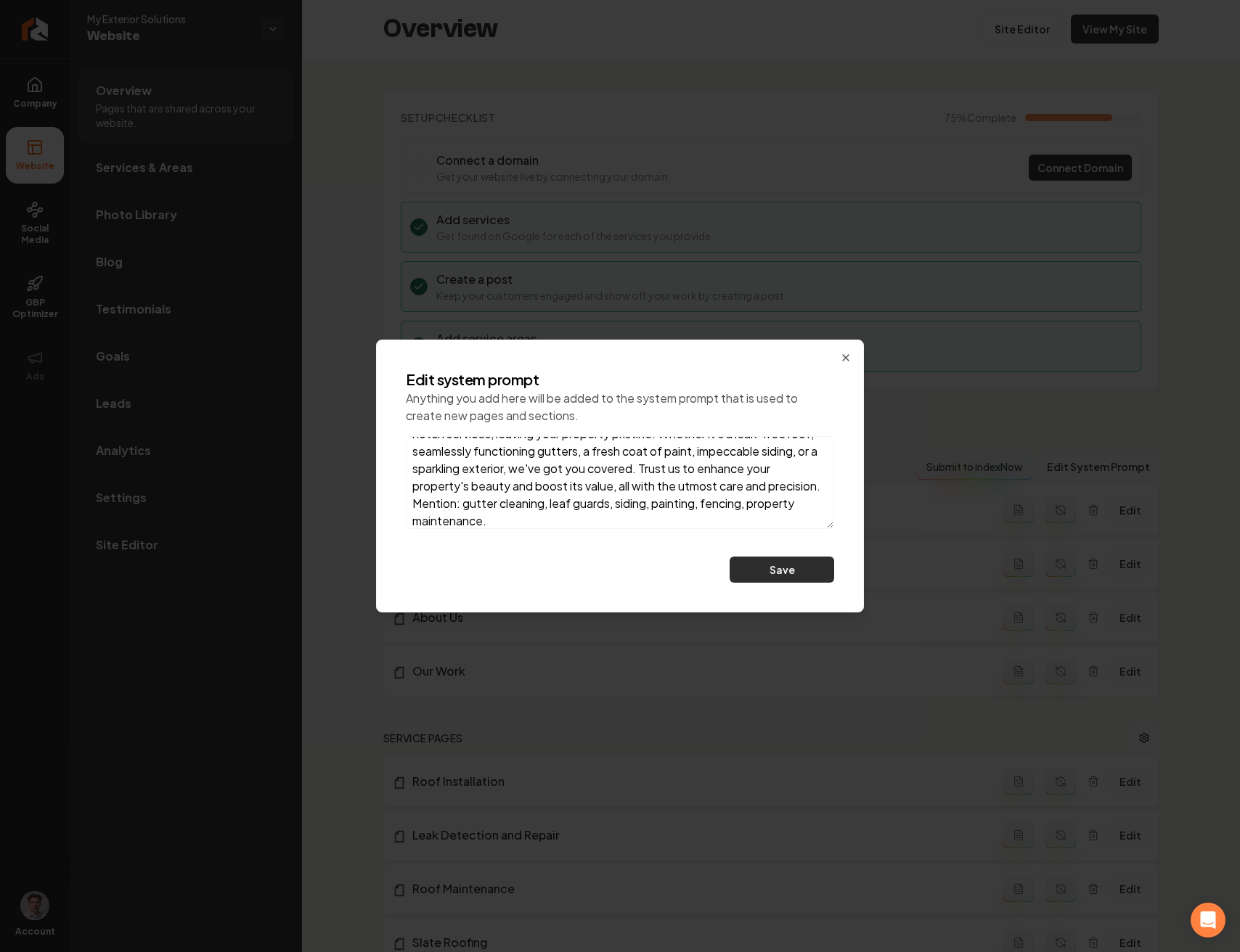
type textarea "At My Exterior Solutions, our commitment to excellence in roofing, gutter servi…"
click at [775, 564] on button "Save" at bounding box center [782, 569] width 105 height 26
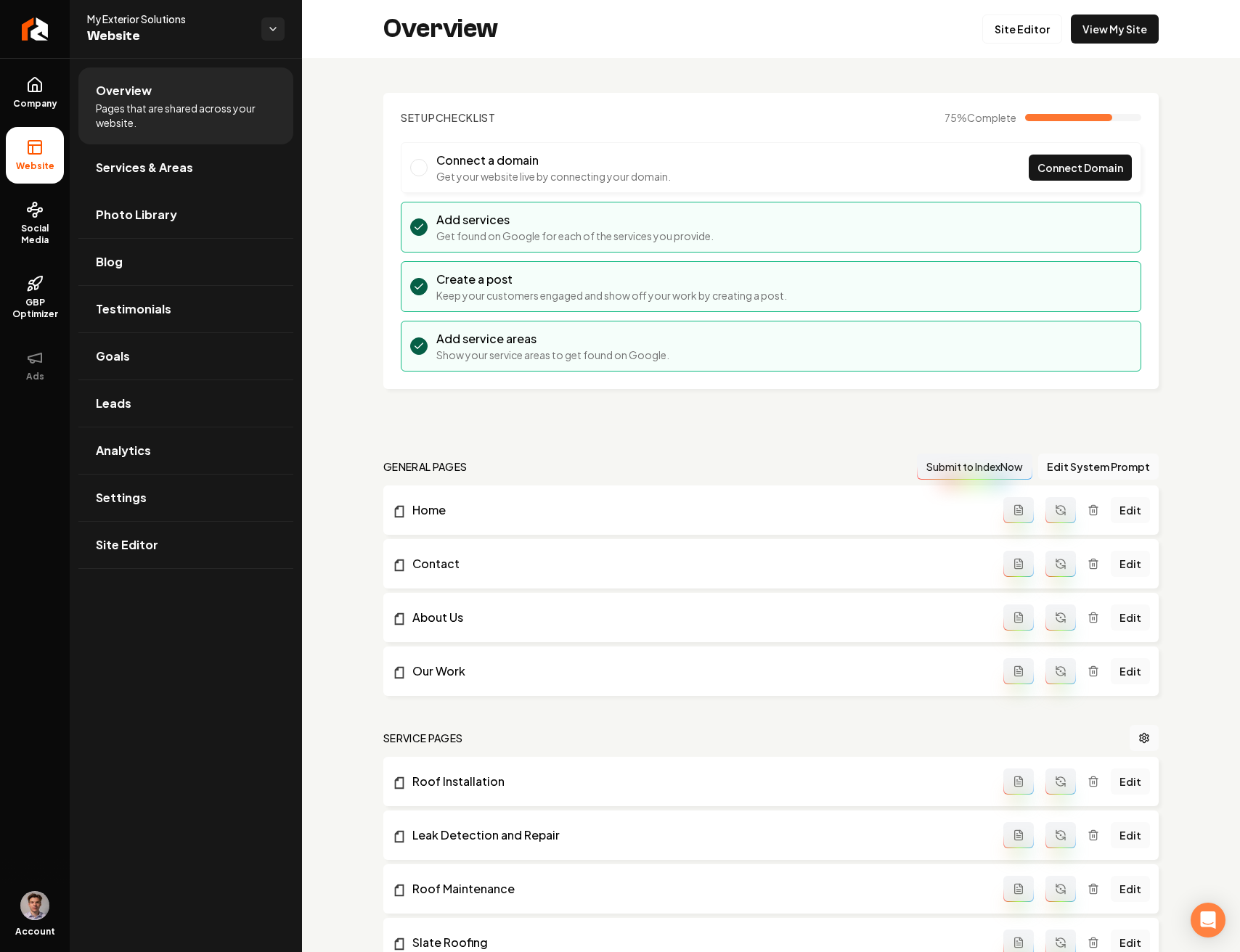
click at [1051, 623] on button "Main content area" at bounding box center [1060, 616] width 31 height 26
click at [1055, 672] on icon "Main content area" at bounding box center [1060, 671] width 12 height 12
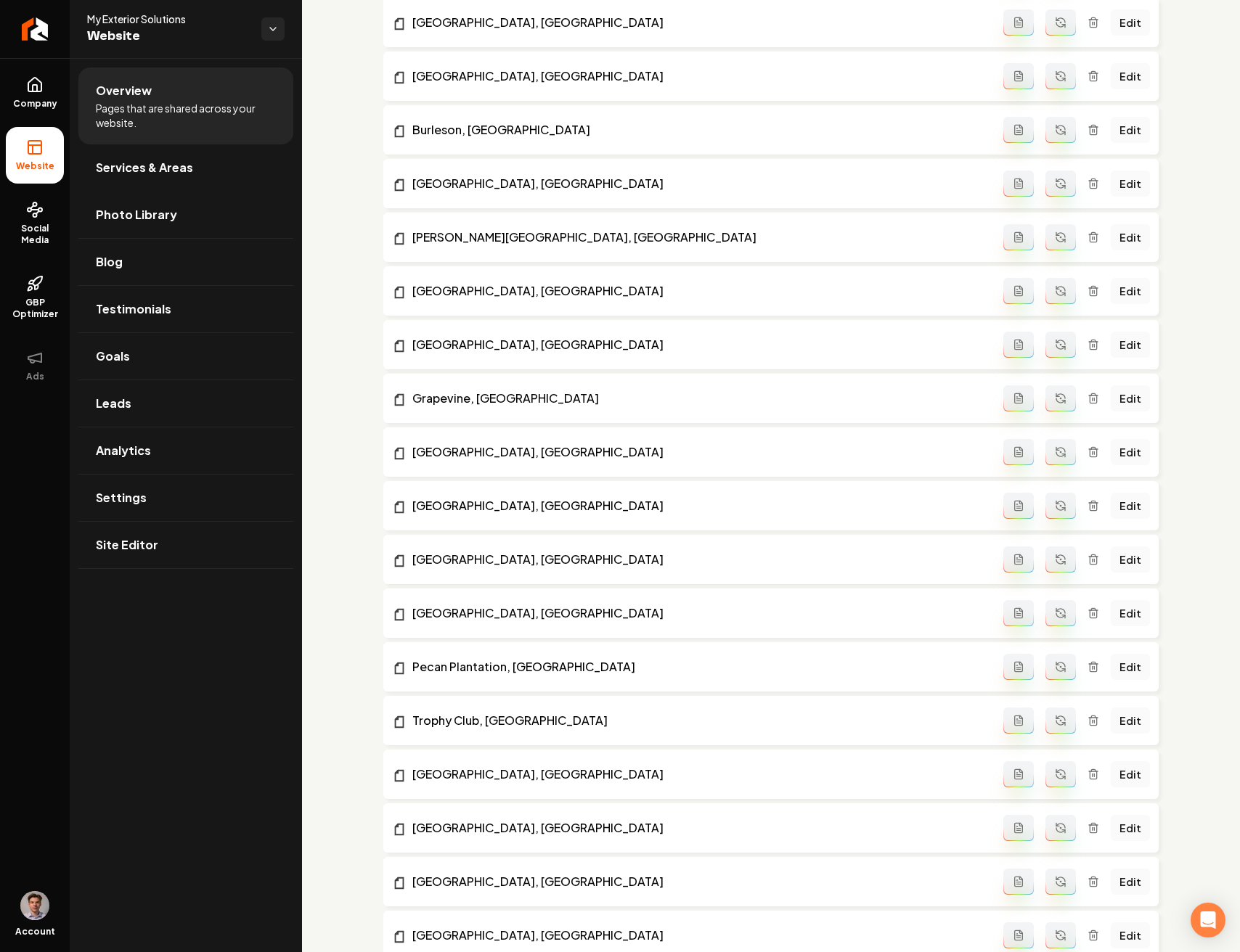
scroll to position [2625, 0]
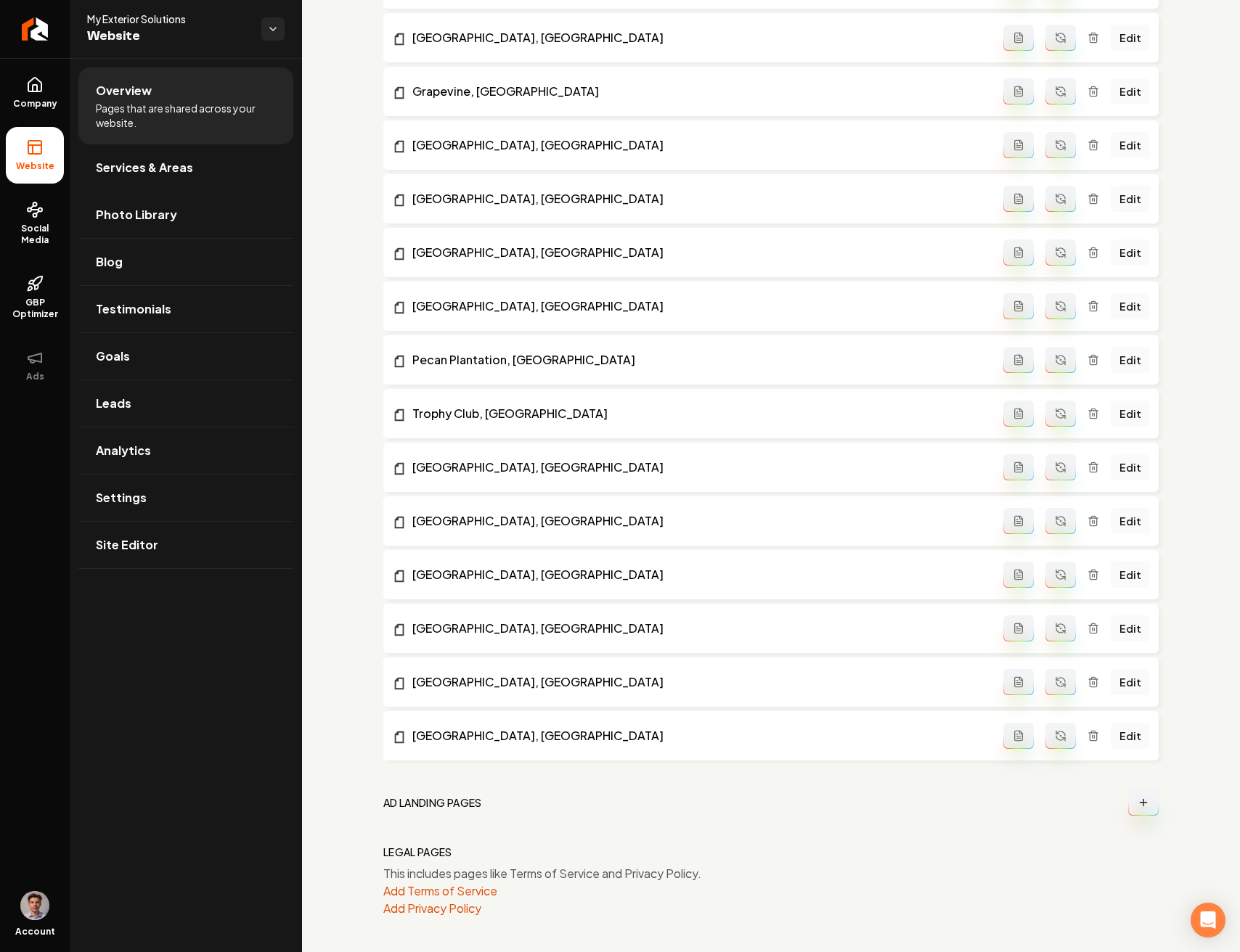
click at [1051, 725] on button "Main content area" at bounding box center [1060, 735] width 31 height 26
click at [1055, 678] on icon "Main content area" at bounding box center [1060, 682] width 12 height 12
click at [1055, 628] on icon "Main content area" at bounding box center [1060, 628] width 12 height 12
click at [1050, 581] on button "Main content area" at bounding box center [1060, 574] width 31 height 26
click at [1055, 520] on icon "Main content area" at bounding box center [1060, 521] width 12 height 12
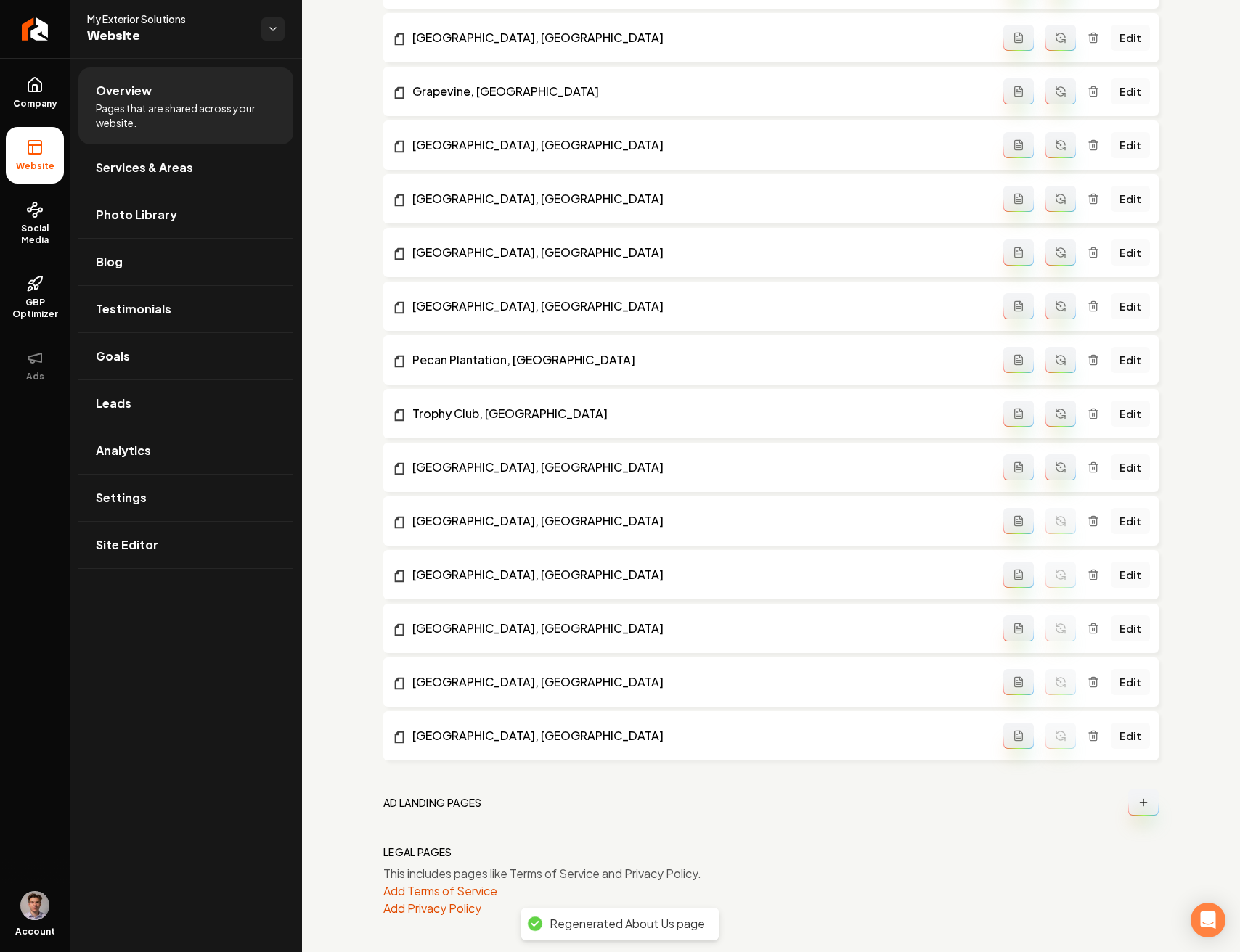
click at [1056, 446] on li "Southlake, TX Edit" at bounding box center [770, 467] width 775 height 49
click at [1055, 454] on button "Main content area" at bounding box center [1060, 467] width 31 height 26
click at [1055, 413] on icon "Main content area" at bounding box center [1060, 414] width 12 height 12
click at [1055, 363] on icon "Main content area" at bounding box center [1060, 360] width 12 height 12
click at [1055, 302] on icon "Main content area" at bounding box center [1060, 307] width 12 height 12
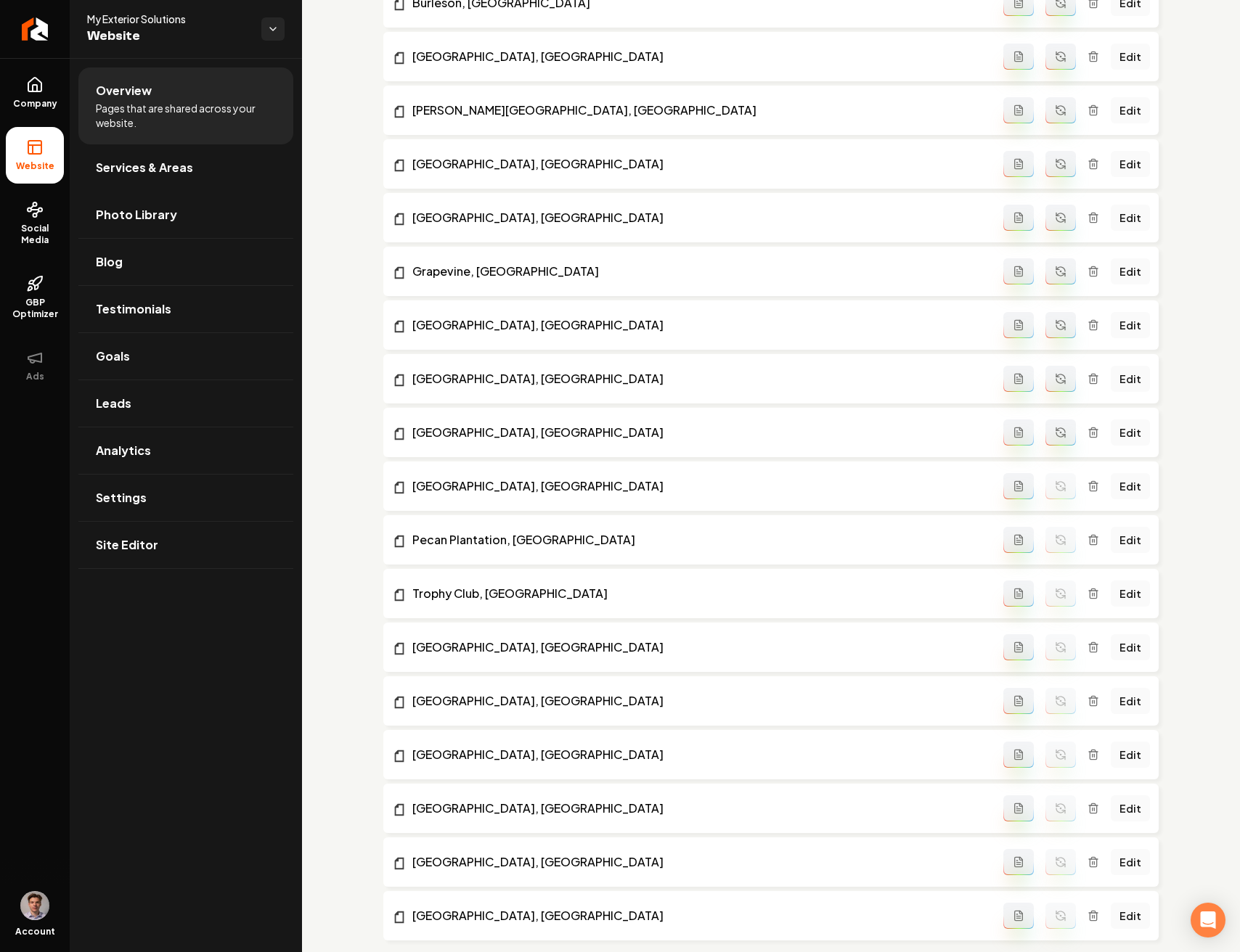
scroll to position [2436, 0]
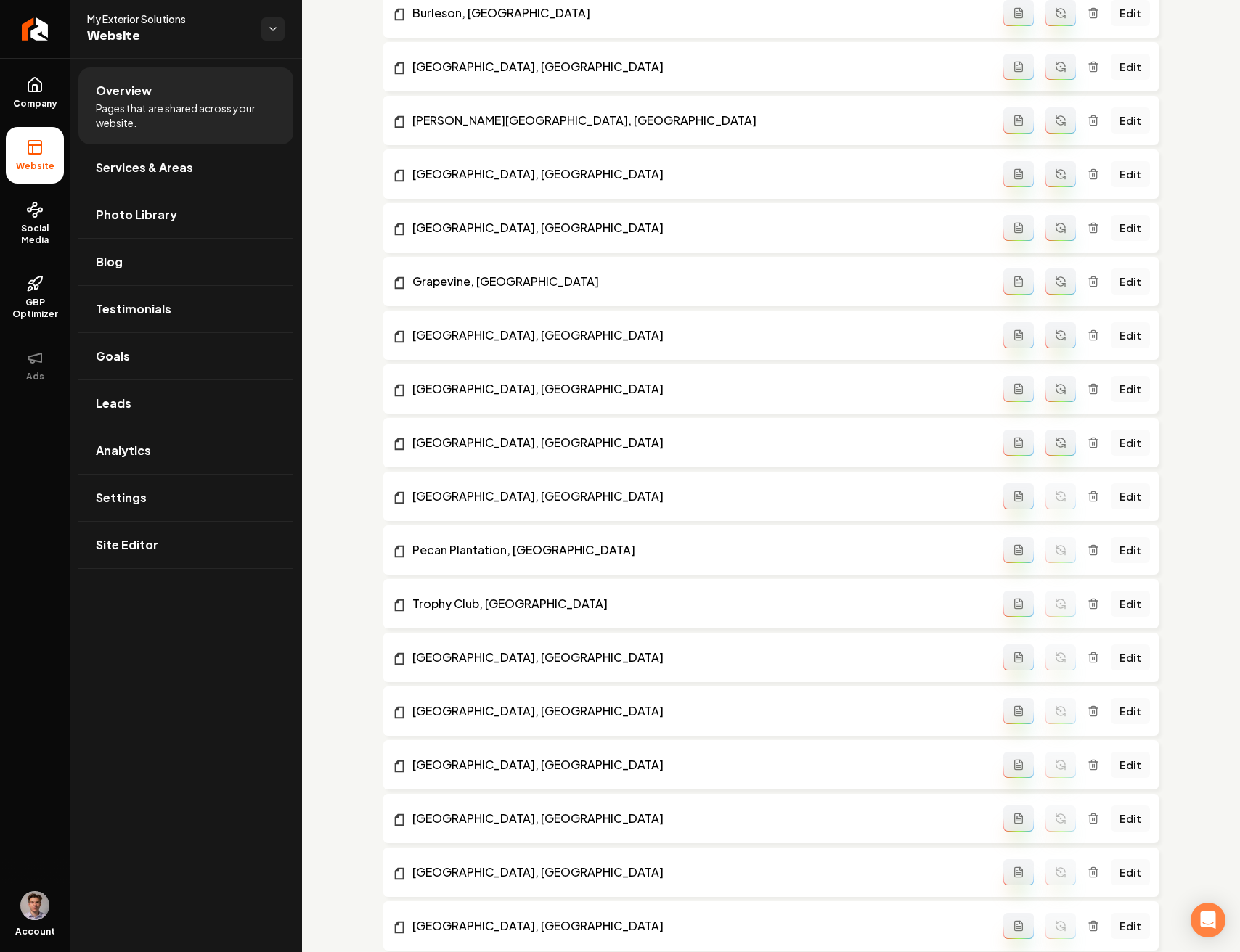
click at [1057, 435] on button "Main content area" at bounding box center [1060, 442] width 31 height 26
click at [1055, 391] on icon "Main content area" at bounding box center [1060, 389] width 12 height 12
click at [1055, 330] on icon "Main content area" at bounding box center [1060, 335] width 12 height 12
click at [1050, 274] on button "Main content area" at bounding box center [1060, 281] width 31 height 26
click at [1049, 234] on button "Main content area" at bounding box center [1060, 227] width 31 height 26
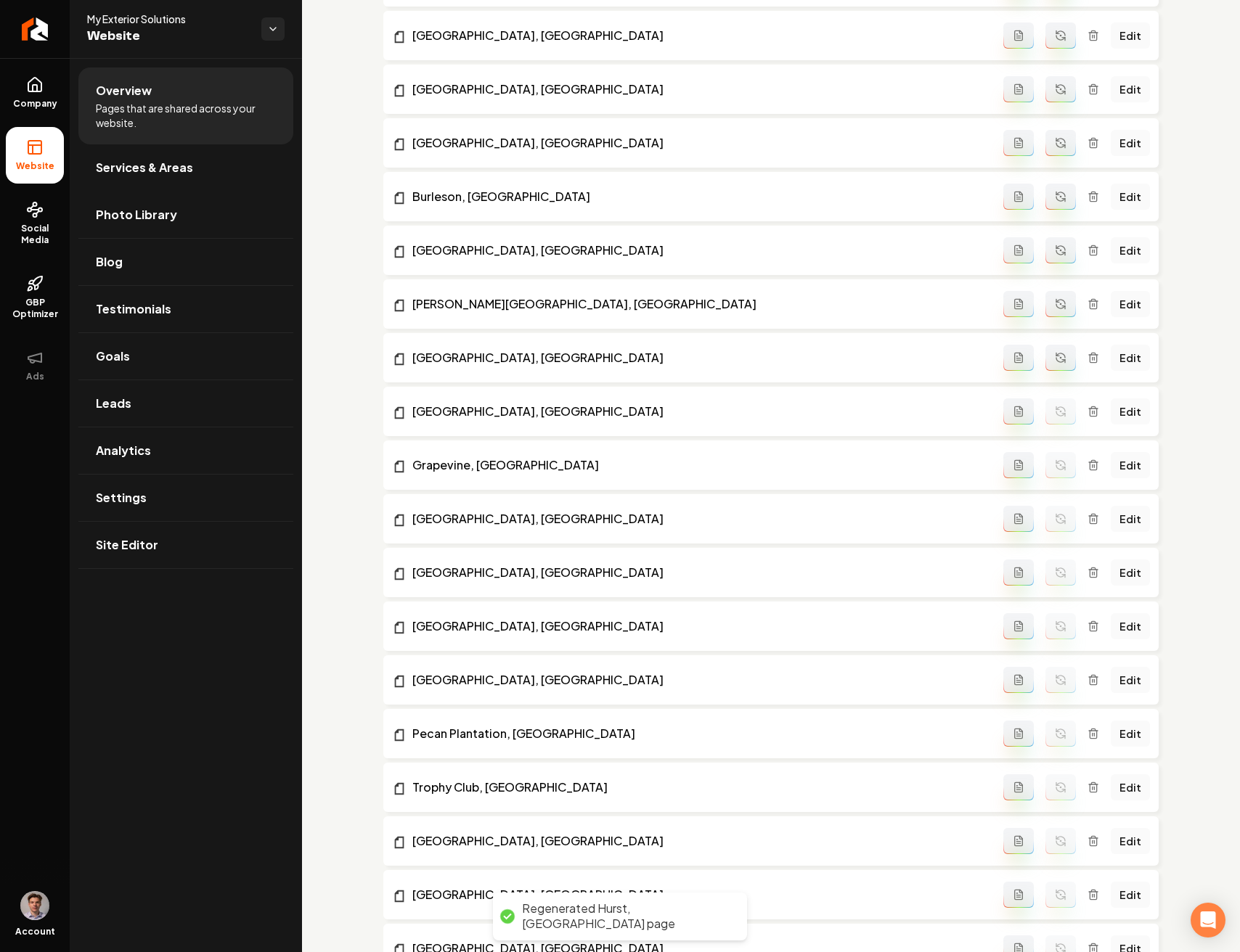
scroll to position [2248, 0]
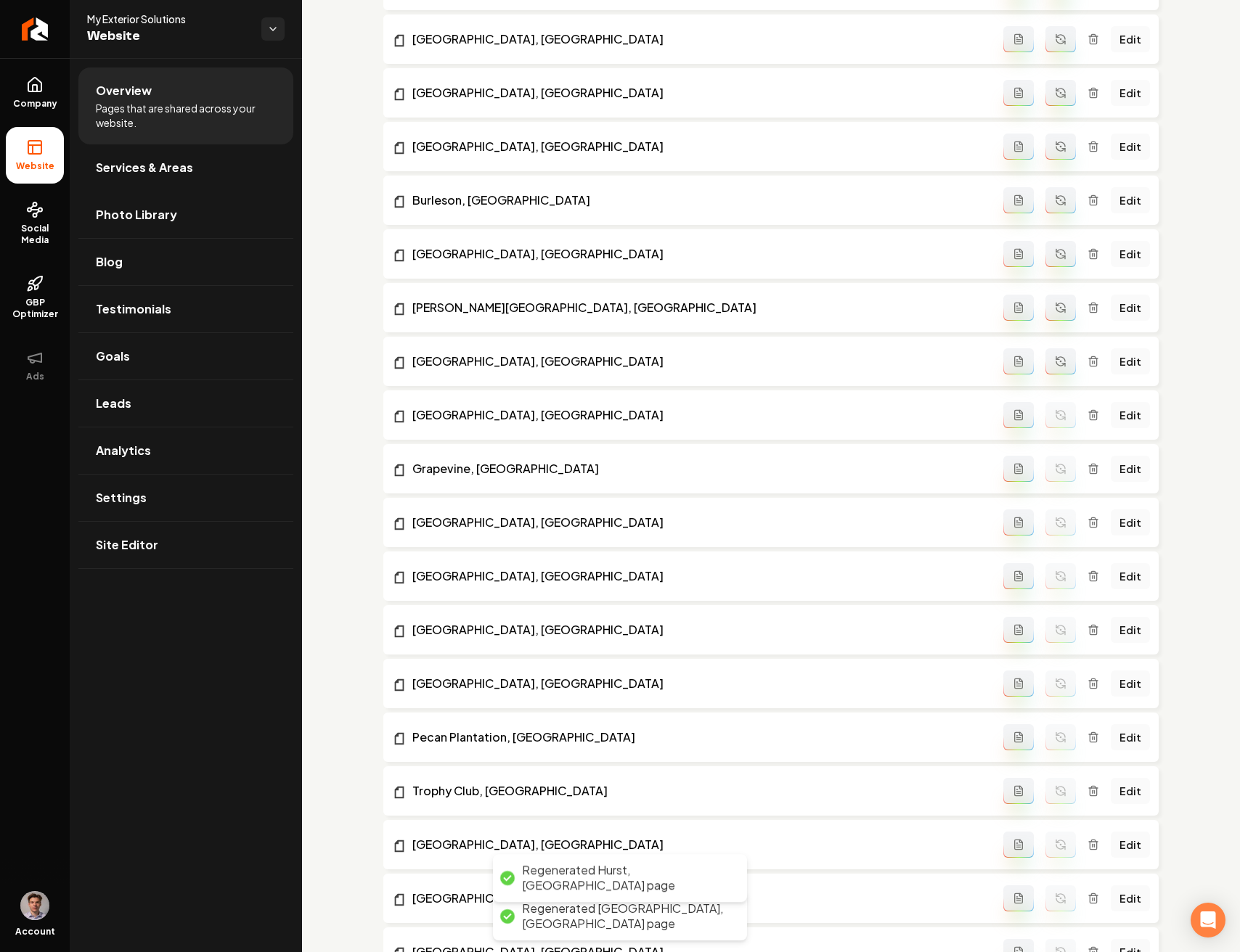
click at [1056, 358] on icon "Main content area" at bounding box center [1060, 361] width 12 height 12
click at [1055, 305] on icon "Main content area" at bounding box center [1060, 307] width 12 height 12
click at [1052, 261] on button "Main content area" at bounding box center [1060, 253] width 31 height 26
drag, startPoint x: 1050, startPoint y: 201, endPoint x: 1051, endPoint y: 190, distance: 11.0
click at [1055, 201] on icon "Main content area" at bounding box center [1060, 200] width 12 height 12
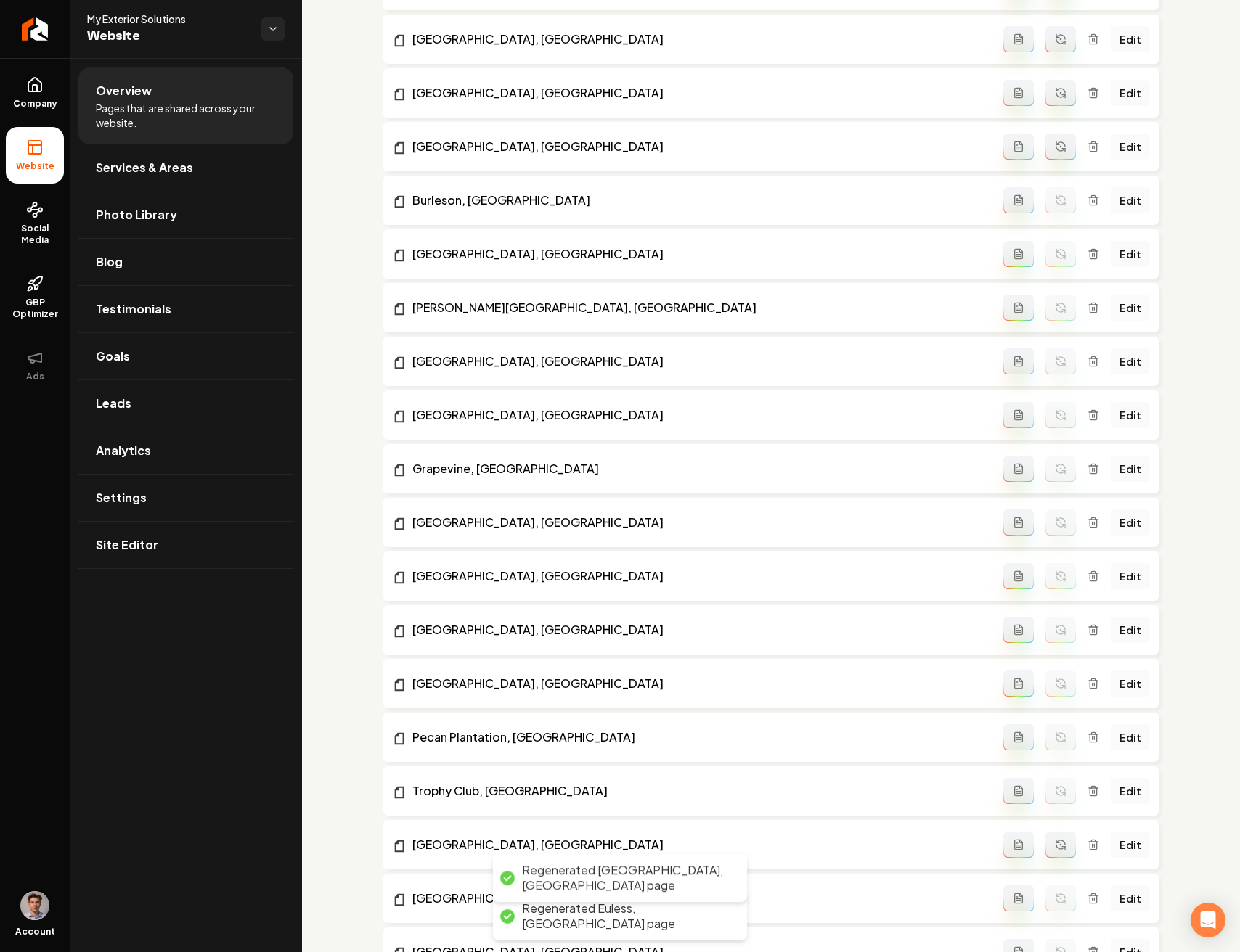
click at [1051, 153] on button "Main content area" at bounding box center [1060, 146] width 31 height 26
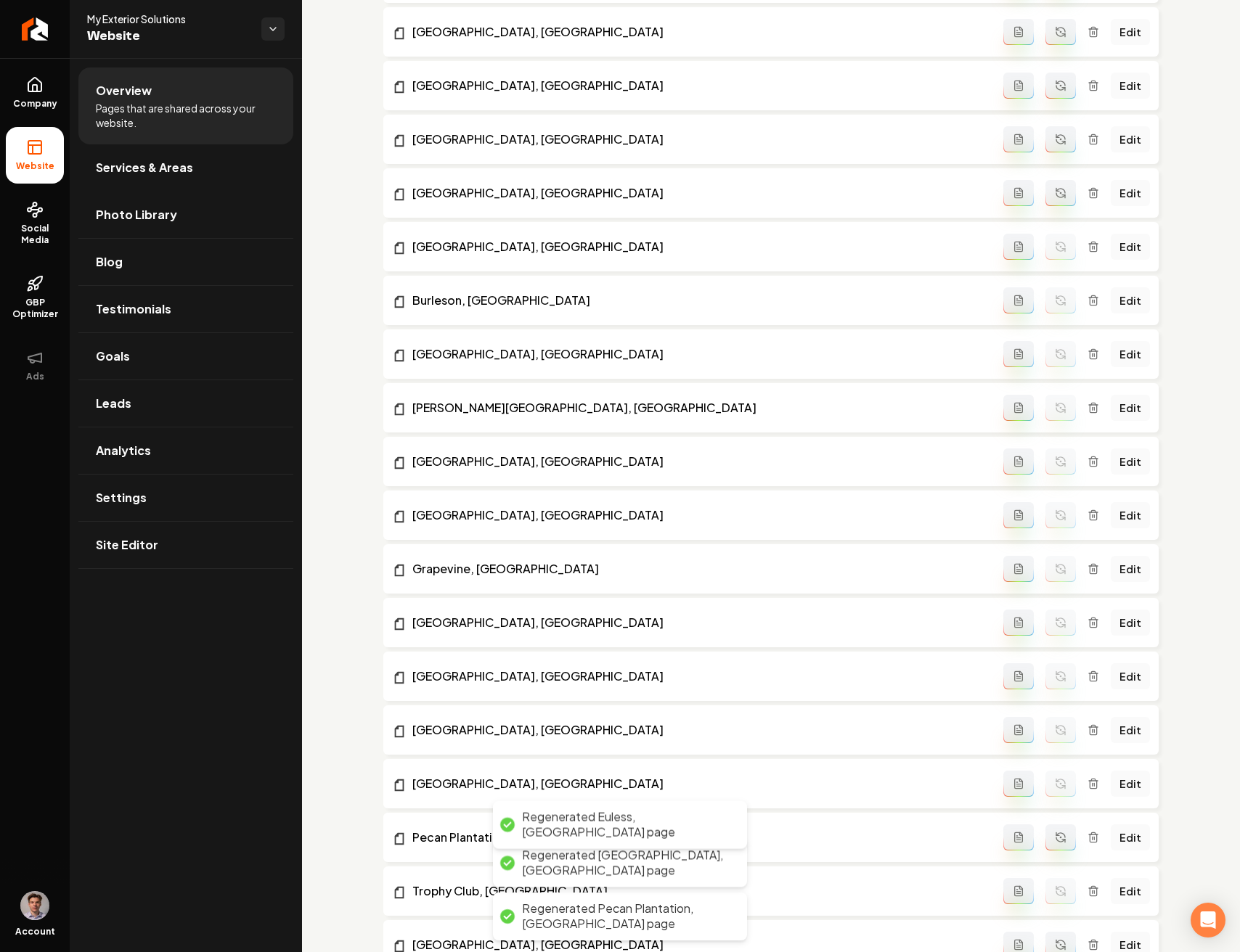
scroll to position [1853, 0]
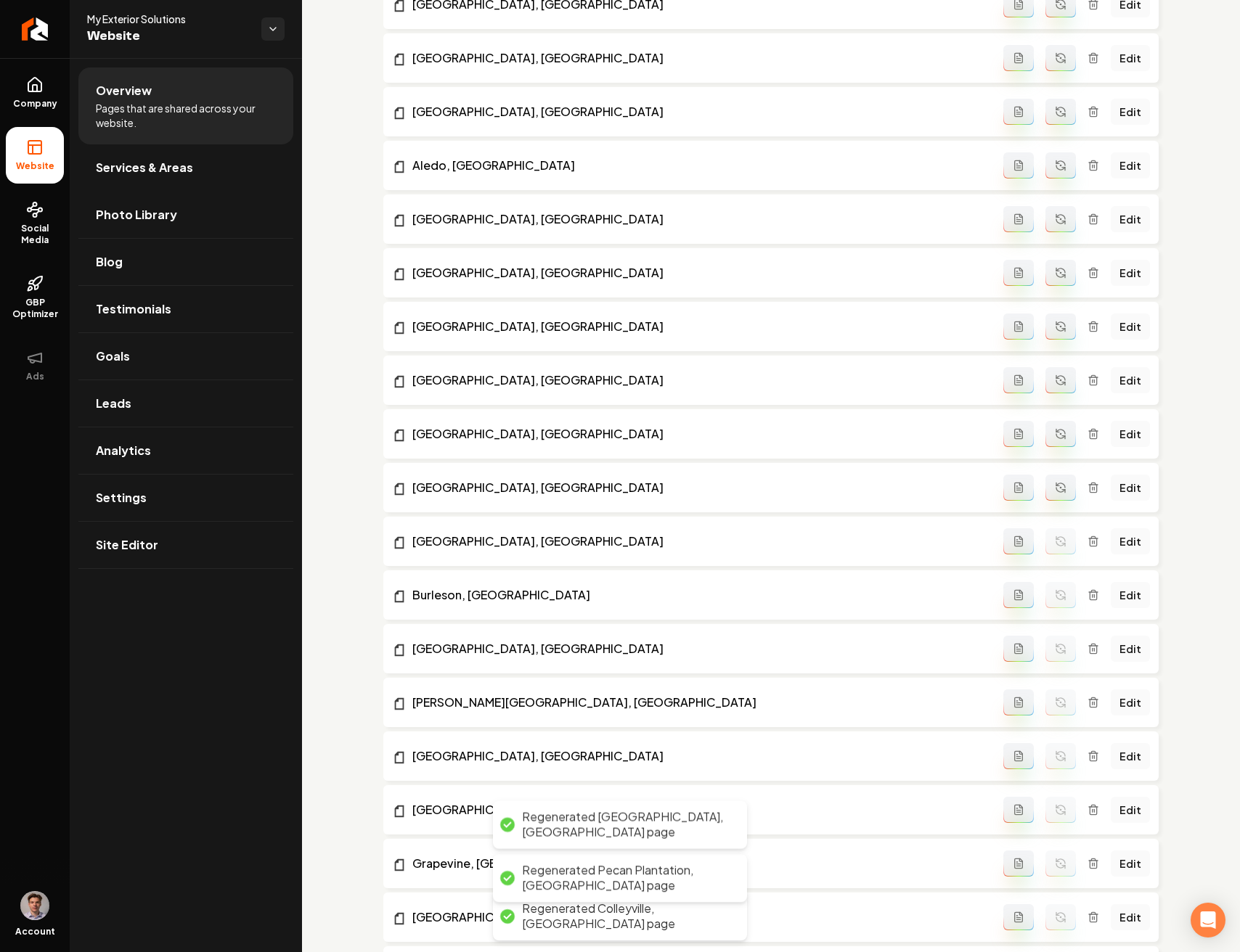
click at [1057, 479] on button "Main content area" at bounding box center [1060, 487] width 31 height 26
click at [1046, 431] on button "Main content area" at bounding box center [1060, 433] width 31 height 26
click at [1055, 381] on icon "Main content area" at bounding box center [1060, 380] width 12 height 12
click at [1046, 319] on button "Main content area" at bounding box center [1060, 326] width 31 height 26
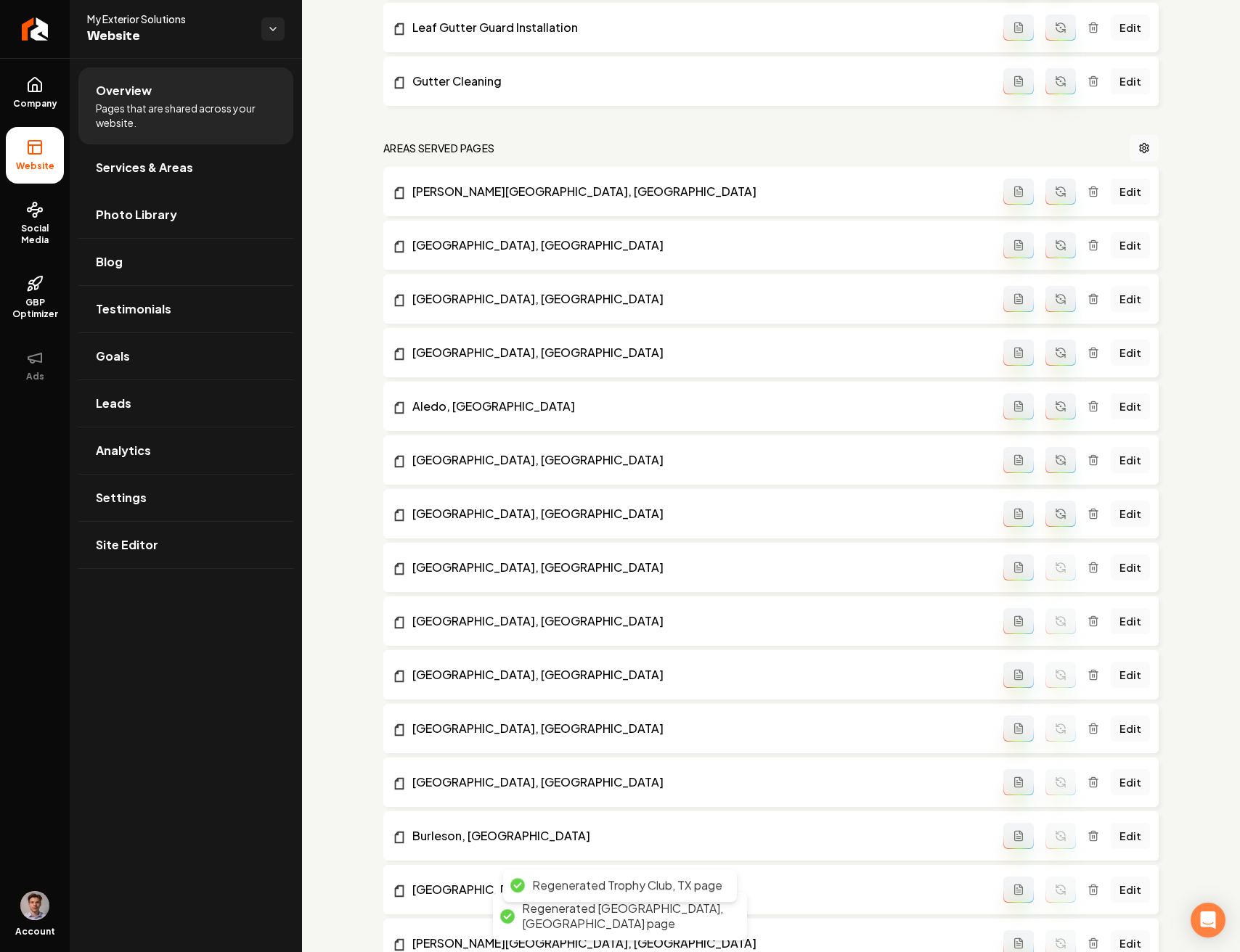
scroll to position [1606, 0]
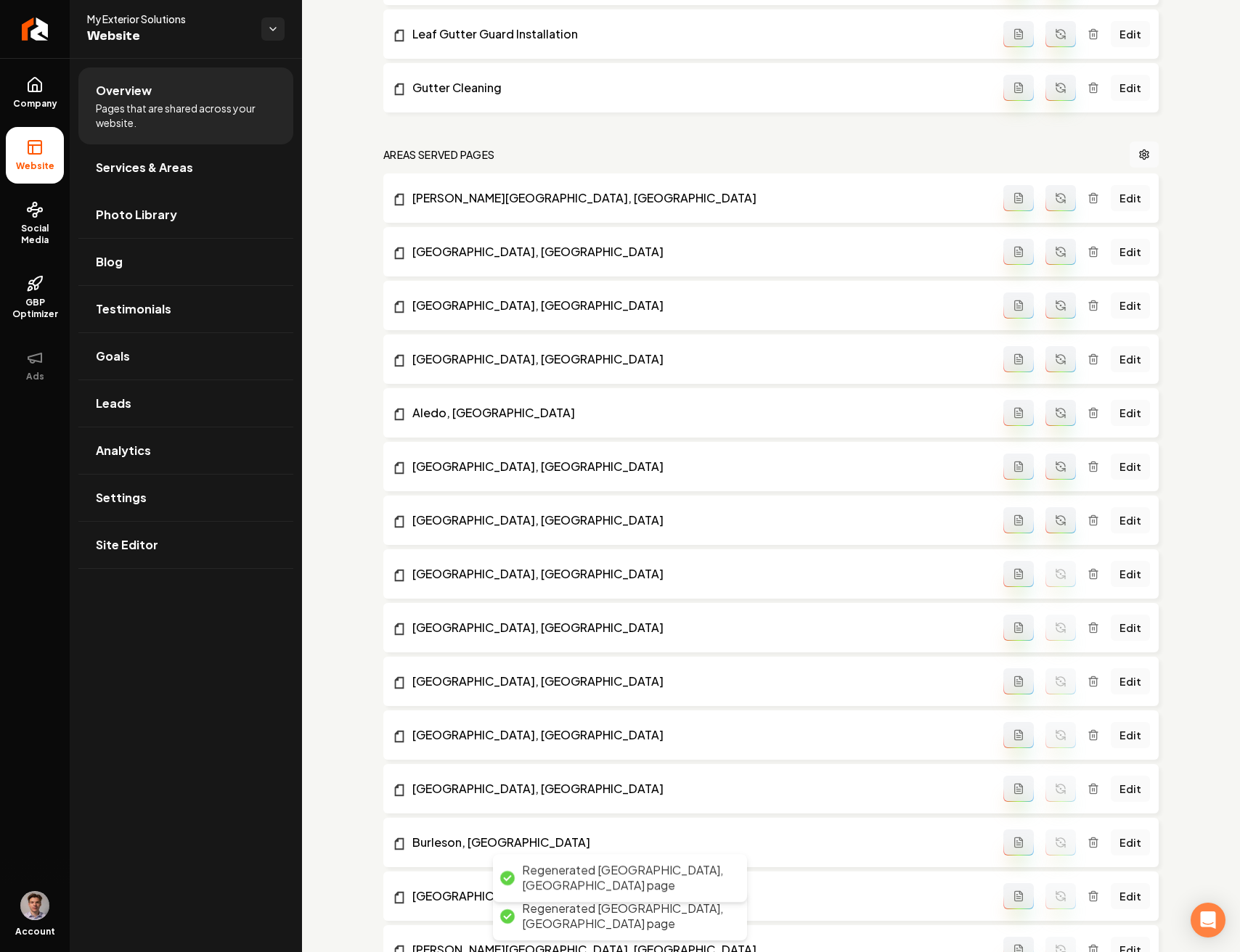
click at [1056, 513] on button "Main content area" at bounding box center [1060, 519] width 31 height 26
click at [1055, 467] on icon "Main content area" at bounding box center [1060, 467] width 12 height 12
click at [1055, 408] on icon "Main content area" at bounding box center [1060, 413] width 12 height 12
click at [1055, 358] on icon "Main content area" at bounding box center [1060, 359] width 12 height 12
click at [1056, 306] on icon "Main content area" at bounding box center [1060, 306] width 12 height 12
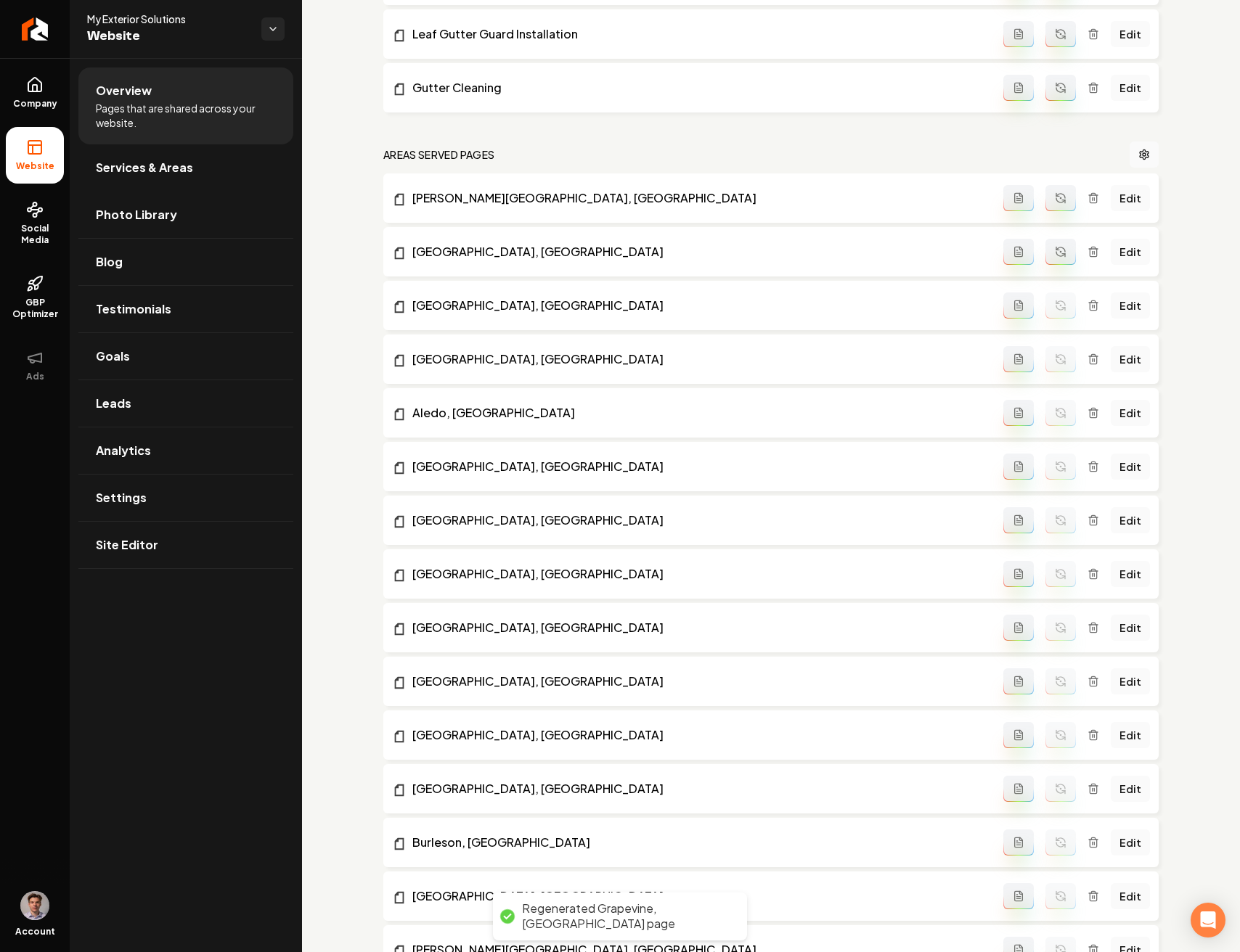
click at [1055, 255] on icon "Main content area" at bounding box center [1060, 252] width 12 height 12
click at [1051, 209] on button "Main content area" at bounding box center [1060, 198] width 31 height 26
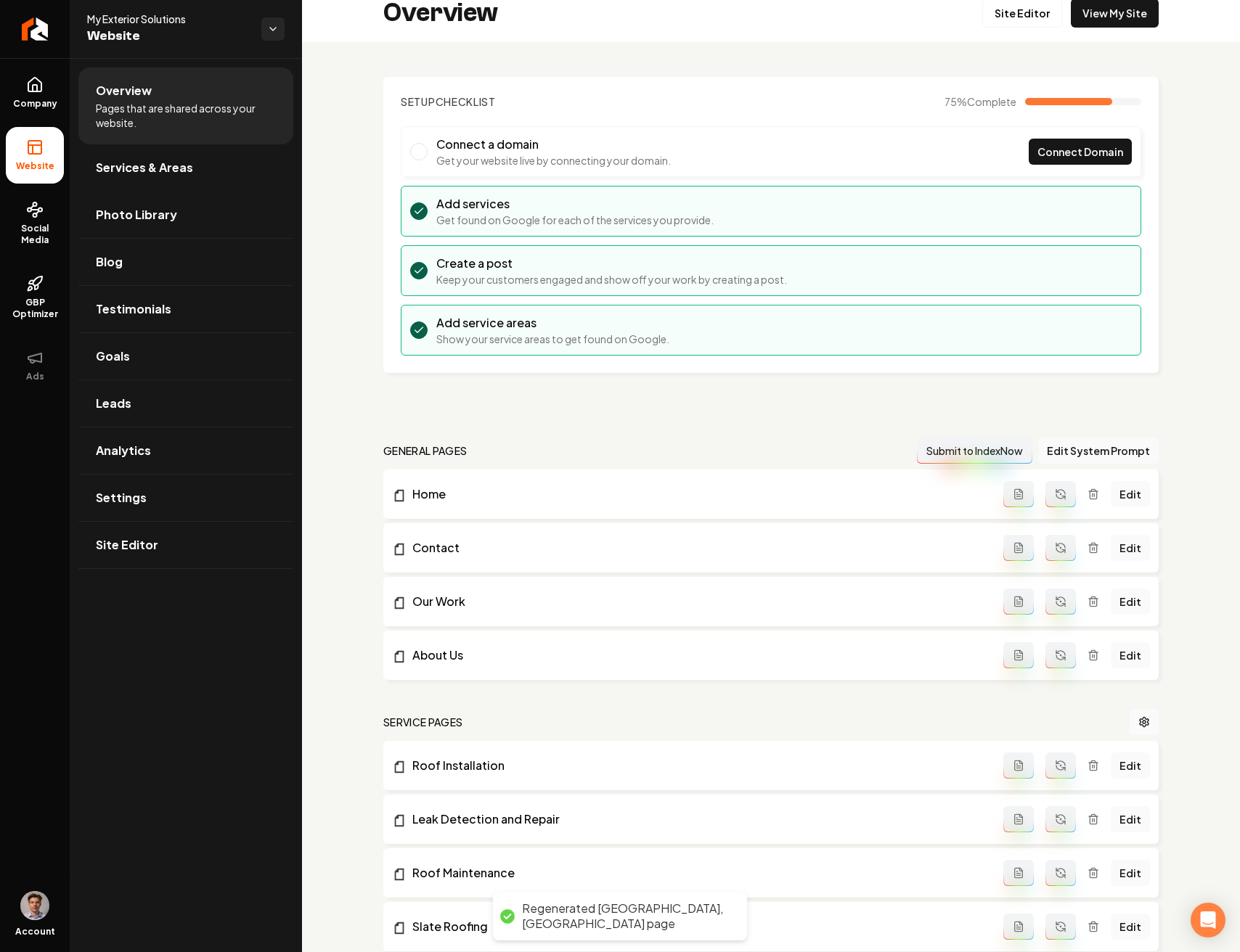
scroll to position [8, 0]
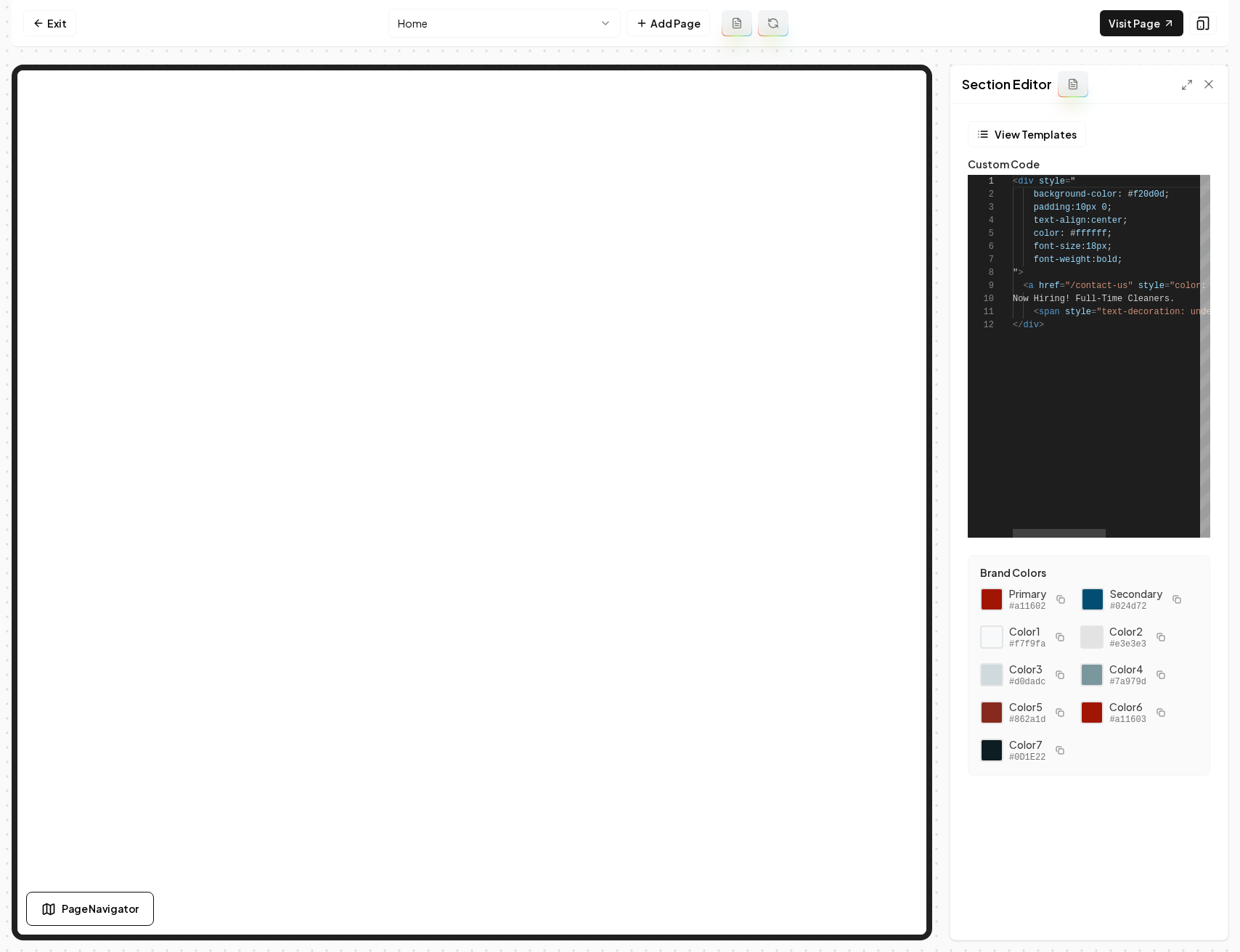
scroll to position [130, 0]
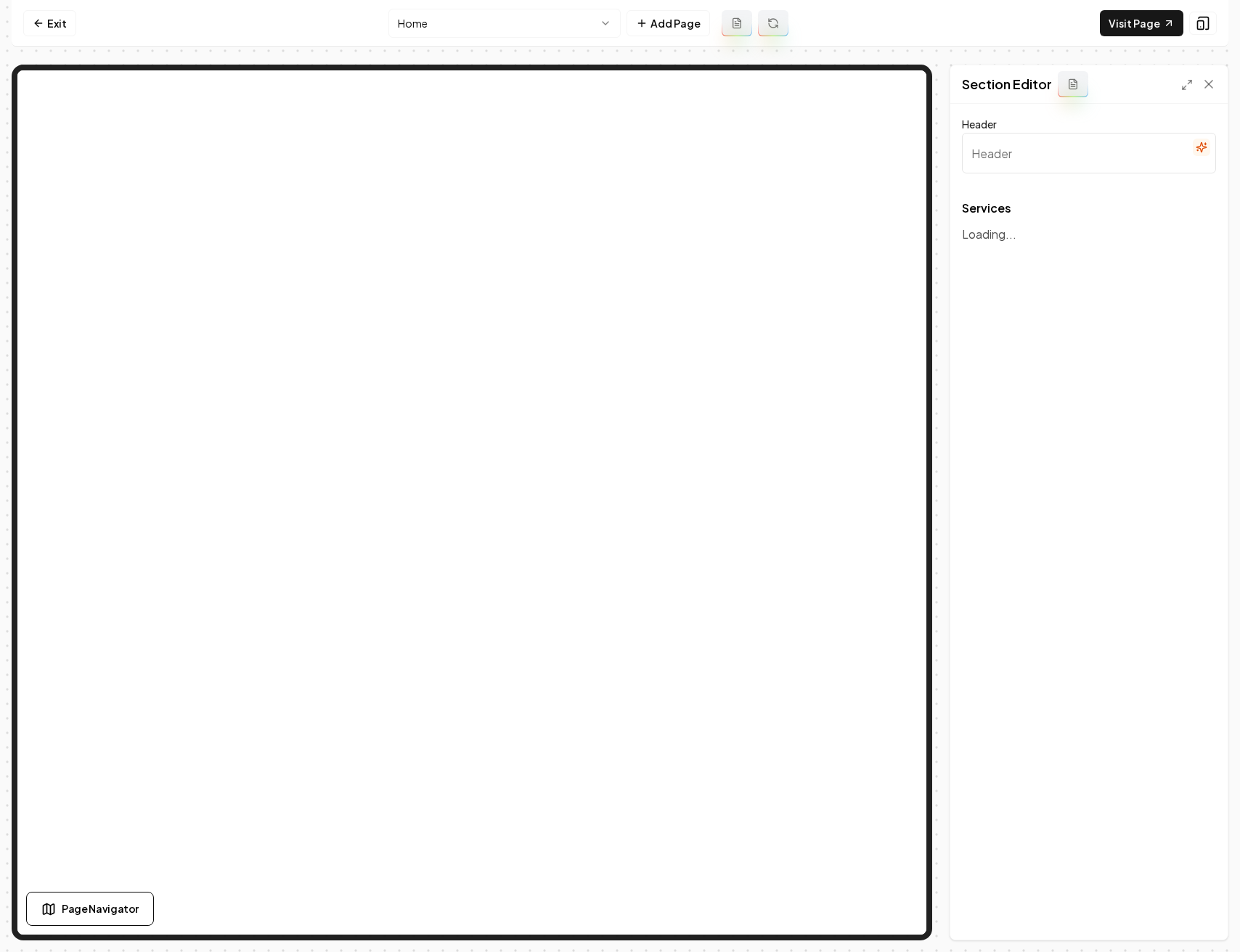
type input "Our Expert Cleaning Services"
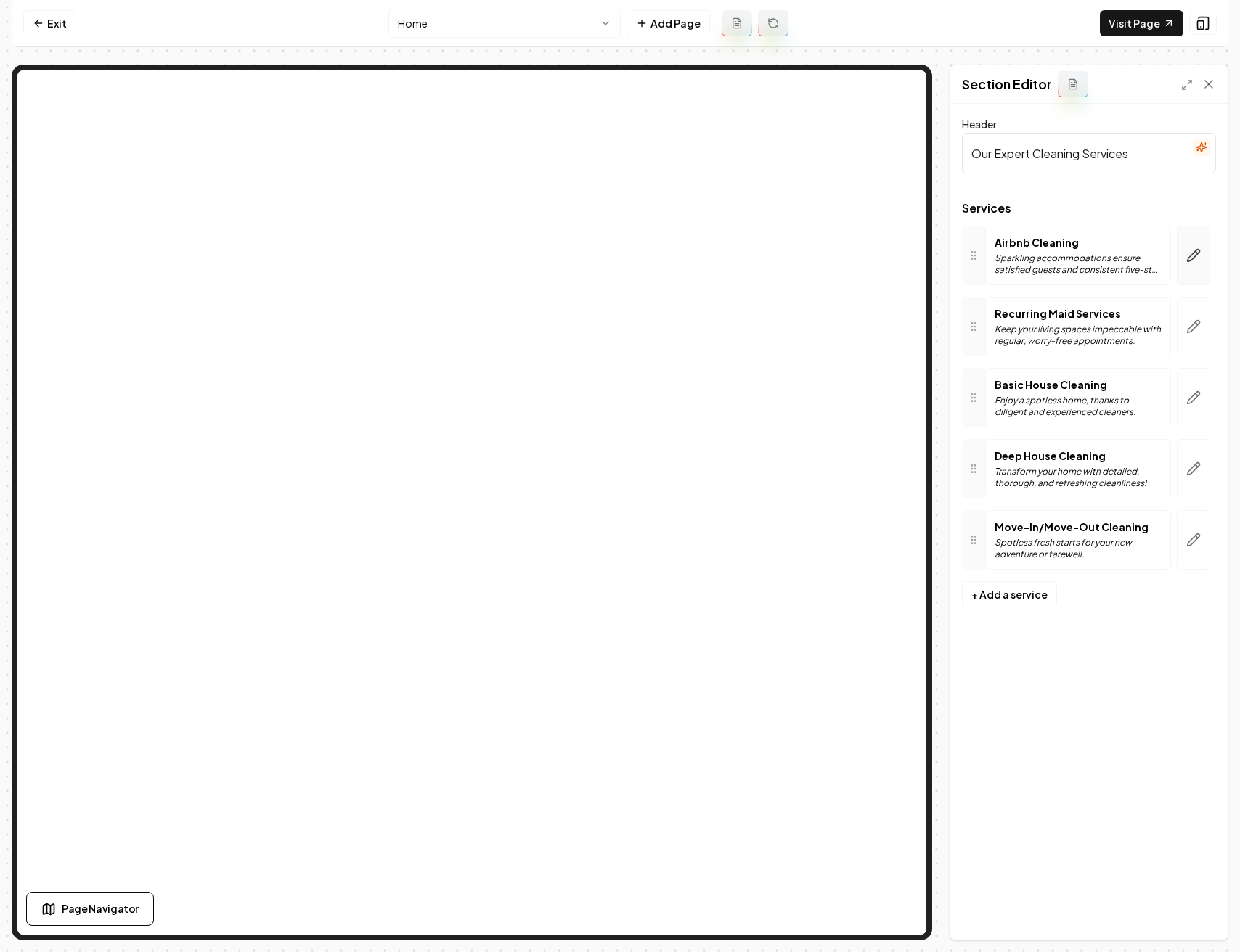
click at [1195, 250] on icon "button" at bounding box center [1193, 255] width 12 height 12
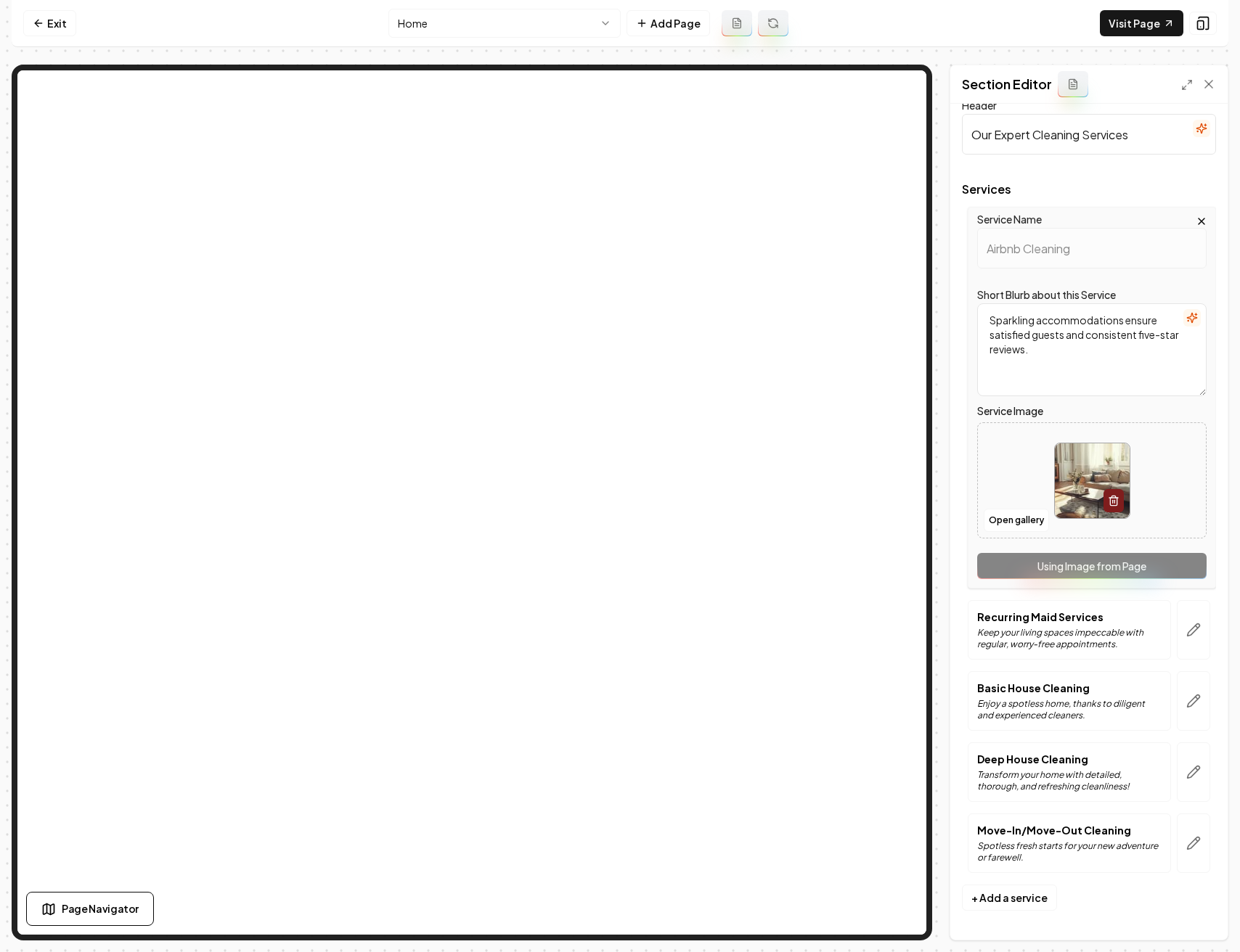
scroll to position [0, 0]
